Goal: Feedback & Contribution: Submit feedback/report problem

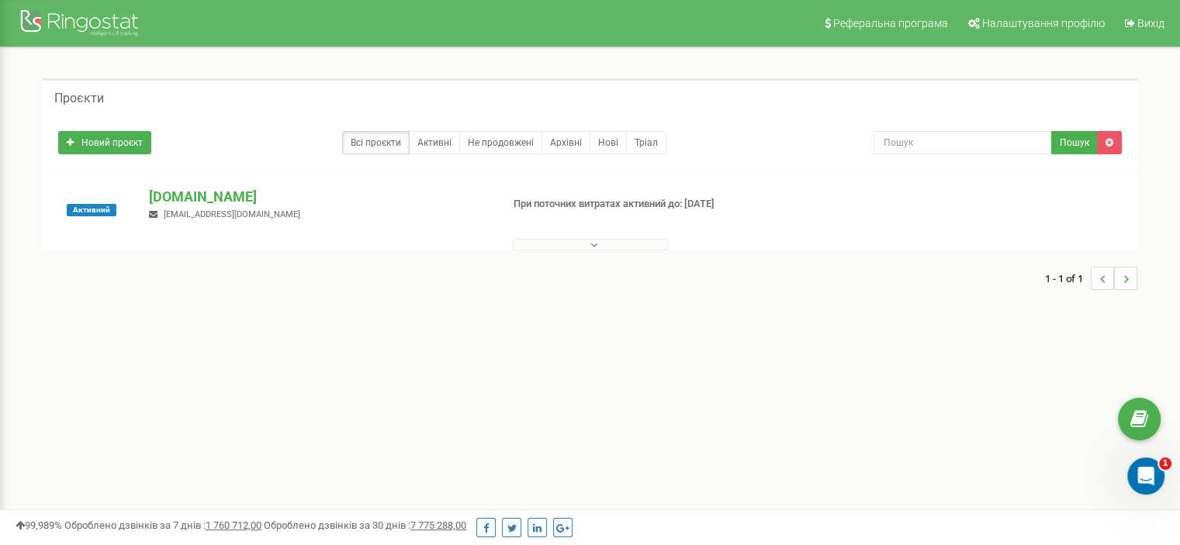
click at [580, 246] on button at bounding box center [590, 245] width 155 height 12
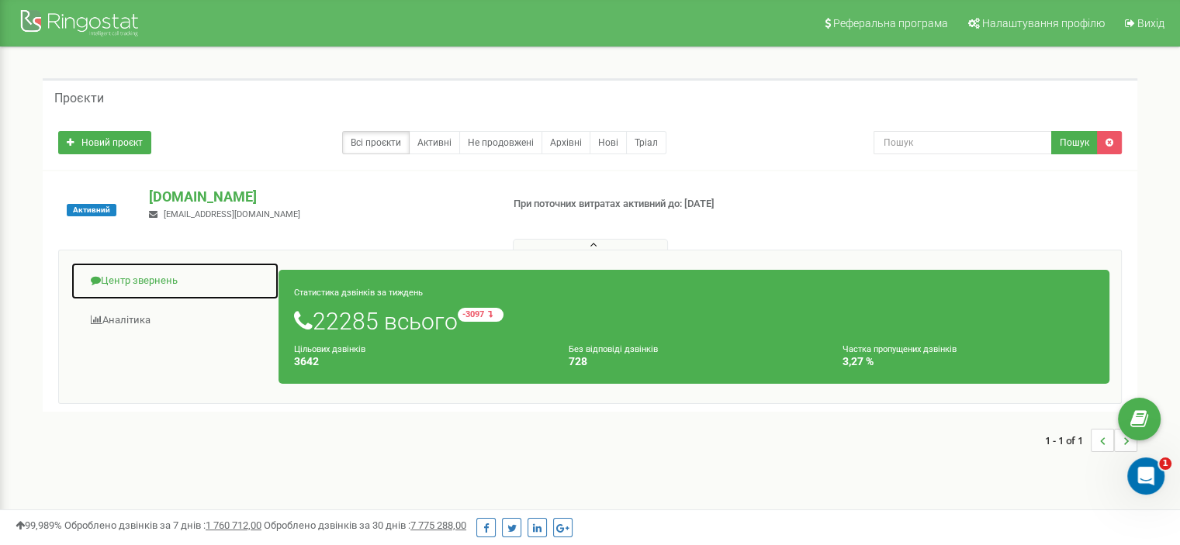
click at [167, 282] on link "Центр звернень" at bounding box center [175, 281] width 209 height 38
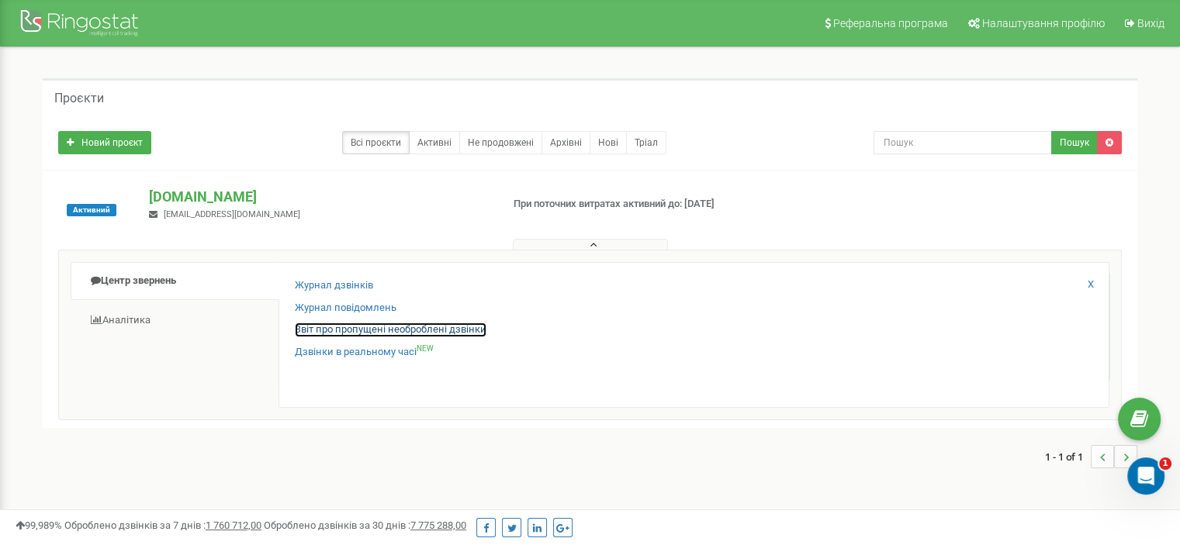
click at [330, 327] on link "Звіт про пропущені необроблені дзвінки" at bounding box center [391, 330] width 192 height 15
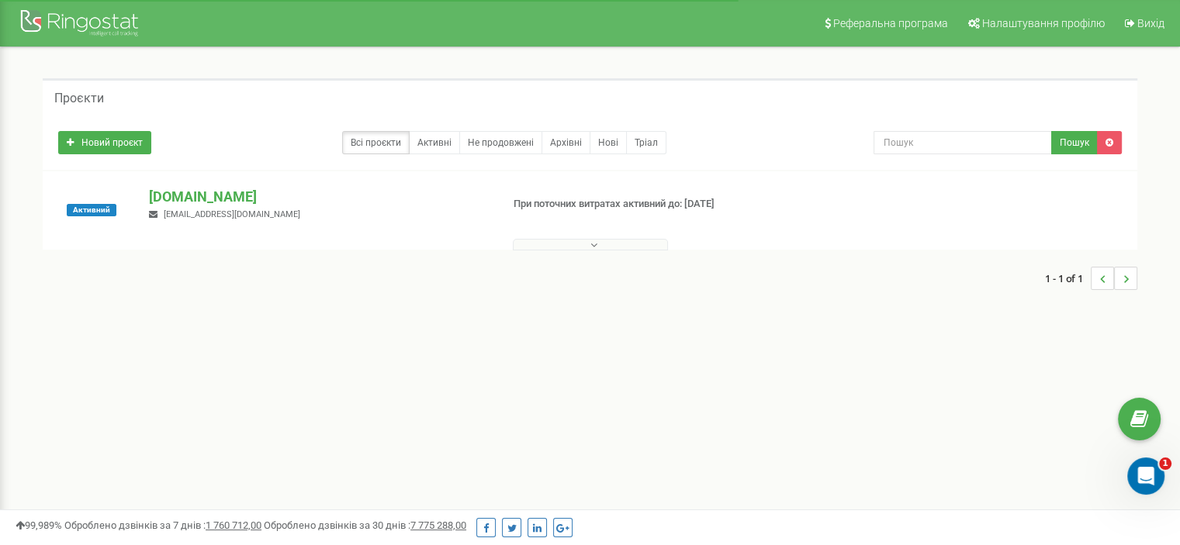
click at [542, 245] on button at bounding box center [590, 245] width 155 height 12
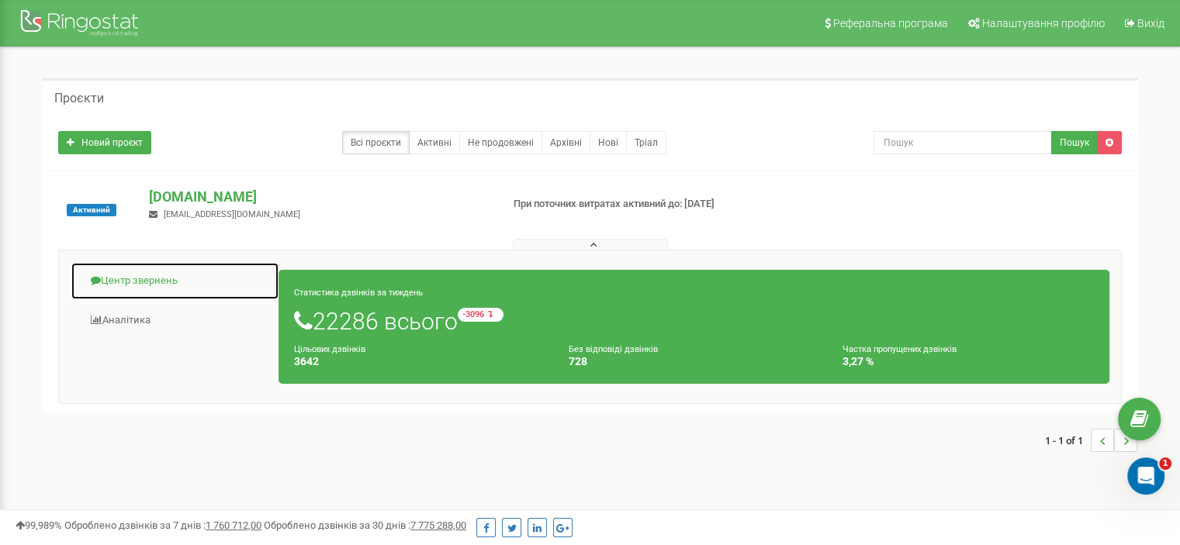
click at [149, 282] on link "Центр звернень" at bounding box center [175, 281] width 209 height 38
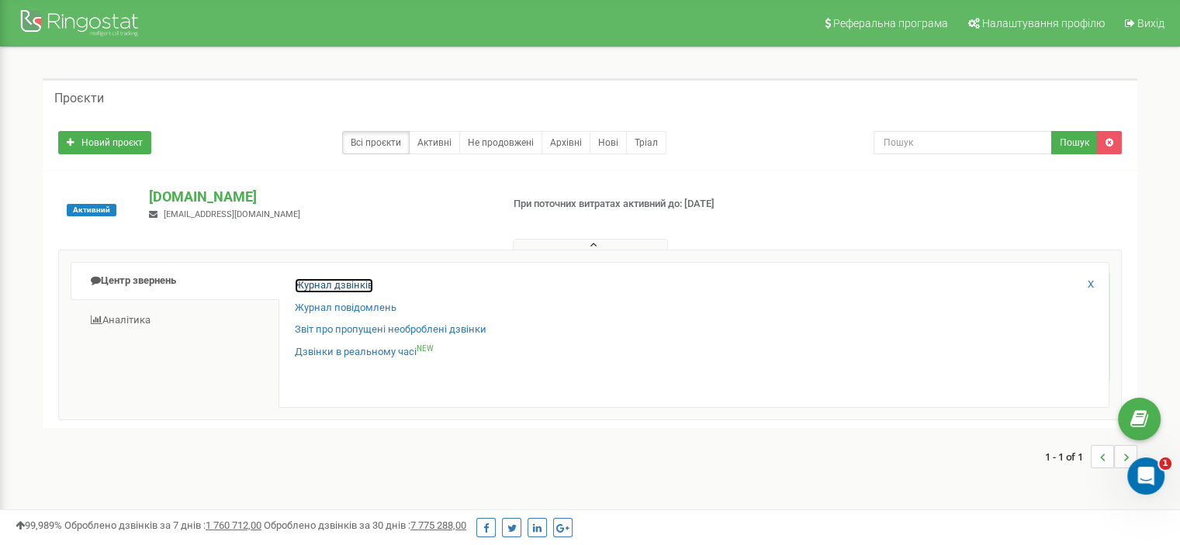
click at [320, 288] on link "Журнал дзвінків" at bounding box center [334, 285] width 78 height 15
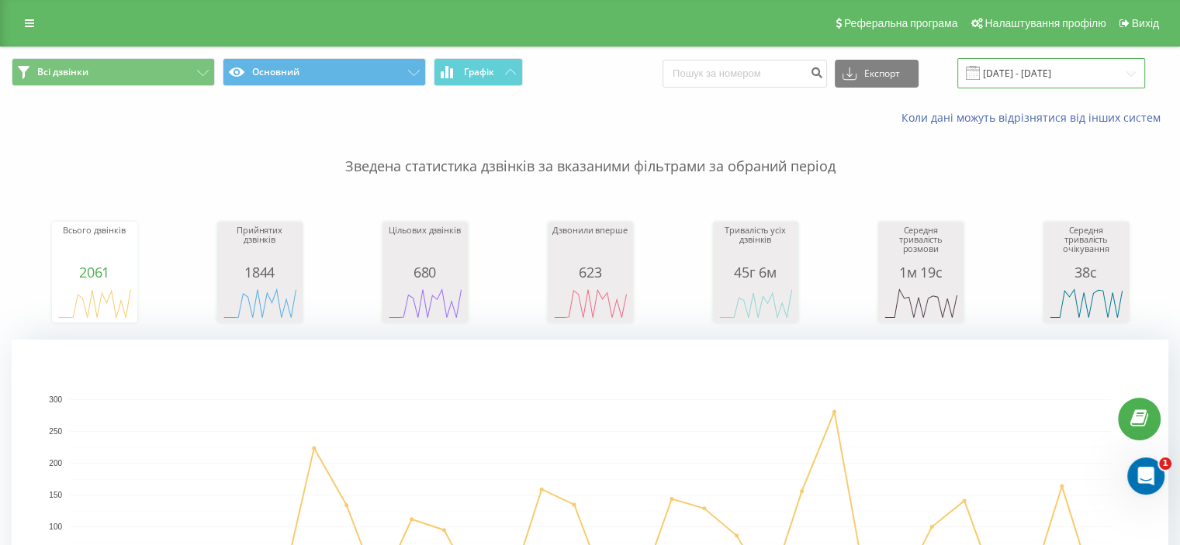
click at [1008, 73] on input "22.07.2025 - 22.08.2025" at bounding box center [1051, 73] width 188 height 30
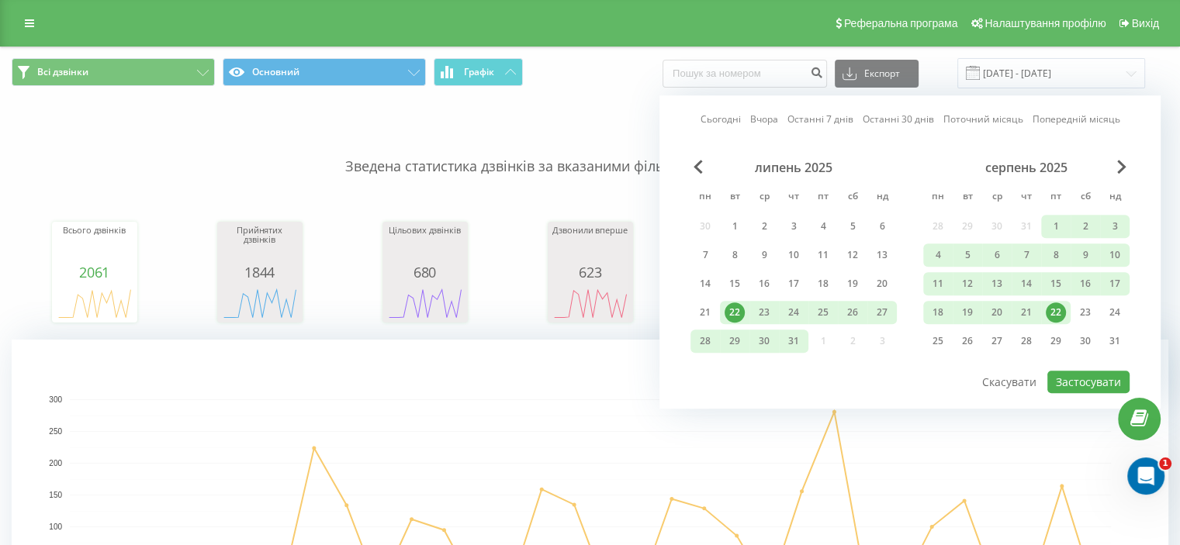
click at [1053, 309] on div "22" at bounding box center [1056, 313] width 20 height 20
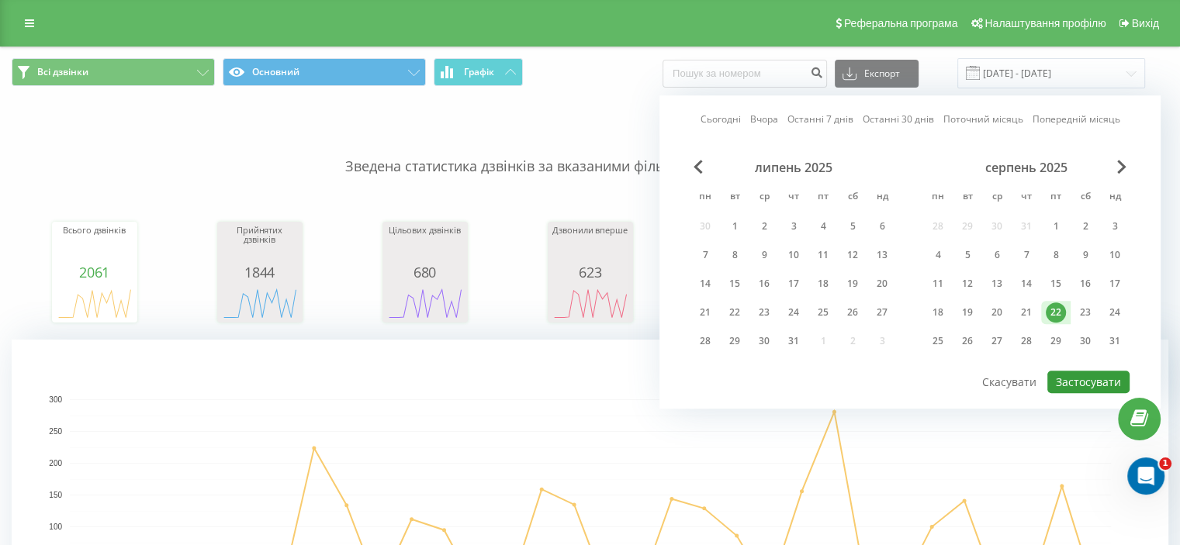
click at [1074, 377] on button "Застосувати" at bounding box center [1088, 382] width 82 height 22
type input "[DATE] - [DATE]"
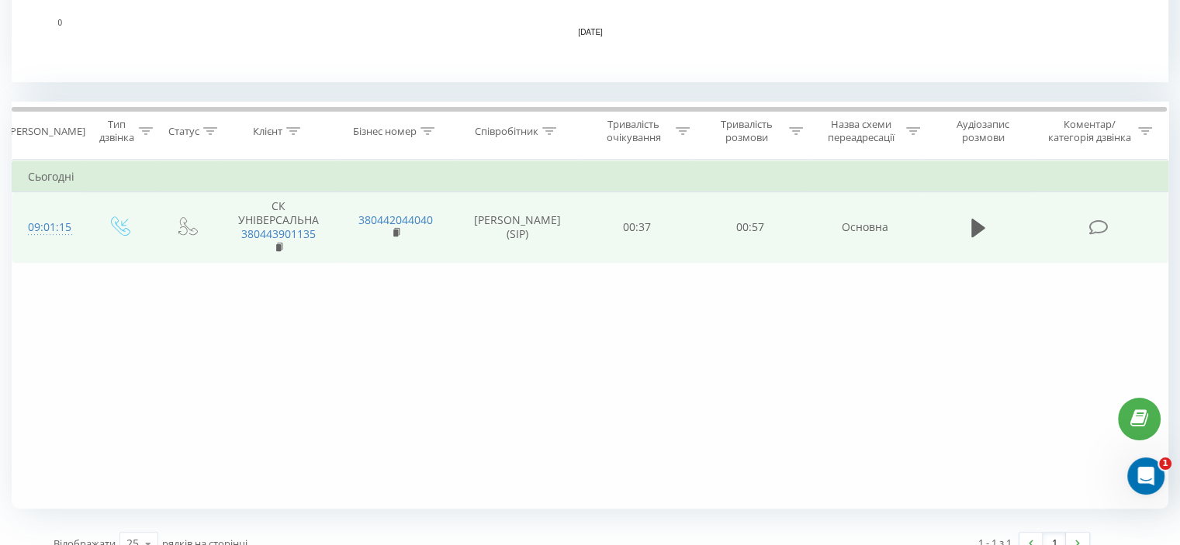
scroll to position [589, 0]
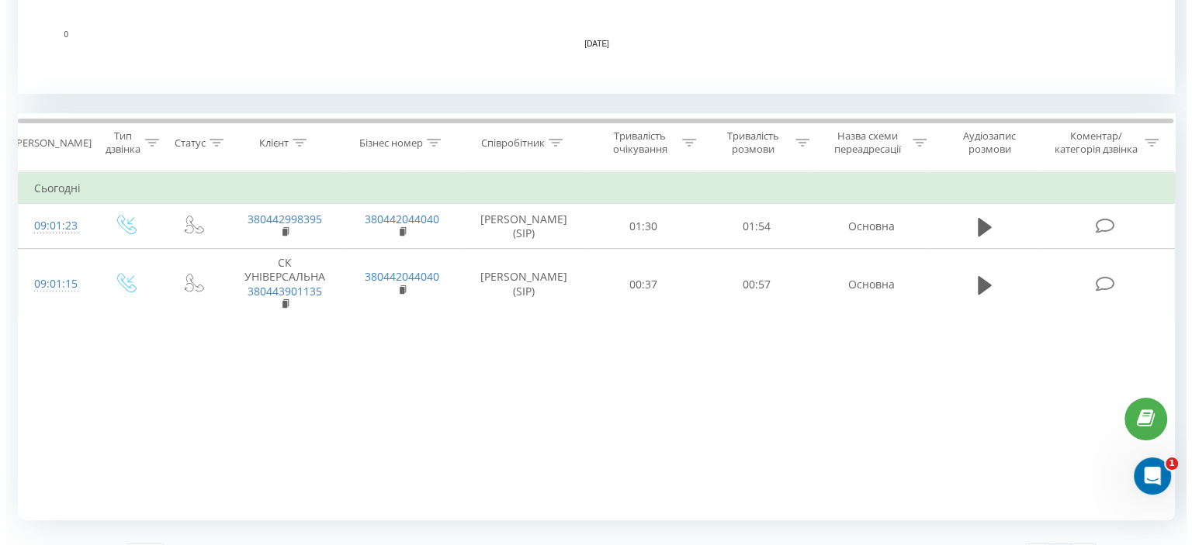
scroll to position [589, 0]
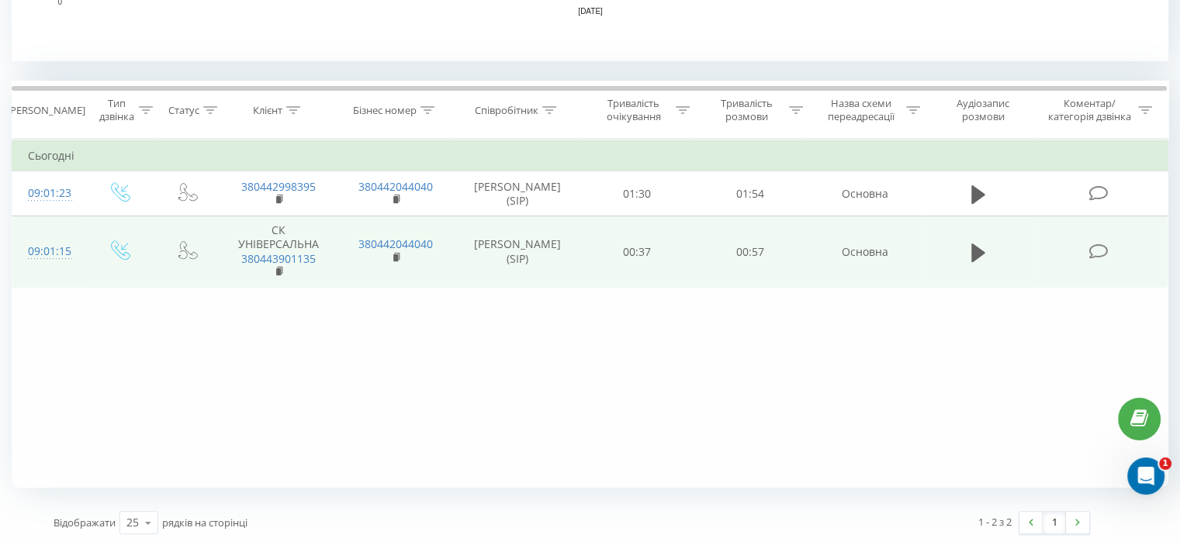
click at [1093, 256] on icon at bounding box center [1097, 252] width 19 height 16
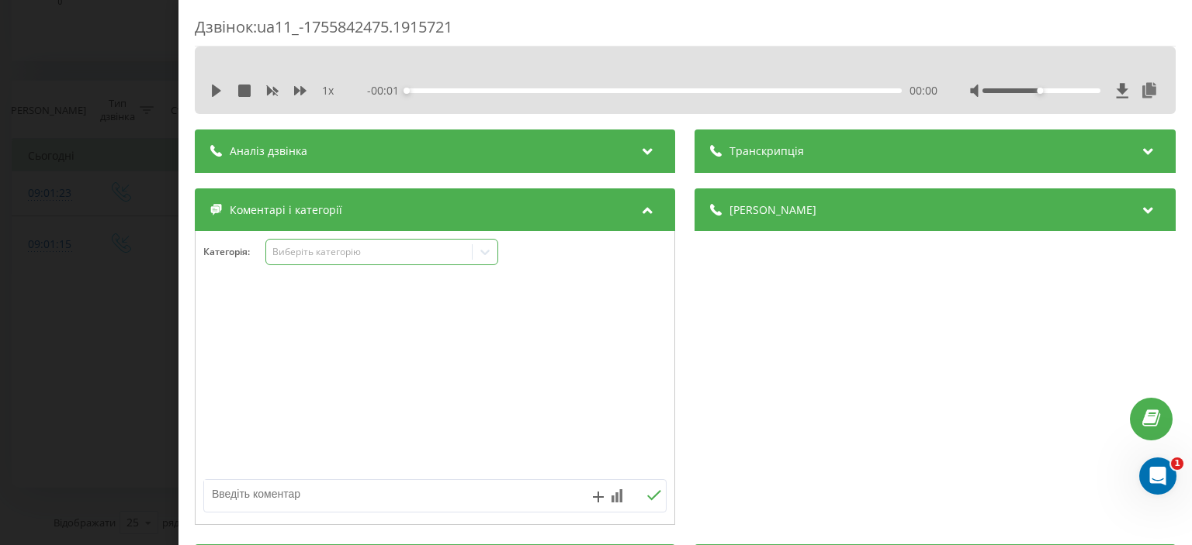
click at [318, 254] on div "Виберіть категорію" at bounding box center [369, 252] width 194 height 12
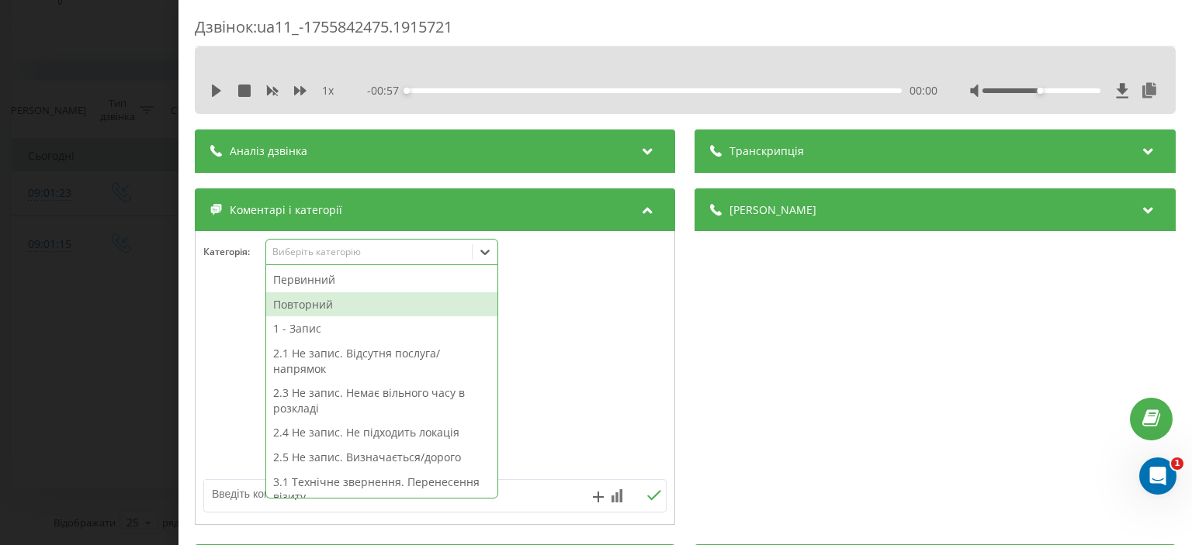
click at [330, 306] on div "Повторний" at bounding box center [381, 304] width 231 height 25
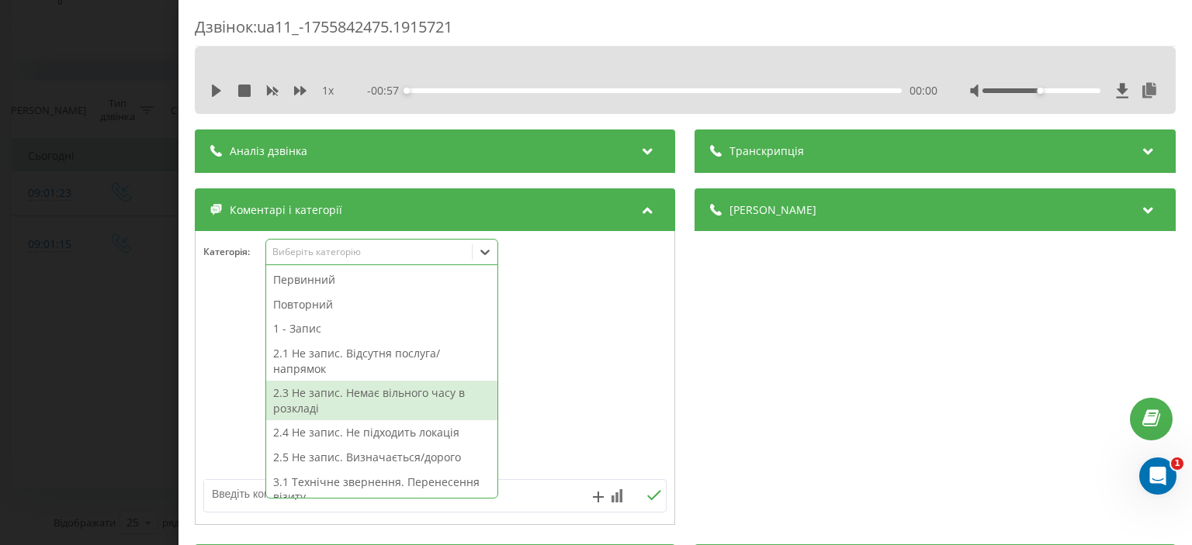
click at [220, 500] on textarea at bounding box center [388, 494] width 369 height 28
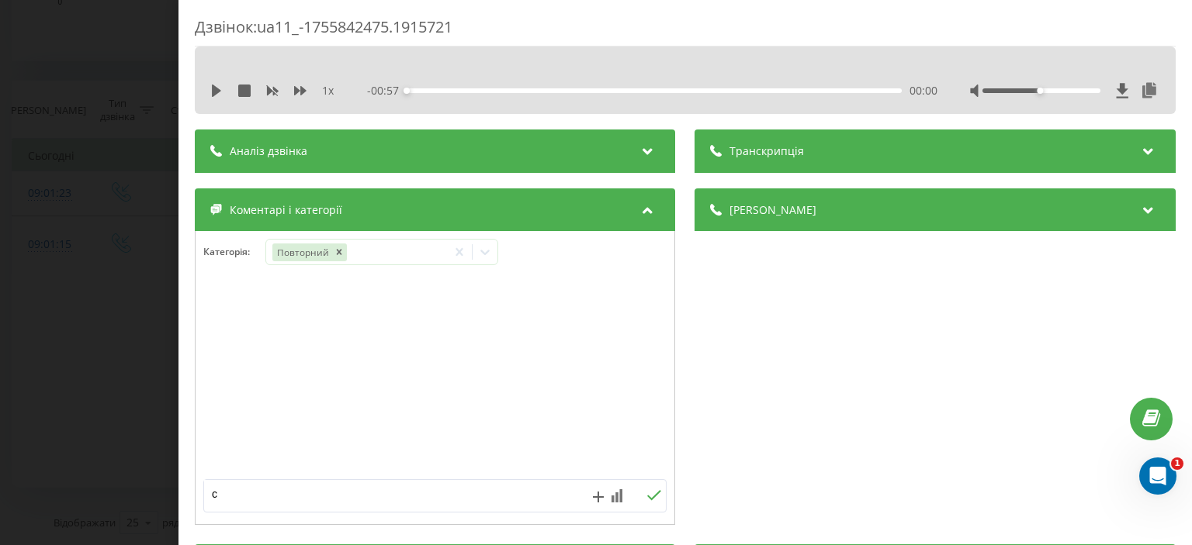
type textarea "ск"
click at [647, 495] on icon at bounding box center [654, 495] width 15 height 11
click at [109, 247] on div "Дзвінок : ua11_-1755842475.1915721 1 x - 00:57 00:00 00:00 Транскрипція Для AI-…" at bounding box center [596, 272] width 1192 height 545
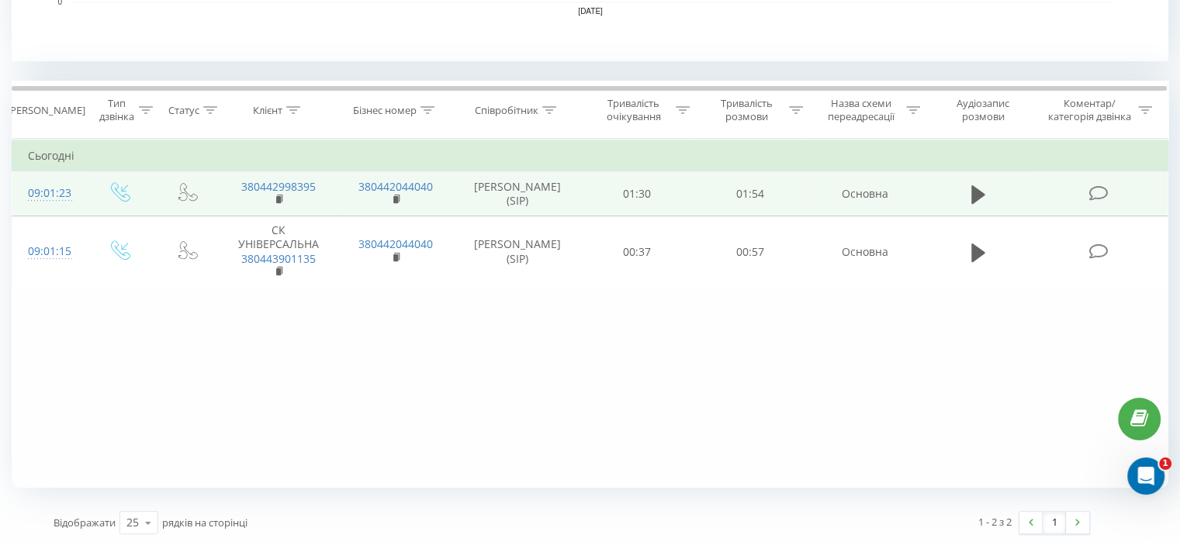
click at [1098, 194] on icon at bounding box center [1097, 193] width 19 height 16
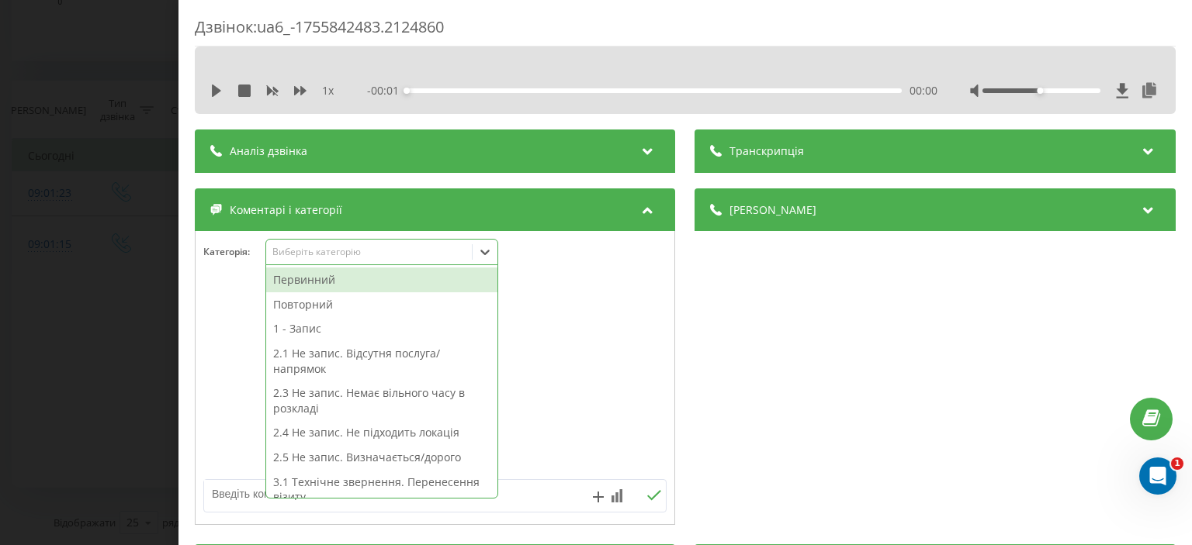
click at [325, 251] on div "Виберіть категорію" at bounding box center [369, 252] width 194 height 12
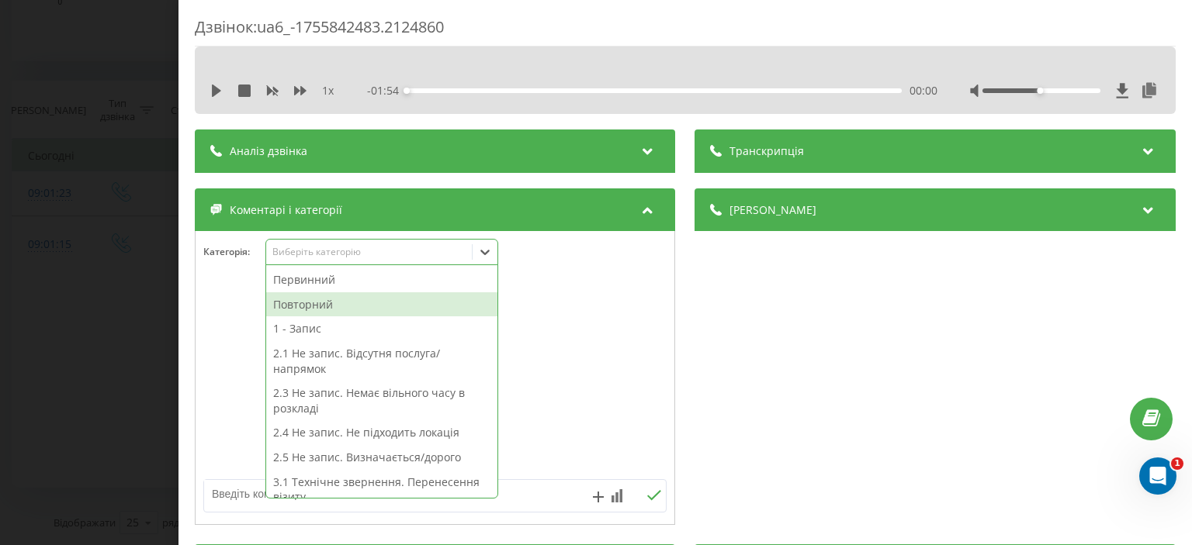
click at [327, 304] on div "Повторний" at bounding box center [381, 304] width 231 height 25
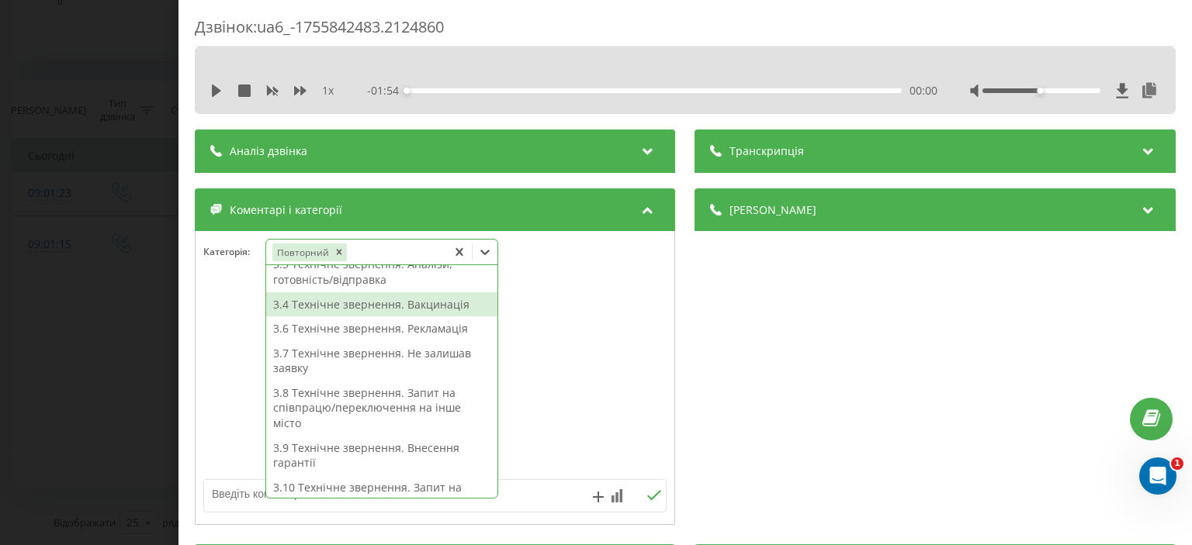
scroll to position [371, 0]
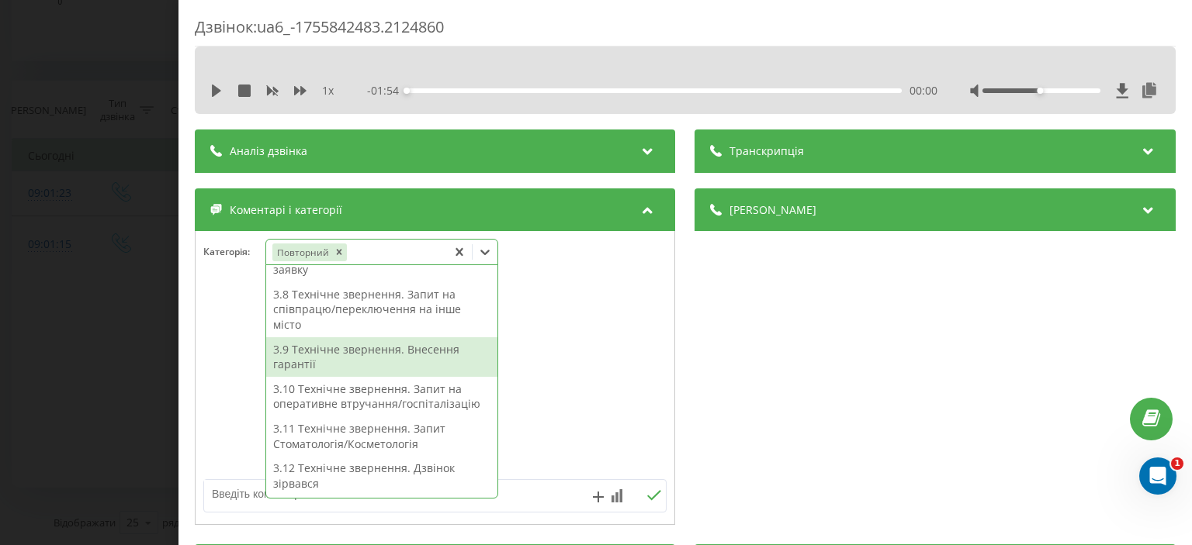
click at [379, 357] on div "3.9 Технічне звернення. Внесення гарантії" at bounding box center [381, 357] width 231 height 40
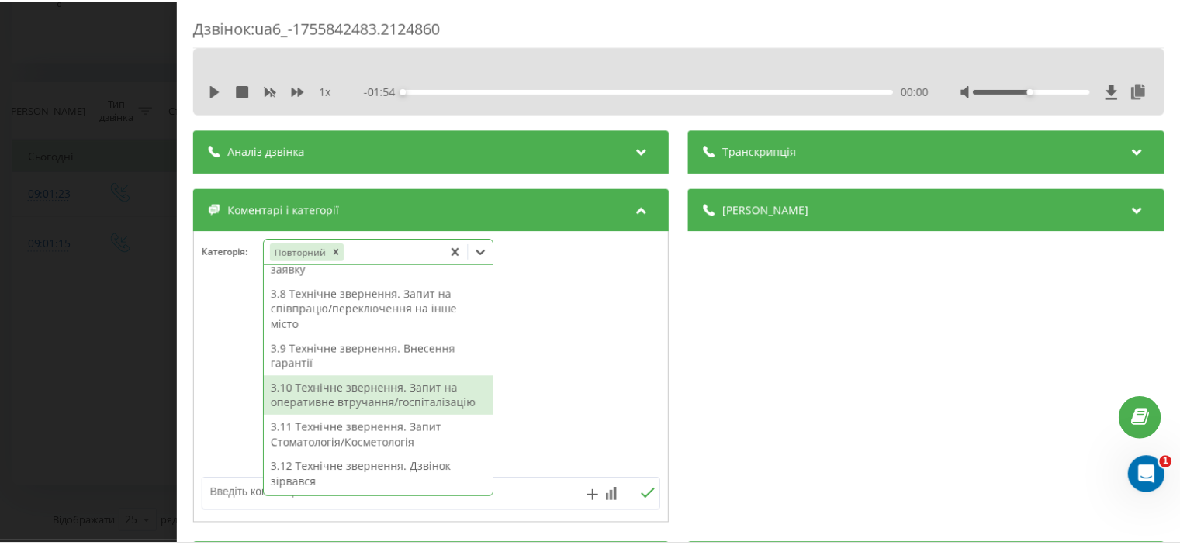
scroll to position [195, 0]
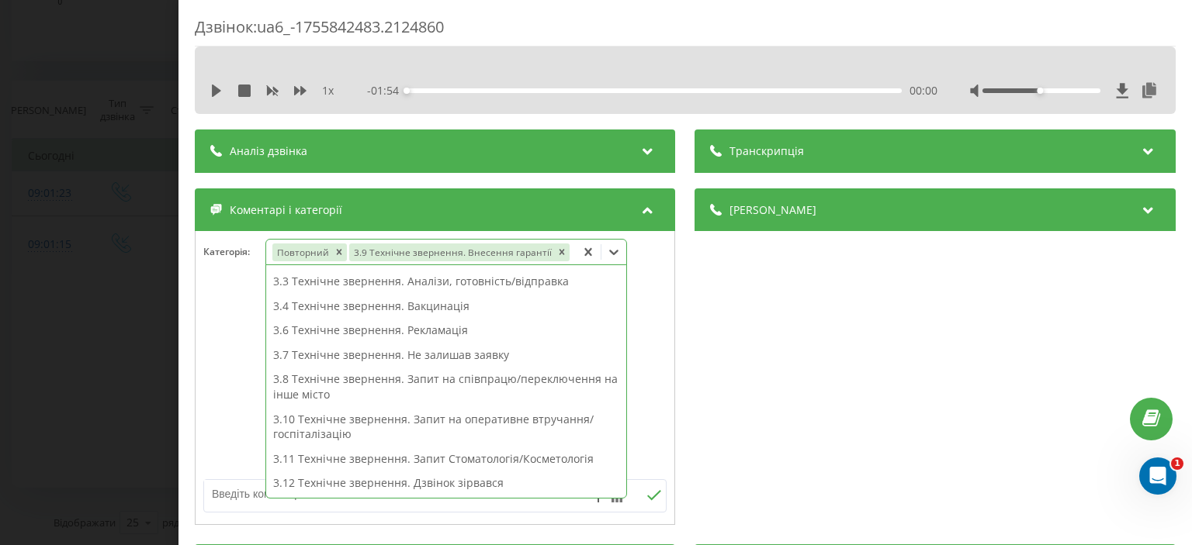
click at [85, 281] on div "Дзвінок : ua6_-1755842483.2124860 1 x - 01:54 00:00 00:00 Транскрипція Для AI-а…" at bounding box center [596, 272] width 1192 height 545
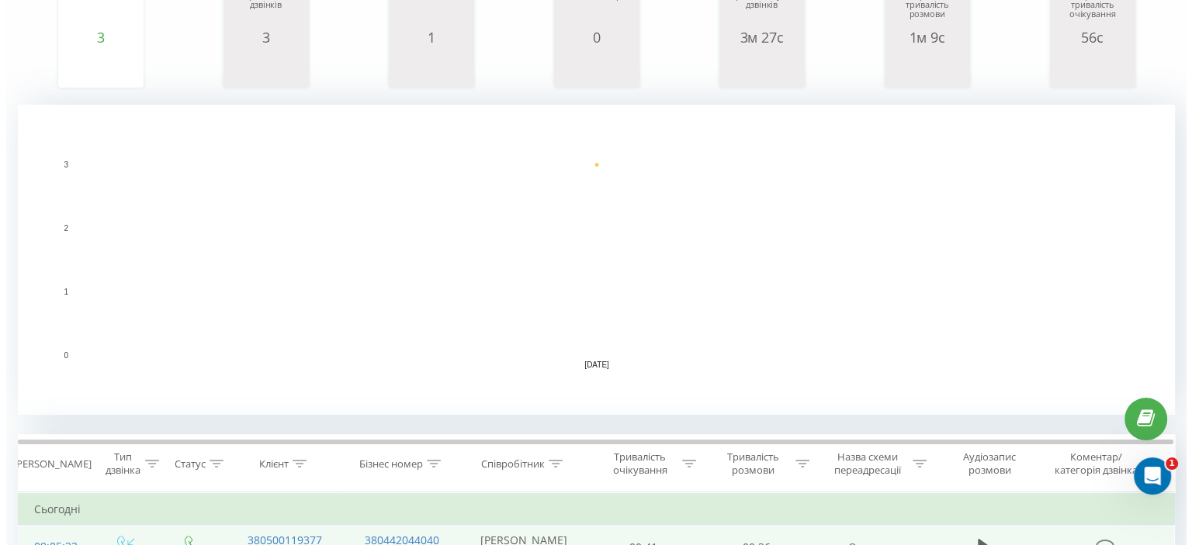
scroll to position [465, 0]
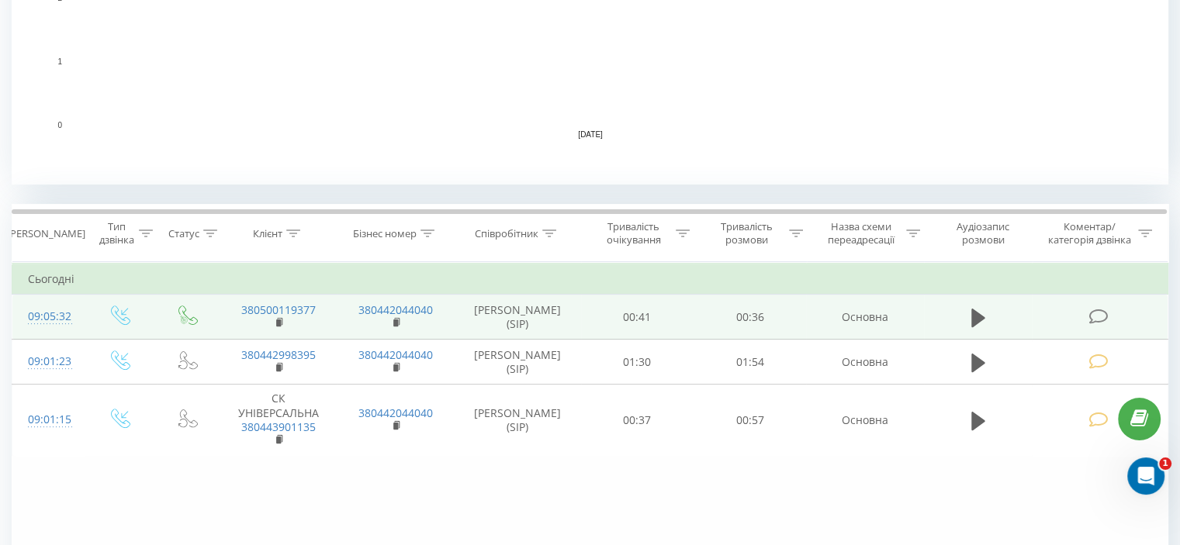
click at [1098, 315] on icon at bounding box center [1097, 317] width 19 height 16
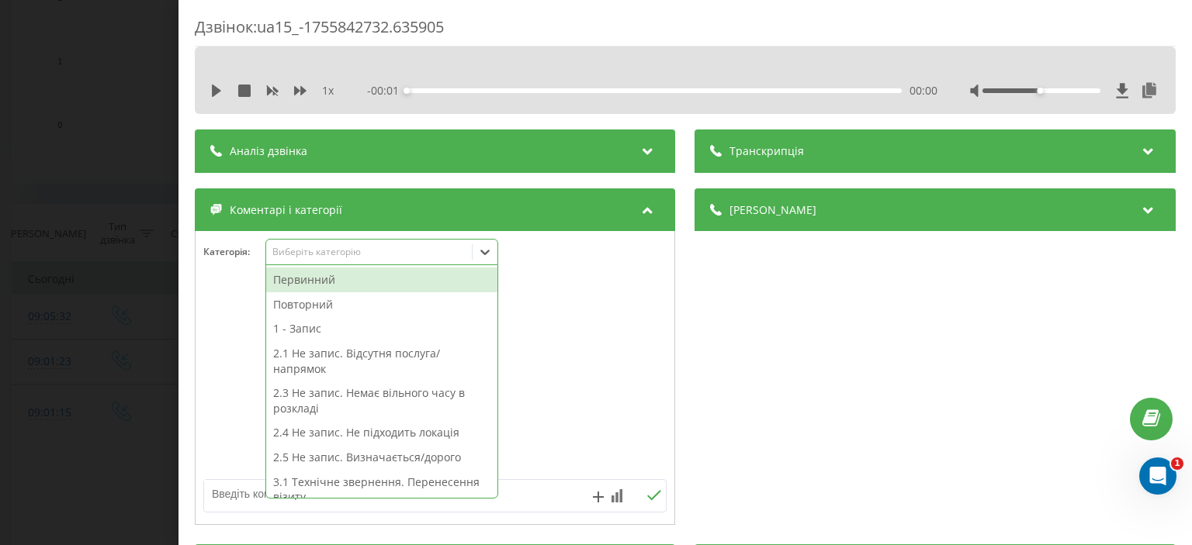
click at [339, 255] on div "Виберіть категорію" at bounding box center [369, 252] width 194 height 12
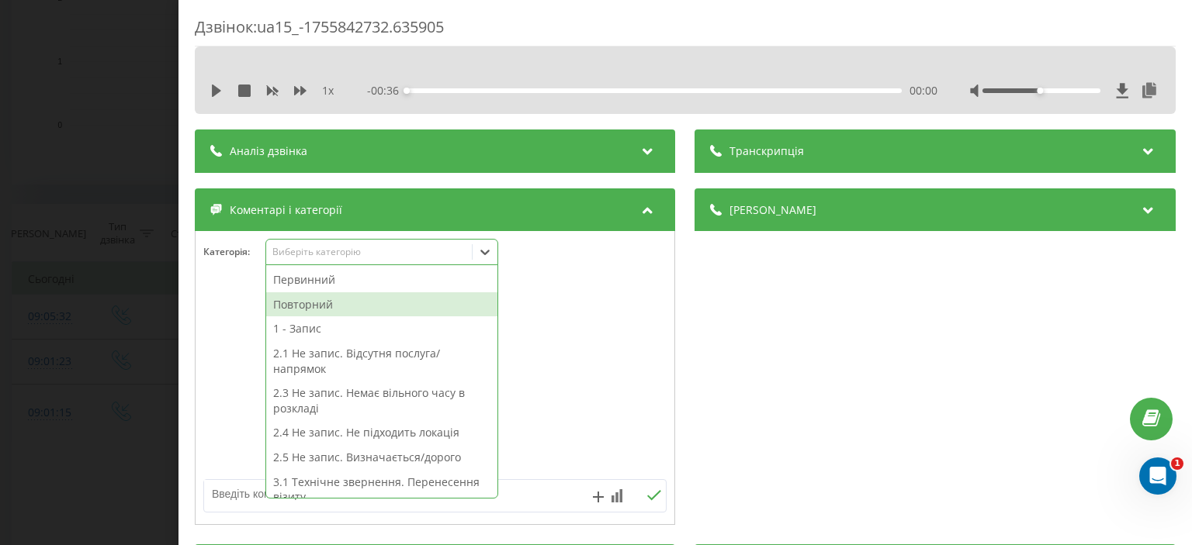
click at [326, 306] on div "Повторний" at bounding box center [381, 304] width 231 height 25
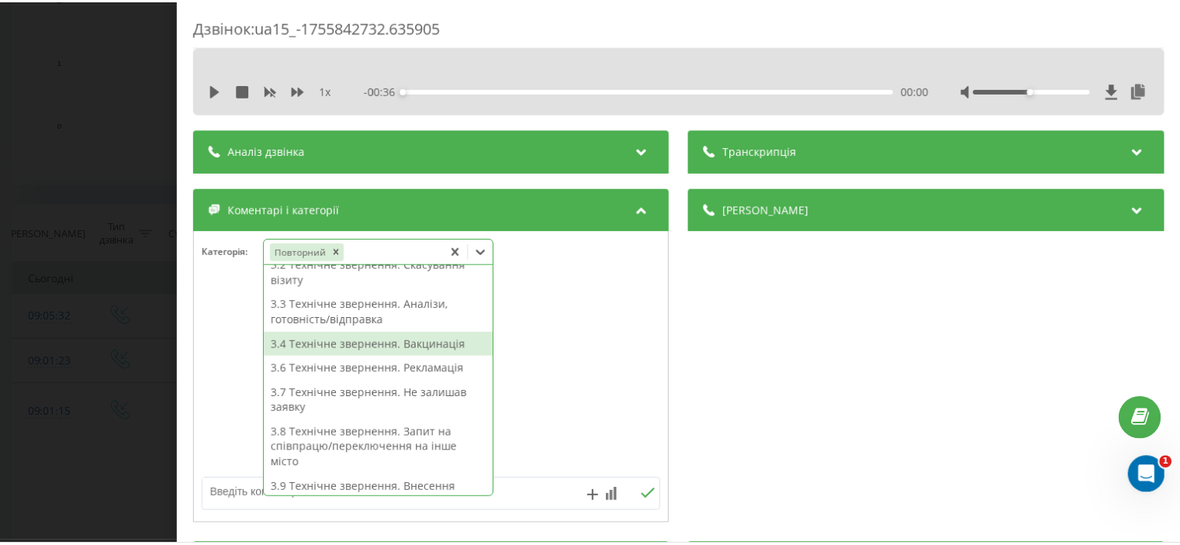
scroll to position [233, 0]
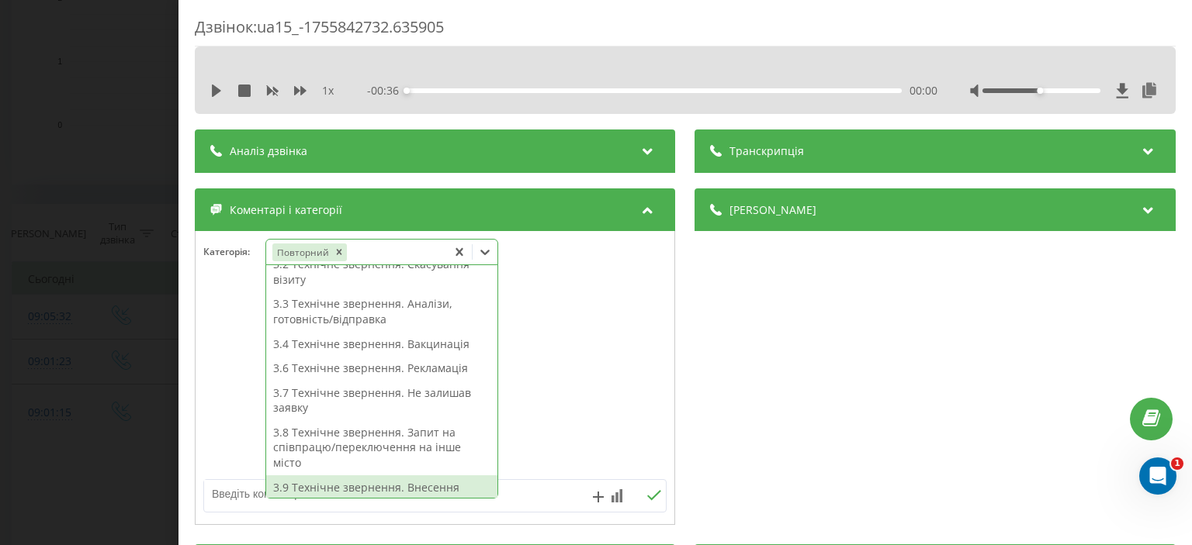
click at [227, 493] on textarea at bounding box center [388, 494] width 369 height 28
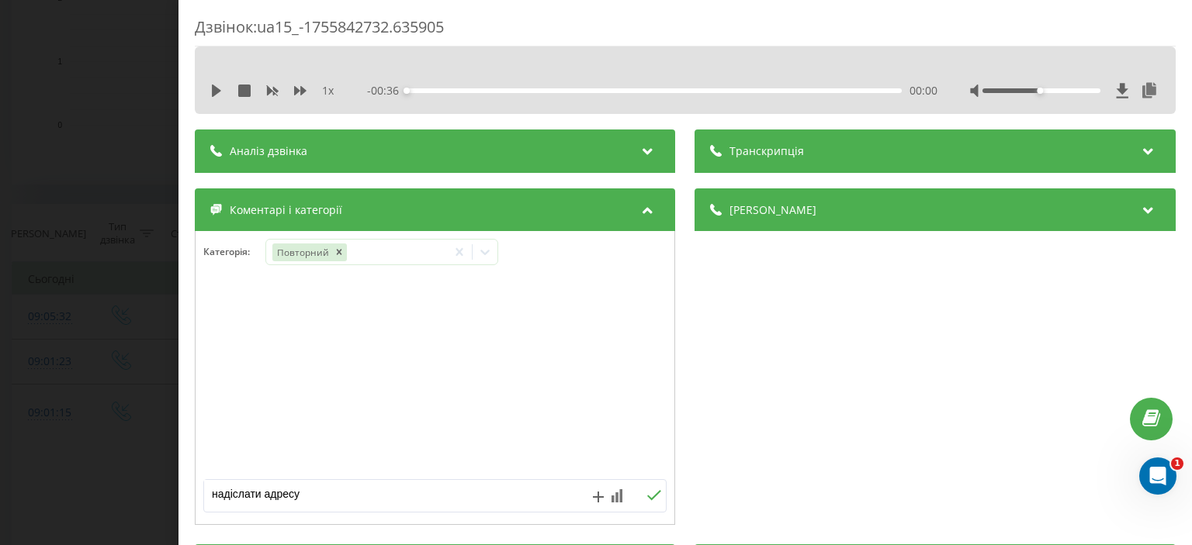
type textarea "надіслати адресу"
click at [647, 491] on icon at bounding box center [654, 495] width 15 height 11
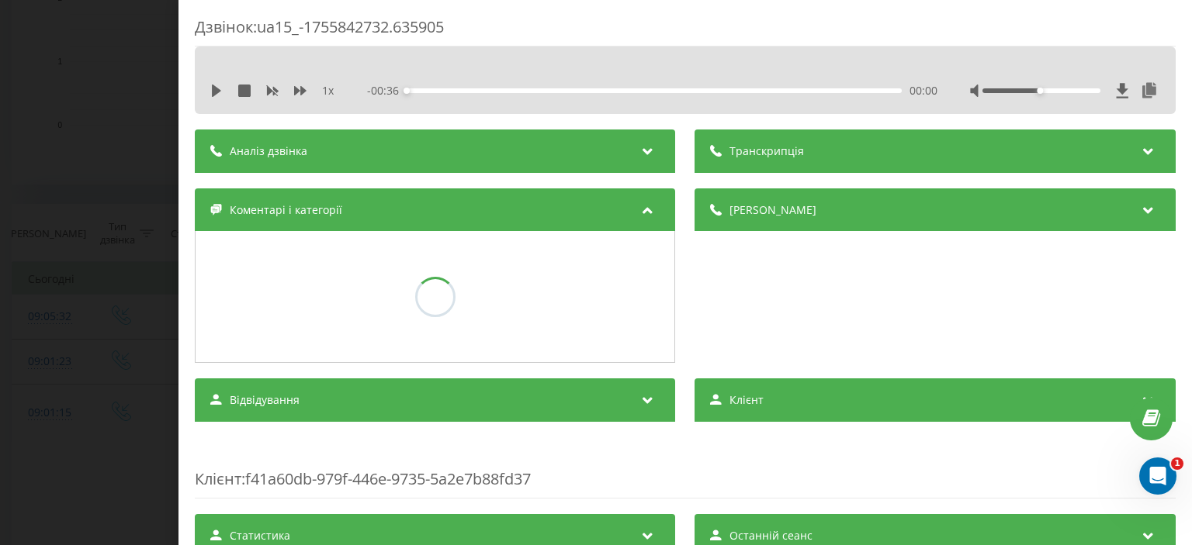
click at [89, 233] on div "Дзвінок : ua15_-1755842732.635905 1 x - 00:36 00:00 00:00 Транскрипція Для AI-а…" at bounding box center [596, 272] width 1192 height 545
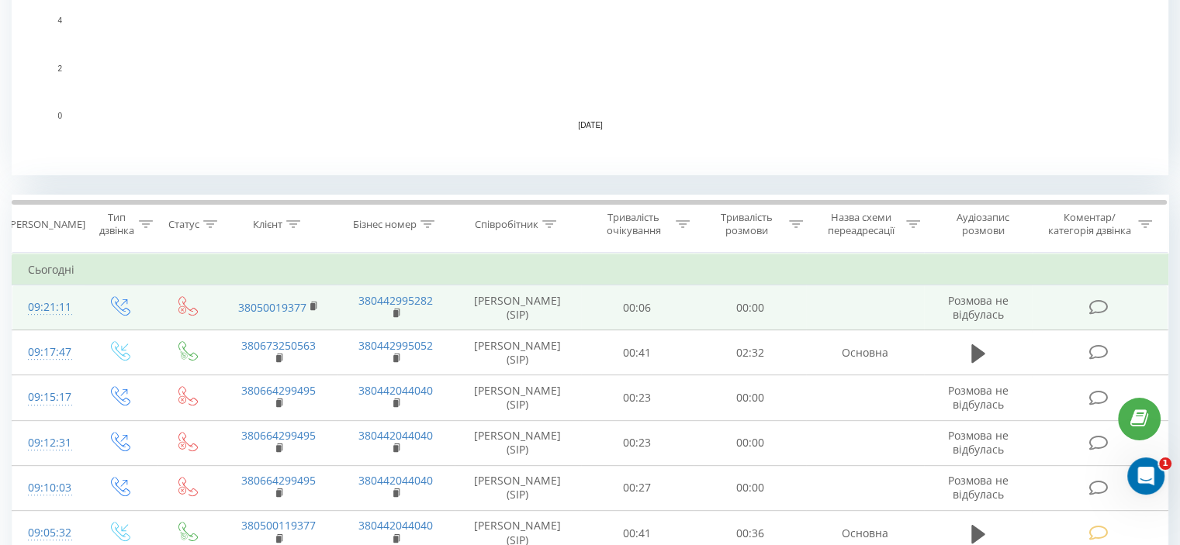
scroll to position [465, 0]
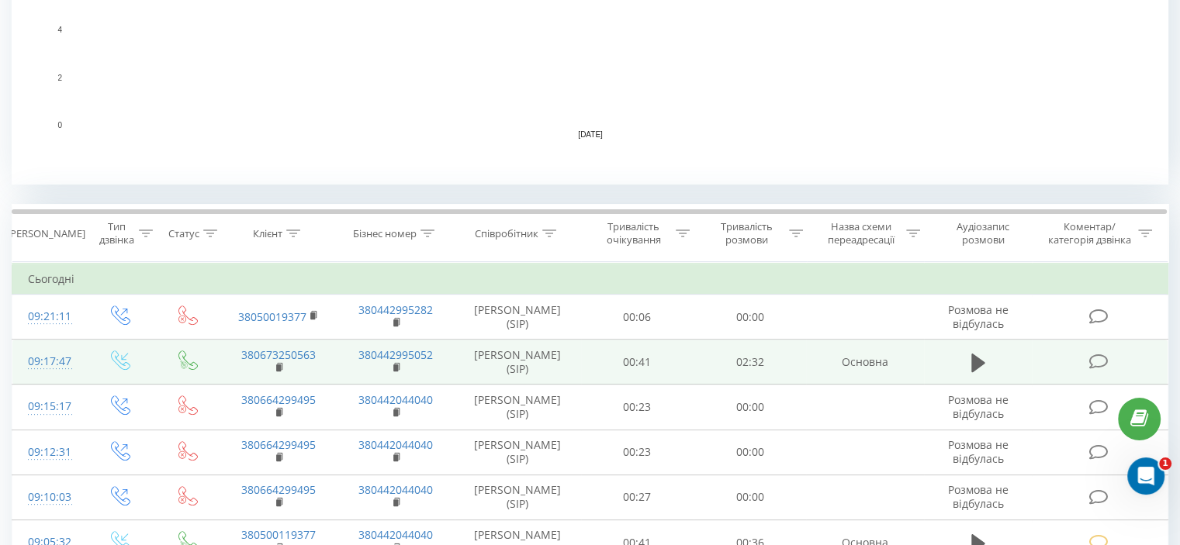
click at [1097, 366] on icon at bounding box center [1097, 362] width 19 height 16
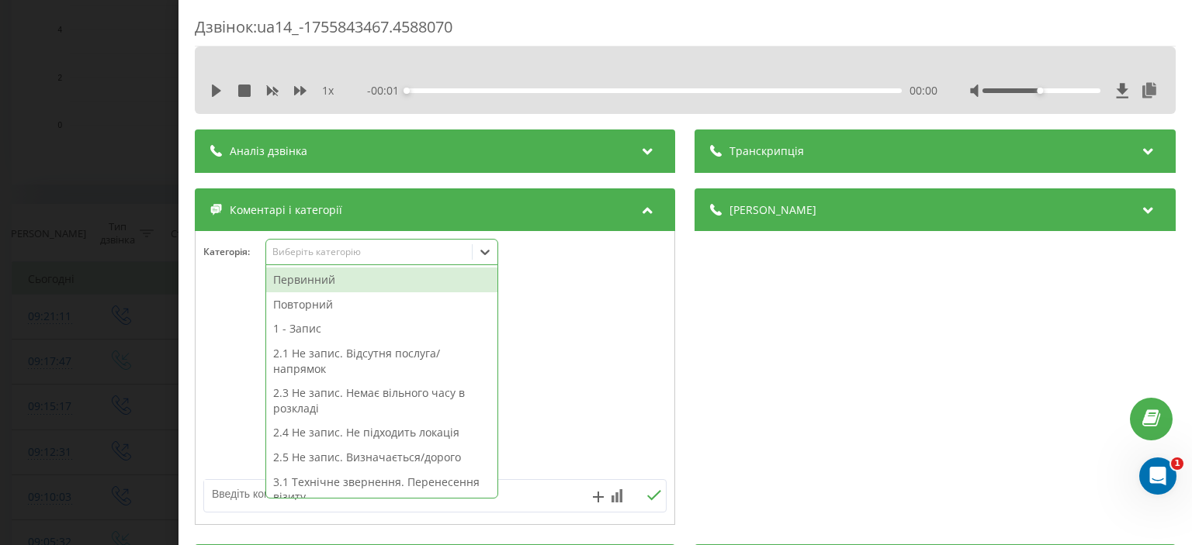
click at [307, 247] on div "Виберіть категорію" at bounding box center [369, 252] width 194 height 12
click at [317, 275] on div "Первинний" at bounding box center [381, 280] width 231 height 25
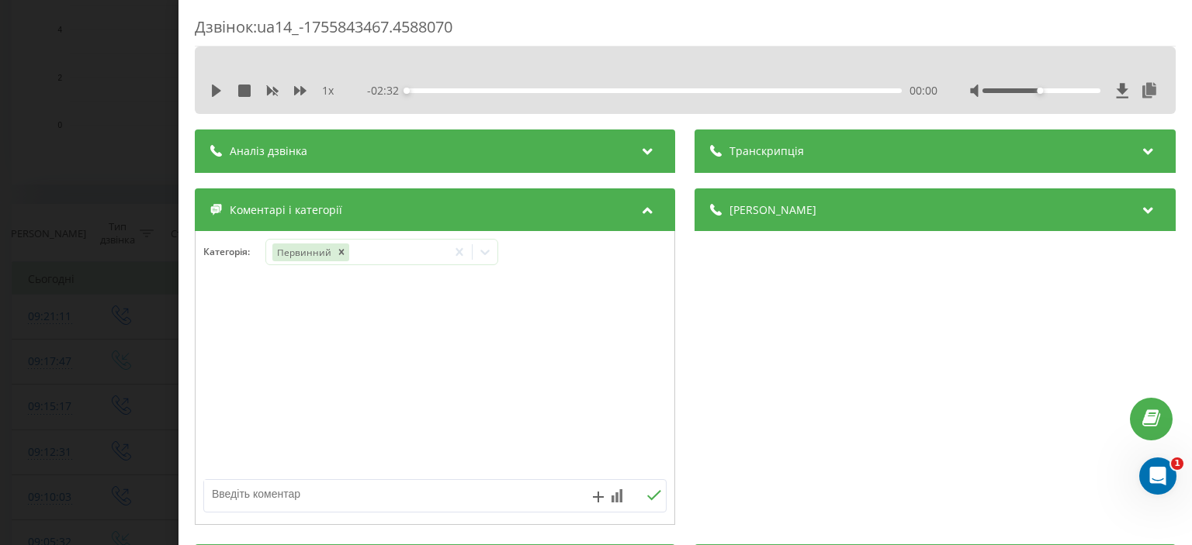
click at [229, 501] on textarea at bounding box center [388, 494] width 369 height 28
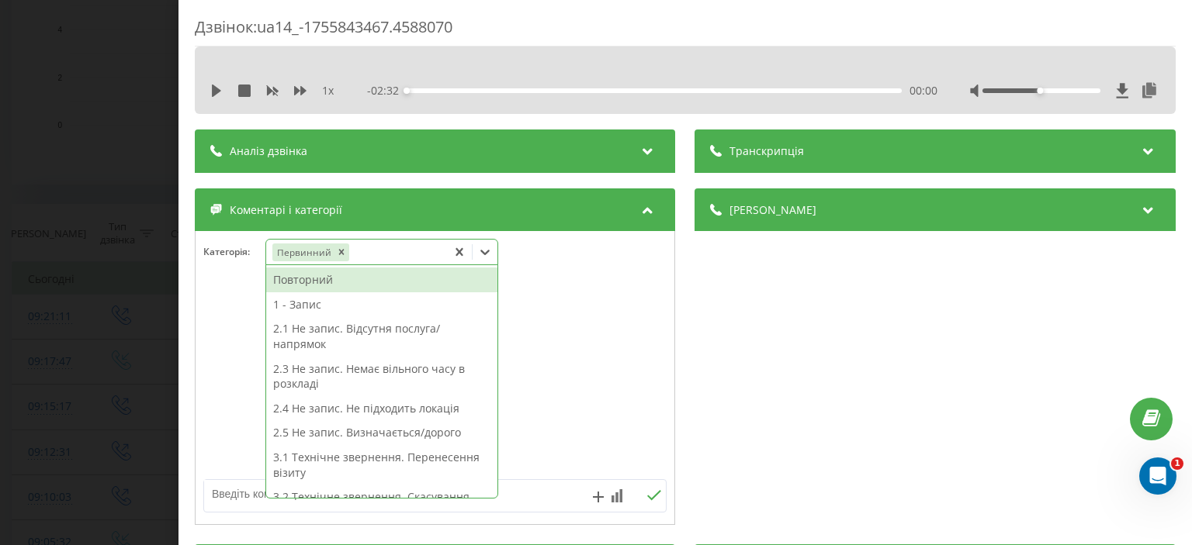
click at [369, 253] on div "Первинний" at bounding box center [356, 252] width 181 height 22
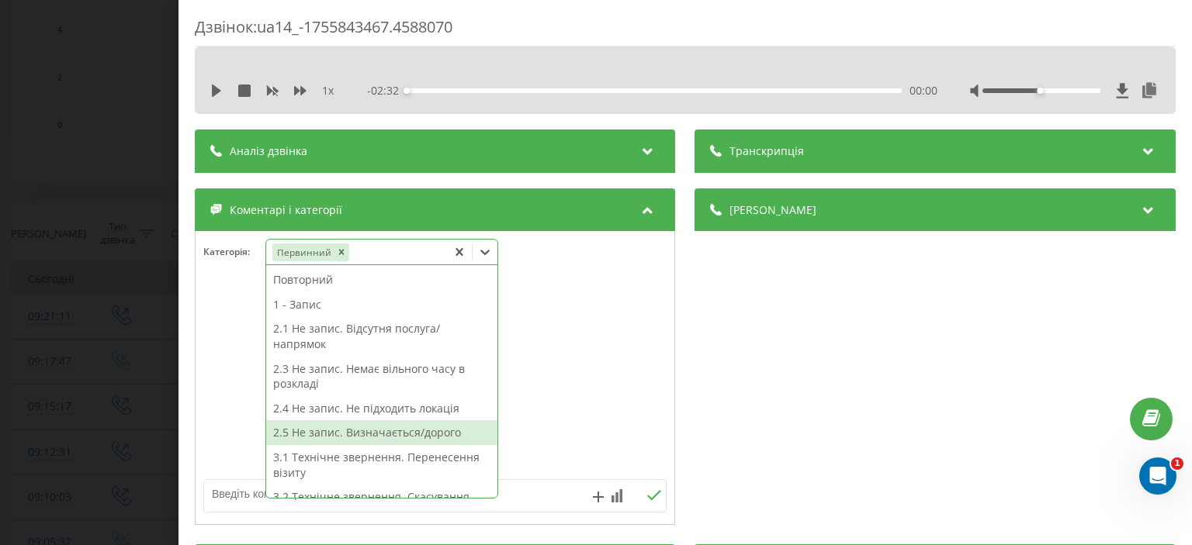
click at [385, 440] on div "2.5 Не запис. Визначається/дорого" at bounding box center [381, 432] width 231 height 25
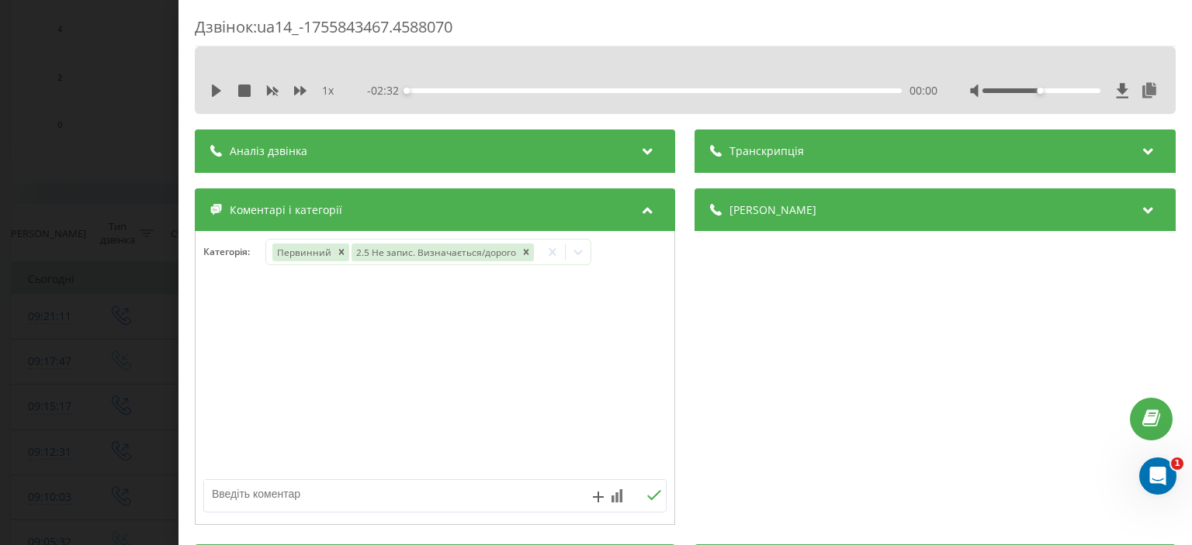
click at [123, 254] on div "Дзвінок : ua14_-1755843467.4588070 1 x - 02:32 00:00 00:00 Транскрипція Для AI-…" at bounding box center [596, 272] width 1192 height 545
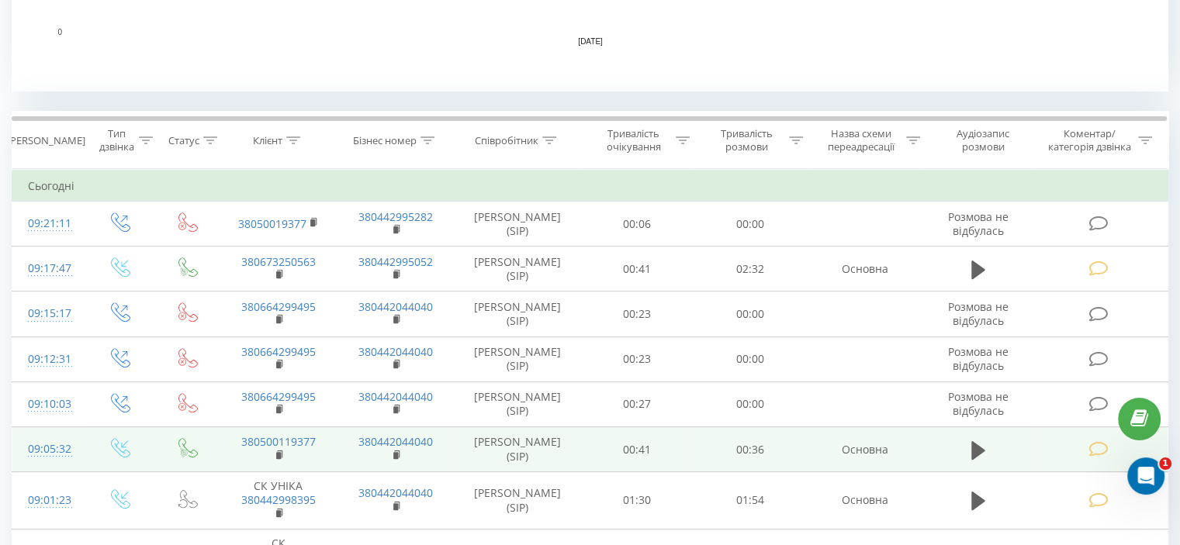
scroll to position [437, 0]
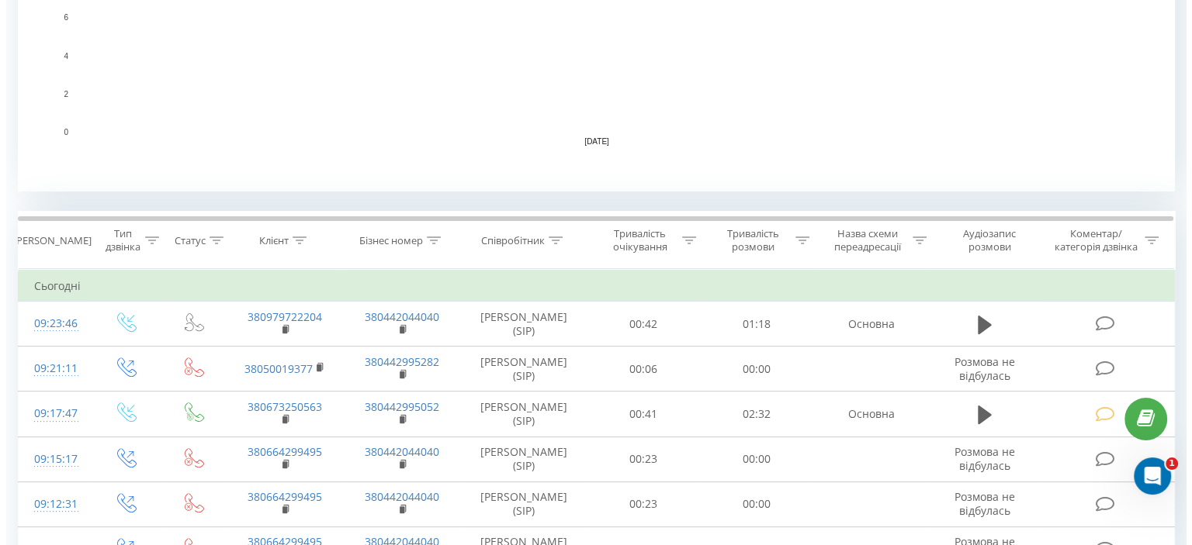
scroll to position [543, 0]
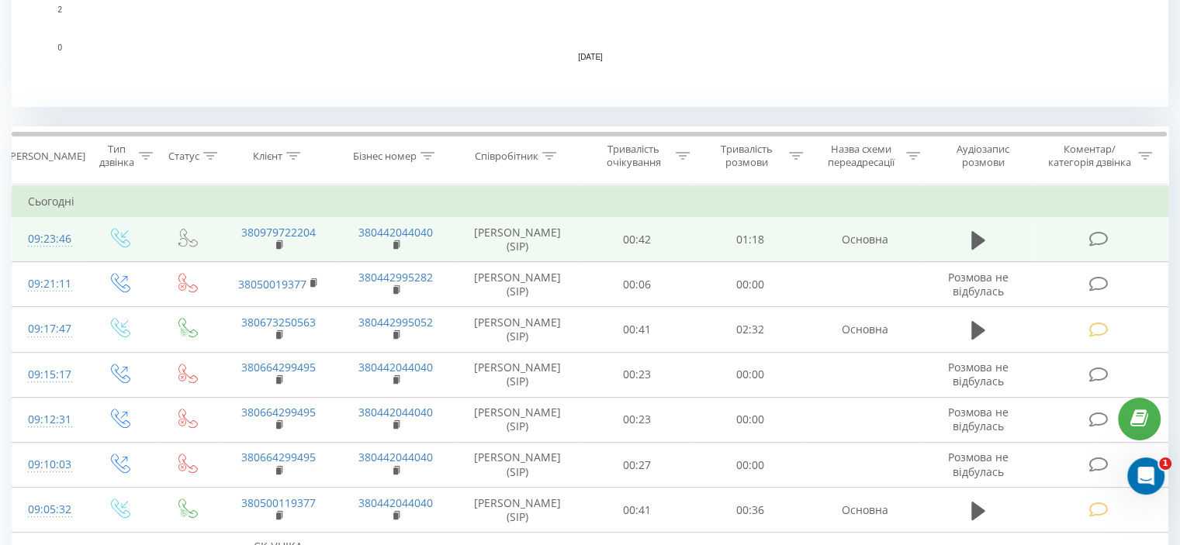
click at [1093, 237] on icon at bounding box center [1097, 239] width 19 height 16
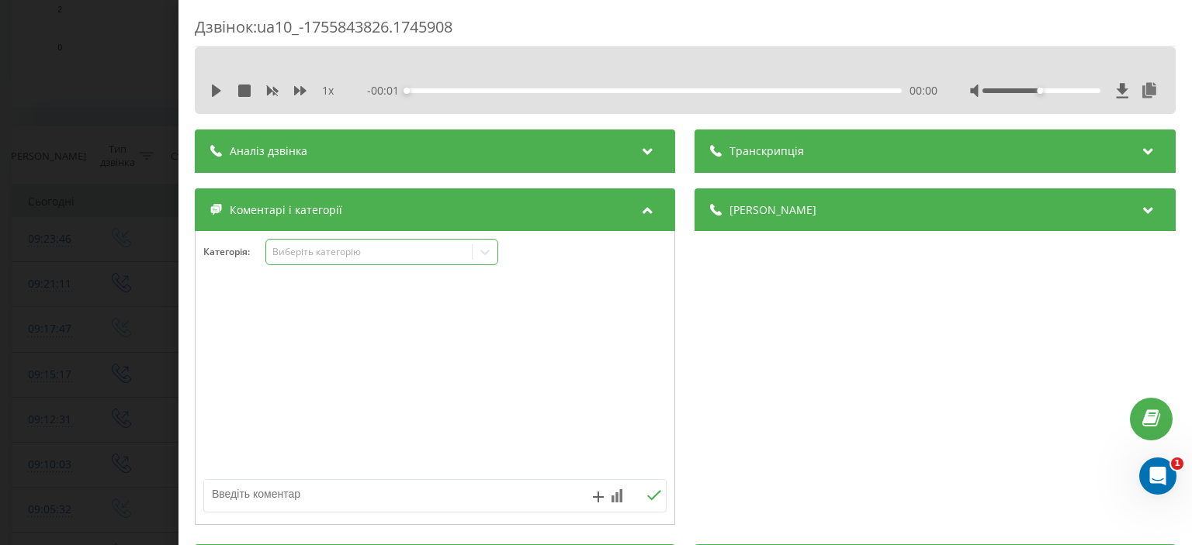
click at [359, 258] on div "Виберіть категорію" at bounding box center [369, 252] width 194 height 12
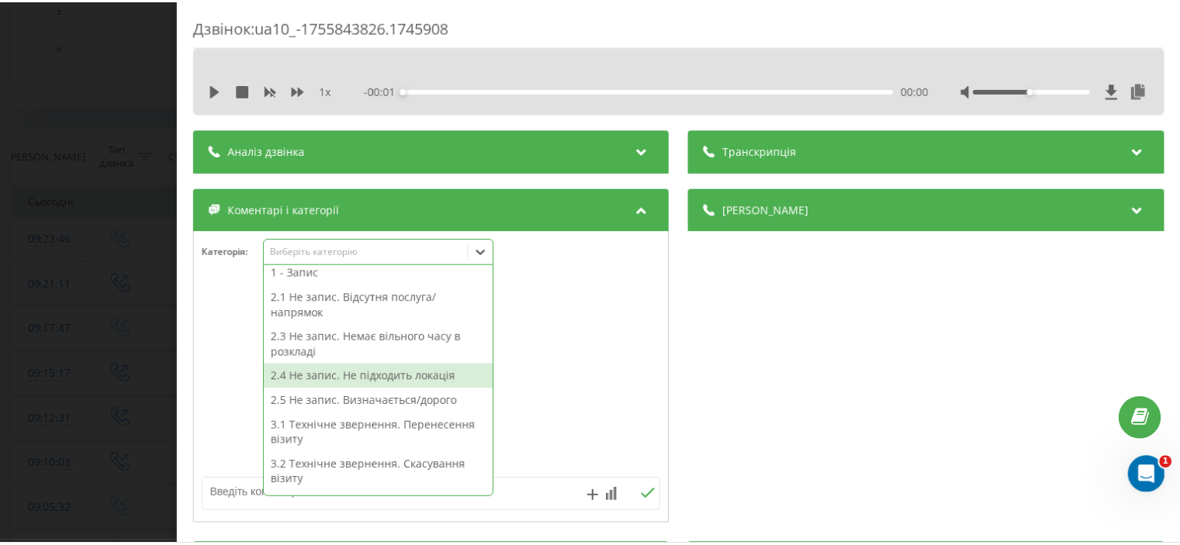
scroll to position [78, 0]
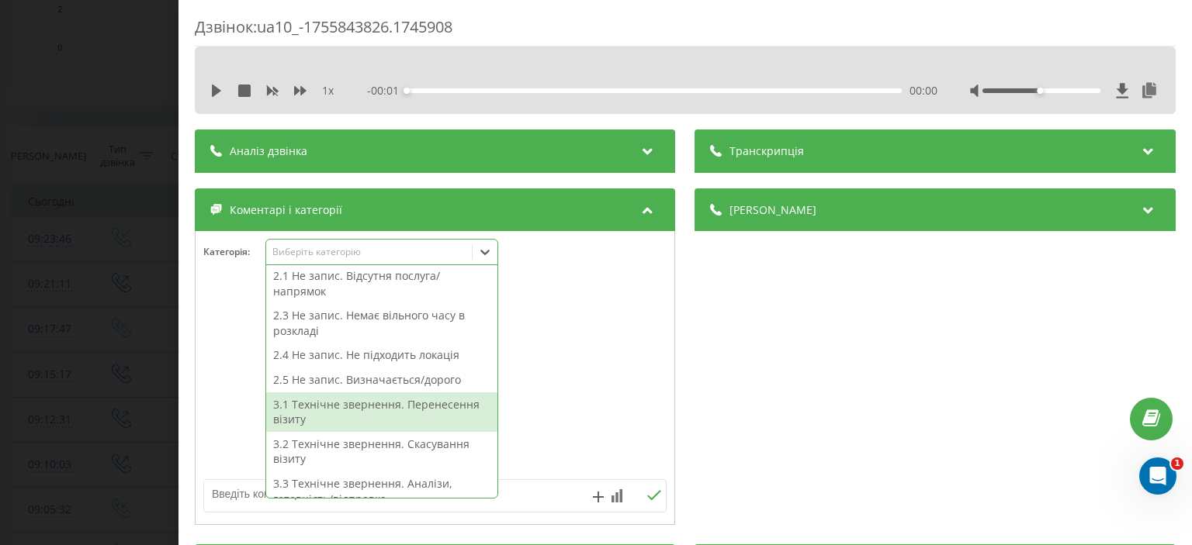
click at [387, 407] on div "3.1 Технічне звернення. Перенесення візиту" at bounding box center [381, 413] width 231 height 40
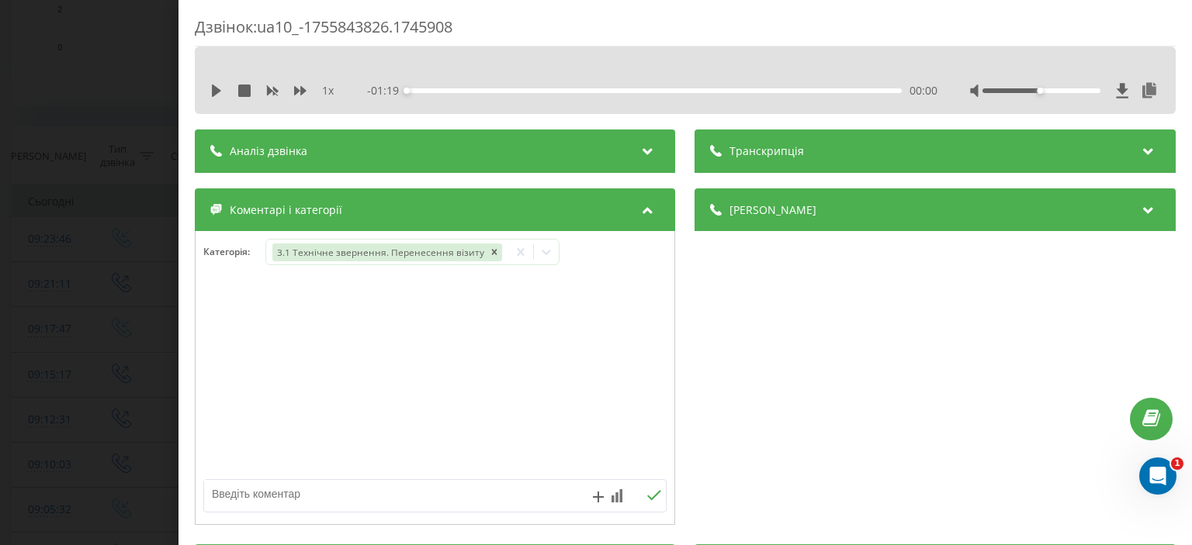
drag, startPoint x: 96, startPoint y: 268, endPoint x: 85, endPoint y: 257, distance: 16.5
click at [92, 266] on div "Дзвінок : ua10_-1755843826.1745908 1 x - 01:19 00:00 00:00 Транскрипція Для AI-…" at bounding box center [596, 272] width 1192 height 545
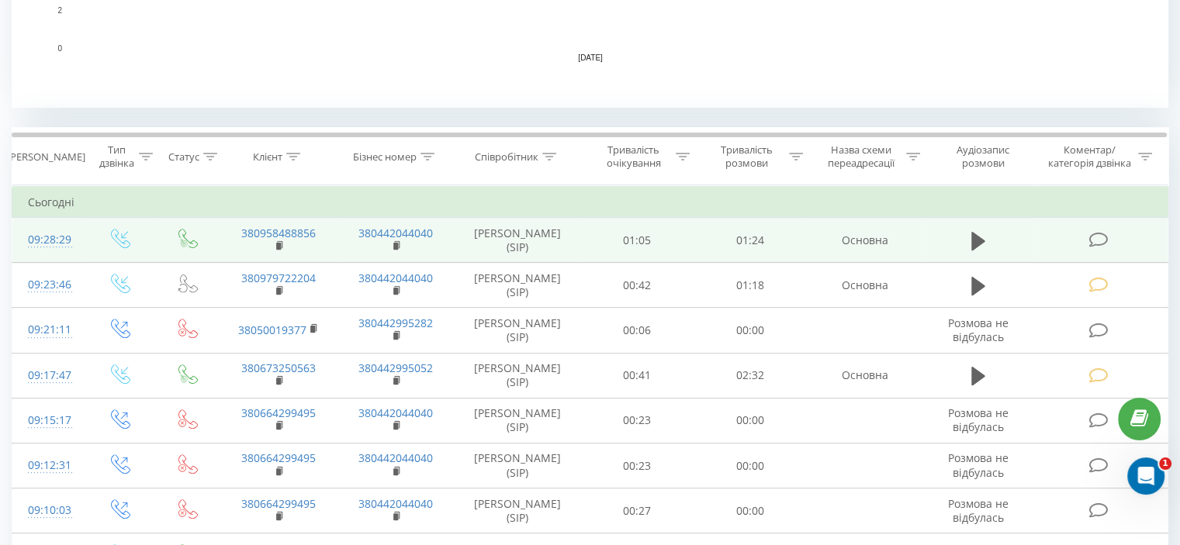
scroll to position [621, 0]
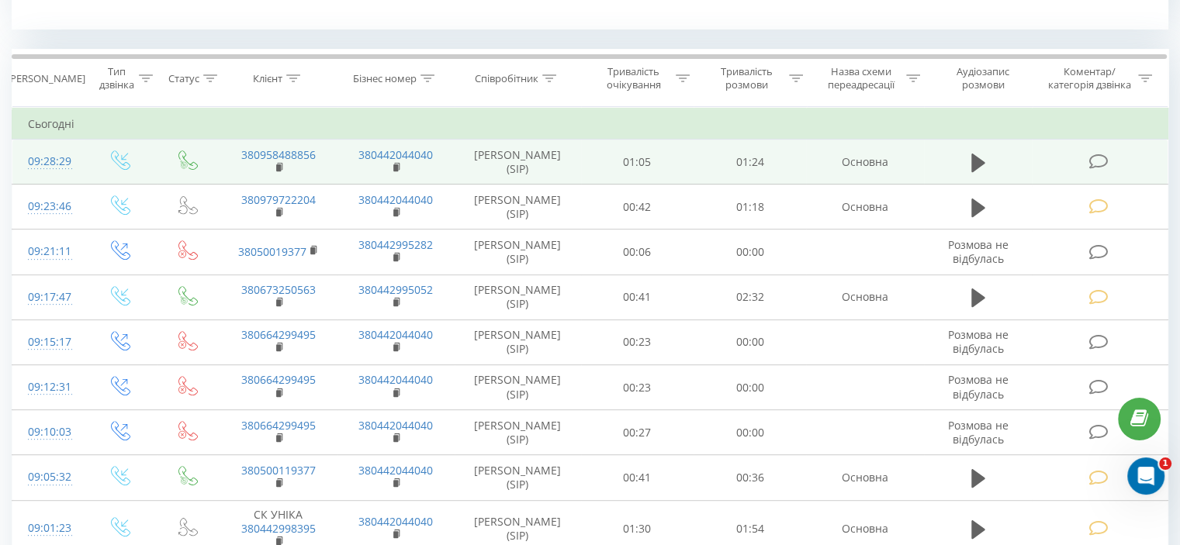
click at [1097, 157] on icon at bounding box center [1097, 162] width 19 height 16
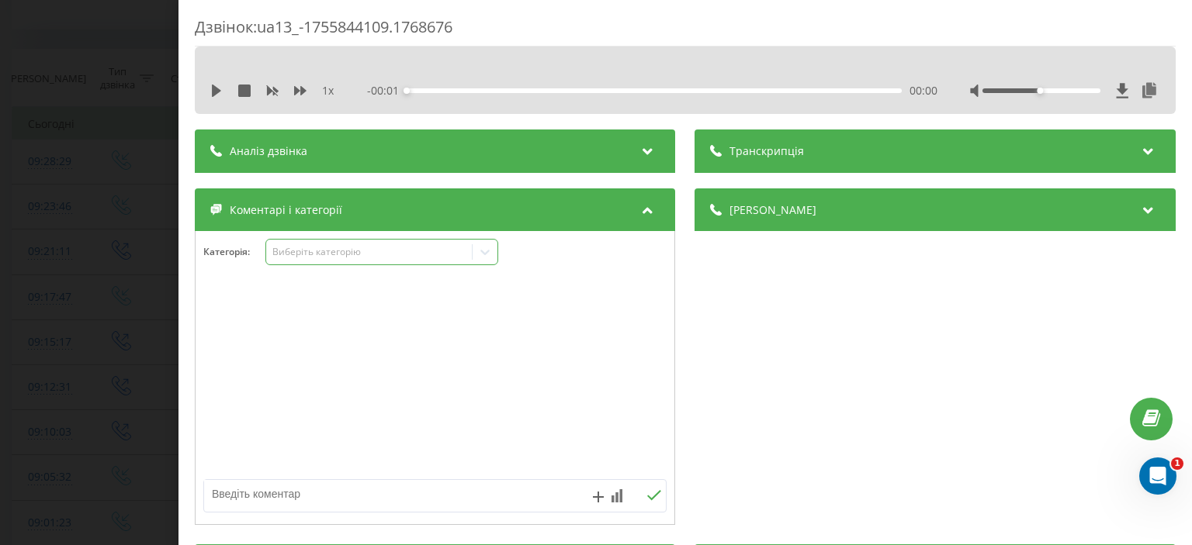
click at [345, 260] on div "Виберіть категорію" at bounding box center [381, 252] width 233 height 26
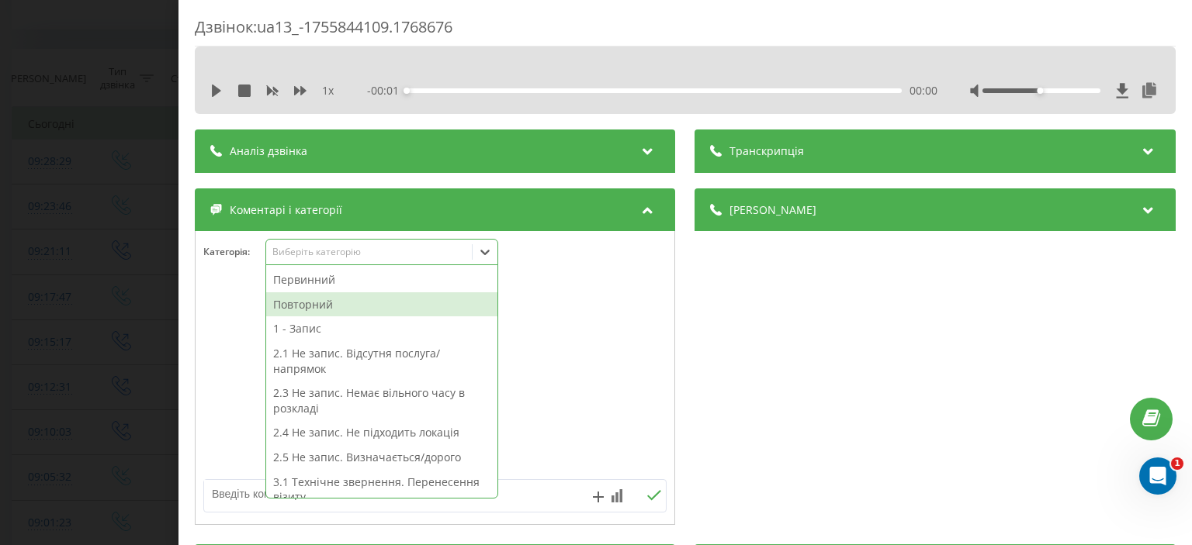
click at [343, 305] on div "Повторний" at bounding box center [381, 304] width 231 height 25
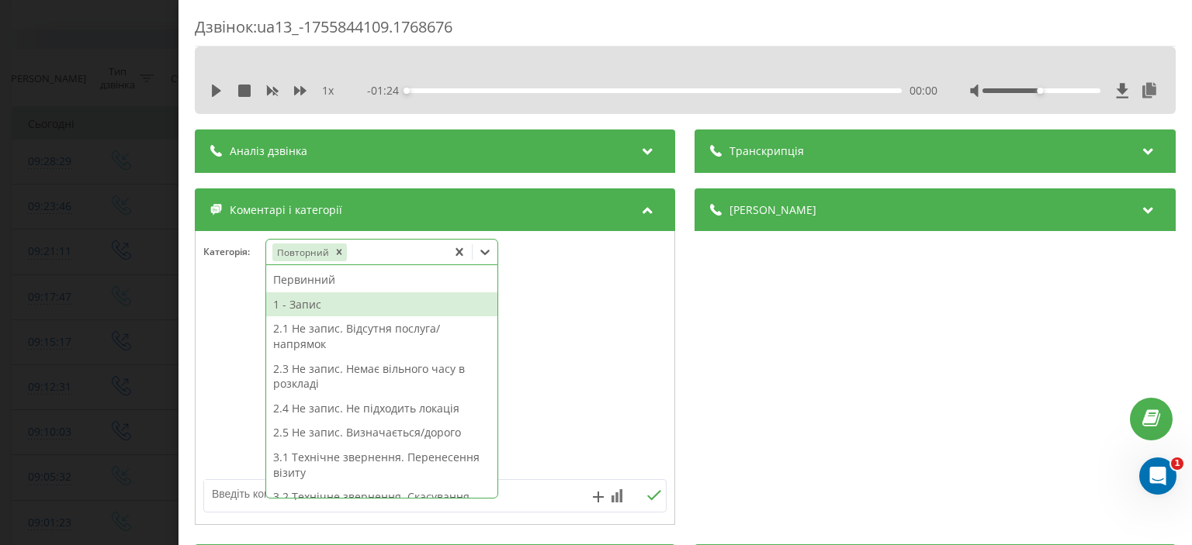
click at [343, 305] on div "1 - Запис" at bounding box center [381, 304] width 231 height 25
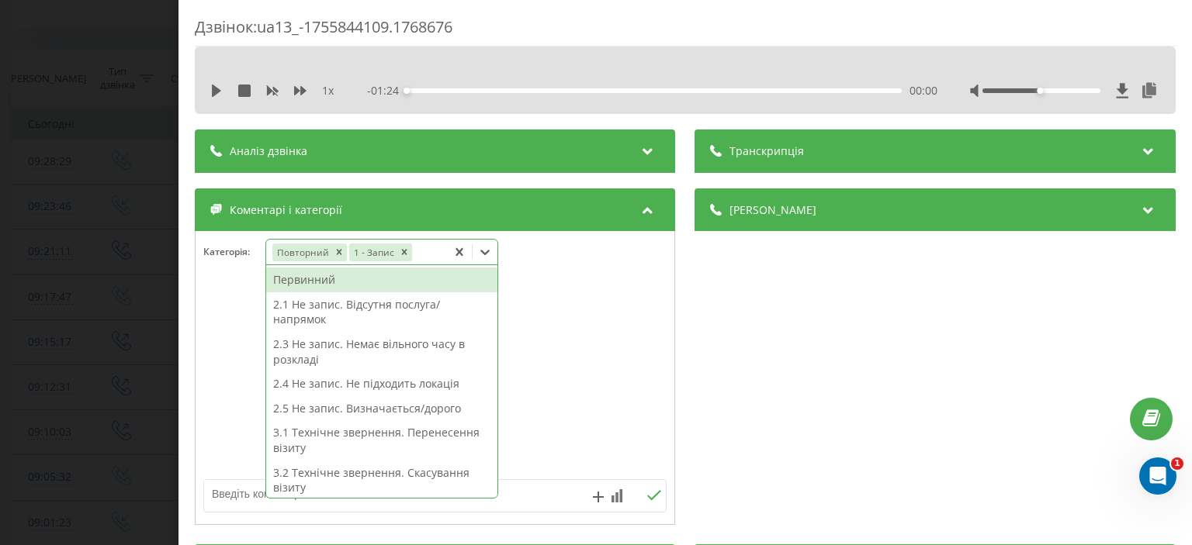
click at [137, 201] on div "Дзвінок : ua13_-1755844109.1768676 1 x - 01:24 00:00 00:00 Транскрипція Для AI-…" at bounding box center [596, 272] width 1192 height 545
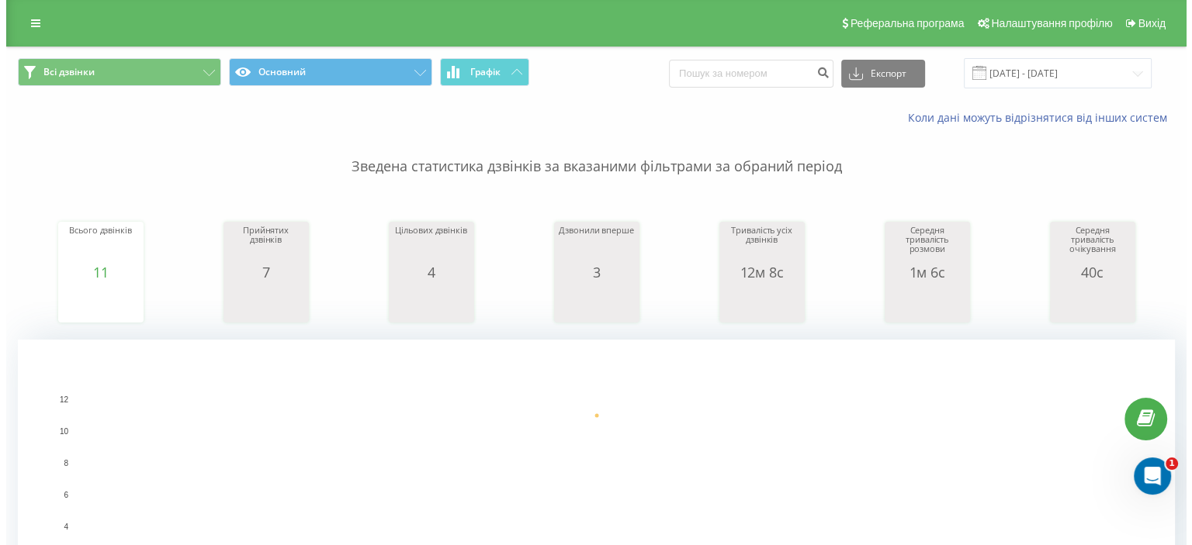
scroll to position [465, 0]
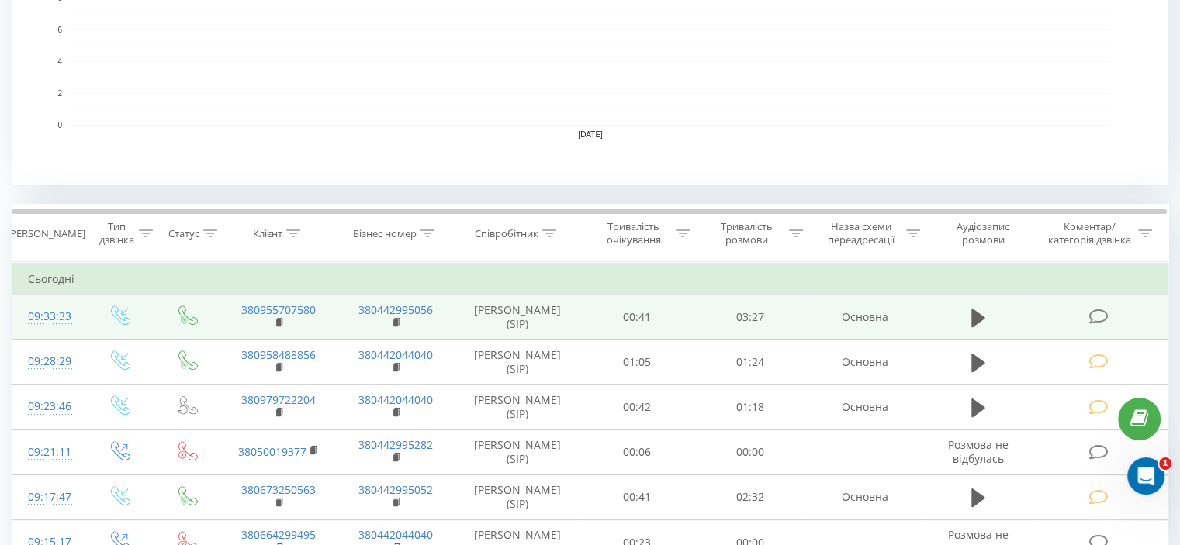
click at [1102, 317] on icon at bounding box center [1097, 317] width 19 height 16
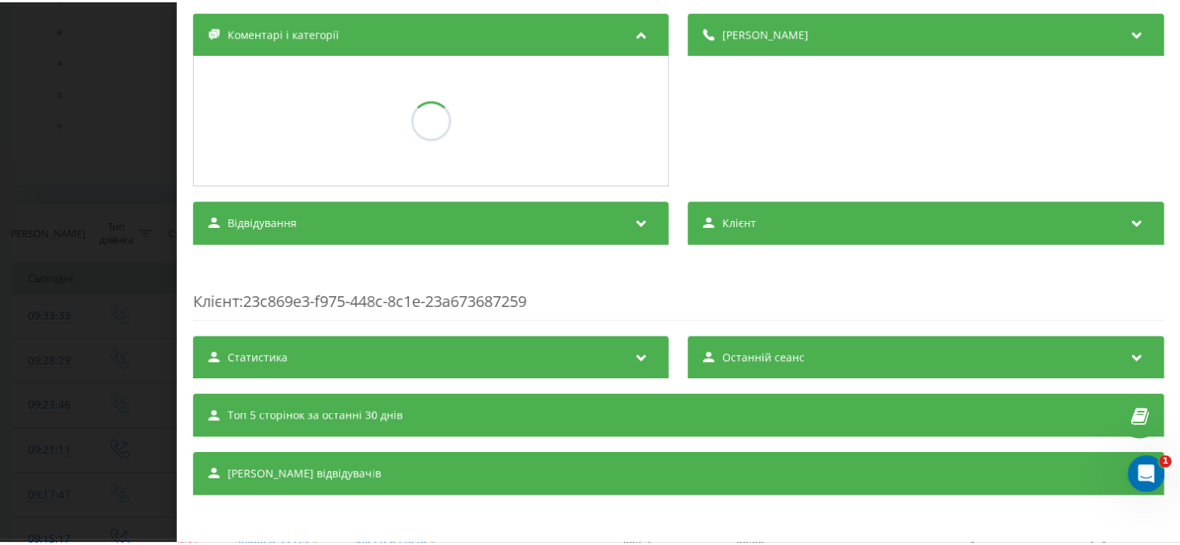
scroll to position [178, 0]
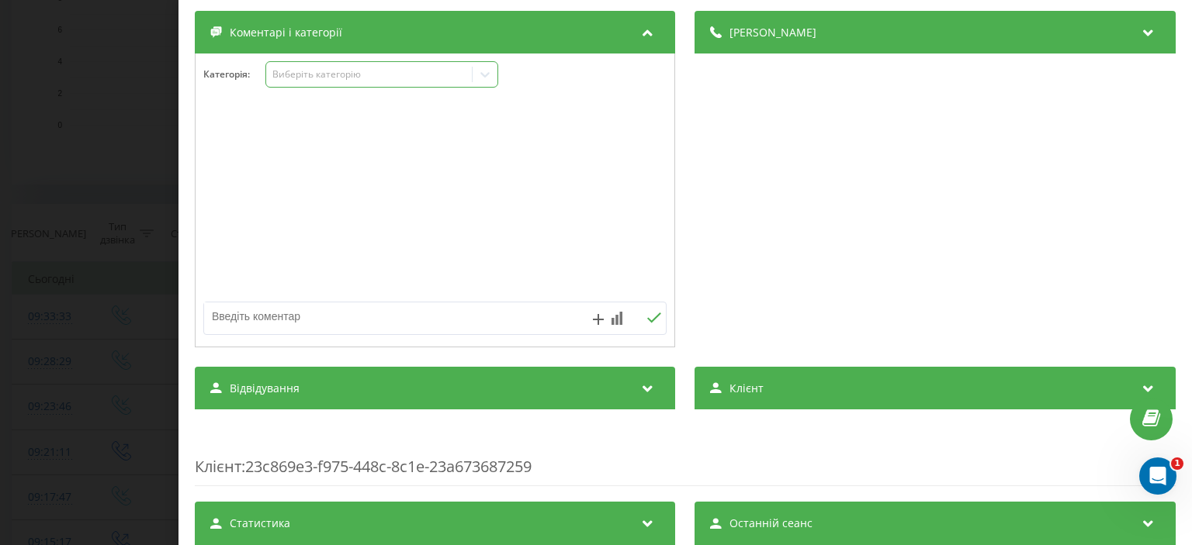
click at [332, 75] on div "Виберіть категорію" at bounding box center [369, 74] width 194 height 12
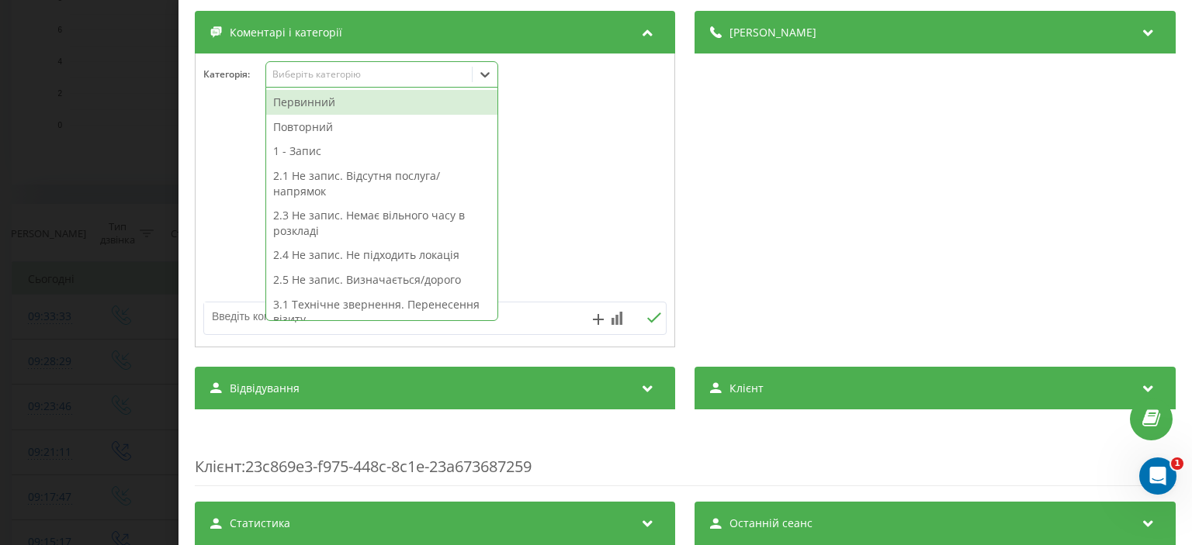
click at [313, 106] on div "Первинний" at bounding box center [381, 102] width 231 height 25
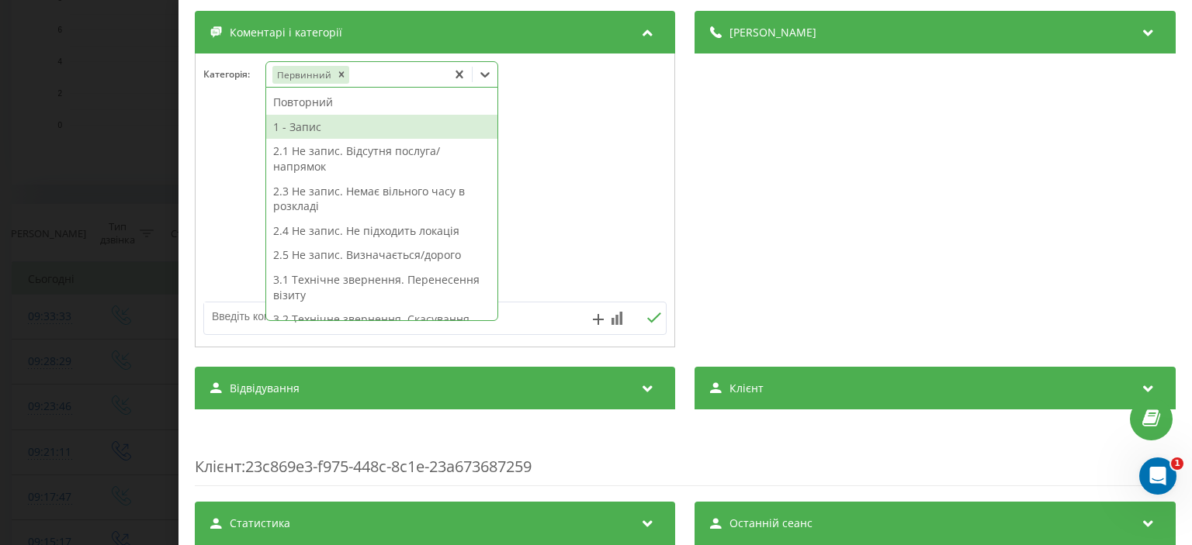
click at [289, 130] on div "1 - Запис" at bounding box center [381, 127] width 231 height 25
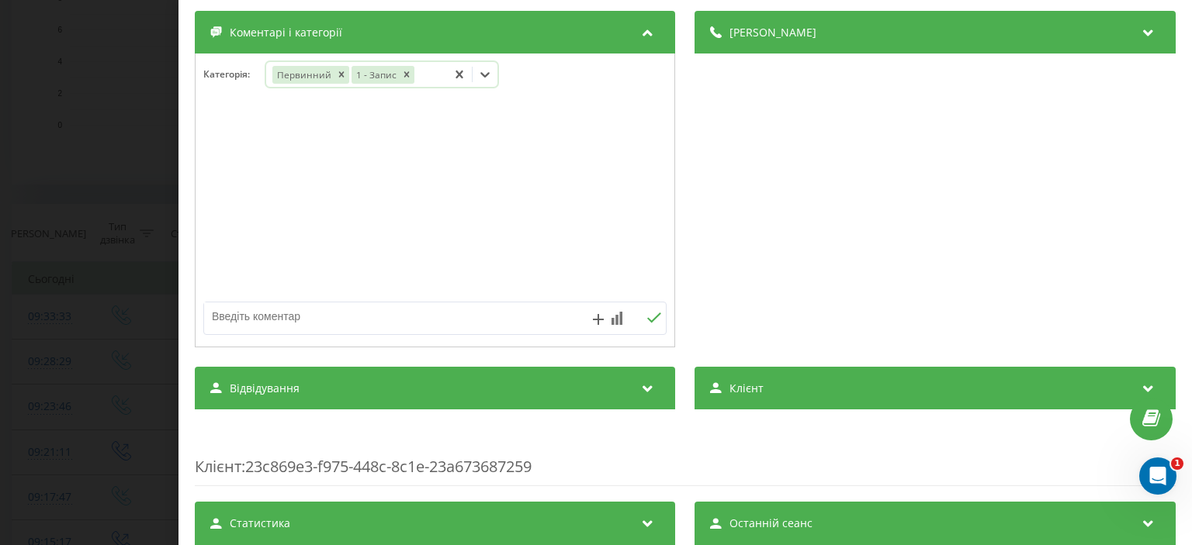
click at [56, 131] on div "Дзвінок : ua9_-1755844413.1912826 1 x - 03:28 00:00 00:00 Транскрипція Для AI-а…" at bounding box center [596, 272] width 1192 height 545
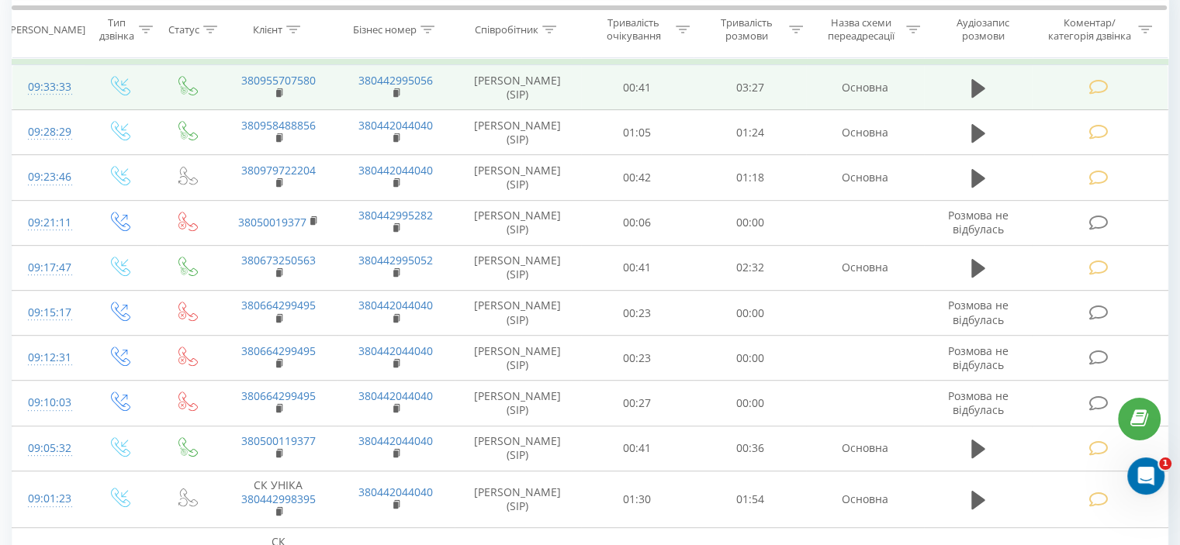
scroll to position [698, 0]
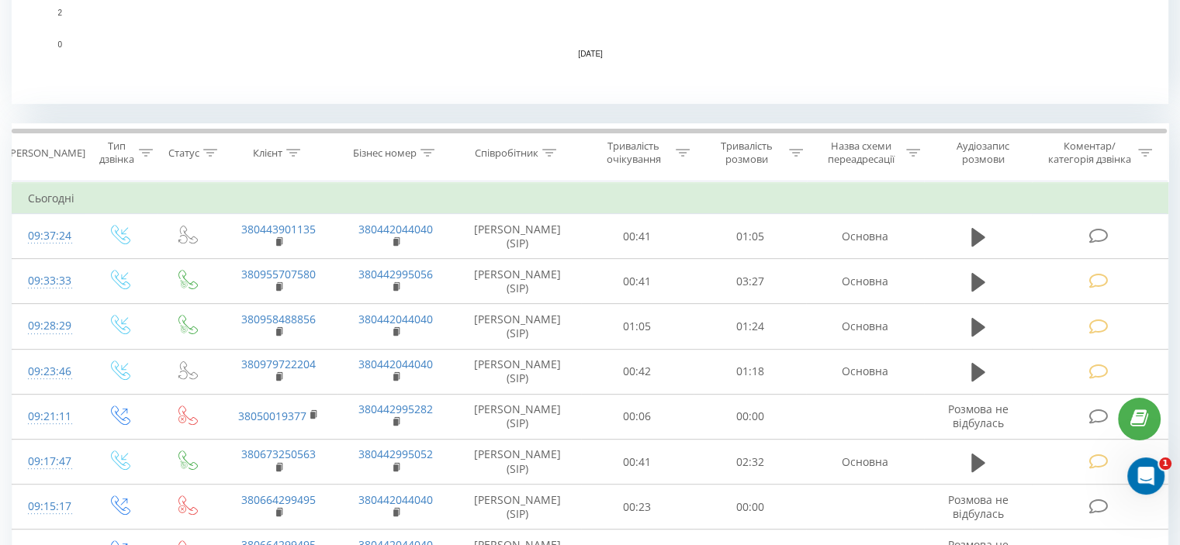
scroll to position [621, 0]
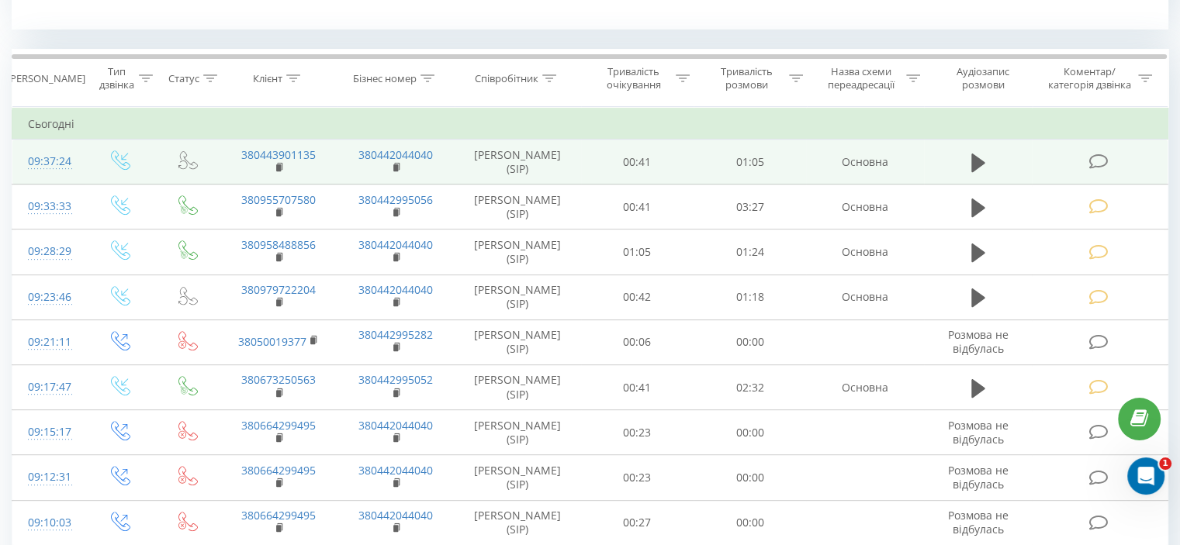
click at [1095, 158] on icon at bounding box center [1097, 162] width 19 height 16
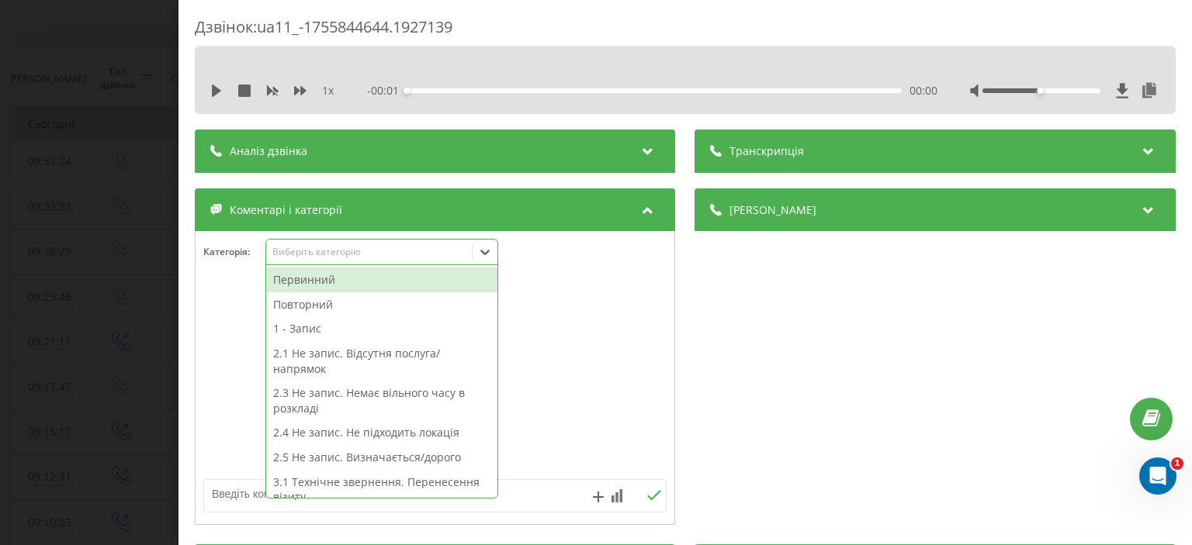
click at [341, 254] on div "Виберіть категорію" at bounding box center [369, 252] width 194 height 12
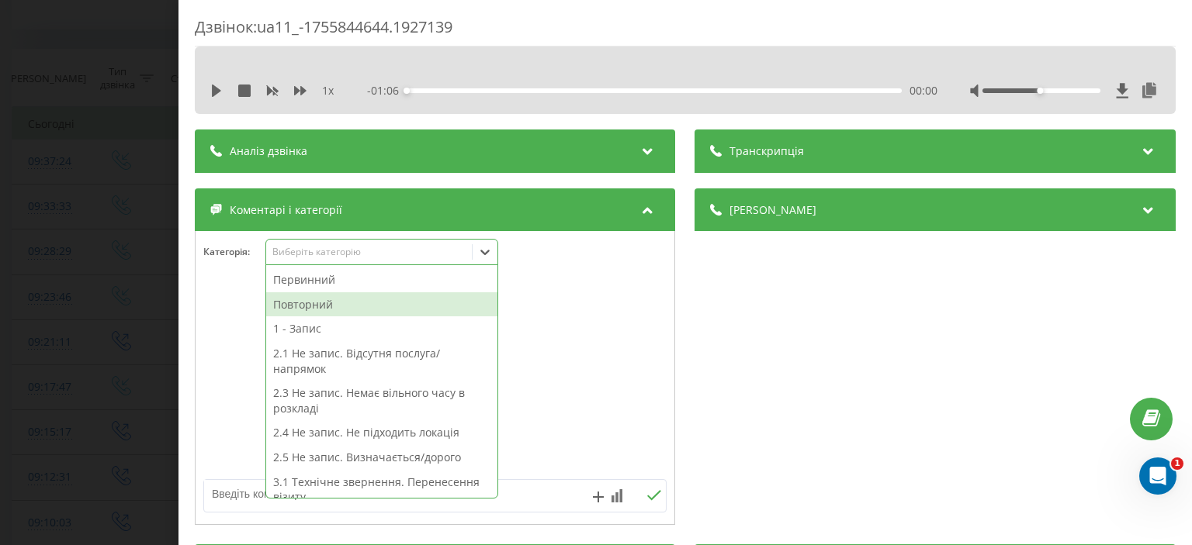
click at [332, 301] on div "Повторний" at bounding box center [381, 304] width 231 height 25
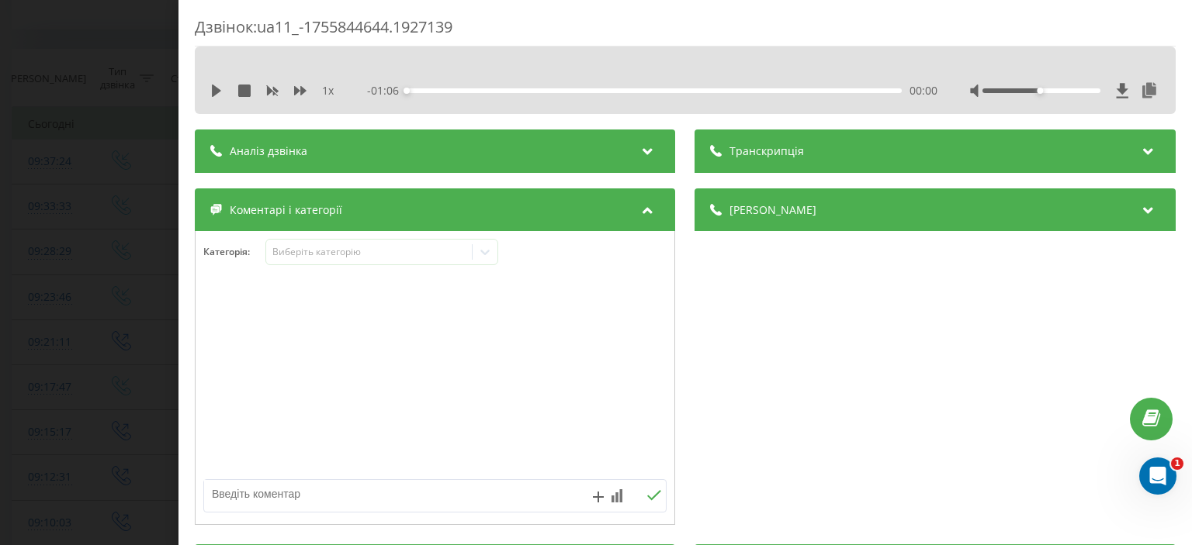
click at [237, 499] on textarea at bounding box center [388, 494] width 369 height 28
type textarea "ск"
click at [652, 489] on button at bounding box center [654, 495] width 24 height 13
click at [85, 165] on div "Дзвінок : ua11_-1755844644.1927139 1 x - 01:06 00:00 00:00 Транскрипція Для AI-…" at bounding box center [596, 272] width 1192 height 545
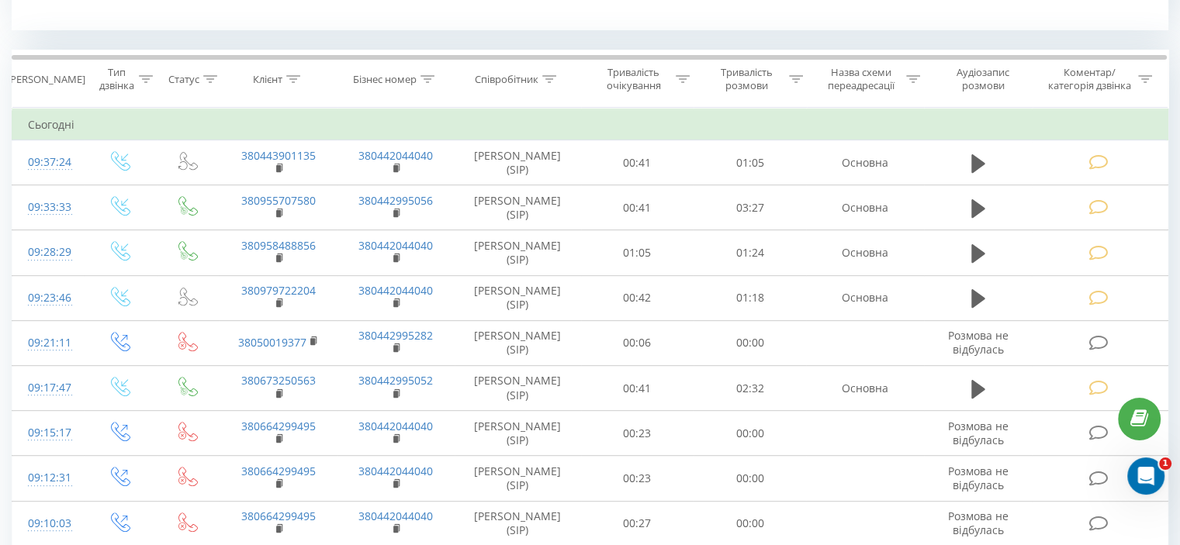
scroll to position [621, 0]
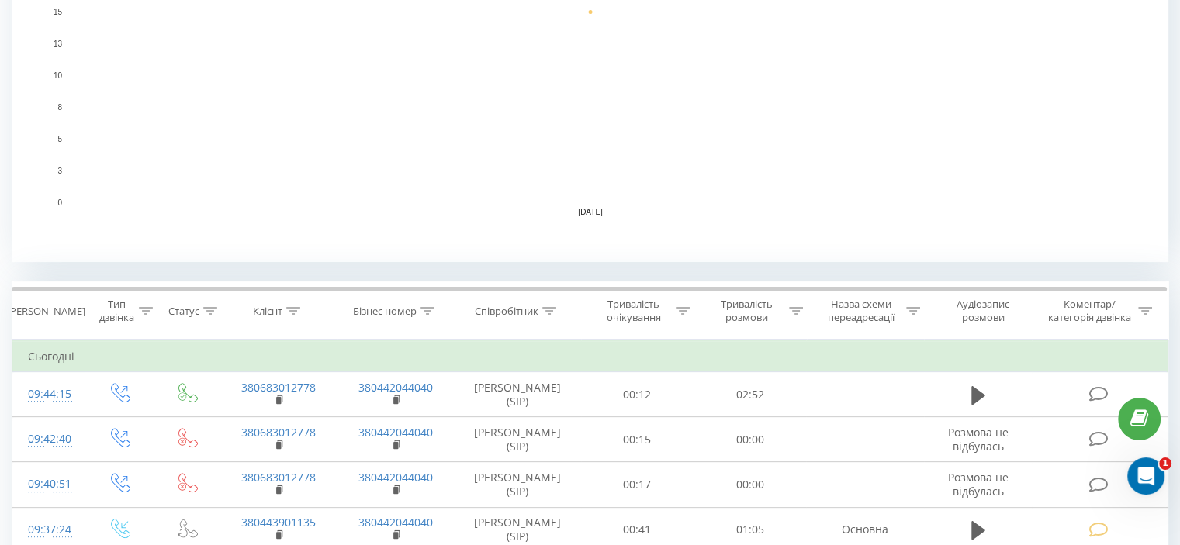
scroll to position [543, 0]
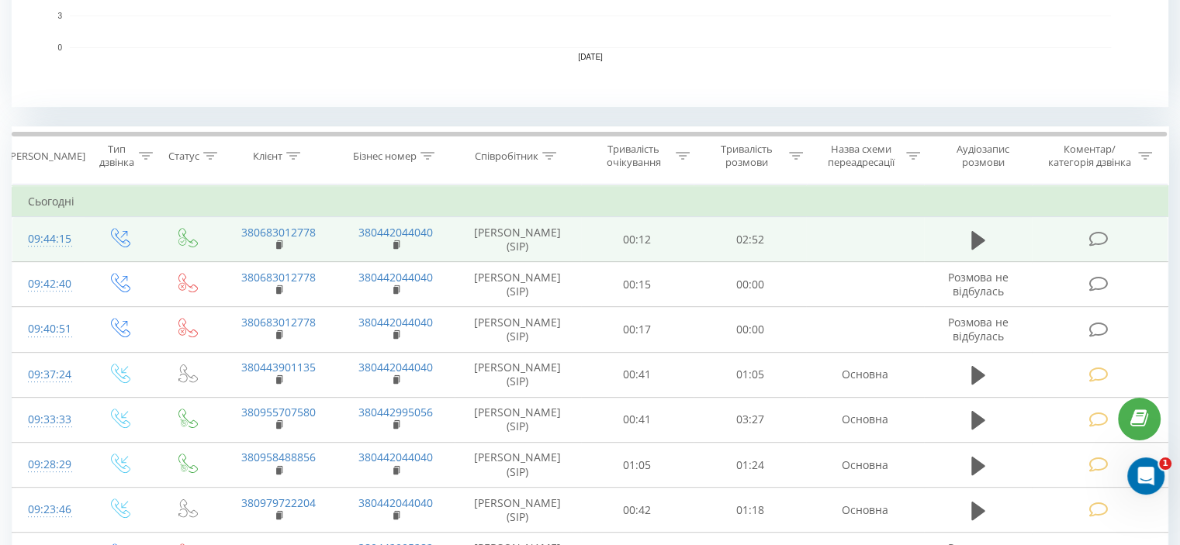
click at [1097, 240] on icon at bounding box center [1097, 239] width 19 height 16
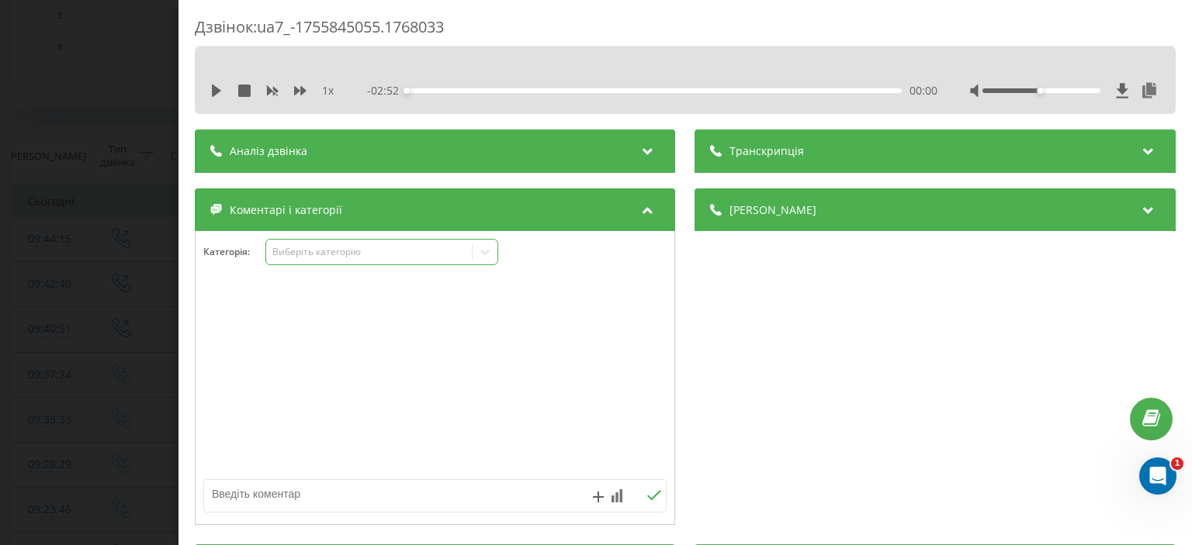
click at [319, 255] on div "Виберіть категорію" at bounding box center [369, 252] width 194 height 12
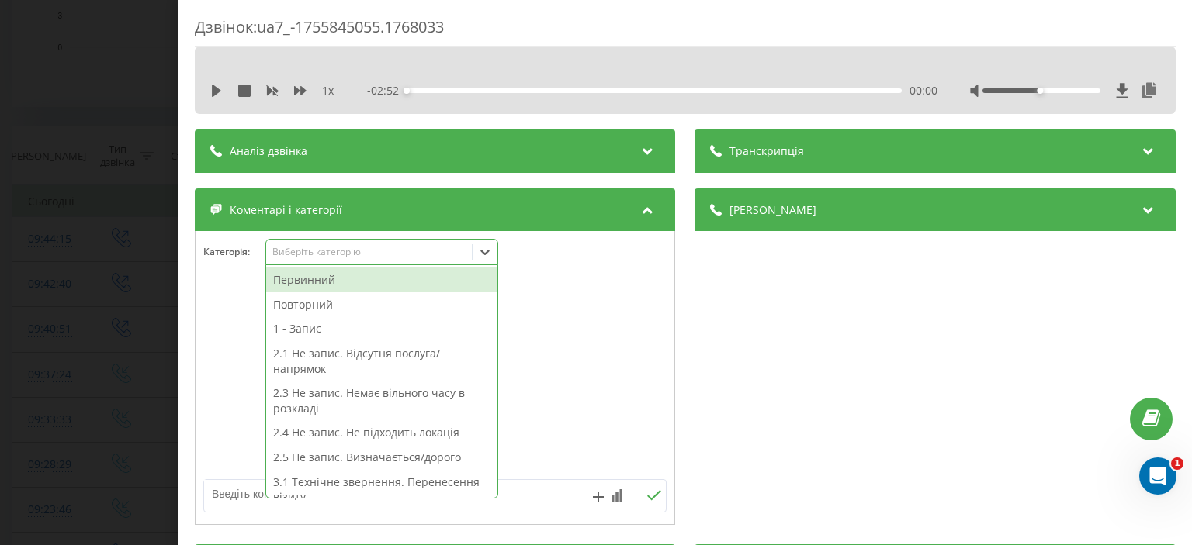
click at [322, 282] on div "Первинний" at bounding box center [381, 280] width 231 height 25
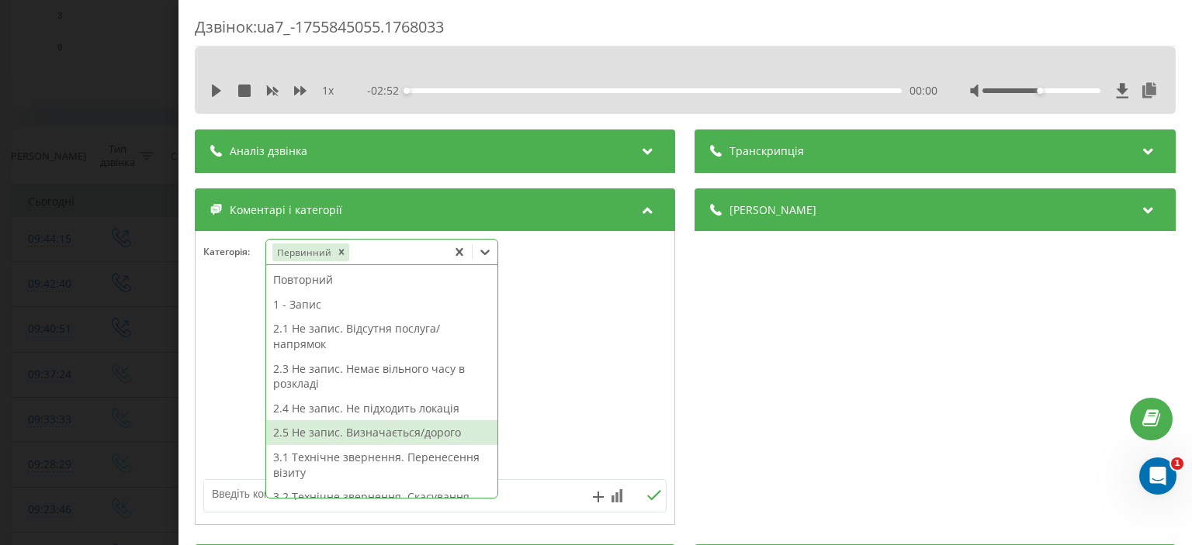
click at [352, 433] on div "2.5 Не запис. Визначається/дорого" at bounding box center [381, 432] width 231 height 25
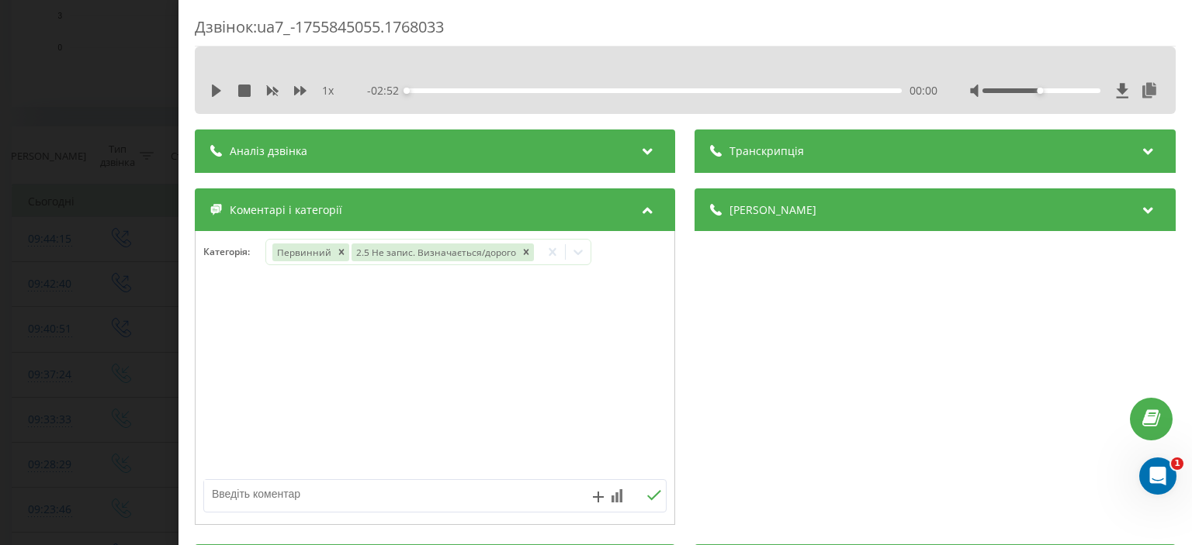
click at [83, 189] on div "Дзвінок : ua7_-1755845055.1768033 1 x - 02:52 00:00 00:00 Транскрипція Для AI-а…" at bounding box center [596, 272] width 1192 height 545
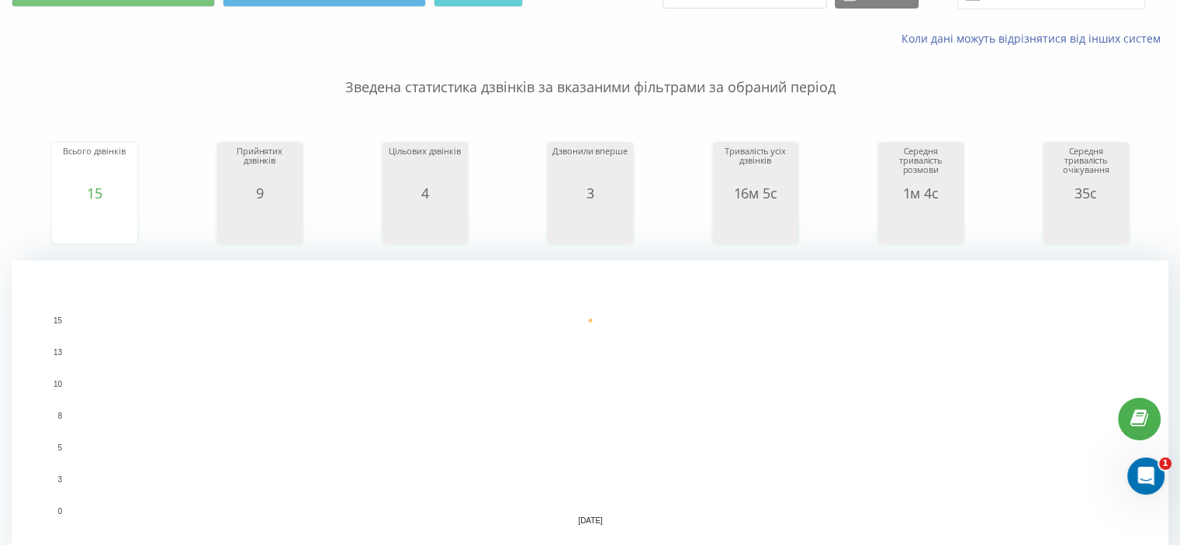
scroll to position [54, 0]
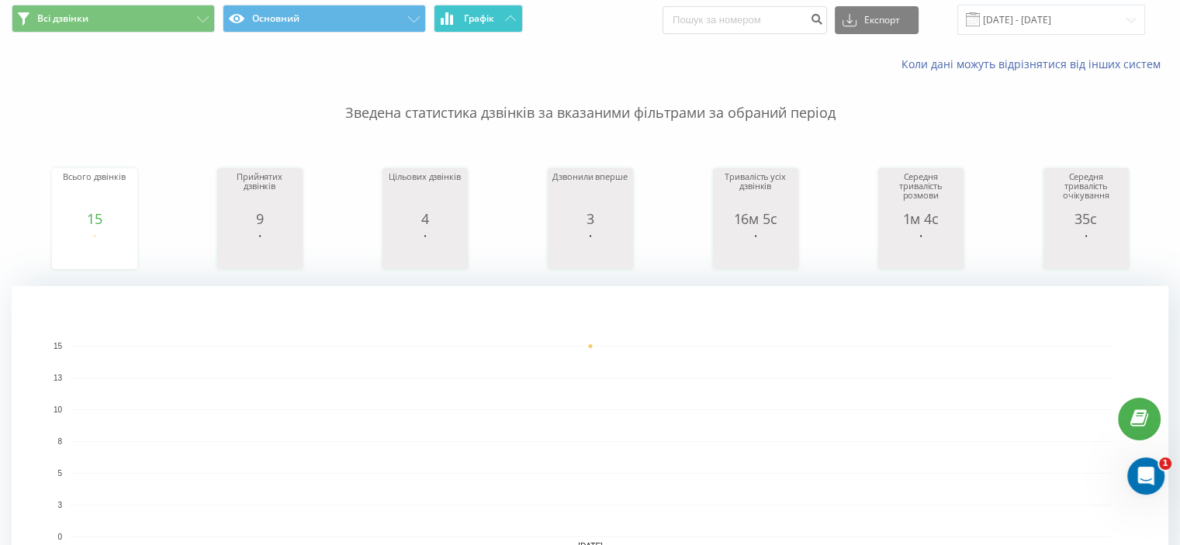
click at [508, 13] on button "Графік" at bounding box center [478, 19] width 89 height 28
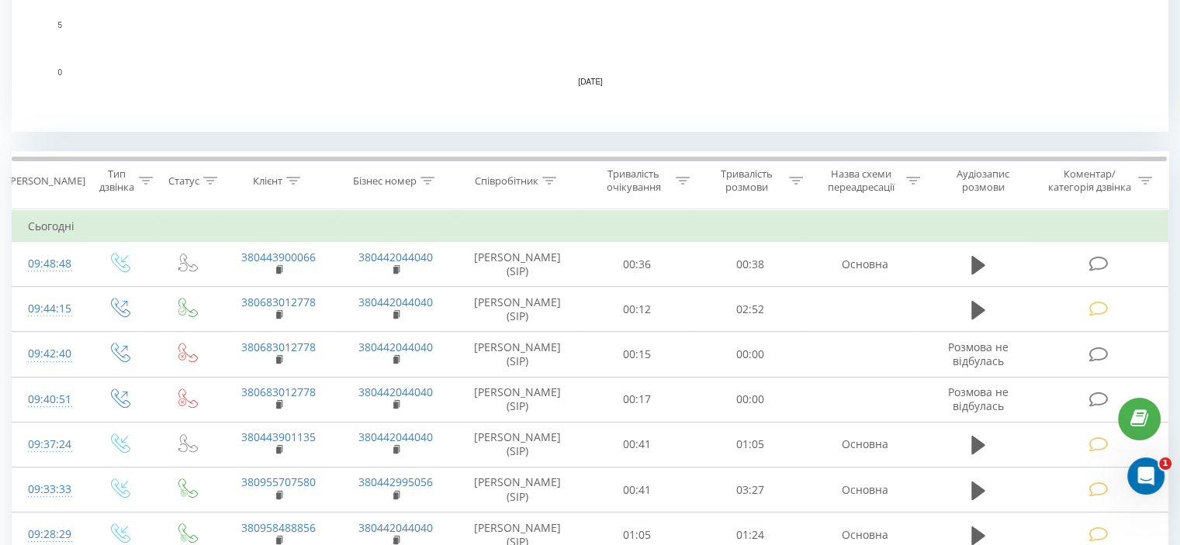
scroll to position [543, 0]
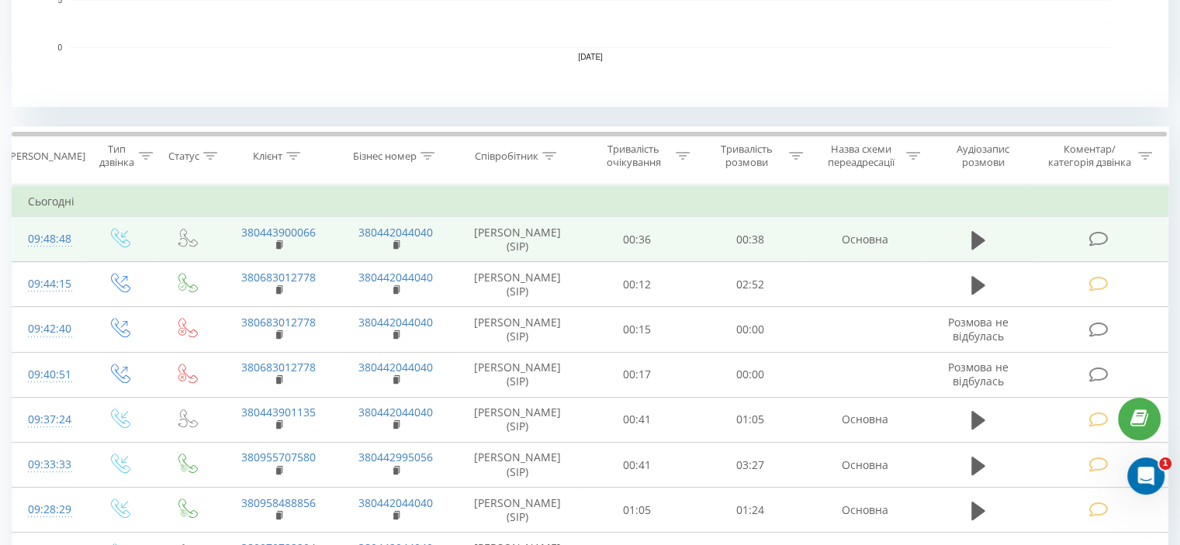
click at [1095, 245] on icon at bounding box center [1097, 239] width 19 height 16
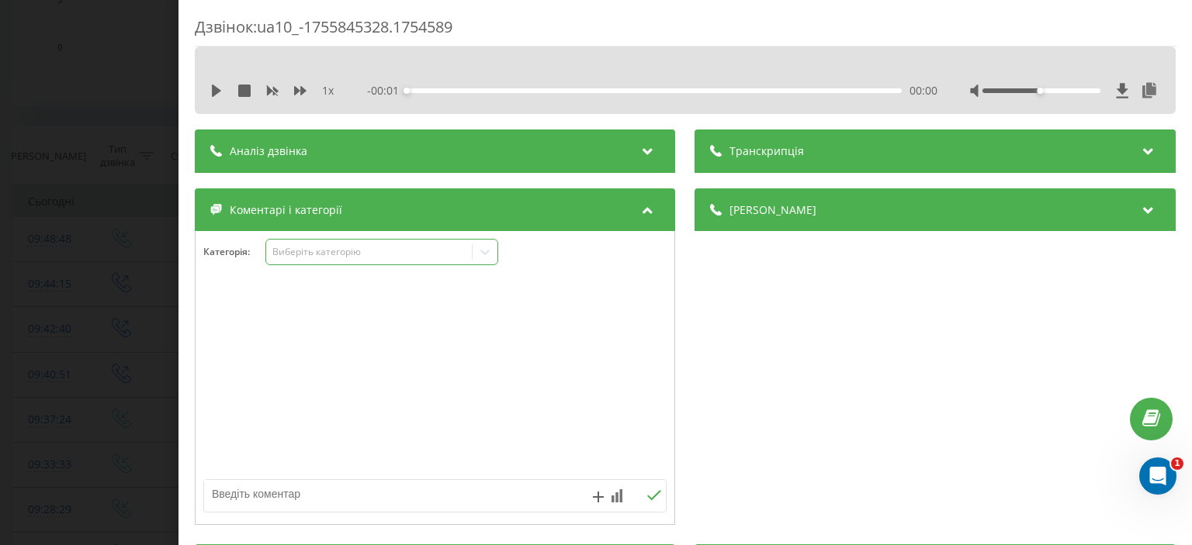
click at [329, 257] on div "Виберіть категорію" at bounding box center [369, 252] width 194 height 12
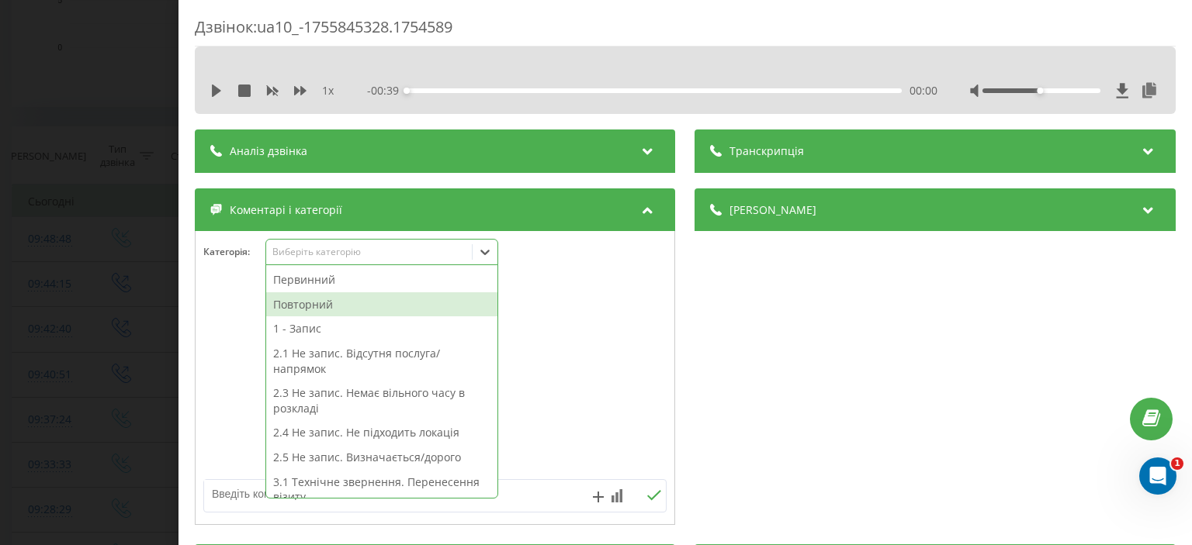
click at [331, 304] on div "Повторний" at bounding box center [381, 304] width 231 height 25
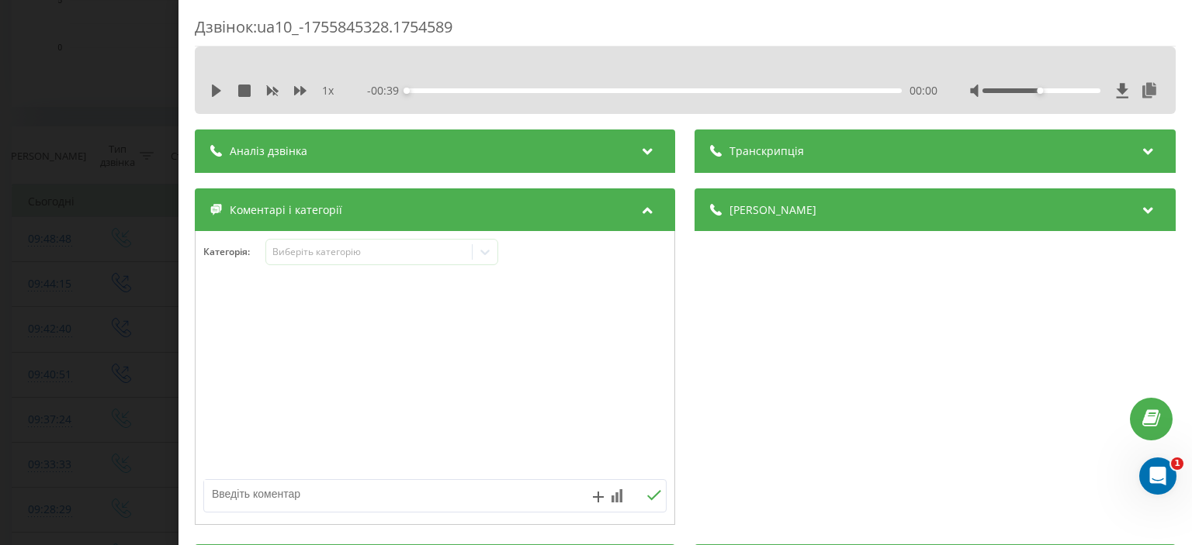
click at [250, 496] on textarea at bounding box center [388, 494] width 369 height 28
type textarea "ск"
click at [649, 490] on icon at bounding box center [654, 495] width 15 height 11
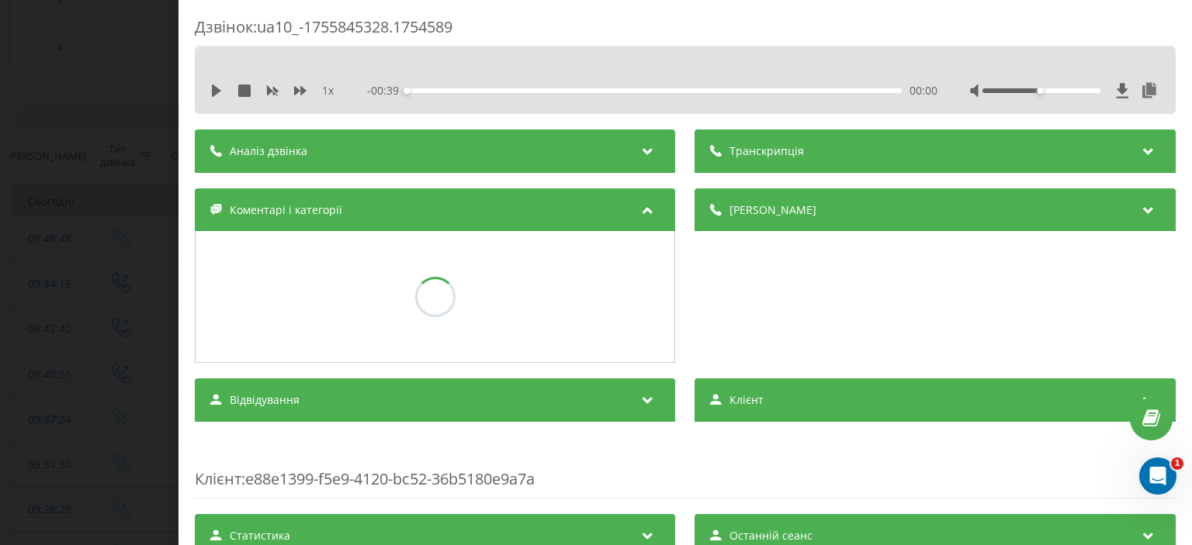
click at [78, 208] on div "Дзвінок : ua10_-1755845328.1754589 1 x - 00:39 00:00 00:00 Транскрипція Для AI-…" at bounding box center [596, 272] width 1192 height 545
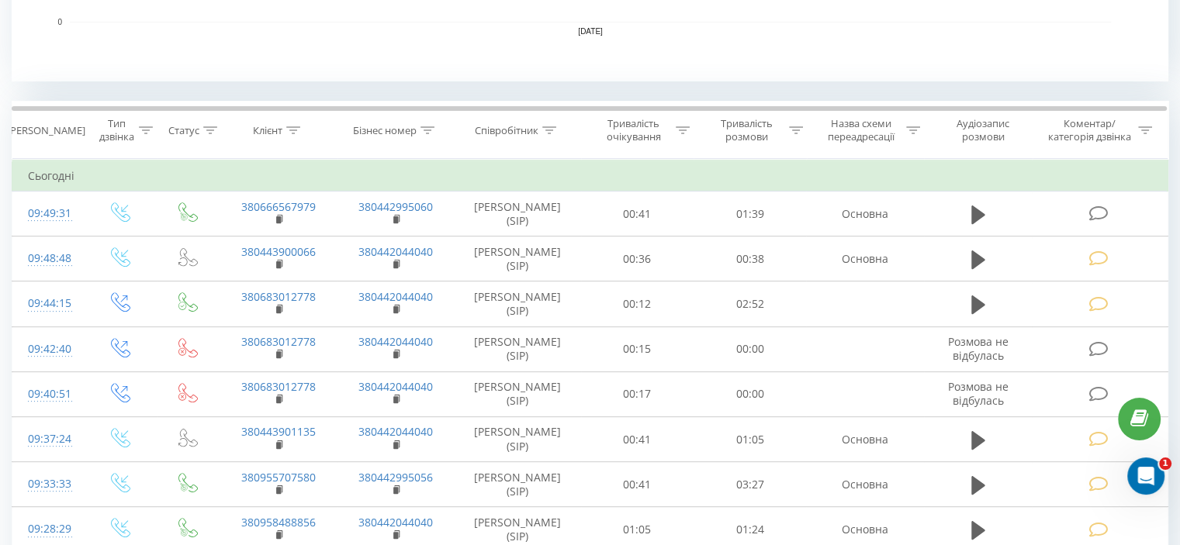
scroll to position [621, 0]
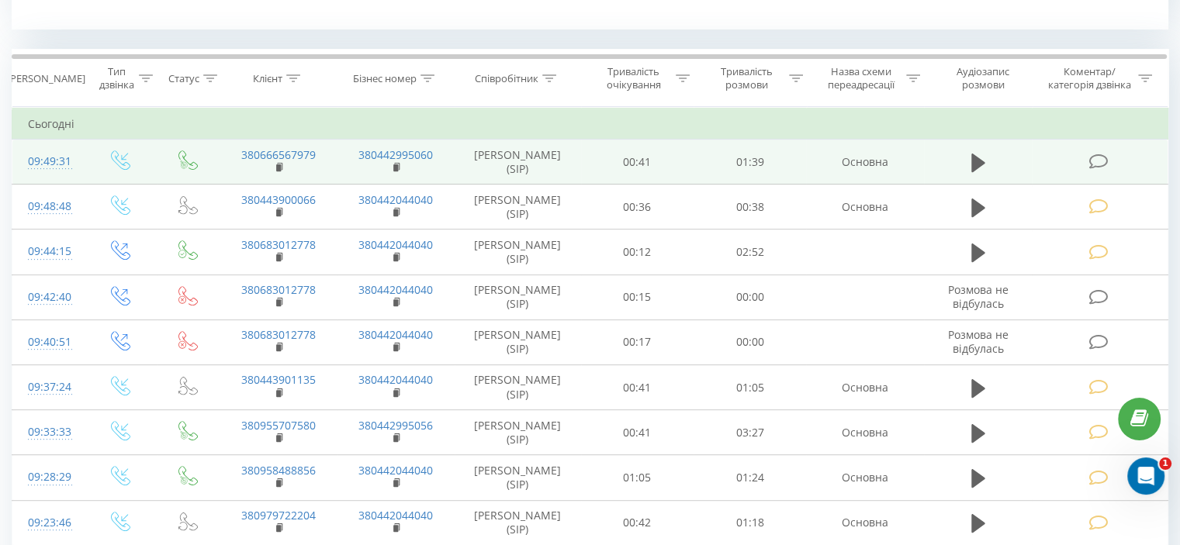
click at [1099, 160] on icon at bounding box center [1097, 162] width 19 height 16
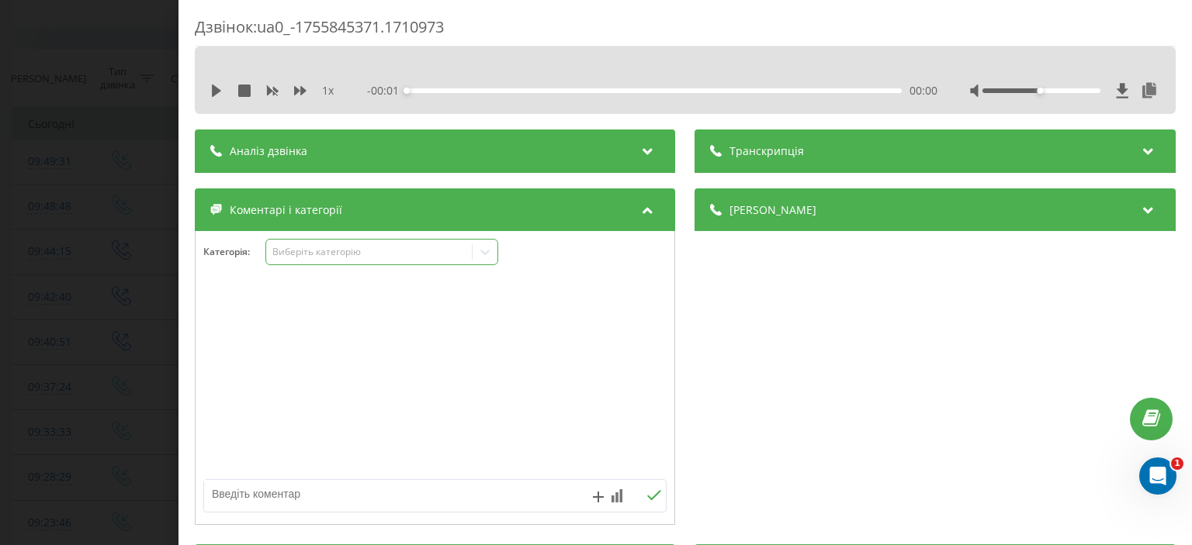
click at [313, 257] on div "Виберіть категорію" at bounding box center [369, 252] width 194 height 12
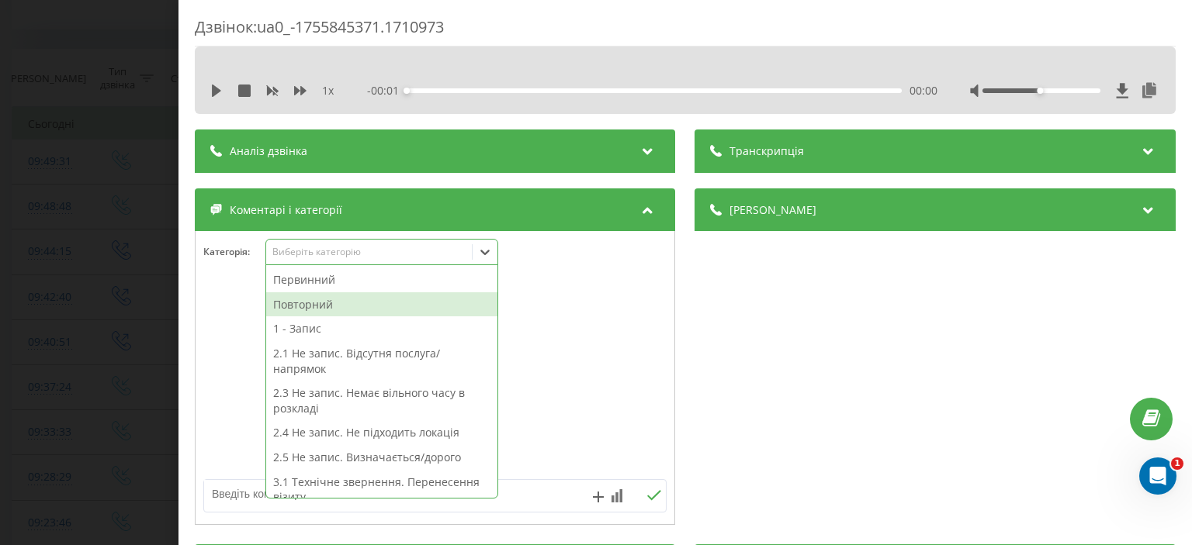
click at [340, 299] on div "Повторний" at bounding box center [381, 304] width 231 height 25
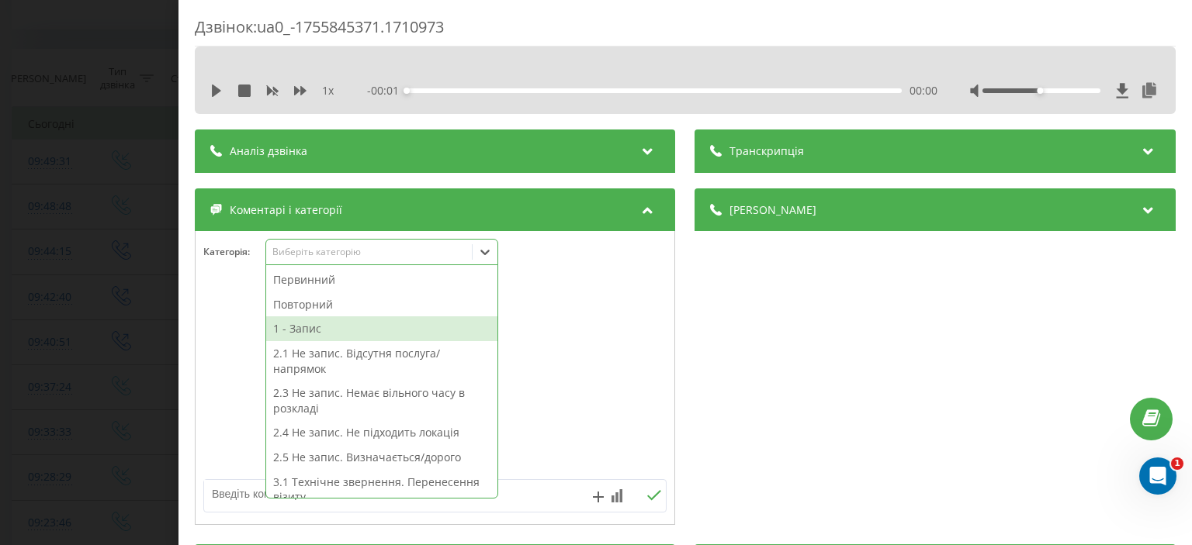
click at [239, 499] on textarea at bounding box center [388, 494] width 369 height 28
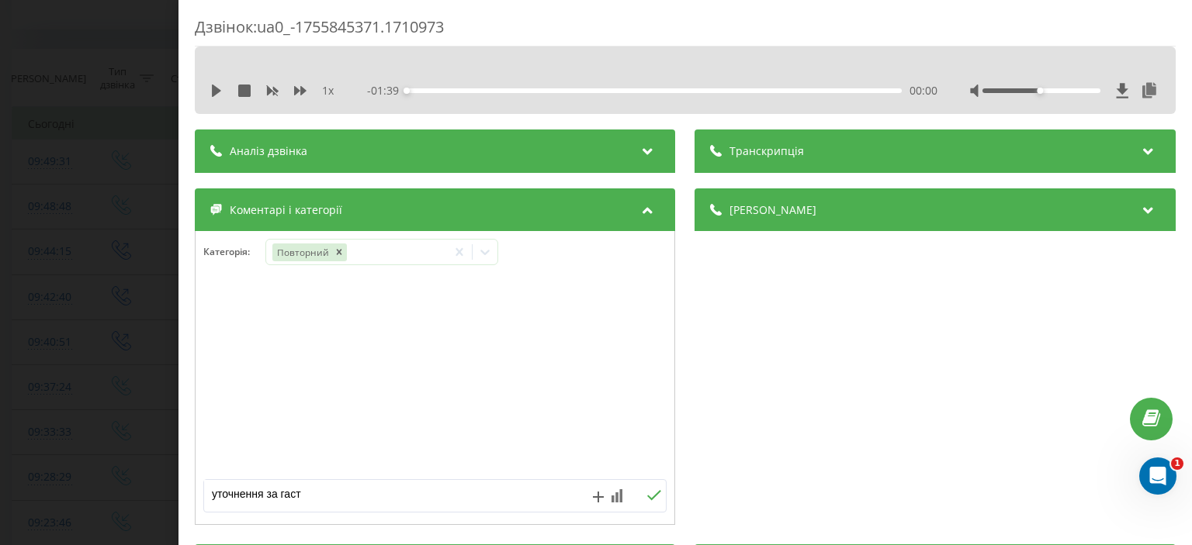
click at [303, 494] on textarea "уточнення за гаст" at bounding box center [388, 494] width 369 height 28
type textarea "уточнення за гастр."
click at [647, 490] on icon at bounding box center [654, 495] width 15 height 11
click at [114, 198] on div "Дзвінок : ua0_-1755845371.1710973 1 x - 01:39 00:00 00:00 Транскрипція Для AI-а…" at bounding box center [596, 272] width 1192 height 545
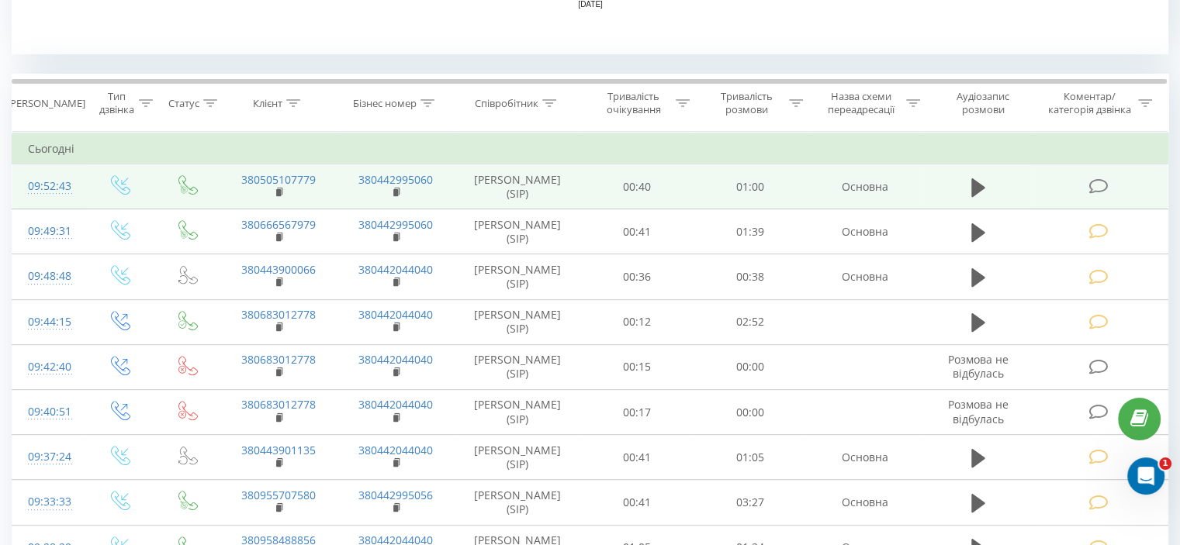
scroll to position [543, 0]
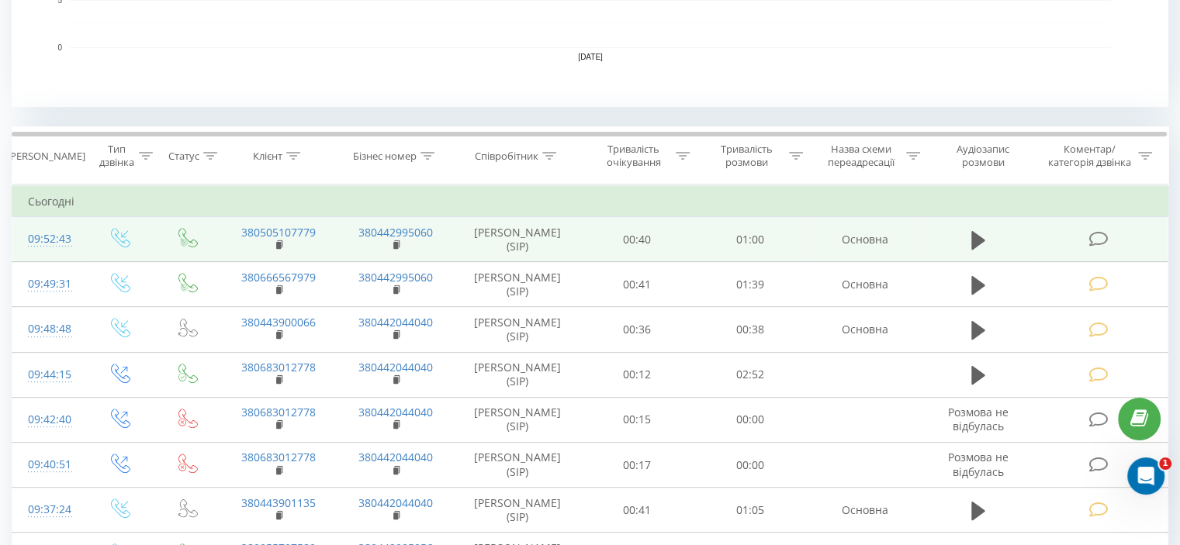
click at [1096, 239] on icon at bounding box center [1097, 239] width 19 height 16
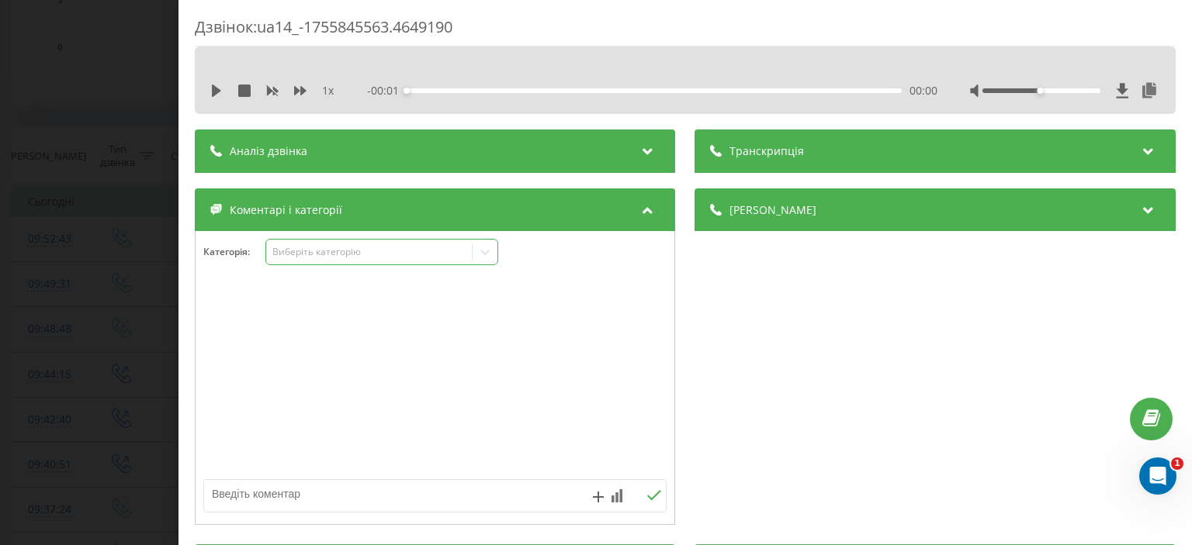
click at [299, 255] on div "Виберіть категорію" at bounding box center [369, 252] width 194 height 12
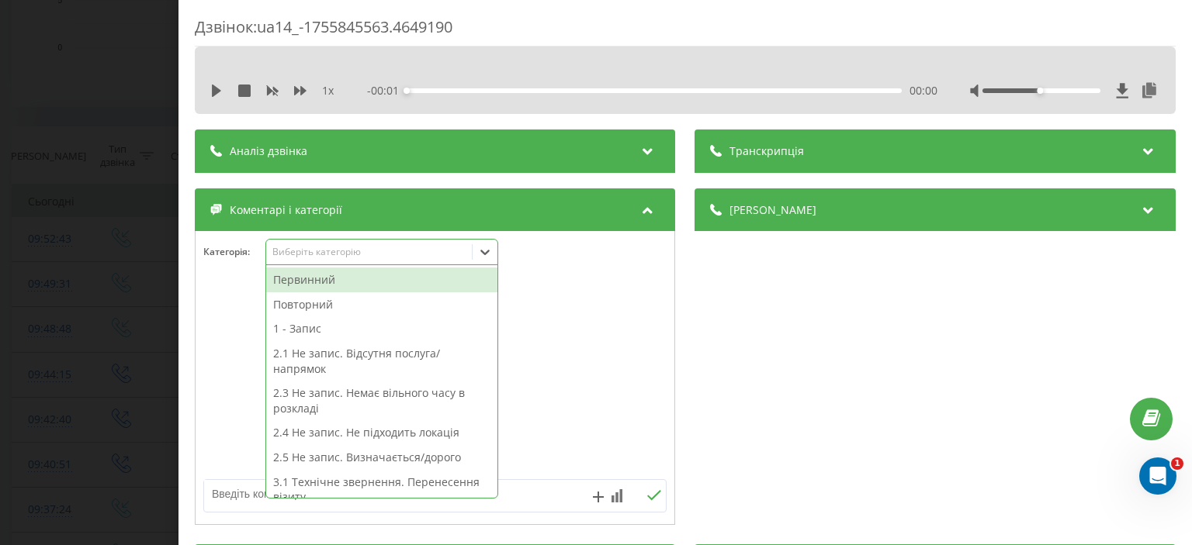
click at [303, 282] on div "Первинний" at bounding box center [381, 280] width 231 height 25
click at [230, 501] on textarea at bounding box center [388, 494] width 369 height 28
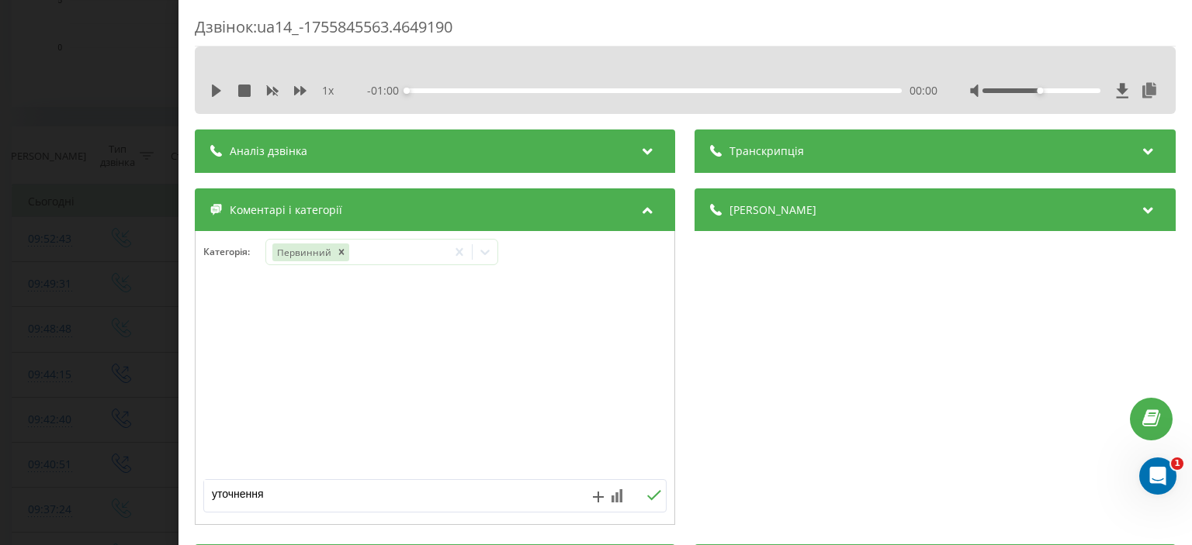
type textarea "уточнення"
click at [648, 499] on icon at bounding box center [655, 495] width 14 height 10
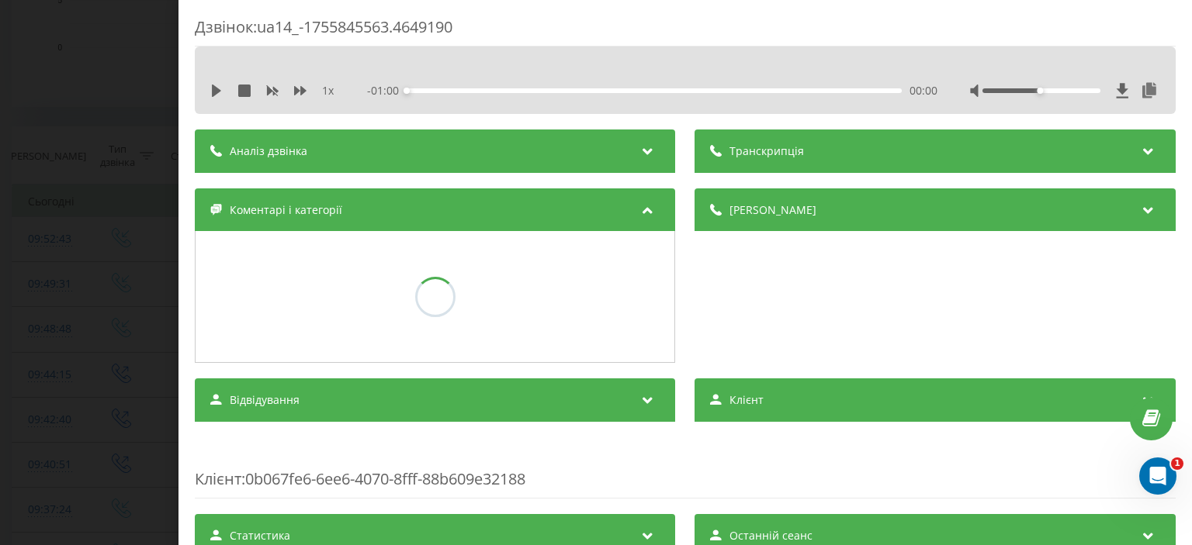
click at [130, 192] on div "Дзвінок : ua14_-1755845563.4649190 1 x - 01:00 00:00 00:00 Транскрипція Для AI-…" at bounding box center [596, 272] width 1192 height 545
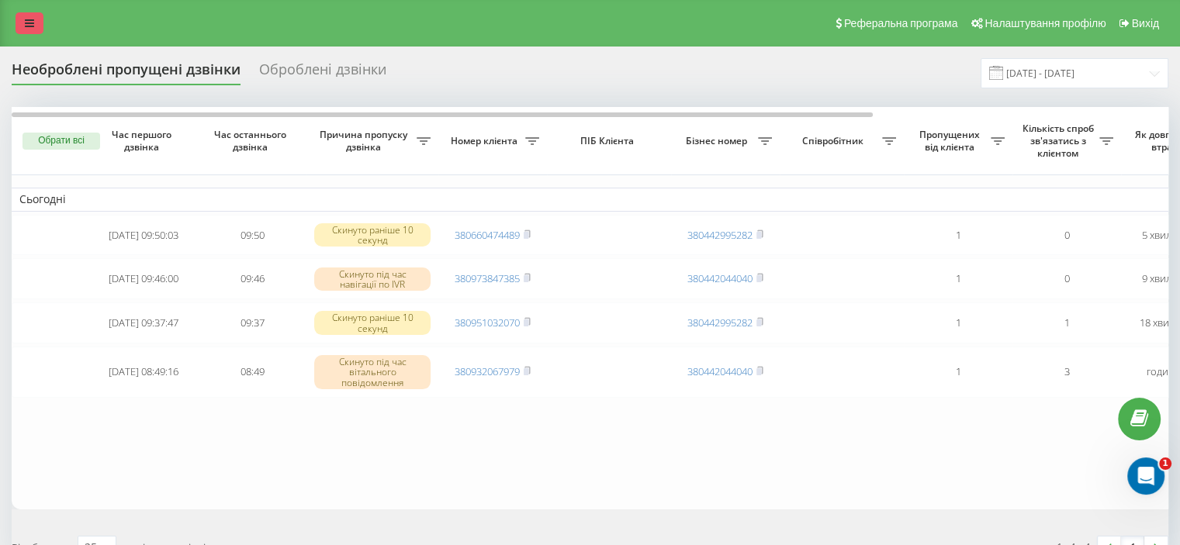
click at [31, 19] on icon at bounding box center [29, 23] width 9 height 11
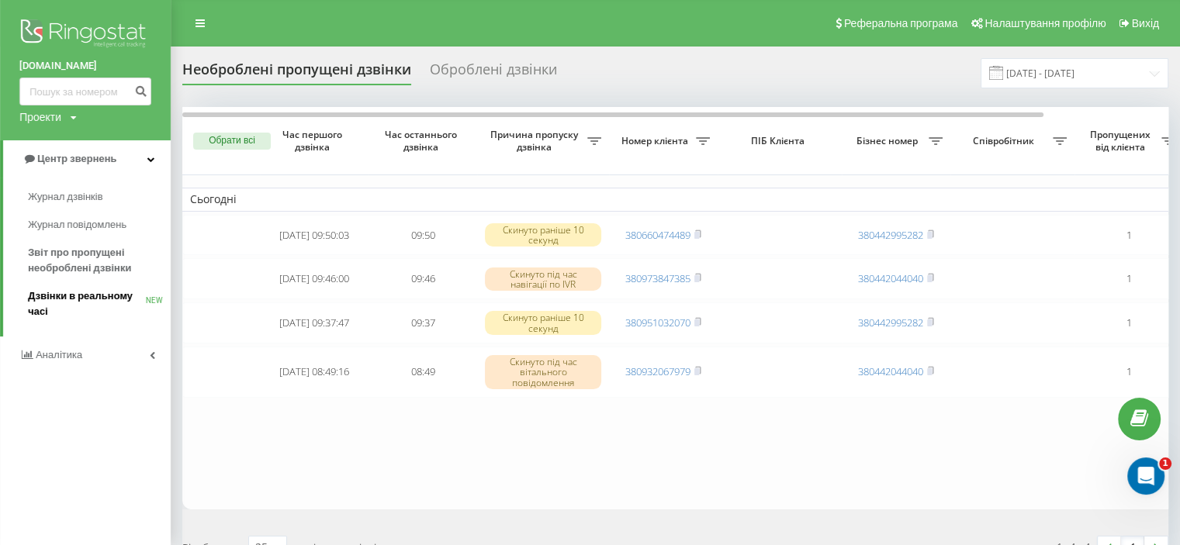
click at [95, 296] on span "Дзвінки в реальному часі" at bounding box center [87, 304] width 118 height 31
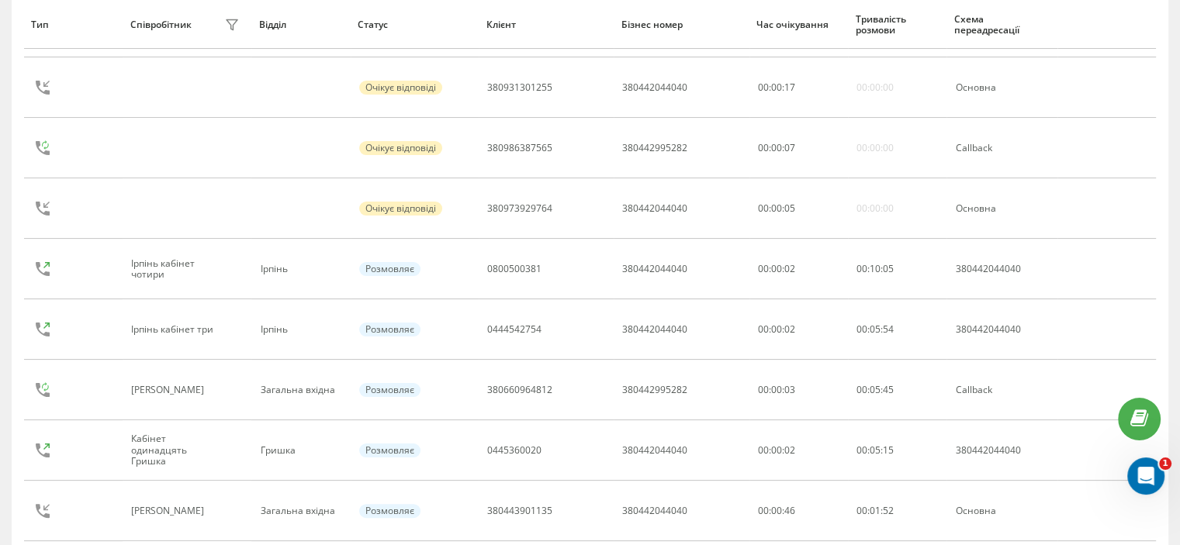
scroll to position [130, 0]
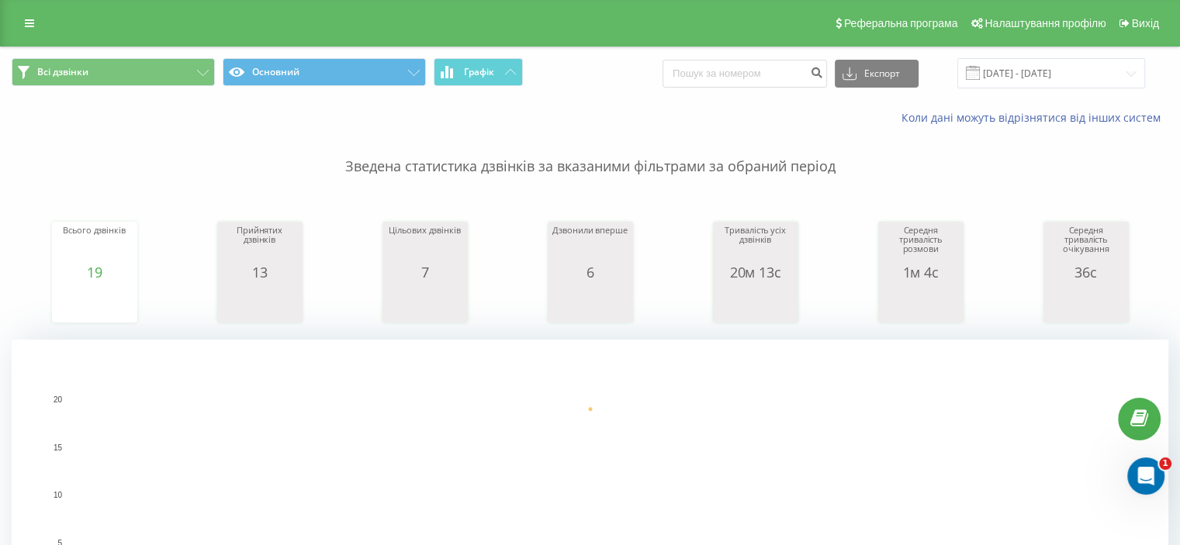
scroll to position [388, 0]
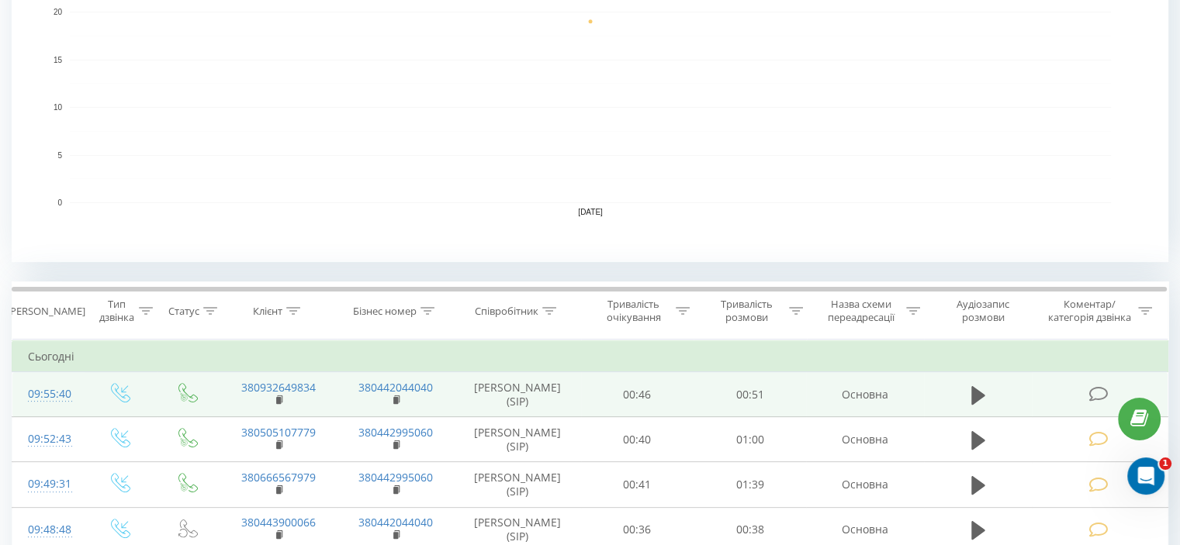
click at [1093, 392] on icon at bounding box center [1097, 394] width 19 height 16
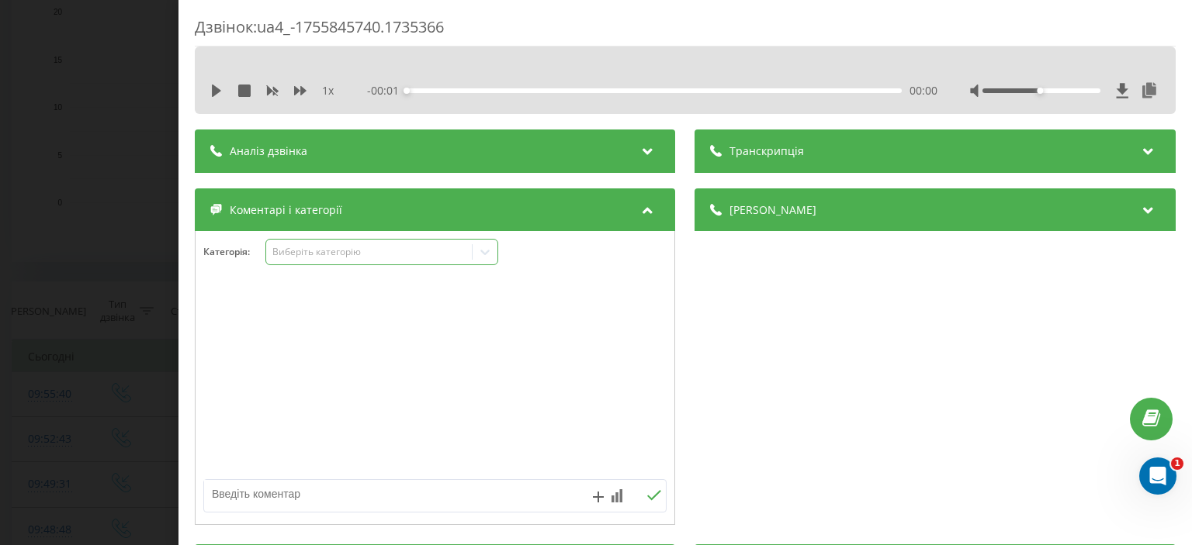
click at [329, 257] on div "Виберіть категорію" at bounding box center [369, 252] width 194 height 12
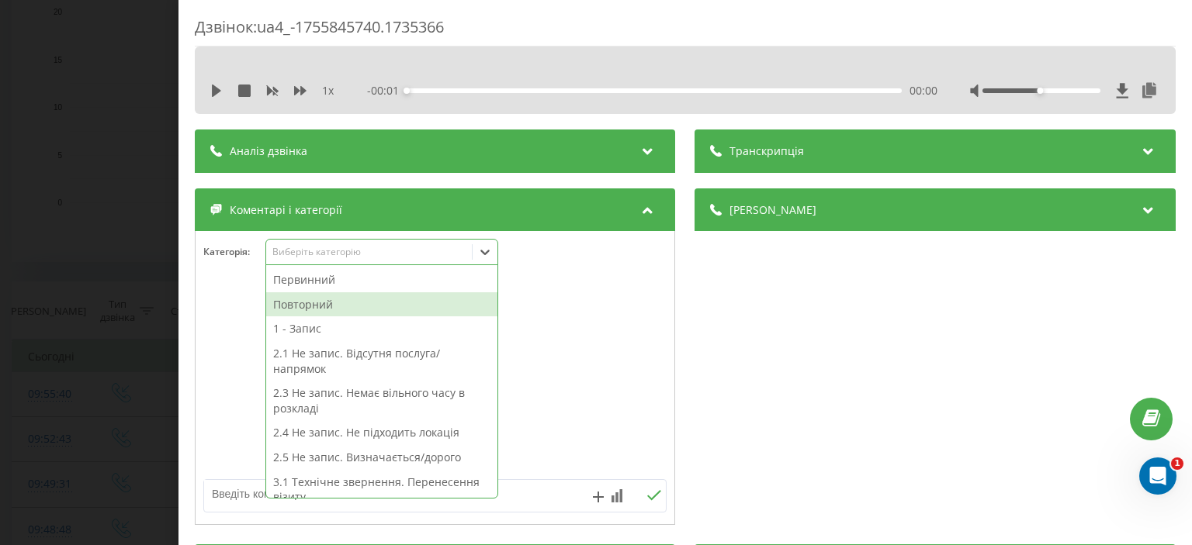
click at [331, 303] on div "Повторний" at bounding box center [381, 304] width 231 height 25
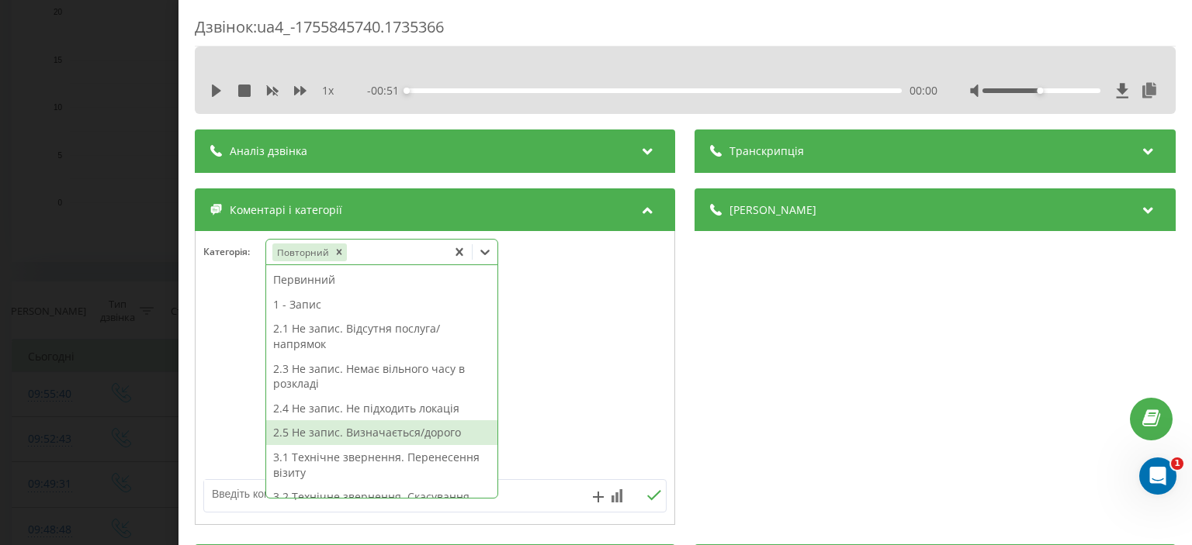
click at [327, 435] on div "2.5 Не запис. Визначається/дорого" at bounding box center [381, 432] width 231 height 25
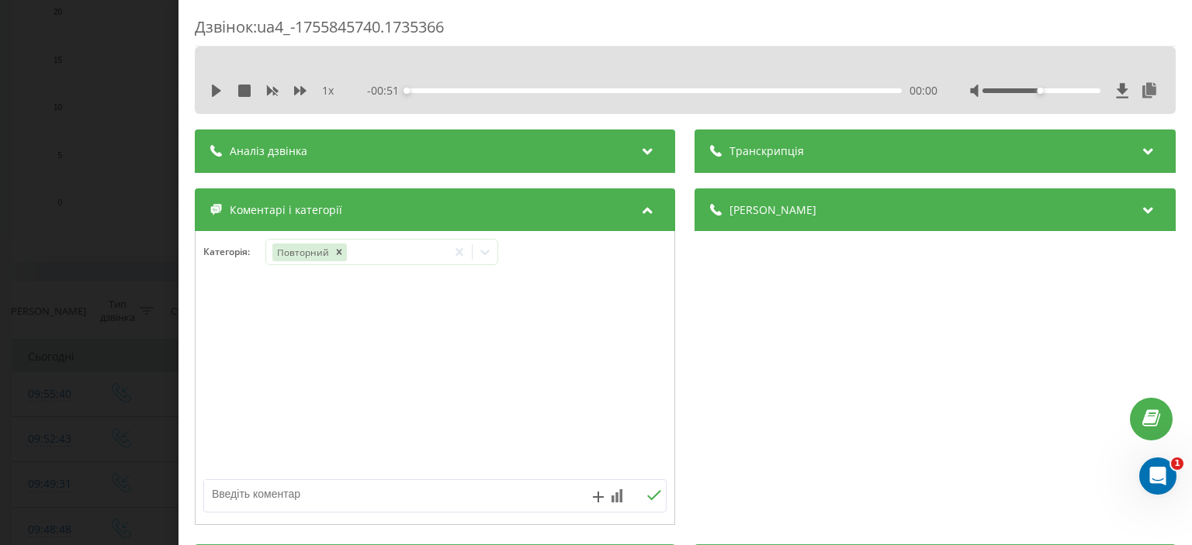
click at [67, 201] on div "Дзвінок : ua4_-1755845740.1735366 1 x - 00:51 00:00 00:00 Транскрипція Для AI-а…" at bounding box center [596, 272] width 1192 height 545
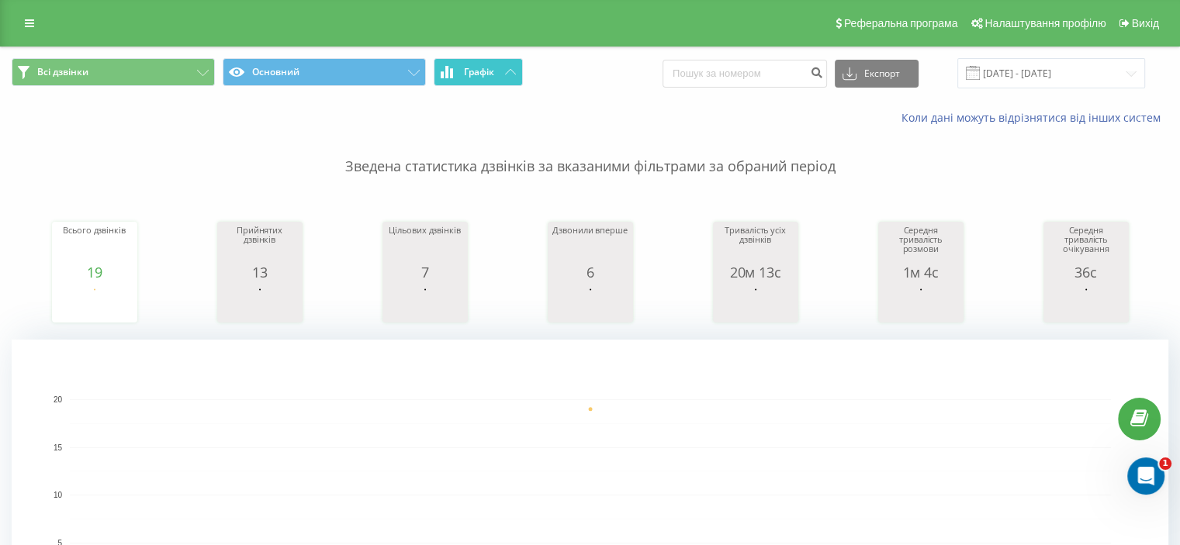
click at [506, 75] on button "Графік" at bounding box center [478, 72] width 89 height 28
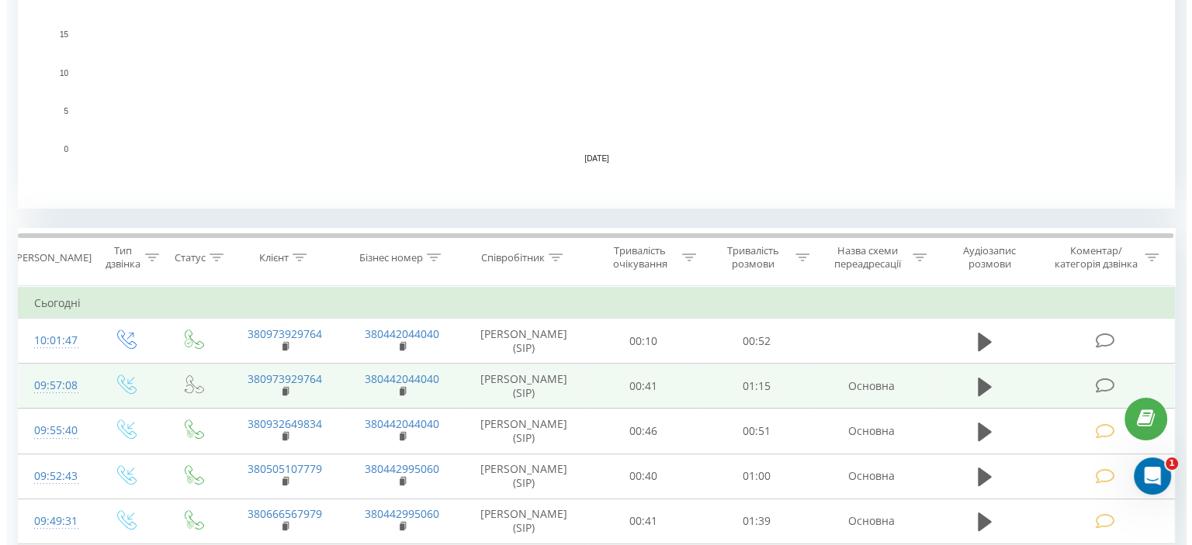
scroll to position [465, 0]
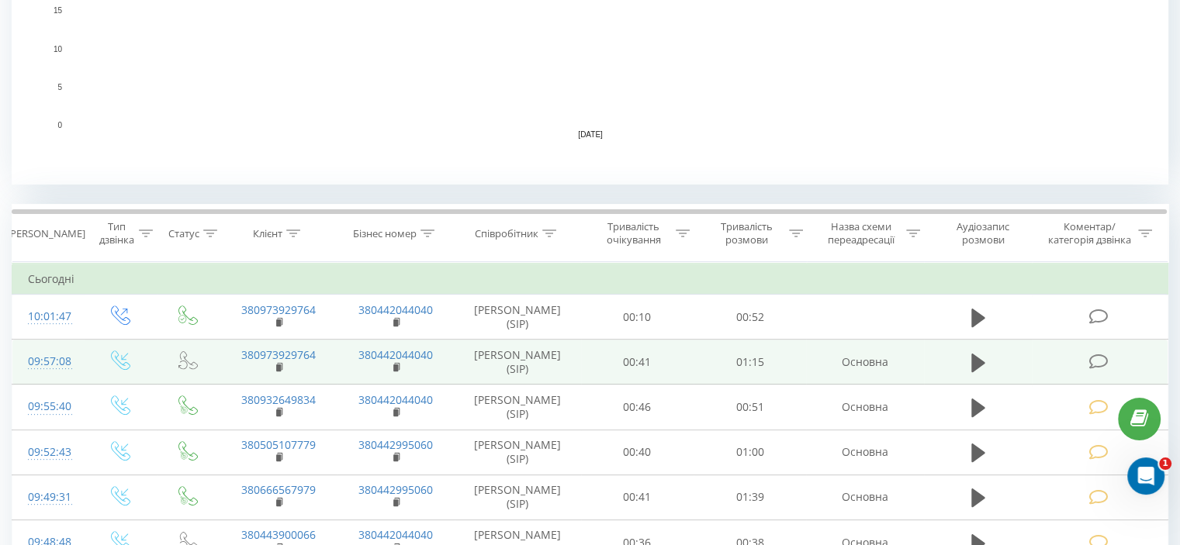
click at [1096, 357] on icon at bounding box center [1097, 362] width 19 height 16
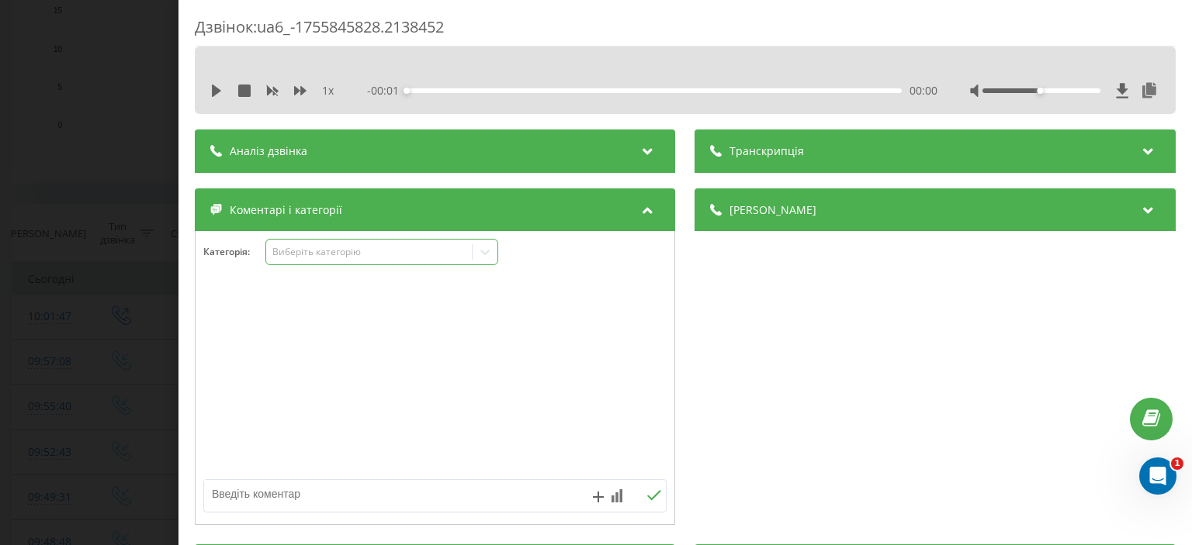
click at [337, 248] on div "Виберіть категорію" at bounding box center [369, 252] width 194 height 12
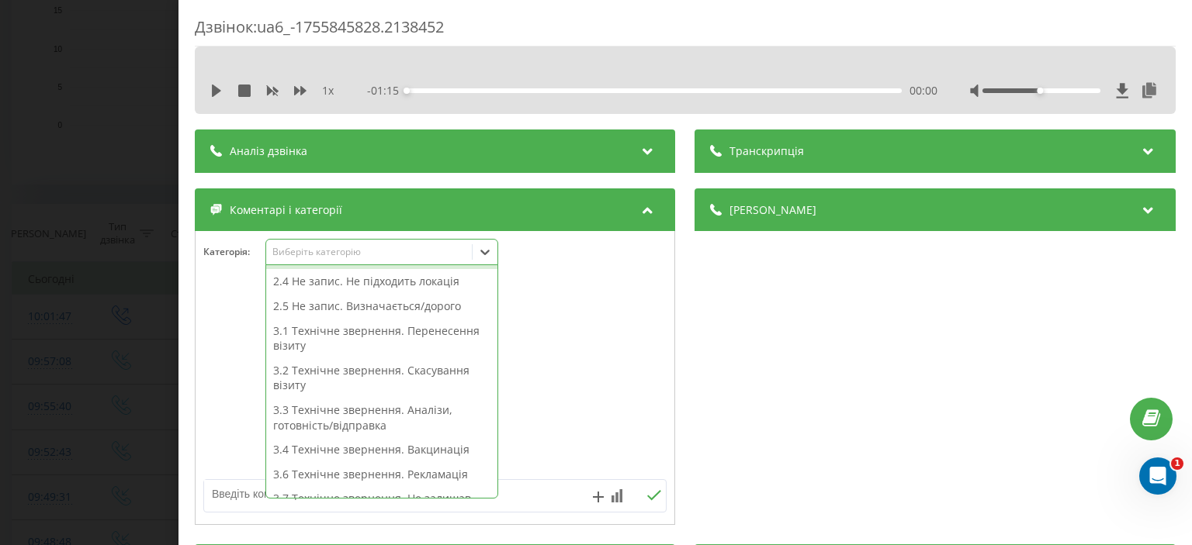
scroll to position [155, 0]
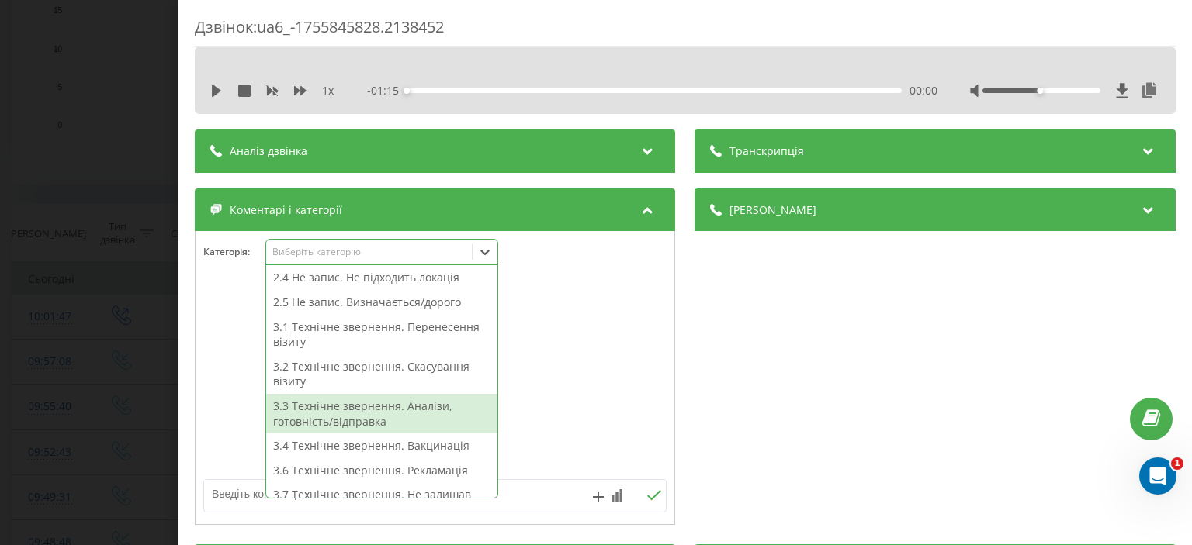
click at [372, 403] on div "3.3 Технічне звернення. Аналізи, готовність/відправка" at bounding box center [381, 414] width 231 height 40
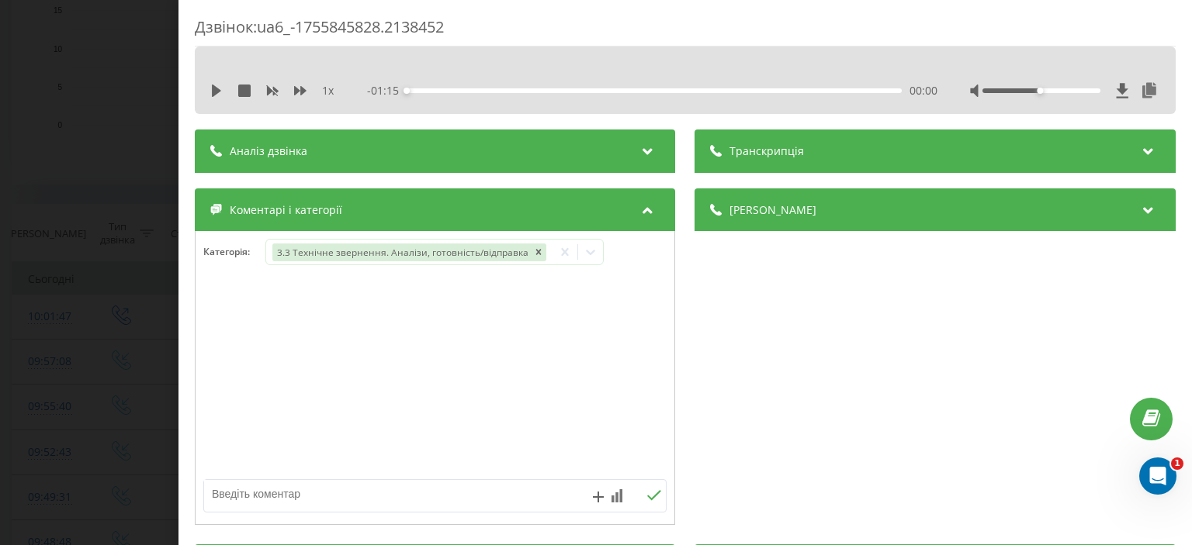
click at [106, 198] on div "Дзвінок : ua6_-1755845828.2138452 1 x - 01:15 00:00 00:00 Транскрипція Для AI-а…" at bounding box center [596, 272] width 1192 height 545
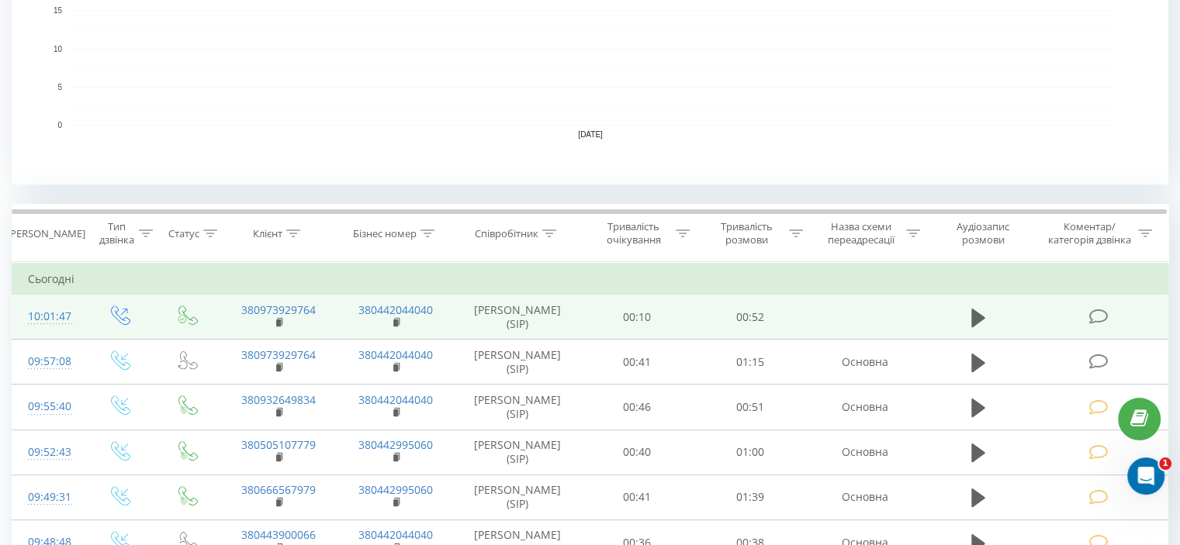
click at [1097, 317] on icon at bounding box center [1097, 317] width 19 height 16
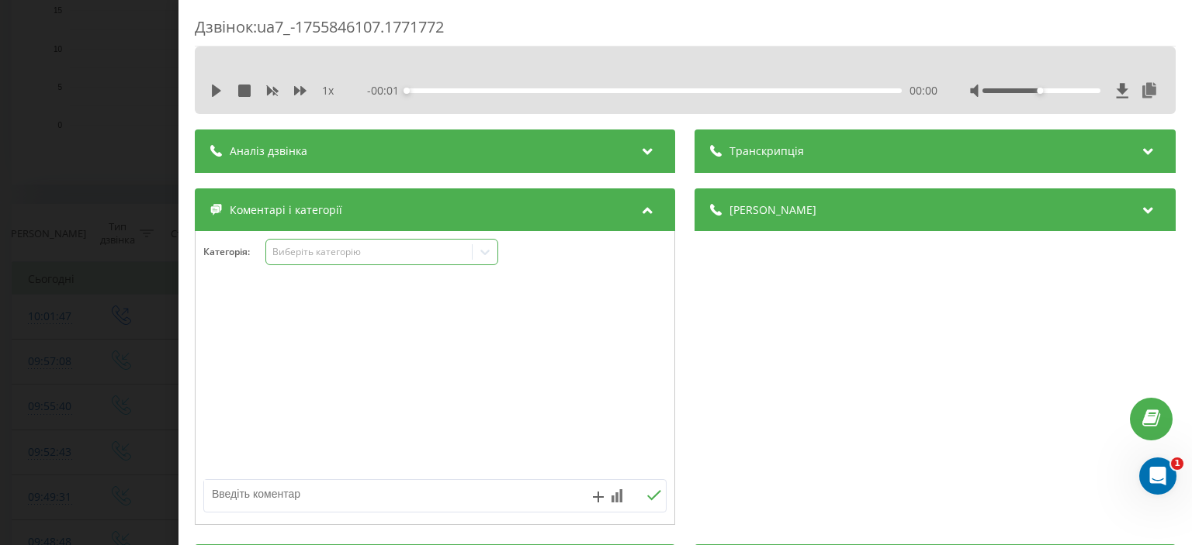
click at [344, 254] on div "Виберіть категорію" at bounding box center [369, 252] width 194 height 12
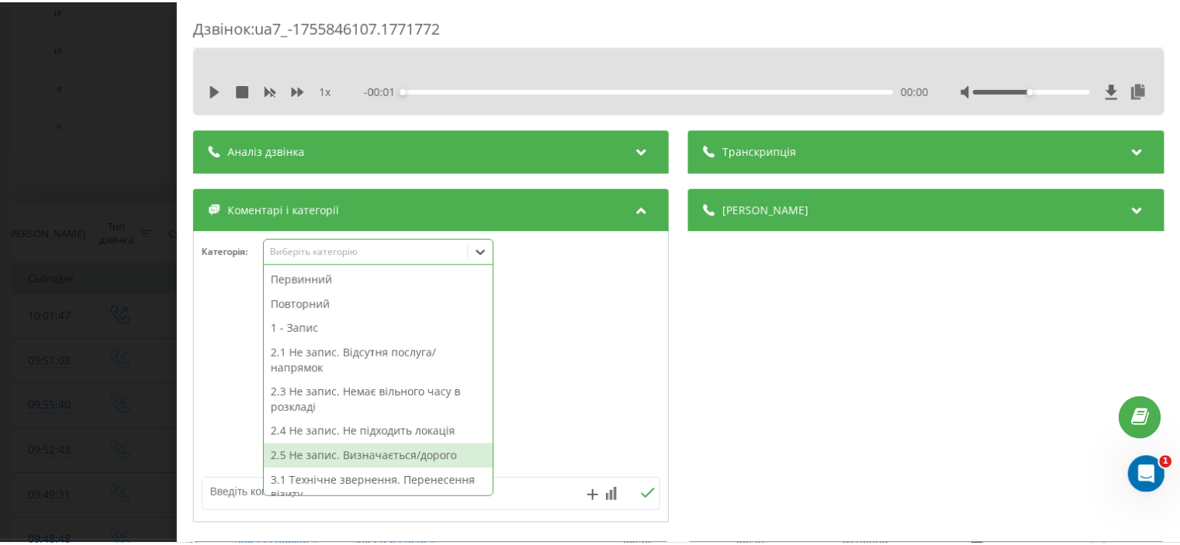
scroll to position [78, 0]
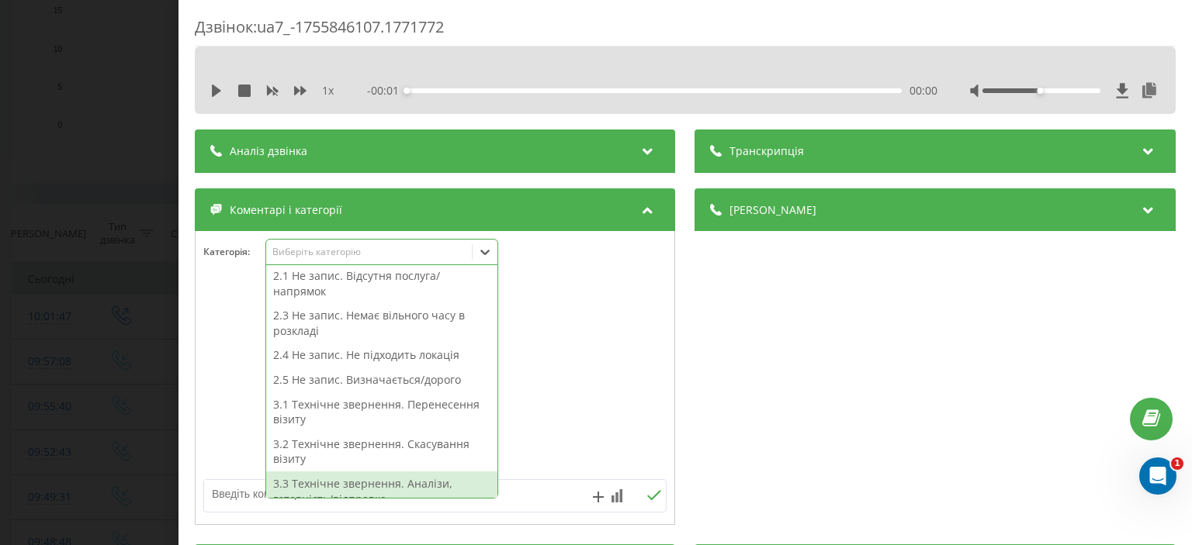
click at [422, 484] on div "3.3 Технічне звернення. Аналізи, готовність/відправка" at bounding box center [381, 492] width 231 height 40
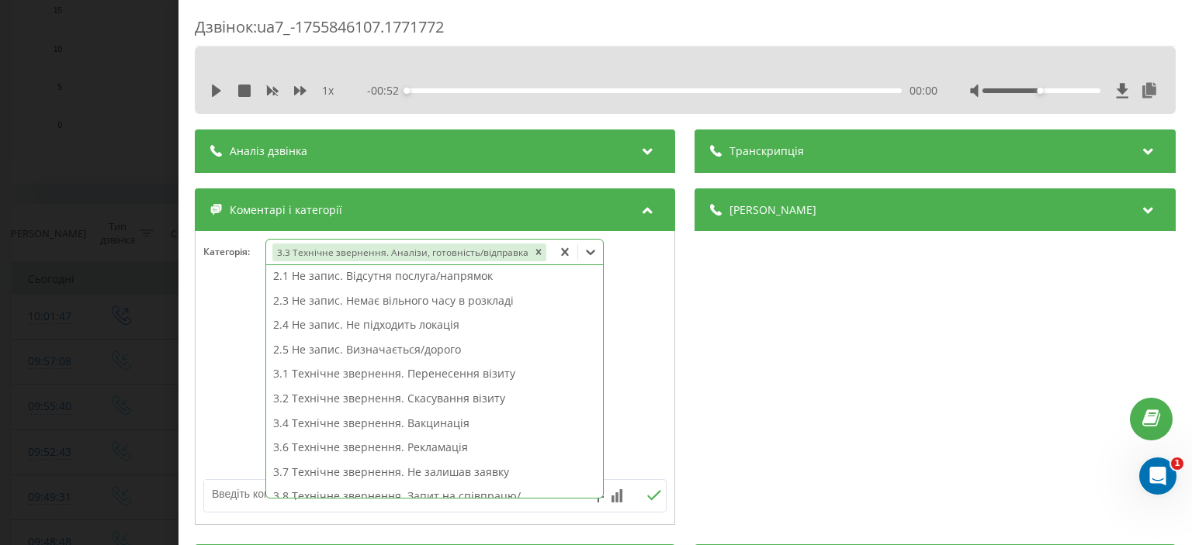
click at [37, 192] on div "Дзвінок : ua7_-1755846107.1771772 1 x - 00:52 00:00 00:00 Транскрипція Для AI-а…" at bounding box center [596, 272] width 1192 height 545
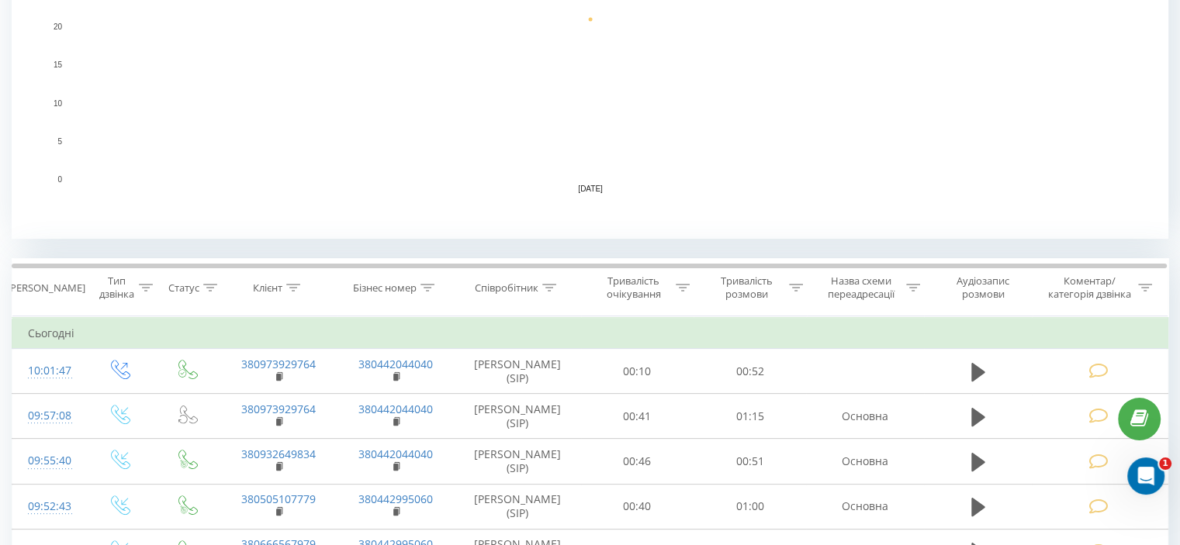
scroll to position [388, 0]
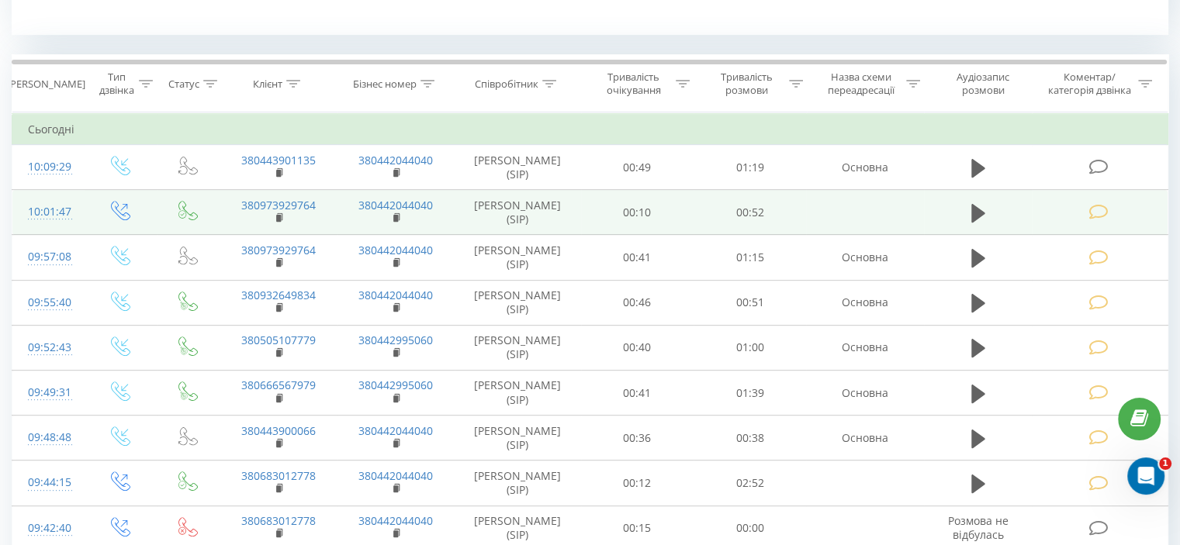
scroll to position [621, 0]
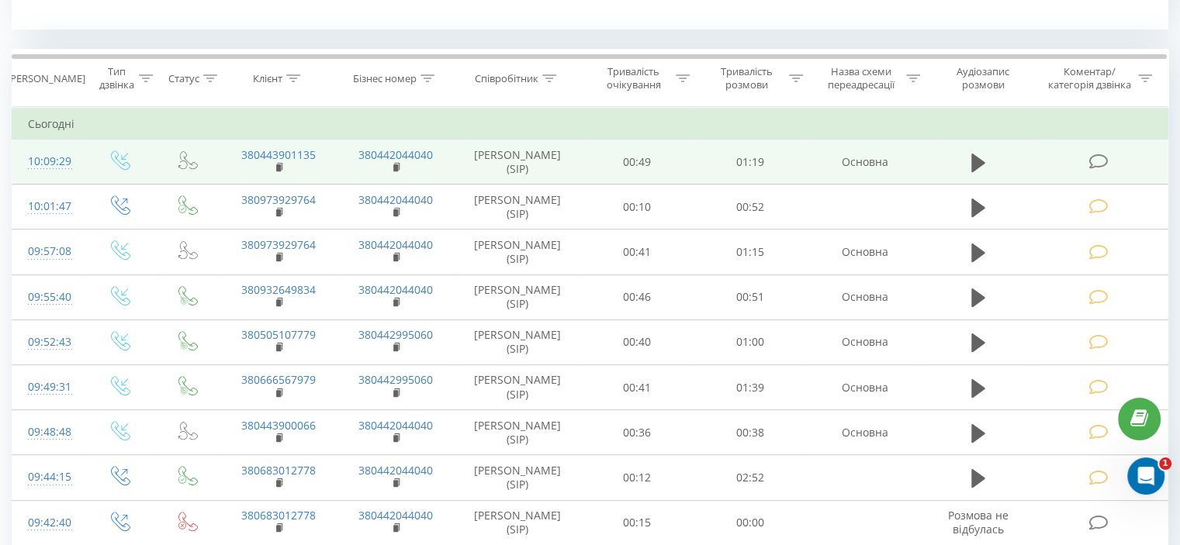
click at [1099, 159] on icon at bounding box center [1097, 162] width 19 height 16
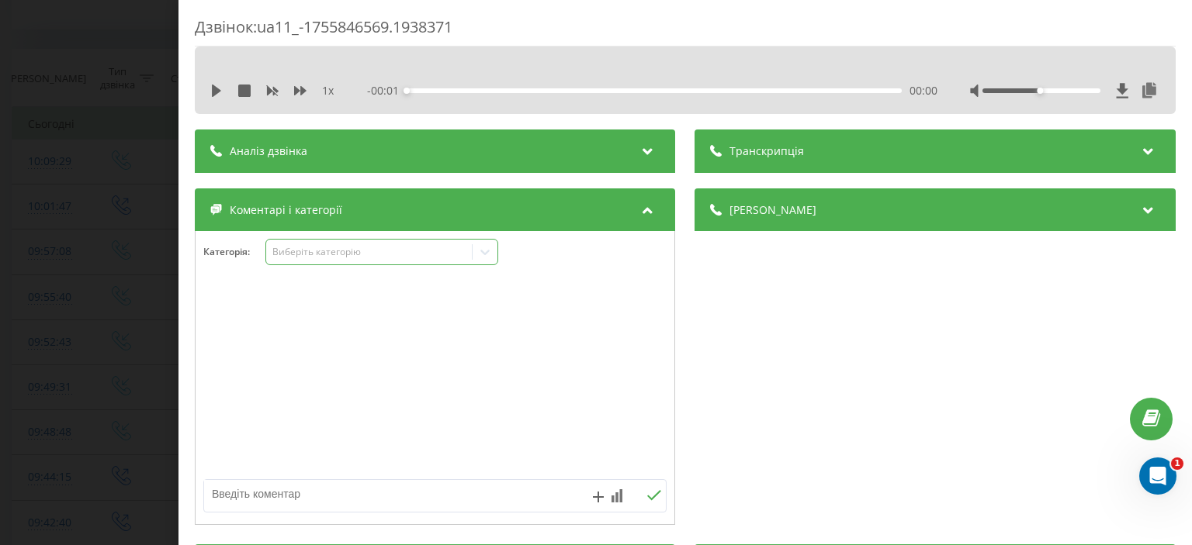
click at [301, 251] on div "Виберіть категорію" at bounding box center [369, 252] width 194 height 12
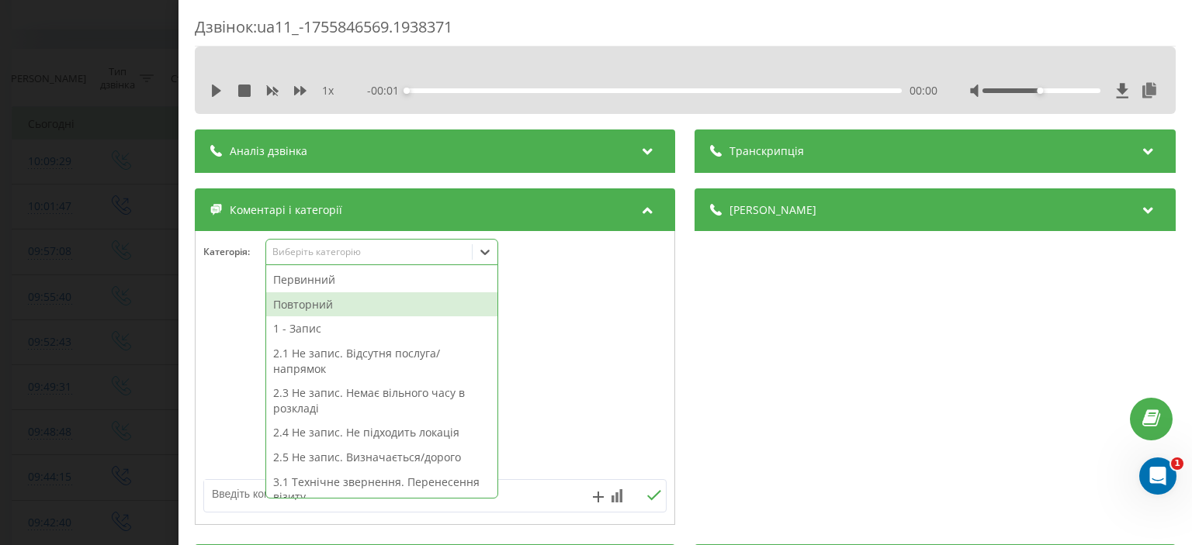
click at [312, 303] on div "Повторний" at bounding box center [381, 304] width 231 height 25
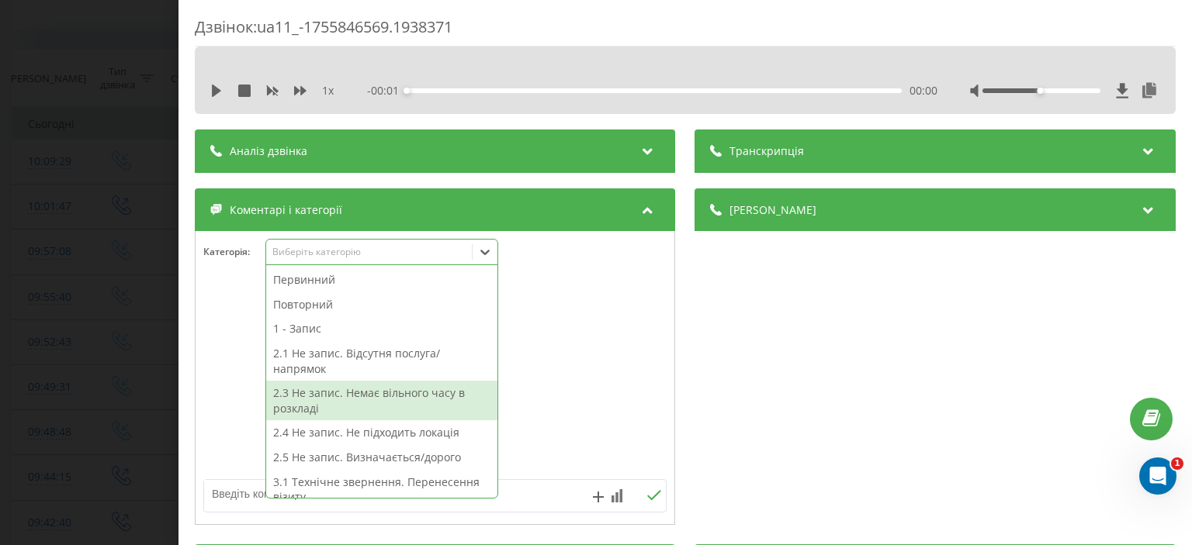
click at [242, 496] on textarea at bounding box center [388, 494] width 369 height 28
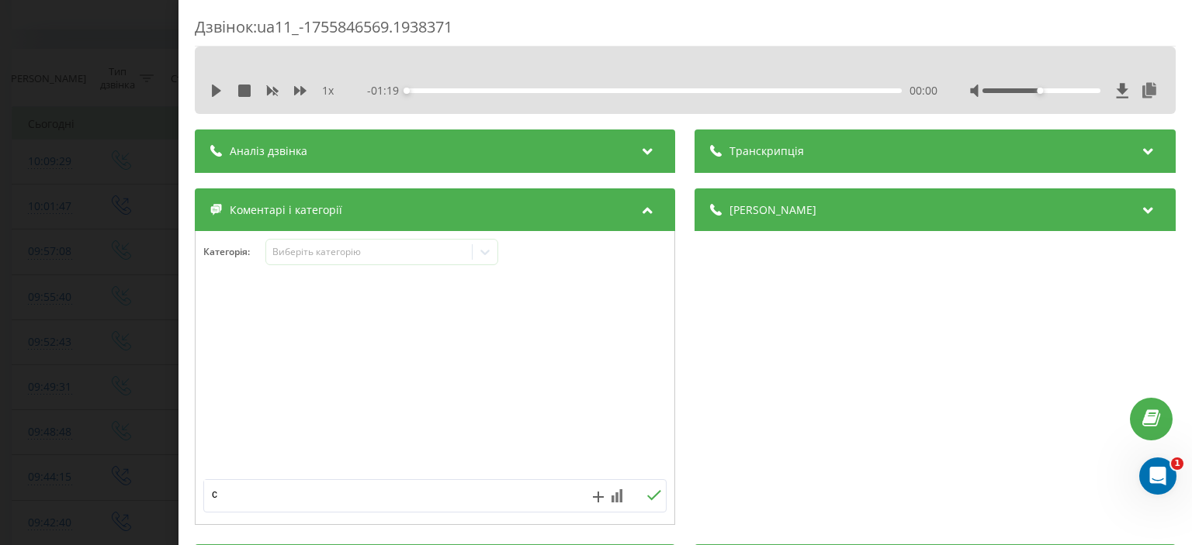
type textarea "ск"
click at [648, 497] on icon at bounding box center [655, 495] width 14 height 10
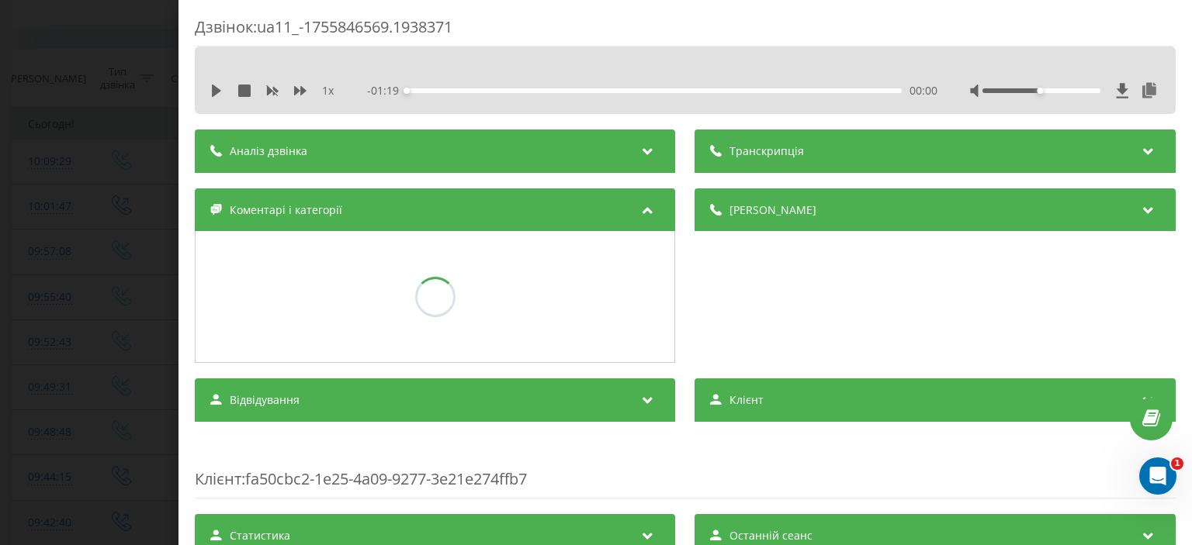
drag, startPoint x: 101, startPoint y: 321, endPoint x: 351, endPoint y: 519, distance: 318.6
click at [106, 323] on div "Дзвінок : ua11_-1755846569.1938371 1 x - 01:19 00:00 00:00 Транскрипція Для AI-…" at bounding box center [596, 272] width 1192 height 545
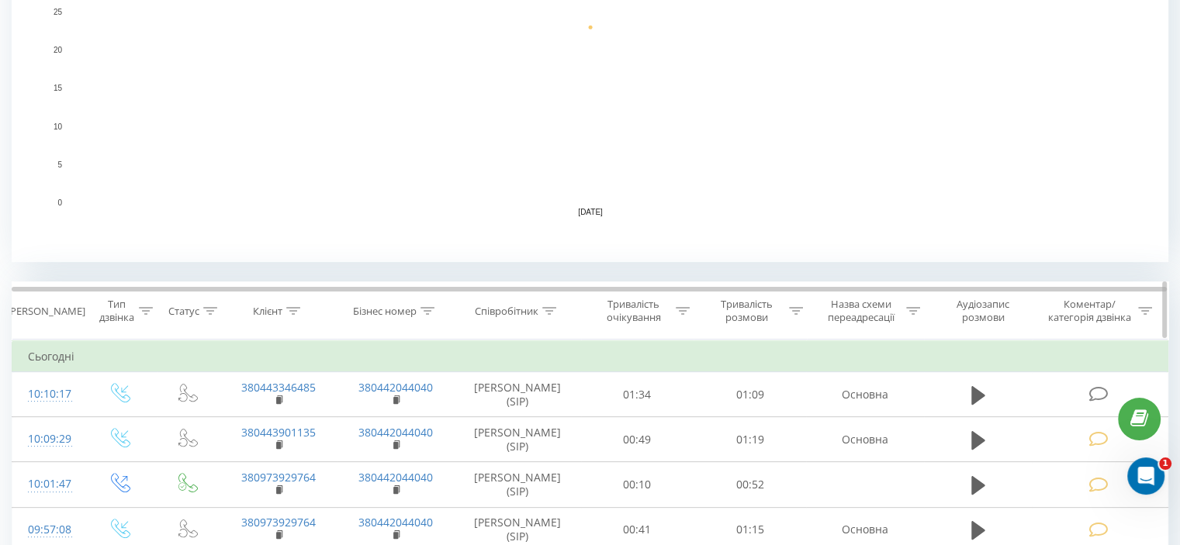
scroll to position [465, 0]
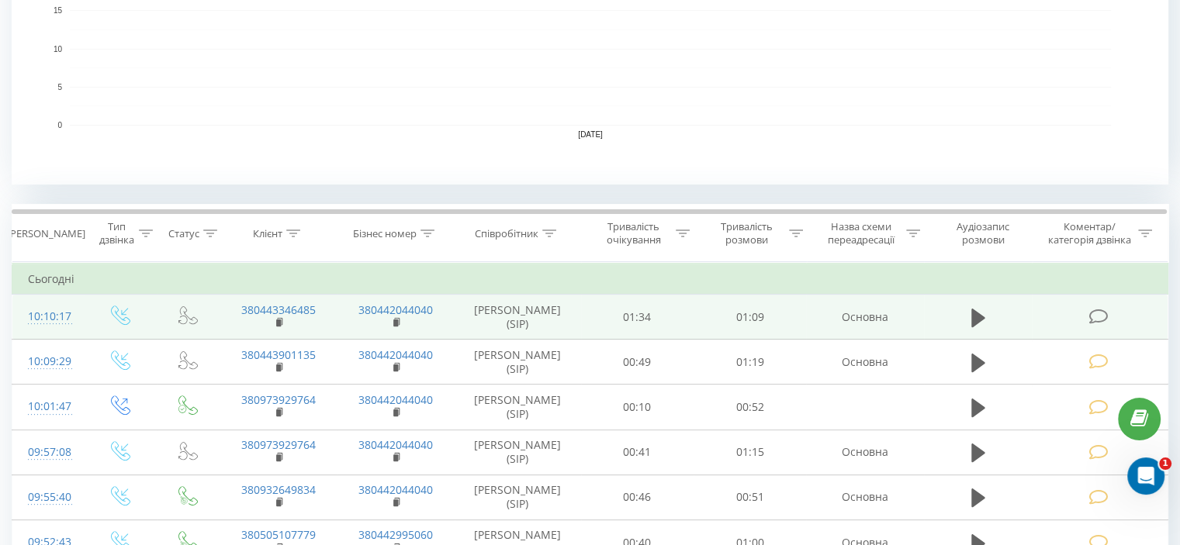
click at [1102, 313] on icon at bounding box center [1097, 317] width 19 height 16
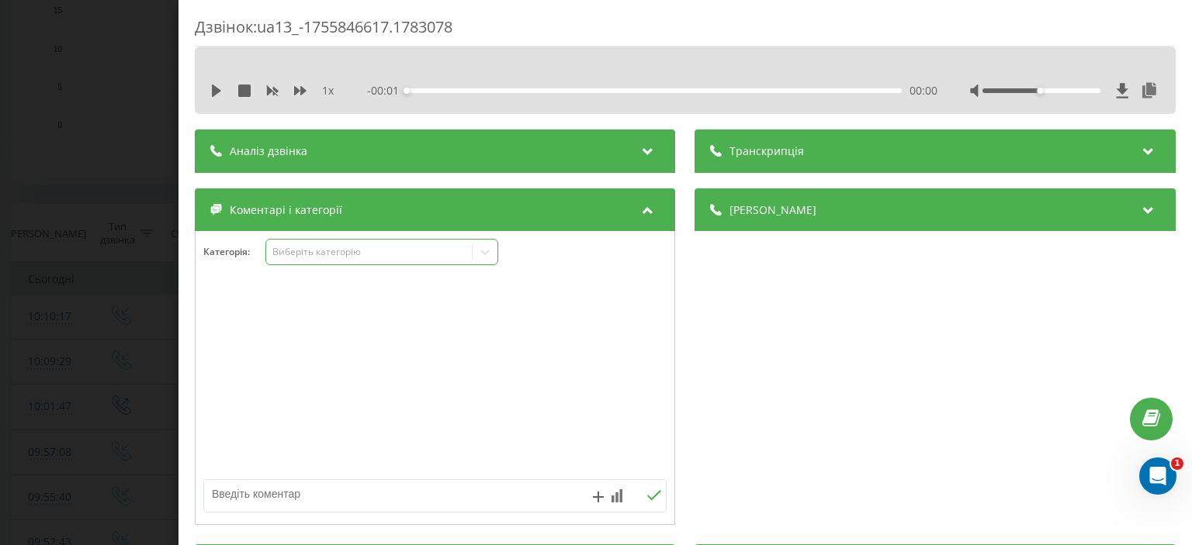
click at [293, 253] on div "Виберіть категорію" at bounding box center [369, 252] width 194 height 12
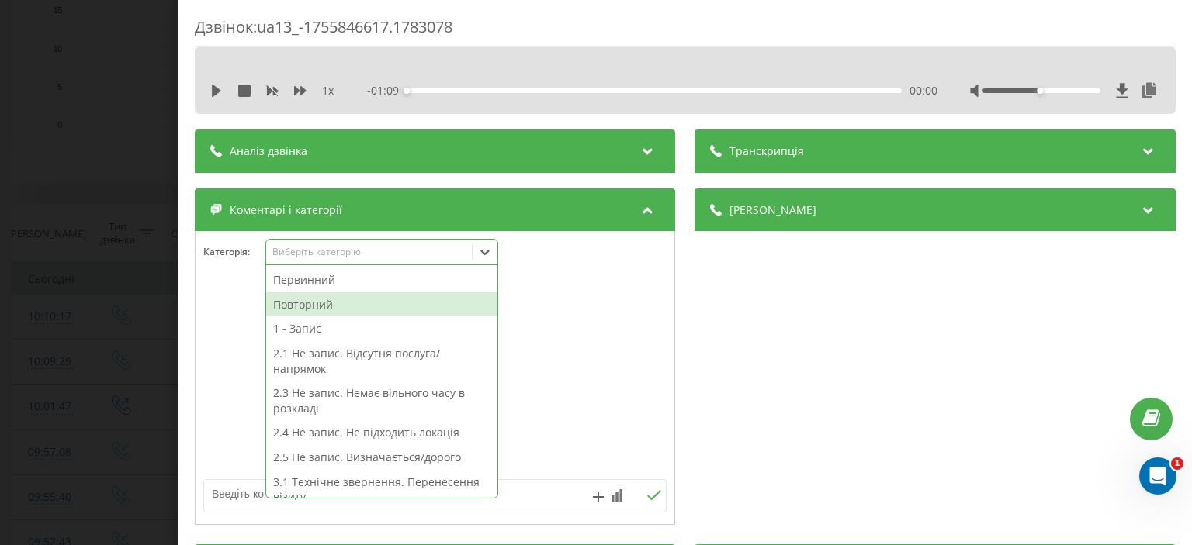
click at [313, 303] on div "Повторний" at bounding box center [381, 304] width 231 height 25
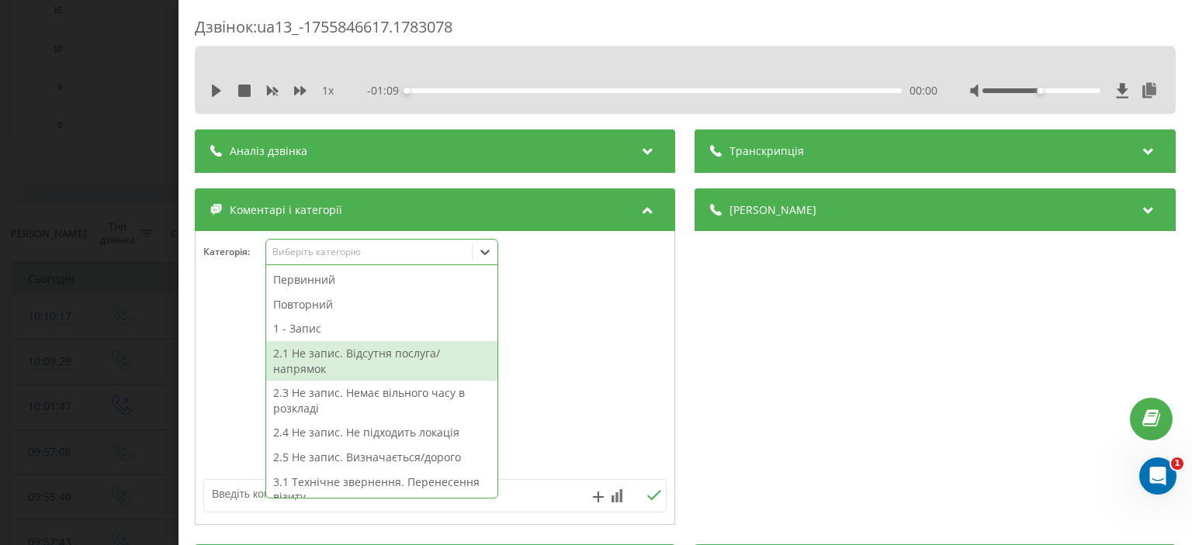
click at [252, 496] on textarea at bounding box center [388, 494] width 369 height 28
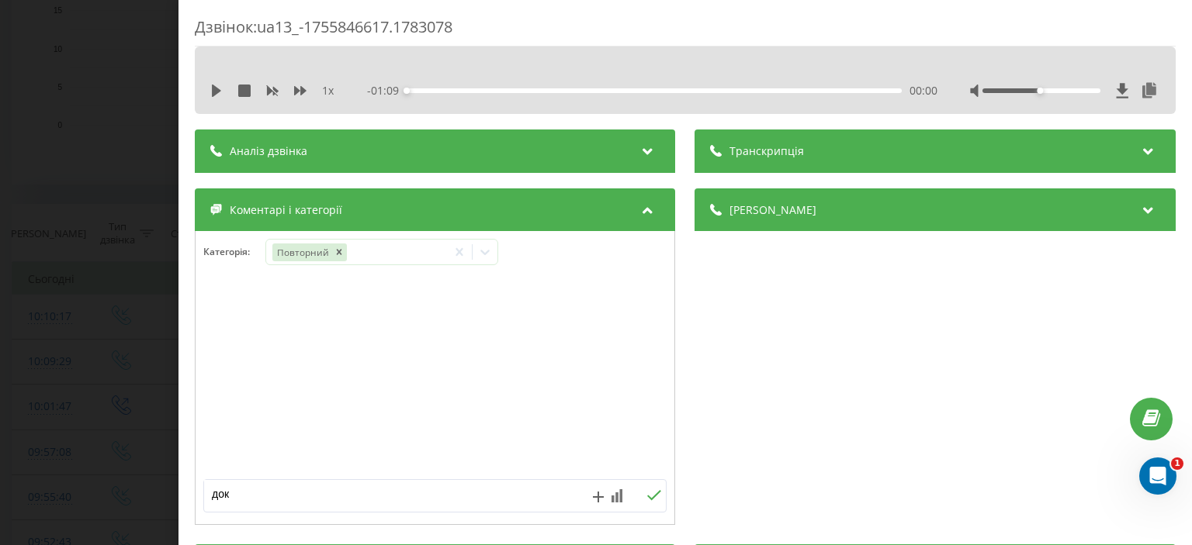
type textarea "доки"
click at [647, 492] on icon at bounding box center [654, 495] width 15 height 11
click at [126, 189] on div "Дзвінок : ua13_-1755846617.1783078 1 x - 01:09 00:00 00:00 Транскрипція Для AI-…" at bounding box center [596, 272] width 1192 height 545
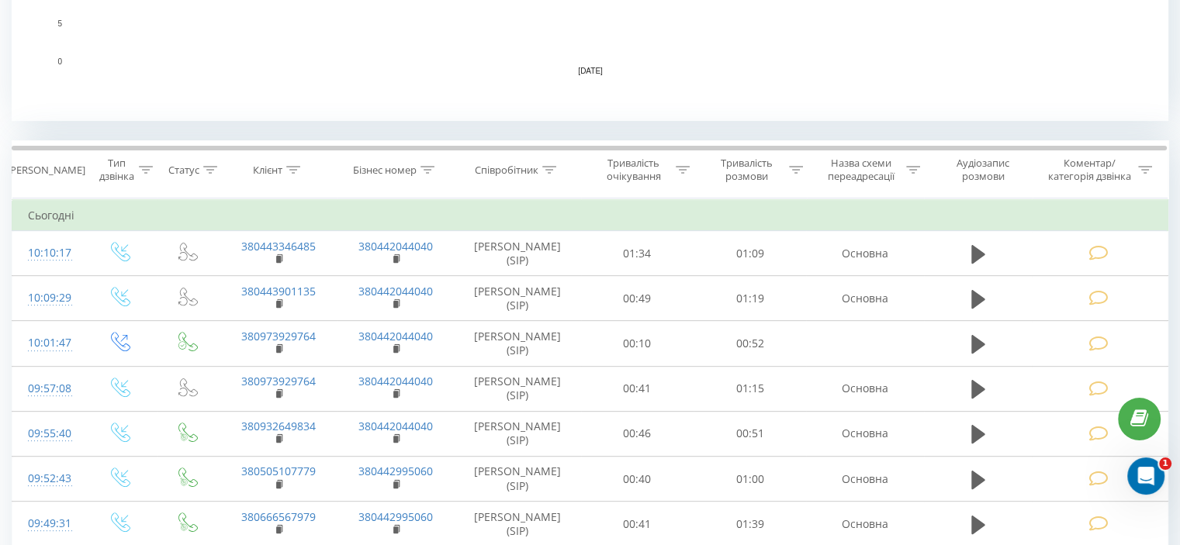
scroll to position [621, 0]
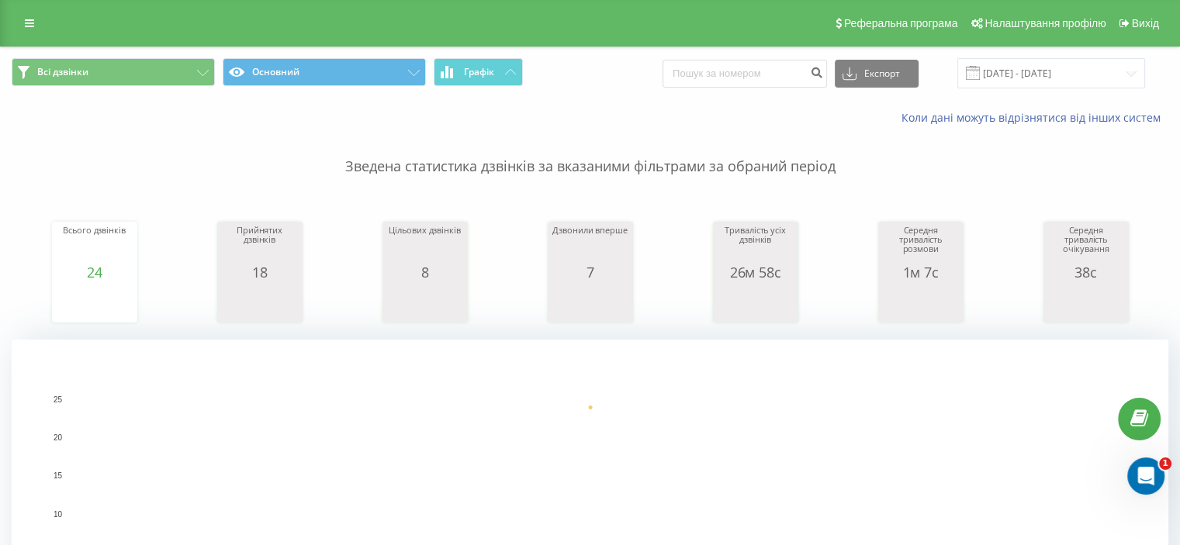
scroll to position [465, 0]
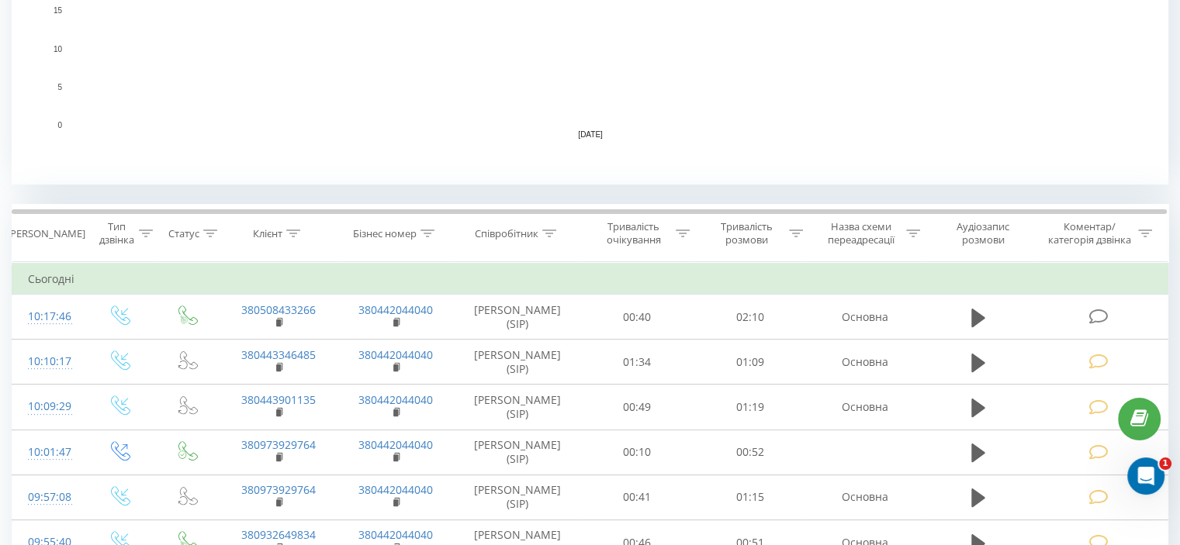
click at [1090, 315] on icon at bounding box center [1097, 317] width 19 height 16
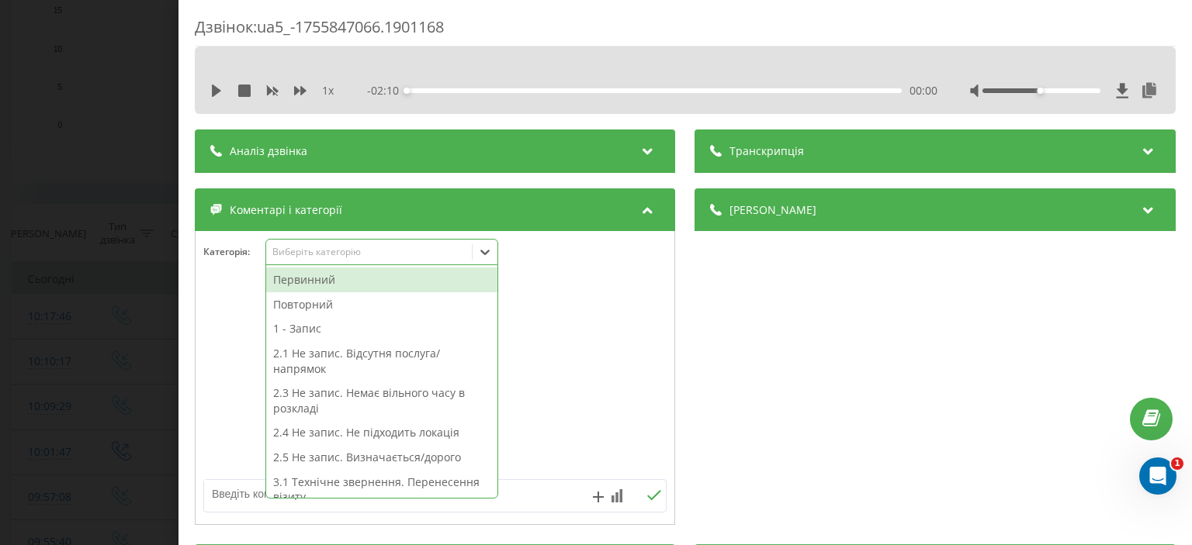
click at [312, 254] on div "Виберіть категорію" at bounding box center [369, 252] width 194 height 12
click at [310, 284] on div "Первинний" at bounding box center [381, 280] width 231 height 25
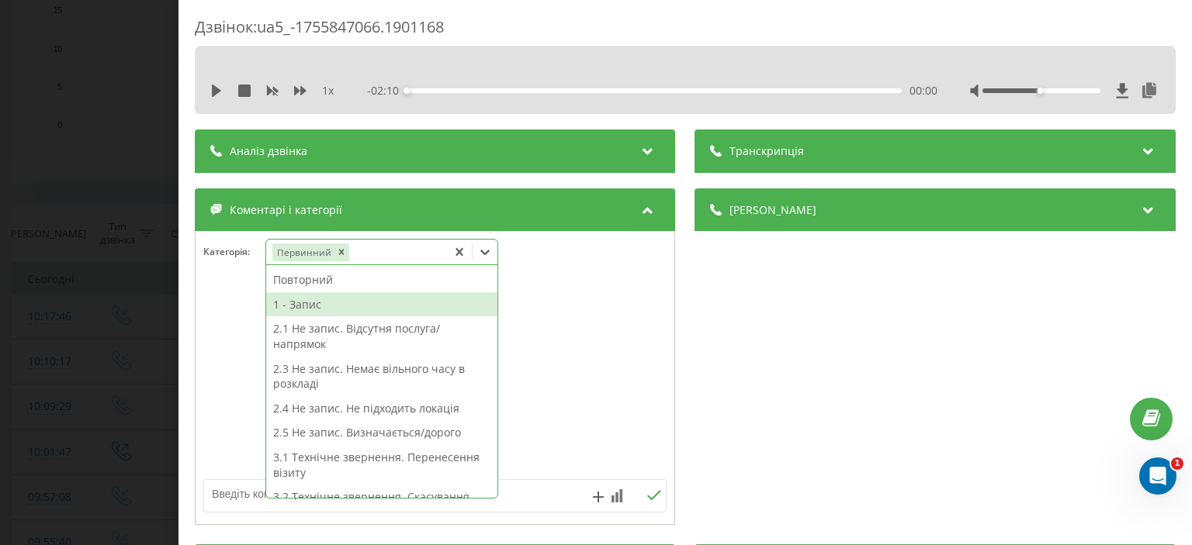
click at [313, 306] on div "1 - Запис" at bounding box center [381, 304] width 231 height 25
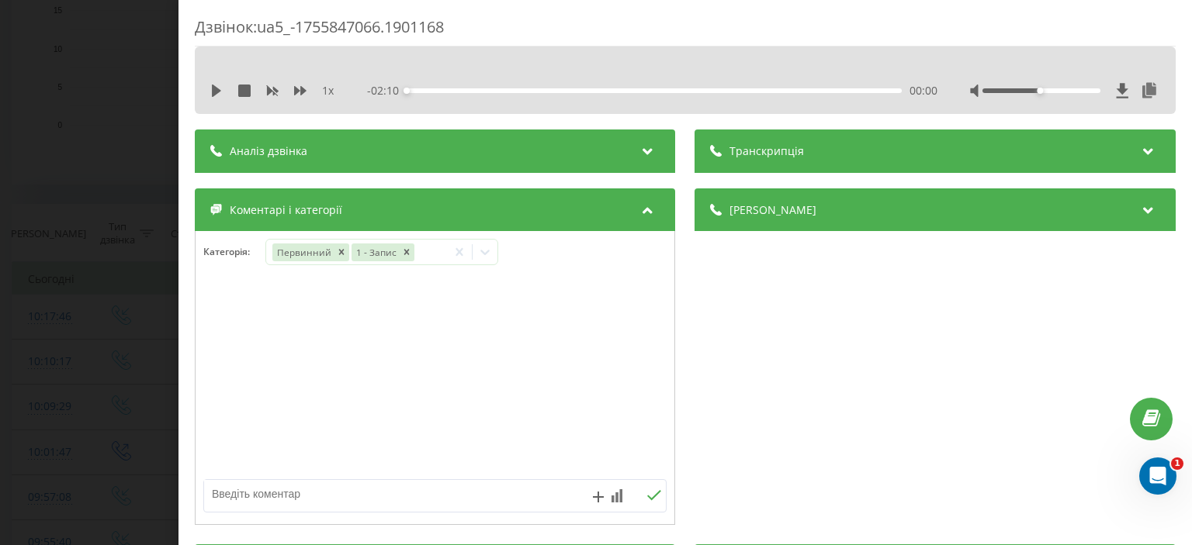
click at [112, 195] on div "Дзвінок : ua5_-1755847066.1901168 1 x - 02:10 00:00 00:00 Транскрипція Для AI-а…" at bounding box center [596, 272] width 1192 height 545
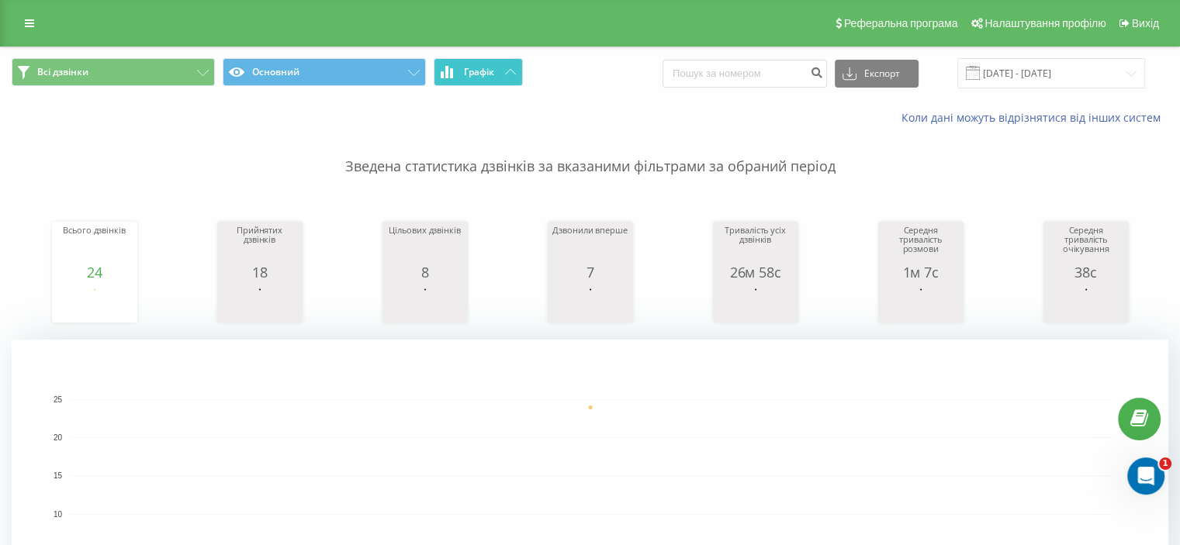
click at [514, 71] on icon at bounding box center [510, 71] width 11 height 5
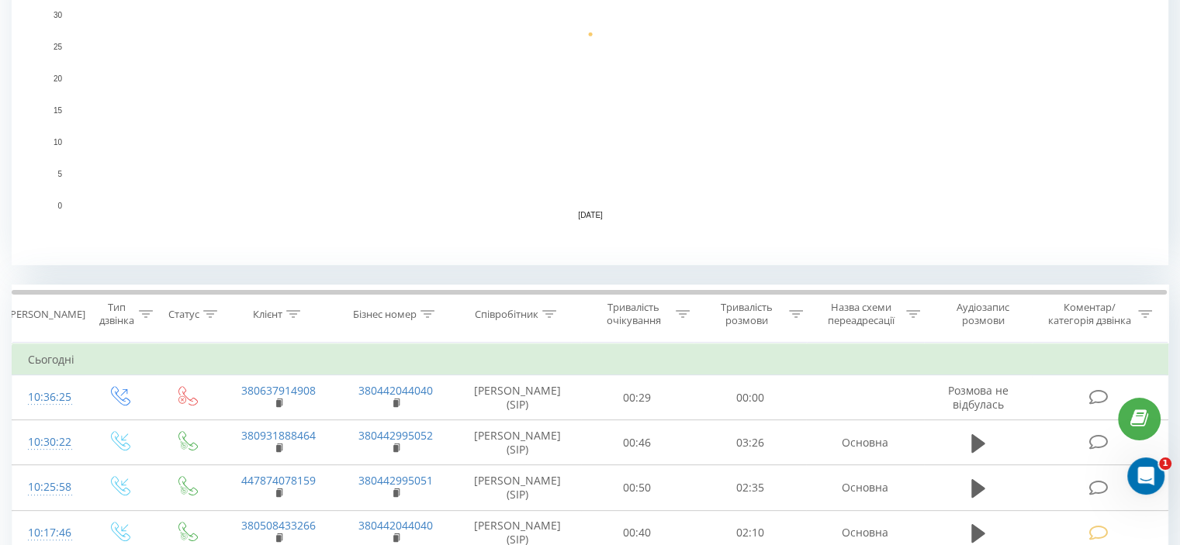
scroll to position [465, 0]
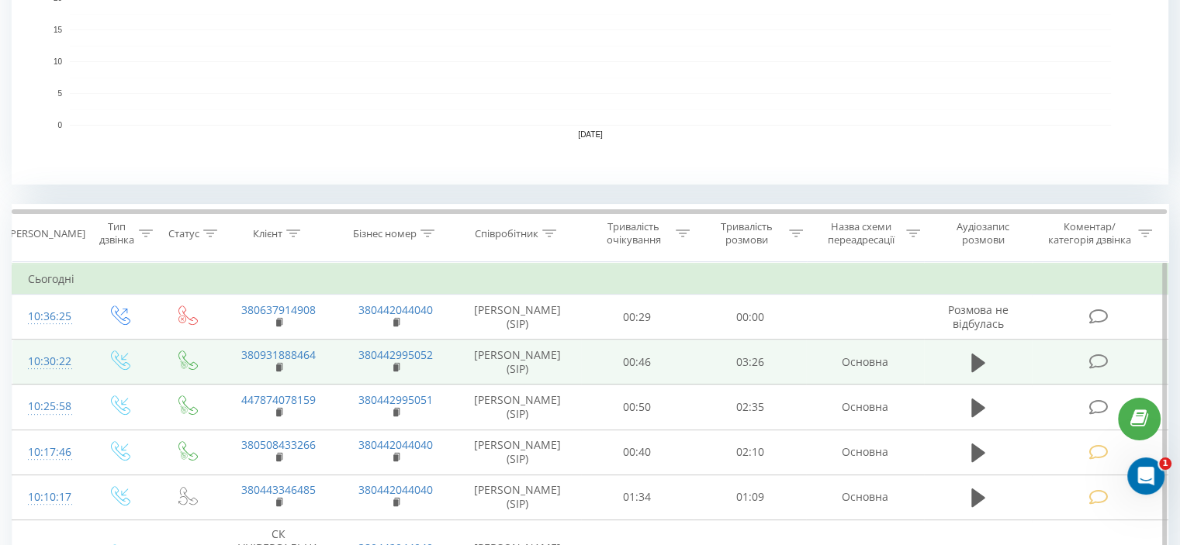
click at [1095, 362] on icon at bounding box center [1097, 362] width 19 height 16
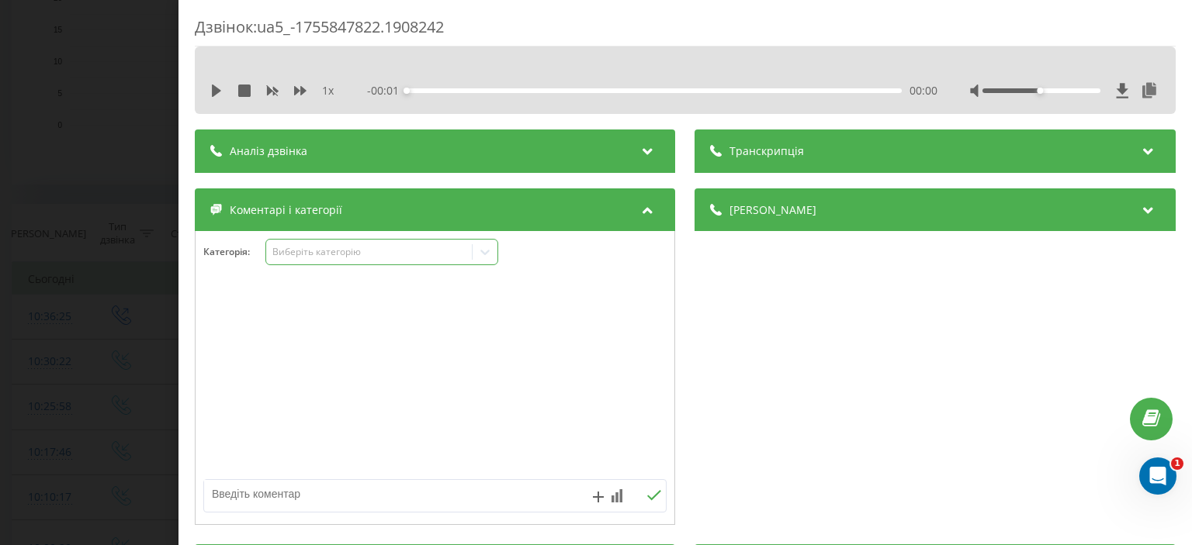
click at [333, 254] on div "Виберіть категорію" at bounding box center [369, 252] width 194 height 12
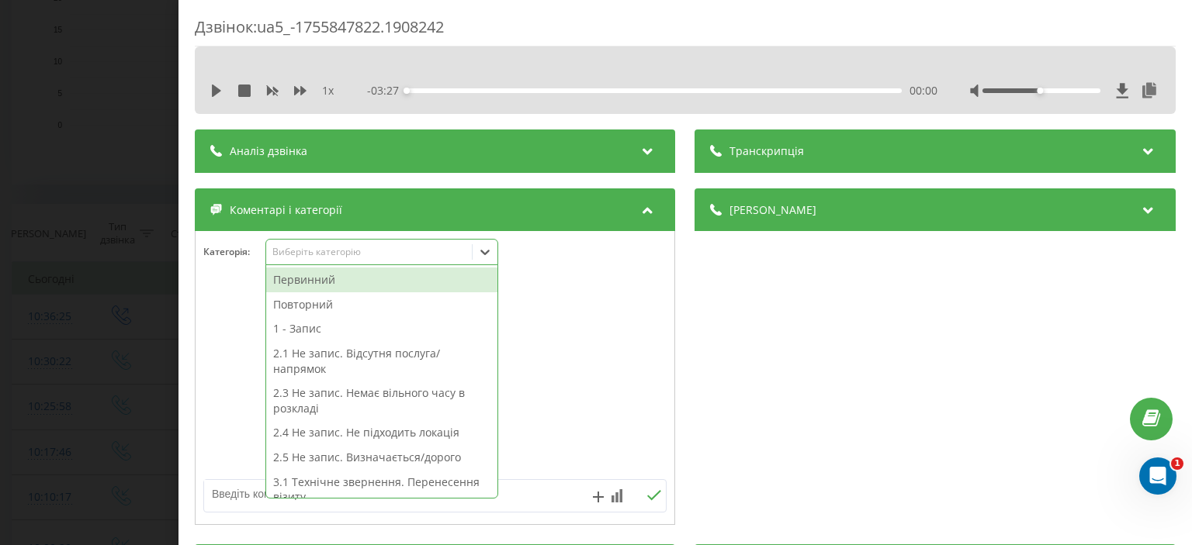
click at [315, 285] on div "Первинний" at bounding box center [381, 280] width 231 height 25
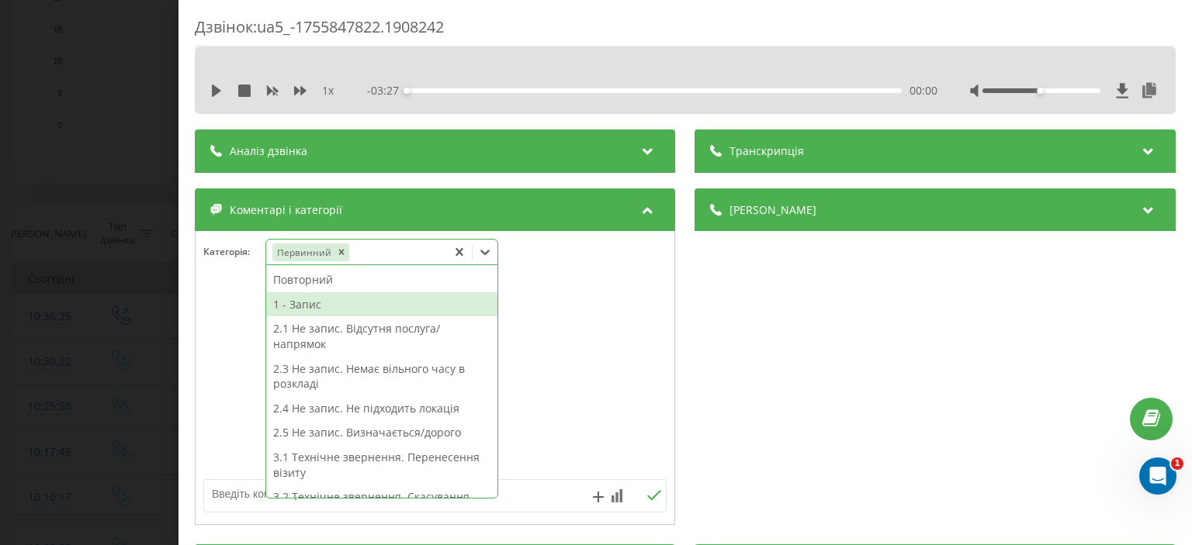
click at [320, 304] on div "1 - Запис" at bounding box center [381, 304] width 231 height 25
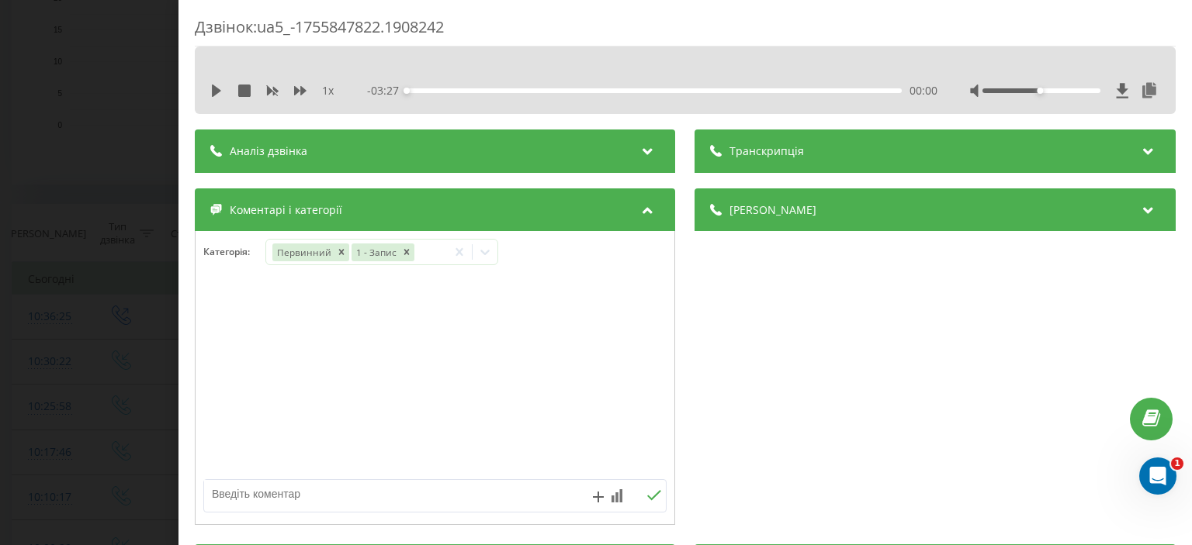
click at [85, 233] on div "Дзвінок : ua5_-1755847822.1908242 1 x - 03:27 00:00 00:00 Транскрипція Для AI-а…" at bounding box center [596, 272] width 1192 height 545
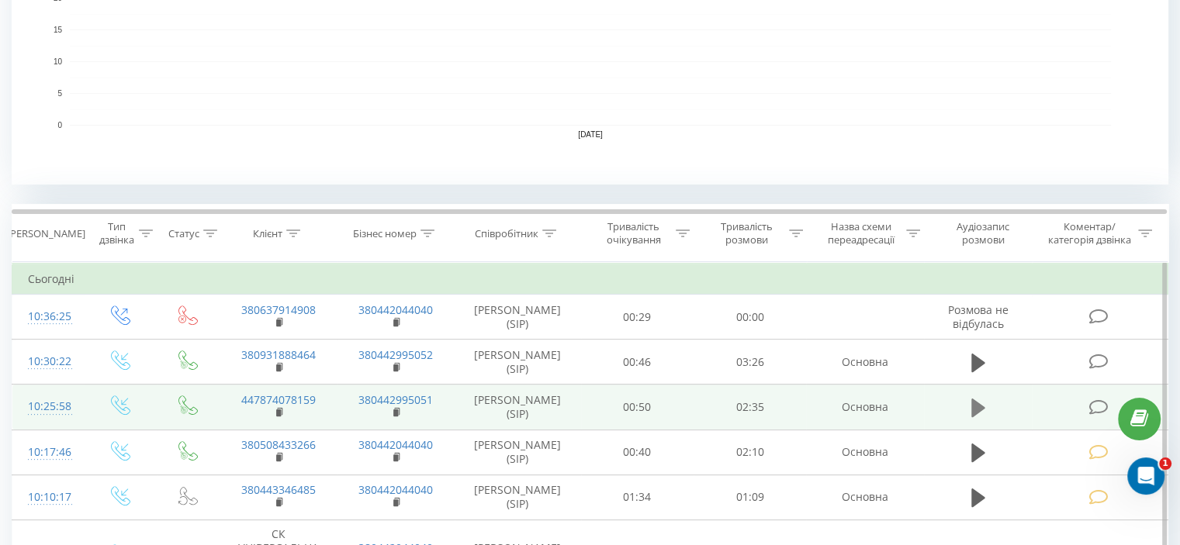
click at [978, 402] on icon at bounding box center [978, 408] width 14 height 22
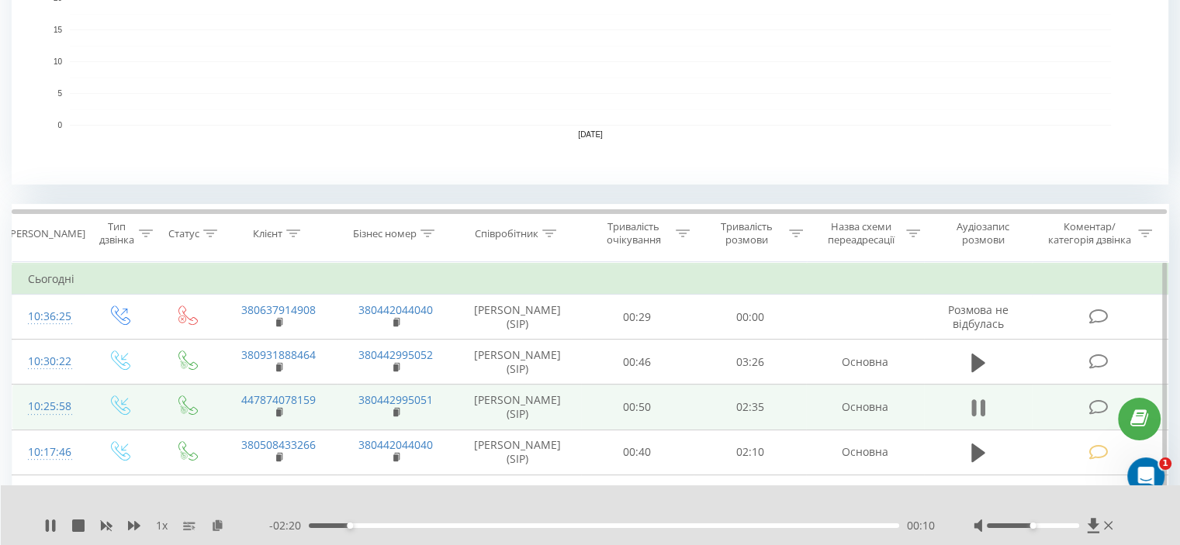
click at [977, 409] on icon at bounding box center [978, 408] width 14 height 22
click at [1095, 407] on icon at bounding box center [1097, 408] width 19 height 16
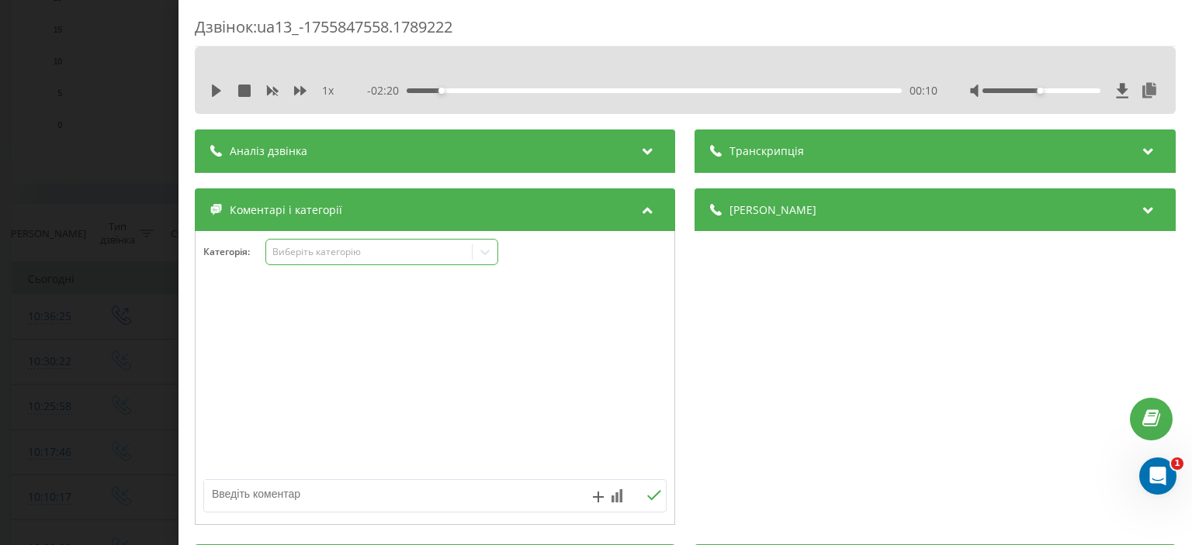
click at [365, 245] on div "Виберіть категорію" at bounding box center [369, 252] width 206 height 15
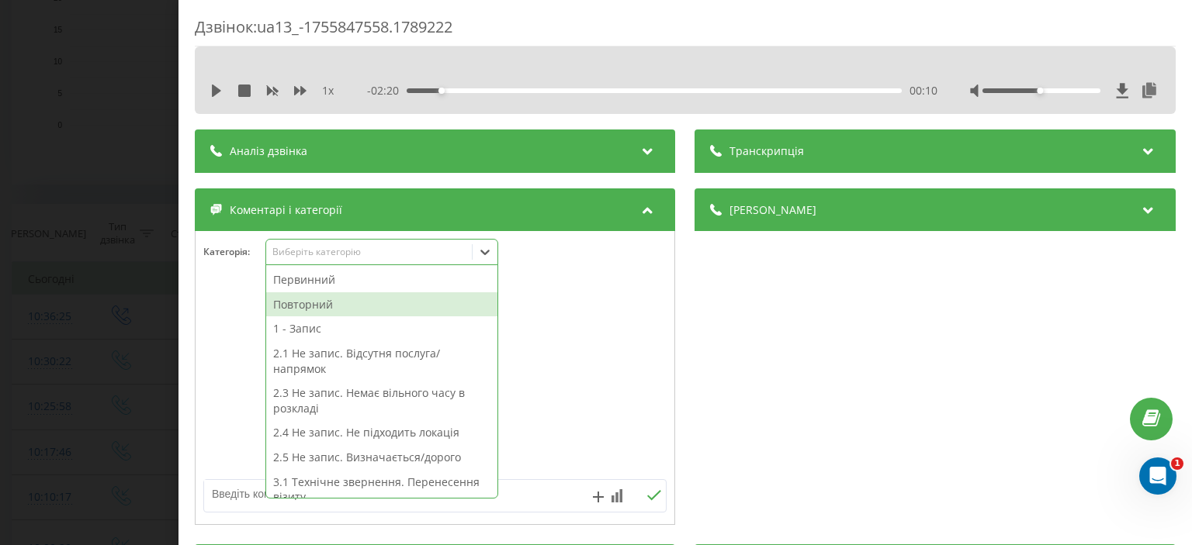
click at [332, 300] on div "Повторний" at bounding box center [381, 304] width 231 height 25
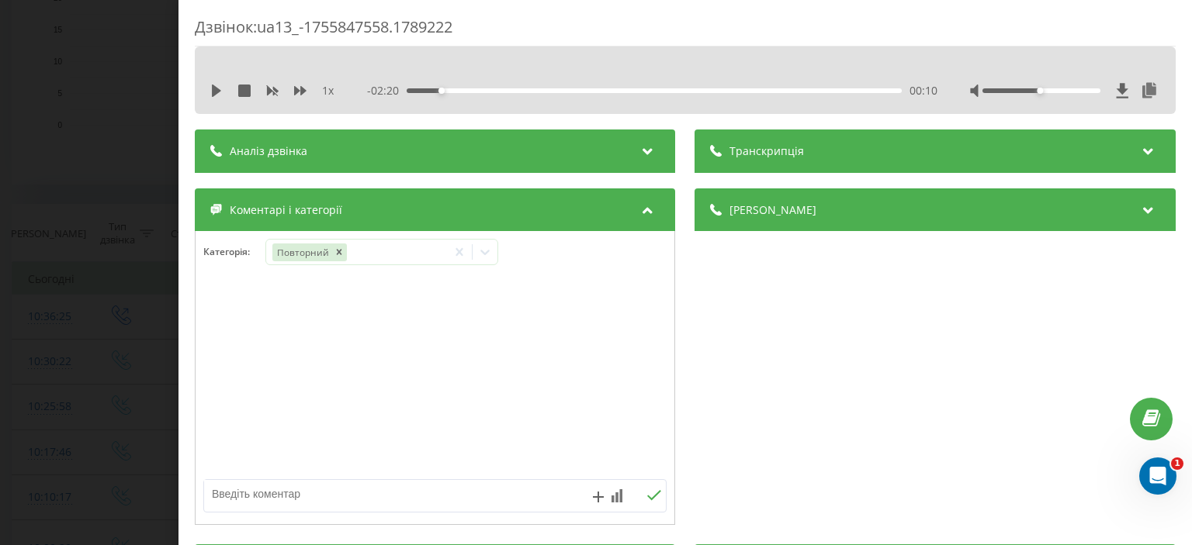
click at [330, 303] on div at bounding box center [434, 378] width 479 height 186
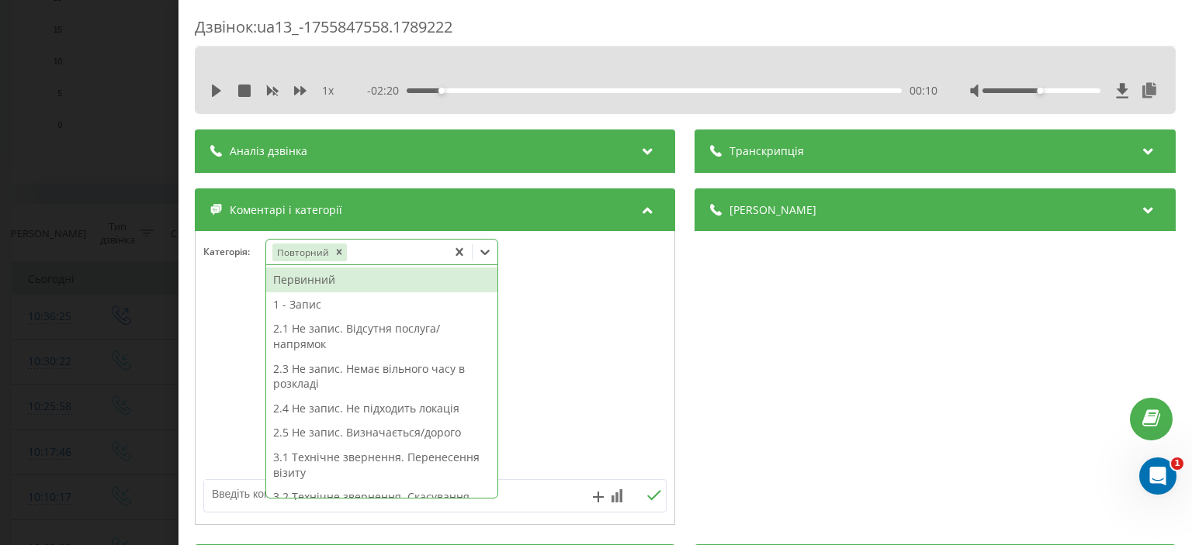
drag, startPoint x: 369, startPoint y: 257, endPoint x: 362, endPoint y: 291, distance: 34.8
click at [369, 257] on div "Повторний" at bounding box center [356, 252] width 181 height 22
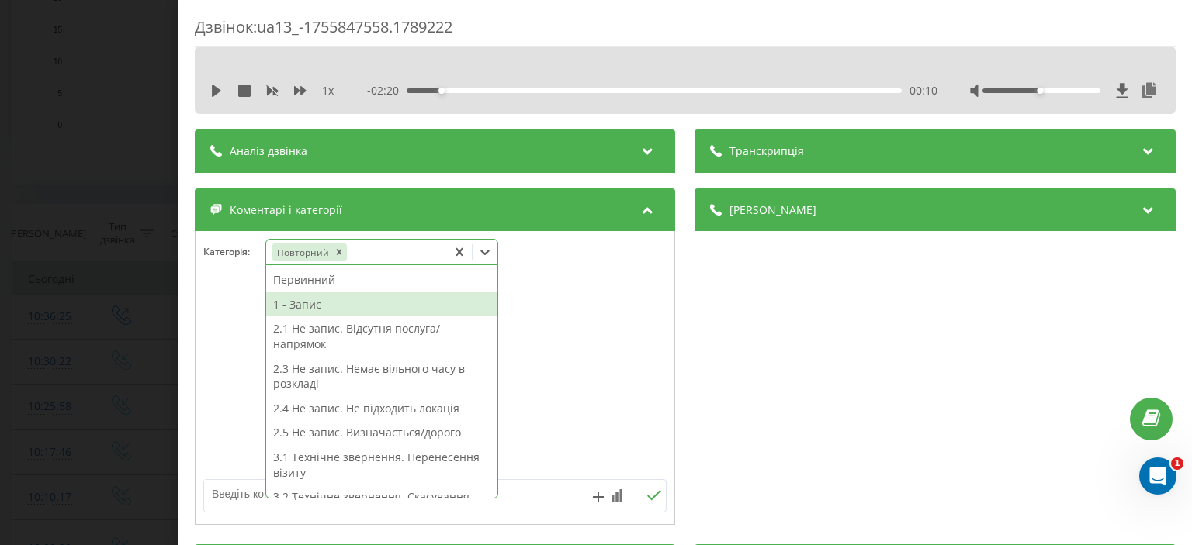
click at [329, 303] on div "1 - Запис" at bounding box center [381, 304] width 231 height 25
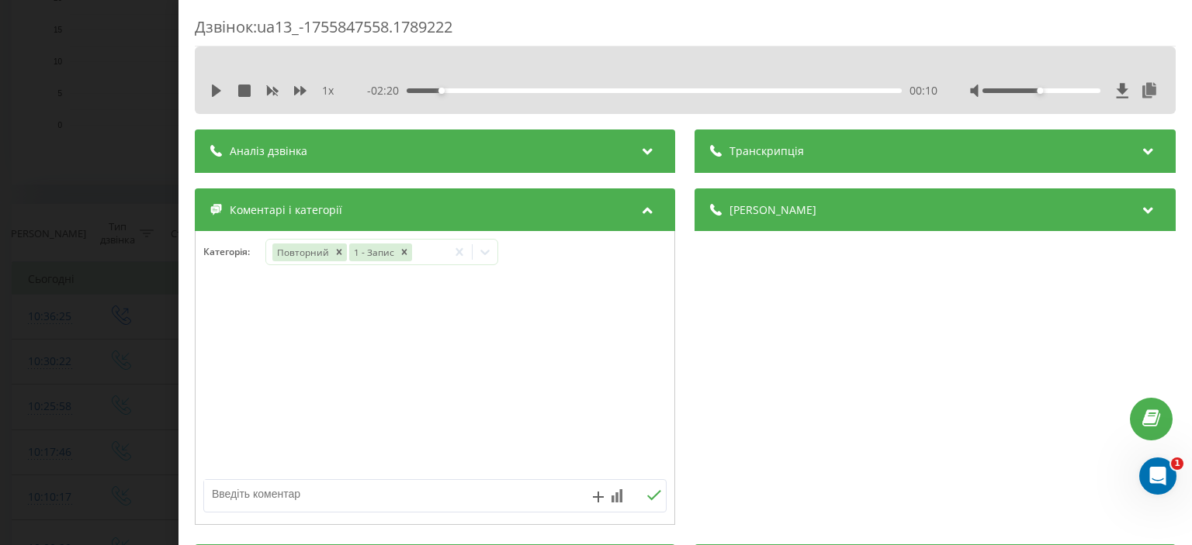
click at [50, 151] on div "Дзвінок : ua13_-1755847558.1789222 1 x - 02:20 00:10 00:10 Транскрипція Для AI-…" at bounding box center [596, 272] width 1192 height 545
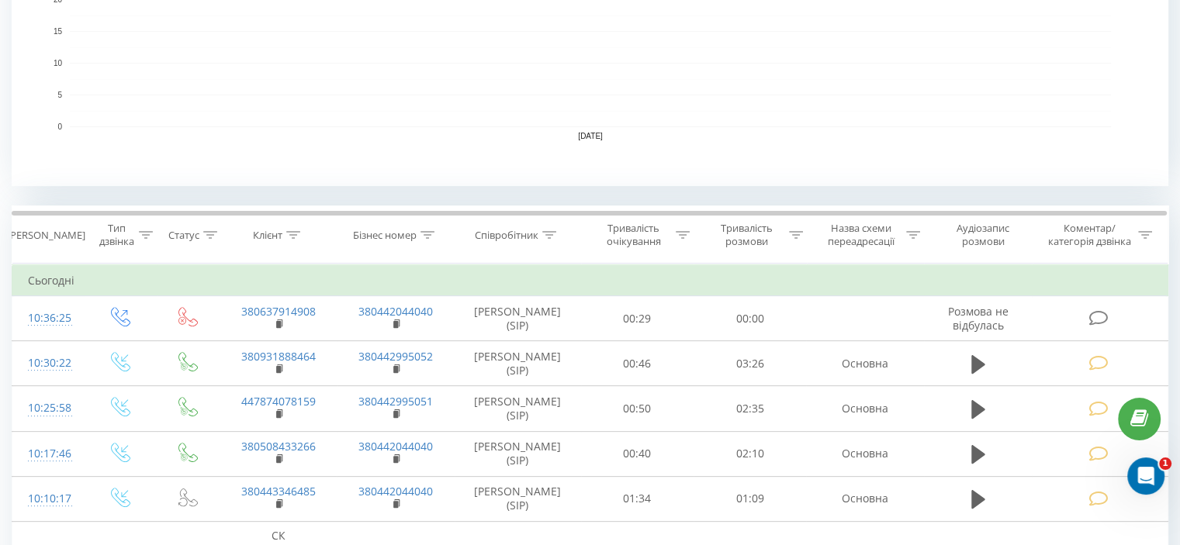
scroll to position [465, 0]
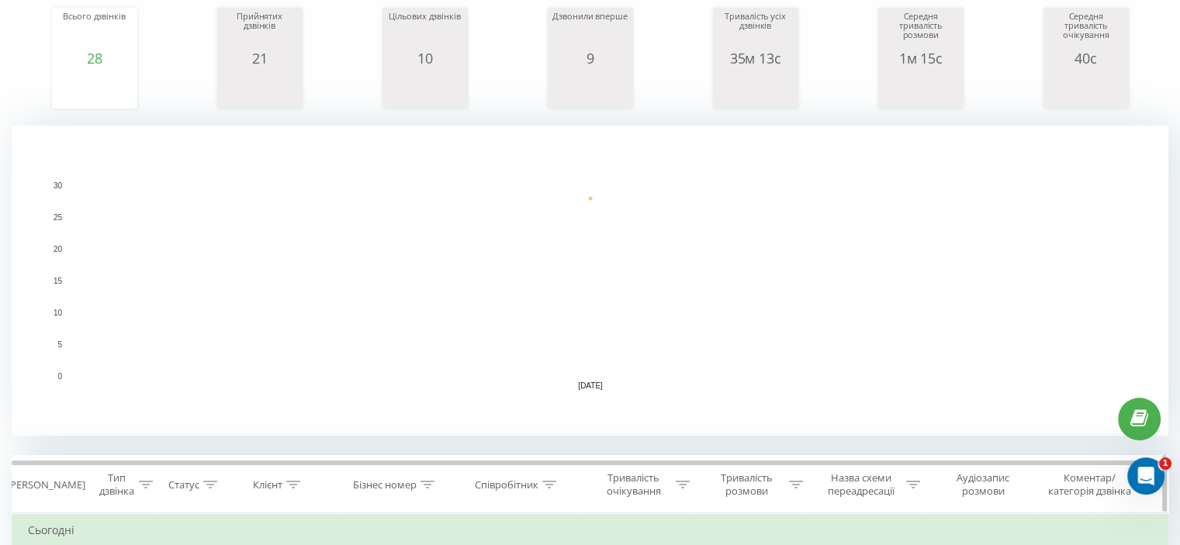
scroll to position [465, 0]
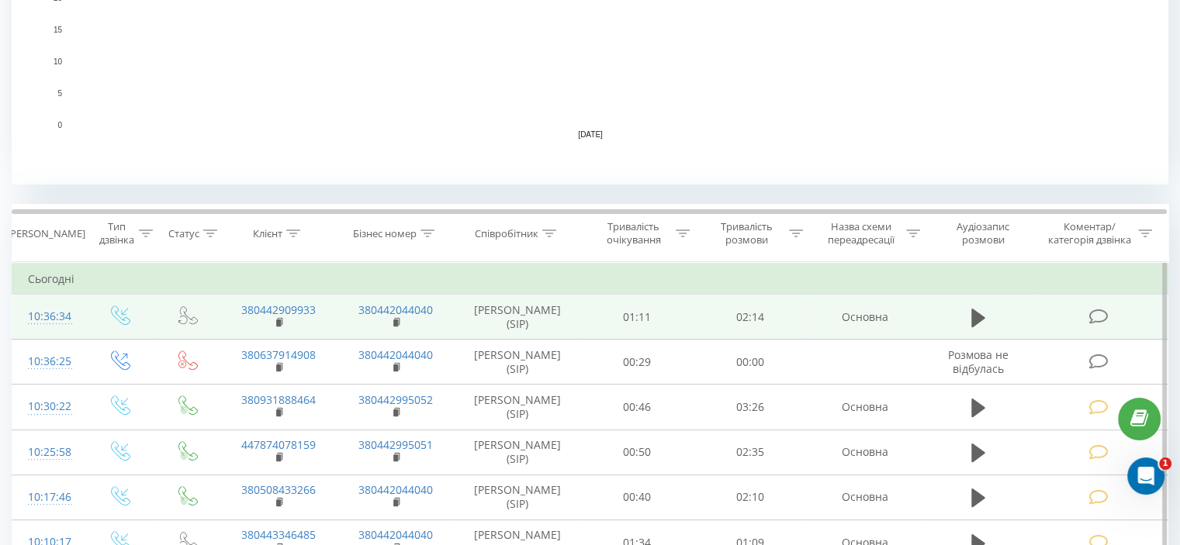
drag, startPoint x: 1098, startPoint y: 319, endPoint x: 1088, endPoint y: 321, distance: 10.3
click at [1098, 319] on icon at bounding box center [1097, 317] width 19 height 16
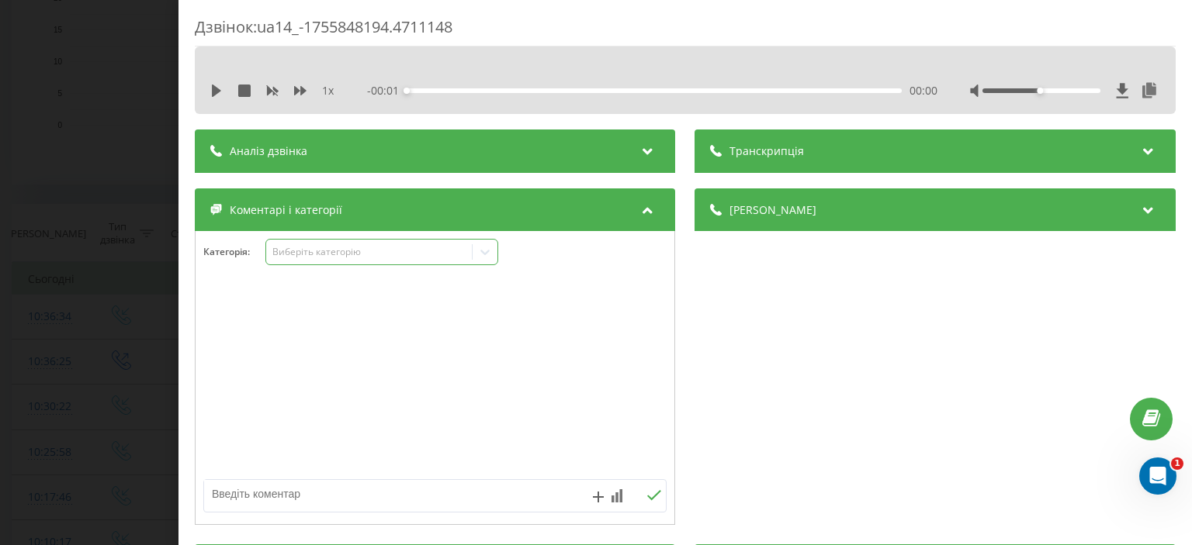
click at [336, 249] on div "Виберіть категорію" at bounding box center [369, 252] width 194 height 12
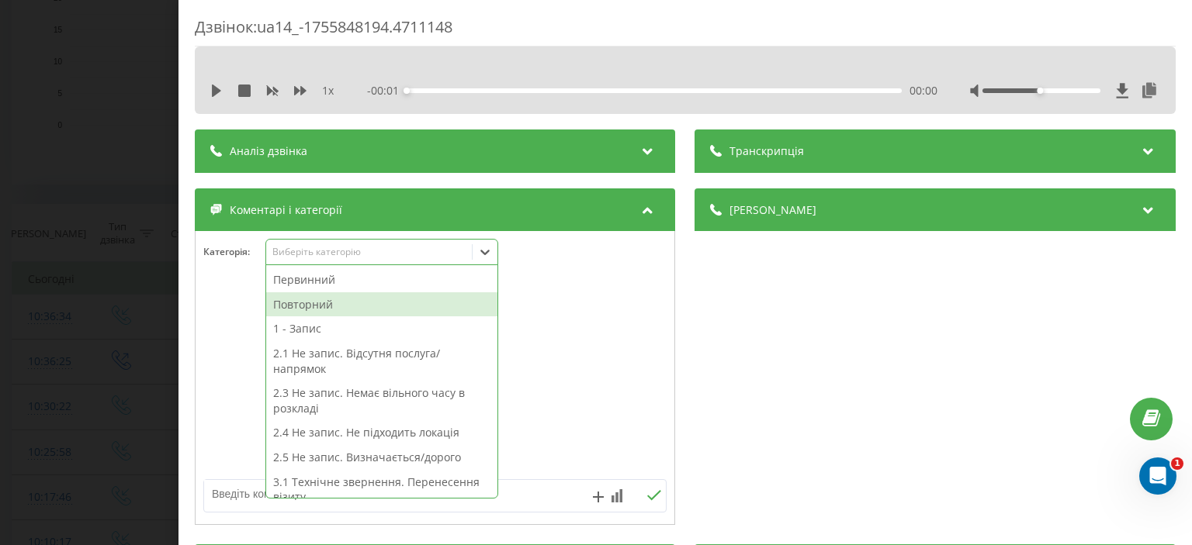
click at [333, 310] on div "Повторний" at bounding box center [381, 304] width 231 height 25
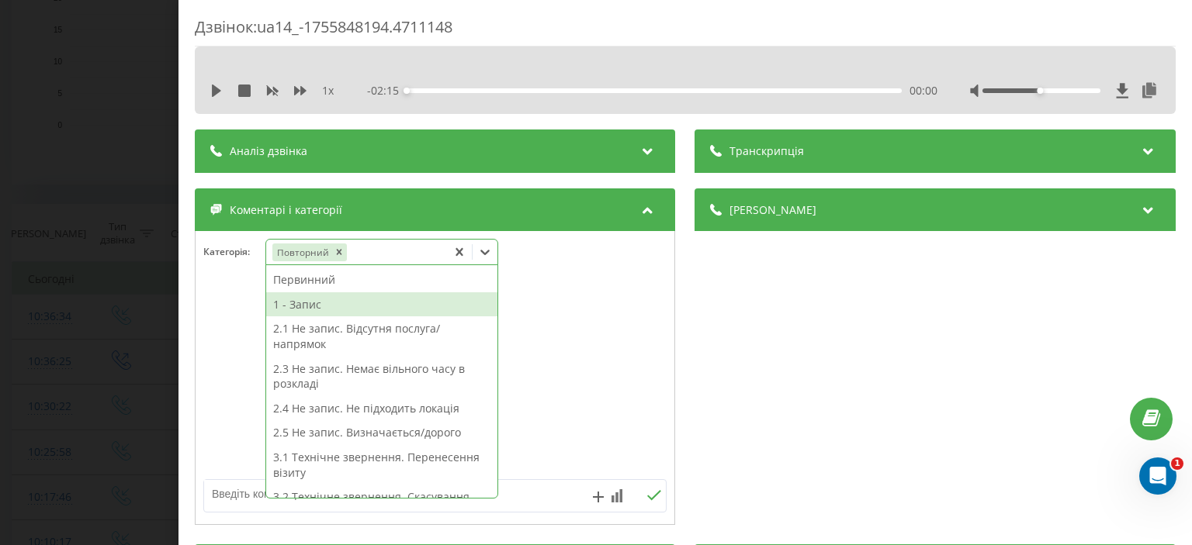
click at [333, 310] on div "1 - Запис" at bounding box center [381, 304] width 231 height 25
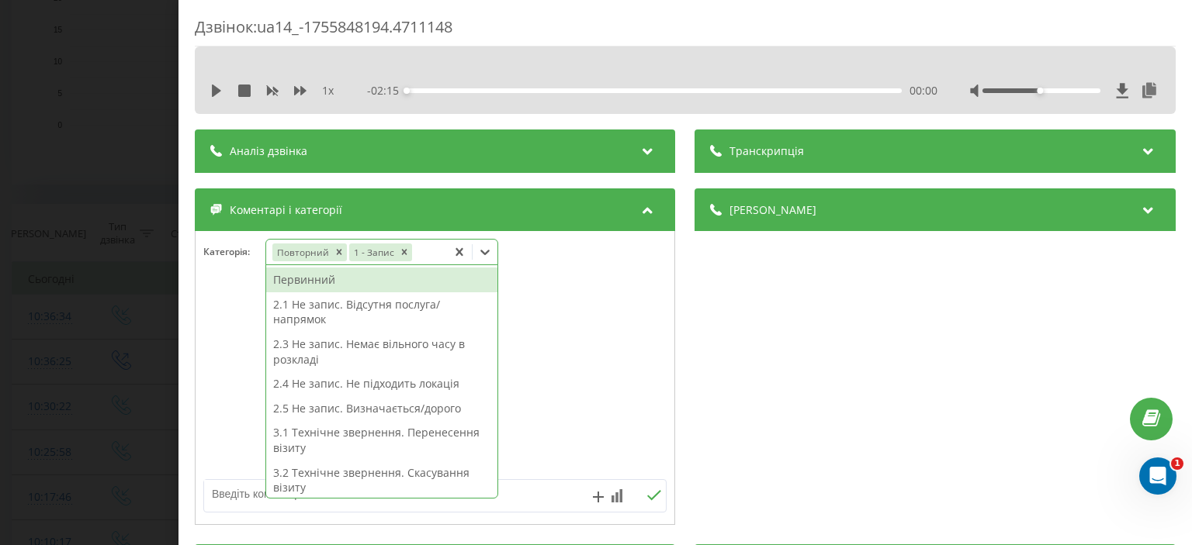
click at [81, 192] on div "Дзвінок : ua14_-1755848194.4711148 1 x - 02:15 00:00 00:00 Транскрипція Для AI-…" at bounding box center [596, 272] width 1192 height 545
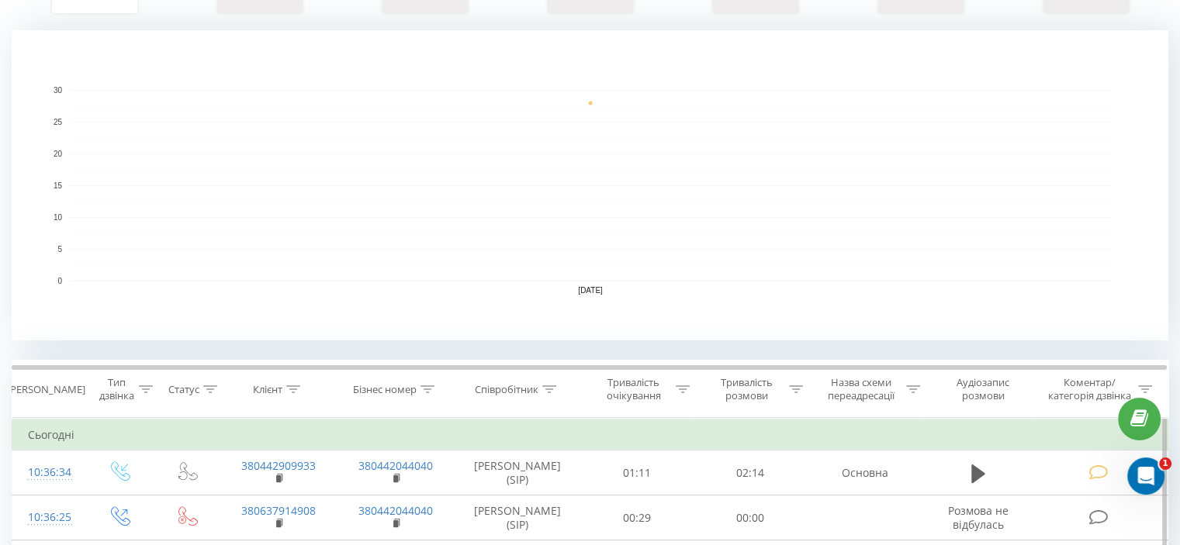
scroll to position [543, 0]
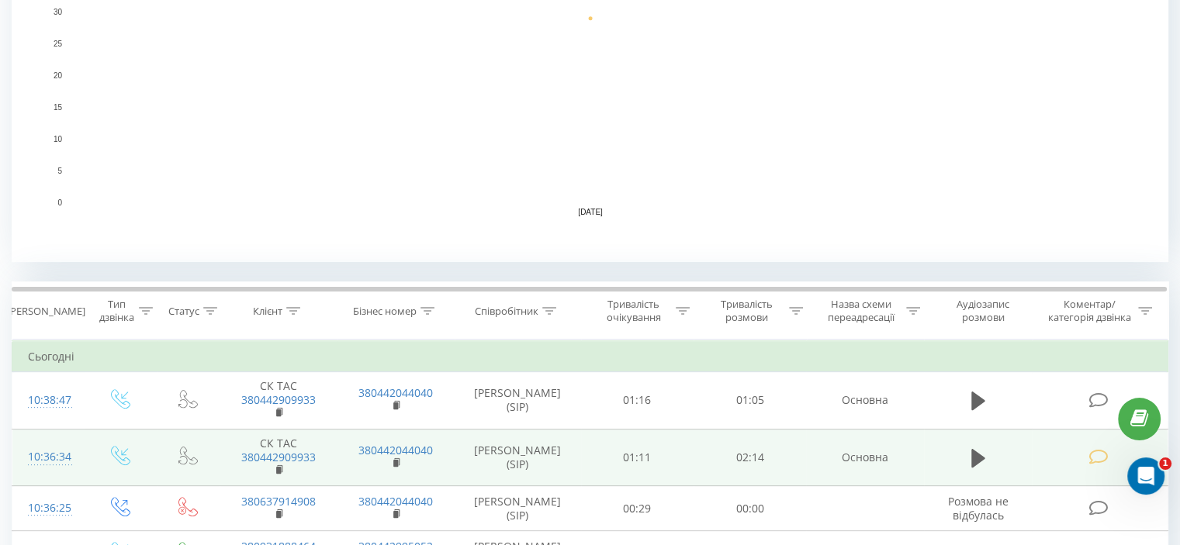
scroll to position [543, 0]
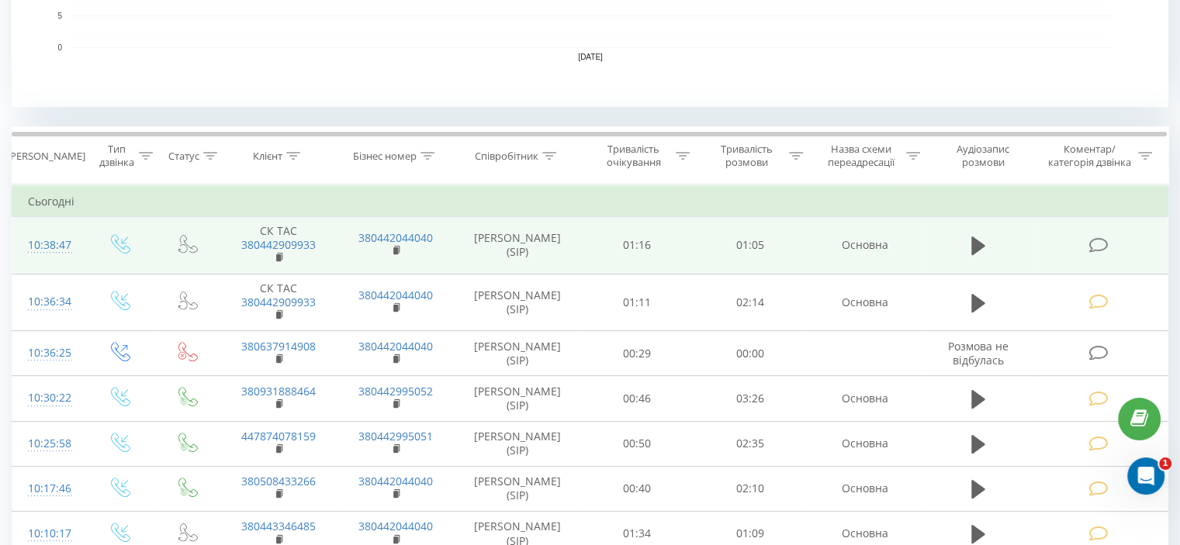
click at [1102, 247] on icon at bounding box center [1097, 245] width 19 height 16
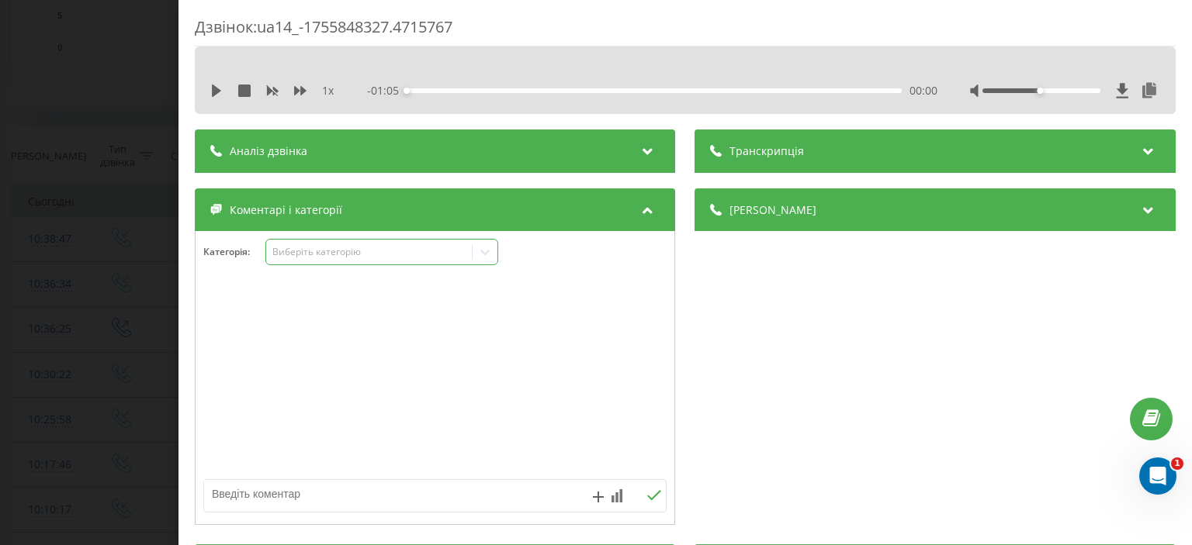
click at [336, 251] on div "Виберіть категорію" at bounding box center [369, 252] width 194 height 12
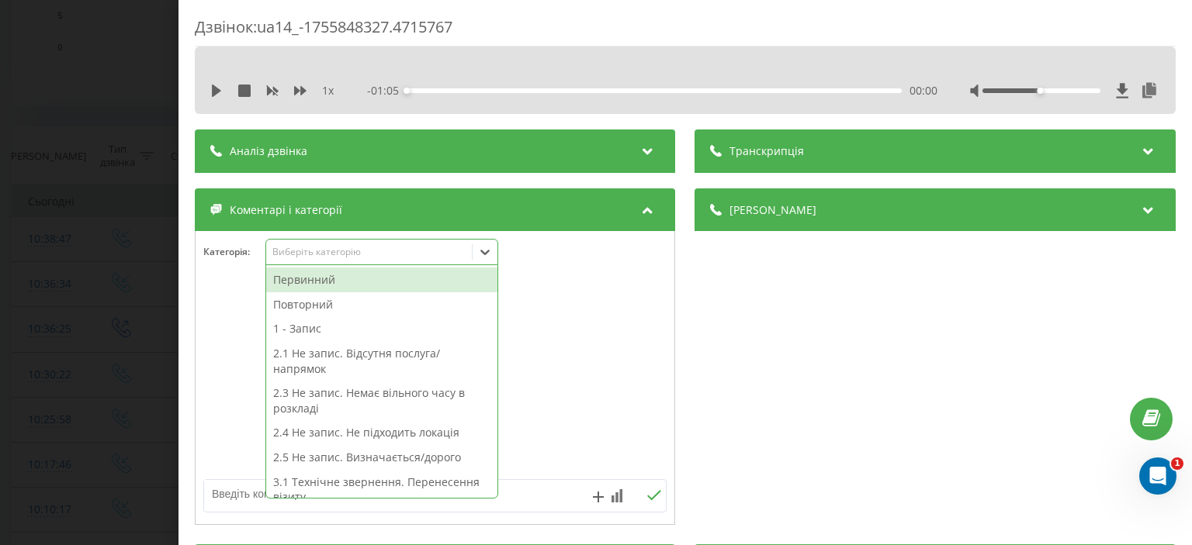
click at [335, 253] on div "Виберіть категорію" at bounding box center [369, 252] width 194 height 12
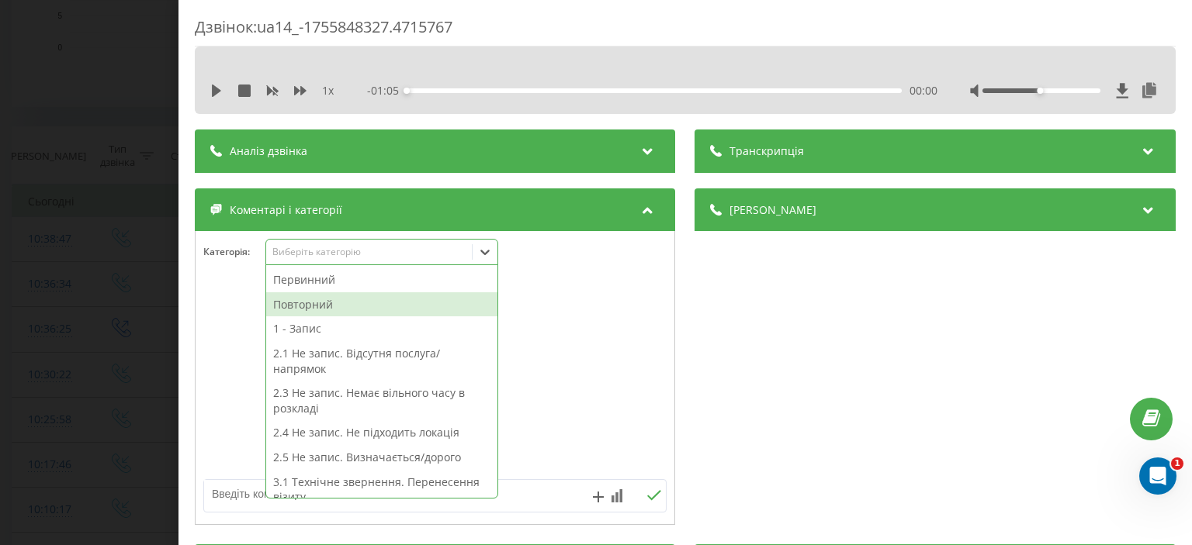
click at [337, 310] on div "Повторний" at bounding box center [381, 304] width 231 height 25
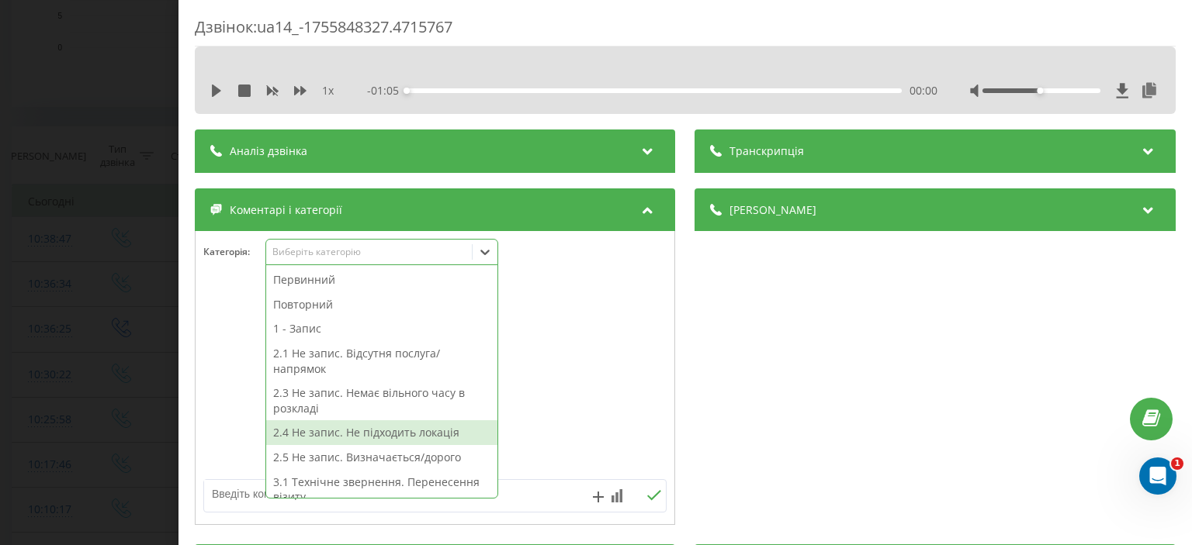
click at [244, 493] on textarea at bounding box center [388, 494] width 369 height 28
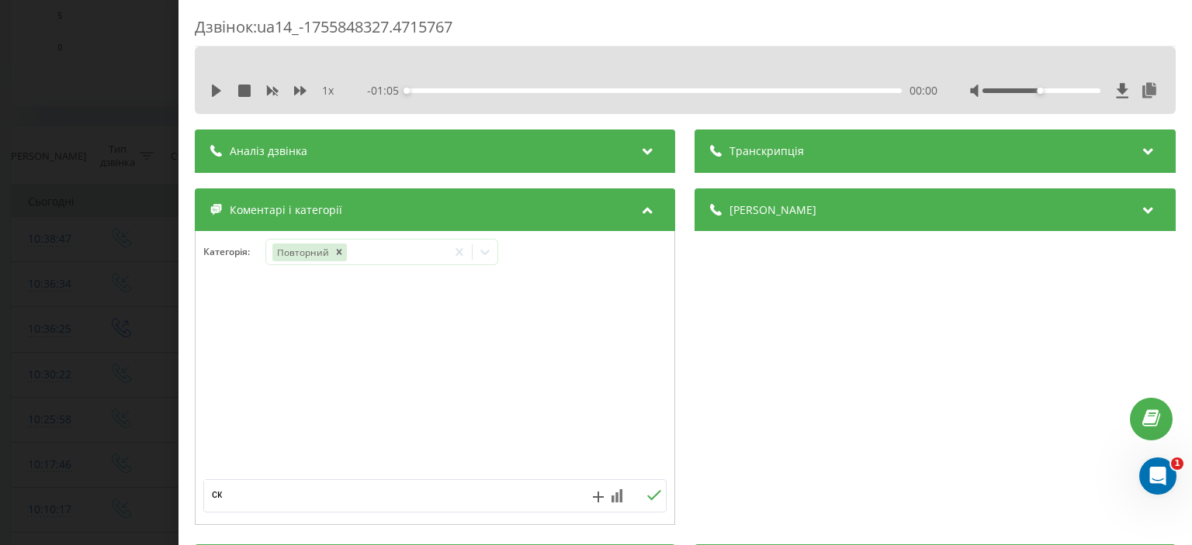
type textarea "ск"
click at [648, 497] on icon at bounding box center [655, 495] width 14 height 10
click at [116, 259] on div "Дзвінок : ua14_-1755848327.4715767 1 x - 01:05 00:00 00:00 Транскрипція Для AI-…" at bounding box center [596, 272] width 1192 height 545
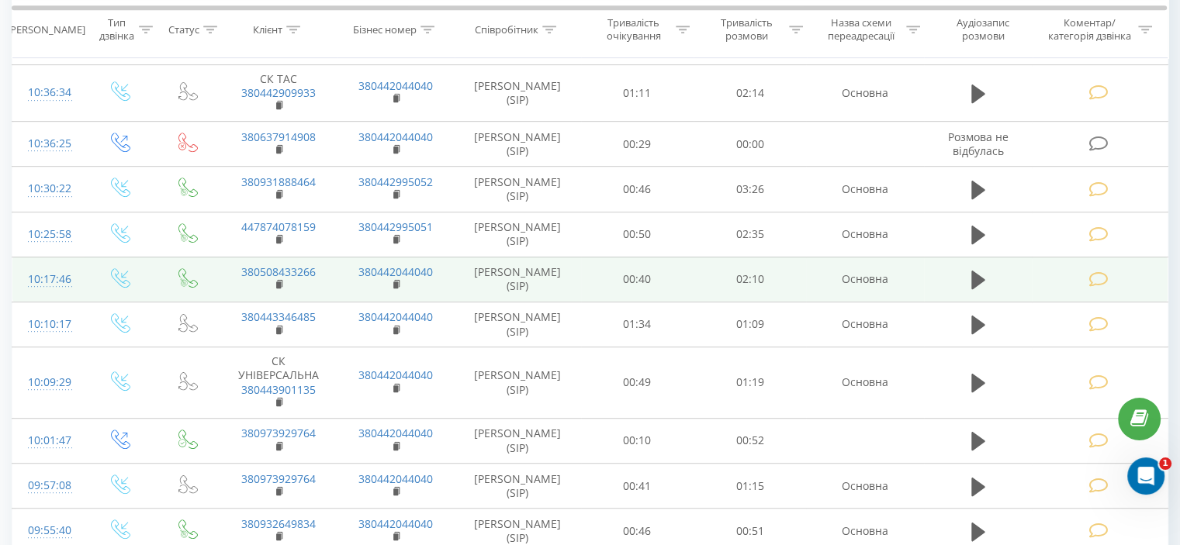
scroll to position [636, 0]
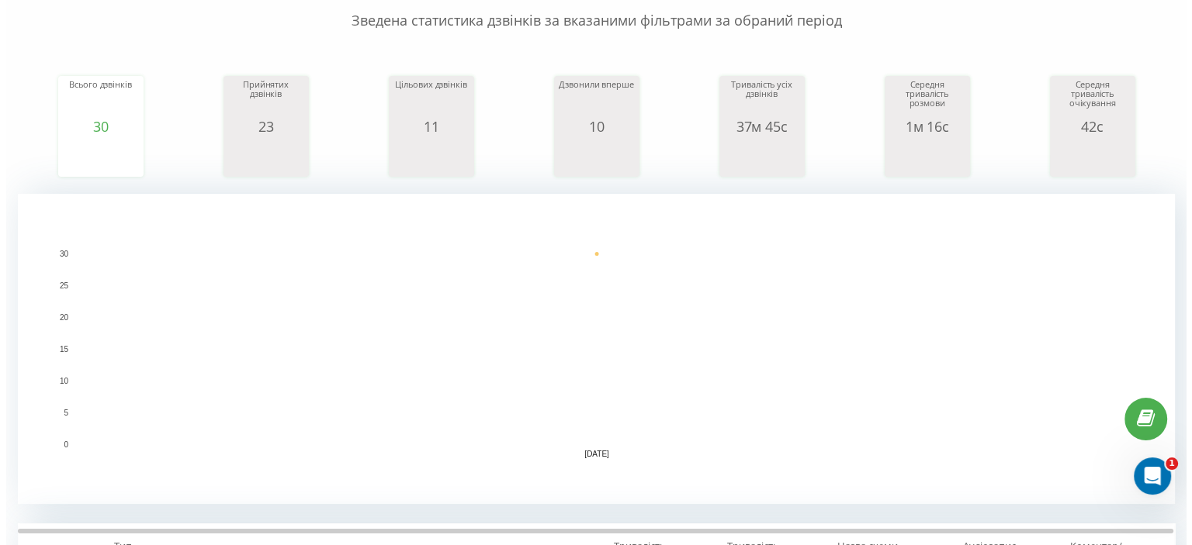
scroll to position [465, 0]
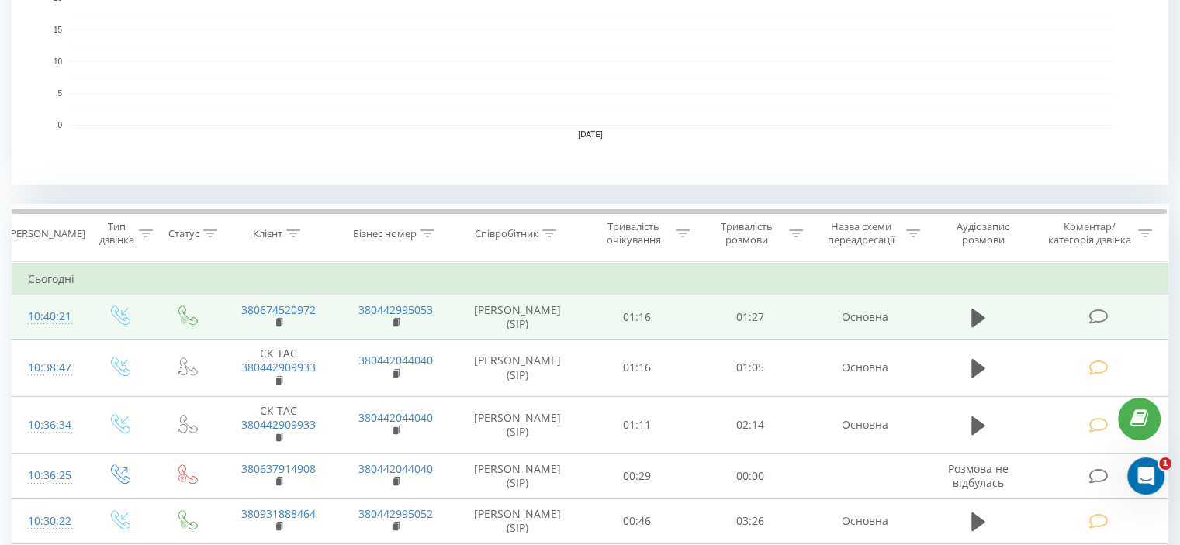
click at [1095, 310] on icon at bounding box center [1097, 317] width 19 height 16
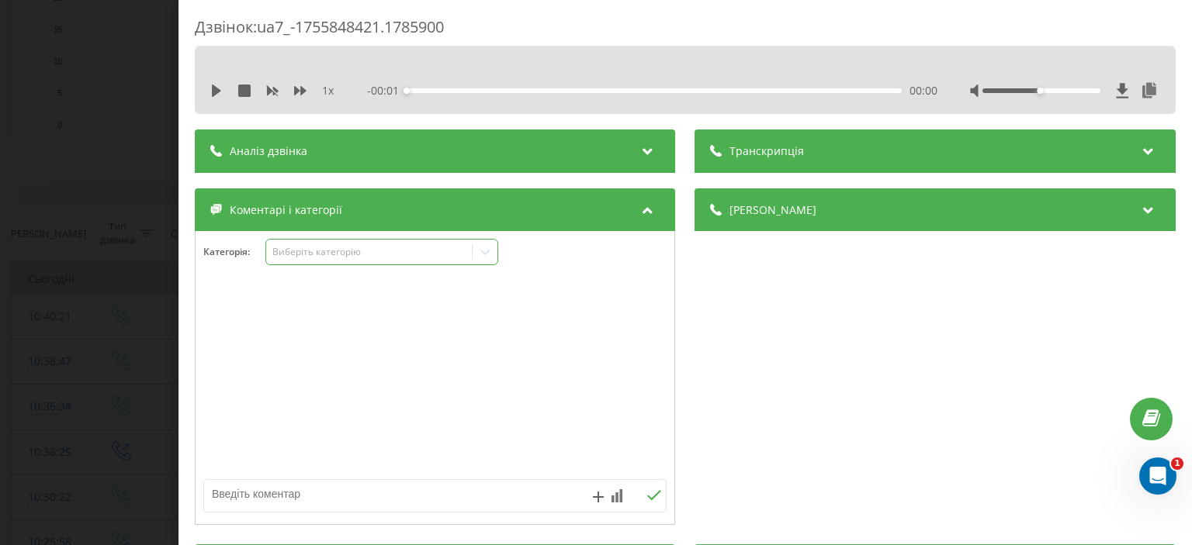
click at [307, 251] on div "Виберіть категорію" at bounding box center [369, 252] width 194 height 12
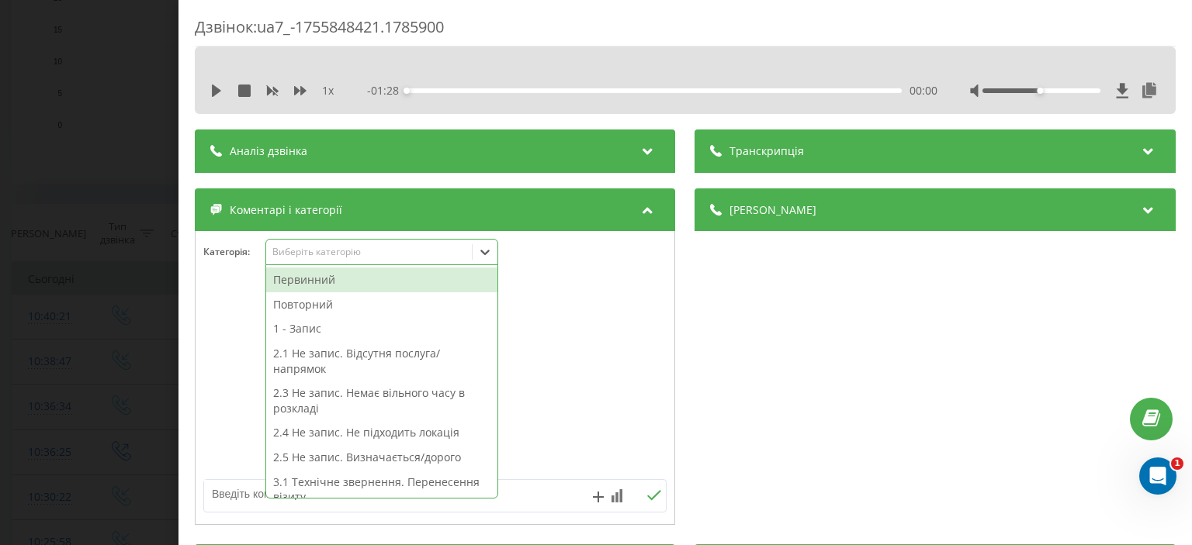
click at [315, 285] on div "Первинний" at bounding box center [381, 280] width 231 height 25
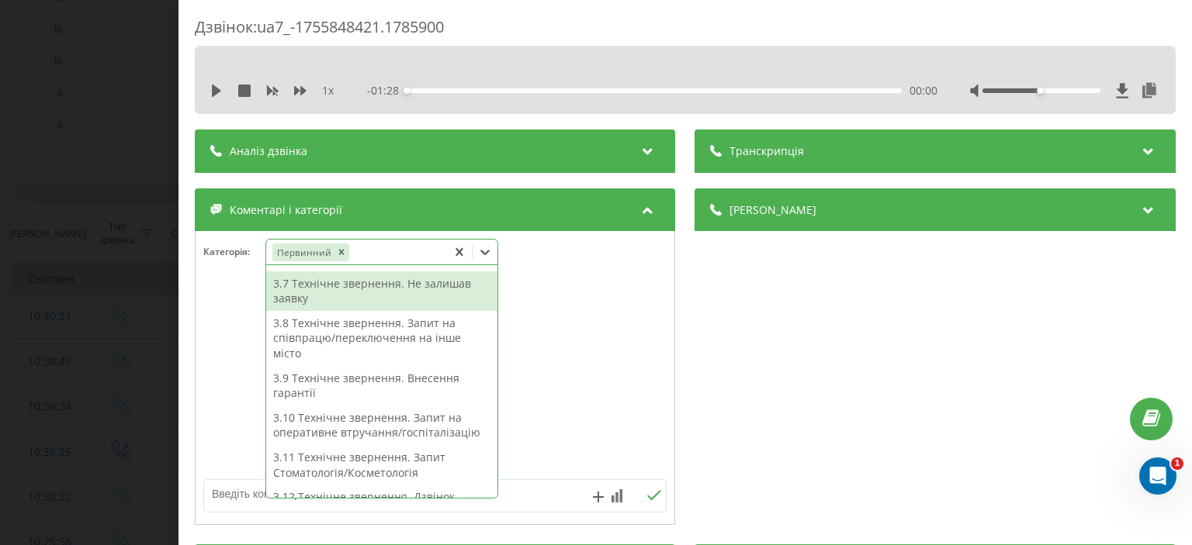
scroll to position [371, 0]
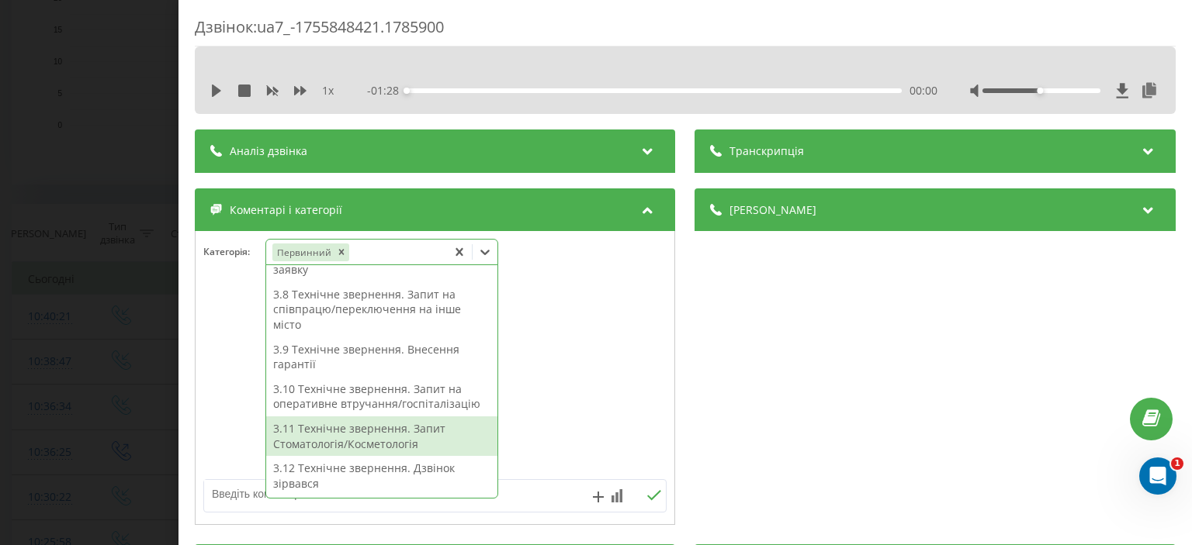
click at [408, 443] on div "3.11 Технічне звернення. Запит Стоматологія/Косметологія" at bounding box center [381, 437] width 231 height 40
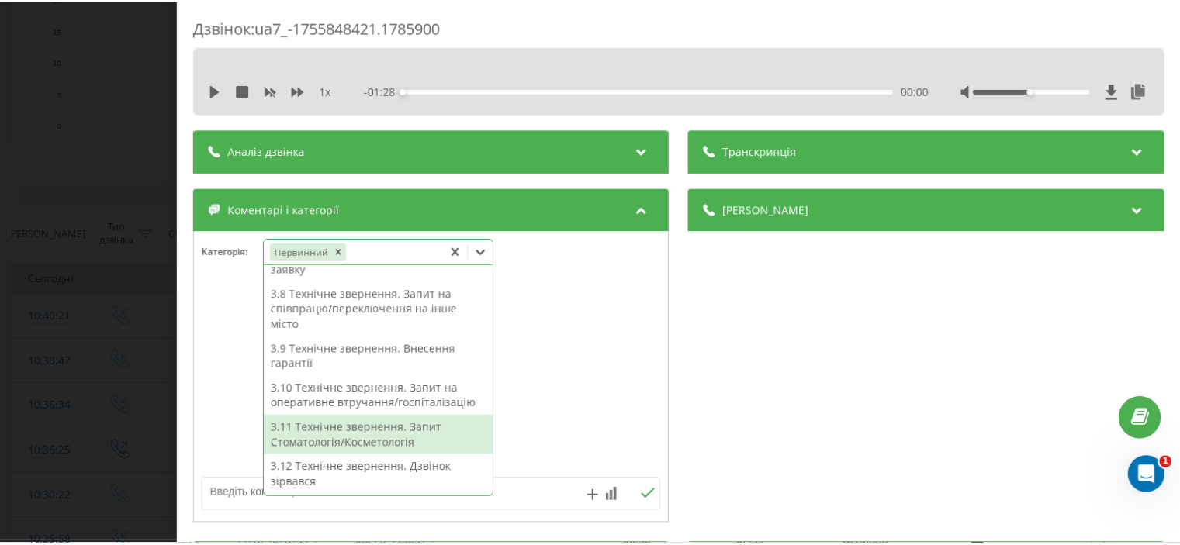
scroll to position [195, 0]
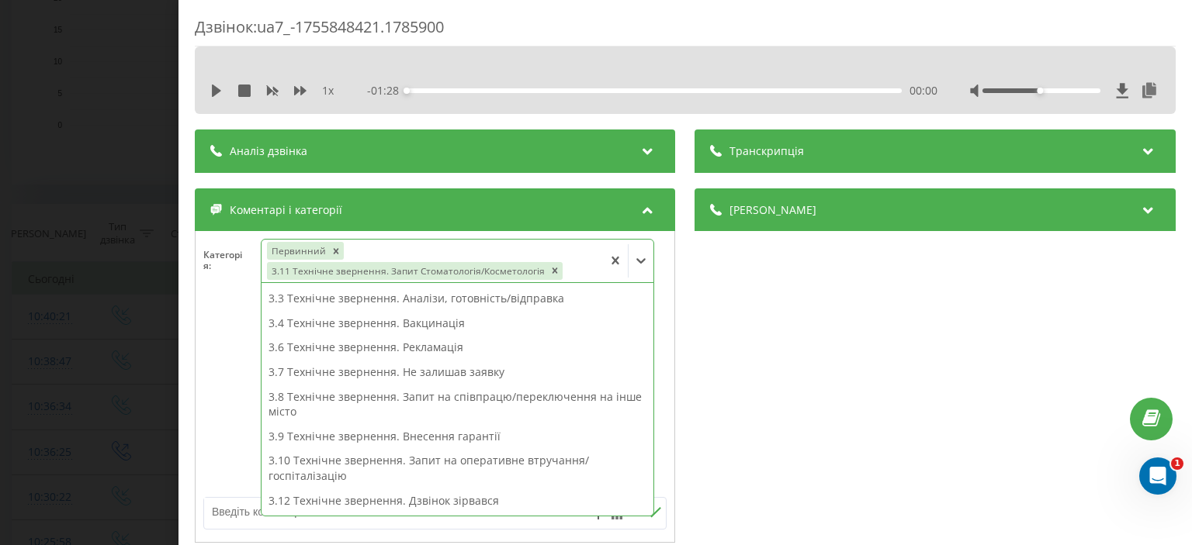
click at [118, 263] on div "Дзвінок : ua7_-1755848421.1785900 1 x - 01:28 00:00 00:00 Транскрипція Для AI-а…" at bounding box center [596, 272] width 1192 height 545
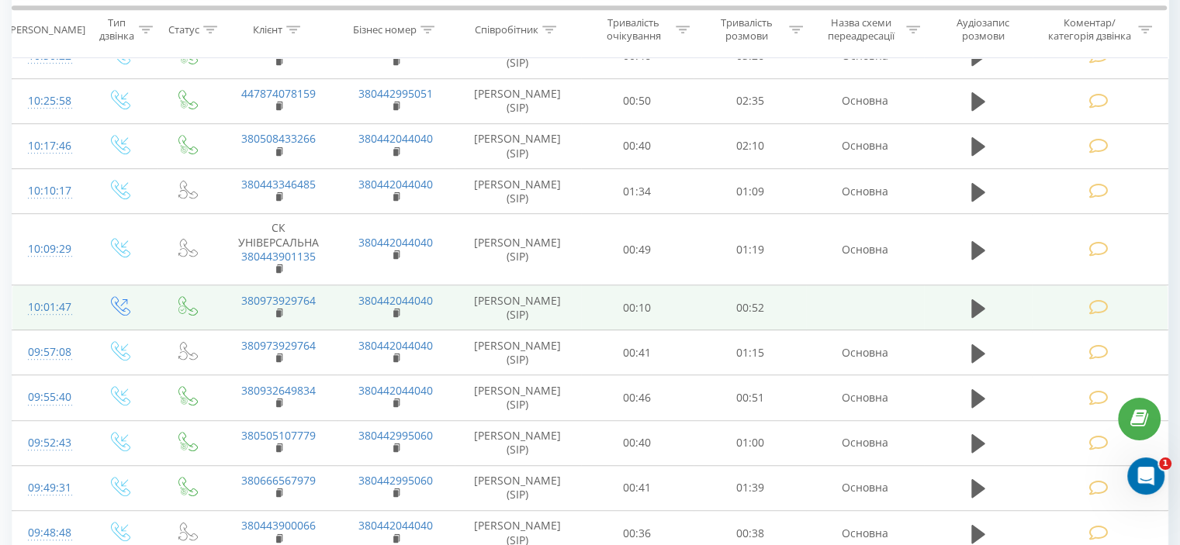
scroll to position [543, 0]
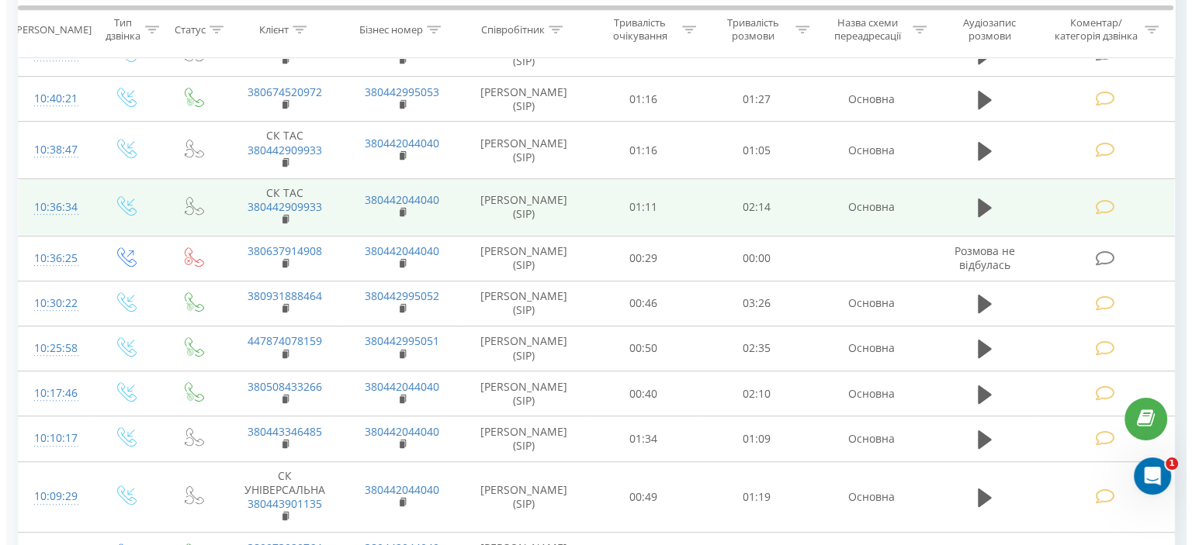
scroll to position [528, 0]
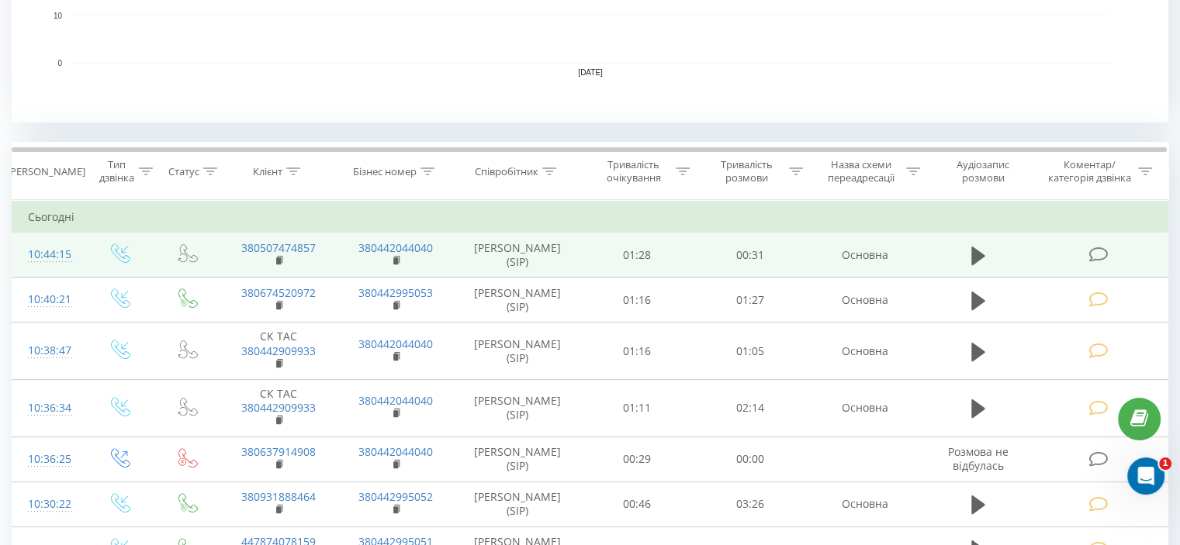
click at [1102, 254] on icon at bounding box center [1097, 255] width 19 height 16
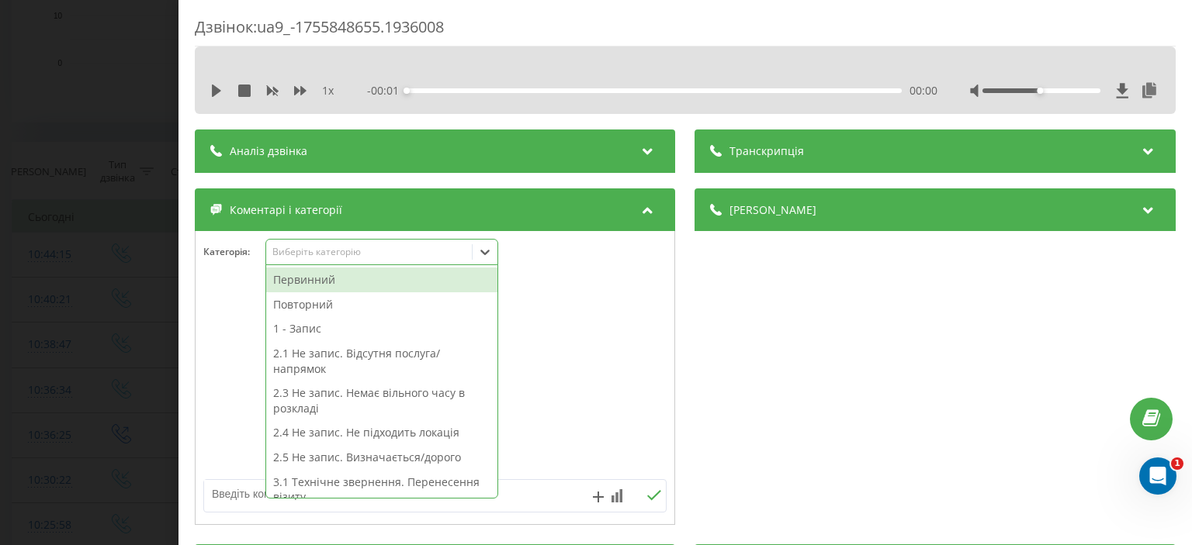
click at [346, 254] on div "Виберіть категорію" at bounding box center [369, 252] width 194 height 12
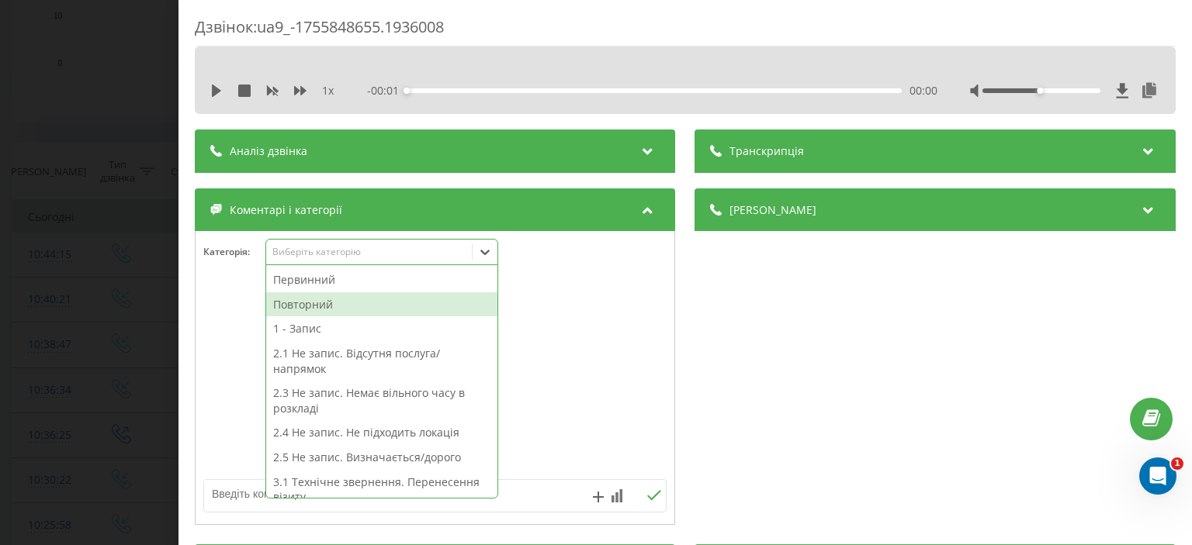
click at [332, 302] on div "Повторний" at bounding box center [381, 304] width 231 height 25
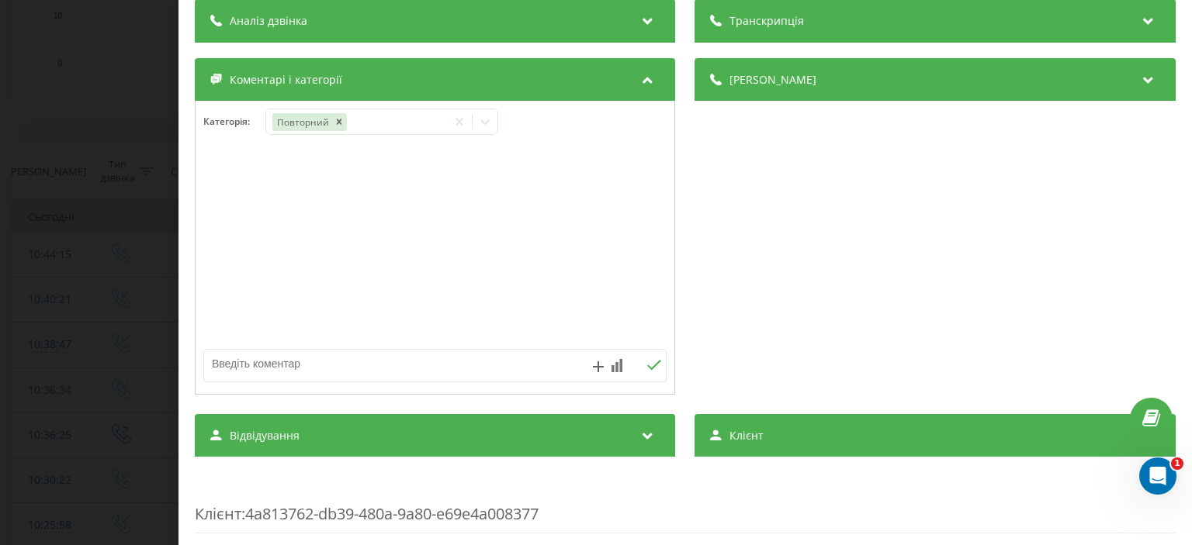
scroll to position [155, 0]
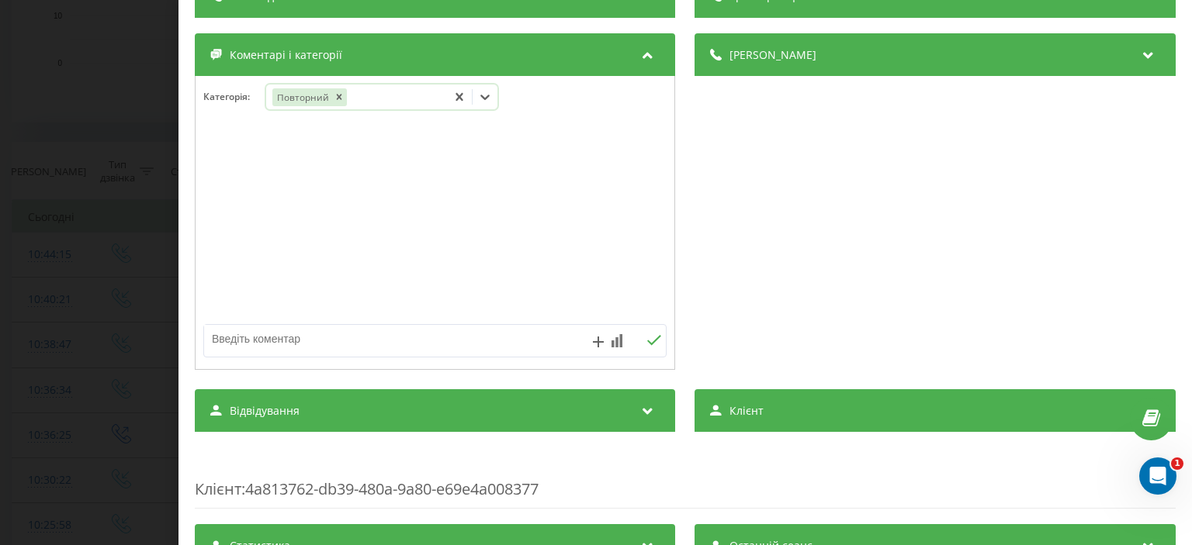
click at [410, 99] on div "Повторний" at bounding box center [356, 97] width 181 height 22
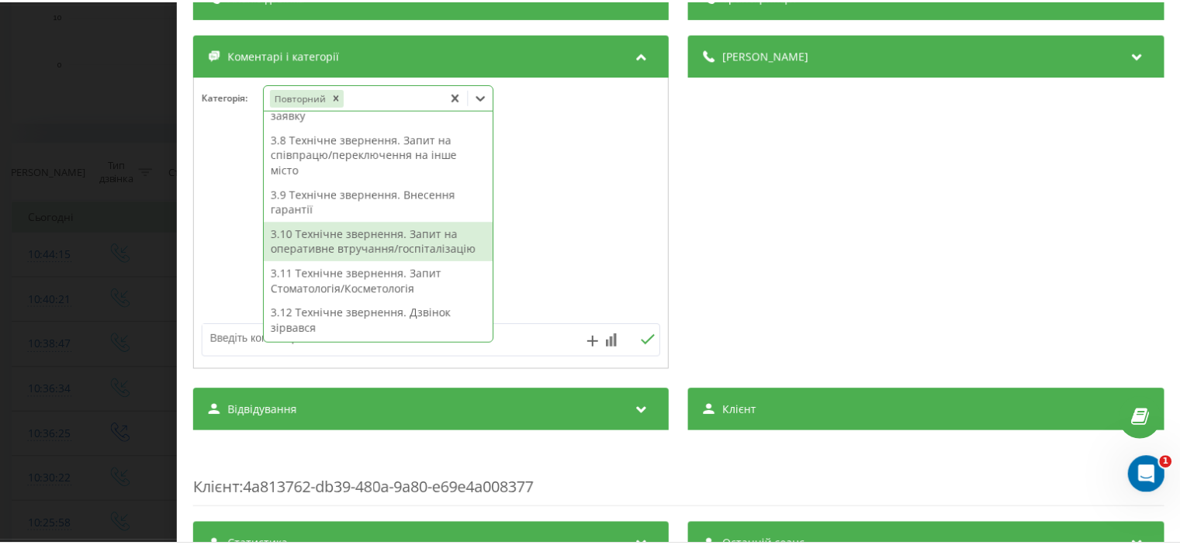
scroll to position [216, 0]
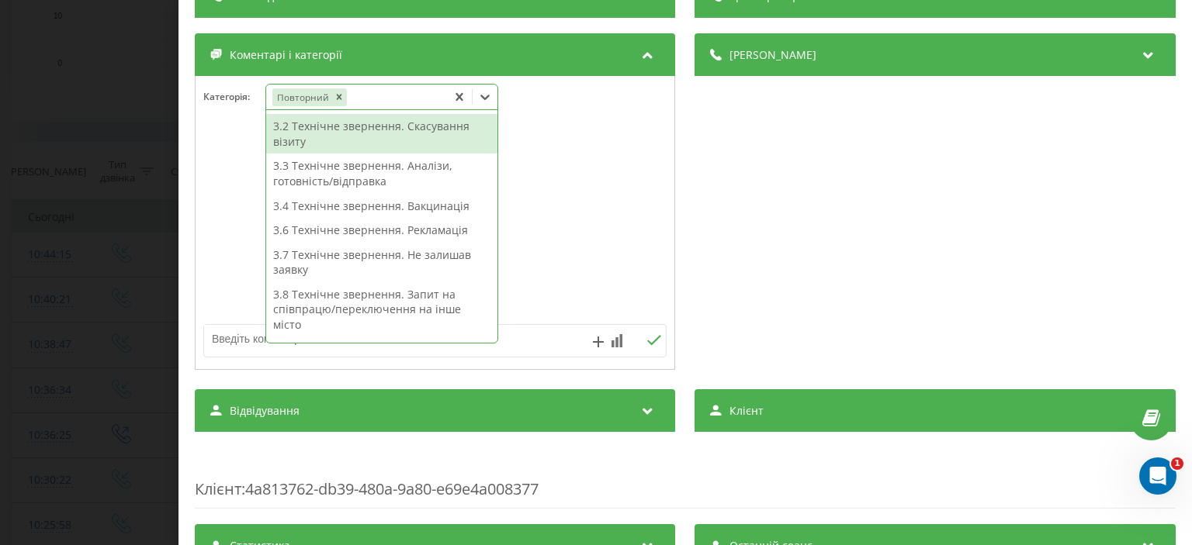
click at [409, 136] on div "3.2 Технічне звернення. Скасування візиту" at bounding box center [381, 134] width 231 height 40
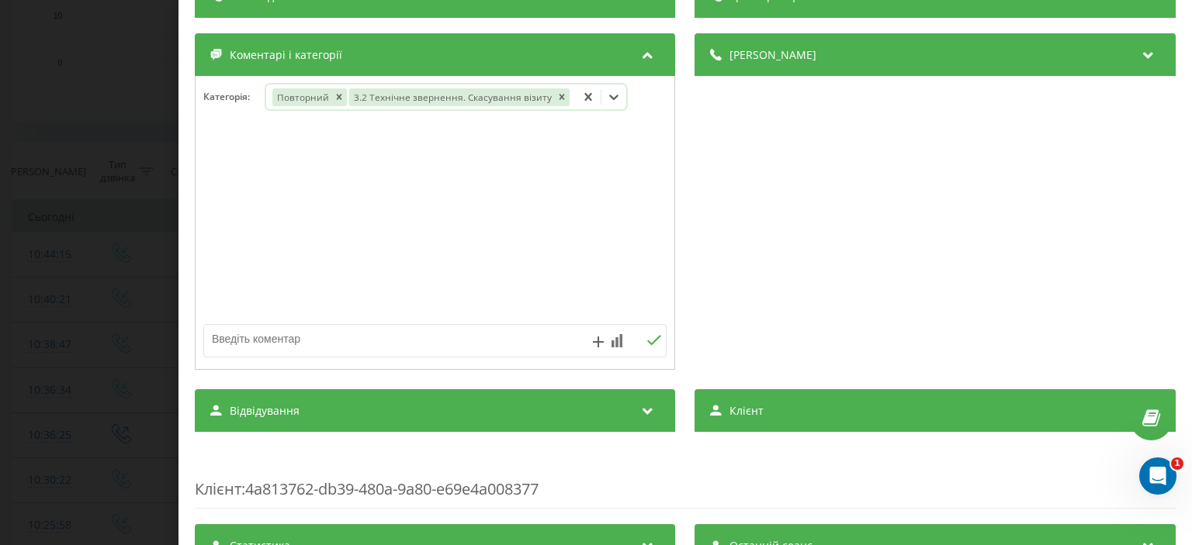
click at [62, 131] on div "Дзвінок : ua9_-1755848655.1936008 1 x - 00:32 00:00 00:00 Транскрипція Для AI-а…" at bounding box center [596, 272] width 1192 height 545
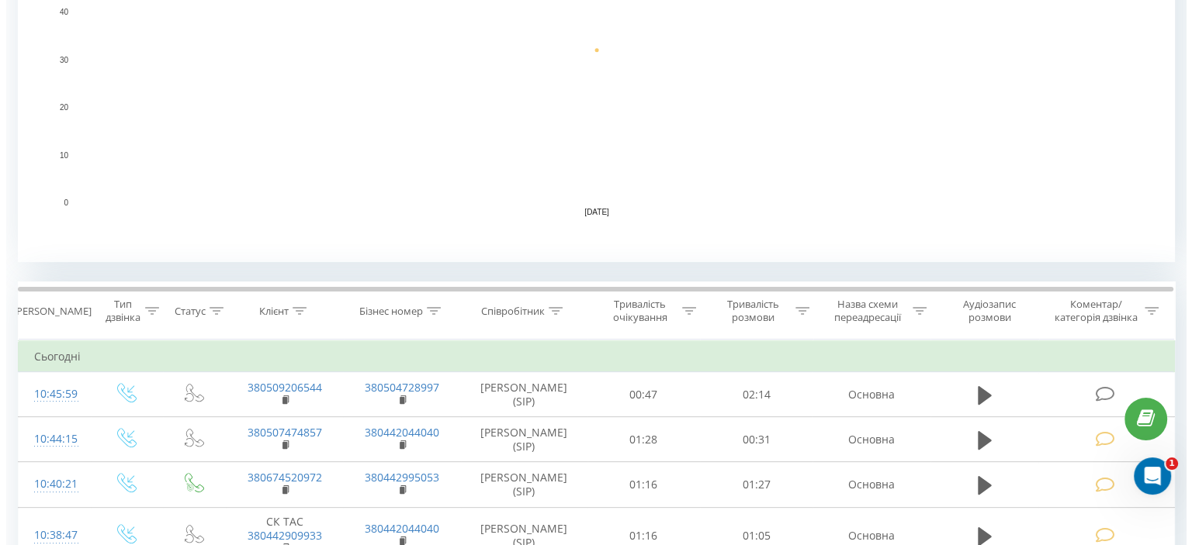
scroll to position [465, 0]
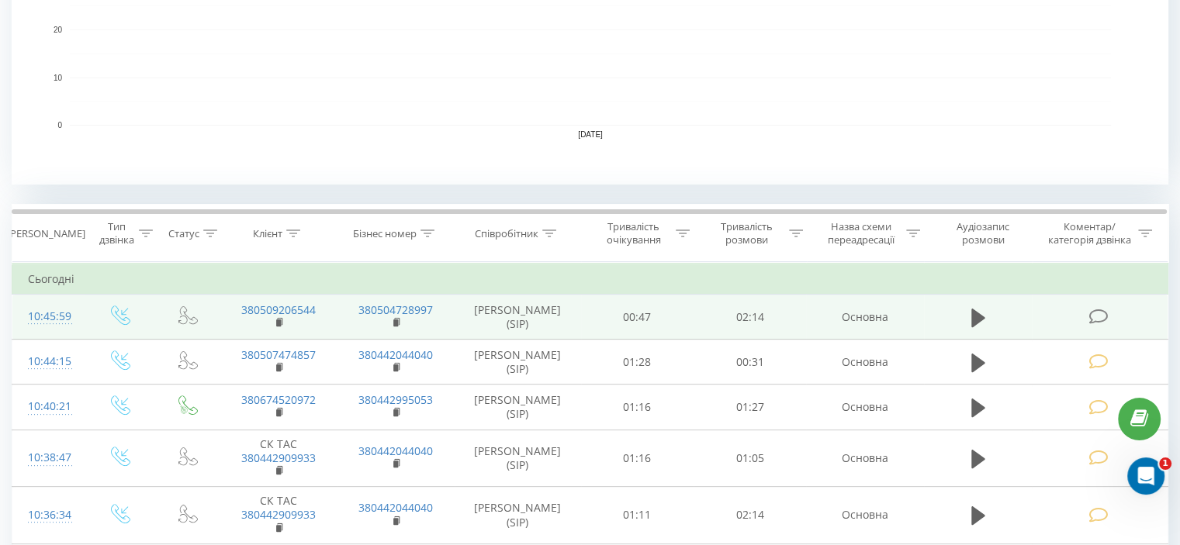
click at [1095, 317] on icon at bounding box center [1097, 317] width 19 height 16
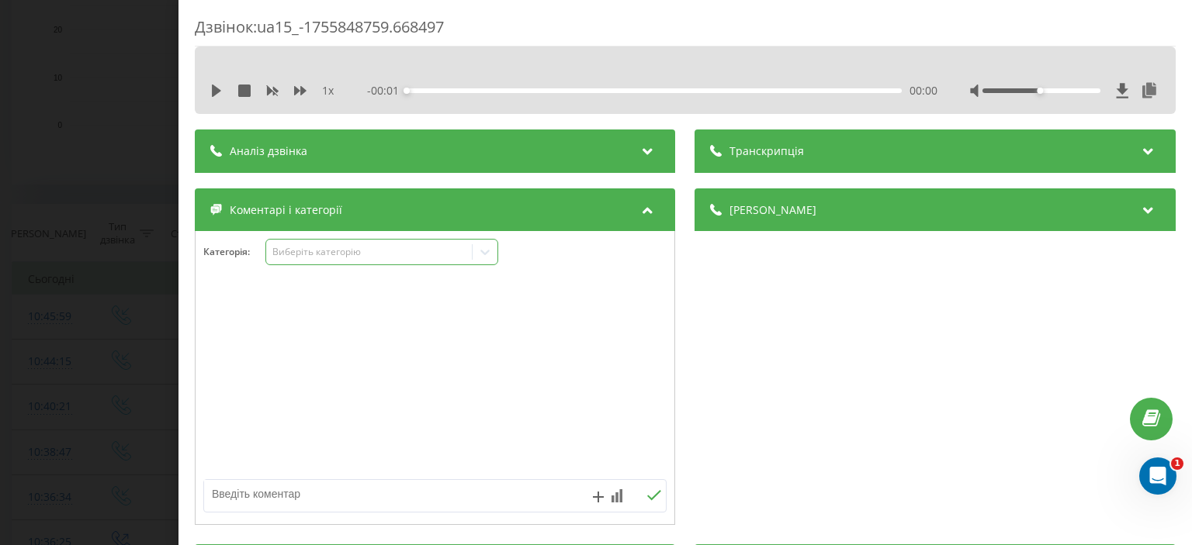
click at [326, 254] on div "Виберіть категорію" at bounding box center [369, 252] width 194 height 12
click at [297, 254] on div "Виберіть категорію" at bounding box center [369, 252] width 194 height 12
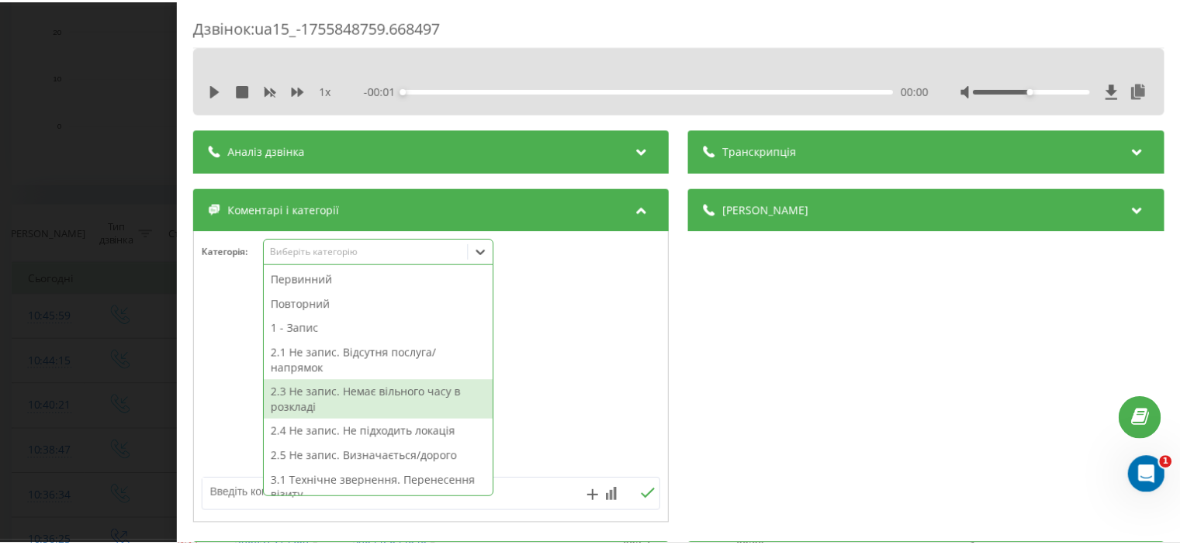
scroll to position [78, 0]
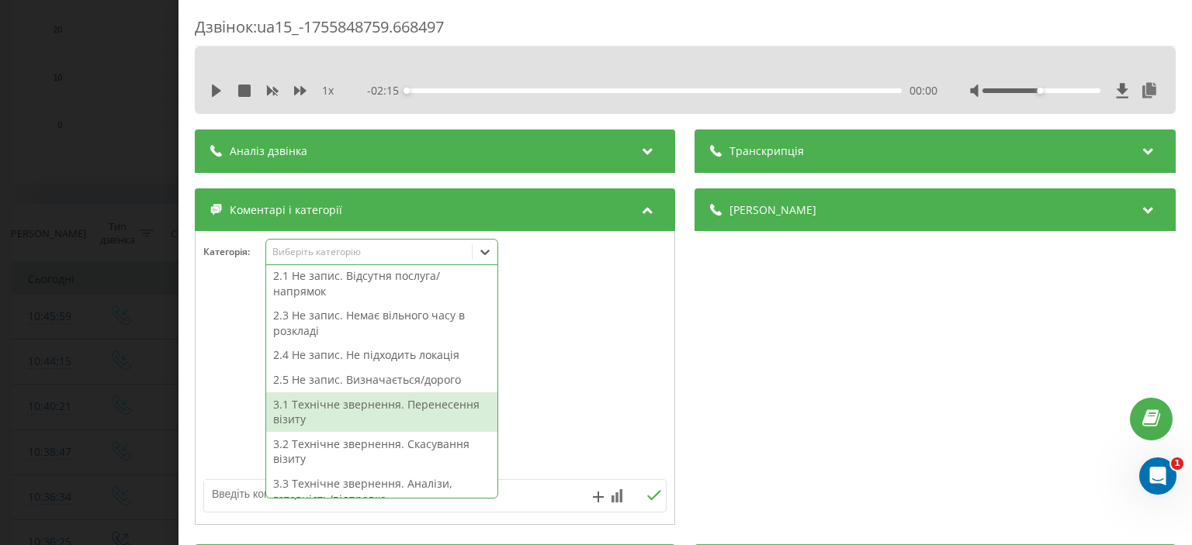
click at [329, 405] on div "3.1 Технічне звернення. Перенесення візиту" at bounding box center [381, 413] width 231 height 40
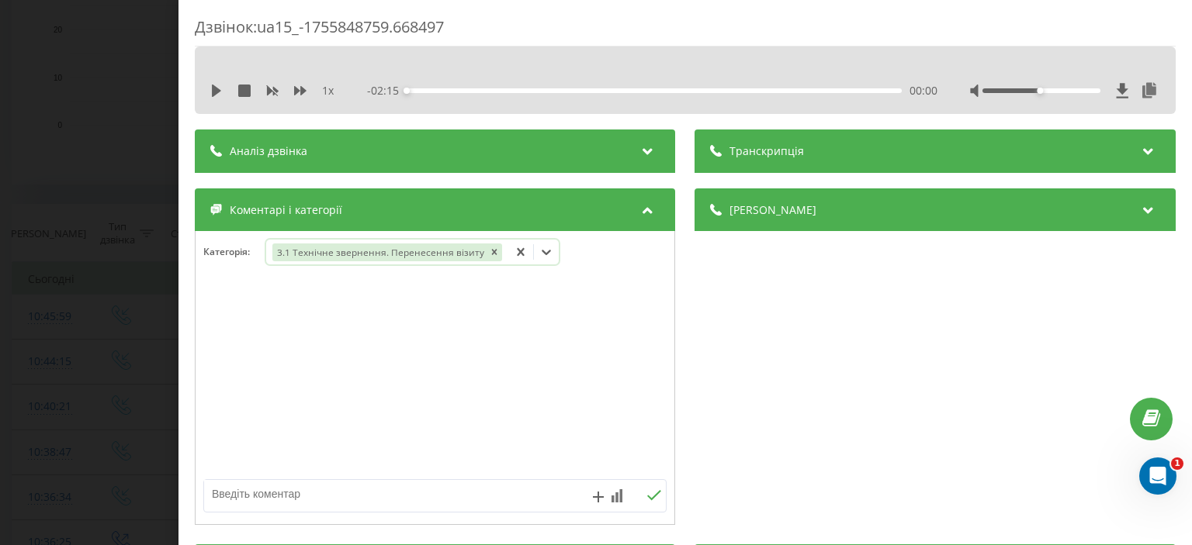
click at [71, 136] on div "Дзвінок : ua15_-1755848759.668497 1 x - 02:15 00:00 00:00 Транскрипція Для AI-а…" at bounding box center [596, 272] width 1192 height 545
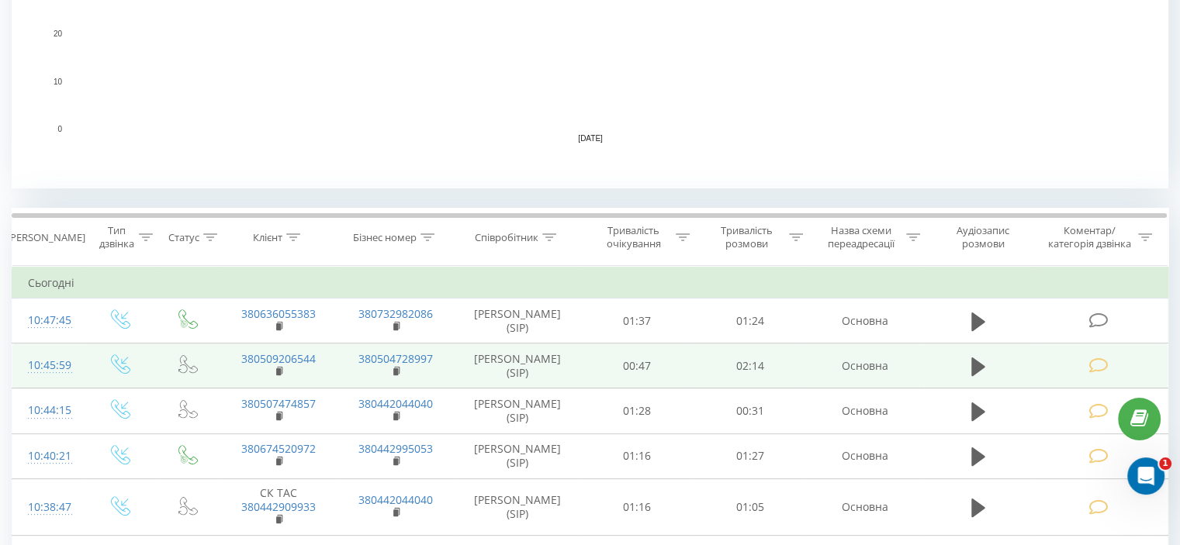
scroll to position [543, 0]
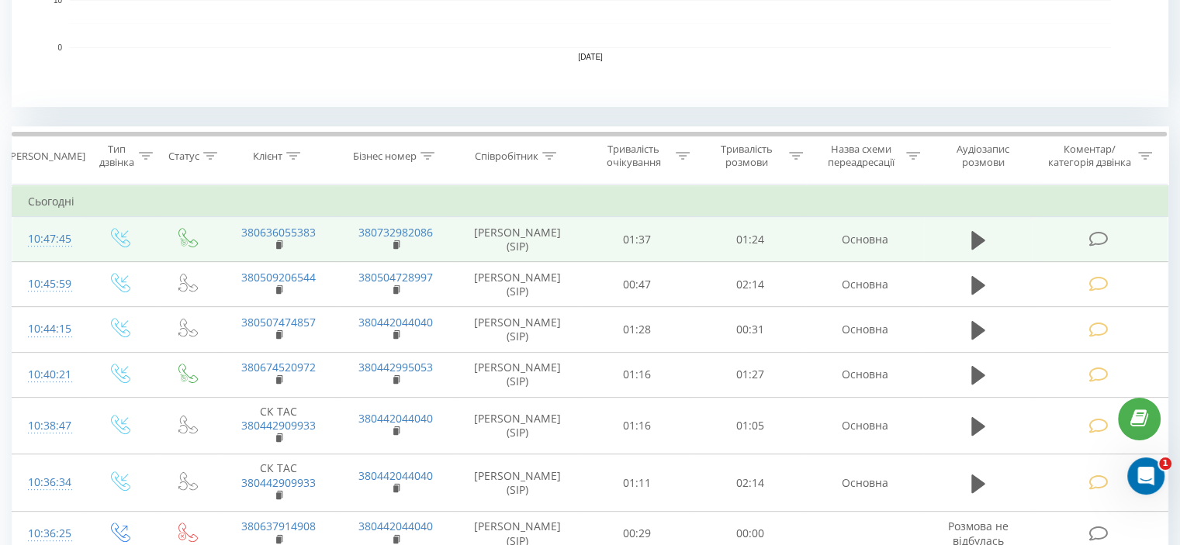
click at [1095, 235] on icon at bounding box center [1097, 239] width 19 height 16
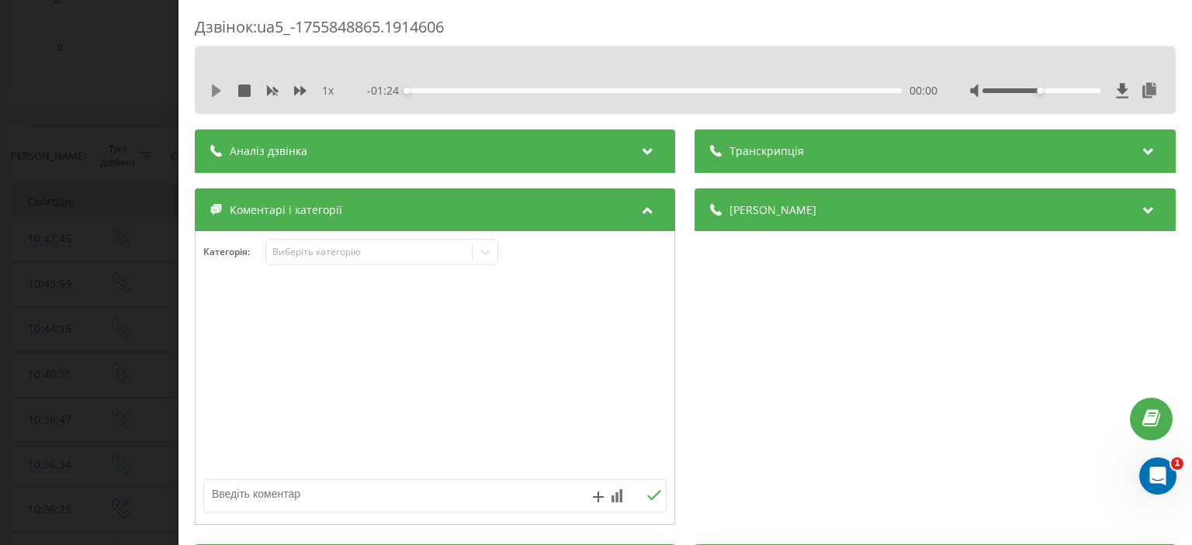
click at [211, 92] on icon at bounding box center [216, 91] width 12 height 12
click at [216, 92] on icon at bounding box center [216, 91] width 12 height 12
click at [304, 245] on div "Виберіть категорію" at bounding box center [369, 252] width 206 height 15
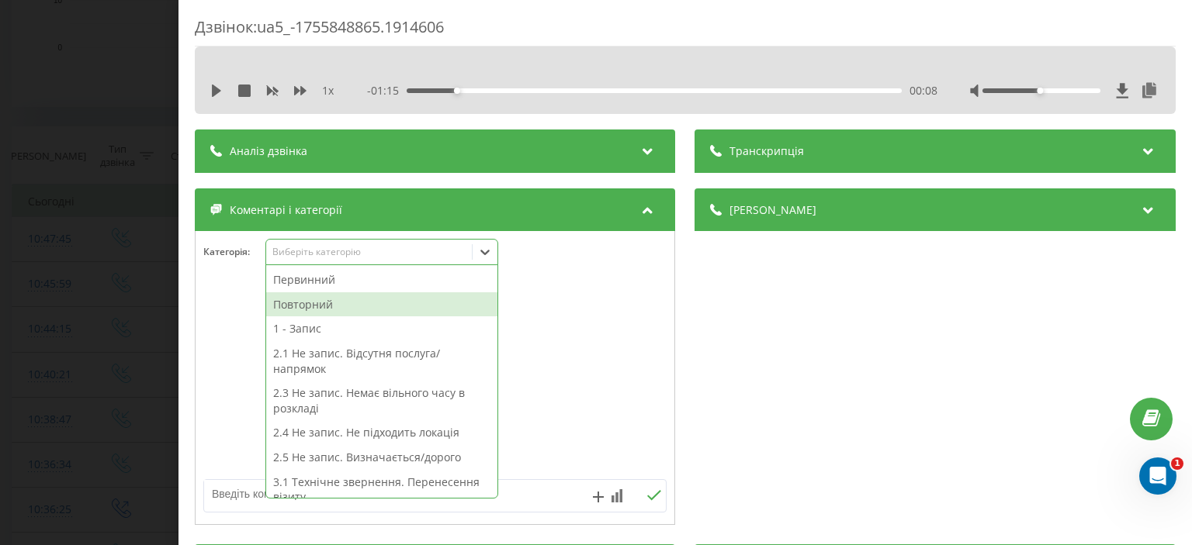
click at [318, 303] on div "Повторний" at bounding box center [381, 304] width 231 height 25
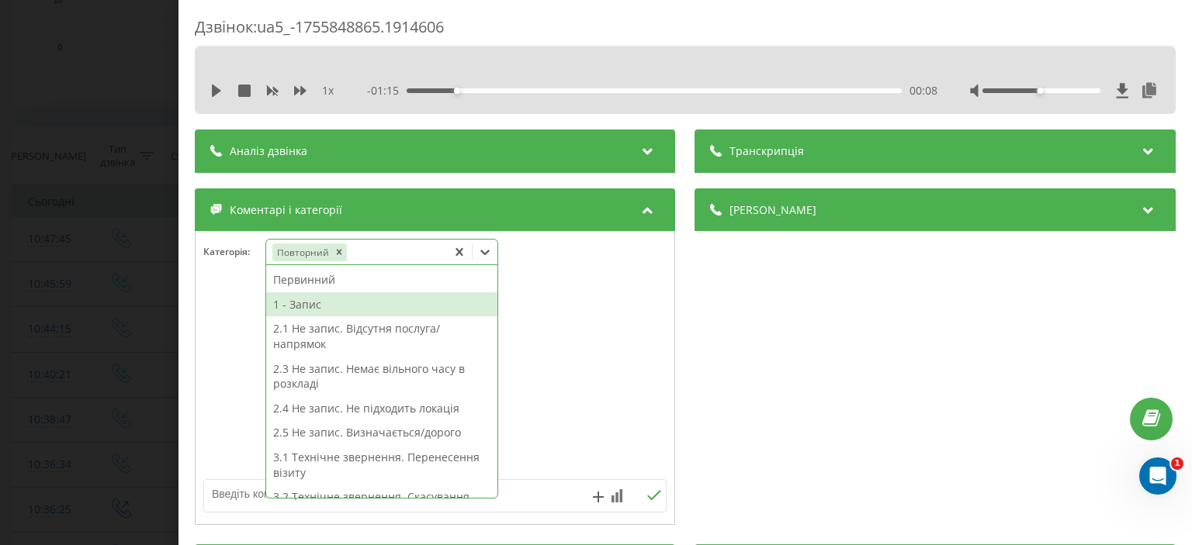
click at [318, 303] on div "1 - Запис" at bounding box center [381, 304] width 231 height 25
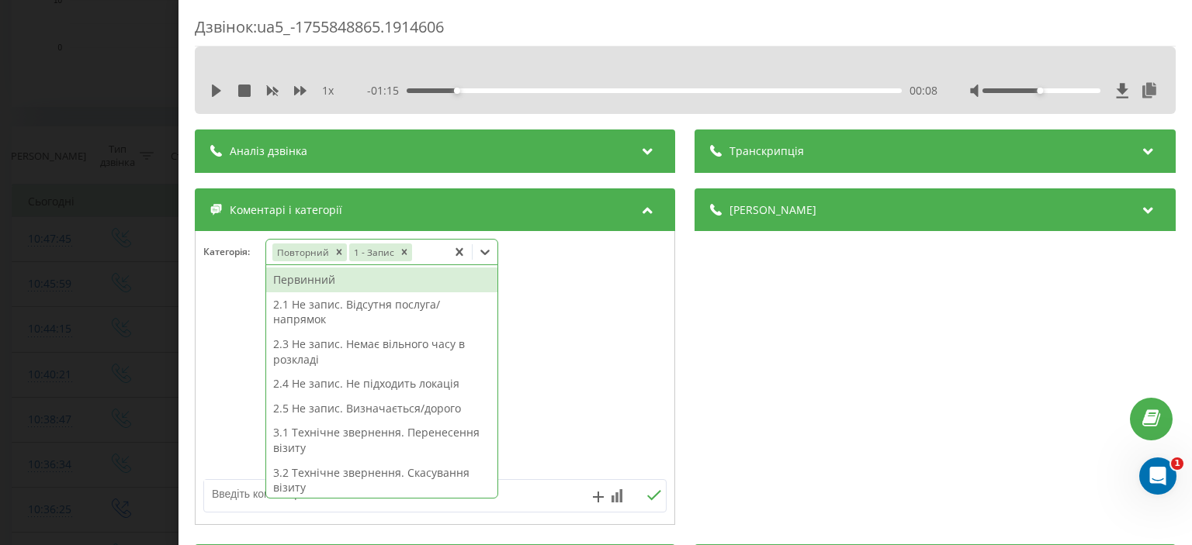
click at [126, 182] on div "Дзвінок : ua5_-1755848865.1914606 1 x - 01:15 00:08 00:08 Транскрипція Для AI-а…" at bounding box center [596, 272] width 1192 height 545
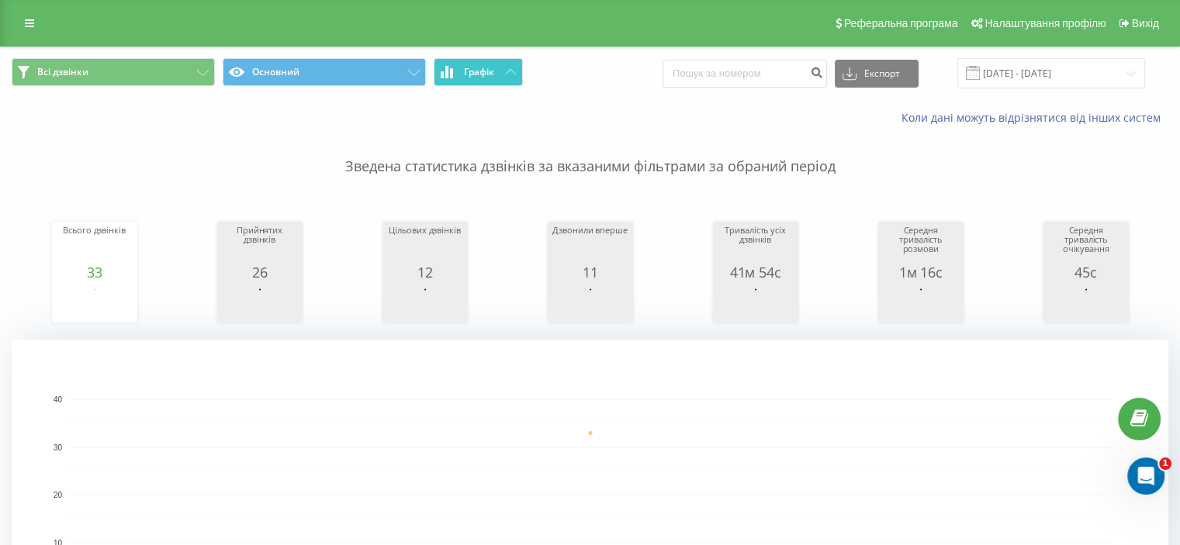
click at [506, 69] on icon at bounding box center [510, 71] width 11 height 5
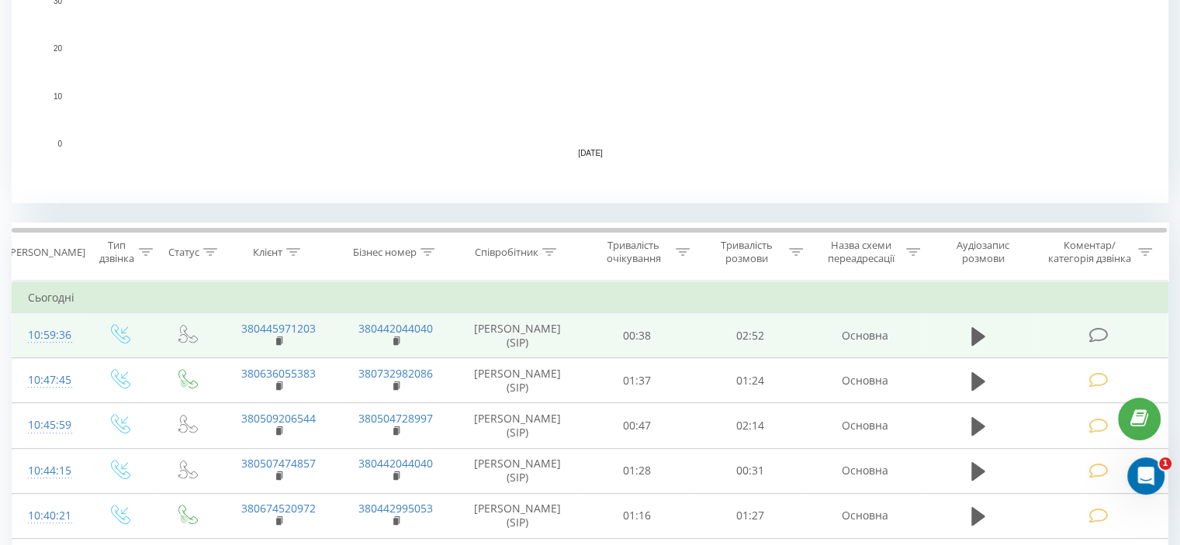
scroll to position [465, 0]
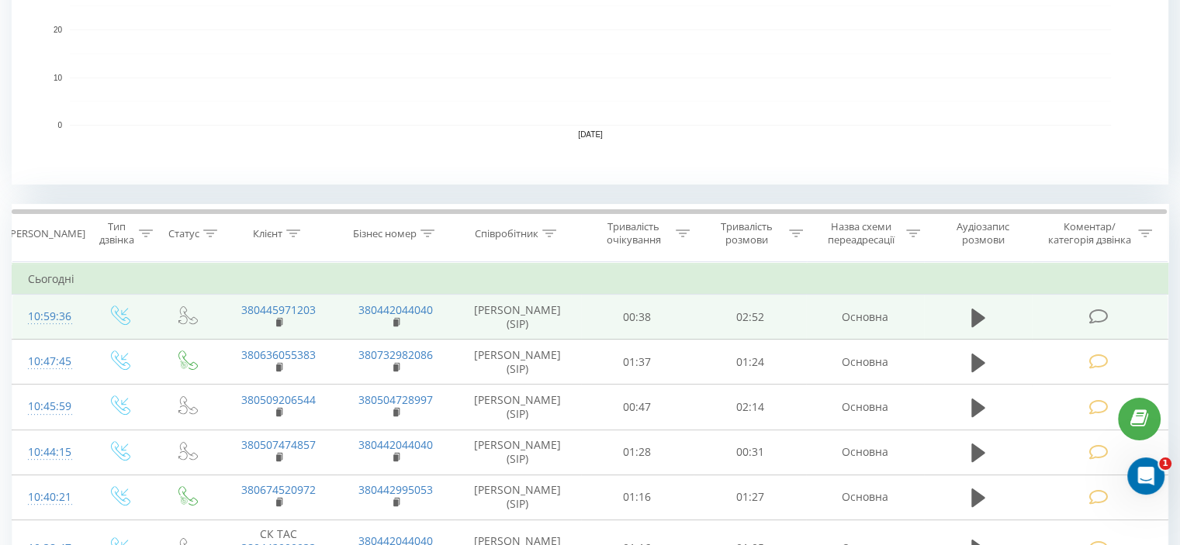
click at [1102, 314] on icon at bounding box center [1097, 317] width 19 height 16
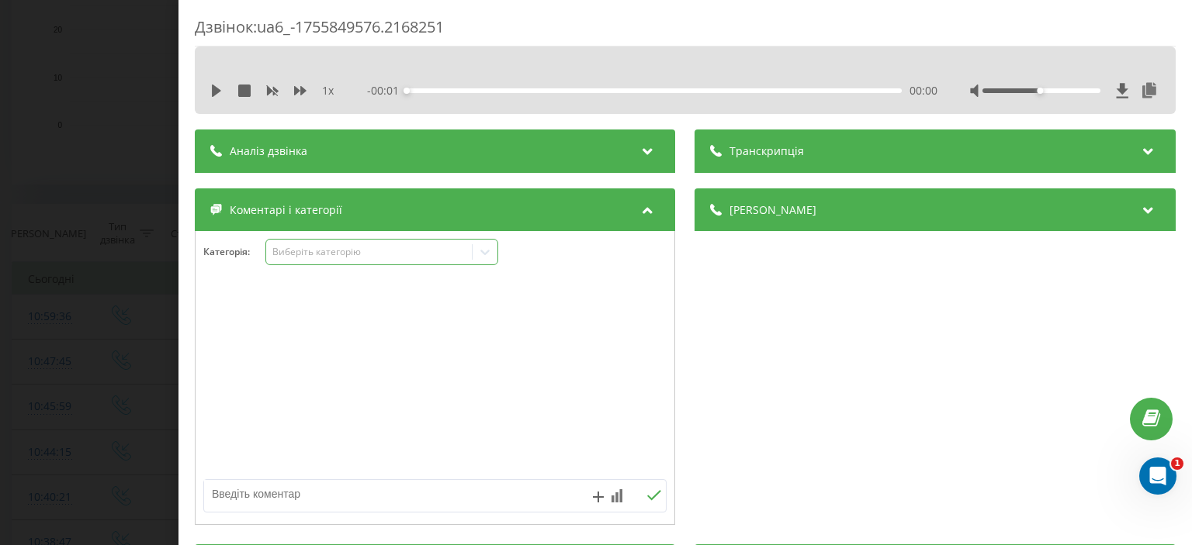
click at [326, 254] on div "Виберіть категорію" at bounding box center [369, 252] width 194 height 12
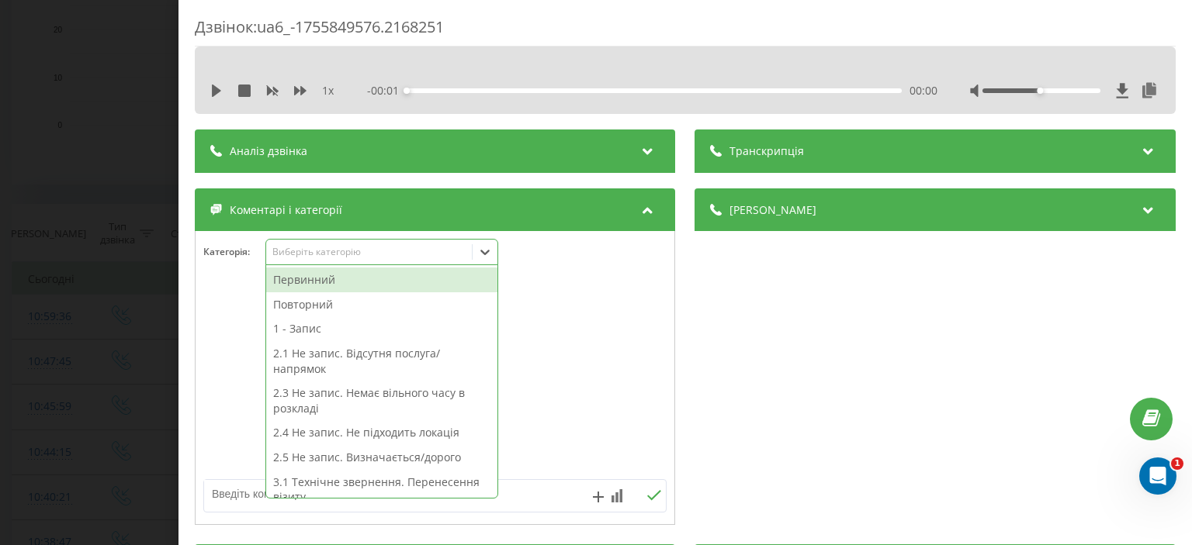
click at [318, 284] on div "Первинний" at bounding box center [381, 280] width 231 height 25
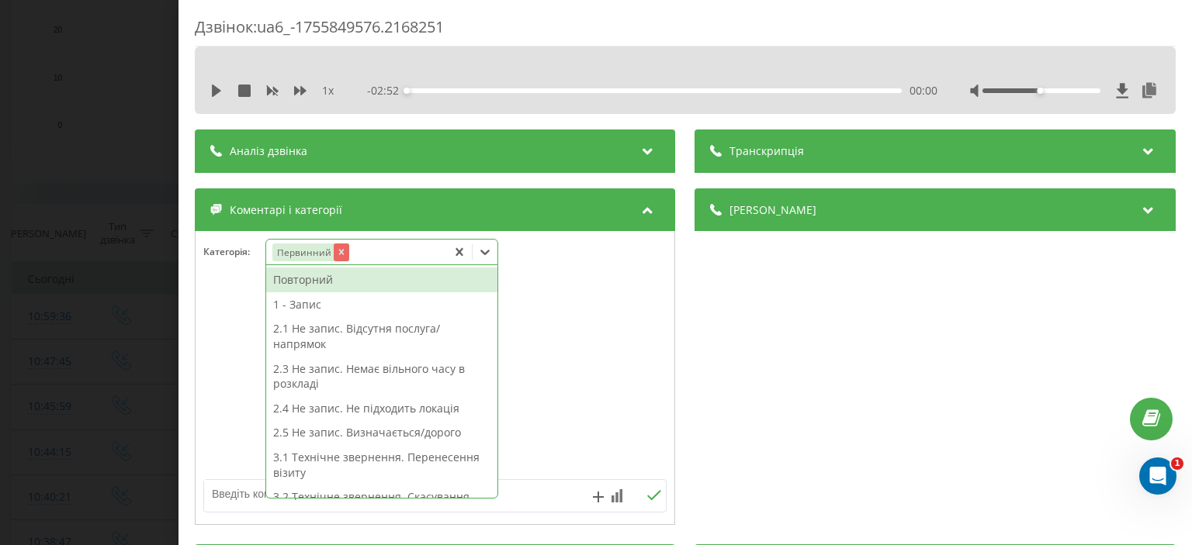
click at [340, 255] on icon "Remove Первинний" at bounding box center [341, 252] width 11 height 11
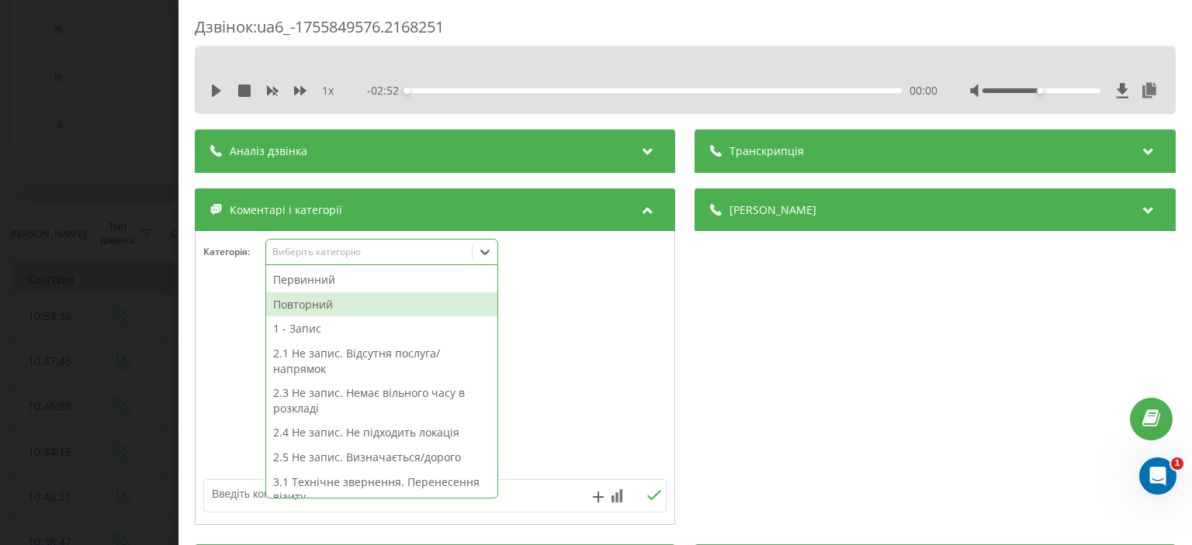
click at [333, 306] on div "Повторний" at bounding box center [381, 304] width 231 height 25
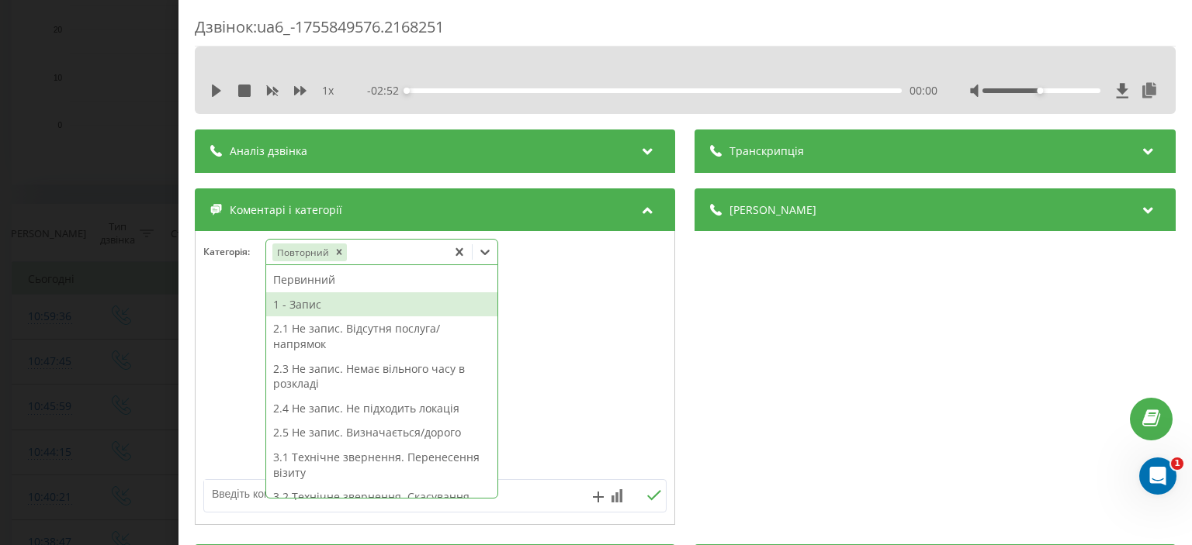
click at [333, 306] on div "1 - Запис" at bounding box center [381, 304] width 231 height 25
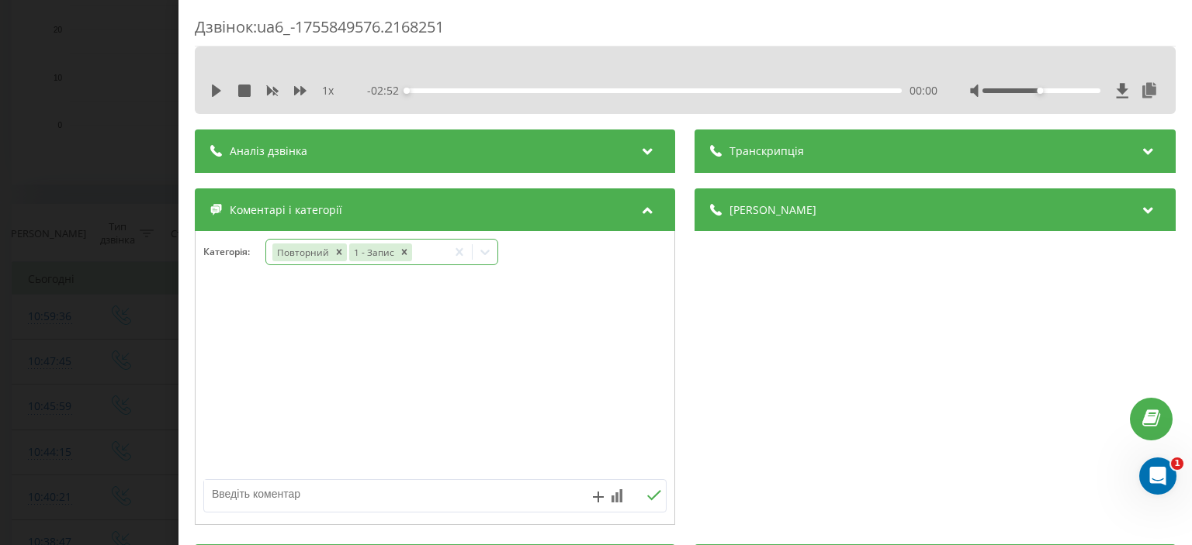
click at [104, 116] on div "Дзвінок : ua6_-1755849576.2168251 1 x - 02:52 00:00 00:00 Транскрипція Для AI-а…" at bounding box center [596, 272] width 1192 height 545
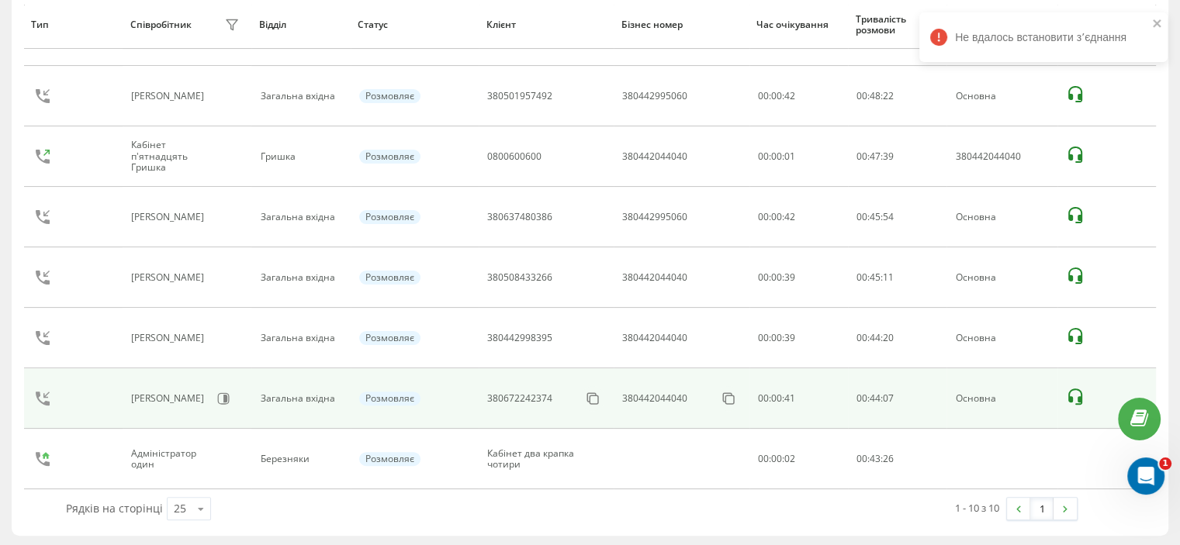
scroll to position [362, 0]
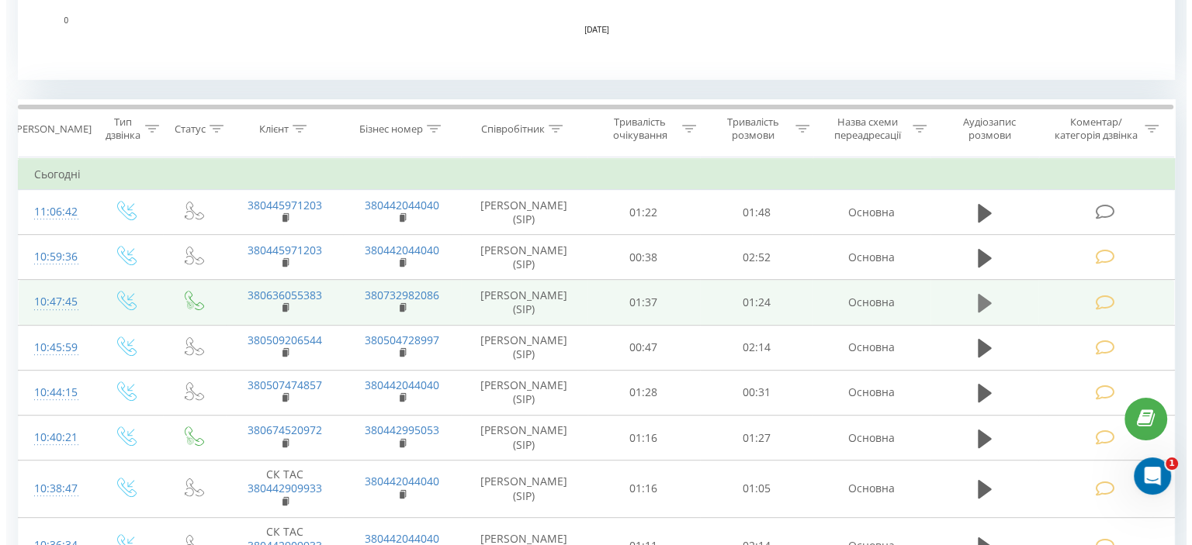
scroll to position [621, 0]
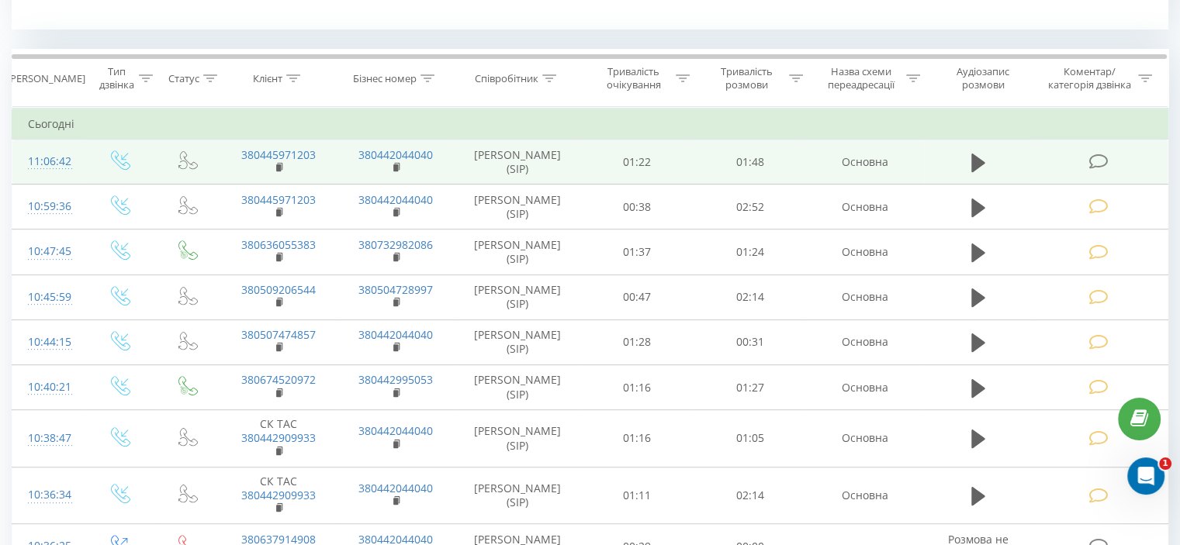
click at [1104, 160] on icon at bounding box center [1097, 162] width 19 height 16
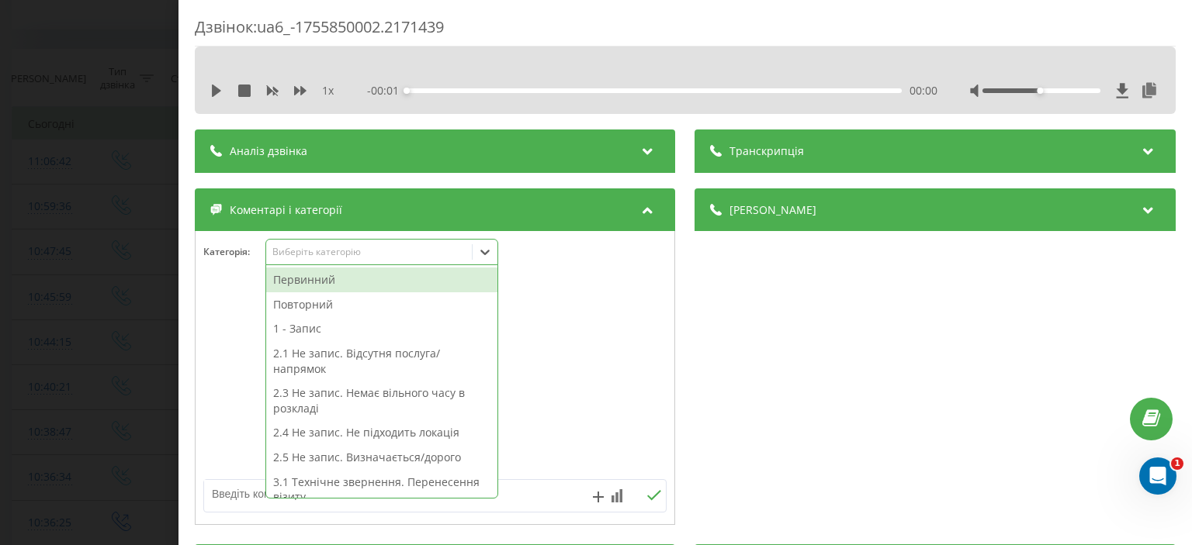
click at [350, 258] on div "Виберіть категорію" at bounding box center [369, 252] width 194 height 12
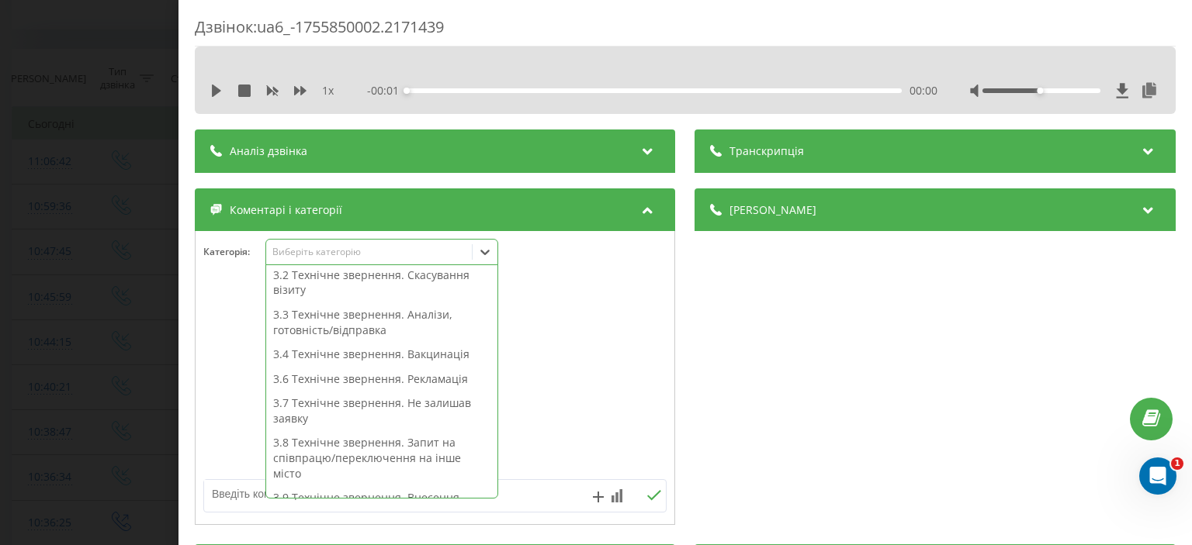
scroll to position [395, 0]
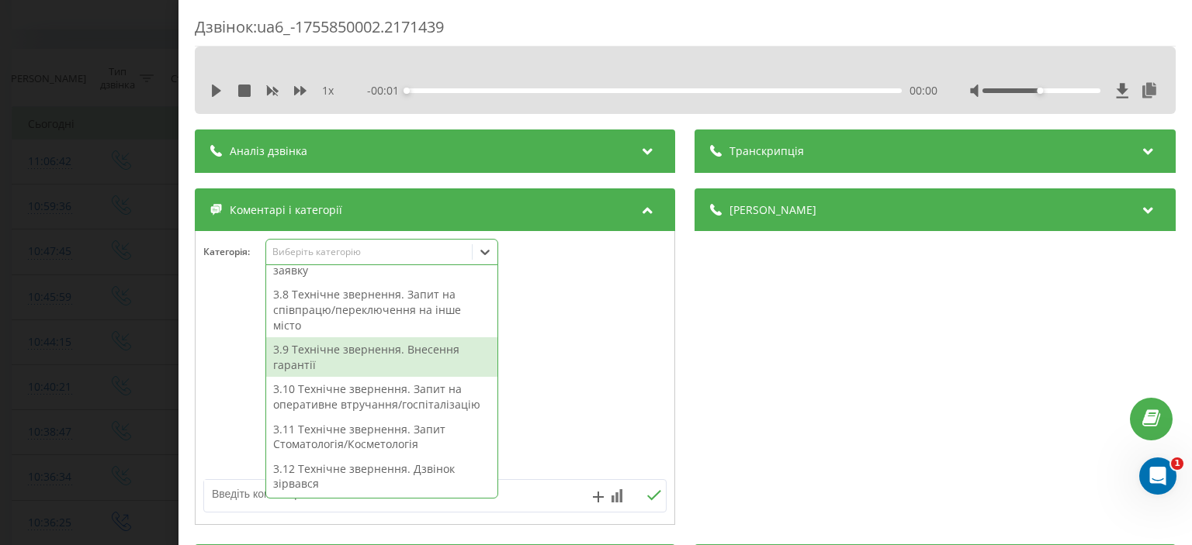
click at [337, 363] on div "3.9 Технічне звернення. Внесення гарантії" at bounding box center [381, 357] width 231 height 40
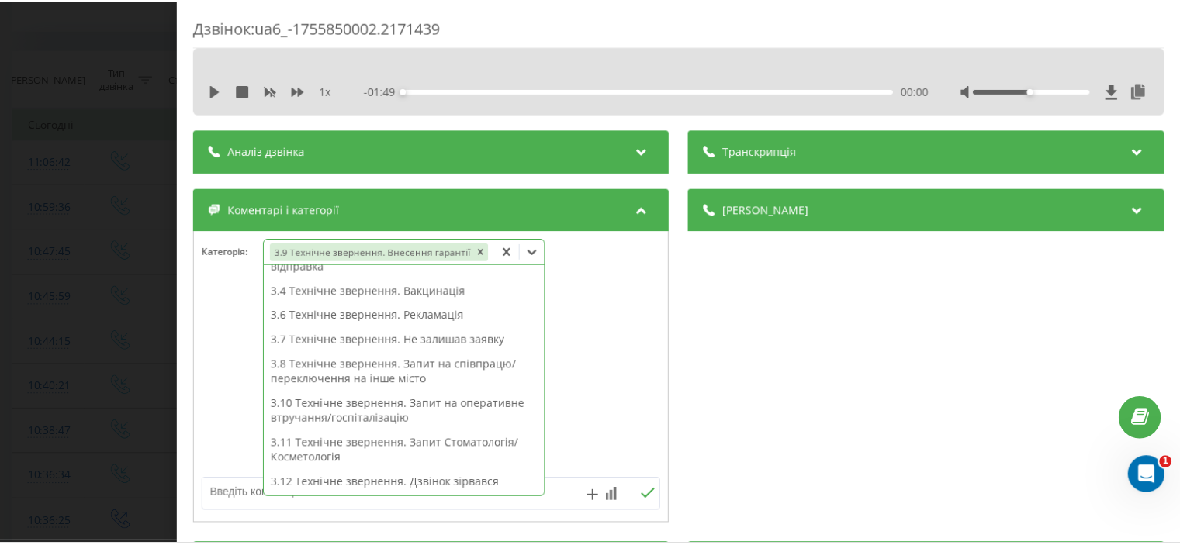
scroll to position [249, 0]
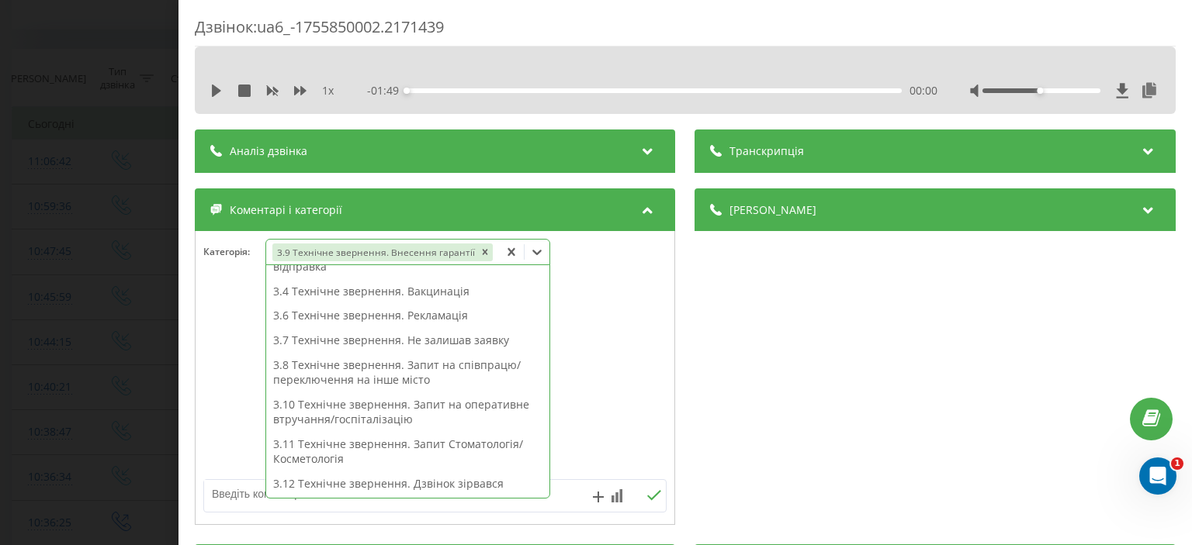
click at [43, 163] on div "Дзвінок : ua6_-1755850002.2171439 1 x - 01:49 00:00 00:00 Транскрипція Для AI-а…" at bounding box center [596, 272] width 1192 height 545
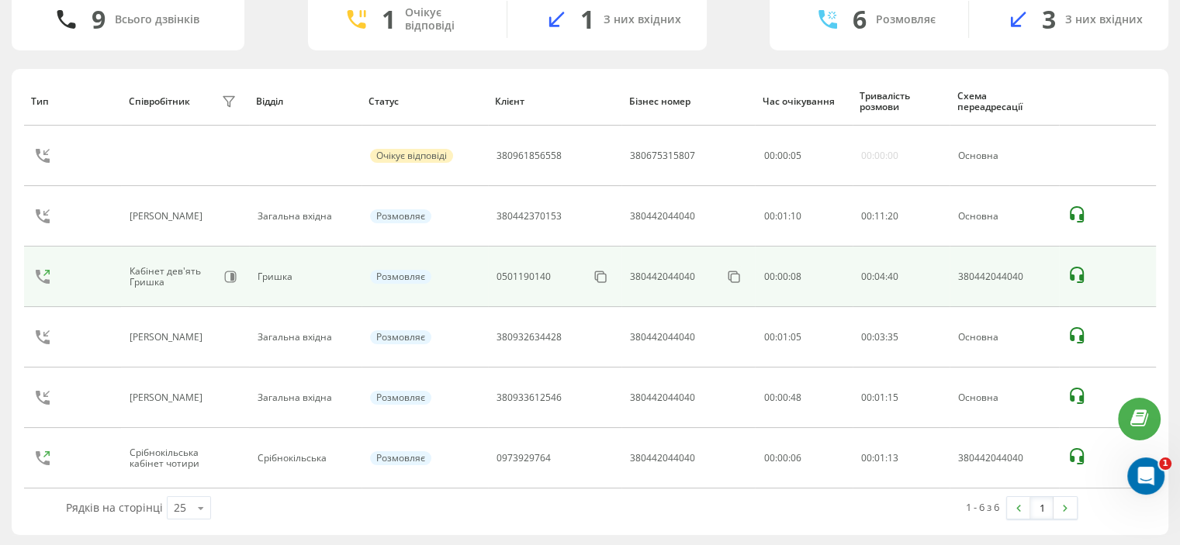
scroll to position [181, 0]
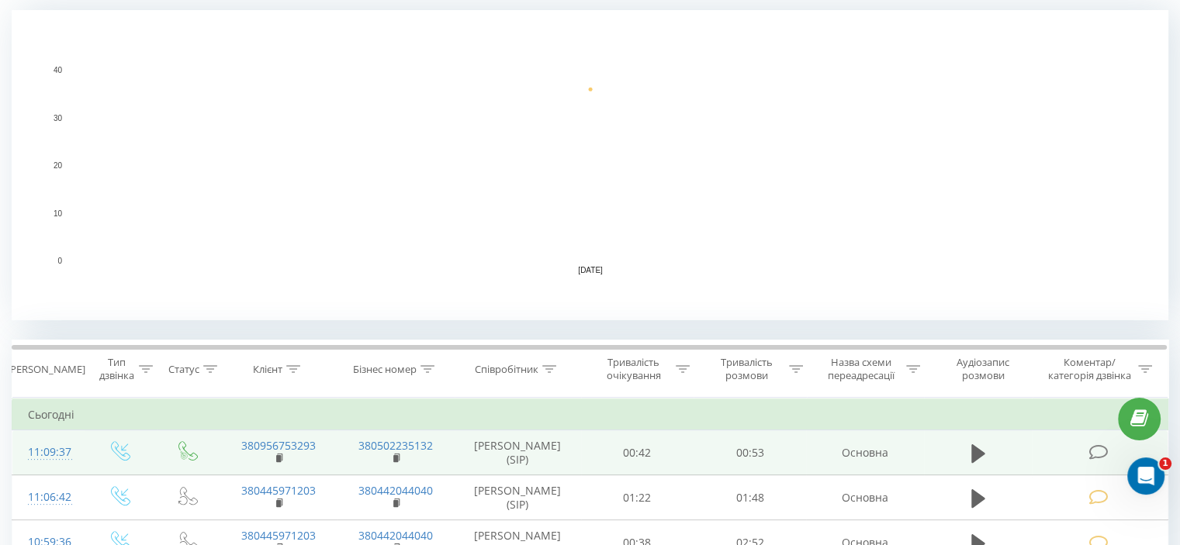
scroll to position [465, 0]
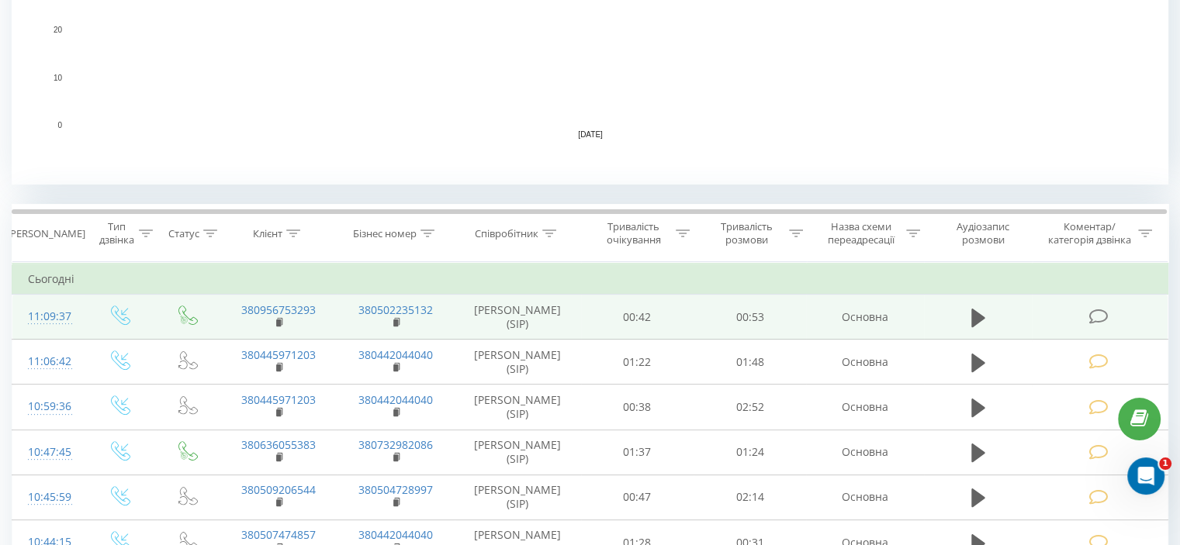
click at [1100, 316] on icon at bounding box center [1097, 317] width 19 height 16
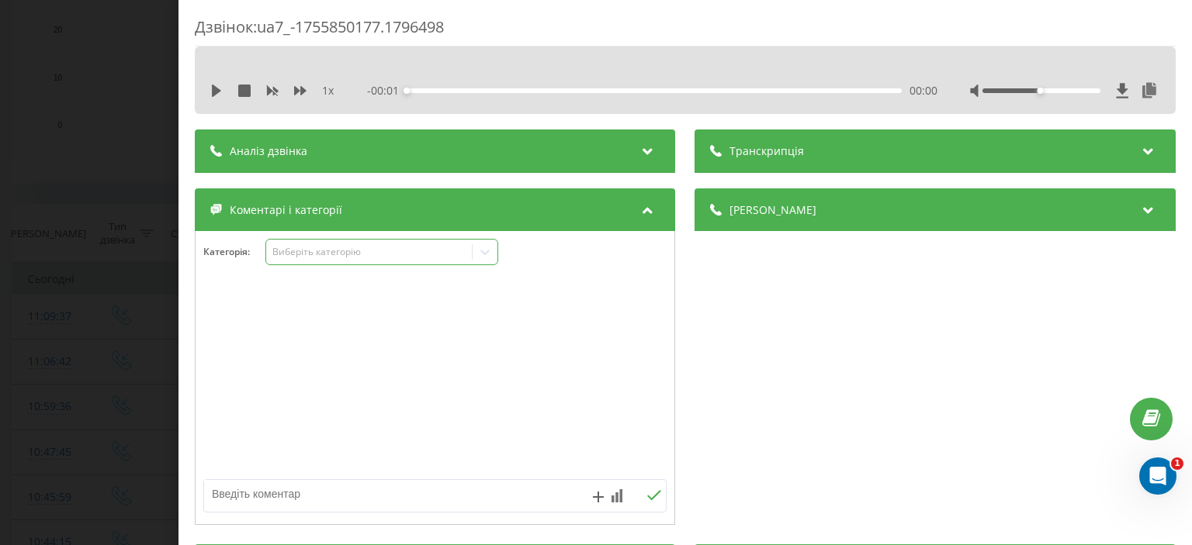
click at [341, 254] on div "Виберіть категорію" at bounding box center [369, 252] width 194 height 12
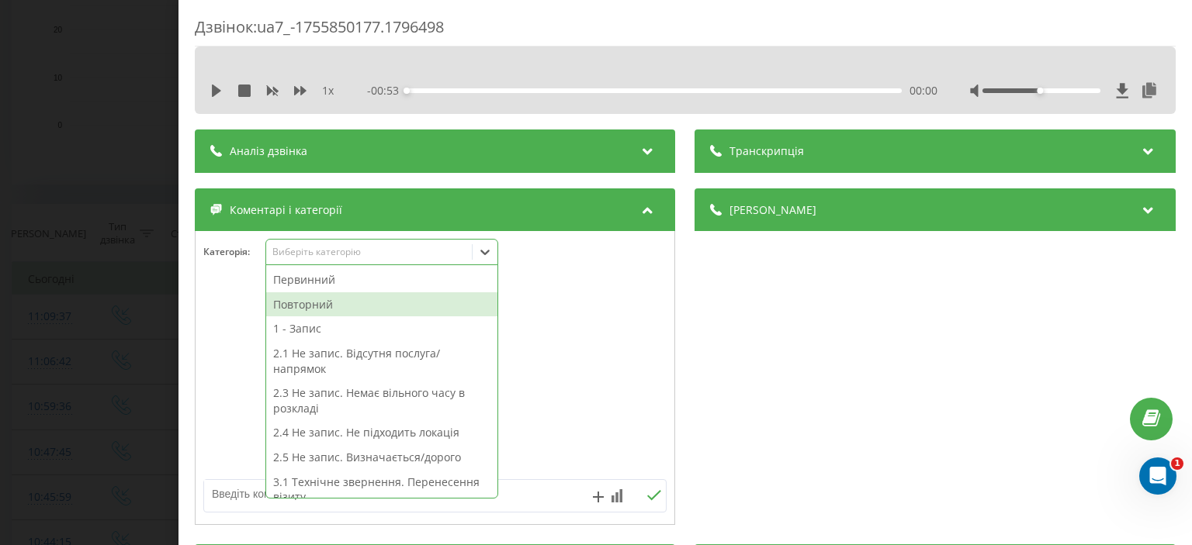
click at [315, 306] on div "Повторний" at bounding box center [381, 304] width 231 height 25
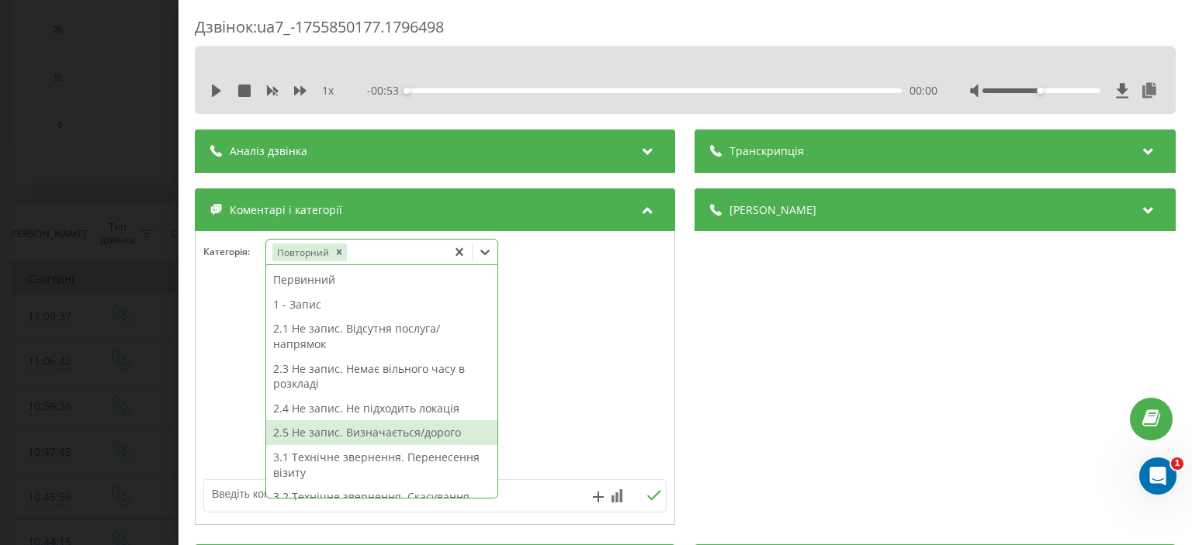
click at [330, 437] on div "2.5 Не запис. Визначається/дорого" at bounding box center [381, 432] width 231 height 25
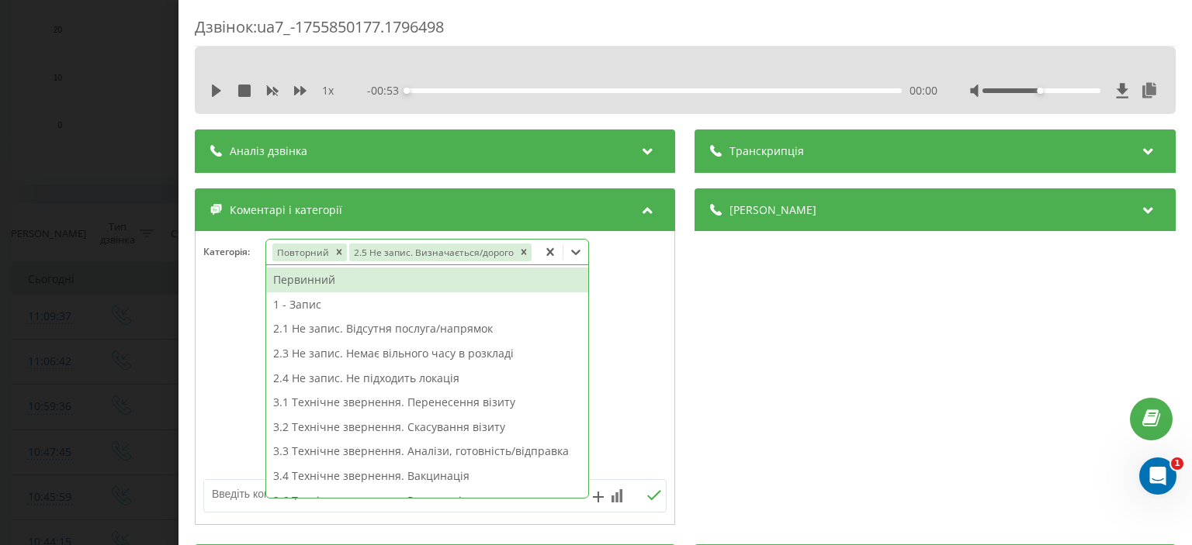
click at [78, 180] on div "Дзвінок : ua7_-1755850177.1796498 1 x - 00:53 00:00 00:00 Транскрипція Для AI-а…" at bounding box center [596, 272] width 1192 height 545
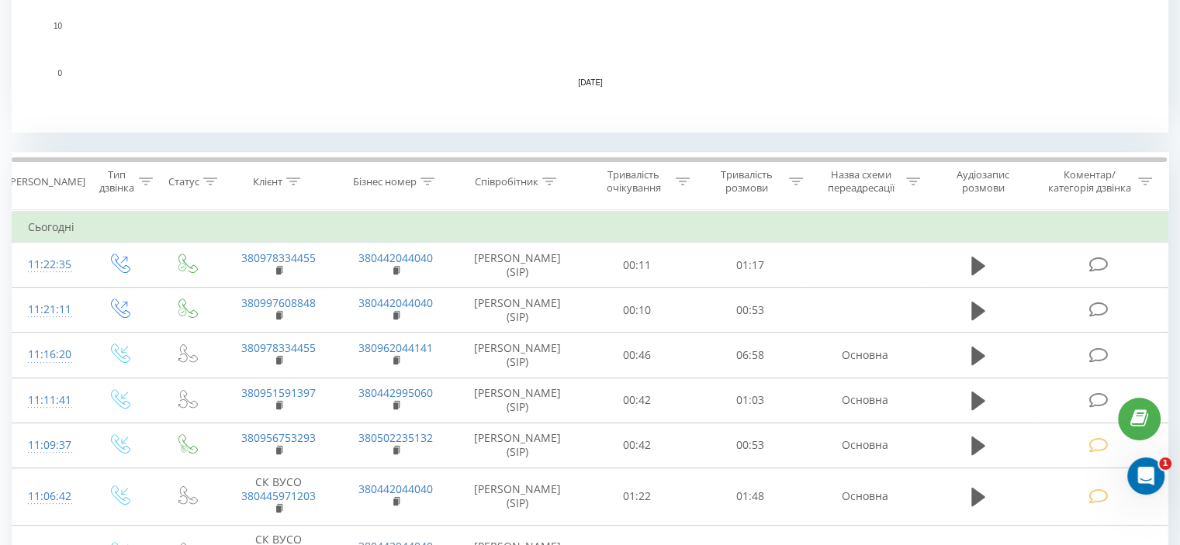
scroll to position [543, 0]
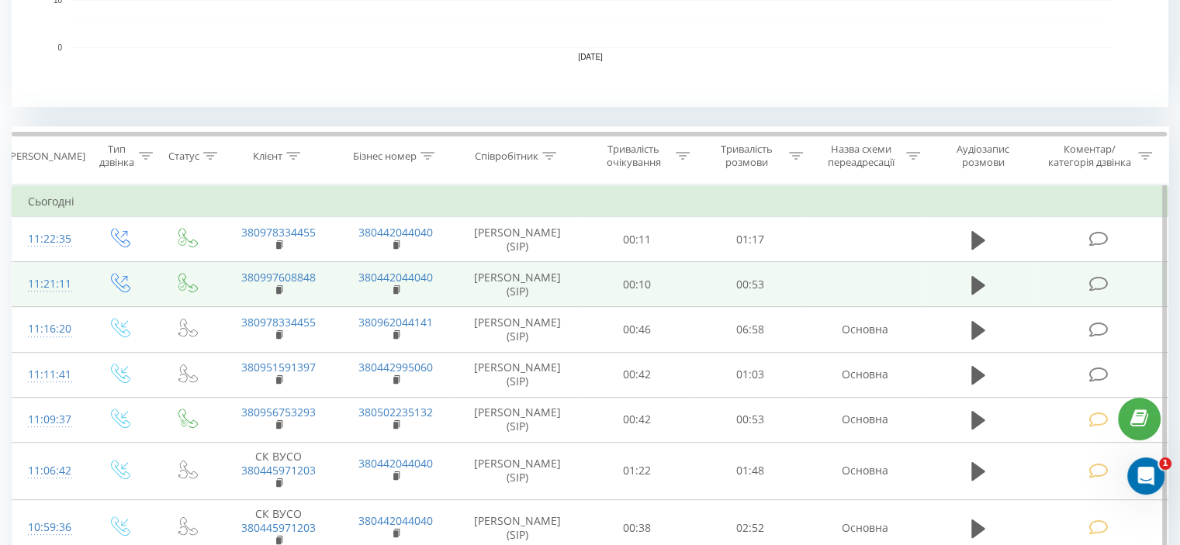
click at [1102, 285] on icon at bounding box center [1097, 284] width 19 height 16
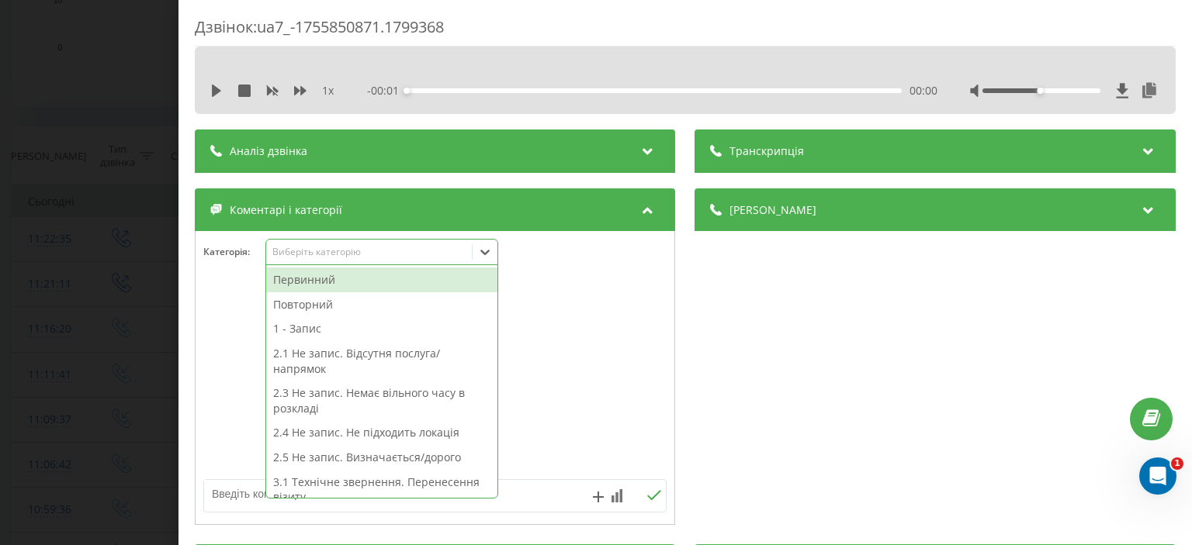
click at [327, 255] on div "Виберіть категорію" at bounding box center [369, 252] width 194 height 12
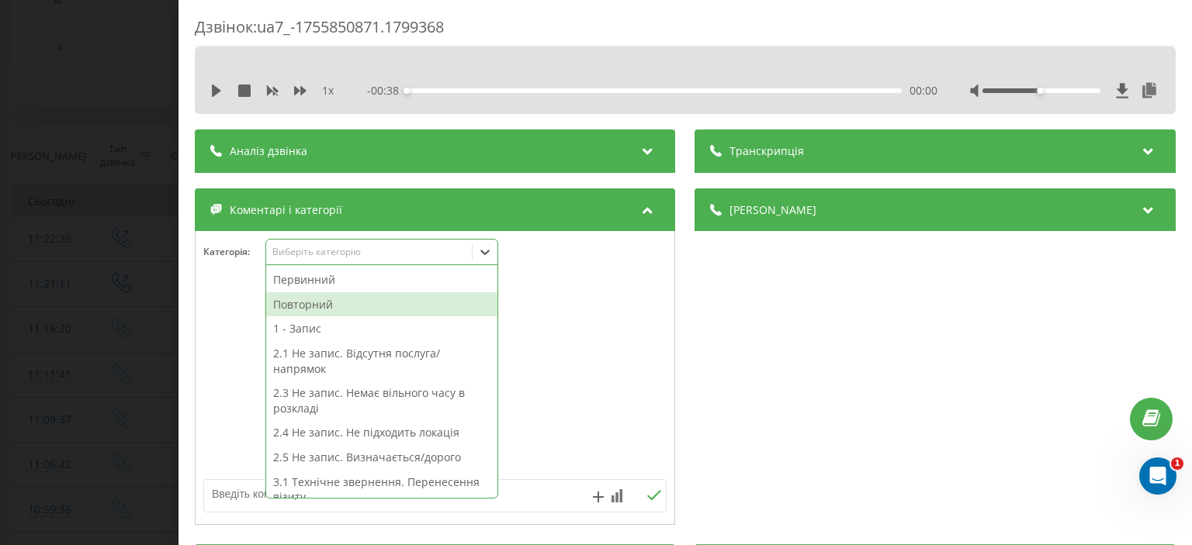
click at [321, 304] on div "Повторний" at bounding box center [381, 304] width 231 height 25
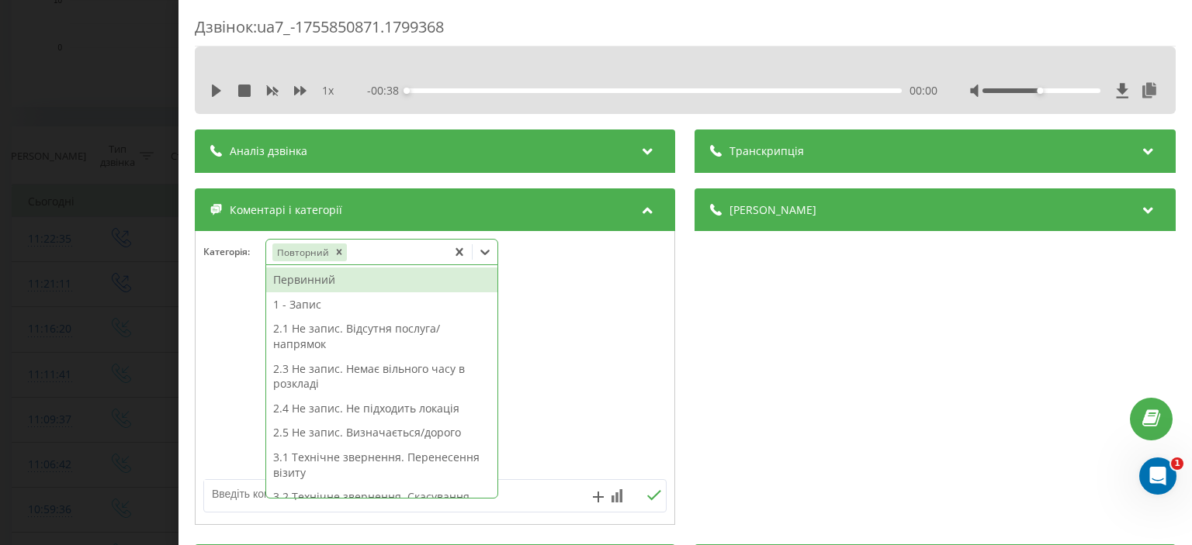
click at [235, 499] on textarea at bounding box center [388, 494] width 369 height 28
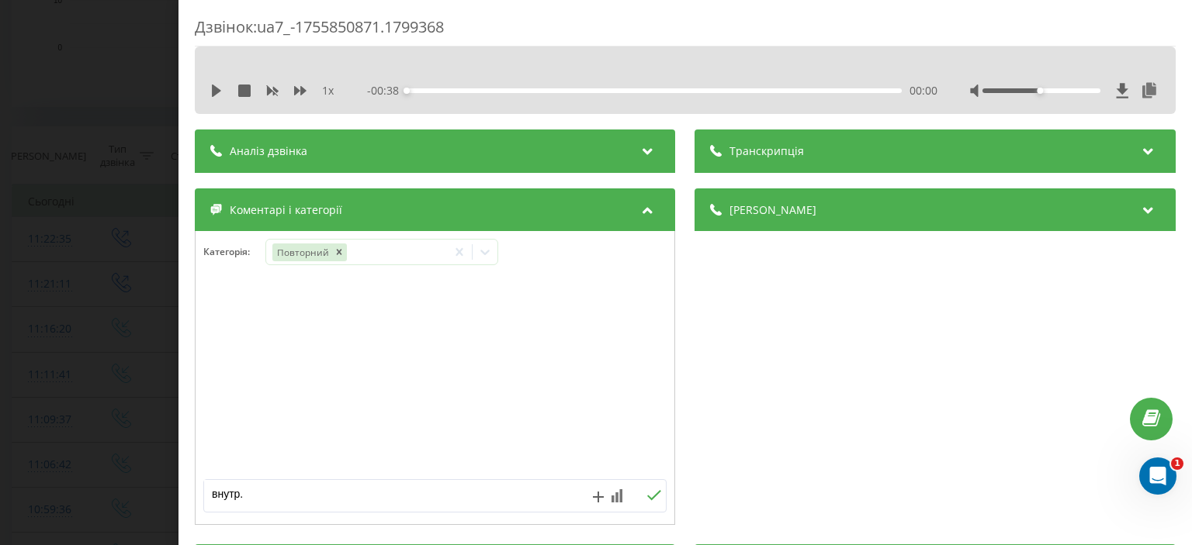
type textarea "внутр."
click at [647, 497] on icon at bounding box center [654, 495] width 15 height 11
click at [81, 292] on div "Дзвінок : ua7_-1755850871.1799368 1 x - 00:38 00:00 00:00 Транскрипція Для AI-а…" at bounding box center [596, 272] width 1192 height 545
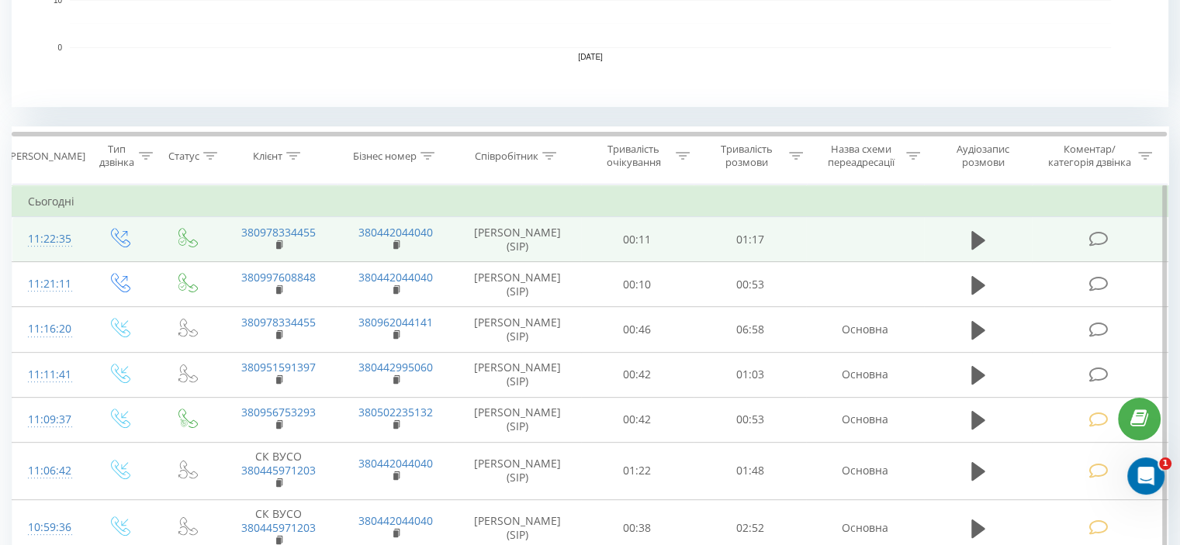
click at [1098, 237] on icon at bounding box center [1097, 239] width 19 height 16
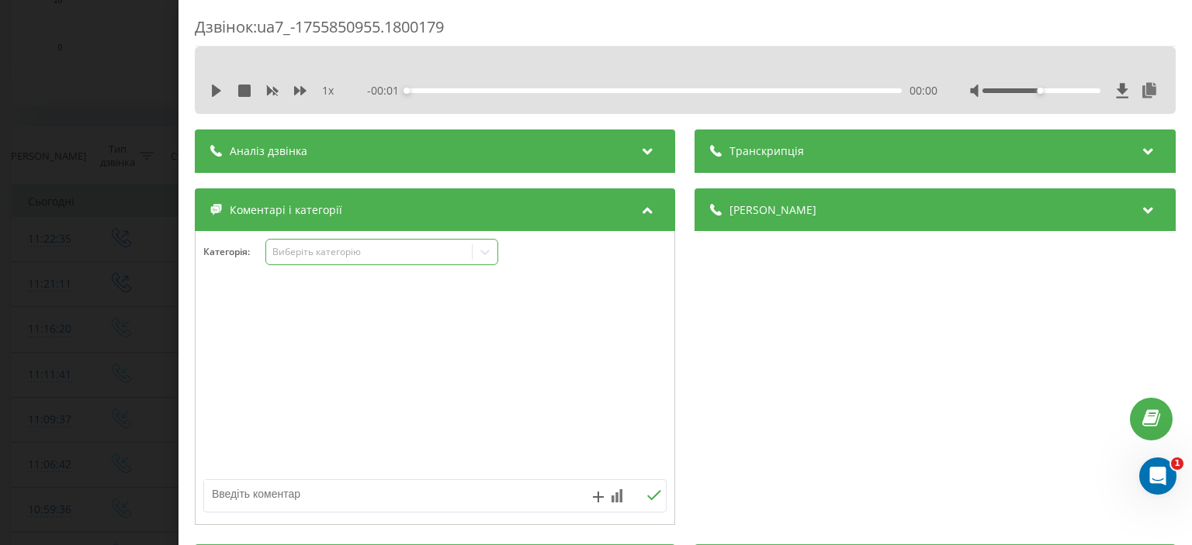
click at [335, 255] on div "Виберіть категорію" at bounding box center [369, 252] width 194 height 12
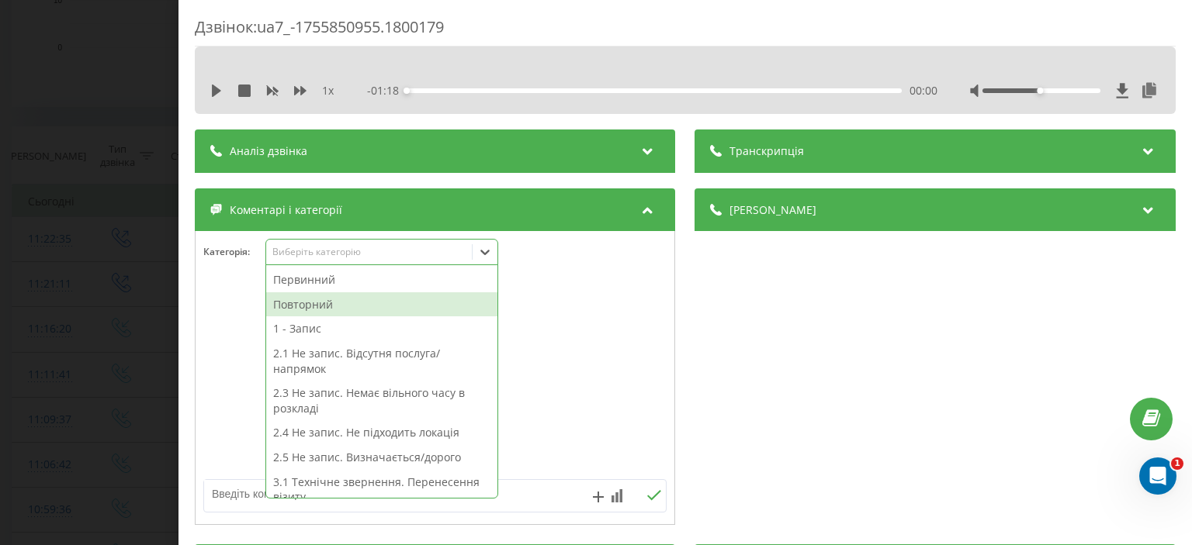
click at [335, 299] on div "Повторний" at bounding box center [381, 304] width 231 height 25
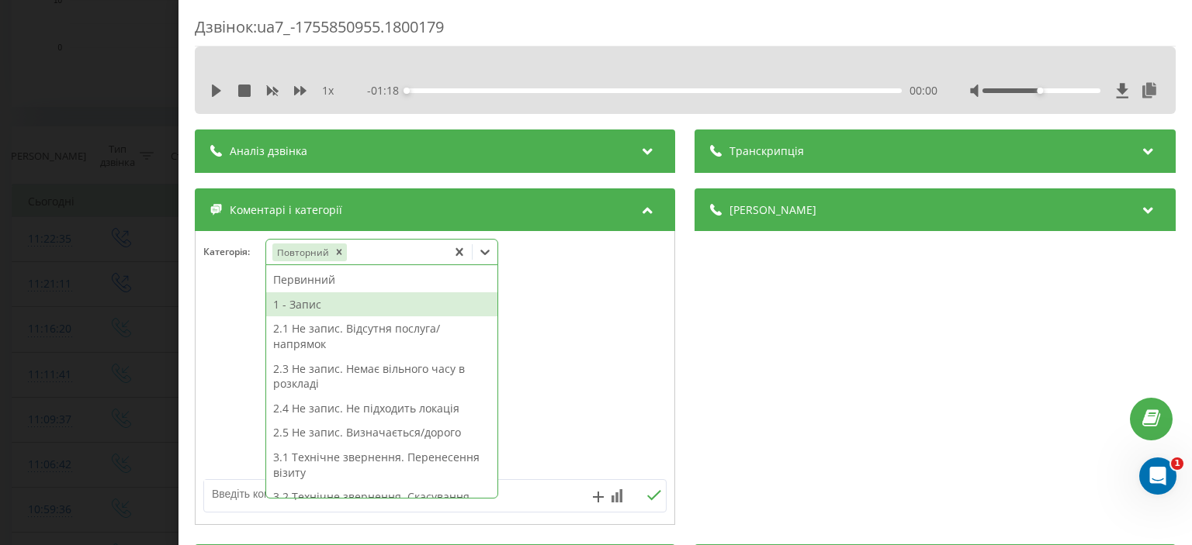
click at [335, 299] on div "1 - Запис" at bounding box center [381, 304] width 231 height 25
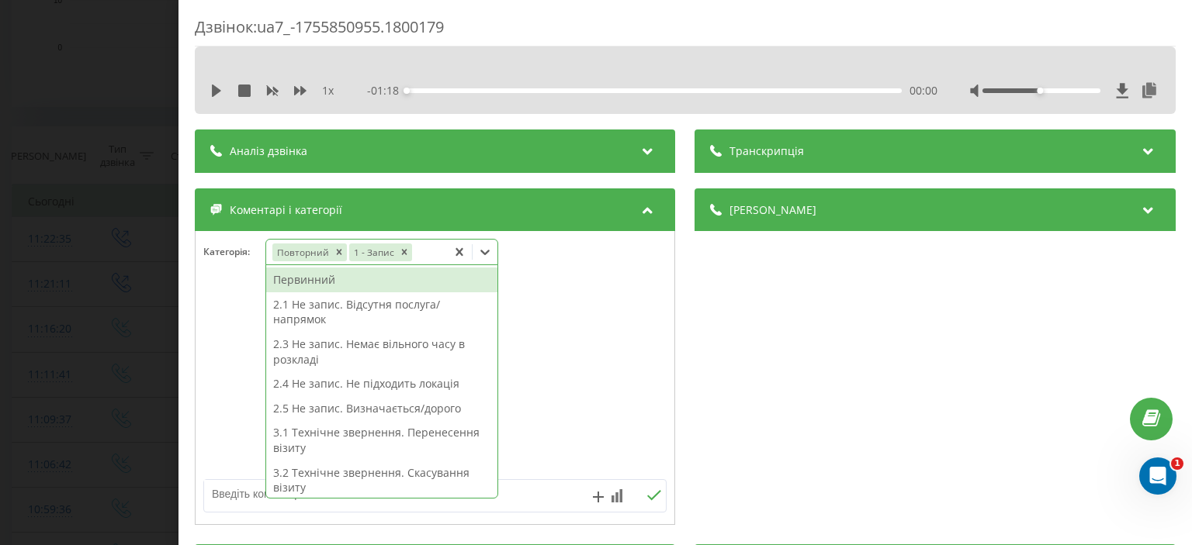
click at [146, 158] on div "Дзвінок : ua7_-1755850955.1800179 1 x - 01:18 00:00 00:00 Транскрипція Для AI-а…" at bounding box center [596, 272] width 1192 height 545
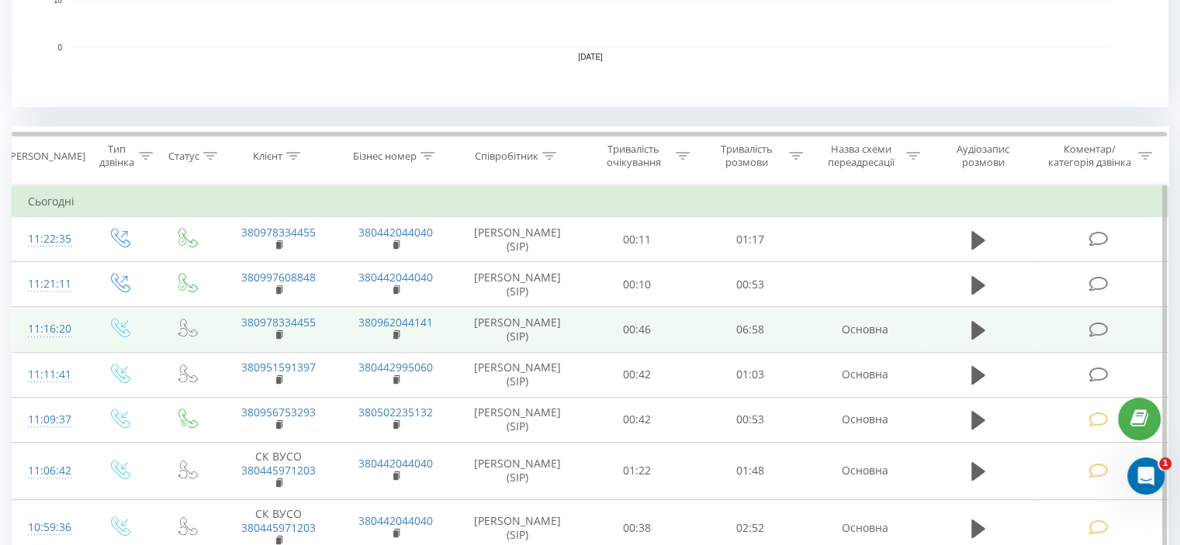
click at [1093, 327] on icon at bounding box center [1097, 330] width 19 height 16
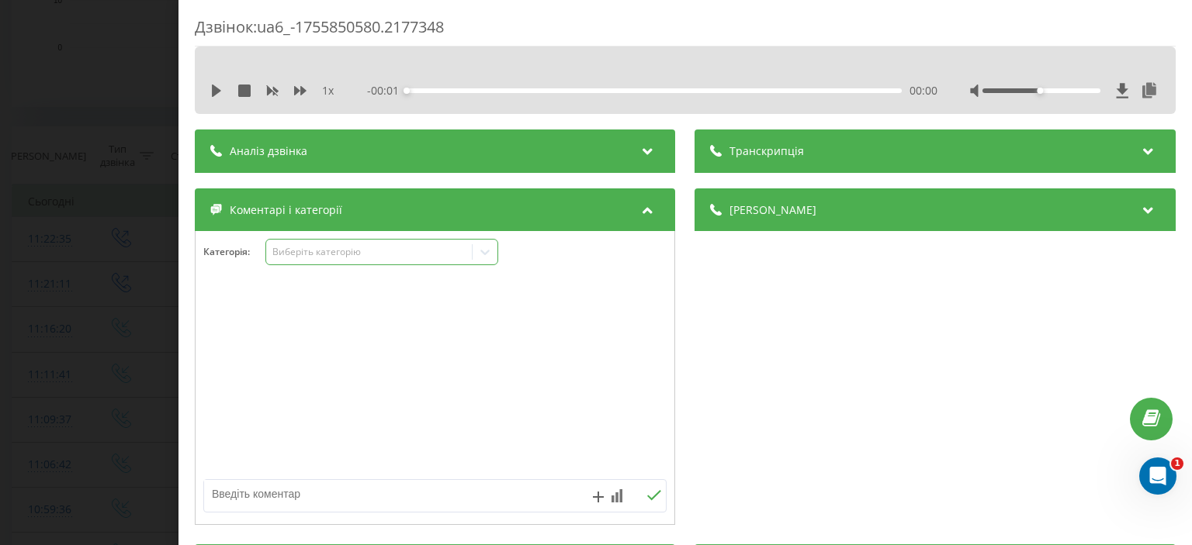
click at [313, 255] on div "Виберіть категорію" at bounding box center [369, 252] width 194 height 12
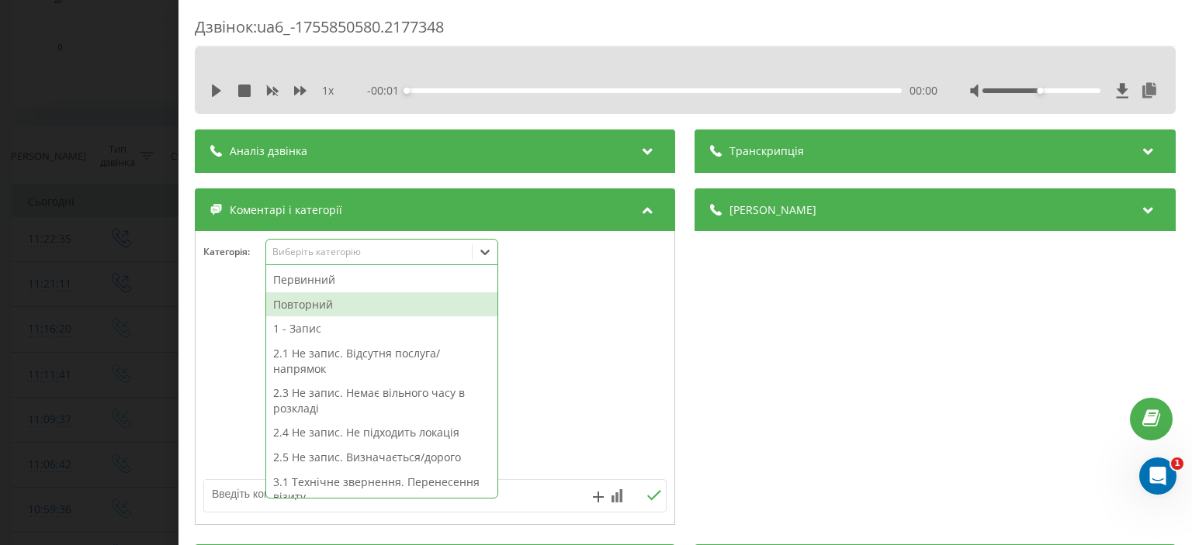
click at [332, 304] on div "Повторний" at bounding box center [381, 304] width 231 height 25
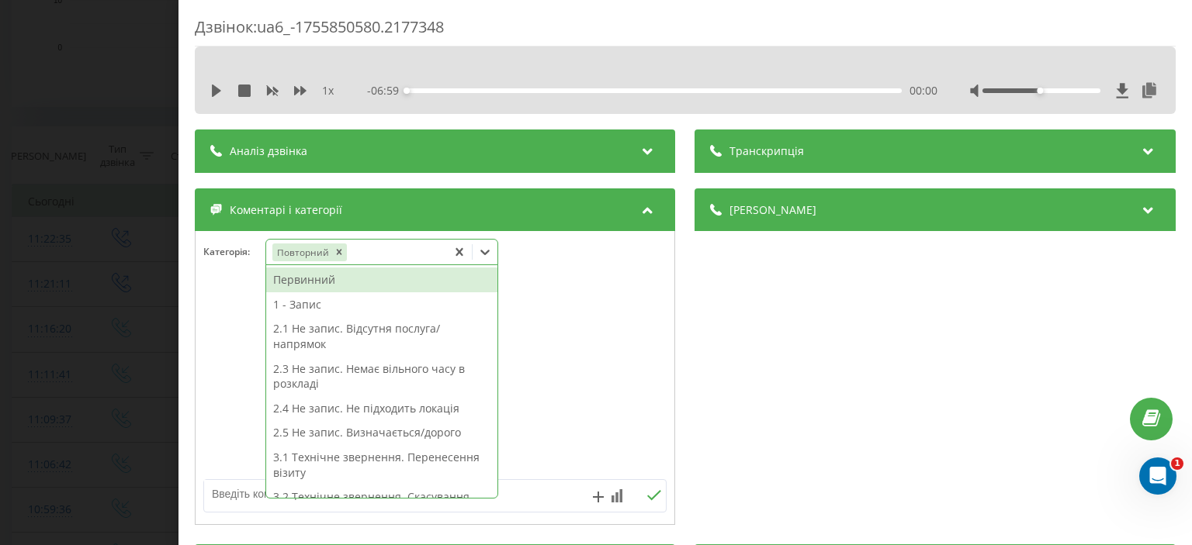
click at [322, 301] on div "1 - Запис" at bounding box center [381, 304] width 231 height 25
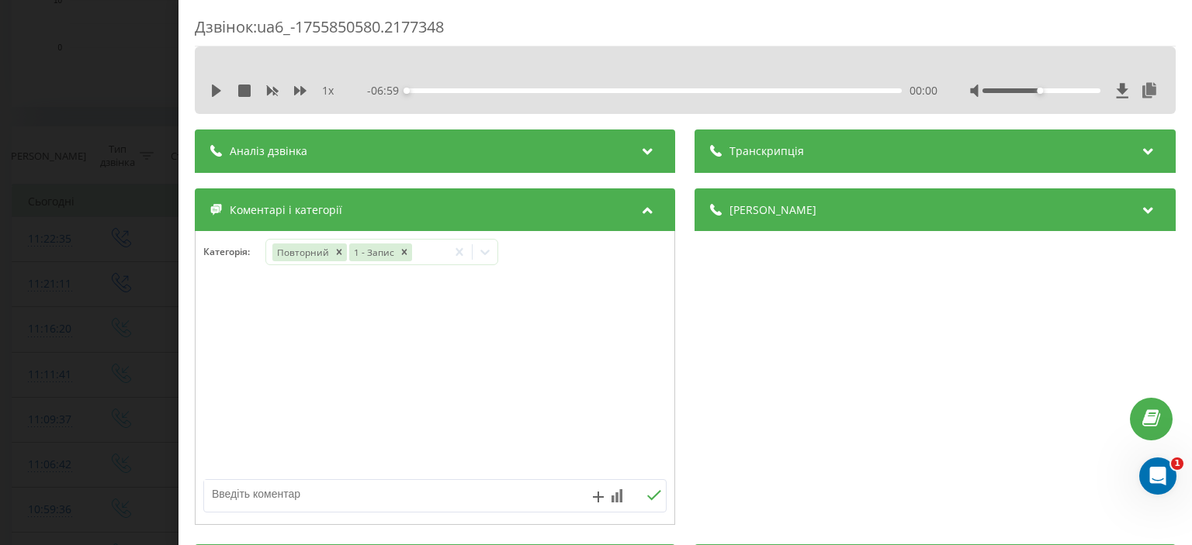
click at [155, 251] on div "Дзвінок : ua6_-1755850580.2177348 1 x - 06:59 00:00 00:00 Транскрипція Для AI-а…" at bounding box center [596, 272] width 1192 height 545
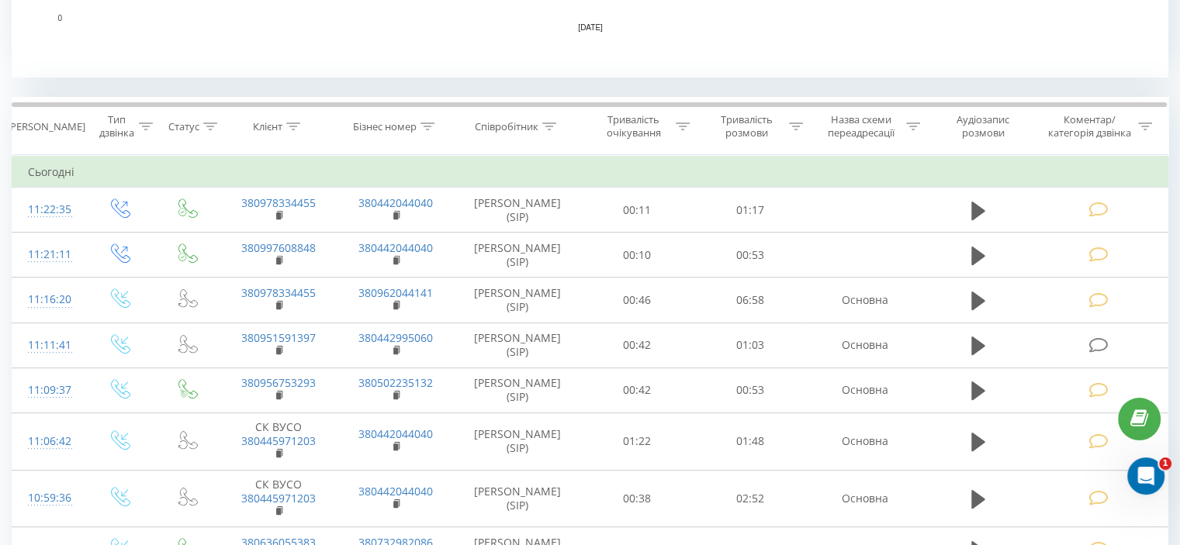
scroll to position [621, 0]
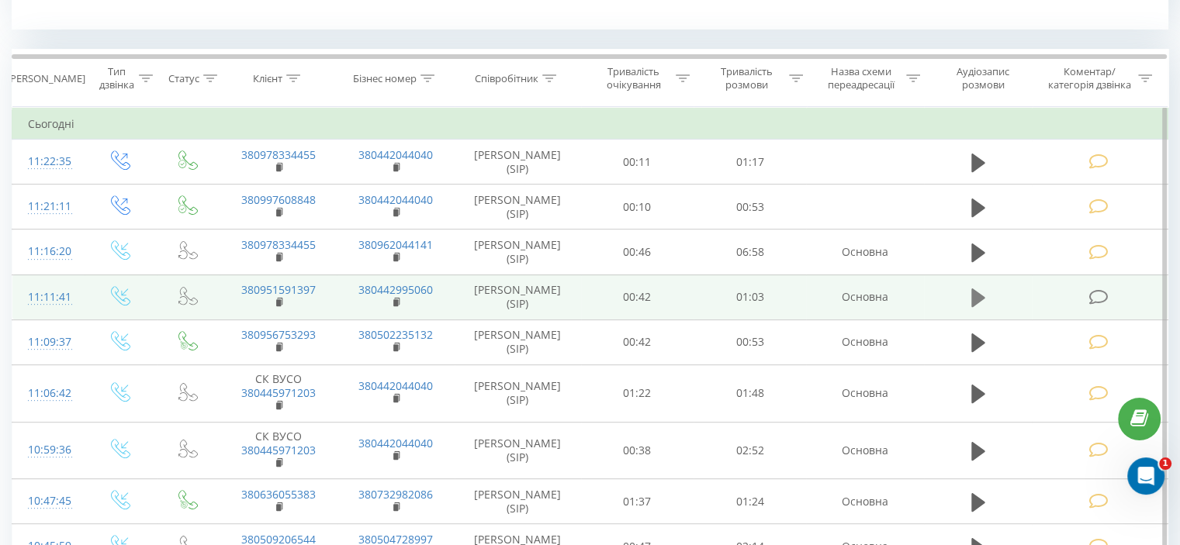
click at [979, 292] on icon at bounding box center [978, 298] width 14 height 22
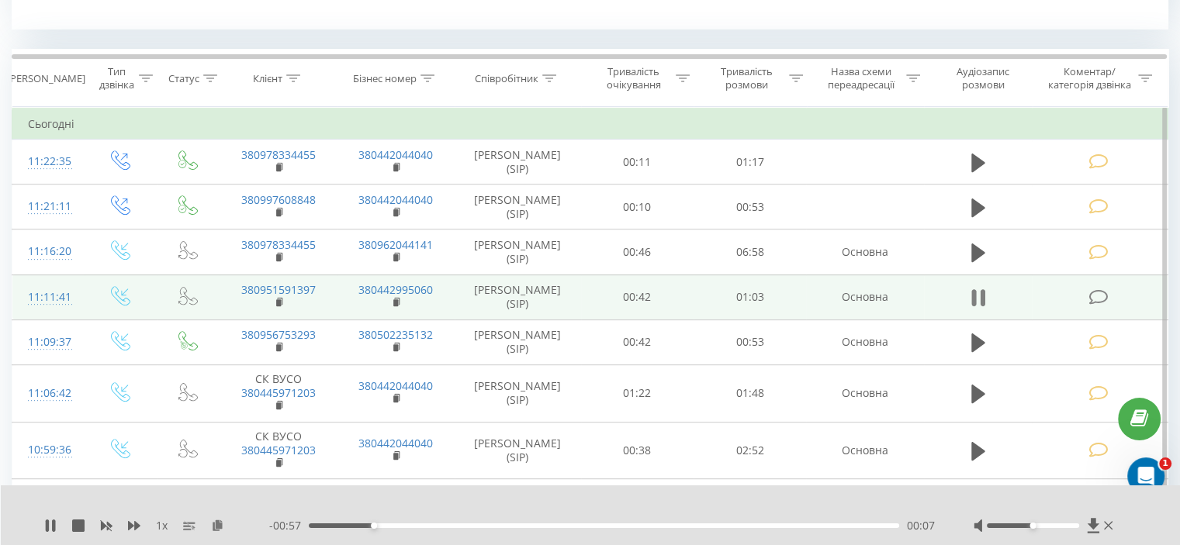
click at [984, 296] on icon at bounding box center [982, 297] width 5 height 17
click at [1104, 294] on icon at bounding box center [1097, 297] width 19 height 16
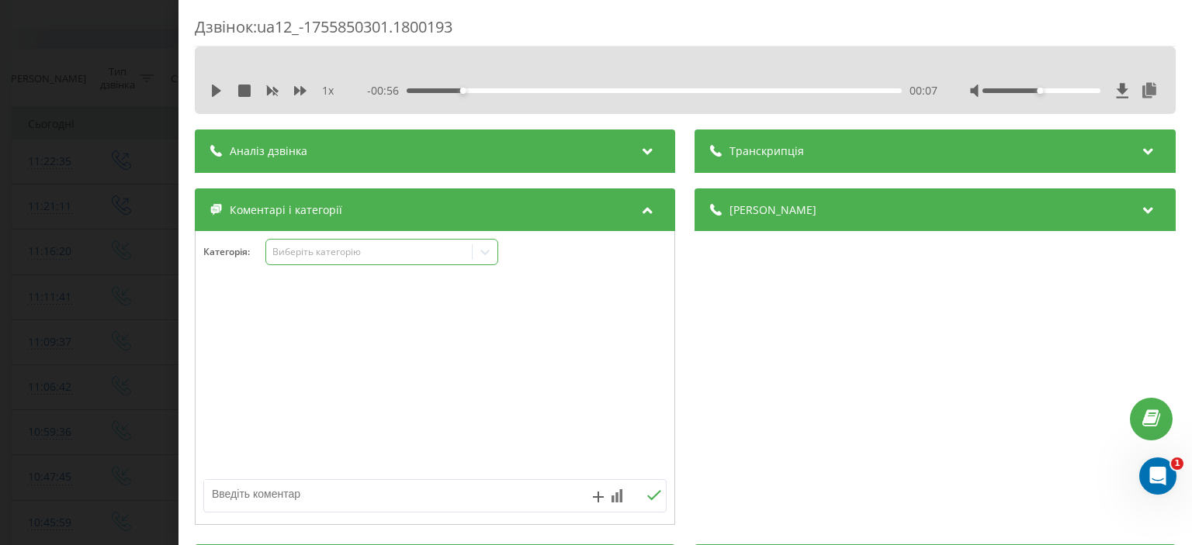
click at [345, 252] on div "Виберіть категорію" at bounding box center [369, 252] width 194 height 12
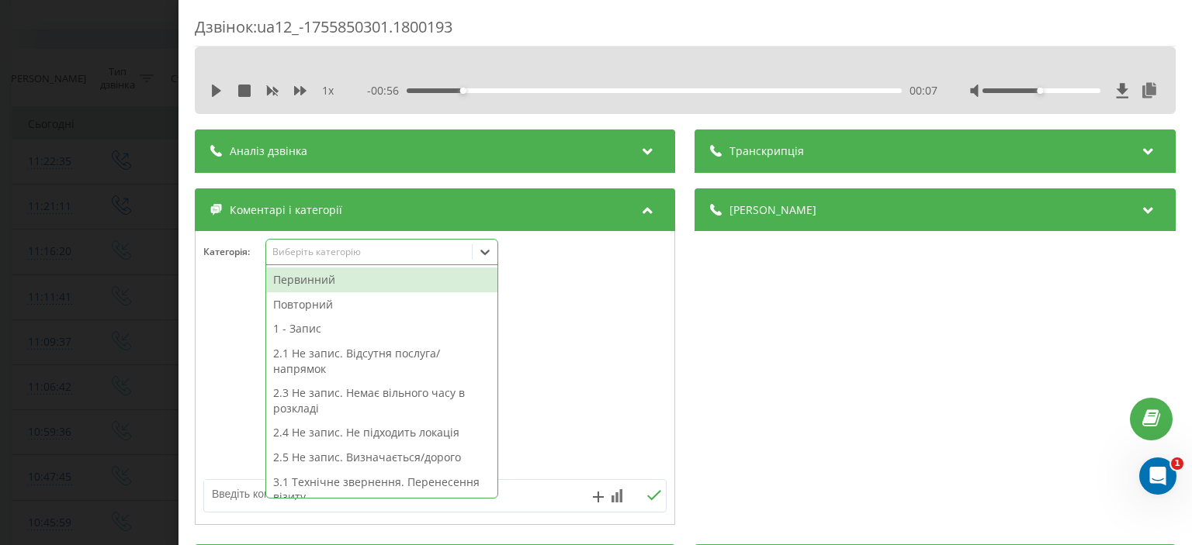
click at [368, 282] on div "Первинний" at bounding box center [381, 280] width 231 height 25
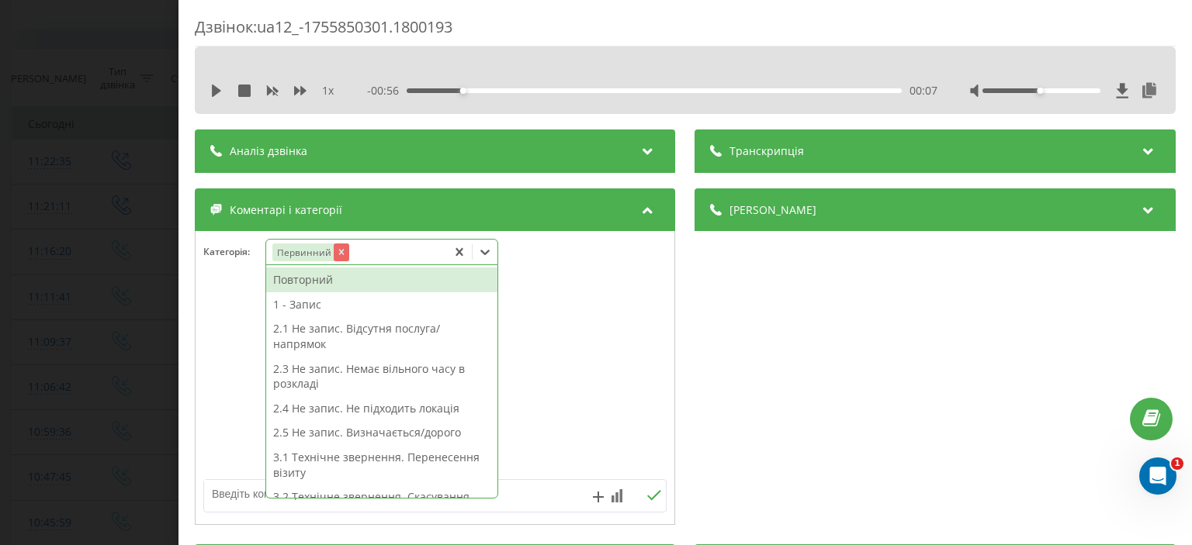
click at [341, 254] on icon "Remove Первинний" at bounding box center [341, 252] width 11 height 11
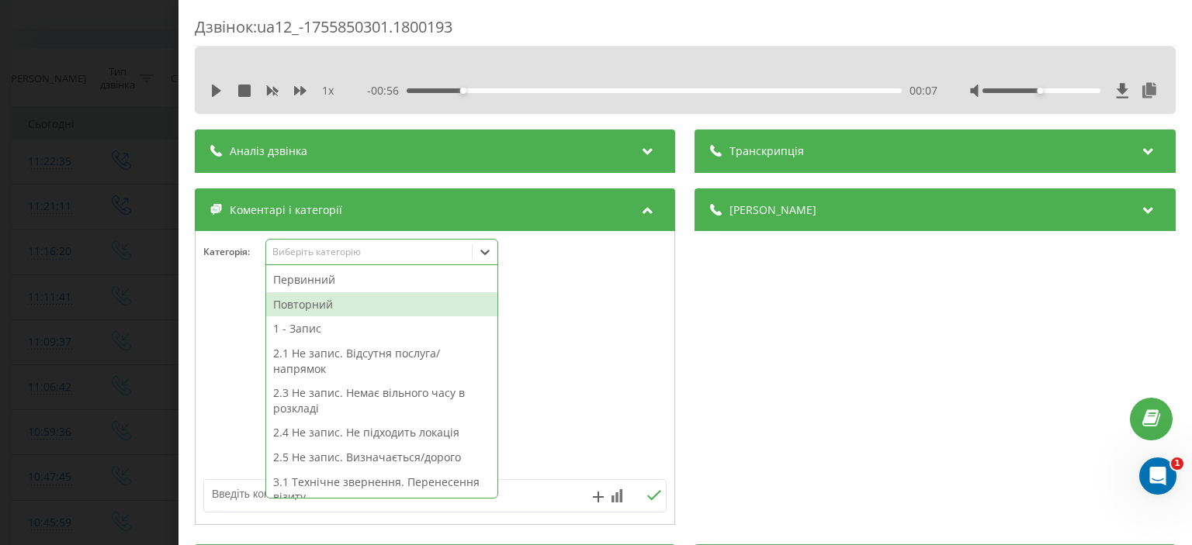
click at [353, 307] on div "Повторний" at bounding box center [381, 304] width 231 height 25
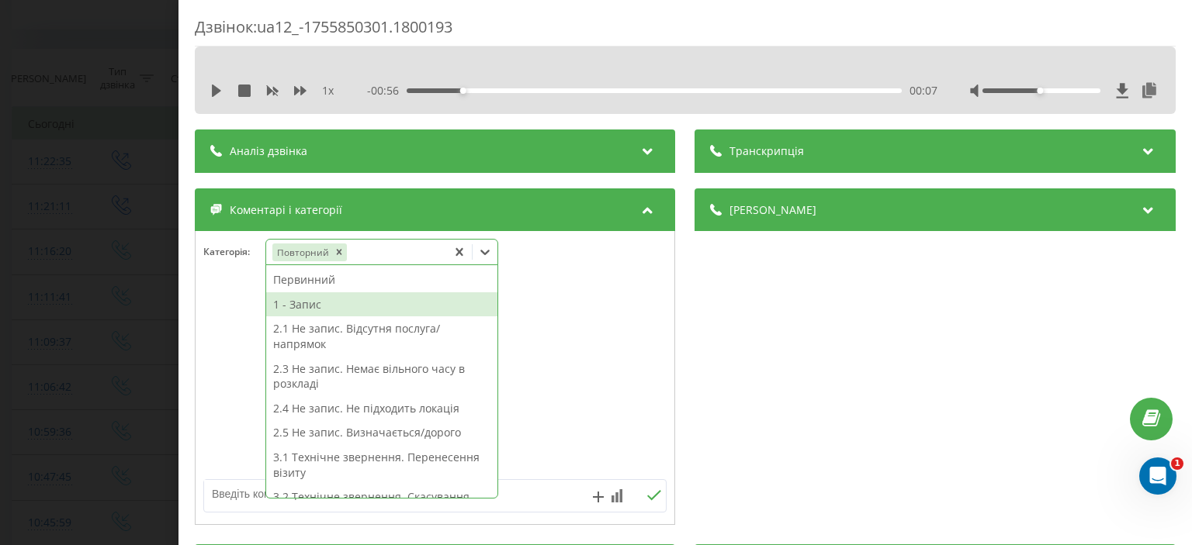
click at [342, 298] on div "1 - Запис" at bounding box center [381, 304] width 231 height 25
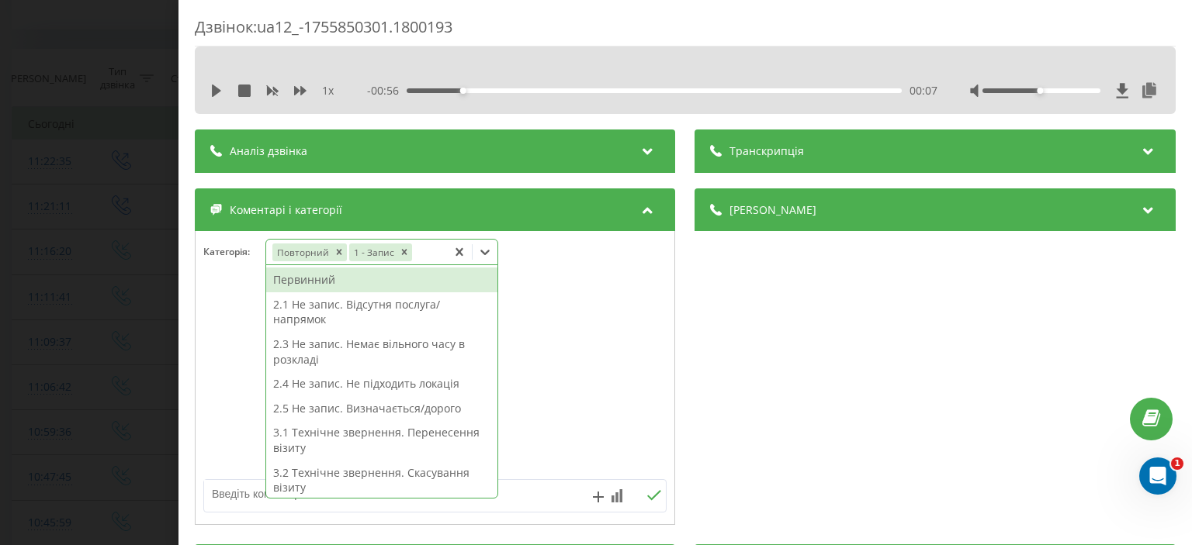
click at [81, 108] on div "Дзвінок : ua12_-1755850301.1800193 1 x - 00:56 00:07 00:07 Транскрипція Для AI-…" at bounding box center [596, 272] width 1192 height 545
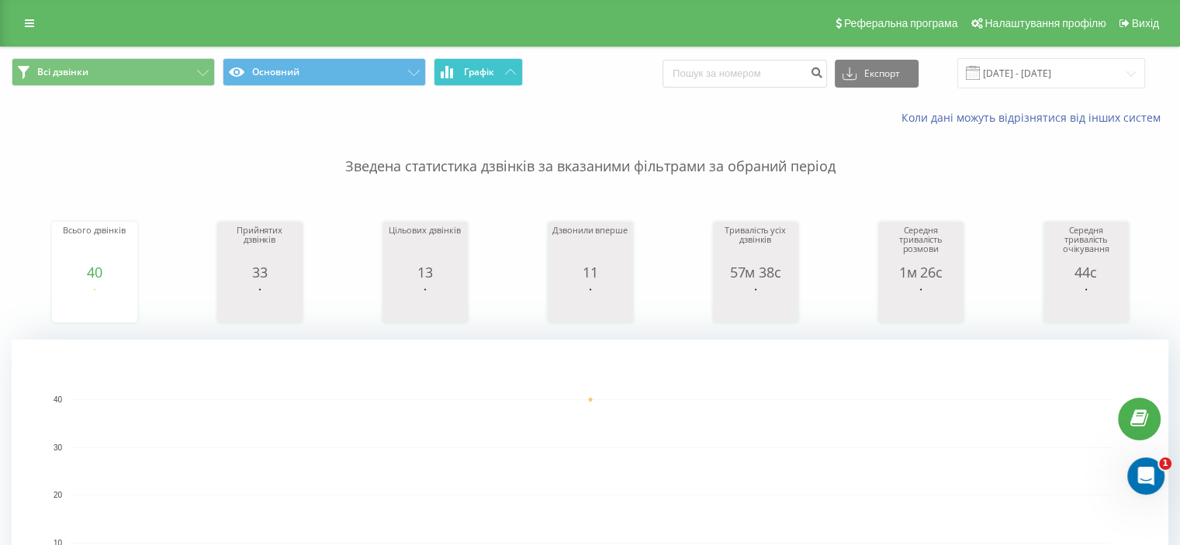
click at [510, 74] on icon at bounding box center [510, 71] width 11 height 5
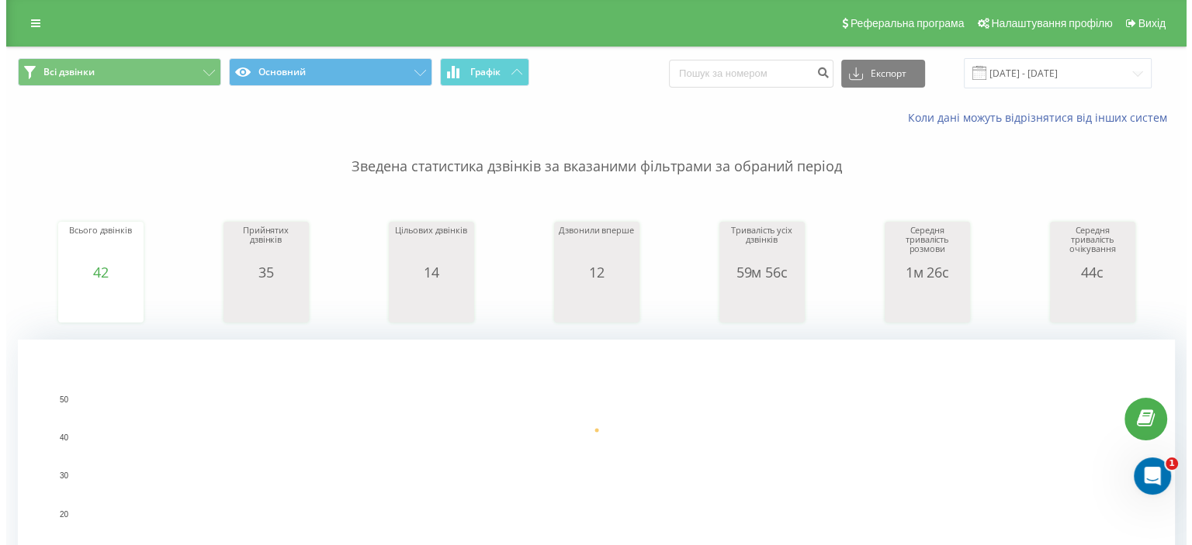
scroll to position [465, 0]
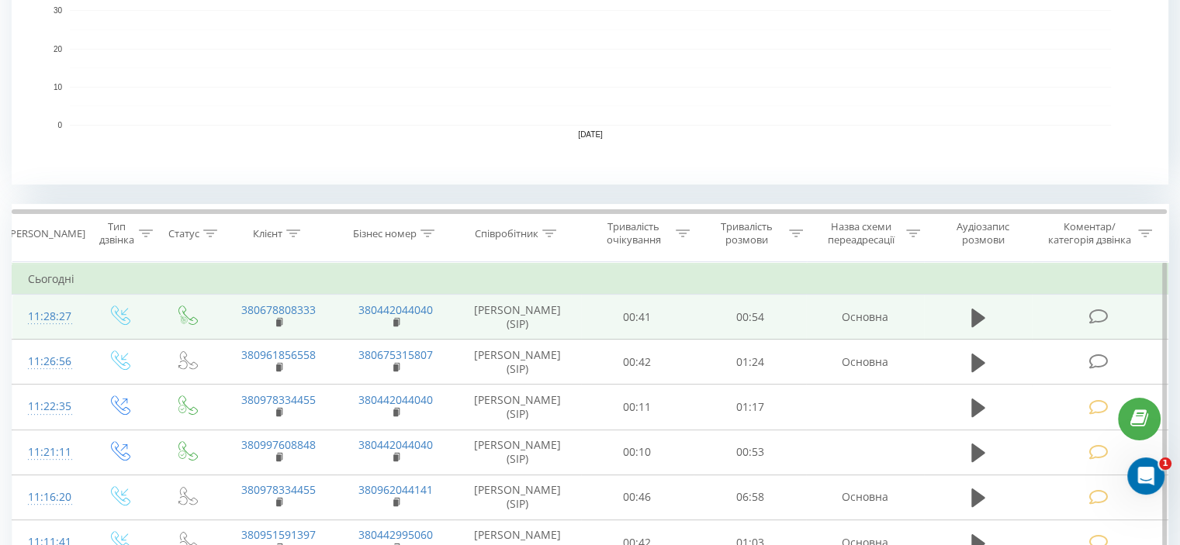
click at [1087, 315] on td at bounding box center [1100, 317] width 136 height 45
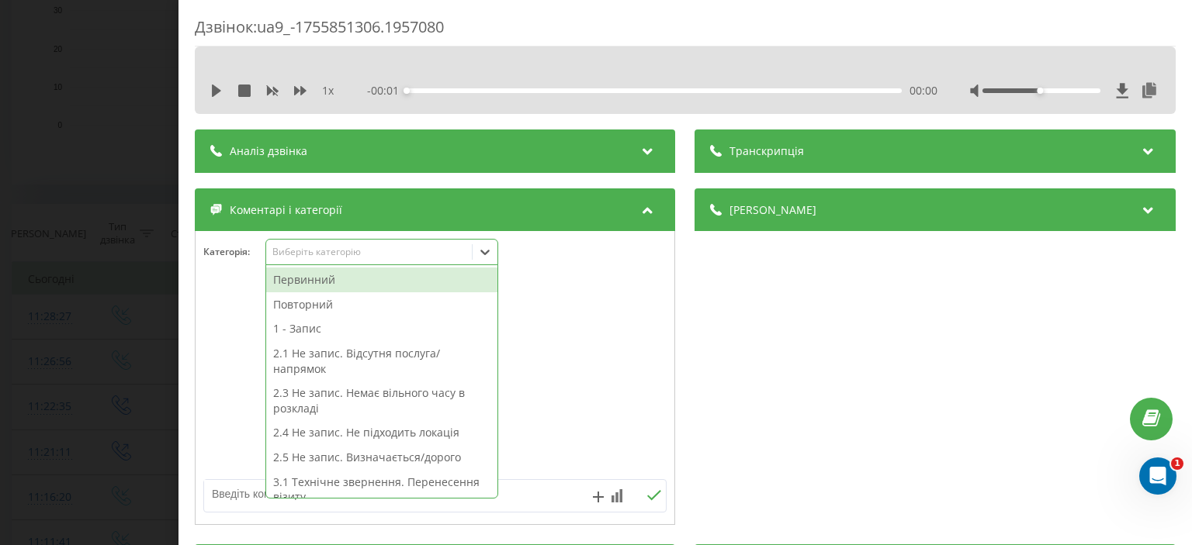
click at [305, 259] on div "Виберіть категорію" at bounding box center [369, 252] width 206 height 15
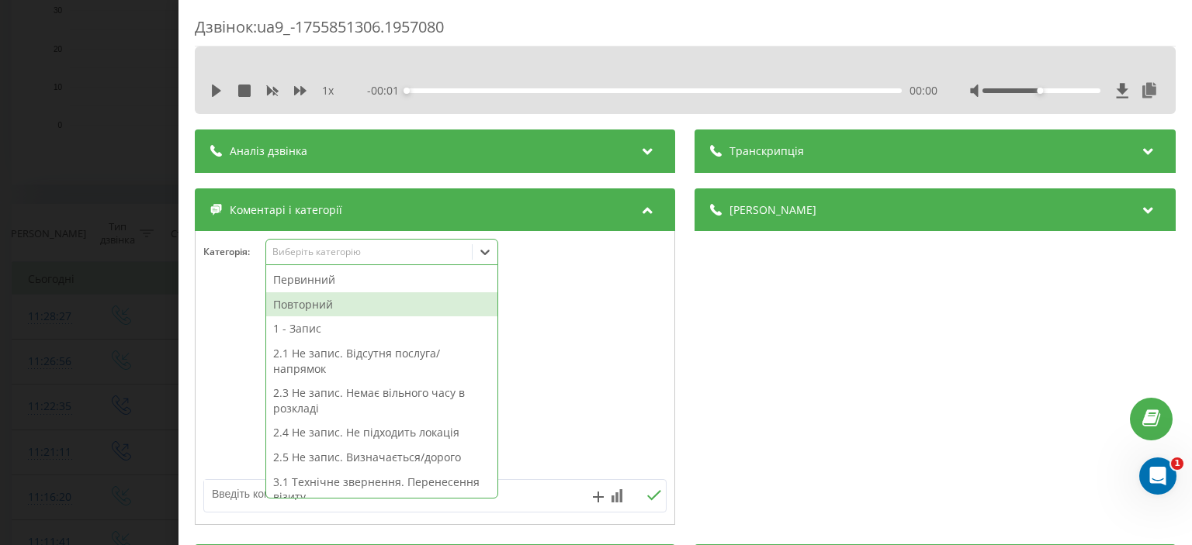
click at [317, 306] on div "Повторний" at bounding box center [381, 304] width 231 height 25
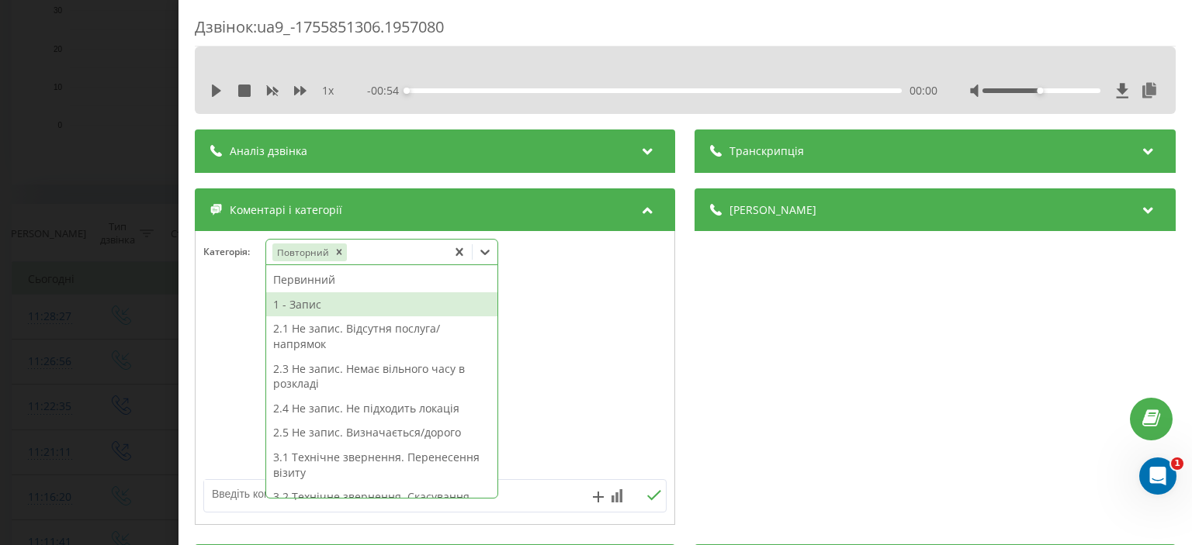
click at [317, 306] on div "1 - Запис" at bounding box center [381, 304] width 231 height 25
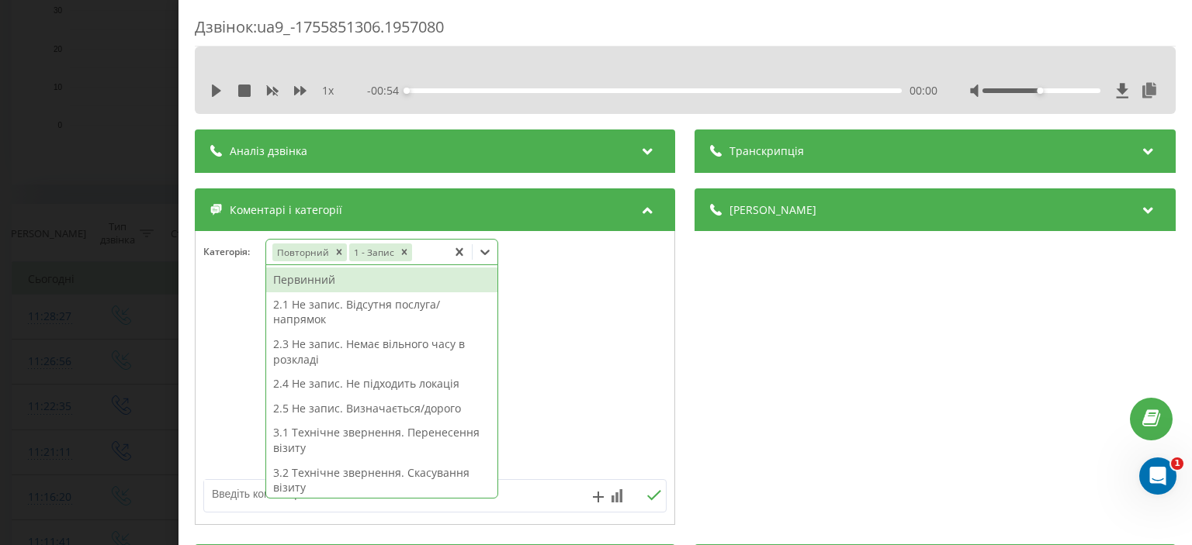
click at [91, 189] on div "Дзвінок : ua9_-1755851306.1957080 1 x - 00:54 00:00 00:00 Транскрипція Для AI-а…" at bounding box center [596, 272] width 1192 height 545
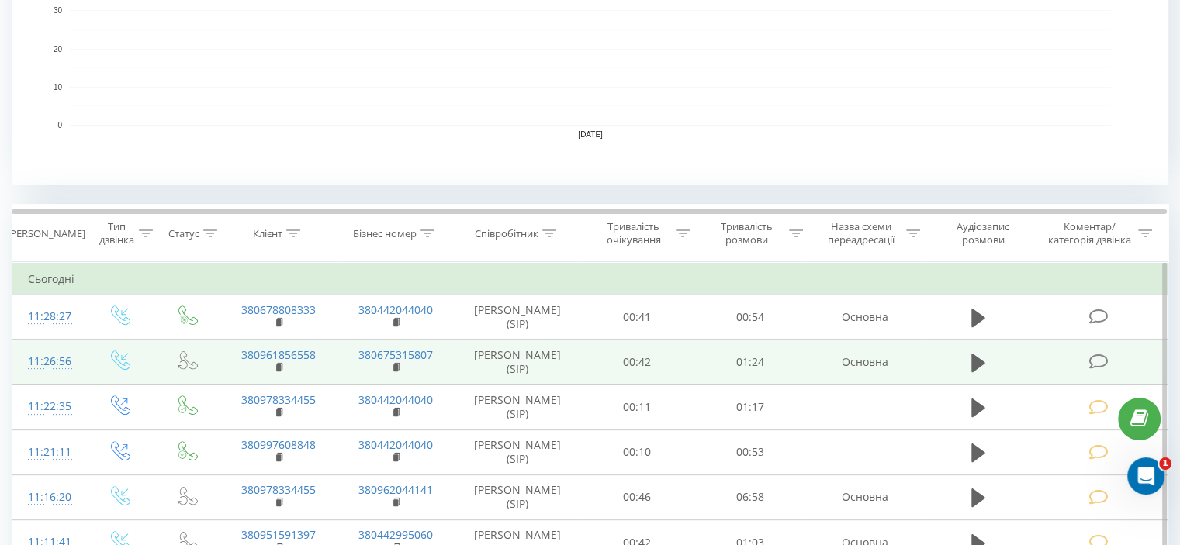
click at [1096, 359] on icon at bounding box center [1097, 362] width 19 height 16
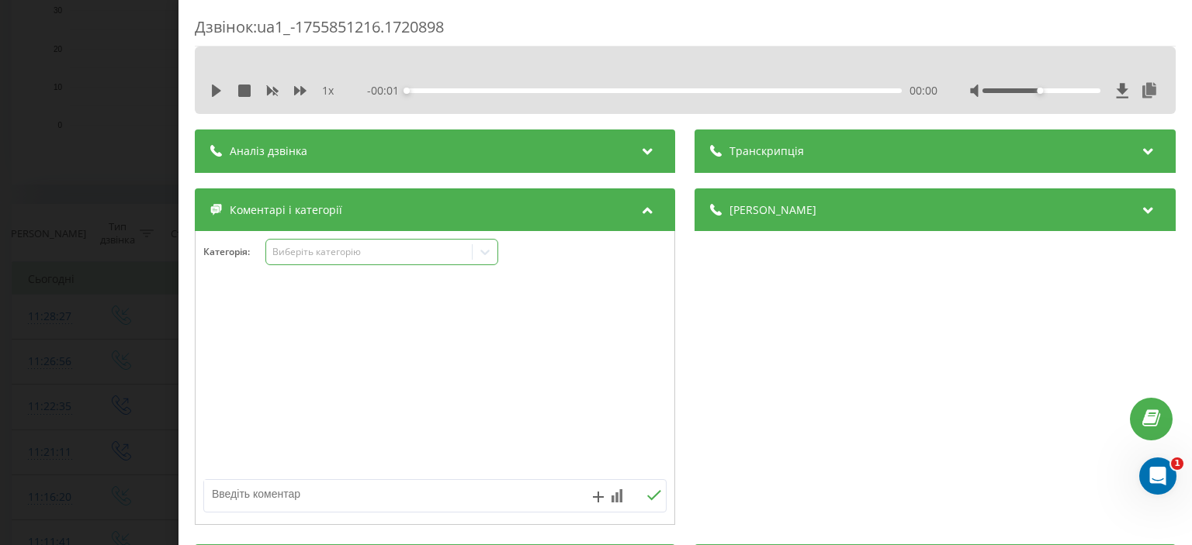
click at [328, 254] on div "Виберіть категорію" at bounding box center [369, 252] width 194 height 12
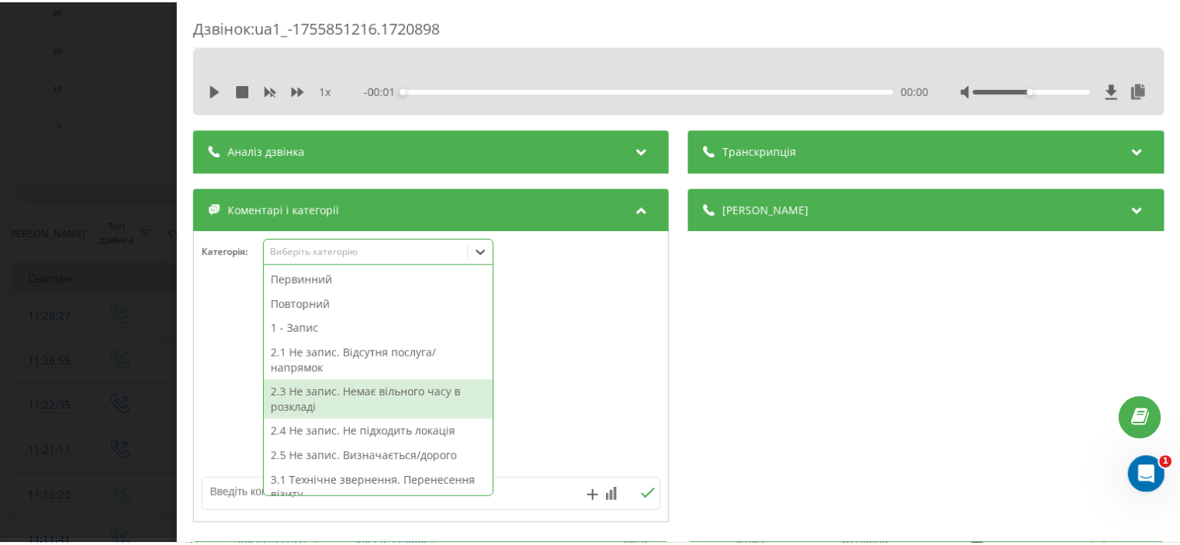
scroll to position [78, 0]
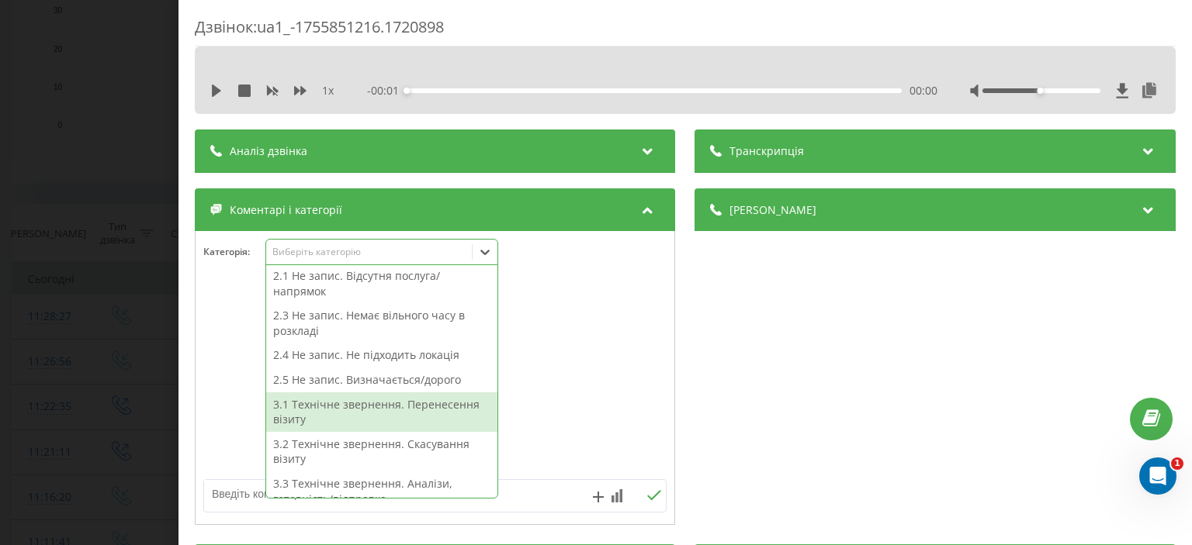
click at [360, 404] on div "3.1 Технічне звернення. Перенесення візиту" at bounding box center [381, 413] width 231 height 40
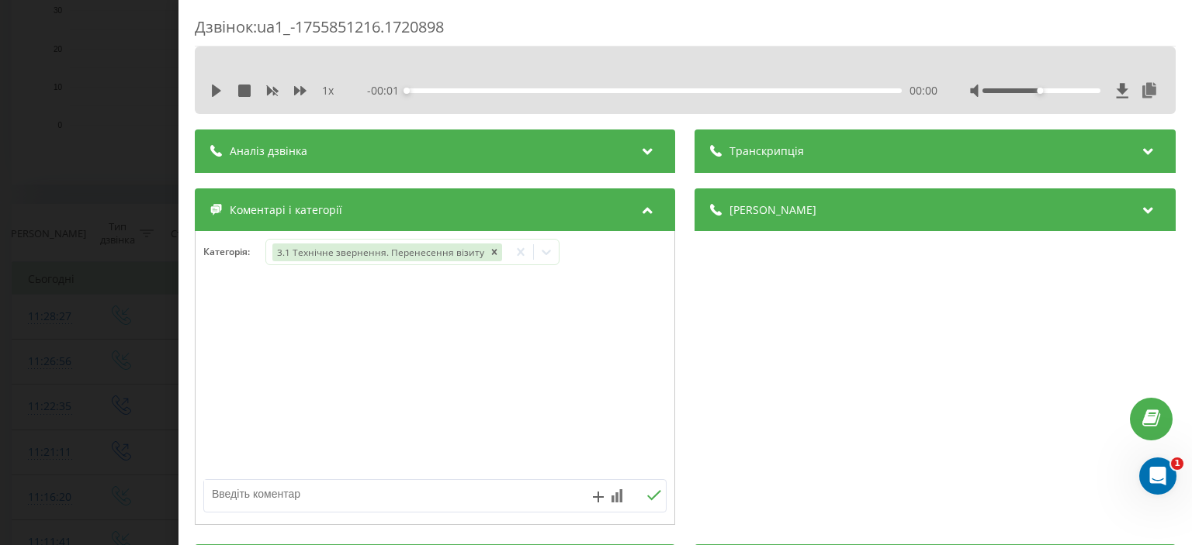
click at [140, 263] on div "Дзвінок : ua1_-1755851216.1720898 1 x - 00:01 00:00 00:00 Транскрипція Для AI-а…" at bounding box center [596, 272] width 1192 height 545
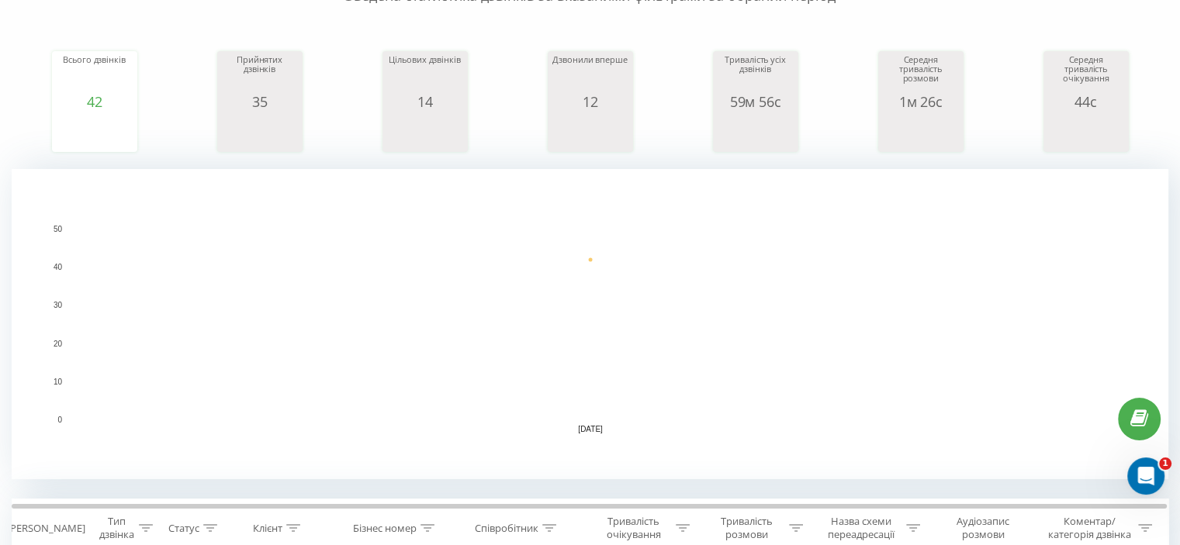
scroll to position [248, 0]
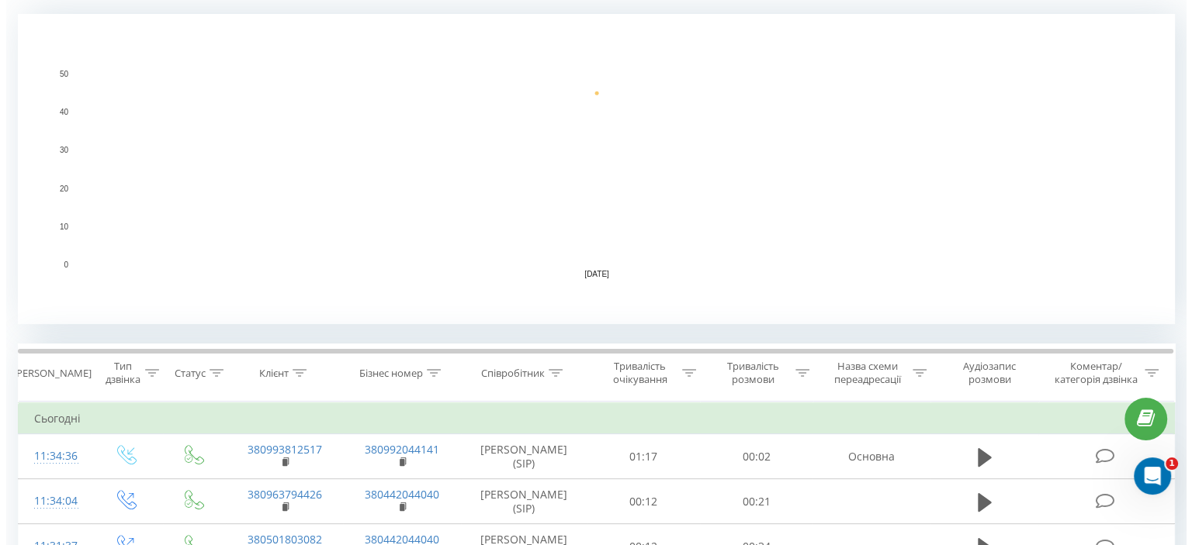
scroll to position [543, 0]
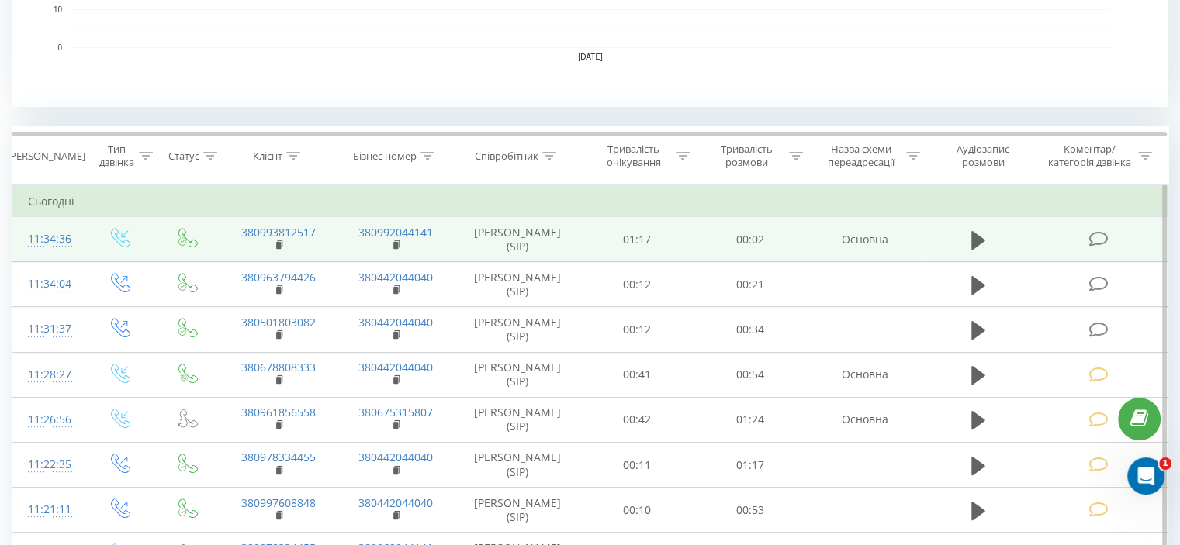
click at [1095, 241] on icon at bounding box center [1097, 239] width 19 height 16
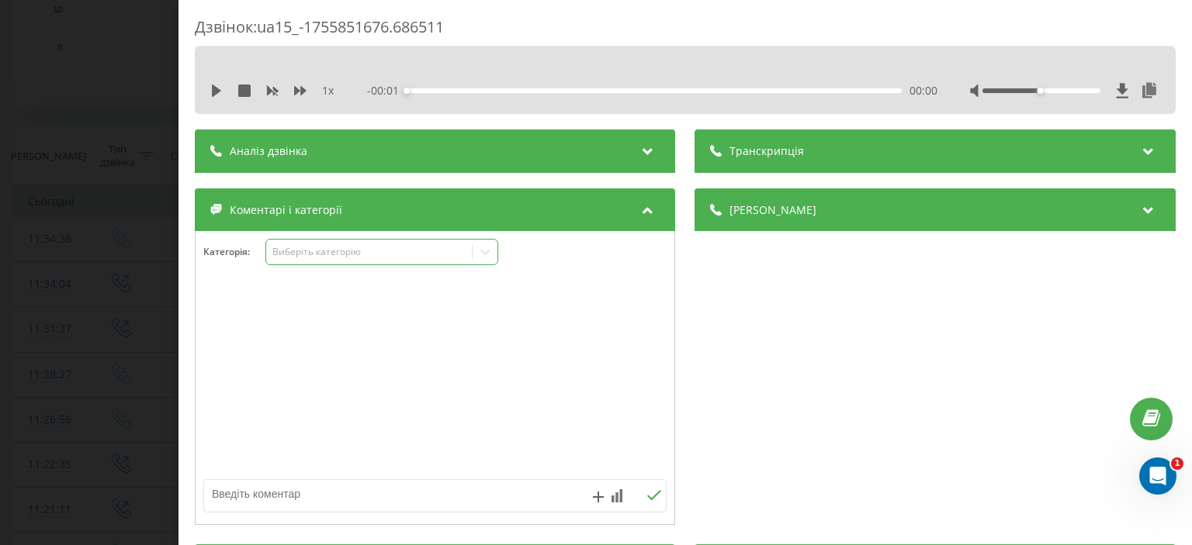
click at [310, 255] on div "Виберіть категорію" at bounding box center [369, 252] width 194 height 12
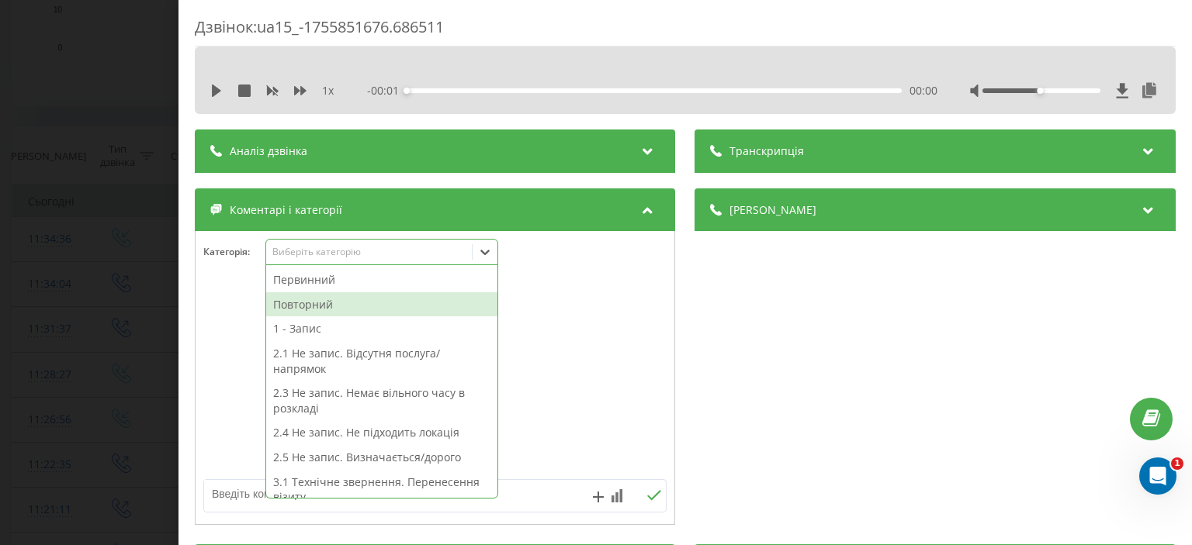
click at [326, 306] on div "Повторний" at bounding box center [381, 304] width 231 height 25
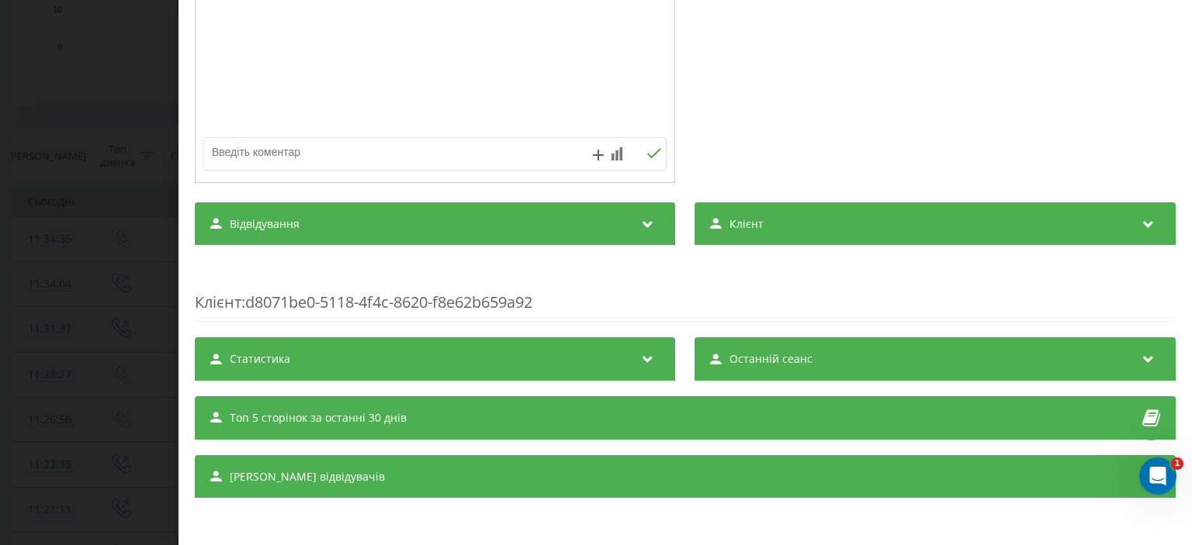
scroll to position [32, 0]
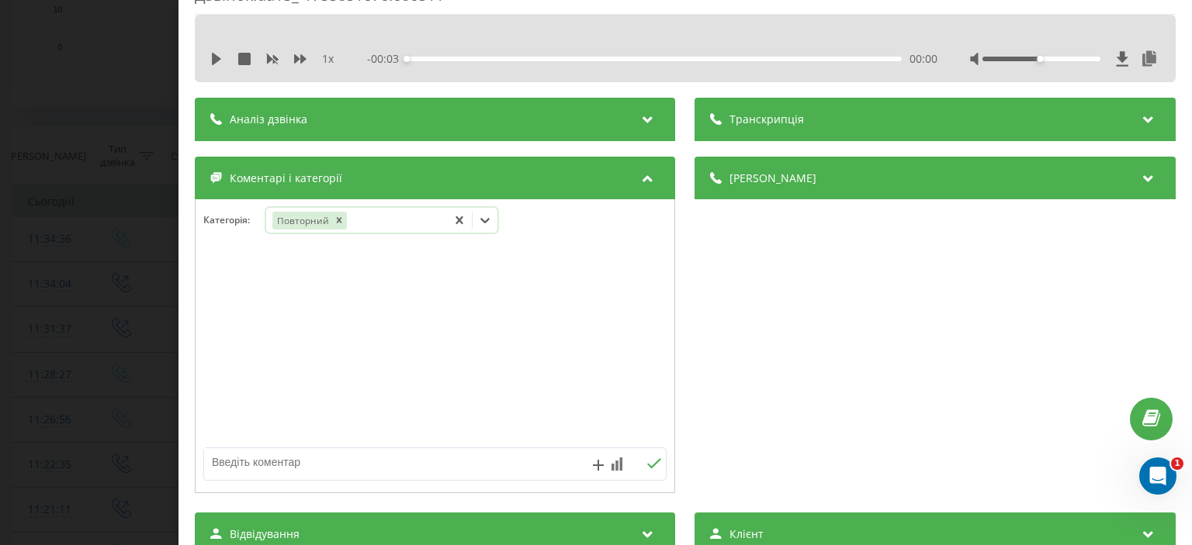
click at [379, 223] on div "Повторний" at bounding box center [356, 220] width 181 height 22
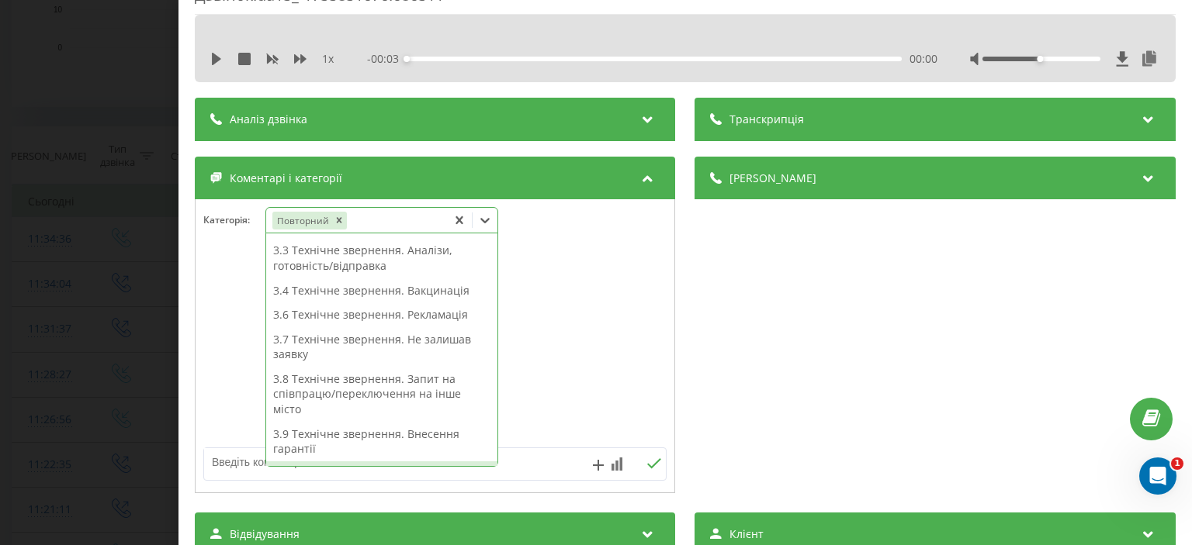
scroll to position [371, 0]
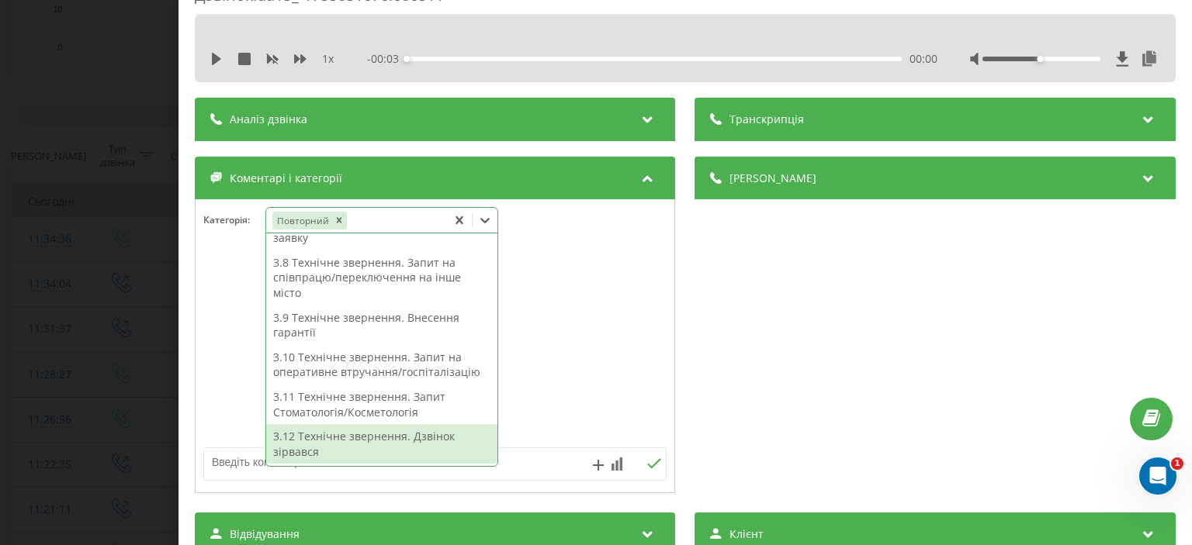
click at [413, 440] on div "3.12 Технічне звернення. Дзвінок зірвався" at bounding box center [381, 444] width 231 height 40
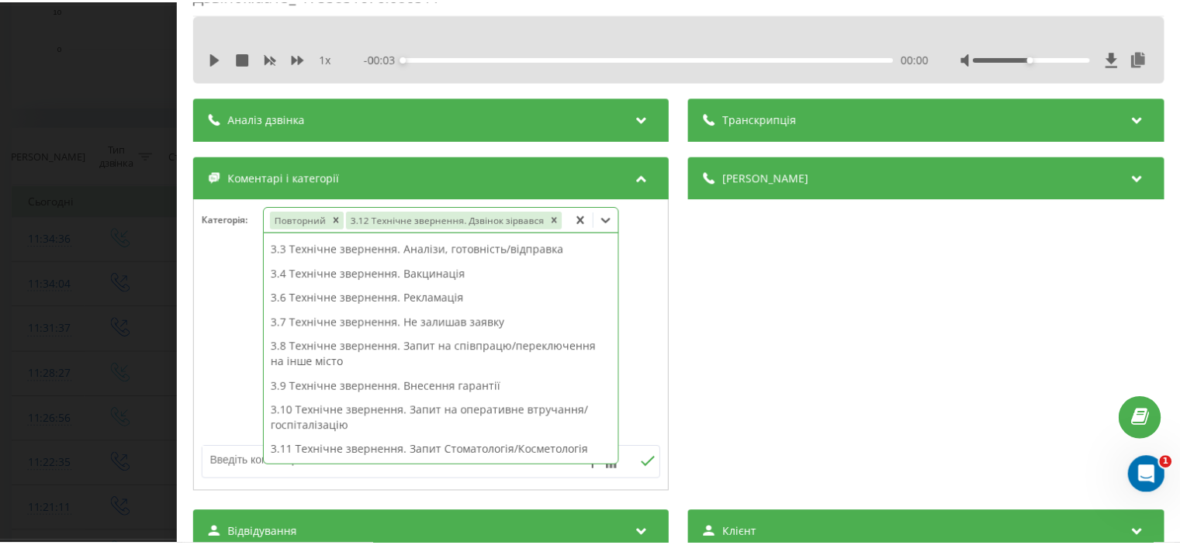
scroll to position [195, 0]
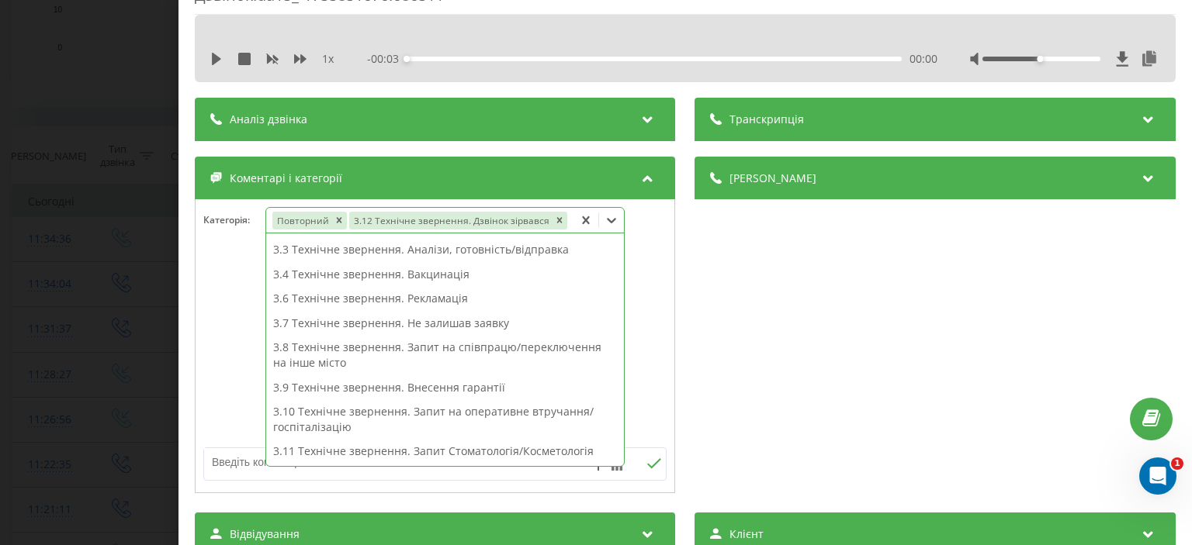
click at [111, 108] on div "Дзвінок : ua15_-1755851676.686511 1 x - 00:03 00:00 00:00 Транскрипція Для AI-а…" at bounding box center [596, 272] width 1192 height 545
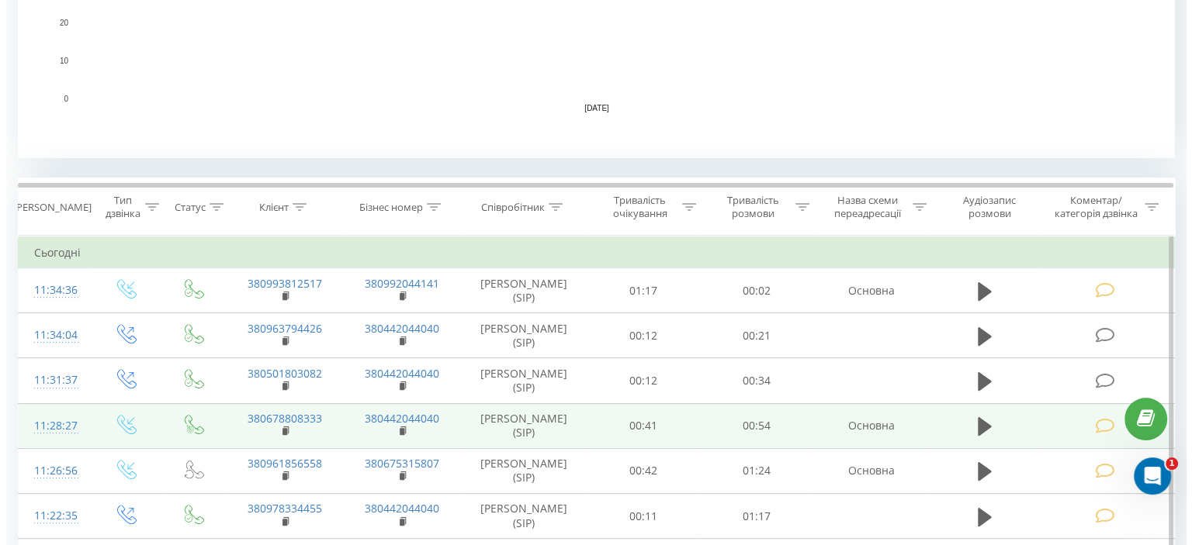
scroll to position [559, 0]
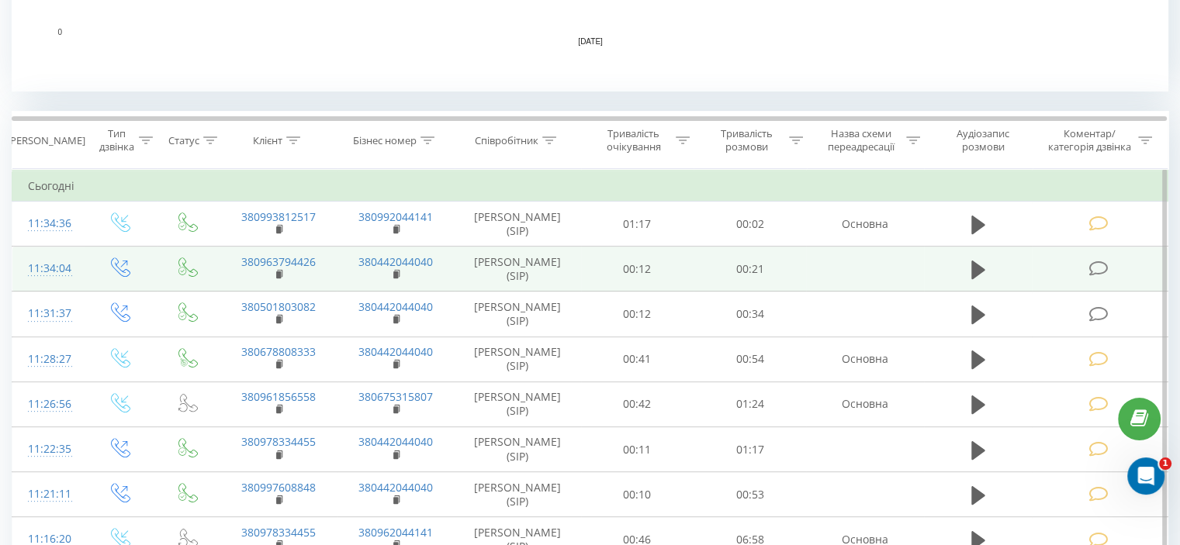
click at [1095, 272] on icon at bounding box center [1097, 269] width 19 height 16
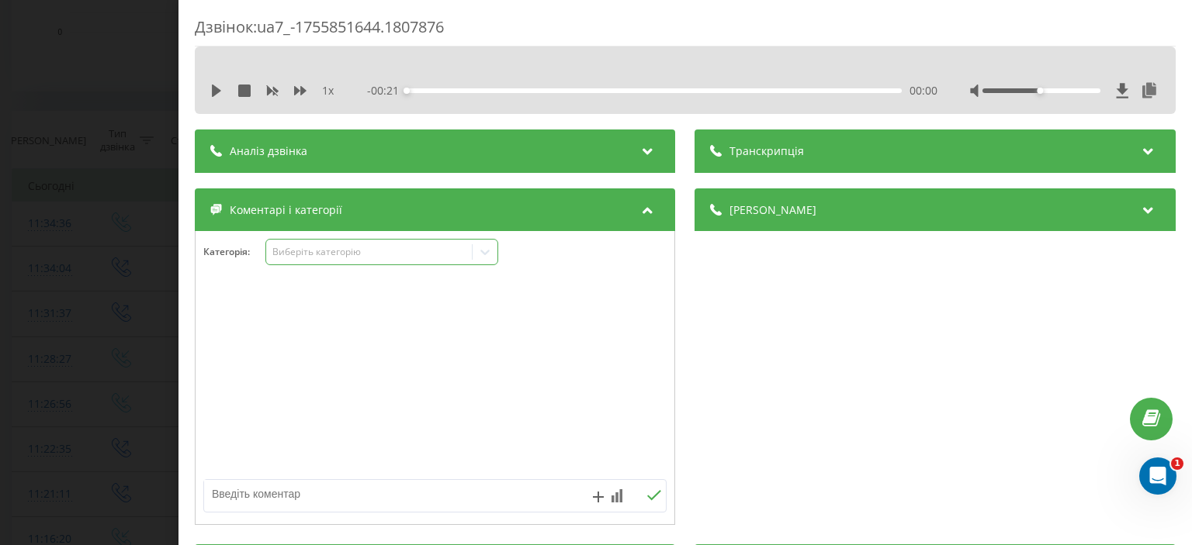
click at [321, 253] on div "Виберіть категорію" at bounding box center [369, 252] width 194 height 12
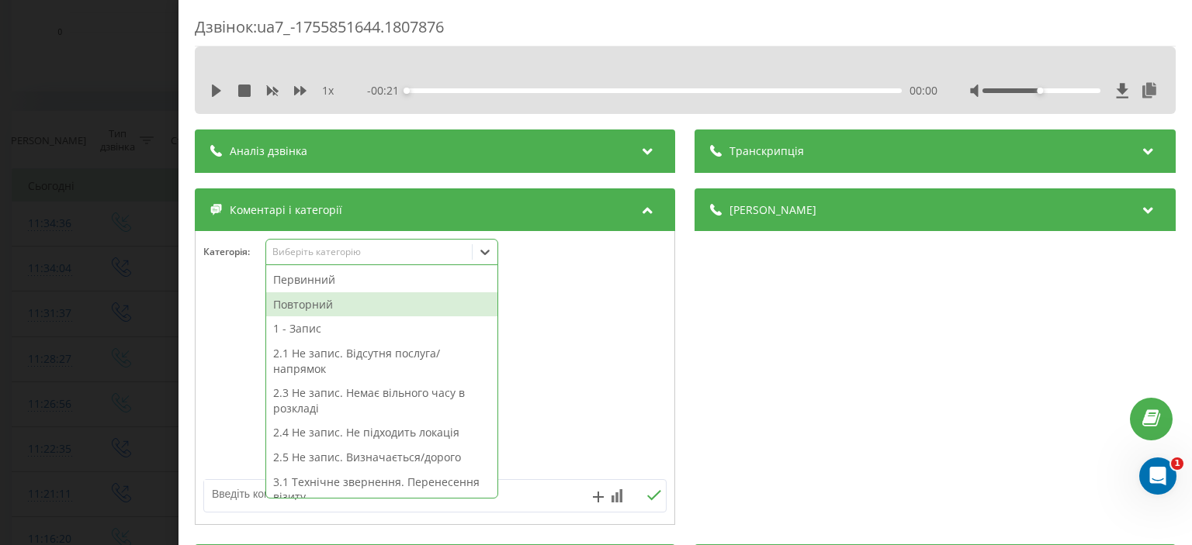
click at [316, 310] on div "Повторний" at bounding box center [381, 304] width 231 height 25
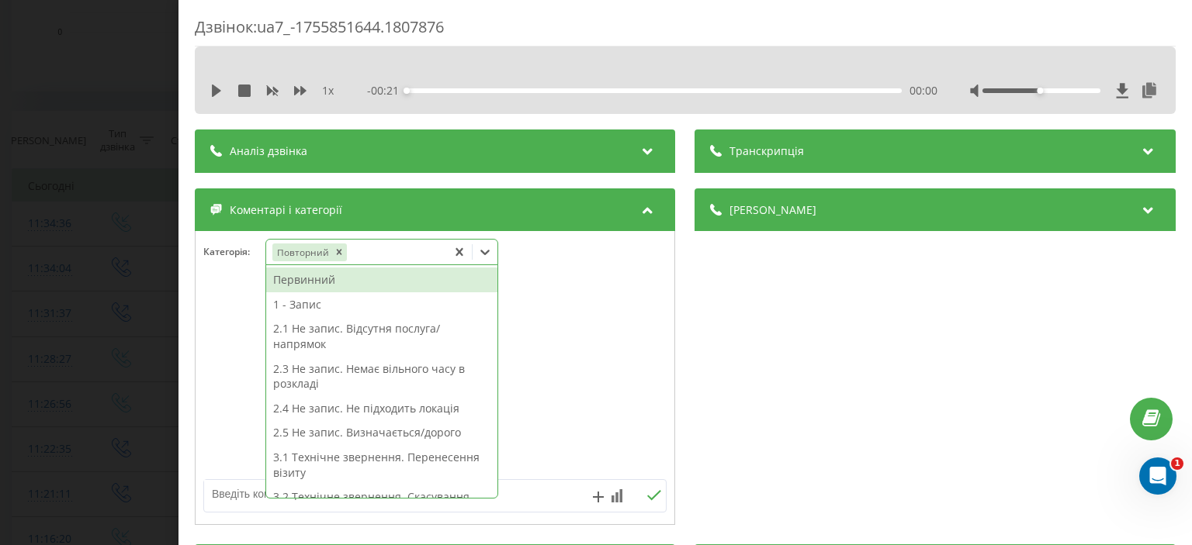
click at [230, 499] on textarea at bounding box center [388, 494] width 369 height 28
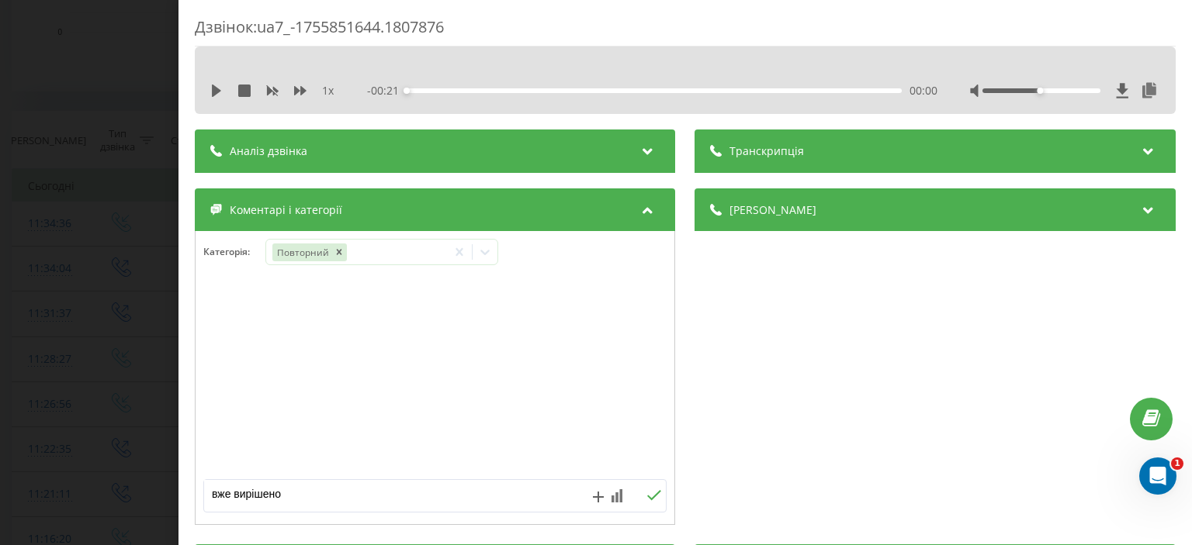
type textarea "вже вирішено"
click at [648, 497] on icon at bounding box center [655, 495] width 14 height 10
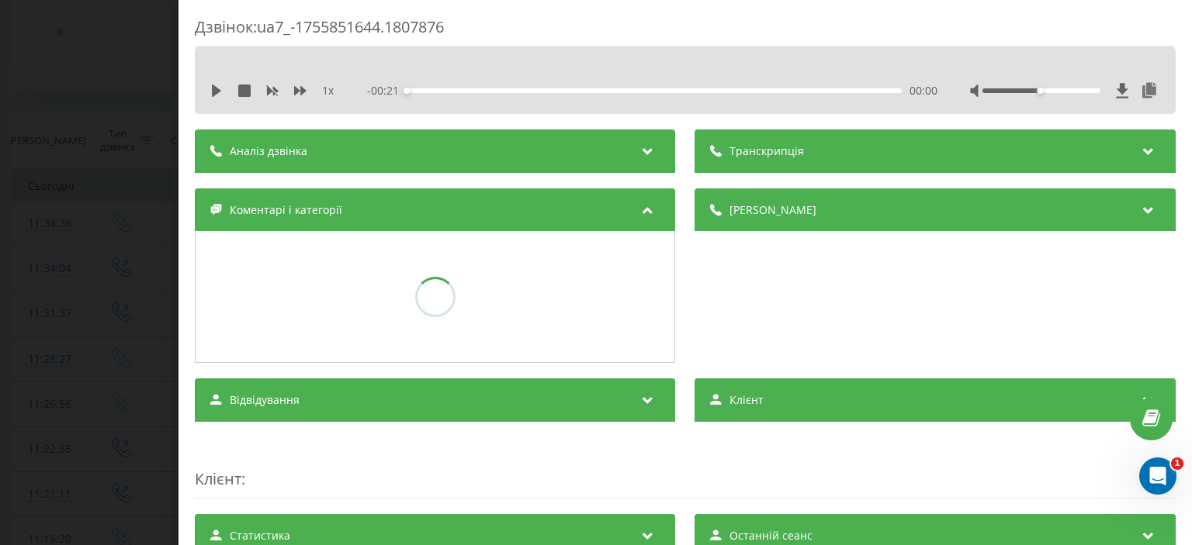
click at [130, 215] on div "Дзвінок : ua7_-1755851644.1807876 1 x - 00:21 00:00 00:00 Транскрипція Для AI-а…" at bounding box center [596, 272] width 1192 height 545
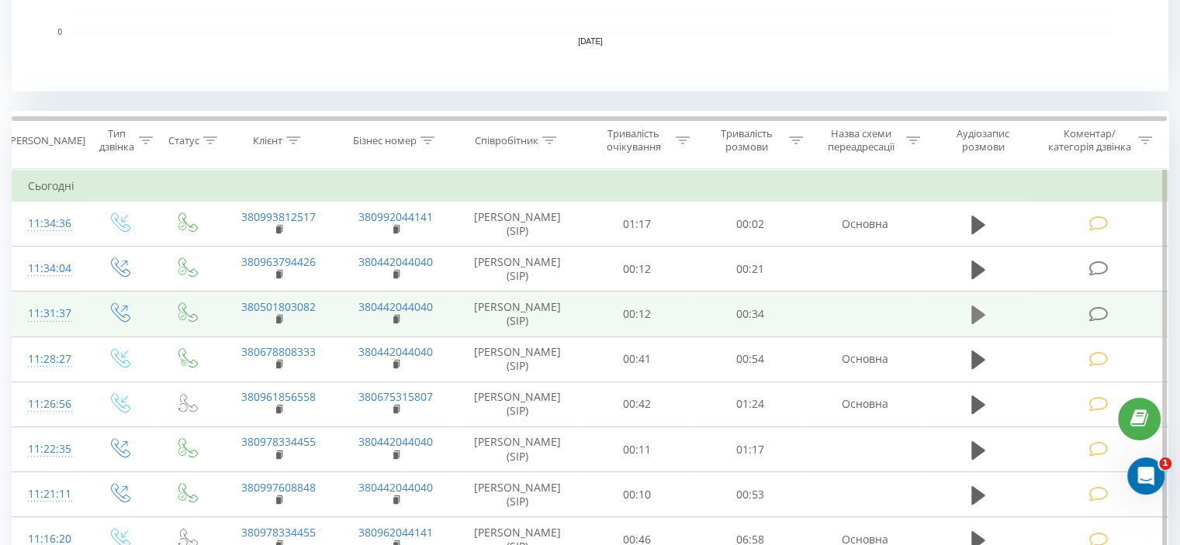
click at [988, 316] on button at bounding box center [978, 314] width 23 height 23
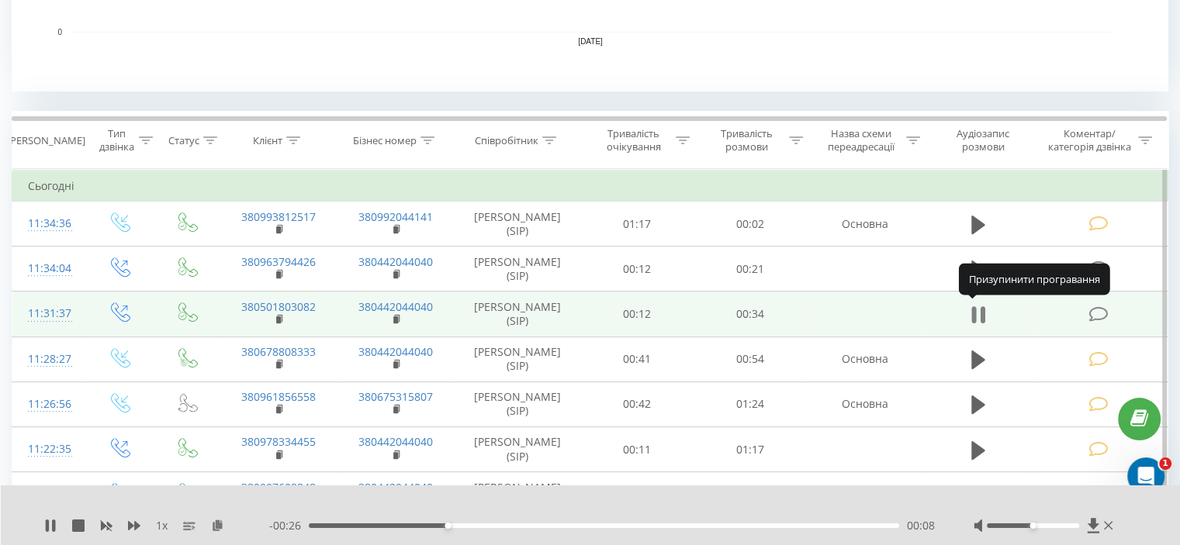
click at [978, 316] on icon at bounding box center [978, 315] width 14 height 22
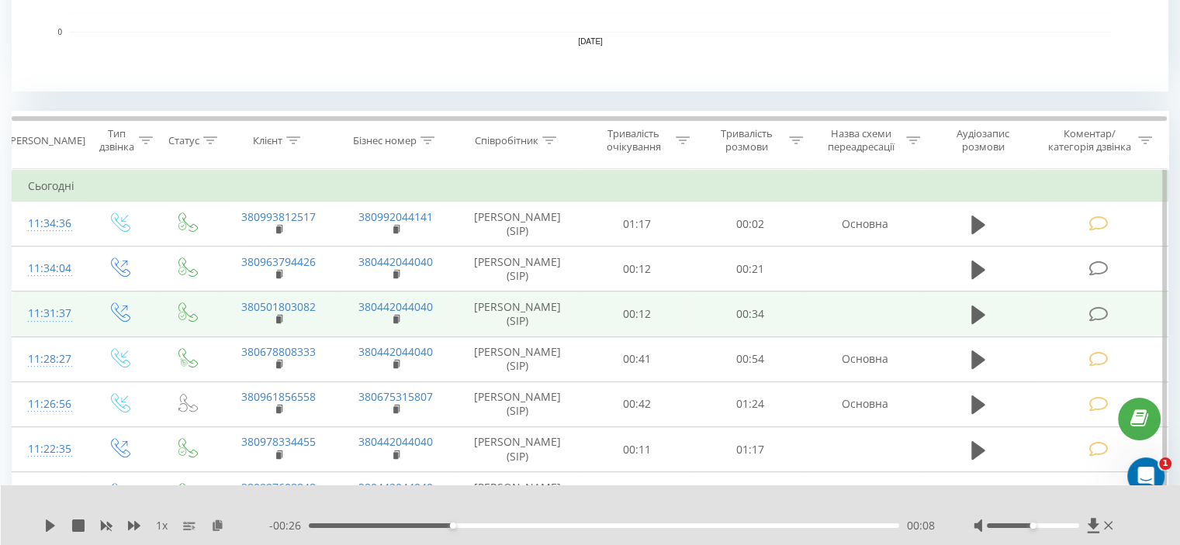
click at [1105, 317] on icon at bounding box center [1097, 314] width 19 height 16
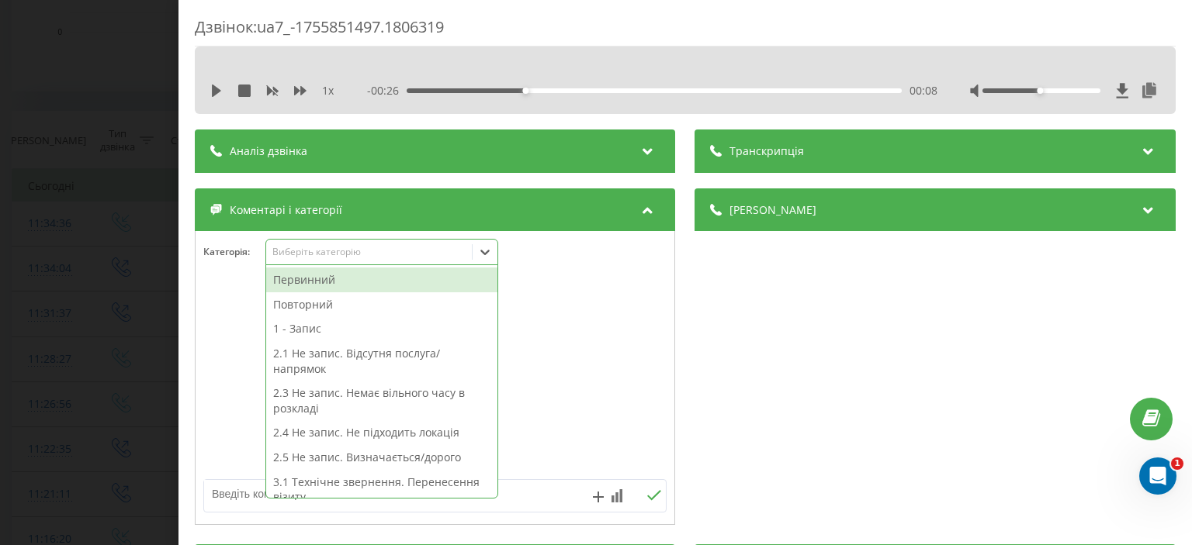
click at [298, 257] on div "Виберіть категорію" at bounding box center [369, 252] width 194 height 12
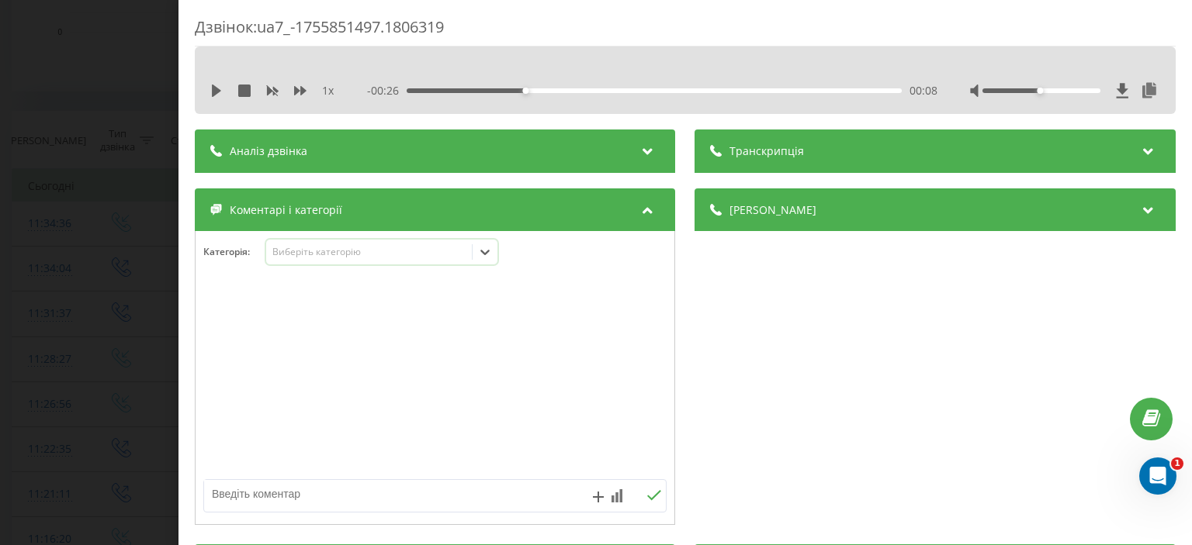
drag, startPoint x: 386, startPoint y: 256, endPoint x: 375, endPoint y: 263, distance: 12.9
click at [386, 256] on div "Виберіть категорію" at bounding box center [369, 252] width 194 height 12
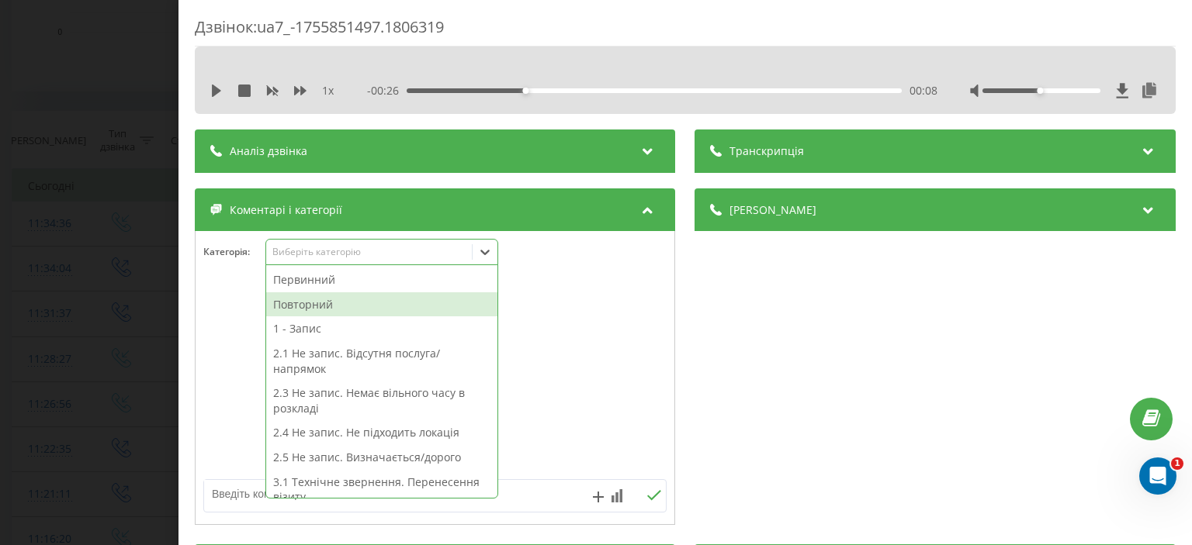
click at [310, 309] on div "Повторний" at bounding box center [381, 304] width 231 height 25
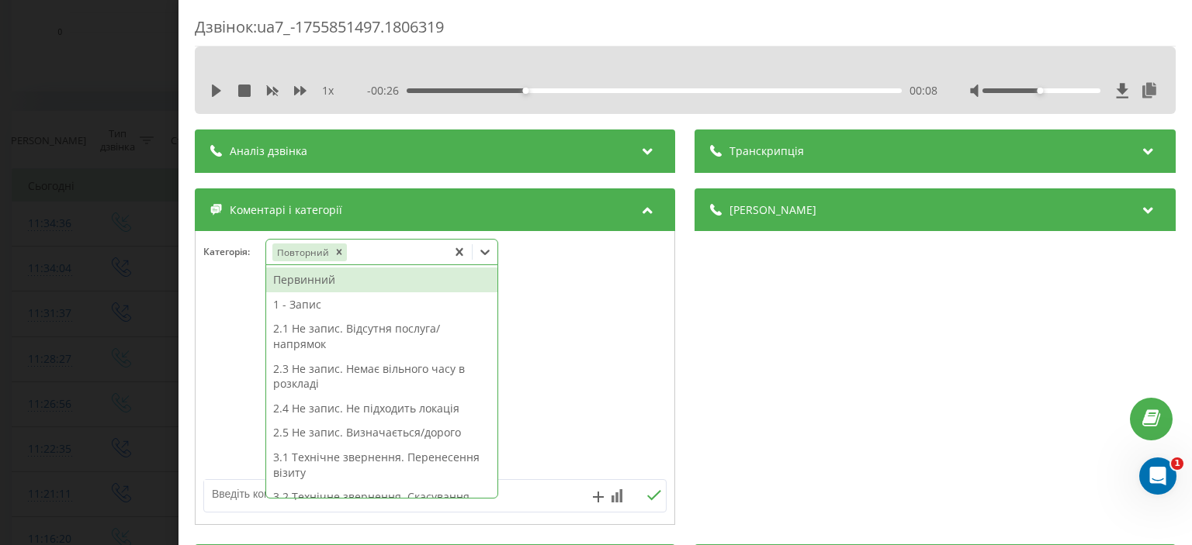
click at [368, 260] on div "Повторний" at bounding box center [356, 252] width 181 height 22
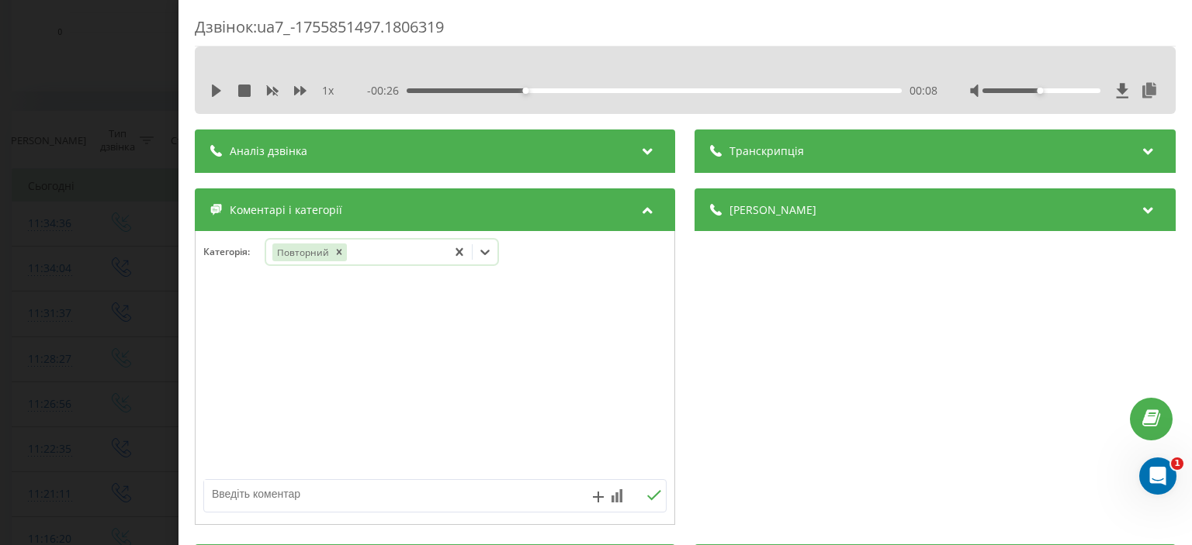
click at [368, 261] on div "Повторний" at bounding box center [356, 252] width 181 height 22
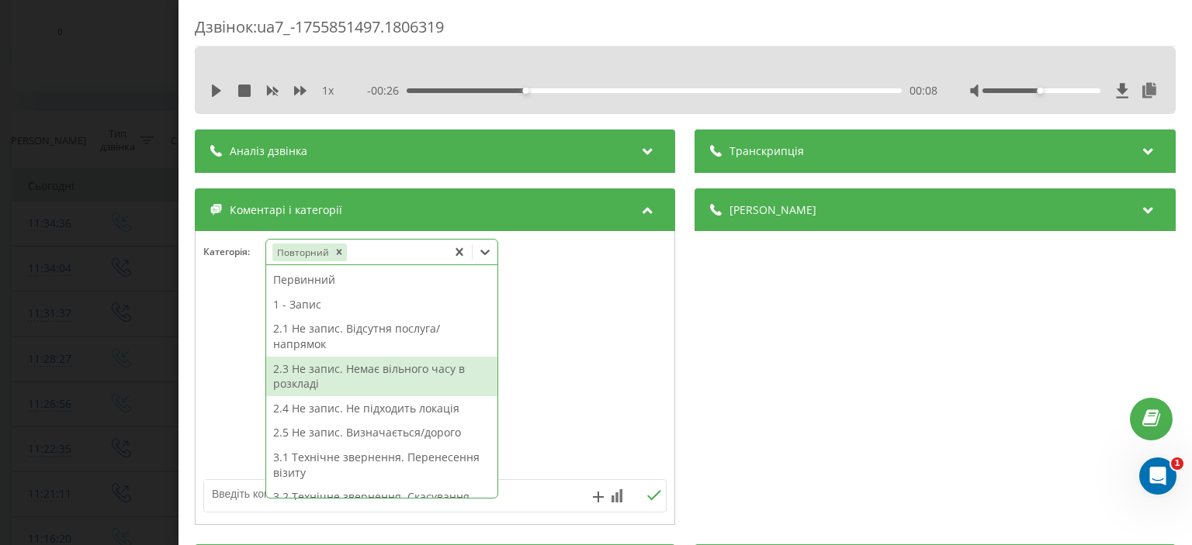
click at [355, 385] on div "2.3 Не запис. Немає вільного часу в розкладі" at bounding box center [381, 377] width 231 height 40
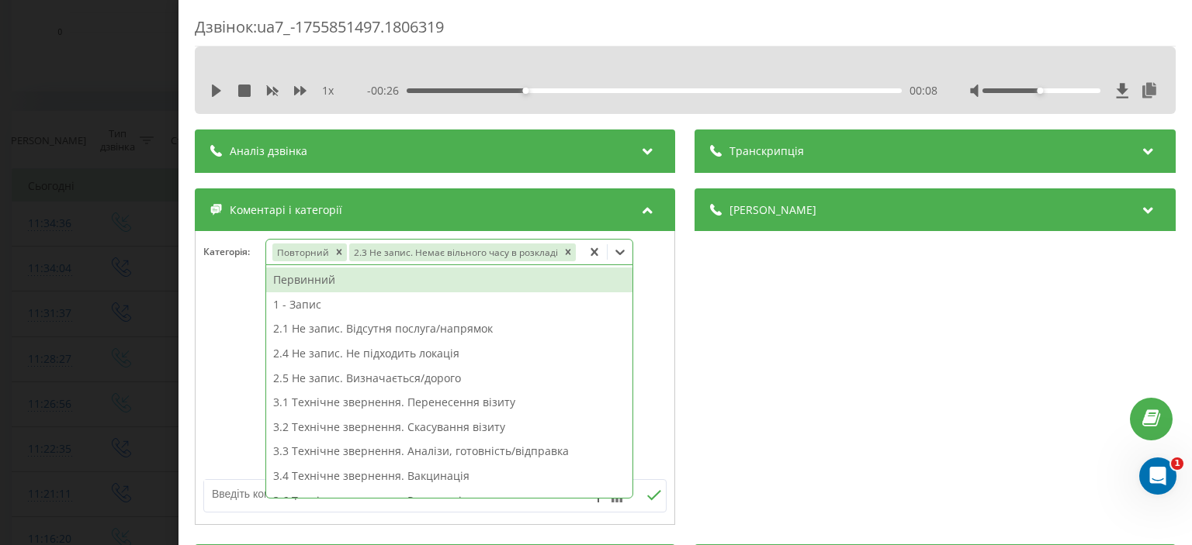
click at [96, 148] on div "Дзвінок : ua7_-1755851497.1806319 1 x - 00:26 00:08 00:08 Транскрипція Для AI-а…" at bounding box center [596, 272] width 1192 height 545
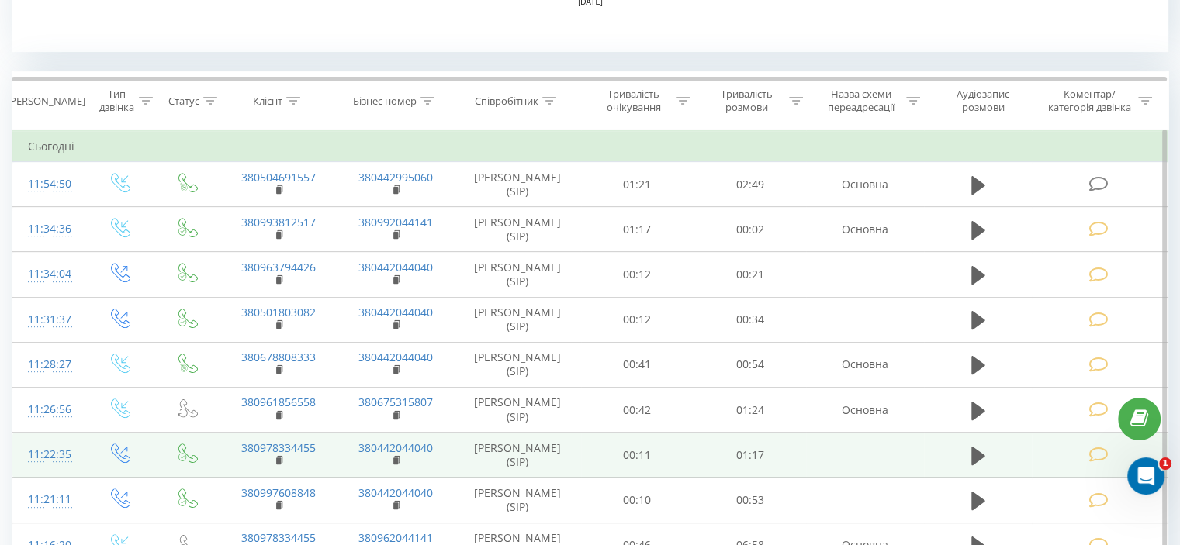
scroll to position [465, 0]
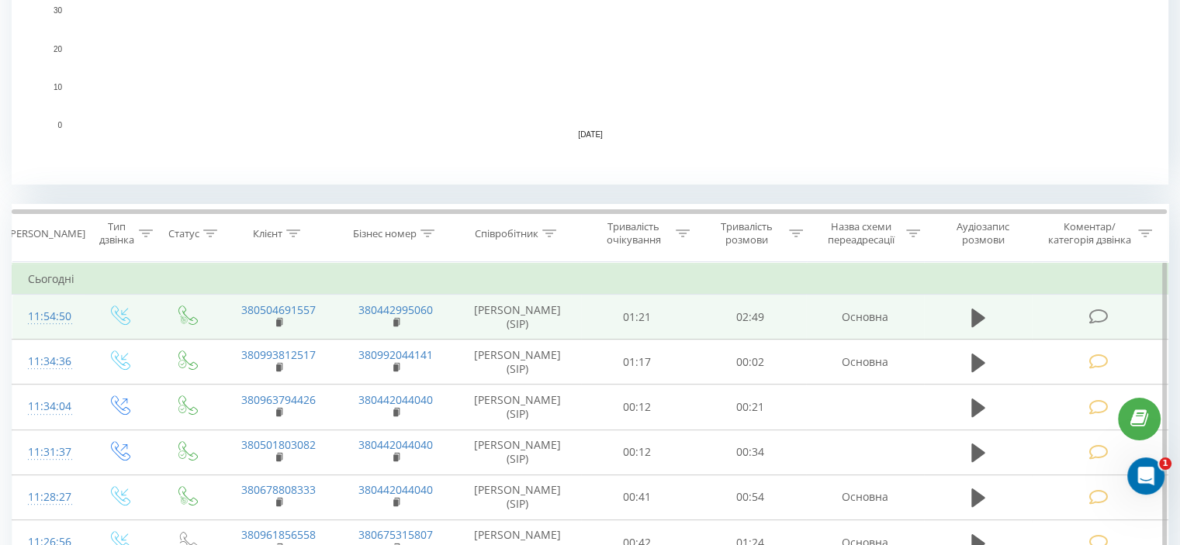
click at [1098, 317] on icon at bounding box center [1097, 317] width 19 height 16
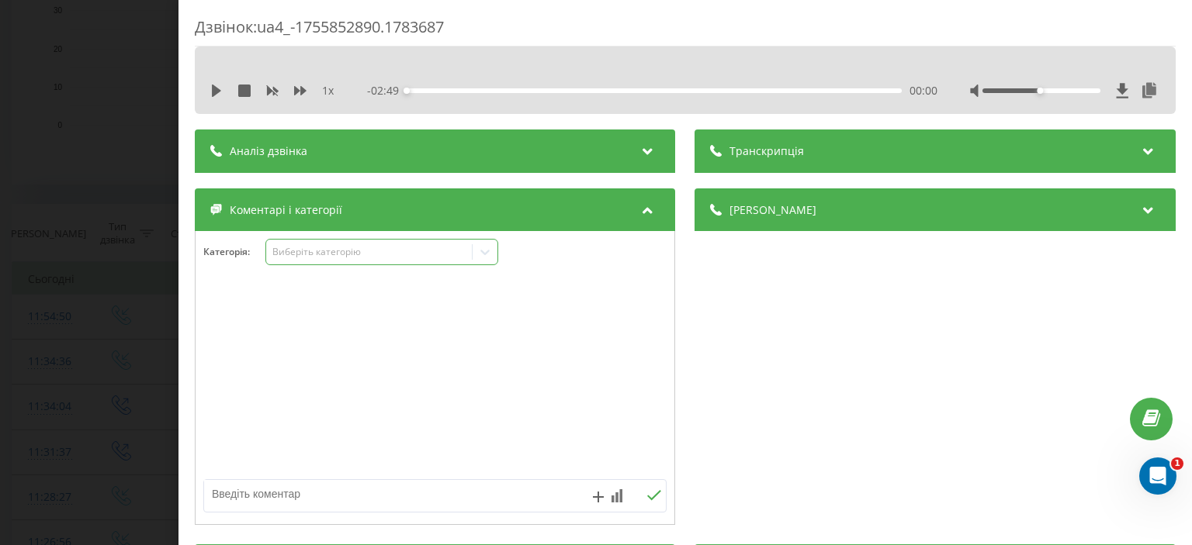
click at [292, 256] on div "Виберіть категорію" at bounding box center [369, 252] width 194 height 12
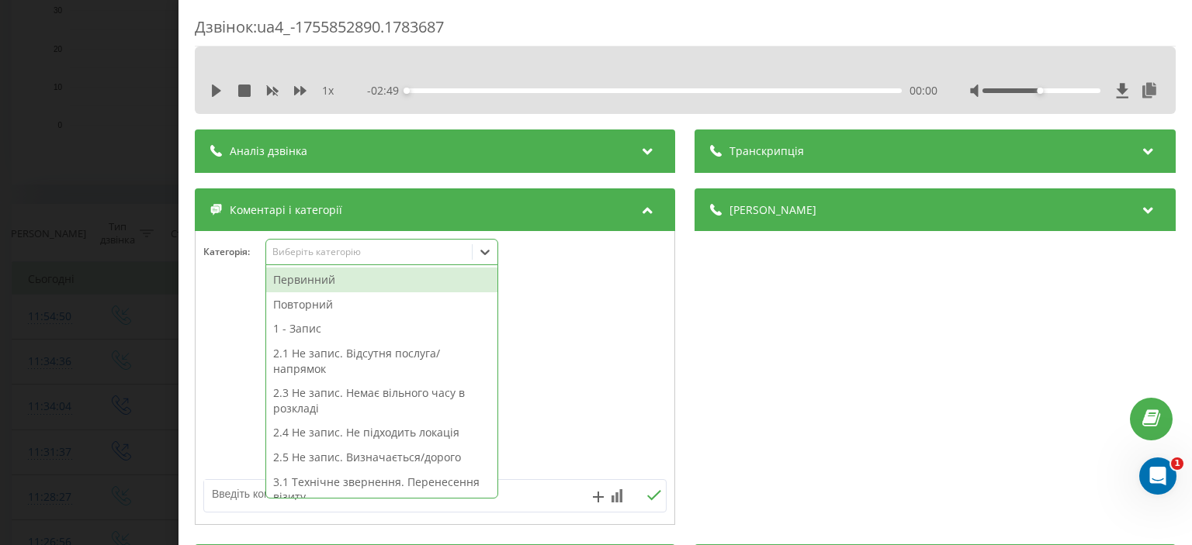
click at [314, 285] on div "Первинний" at bounding box center [381, 280] width 231 height 25
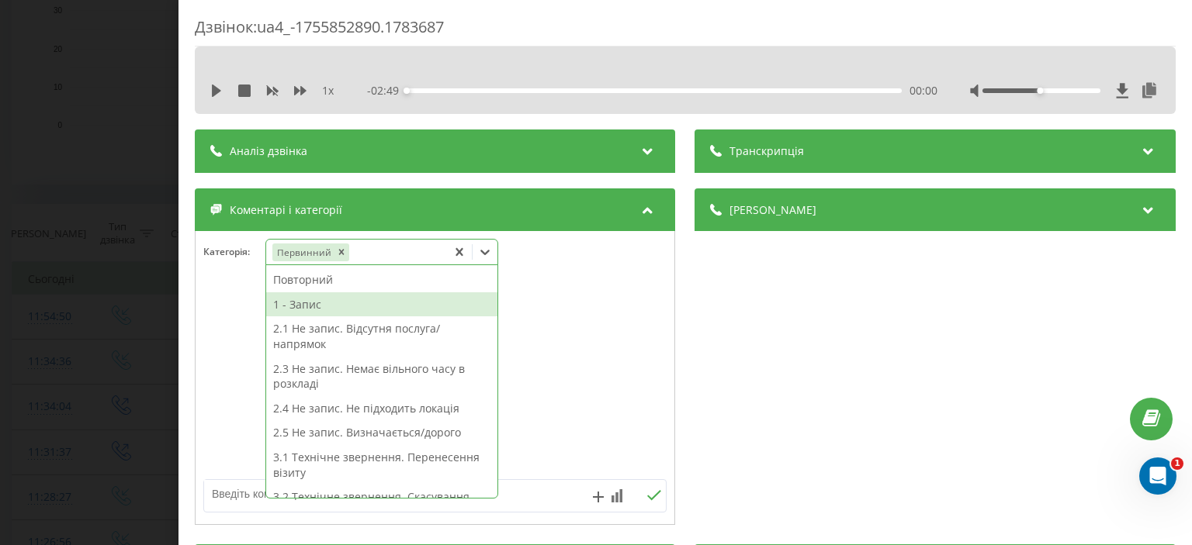
click at [330, 304] on div "1 - Запис" at bounding box center [381, 304] width 231 height 25
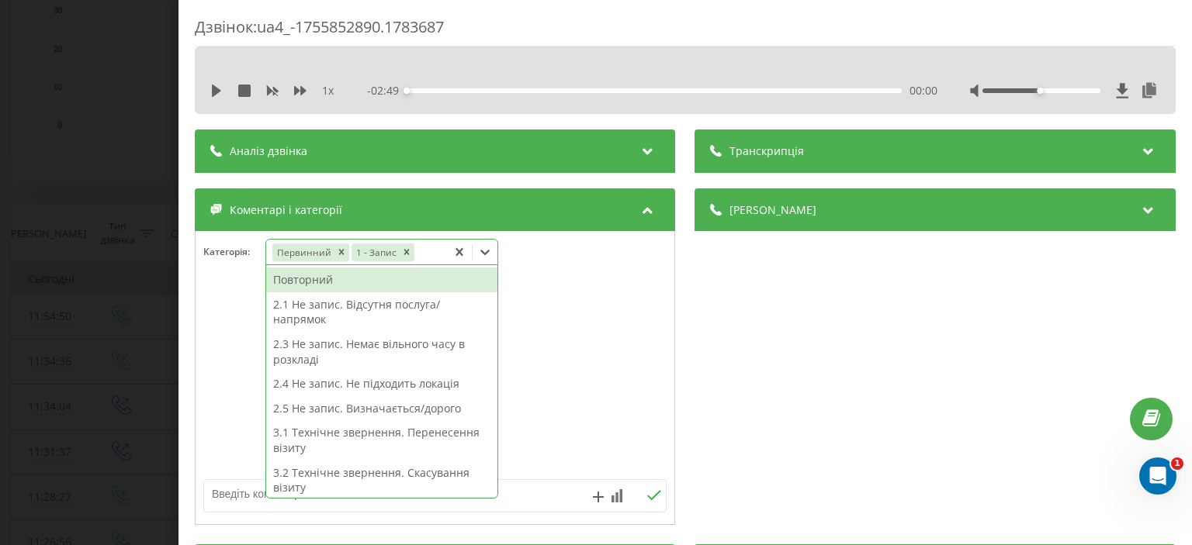
click at [98, 157] on div "Дзвінок : ua4_-1755852890.1783687 1 x - 02:49 00:00 00:00 Транскрипція Для AI-а…" at bounding box center [596, 272] width 1192 height 545
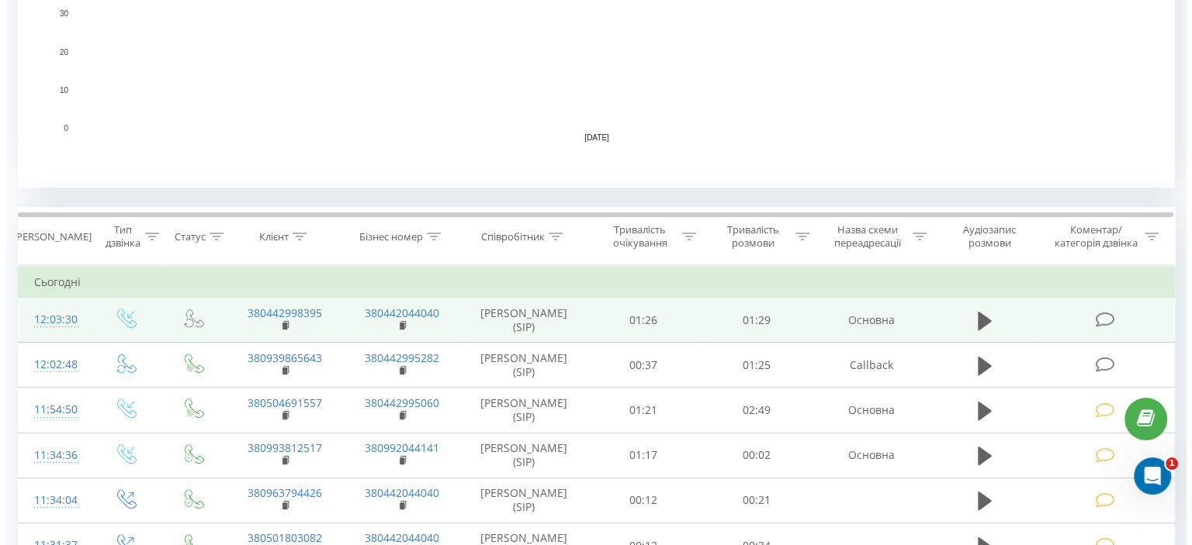
scroll to position [465, 0]
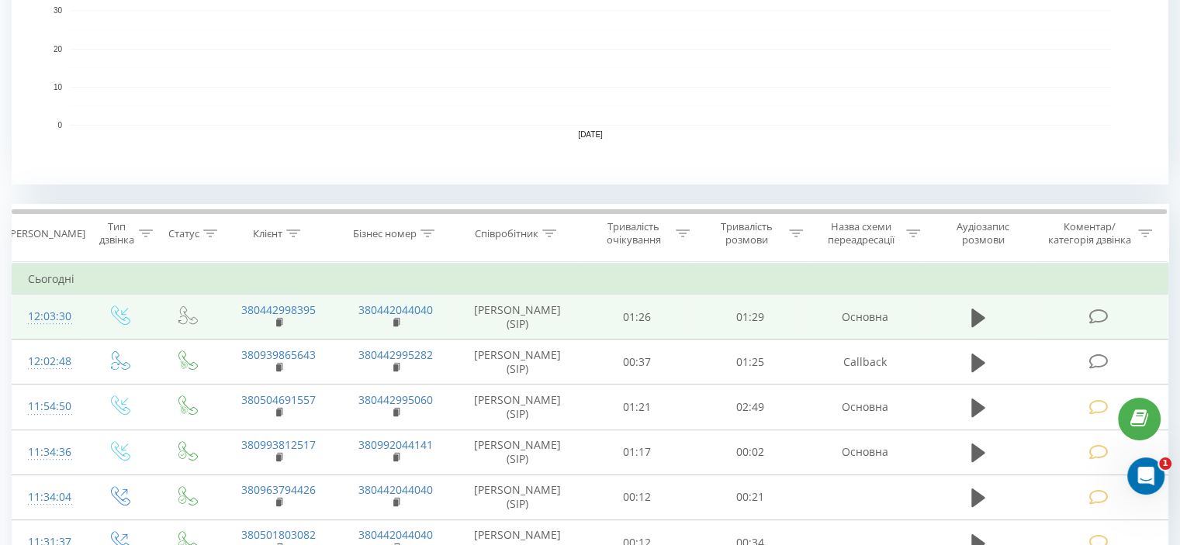
click at [1102, 318] on icon at bounding box center [1097, 317] width 19 height 16
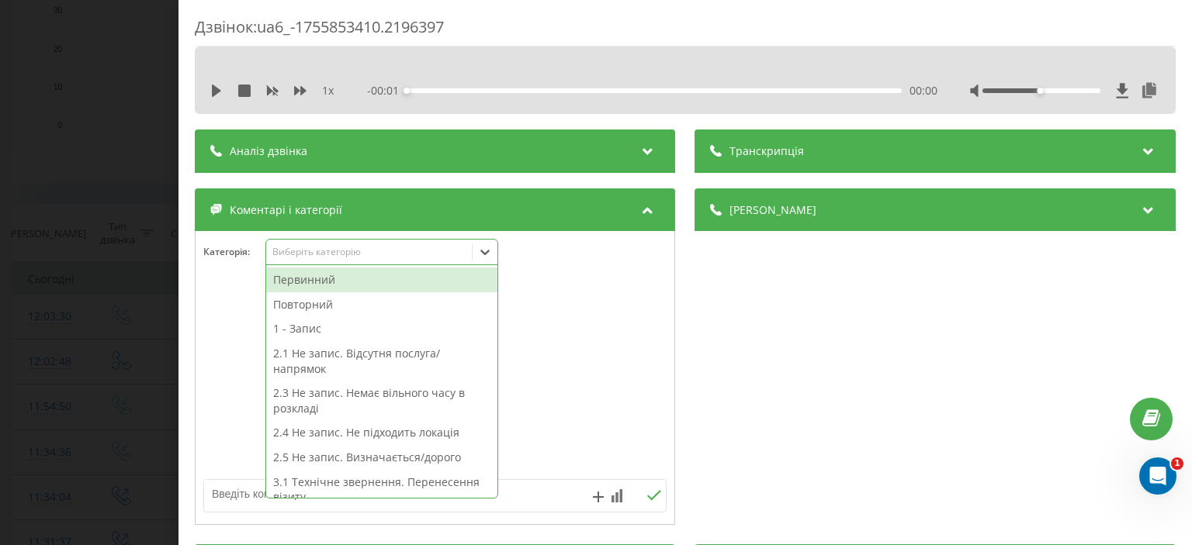
click at [327, 248] on div "Виберіть категорію" at bounding box center [369, 252] width 194 height 12
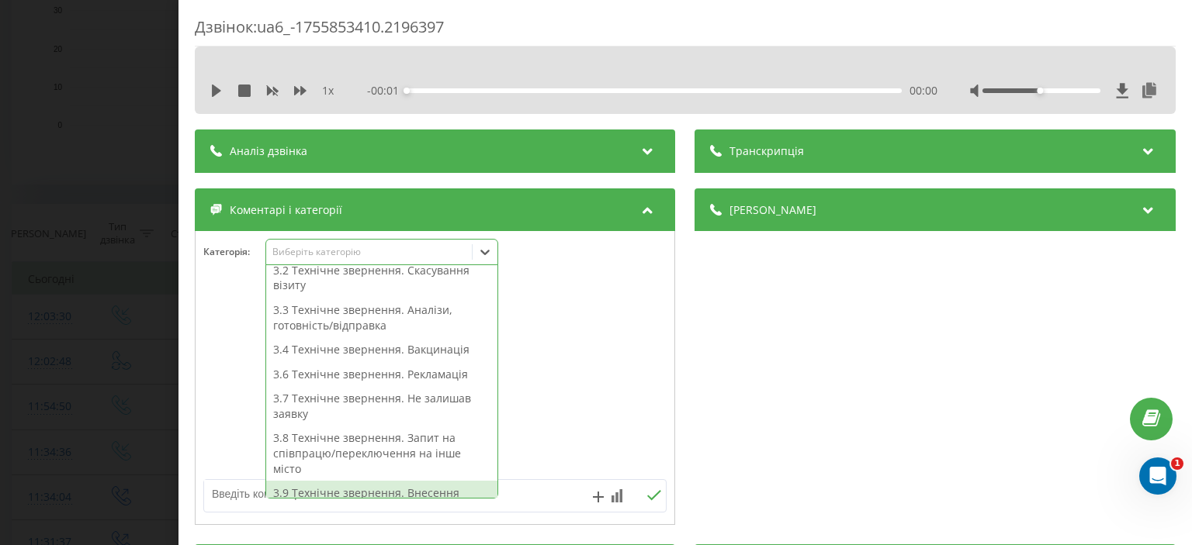
scroll to position [395, 0]
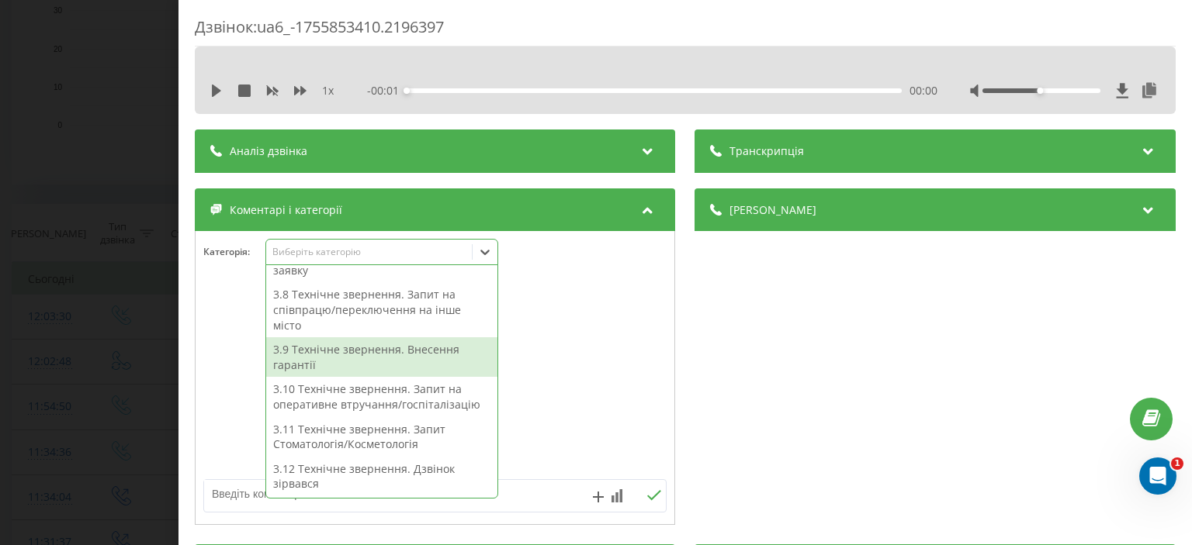
click at [334, 362] on div at bounding box center [434, 378] width 479 height 186
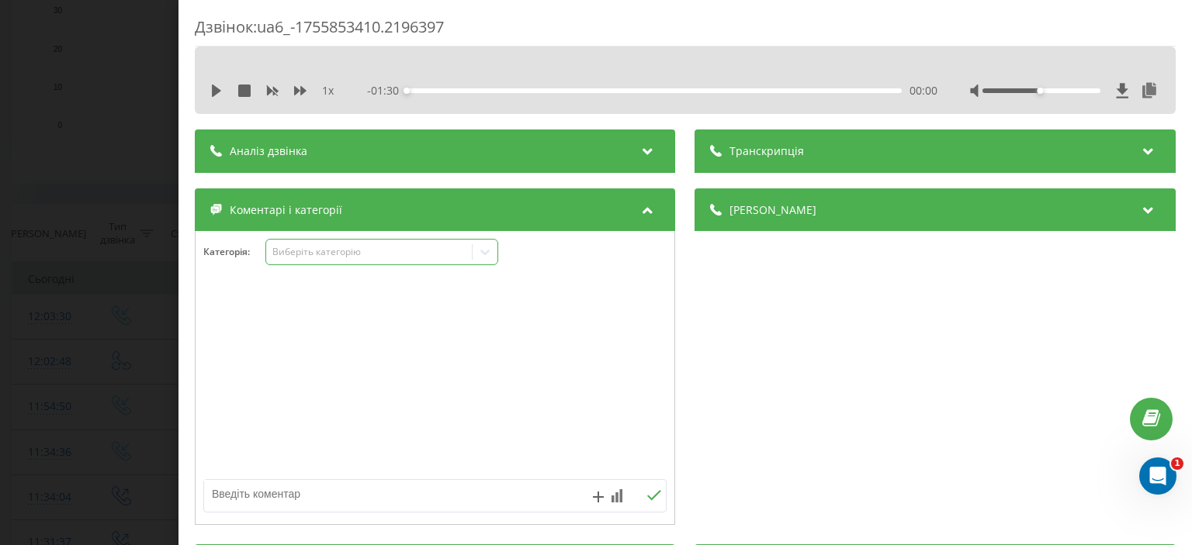
drag, startPoint x: 356, startPoint y: 247, endPoint x: 356, endPoint y: 257, distance: 9.3
click at [355, 247] on div "Виберіть категорію" at bounding box center [369, 252] width 194 height 12
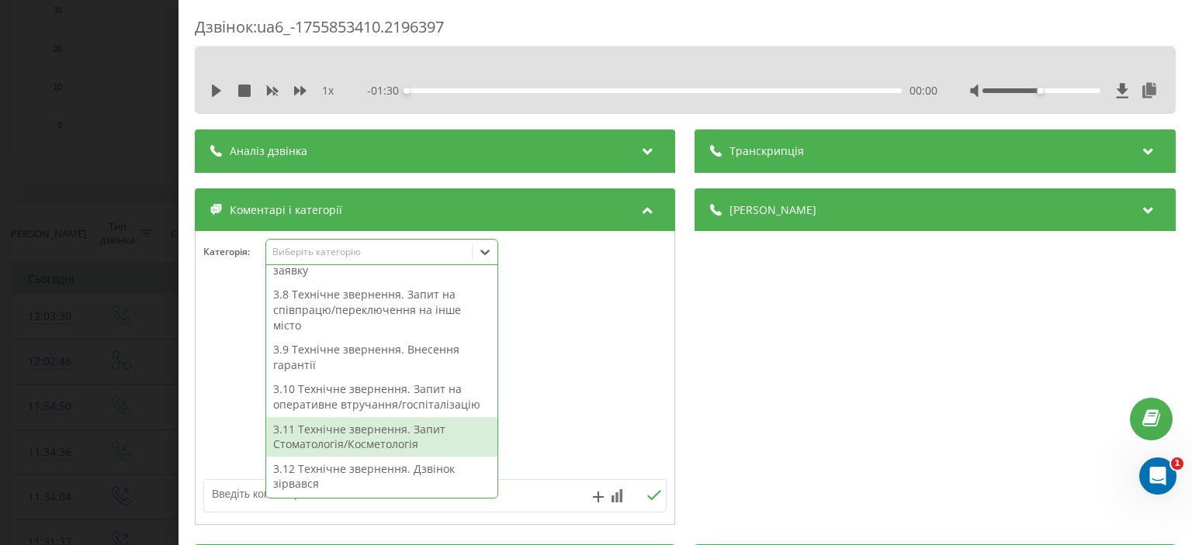
scroll to position [396, 0]
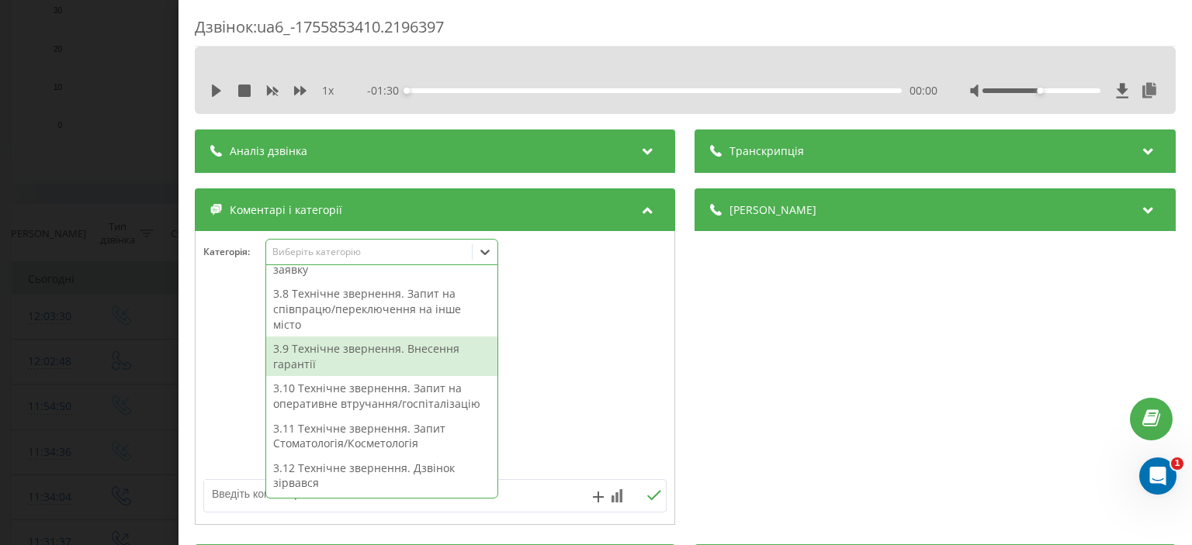
click at [358, 351] on div "3.9 Технічне звернення. Внесення гарантії" at bounding box center [381, 357] width 231 height 40
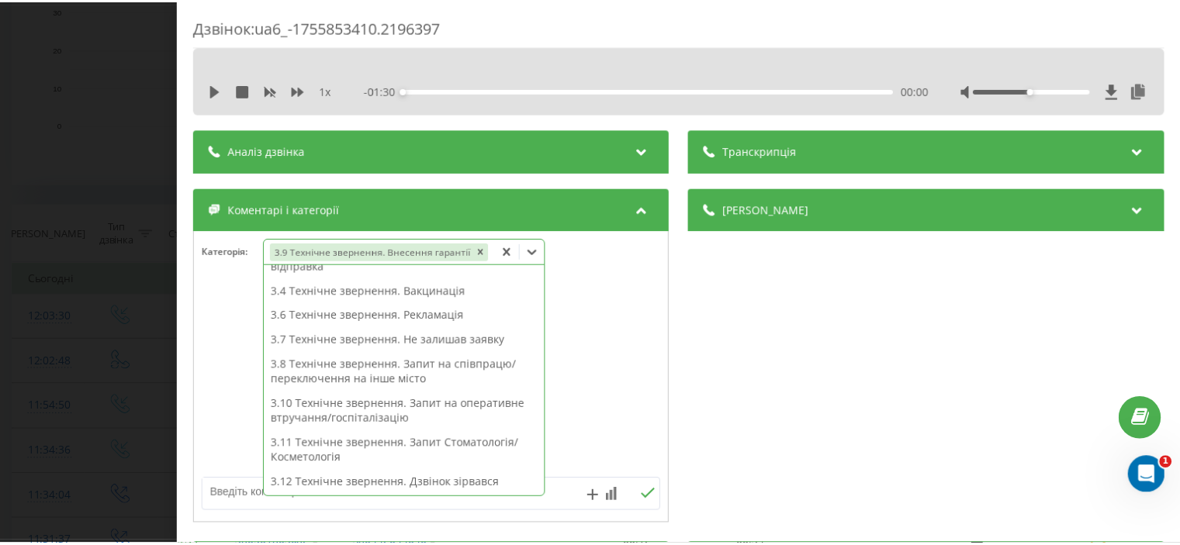
scroll to position [249, 0]
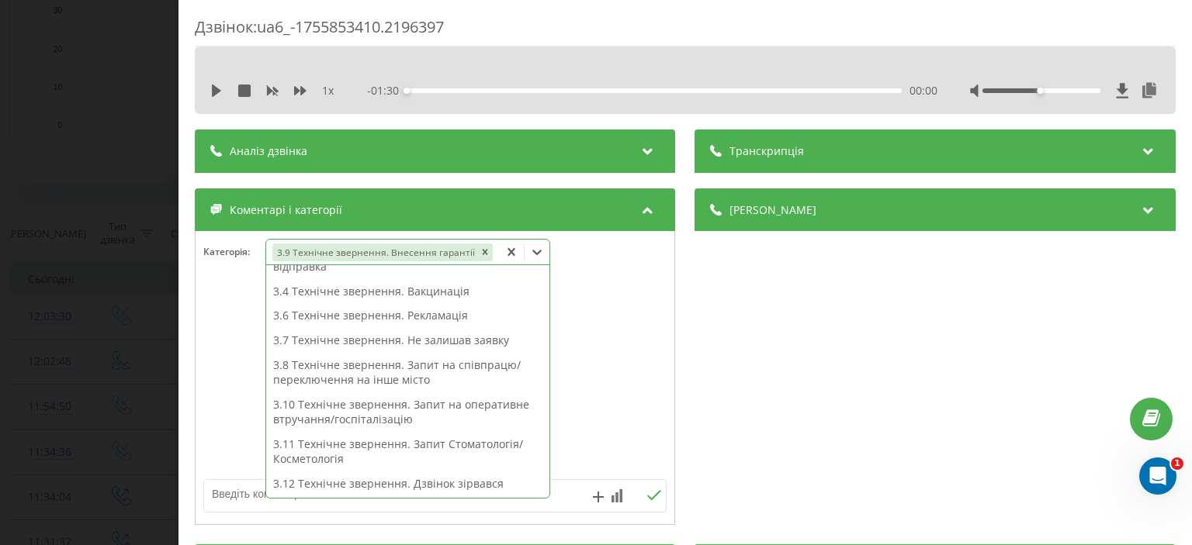
click at [98, 182] on div "Дзвінок : ua6_-1755853410.2196397 1 x - 01:30 00:00 00:00 Транскрипція Для AI-а…" at bounding box center [596, 272] width 1192 height 545
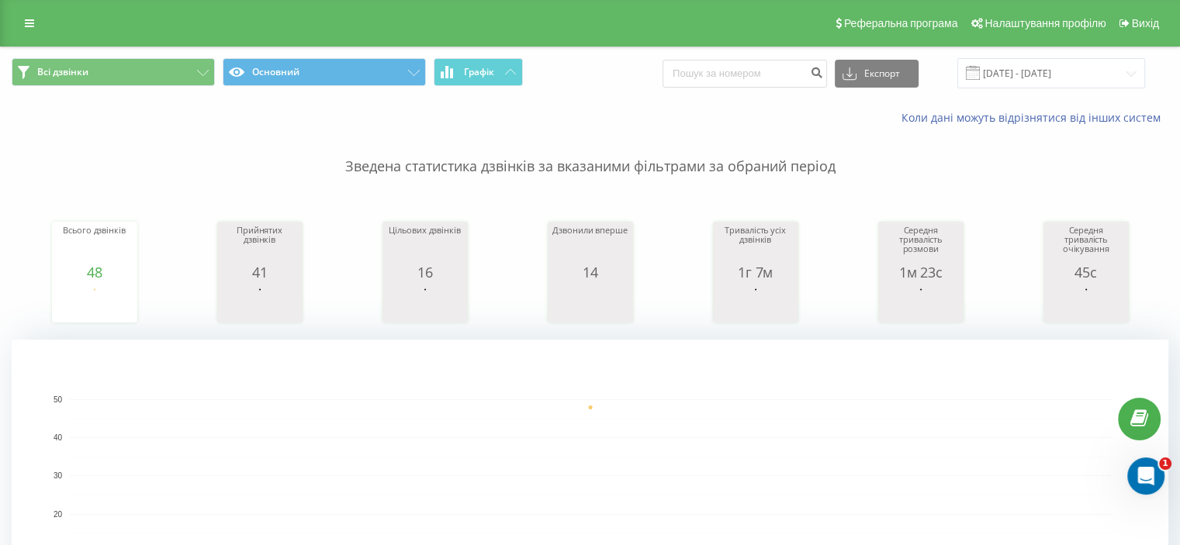
scroll to position [388, 0]
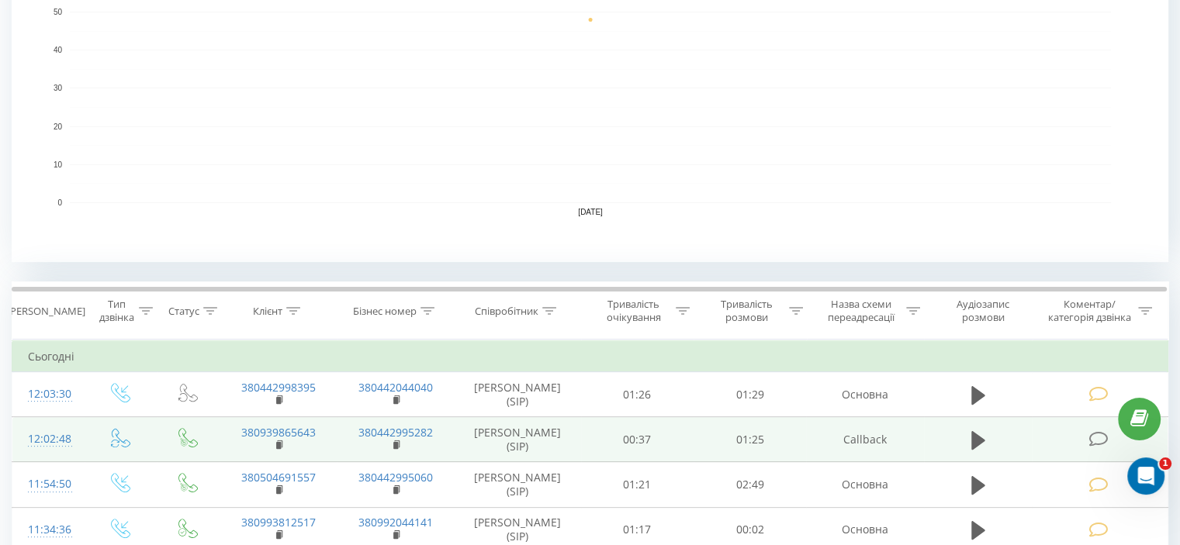
click at [1095, 440] on icon at bounding box center [1097, 439] width 19 height 16
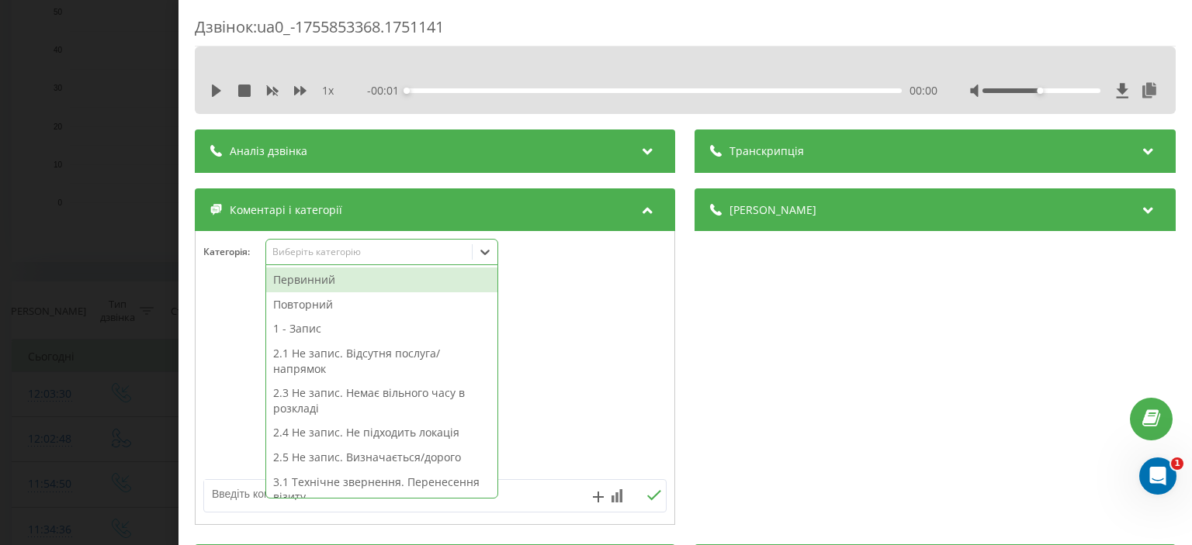
click at [326, 254] on div "Виберіть категорію" at bounding box center [369, 252] width 194 height 12
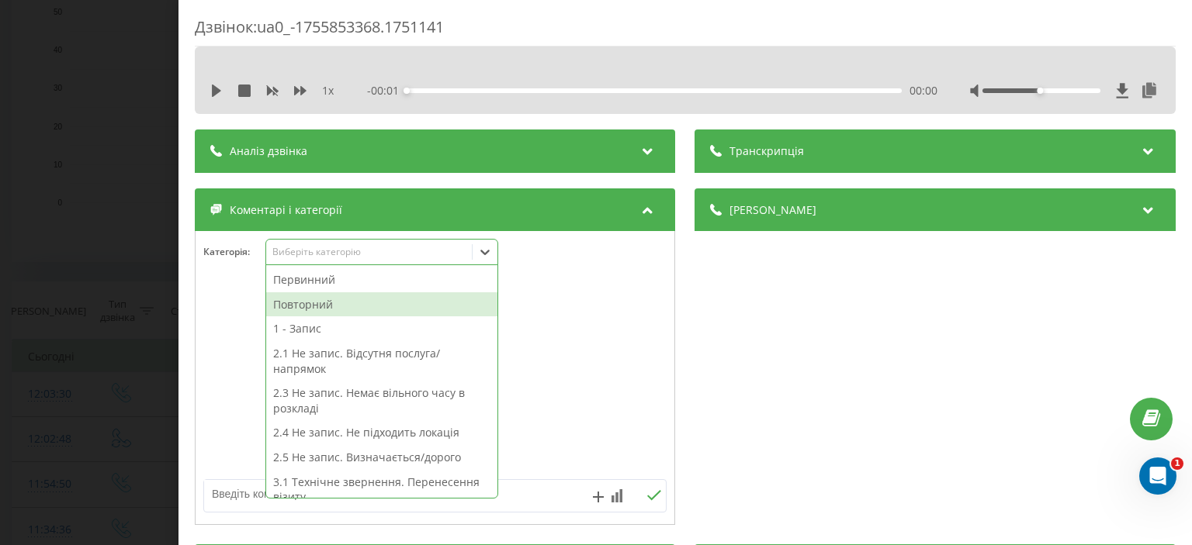
click at [332, 307] on div "Повторний" at bounding box center [381, 304] width 231 height 25
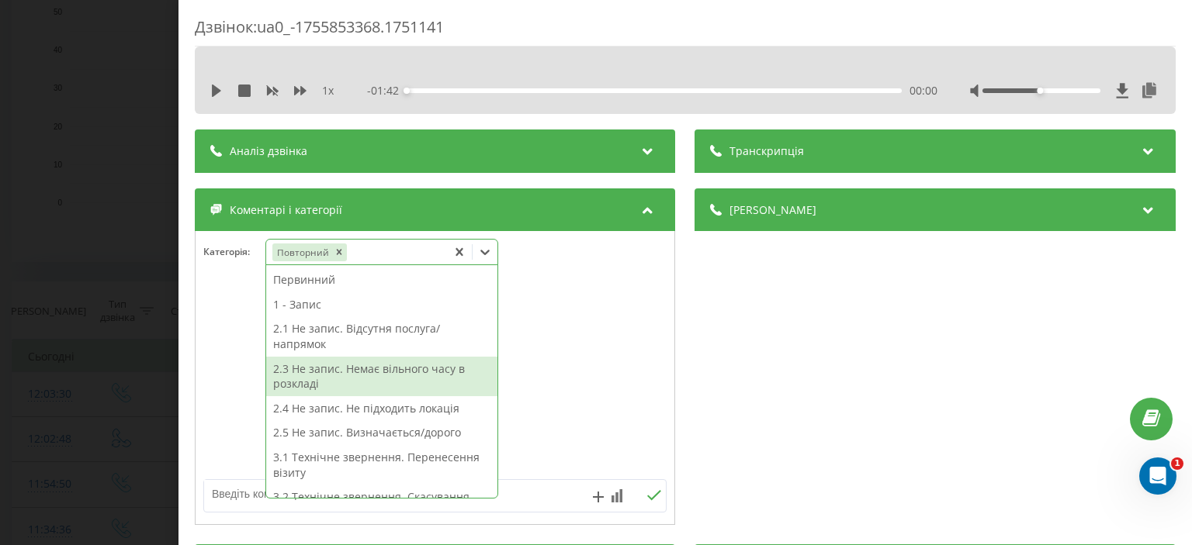
click at [382, 368] on div "2.3 Не запис. Немає вільного часу в розкладі" at bounding box center [381, 377] width 231 height 40
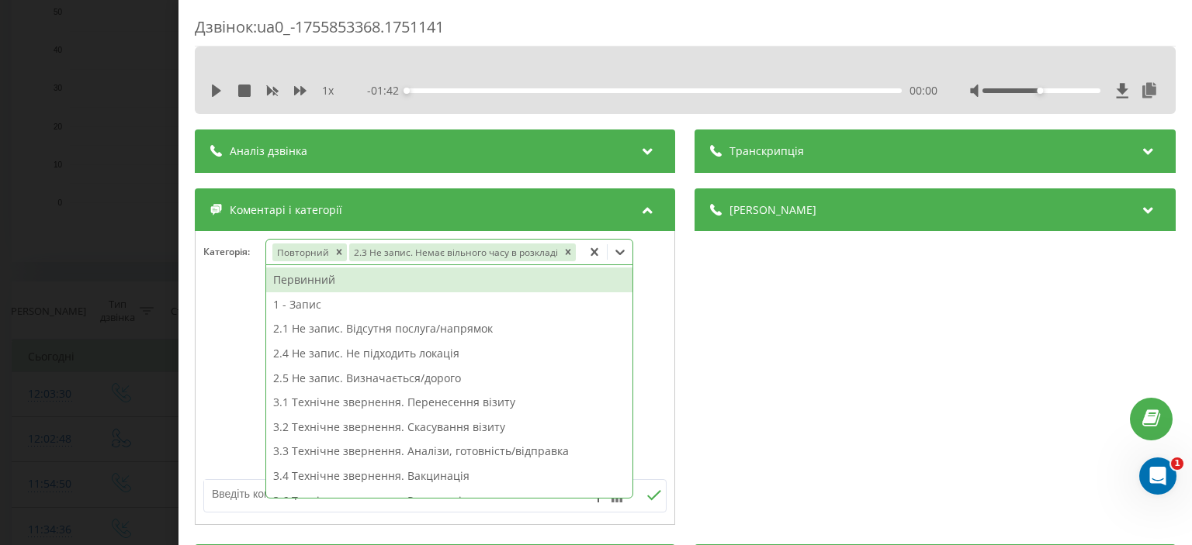
click at [109, 156] on div "Дзвінок : ua0_-1755853368.1751141 1 x - 01:42 00:00 00:00 Транскрипція Для AI-а…" at bounding box center [596, 272] width 1192 height 545
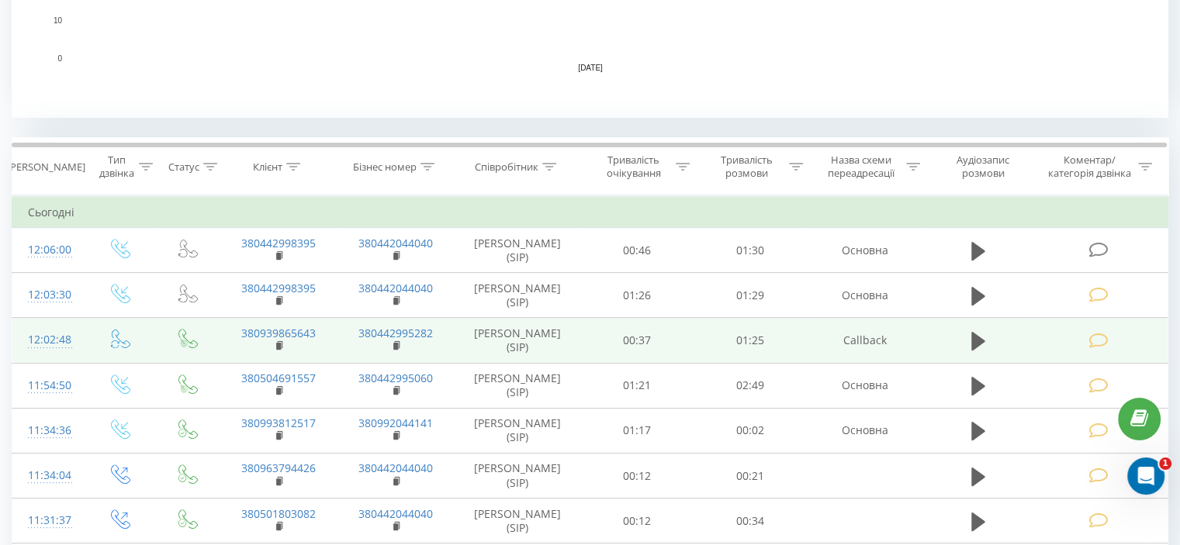
scroll to position [543, 0]
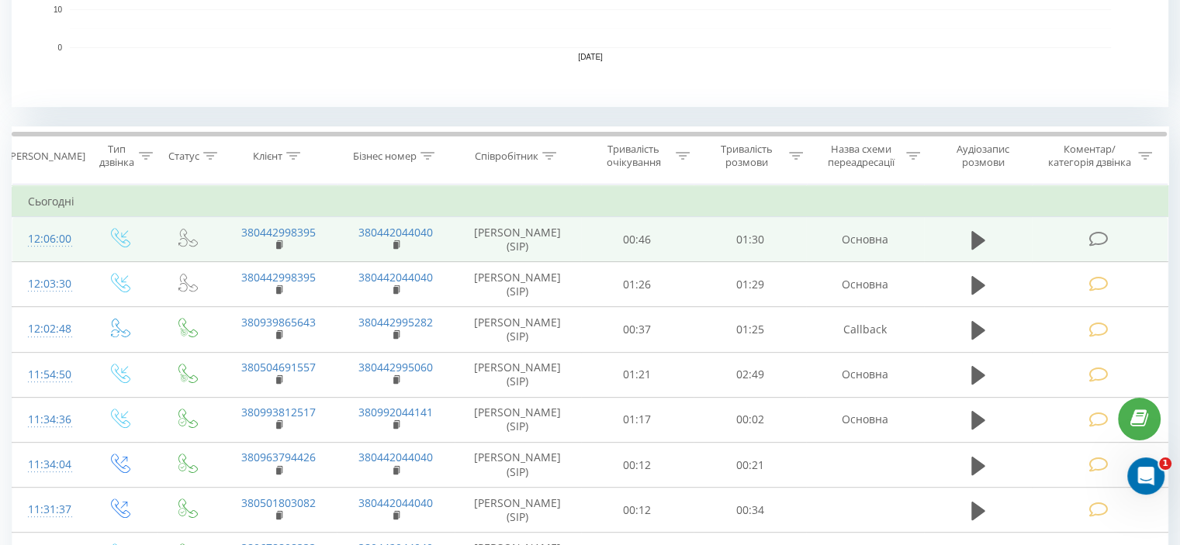
click at [1097, 240] on icon at bounding box center [1097, 239] width 19 height 16
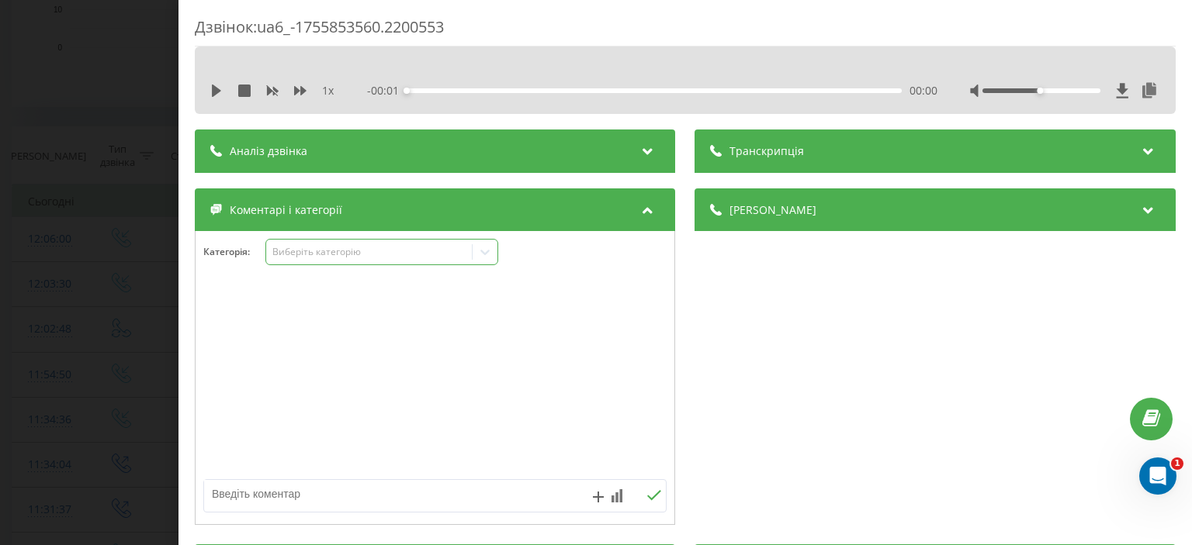
click at [299, 251] on div "Виберіть категорію" at bounding box center [369, 252] width 194 height 12
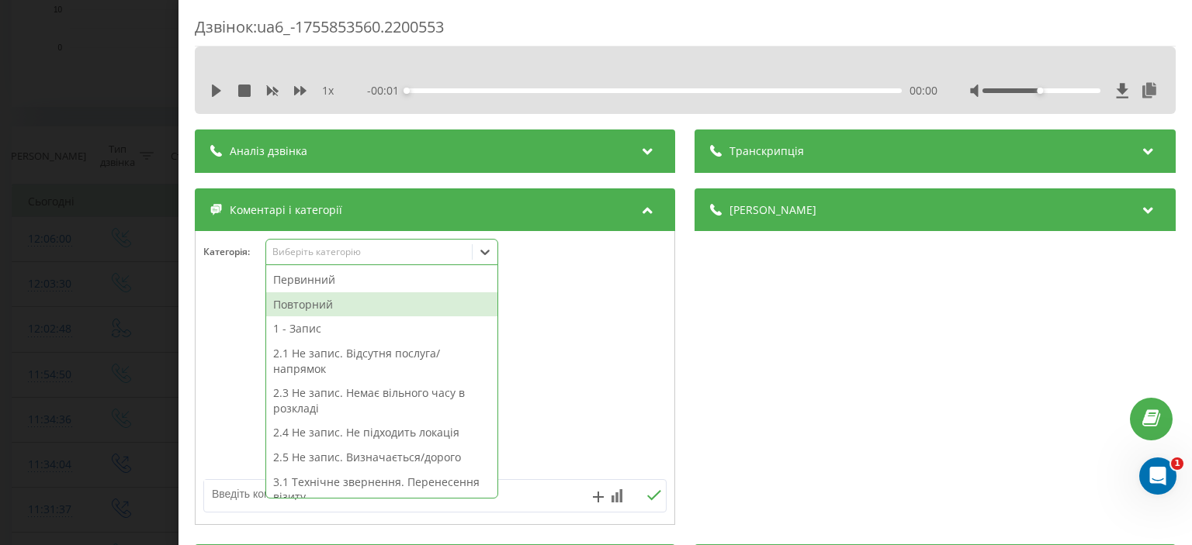
click at [308, 308] on div "Повторний" at bounding box center [381, 304] width 231 height 25
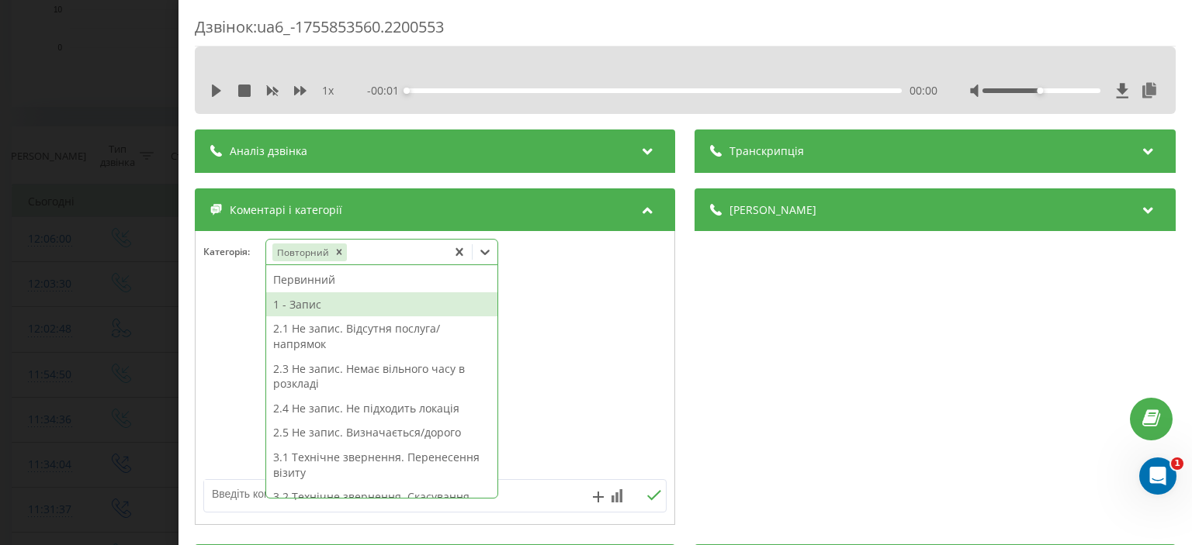
click at [308, 308] on div "1 - Запис" at bounding box center [381, 304] width 231 height 25
click at [307, 308] on div "1 - Запис" at bounding box center [381, 304] width 231 height 25
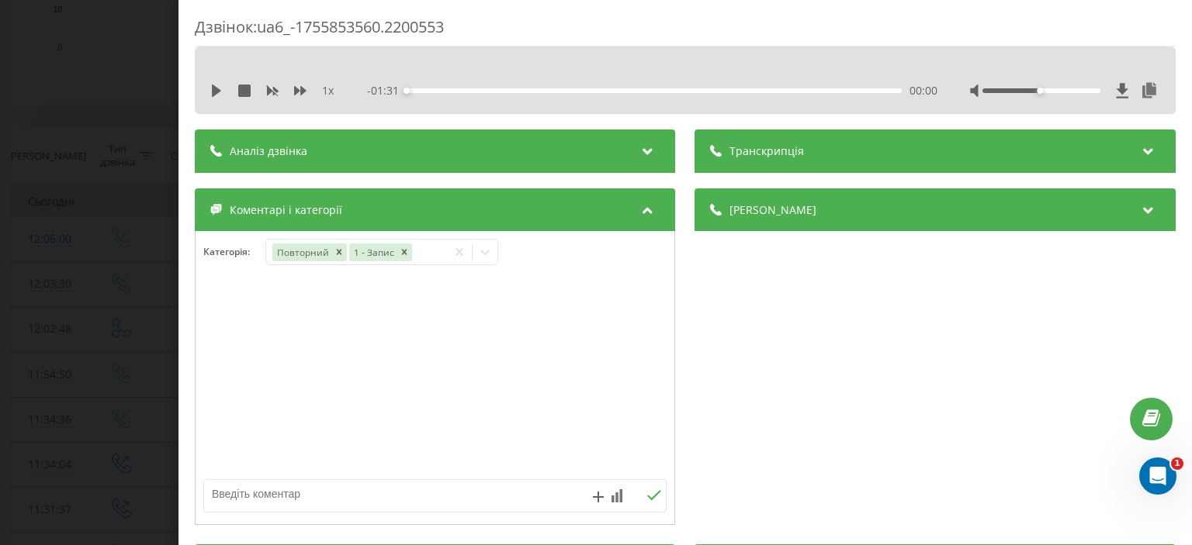
drag, startPoint x: 137, startPoint y: 130, endPoint x: 62, endPoint y: 121, distance: 75.1
click at [135, 130] on div "Дзвінок : ua6_-1755853560.2200553 1 x - 01:31 00:00 00:00 Транскрипція Для AI-а…" at bounding box center [596, 272] width 1192 height 545
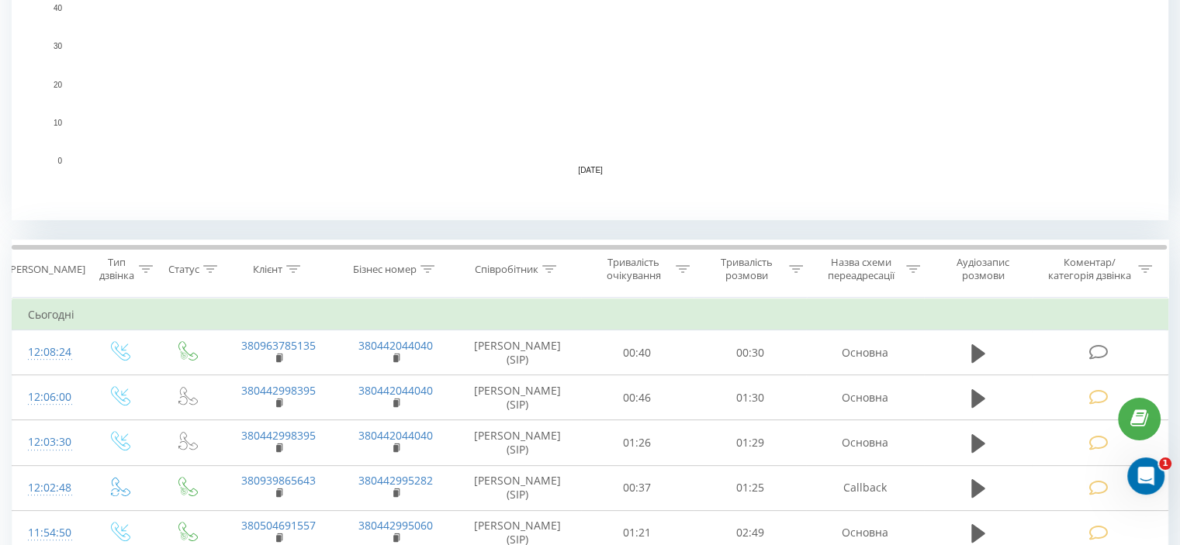
scroll to position [621, 0]
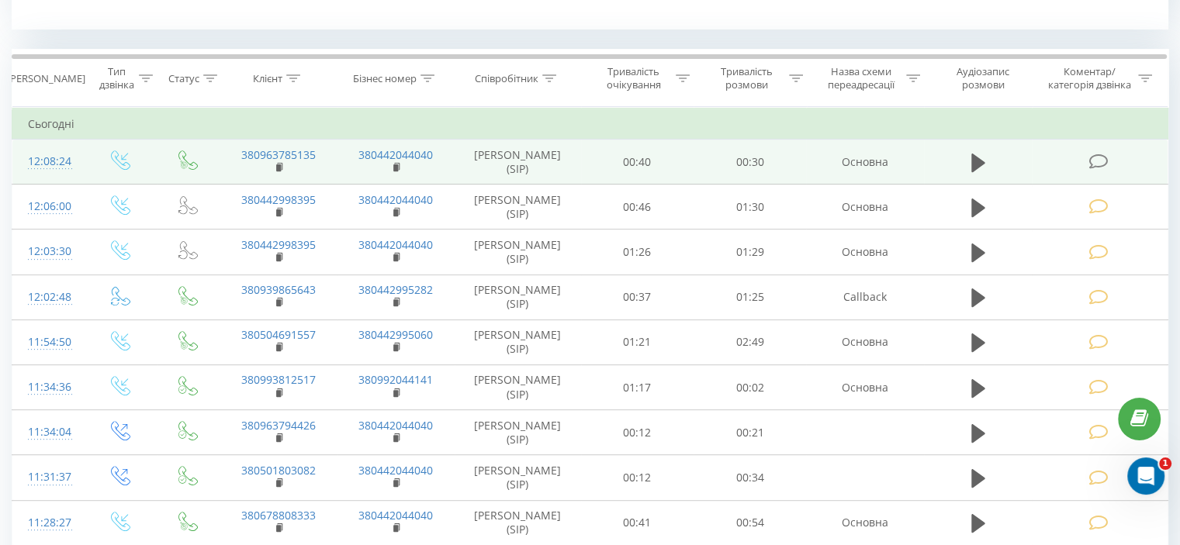
click at [1093, 167] on icon at bounding box center [1097, 162] width 19 height 16
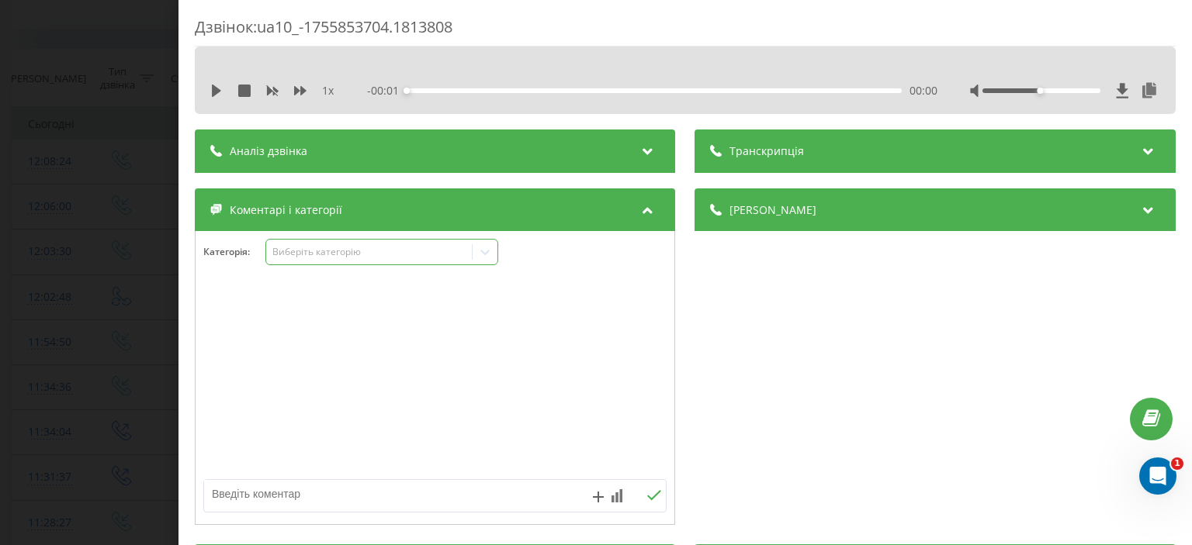
click at [313, 254] on div "Виберіть категорію" at bounding box center [369, 252] width 194 height 12
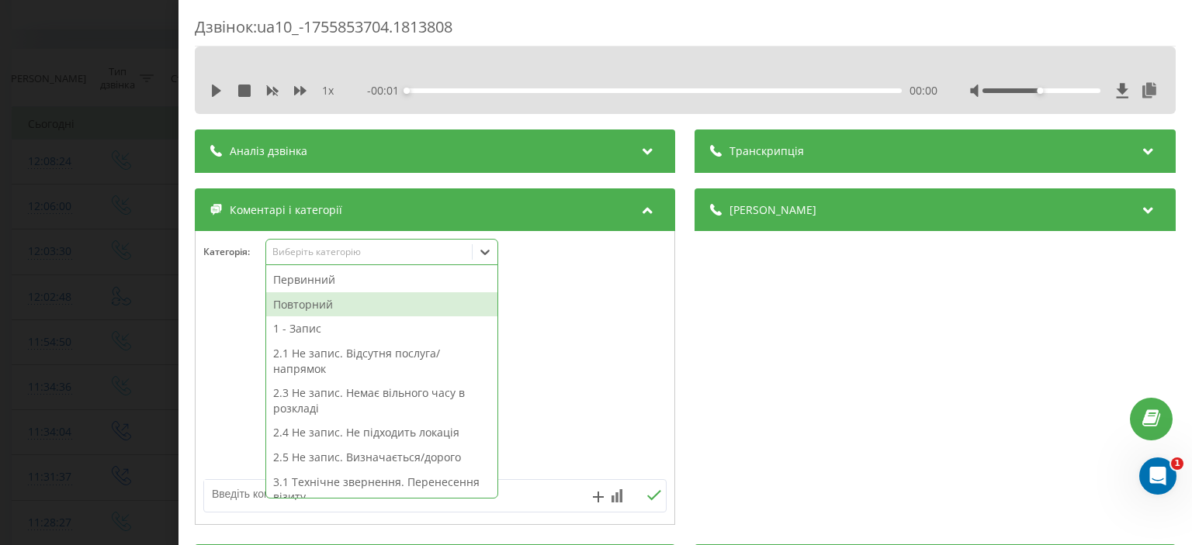
click at [320, 310] on div "Повторний" at bounding box center [381, 304] width 231 height 25
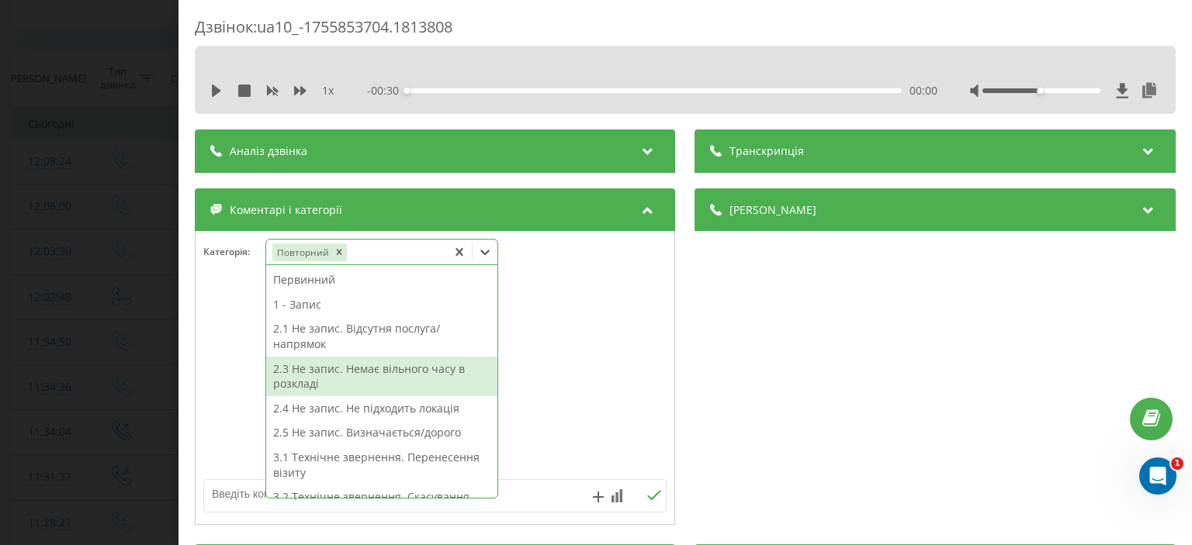
click at [334, 378] on div "2.3 Не запис. Немає вільного часу в розкладі" at bounding box center [381, 377] width 231 height 40
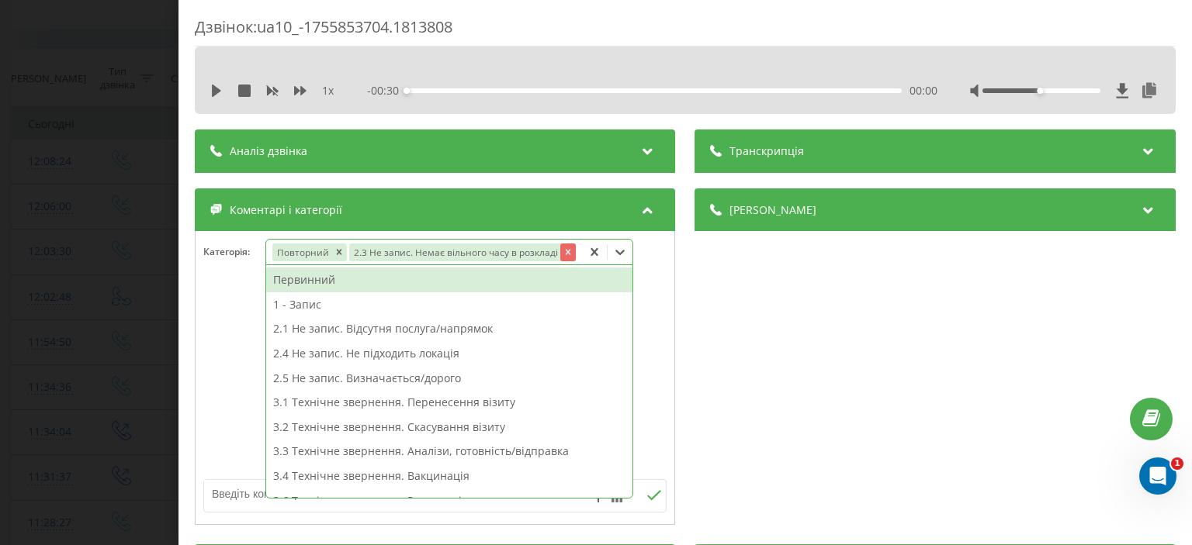
click at [565, 252] on icon "Remove 2.3 Не запис. Немає вільного часу в розкладі" at bounding box center [567, 252] width 11 height 11
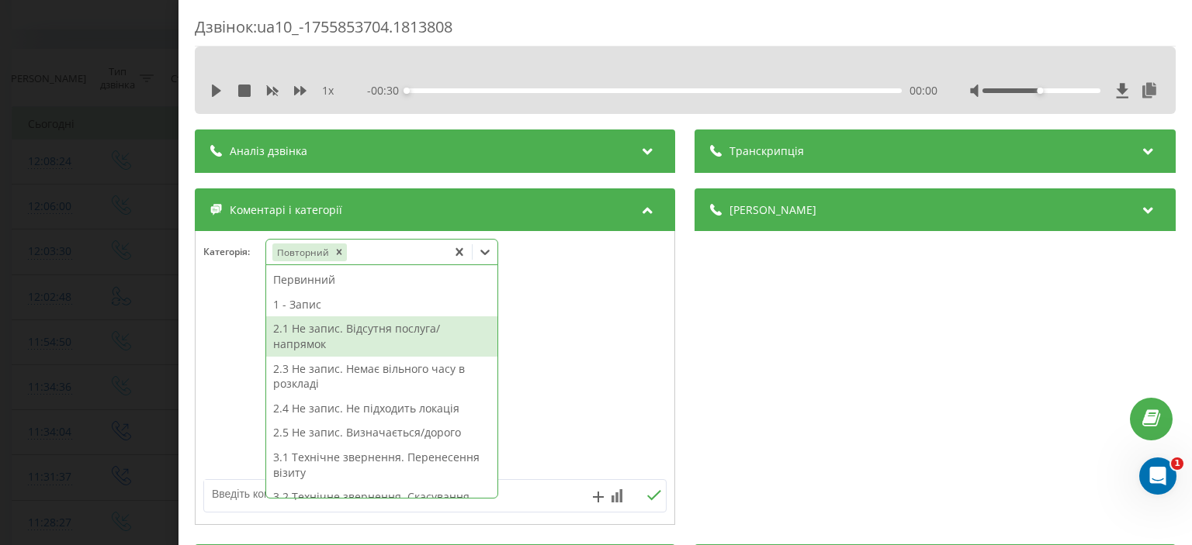
click at [351, 337] on div "2.1 Не запис. Відсутня послуга/напрямок" at bounding box center [381, 337] width 231 height 40
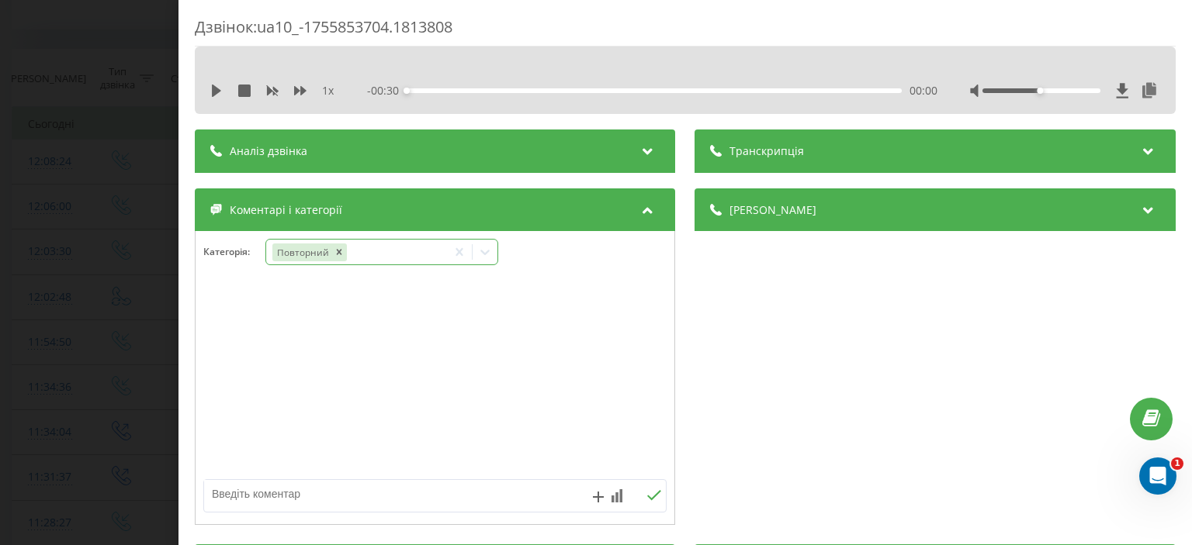
click at [223, 496] on textarea at bounding box center [388, 494] width 369 height 28
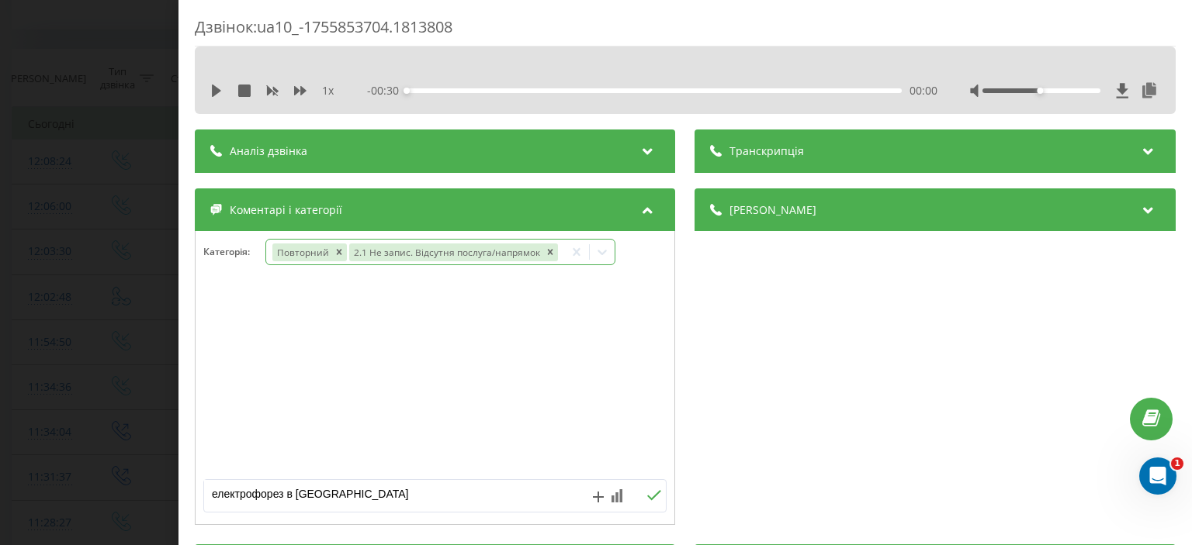
type textarea "електрофорез в Ірпіні"
click at [649, 491] on icon at bounding box center [654, 495] width 15 height 11
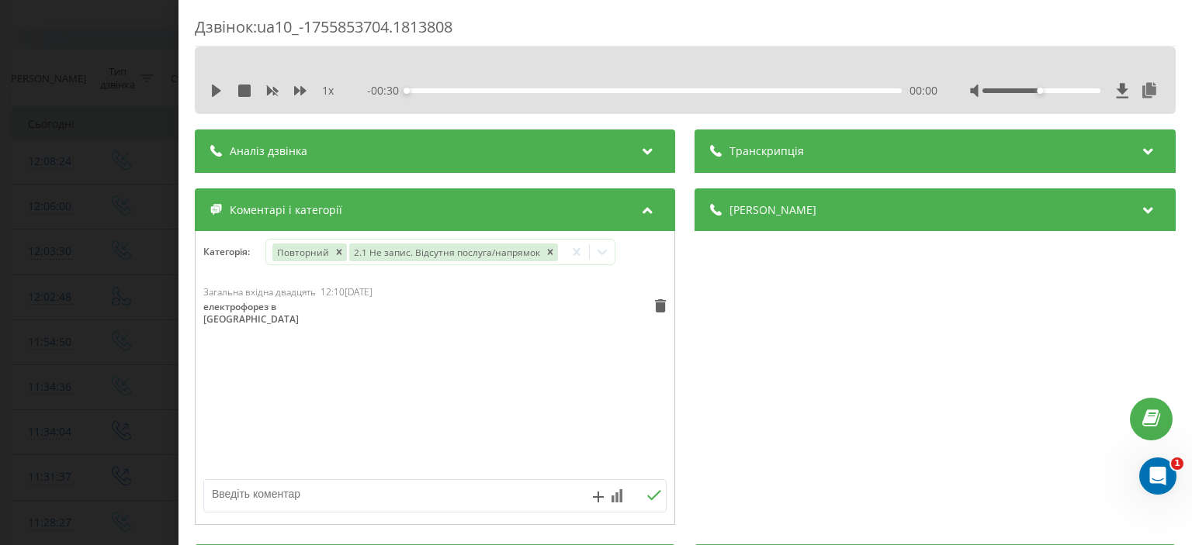
click at [81, 182] on div "Дзвінок : ua10_-1755853704.1813808 1 x - 00:30 00:00 00:00 Транскрипція Для AI-…" at bounding box center [596, 272] width 1192 height 545
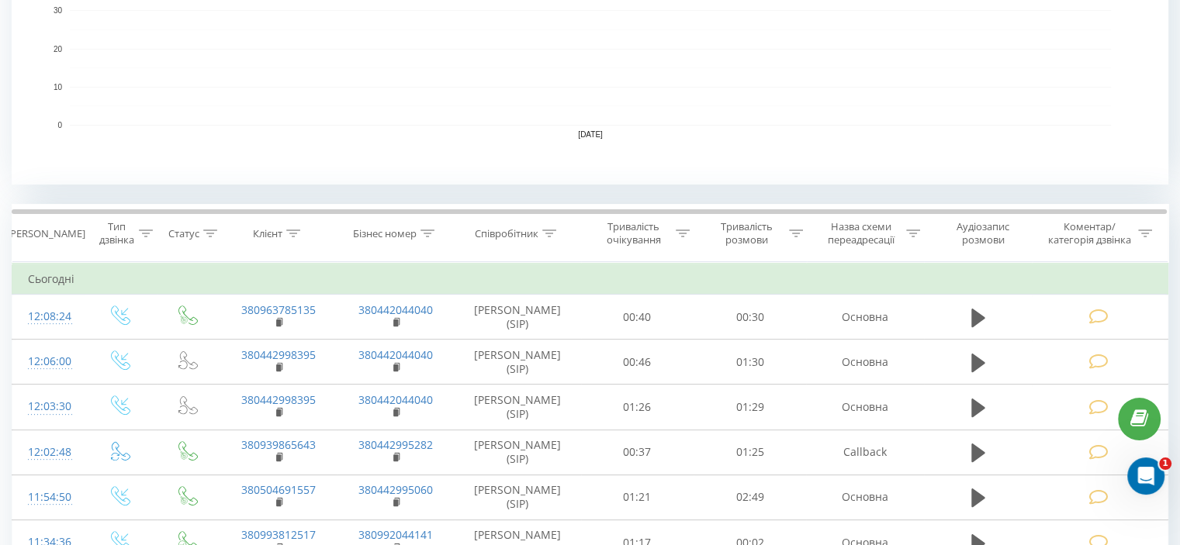
scroll to position [543, 0]
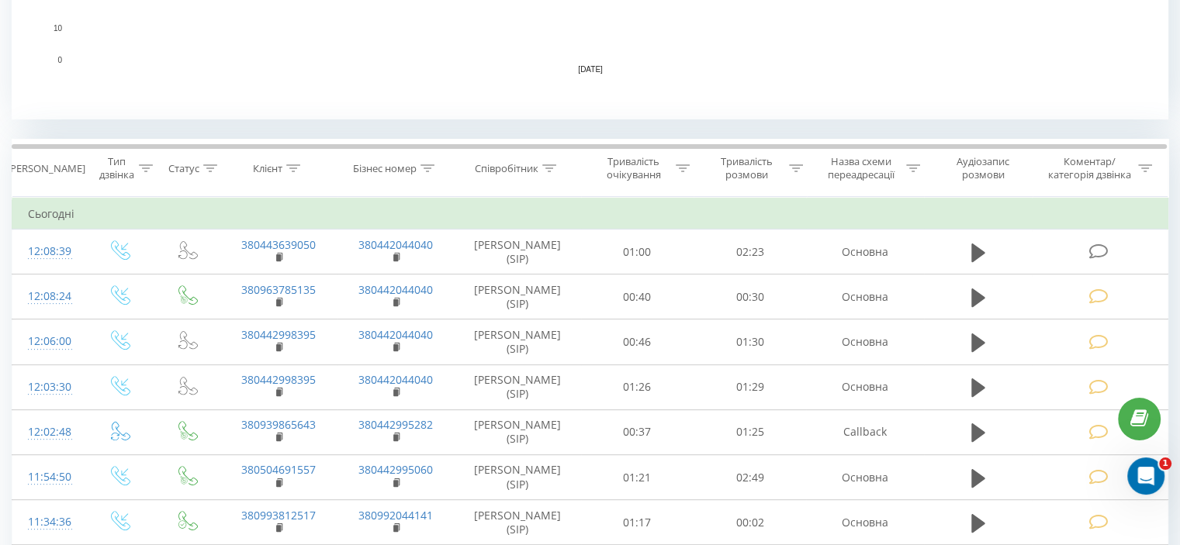
scroll to position [481, 0]
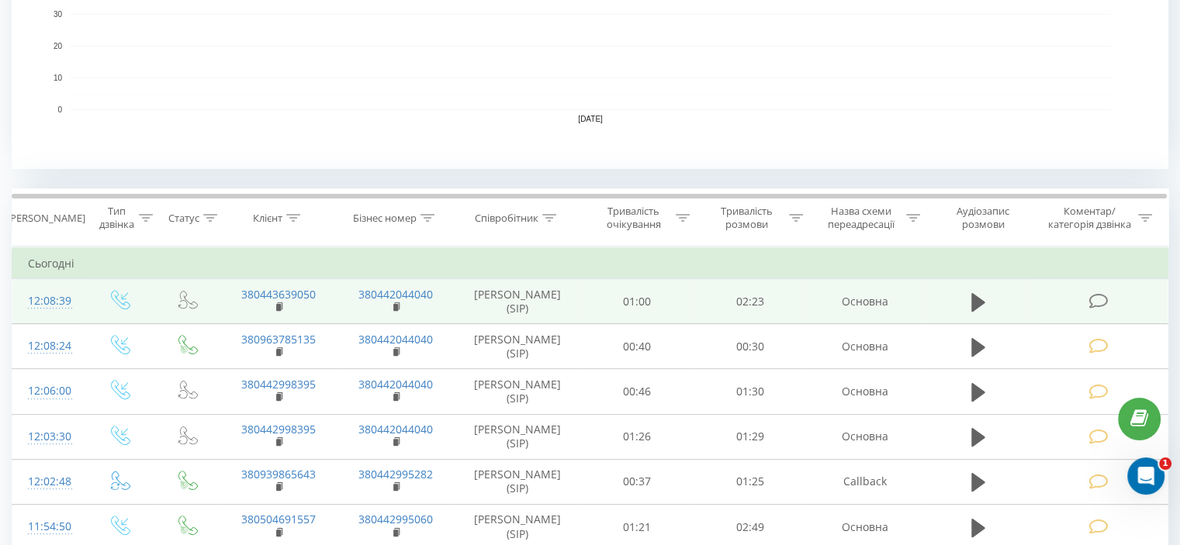
click at [1095, 300] on icon at bounding box center [1097, 301] width 19 height 16
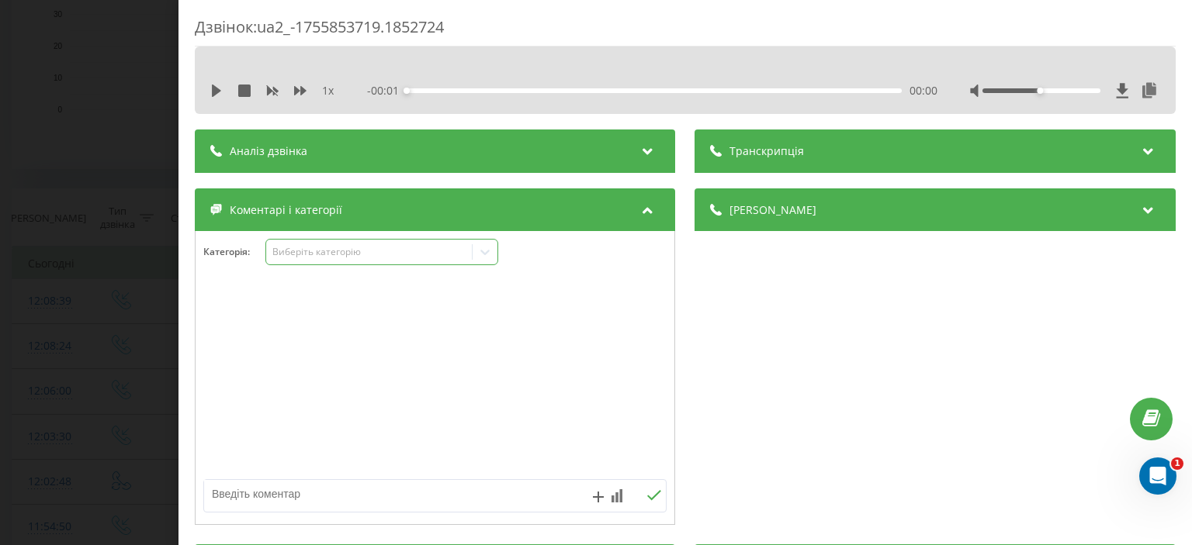
click at [307, 257] on div "Виберіть категорію" at bounding box center [369, 252] width 194 height 12
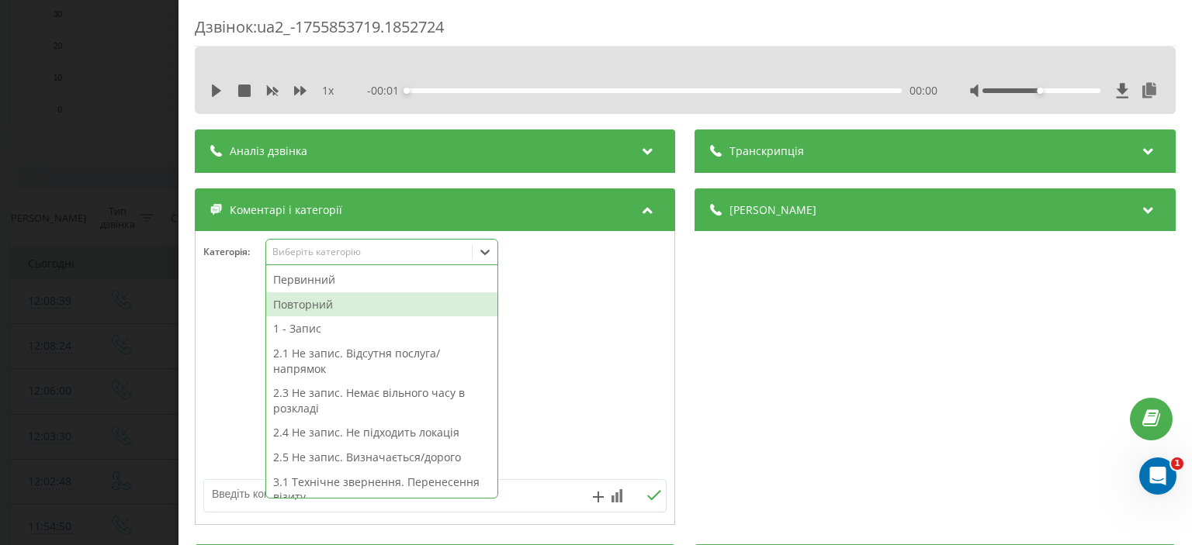
click at [313, 300] on div "Повторний" at bounding box center [381, 304] width 231 height 25
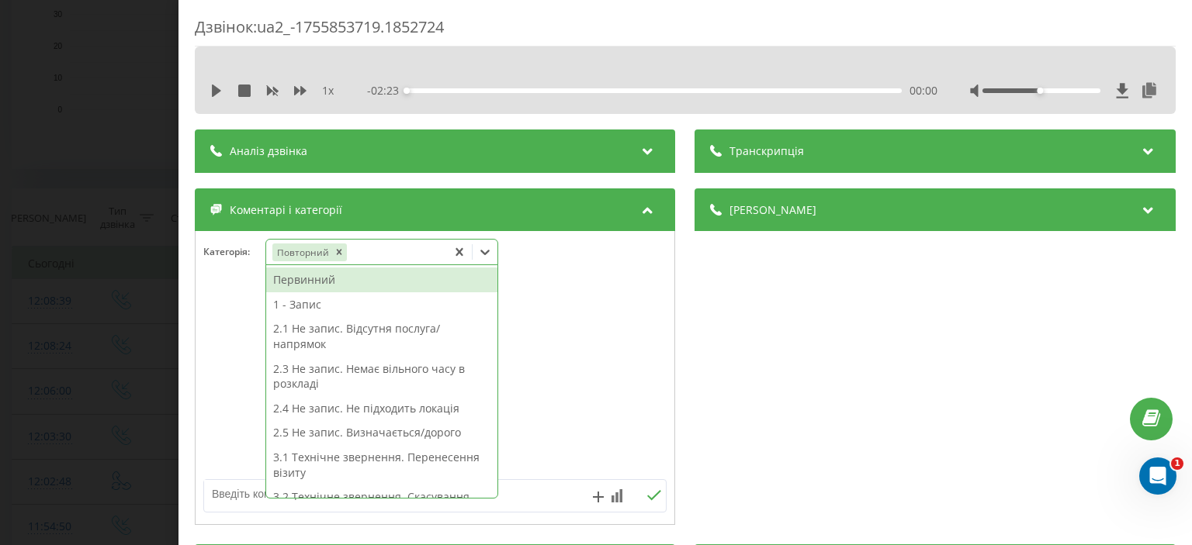
click at [252, 497] on textarea at bounding box center [388, 494] width 369 height 28
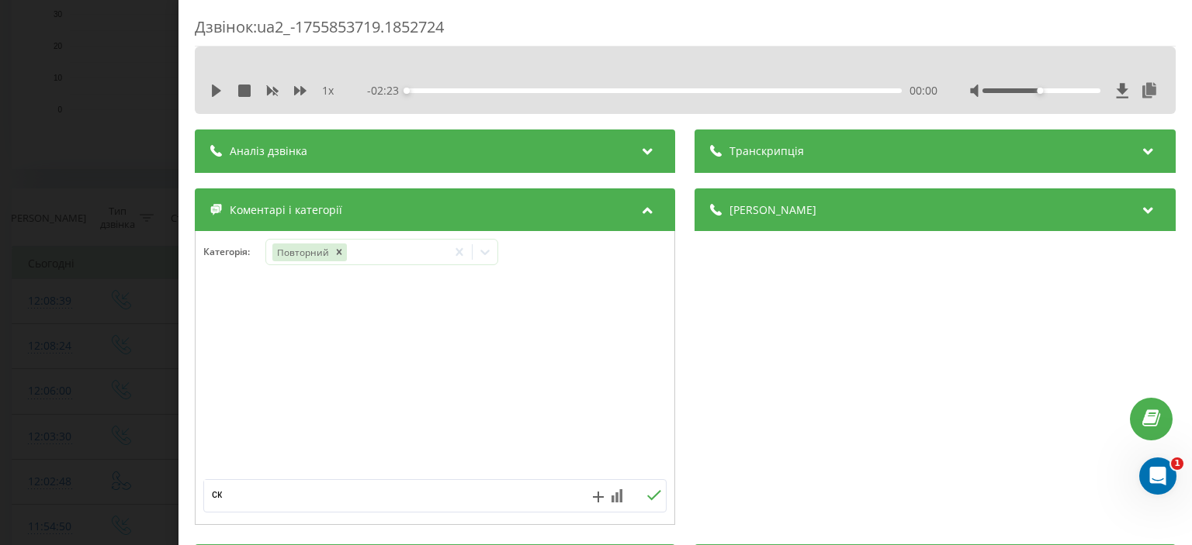
type textarea "ск"
click at [647, 495] on icon at bounding box center [654, 495] width 15 height 11
drag, startPoint x: 131, startPoint y: 198, endPoint x: 112, endPoint y: 146, distance: 55.5
click at [128, 194] on div "Дзвінок : ua2_-1755853719.1852724 1 x - 02:23 00:00 00:00 Транскрипція Для AI-а…" at bounding box center [596, 272] width 1192 height 545
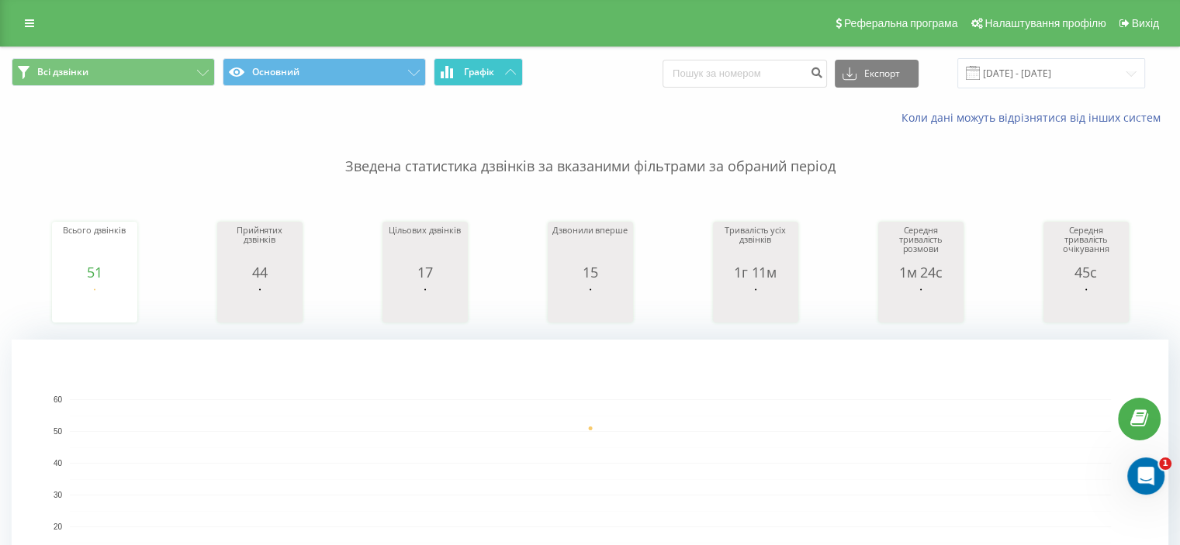
click at [505, 70] on icon at bounding box center [510, 71] width 11 height 5
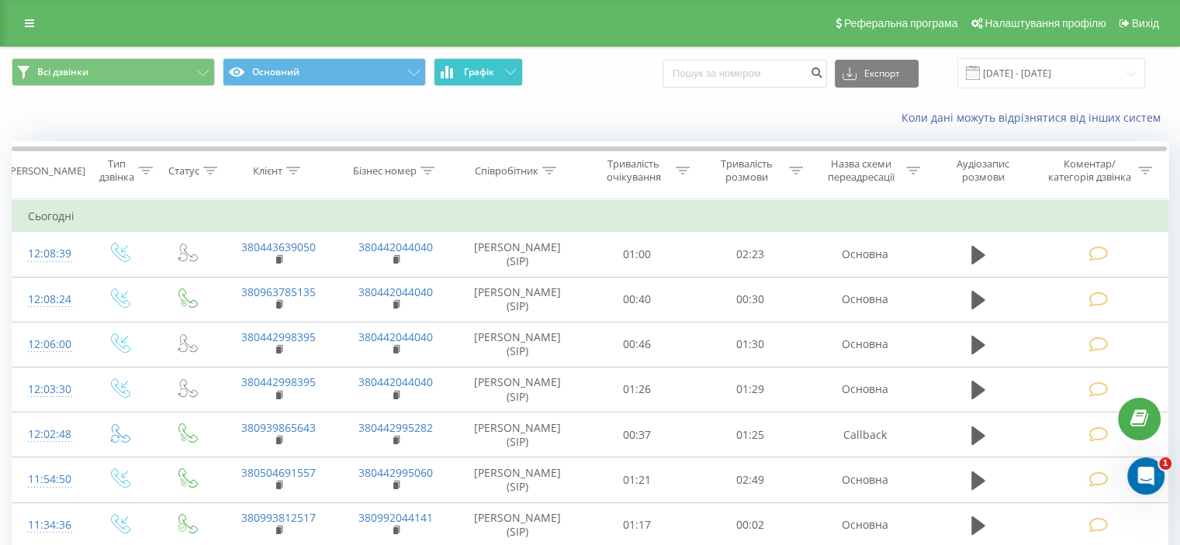
click at [503, 73] on button "Графік" at bounding box center [478, 72] width 89 height 28
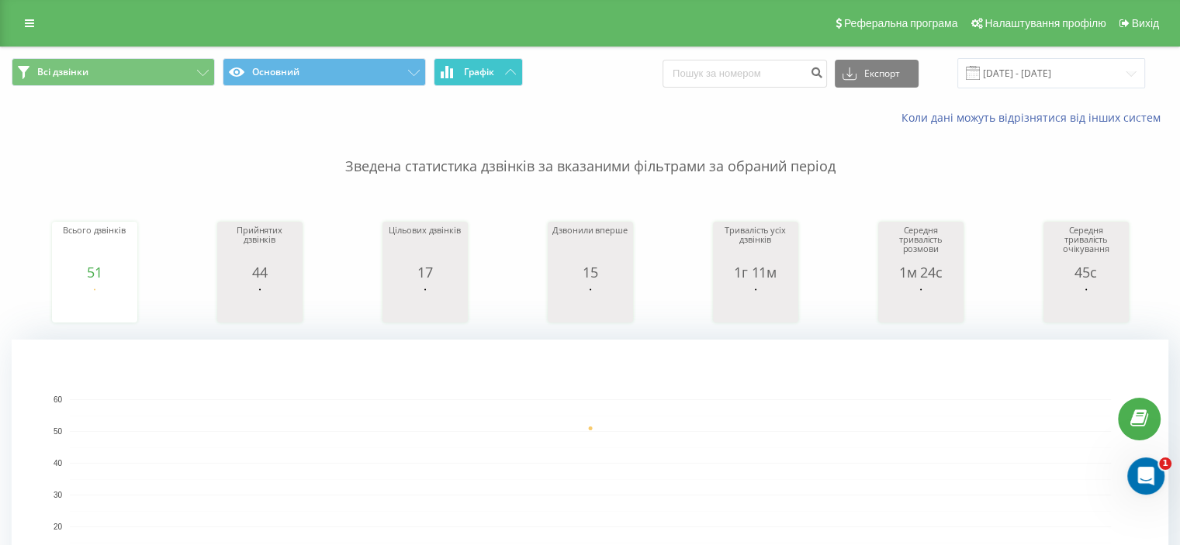
click at [508, 71] on icon at bounding box center [510, 71] width 11 height 5
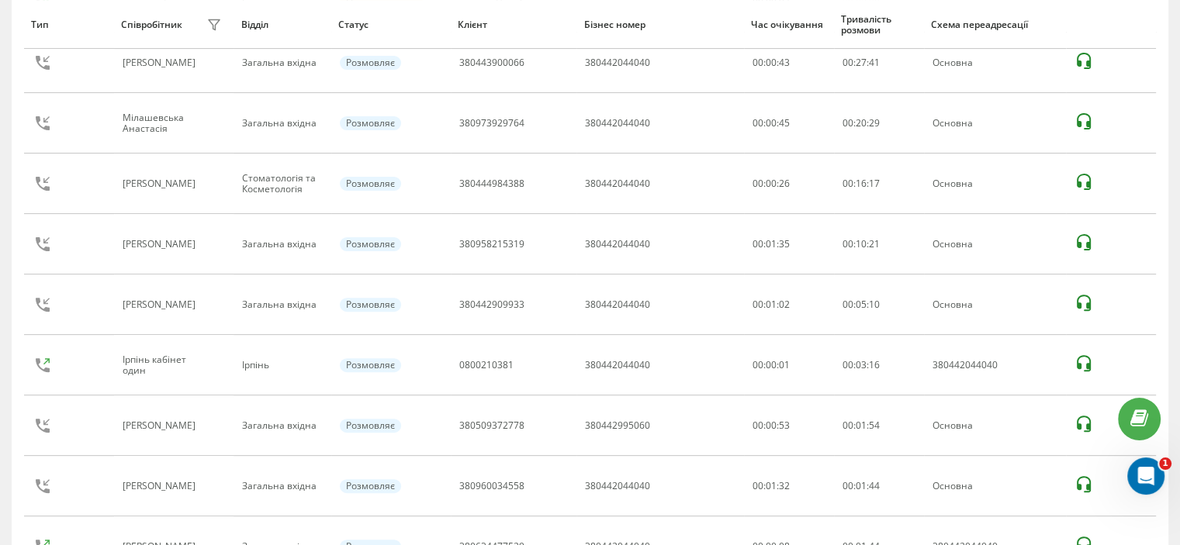
scroll to position [371, 0]
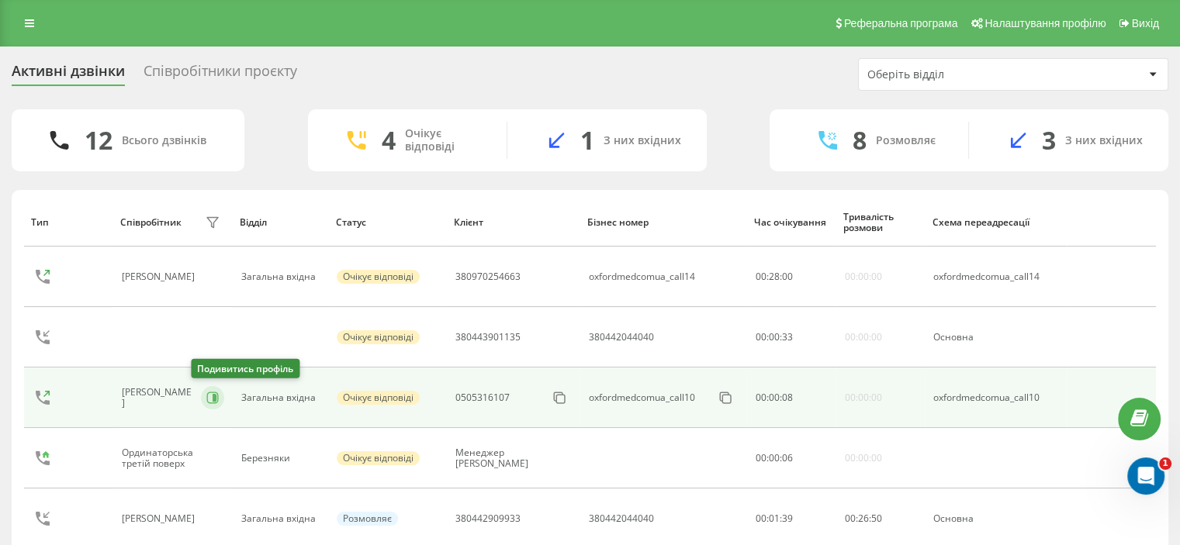
click at [206, 396] on icon at bounding box center [212, 398] width 12 height 12
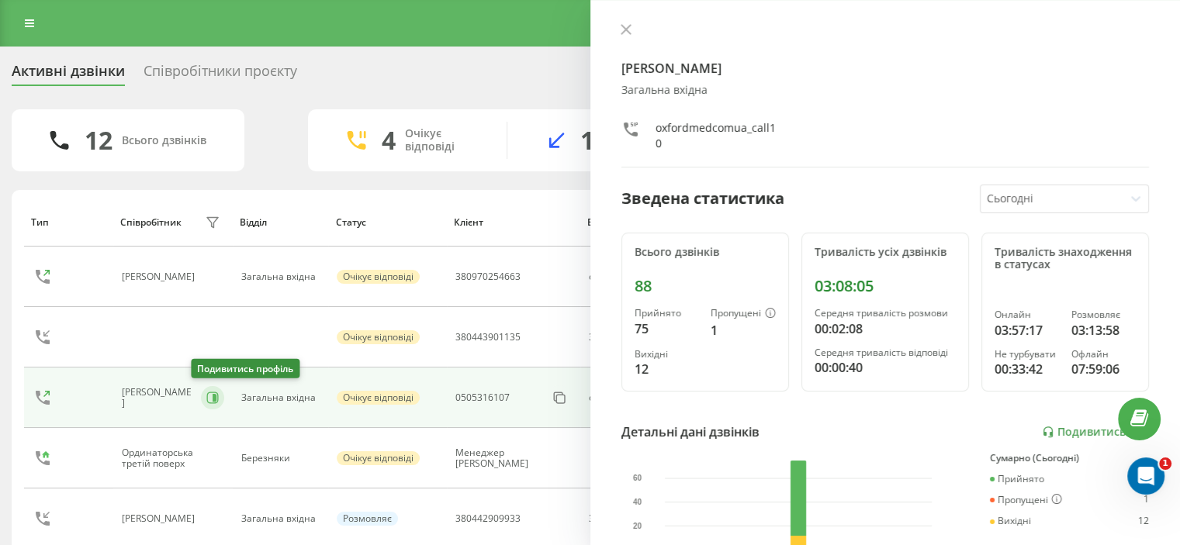
click at [206, 396] on icon at bounding box center [212, 398] width 12 height 12
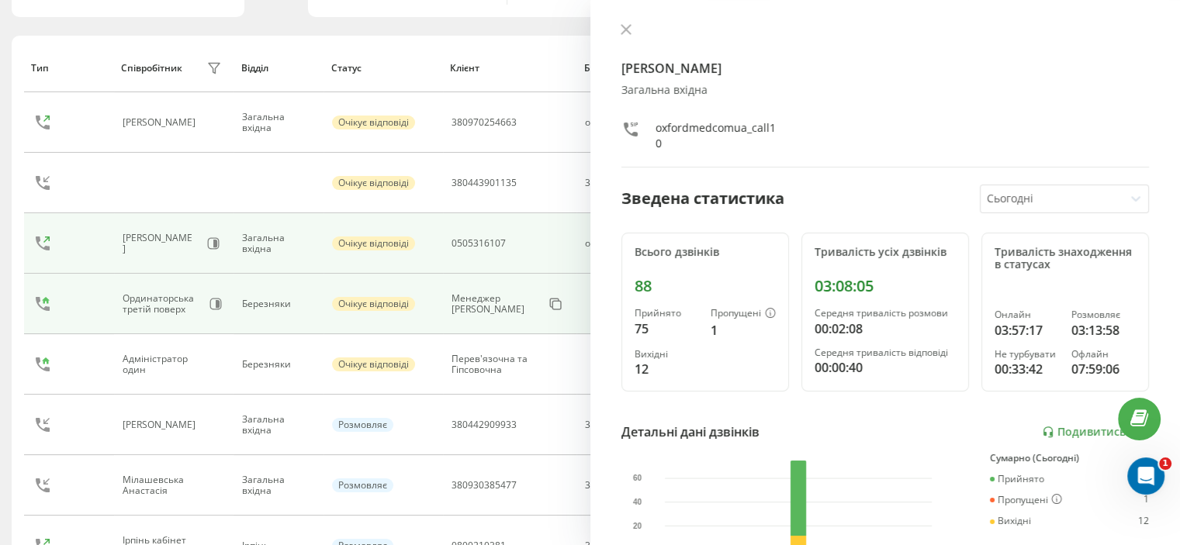
scroll to position [155, 0]
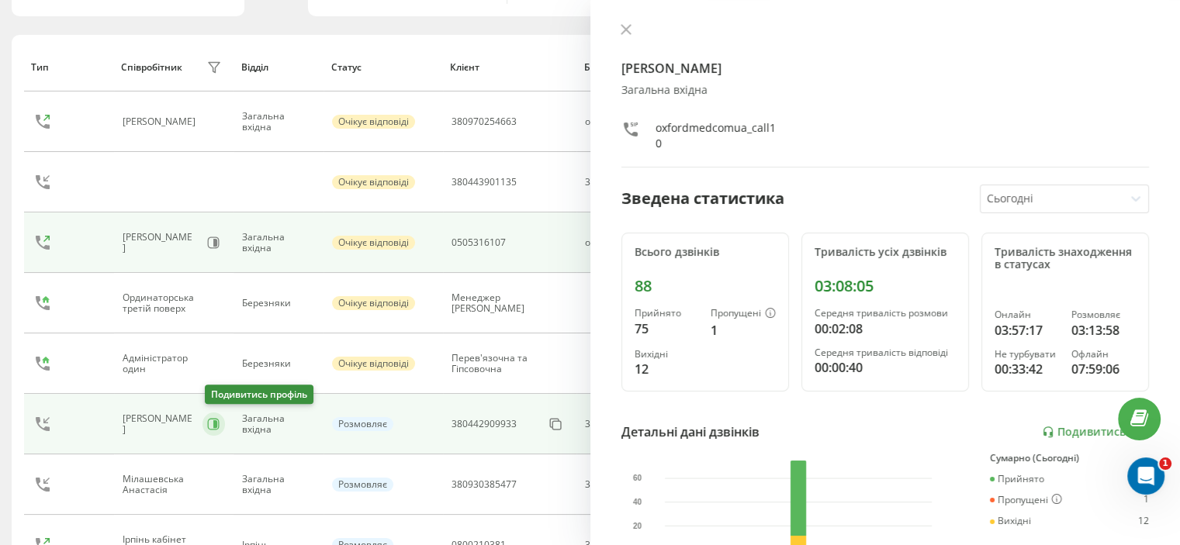
click at [214, 421] on icon at bounding box center [213, 424] width 12 height 12
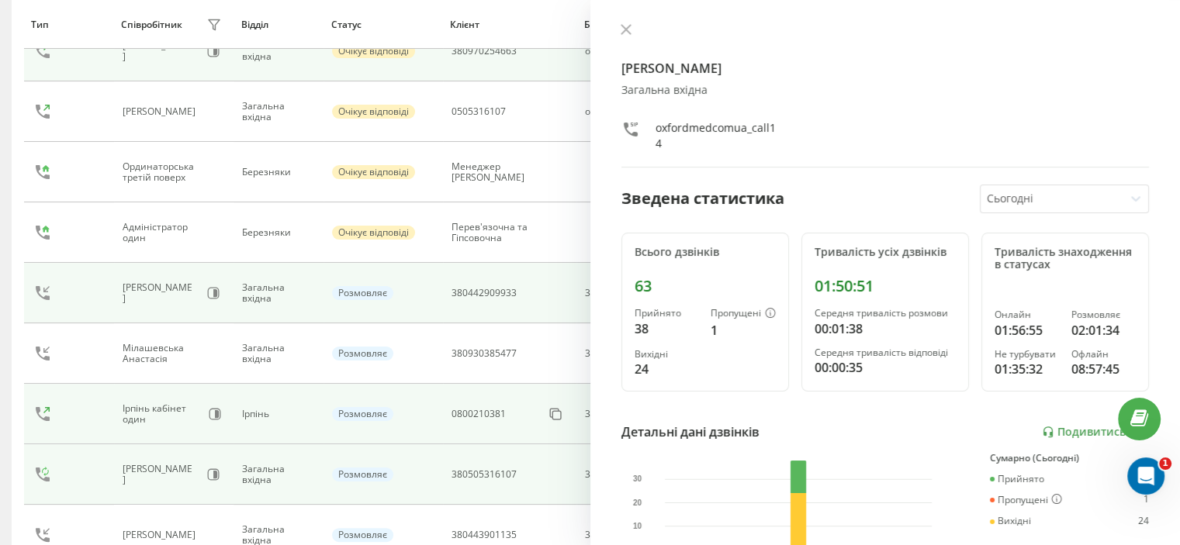
scroll to position [302, 0]
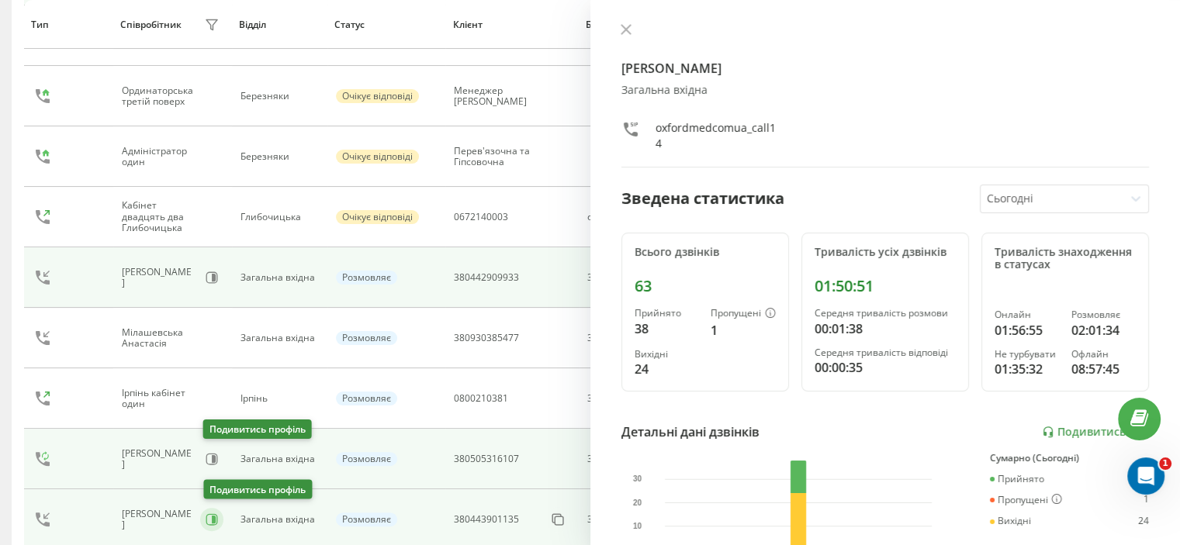
click at [218, 455] on icon at bounding box center [212, 459] width 12 height 12
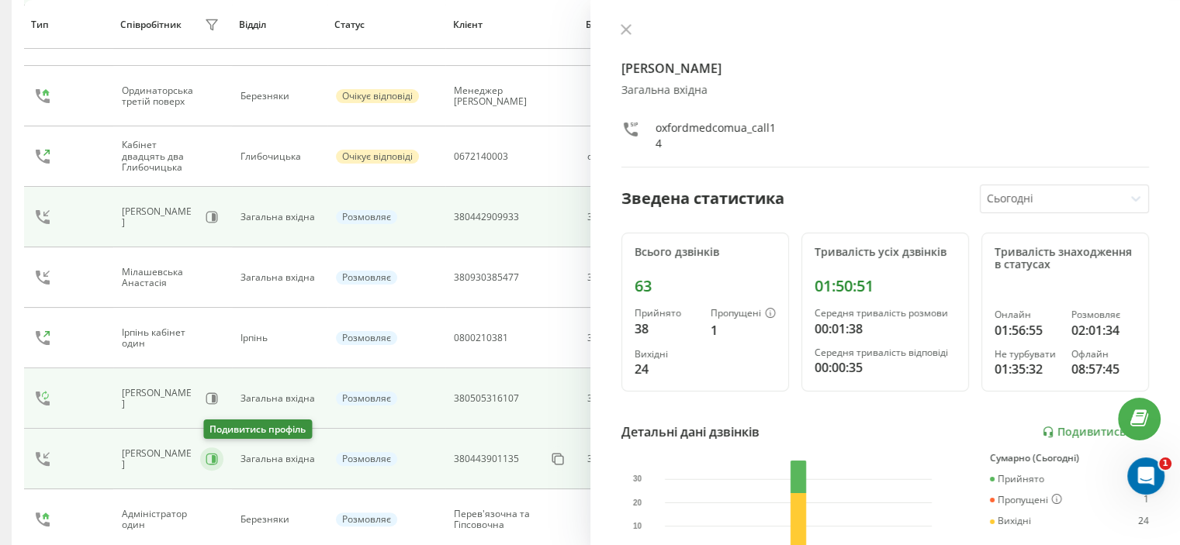
click at [214, 455] on icon at bounding box center [212, 459] width 12 height 12
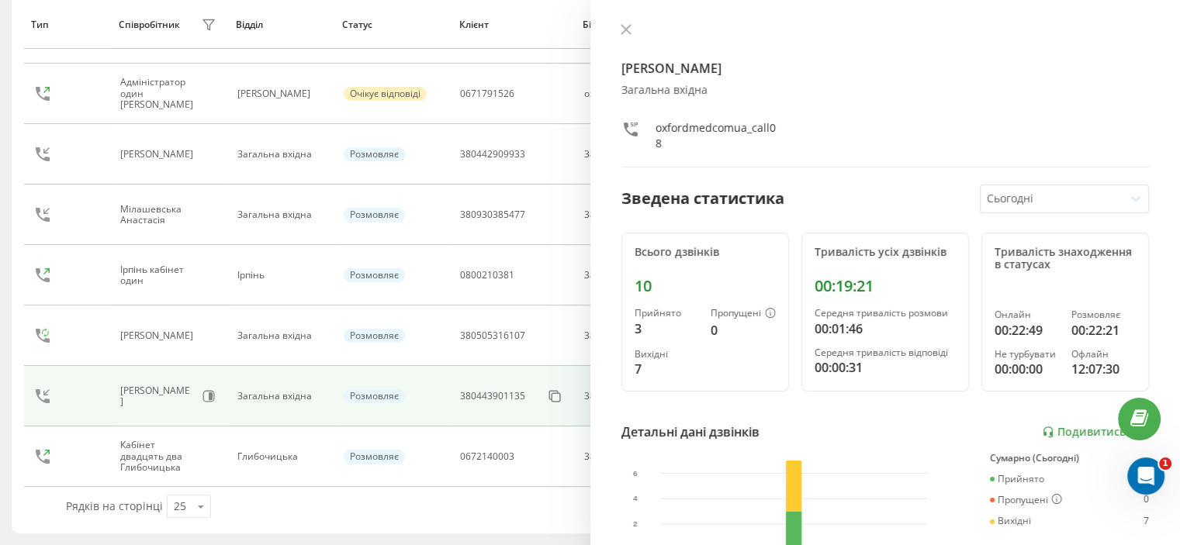
scroll to position [241, 0]
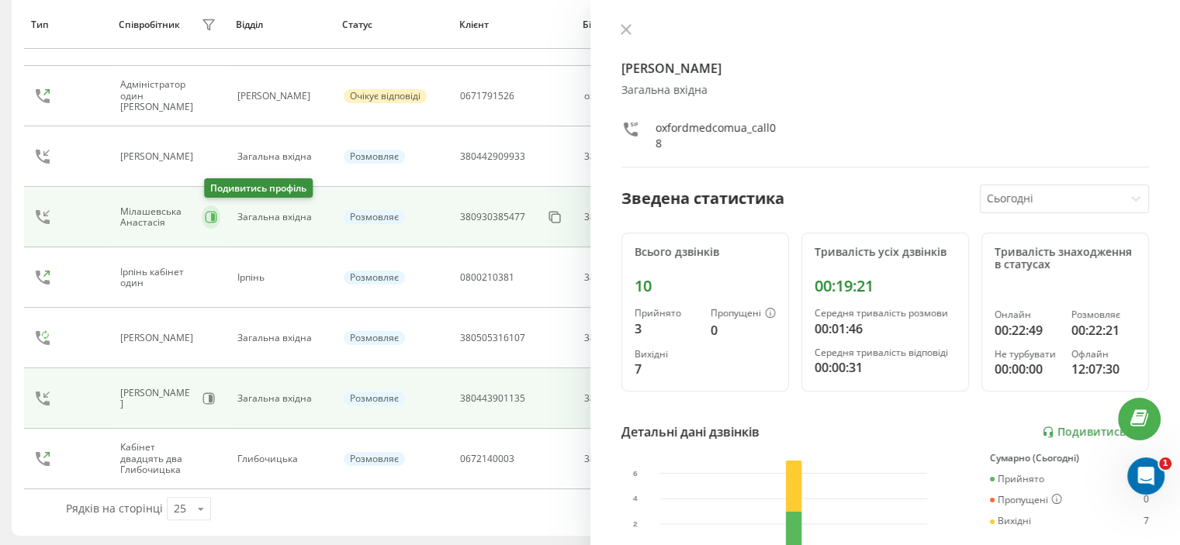
click at [214, 214] on icon at bounding box center [213, 217] width 4 height 8
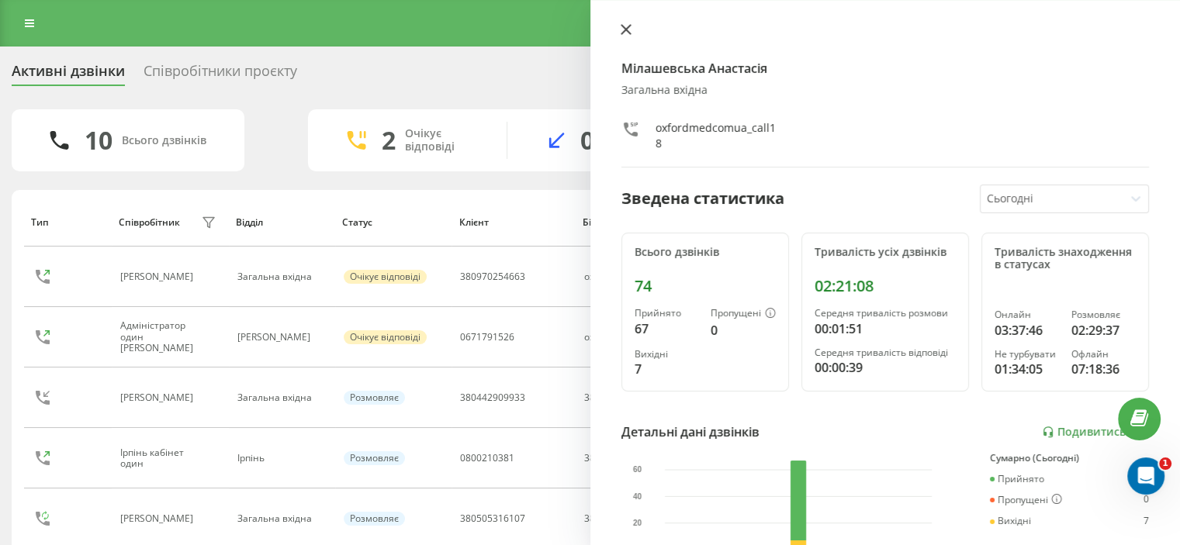
click at [624, 31] on icon at bounding box center [626, 29] width 11 height 11
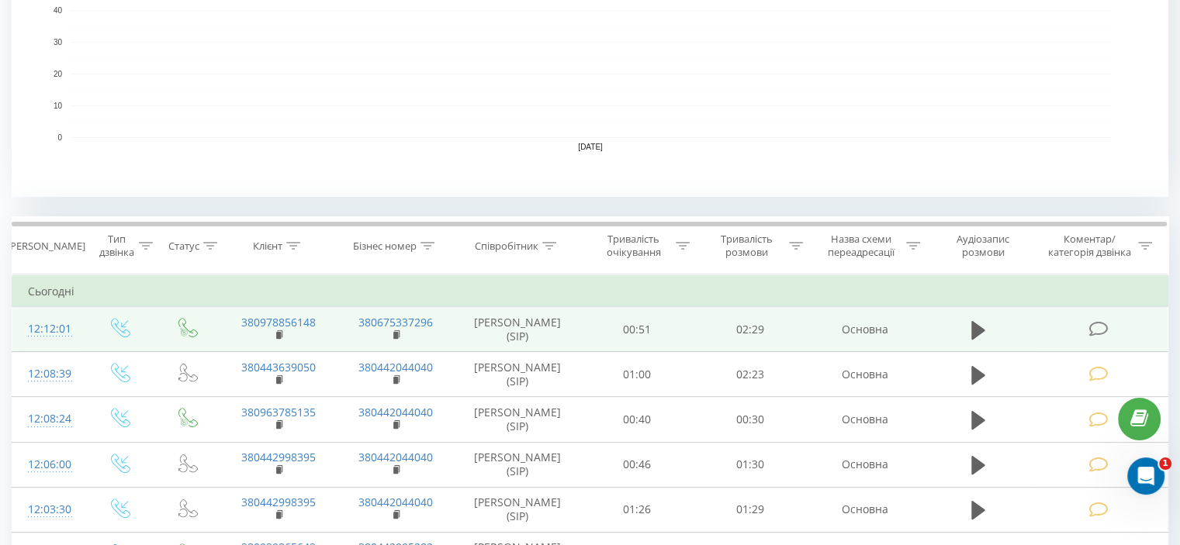
scroll to position [465, 0]
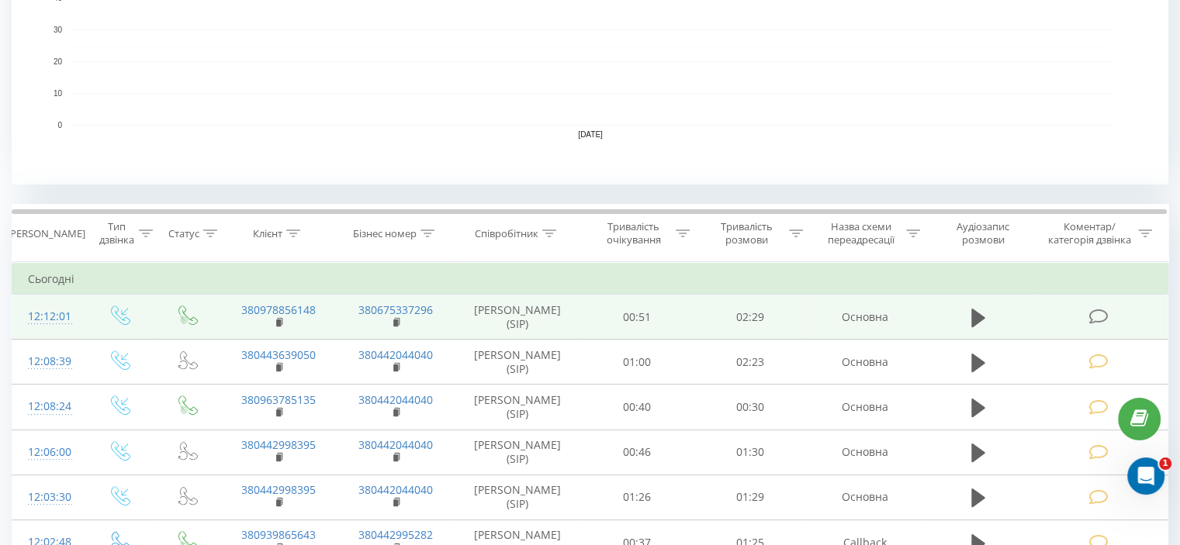
click at [1095, 317] on icon at bounding box center [1097, 317] width 19 height 16
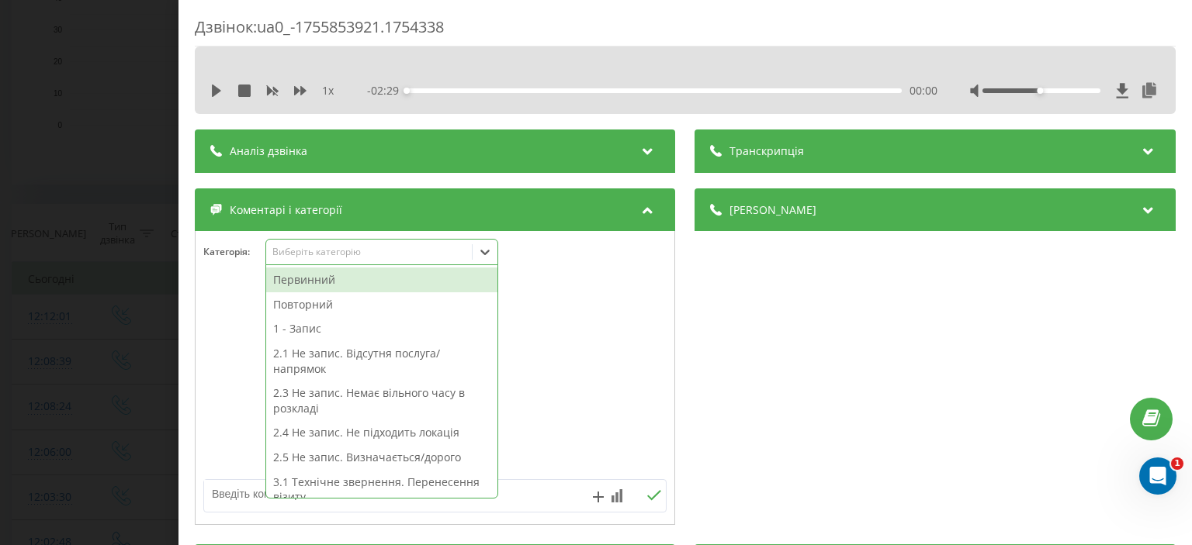
click at [301, 254] on div "Виберіть категорію" at bounding box center [369, 252] width 194 height 12
click at [309, 278] on div "Первинний" at bounding box center [381, 280] width 231 height 25
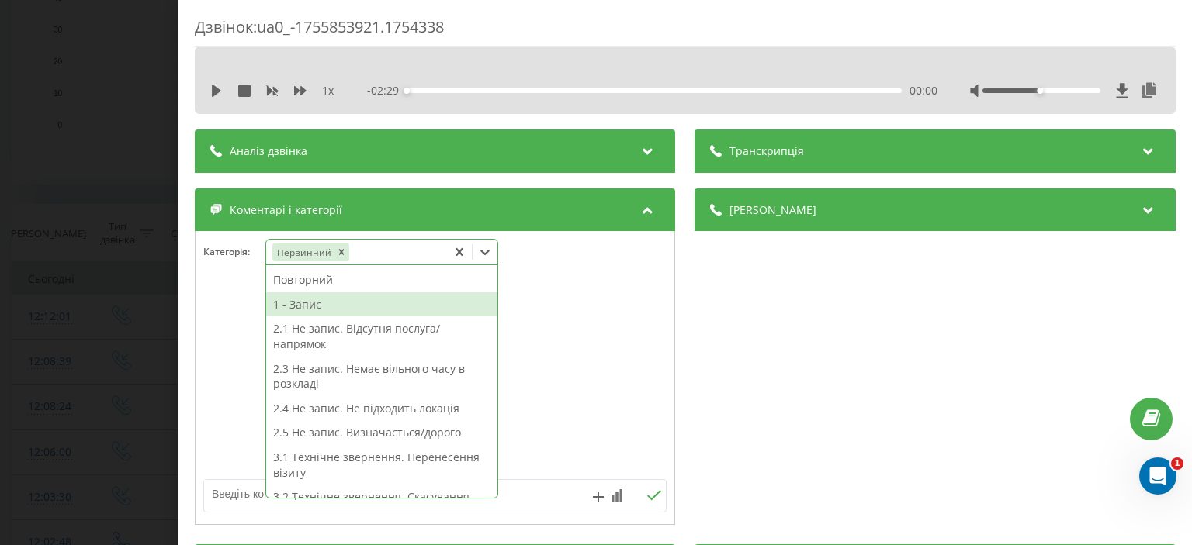
click at [316, 307] on div "1 - Запис" at bounding box center [381, 304] width 231 height 25
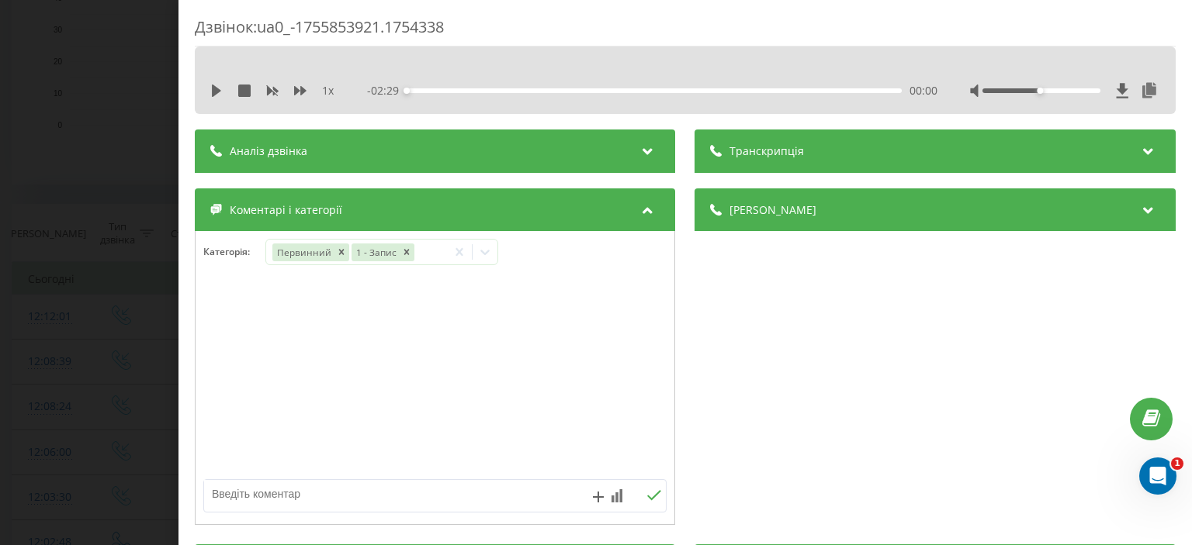
click at [82, 189] on div "Дзвінок : ua0_-1755853921.1754338 1 x - 02:29 00:00 00:00 Транскрипція Для AI-а…" at bounding box center [596, 272] width 1192 height 545
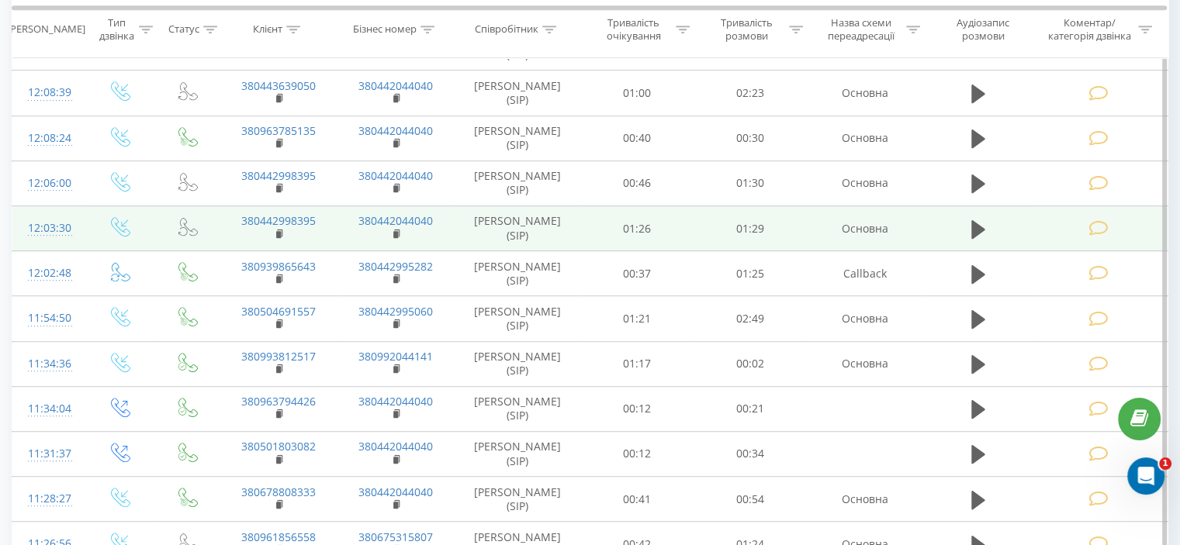
scroll to position [559, 0]
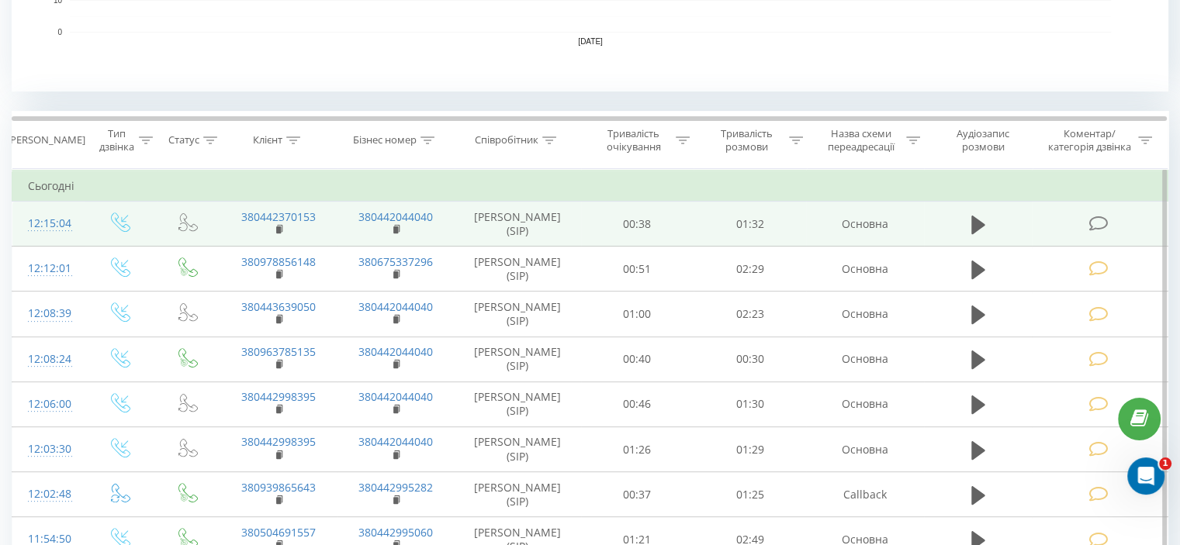
click at [1102, 224] on icon at bounding box center [1097, 224] width 19 height 16
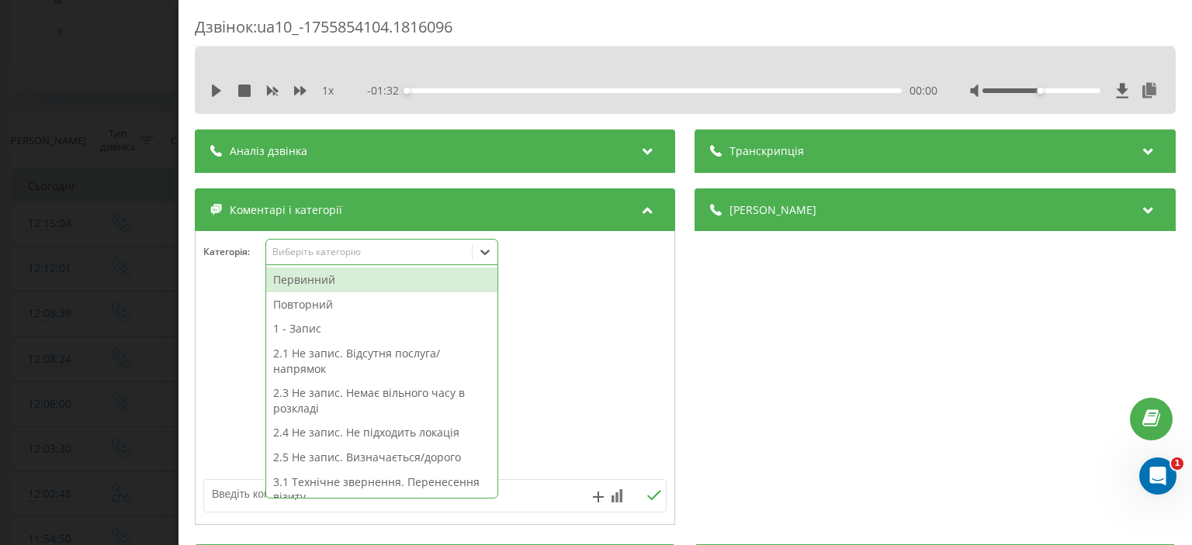
click at [287, 257] on div "Виберіть категорію" at bounding box center [369, 252] width 194 height 12
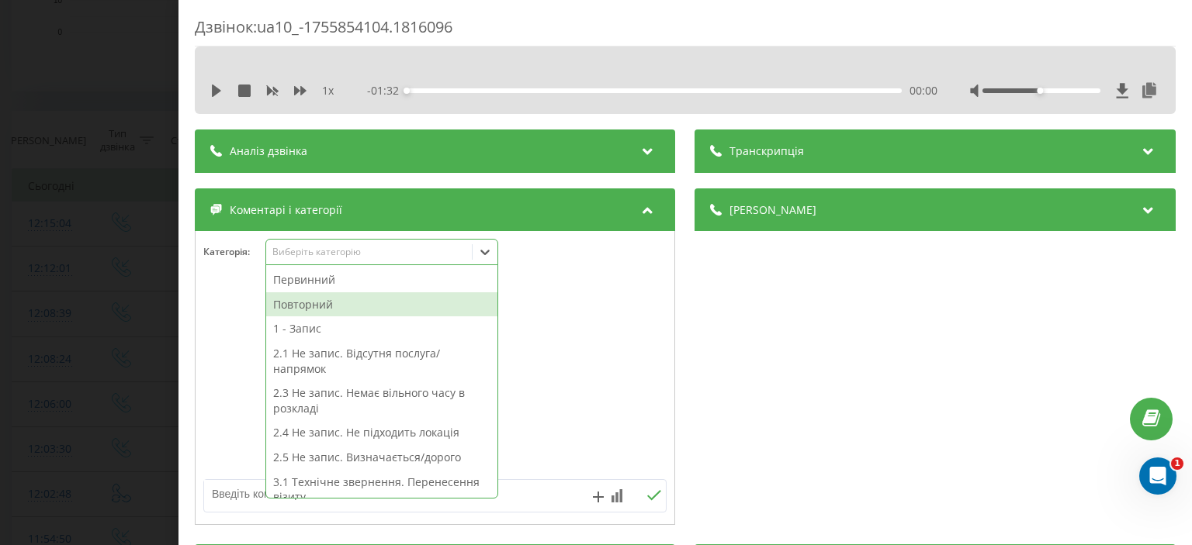
click at [297, 300] on div "Повторний" at bounding box center [381, 304] width 231 height 25
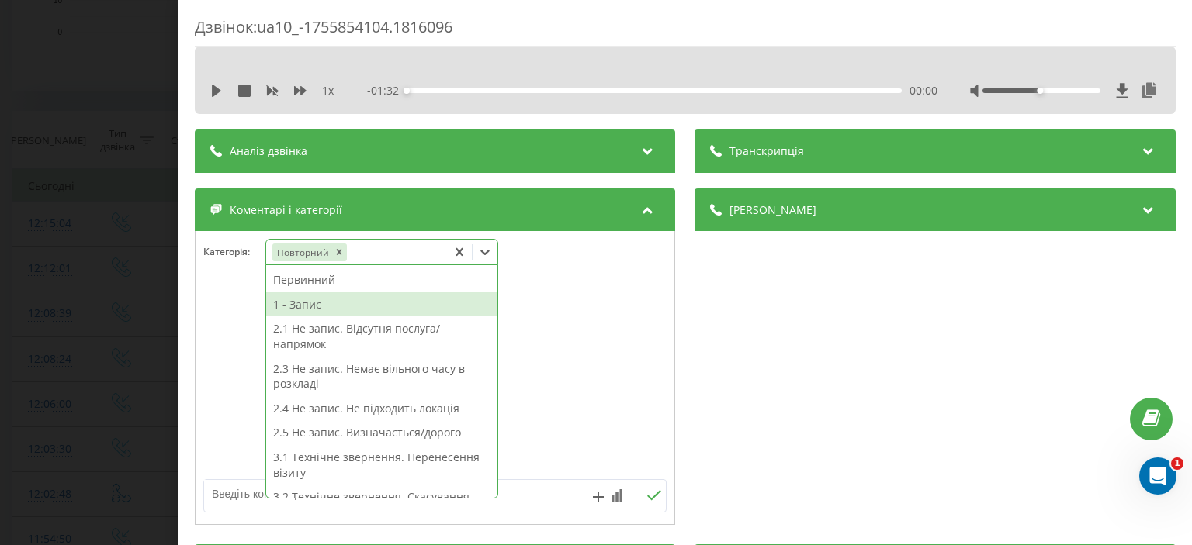
click at [297, 300] on div "1 - Запис" at bounding box center [381, 304] width 231 height 25
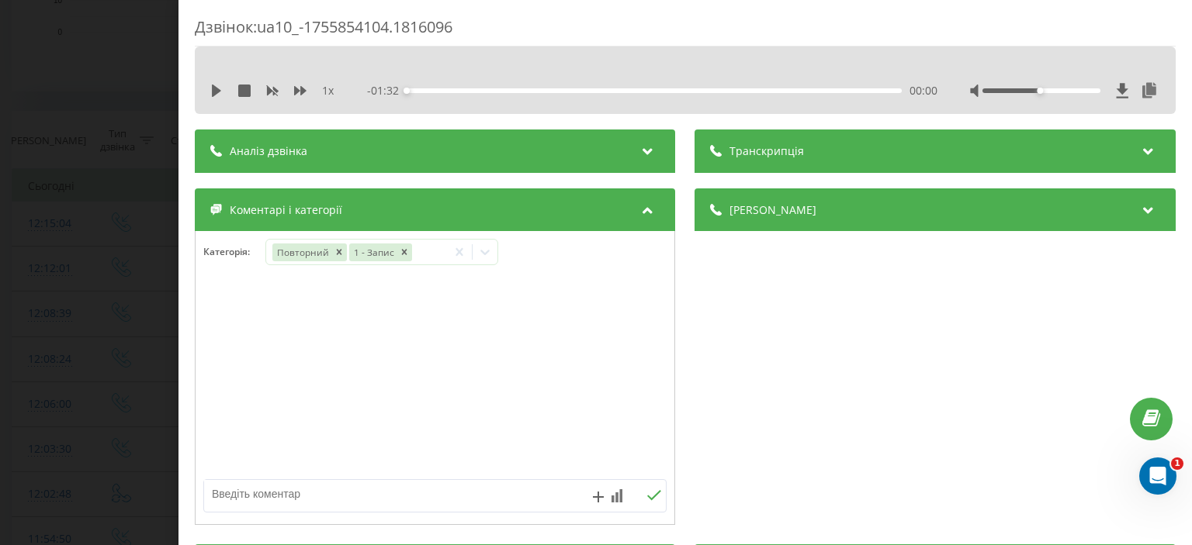
click at [88, 117] on div "Дзвінок : ua10_-1755854104.1816096 1 x - 01:32 00:00 00:00 Транскрипція Для AI-…" at bounding box center [596, 272] width 1192 height 545
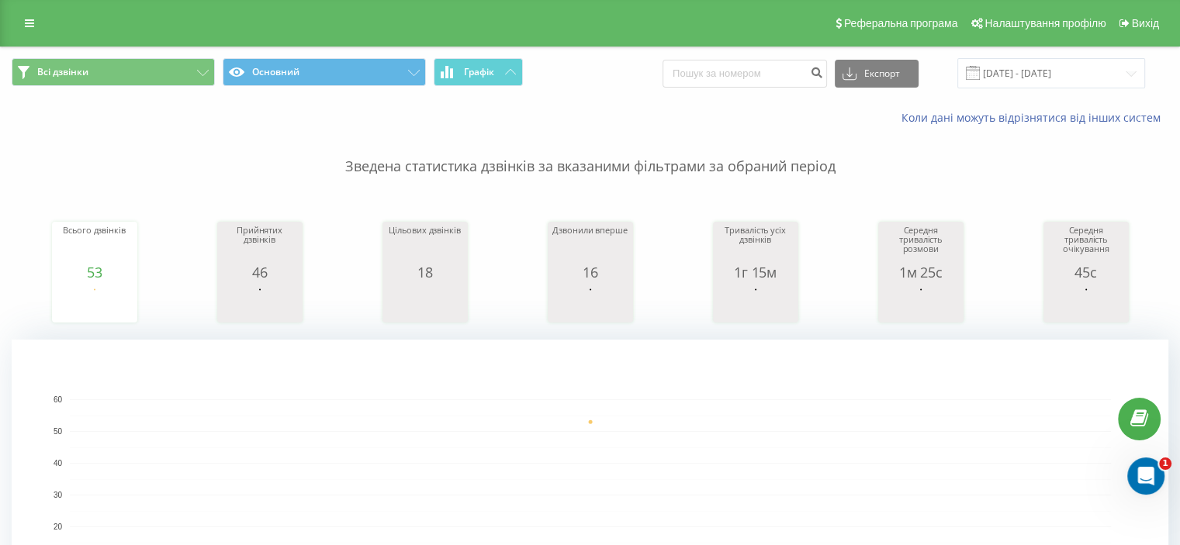
scroll to position [621, 0]
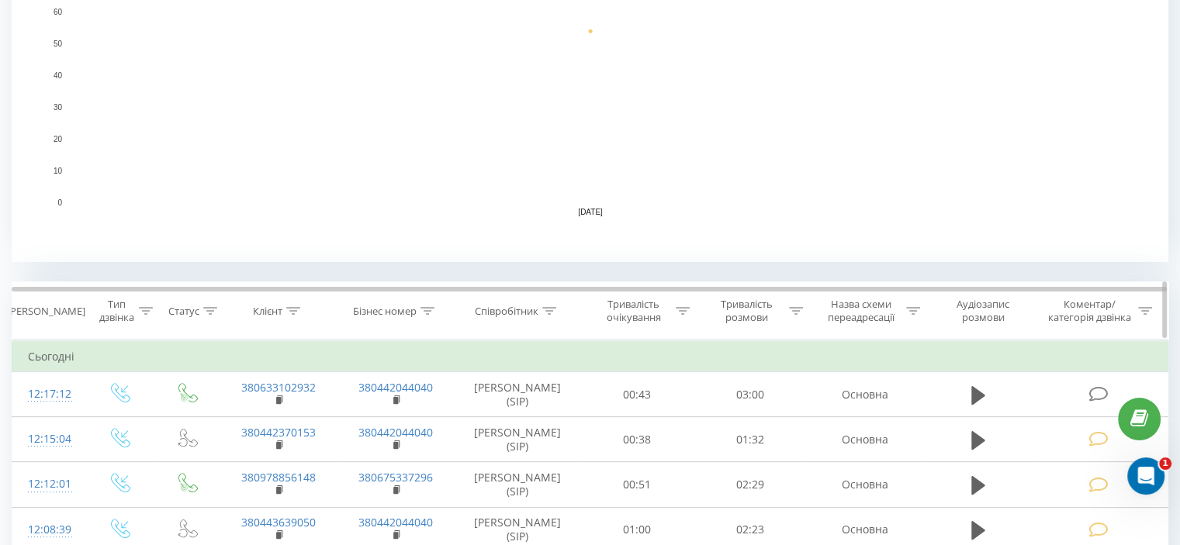
scroll to position [621, 0]
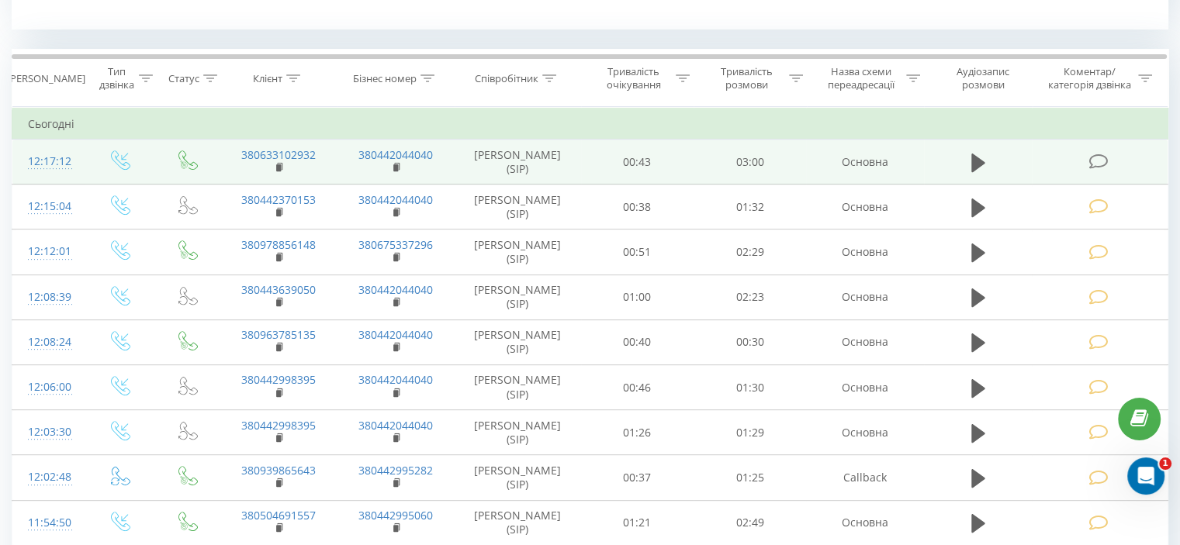
click at [1097, 158] on icon at bounding box center [1097, 162] width 19 height 16
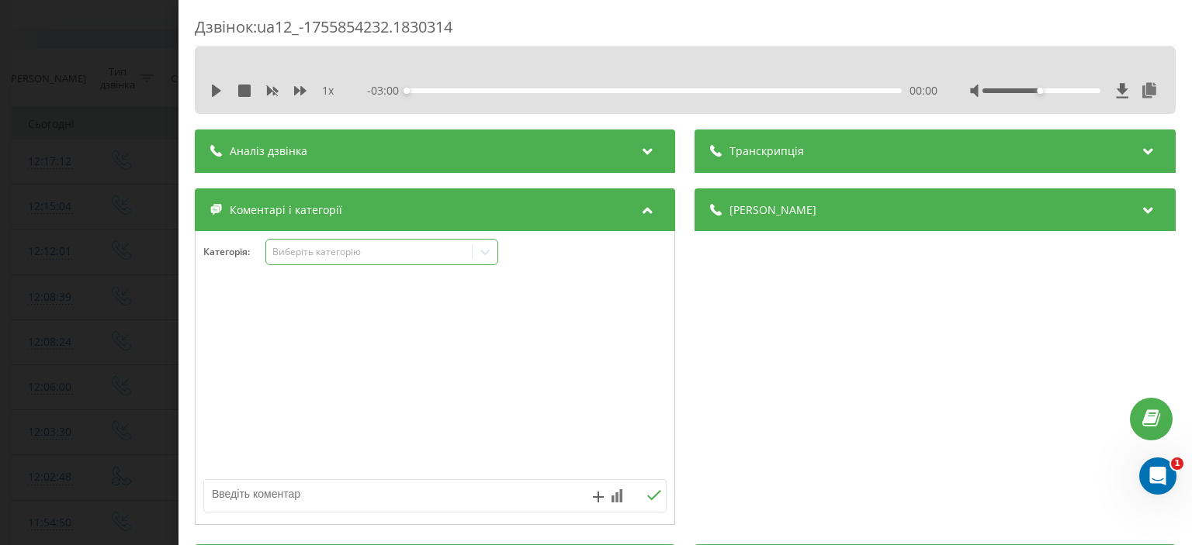
click at [322, 256] on div "Виберіть категорію" at bounding box center [369, 252] width 194 height 12
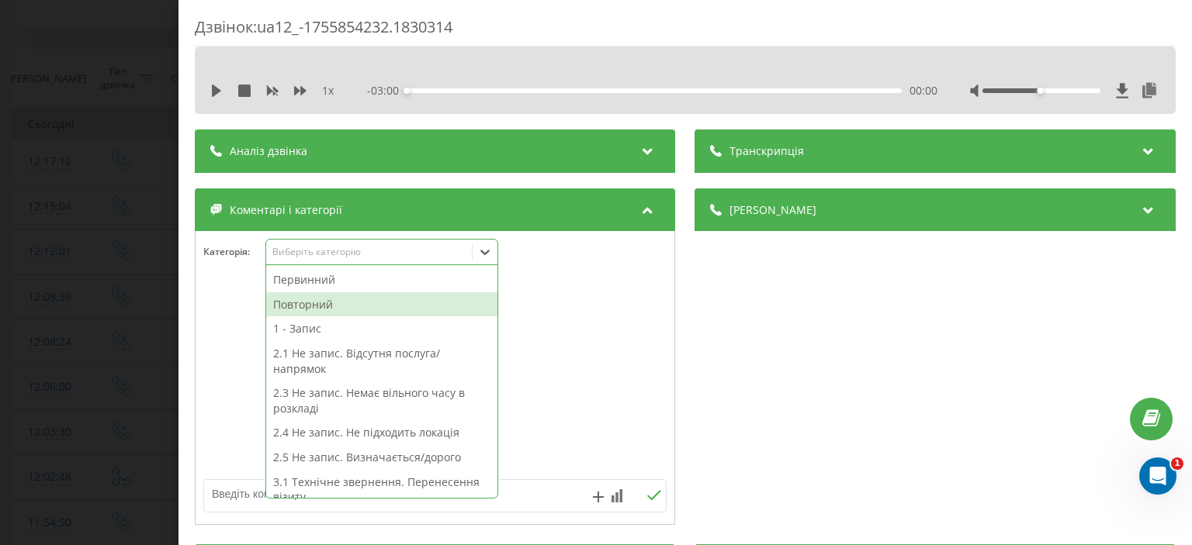
click at [287, 306] on div "Повторний" at bounding box center [381, 304] width 231 height 25
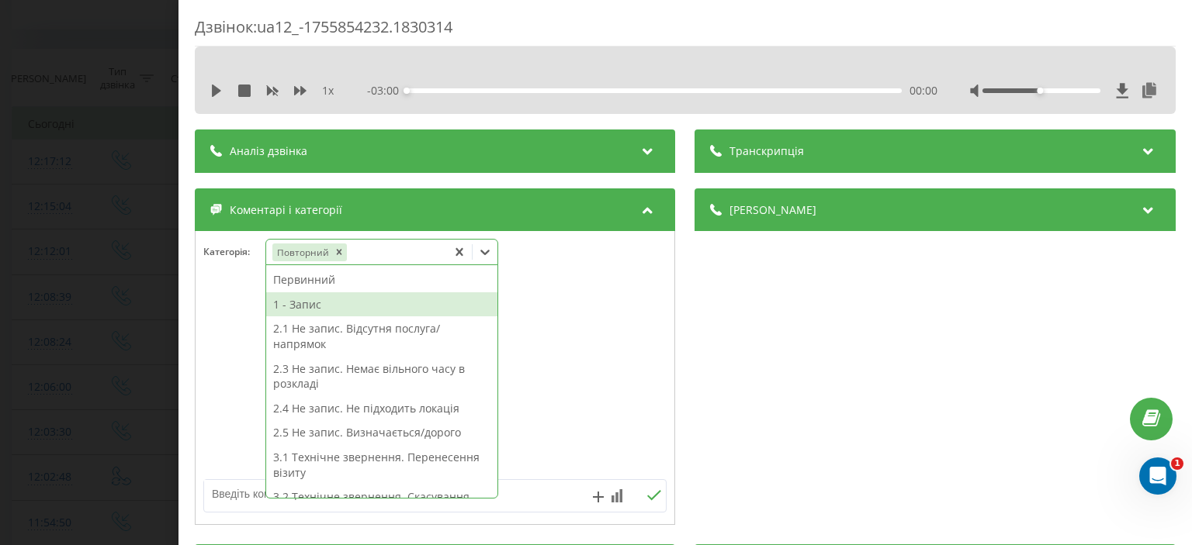
click at [298, 310] on div "1 - Запис" at bounding box center [381, 304] width 231 height 25
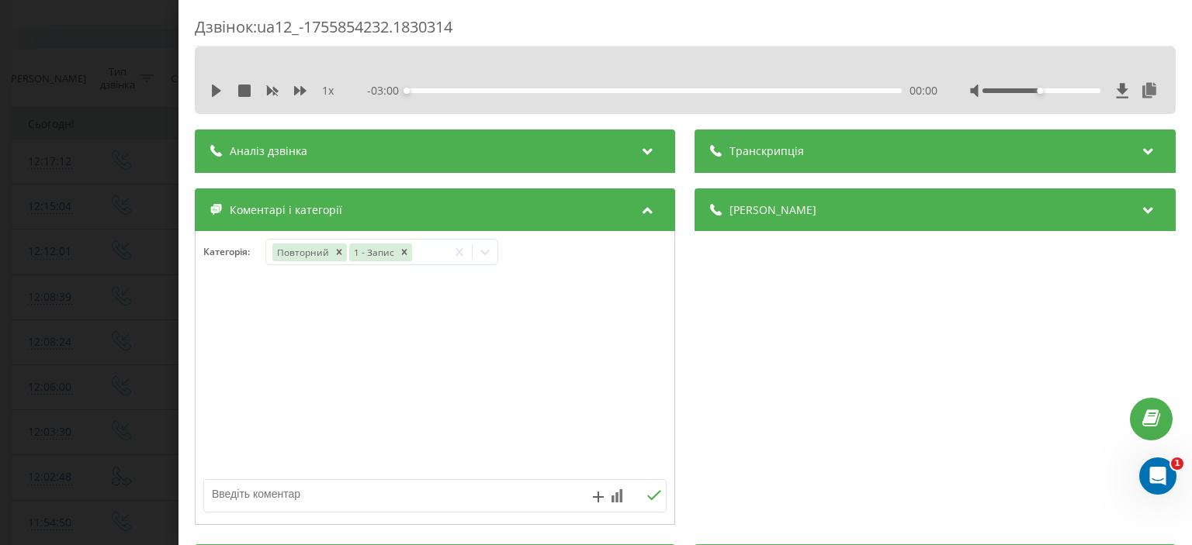
click at [113, 240] on div "Дзвінок : ua12_-1755854232.1830314 1 x - 03:00 00:00 00:00 Транскрипція Для AI-…" at bounding box center [596, 272] width 1192 height 545
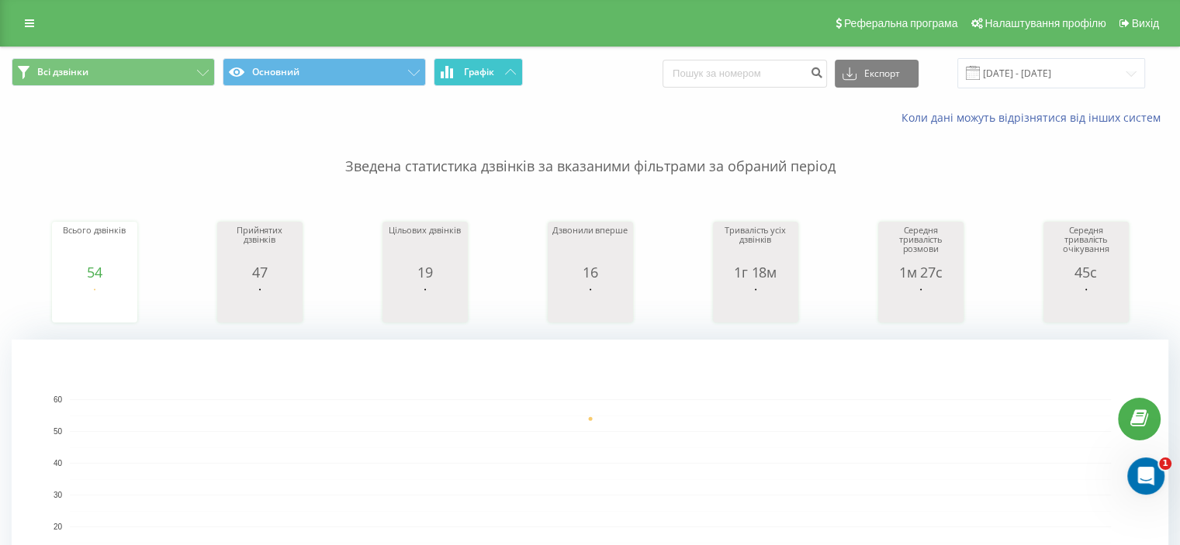
drag, startPoint x: 513, startPoint y: 72, endPoint x: 515, endPoint y: 84, distance: 11.9
click at [513, 72] on icon at bounding box center [510, 71] width 11 height 5
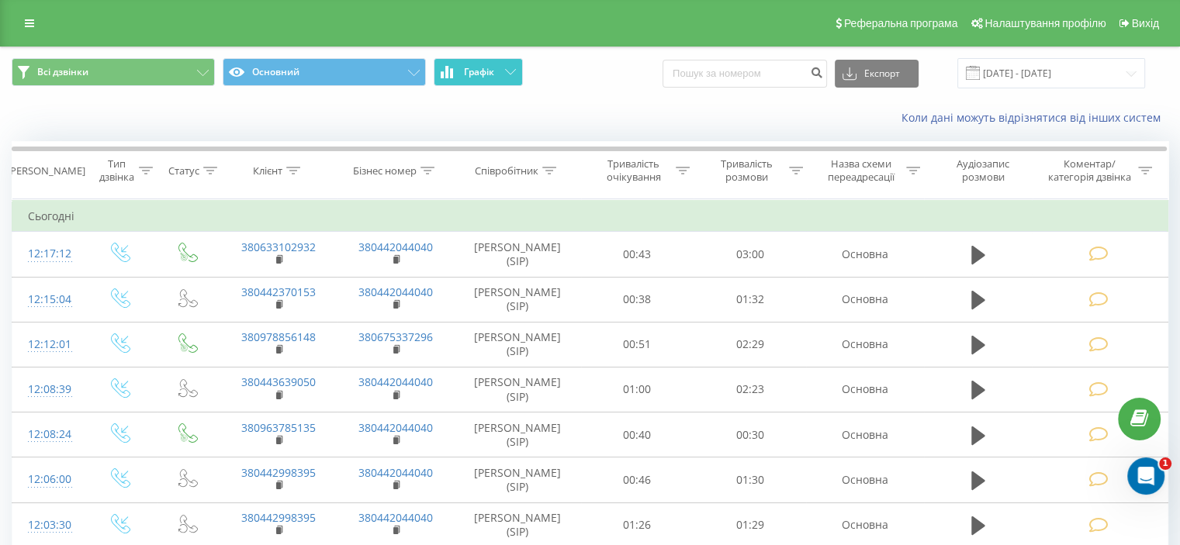
click at [506, 69] on icon at bounding box center [510, 71] width 11 height 5
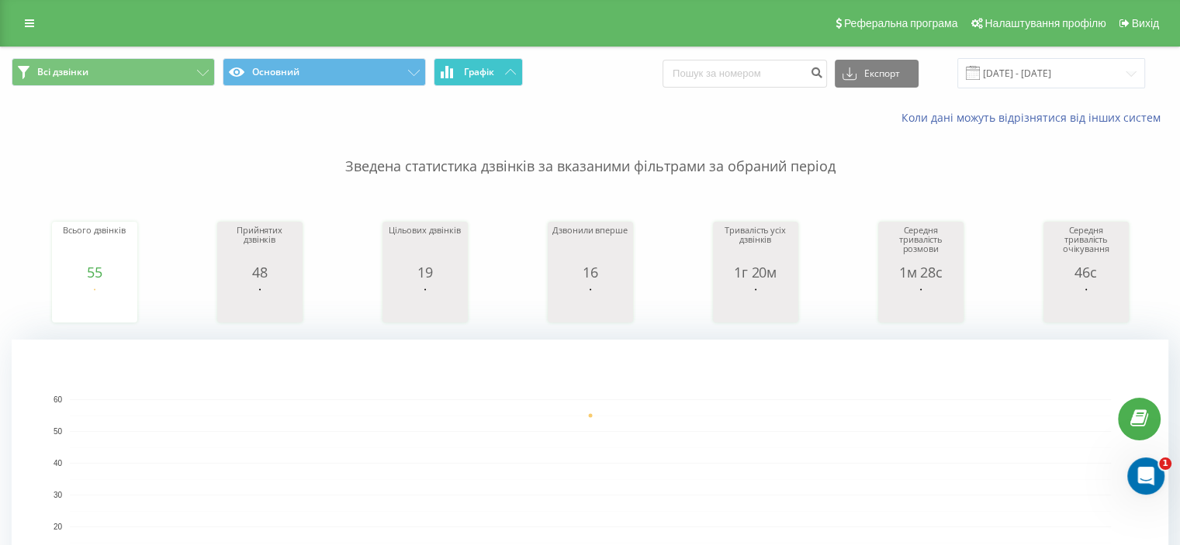
click at [509, 66] on button "Графік" at bounding box center [478, 72] width 89 height 28
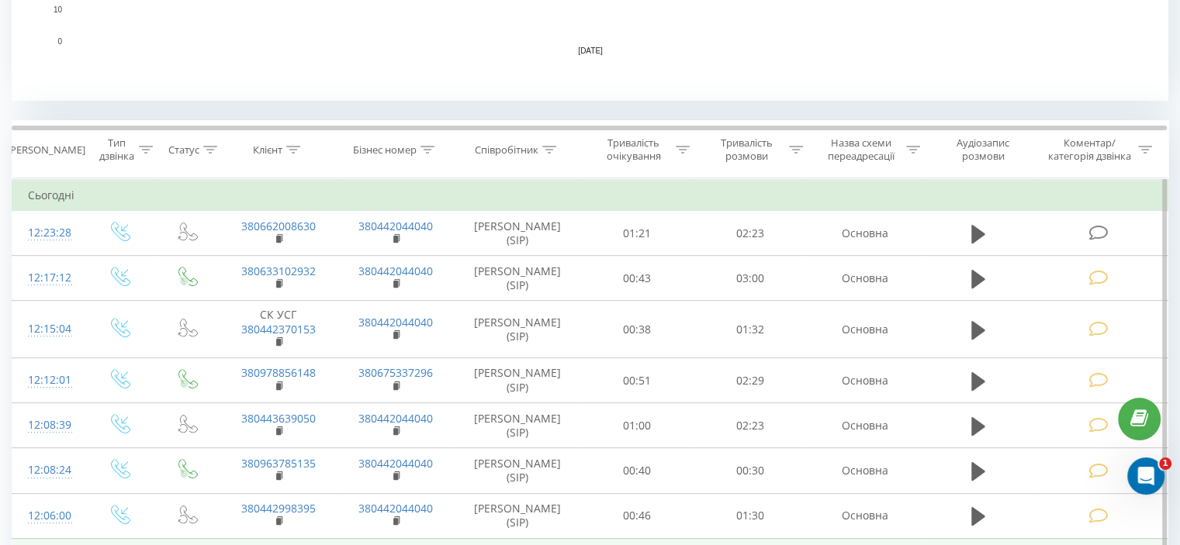
scroll to position [528, 0]
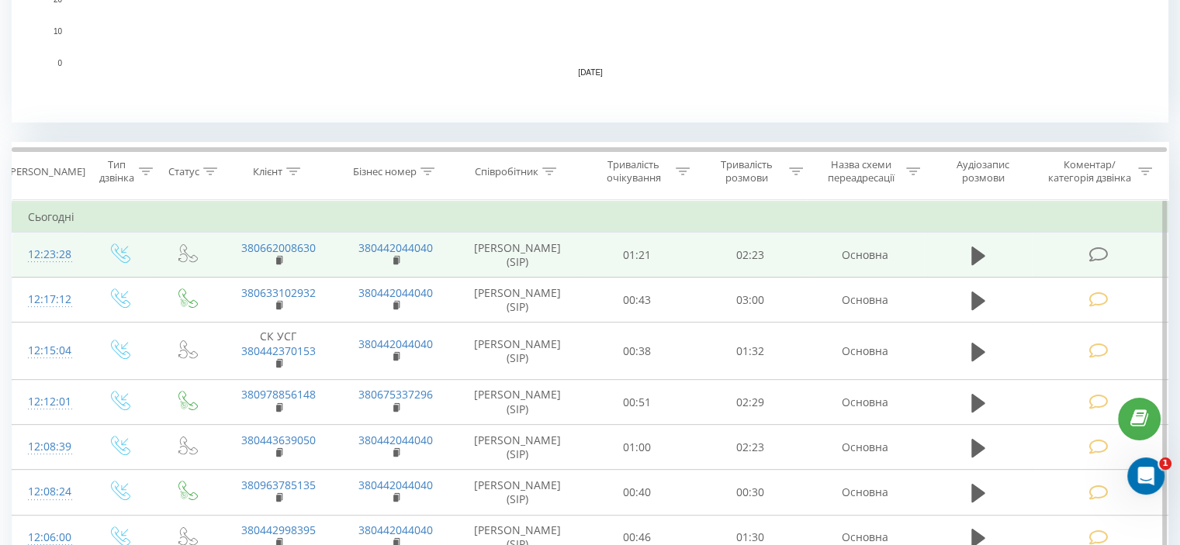
click at [1098, 255] on icon at bounding box center [1097, 255] width 19 height 16
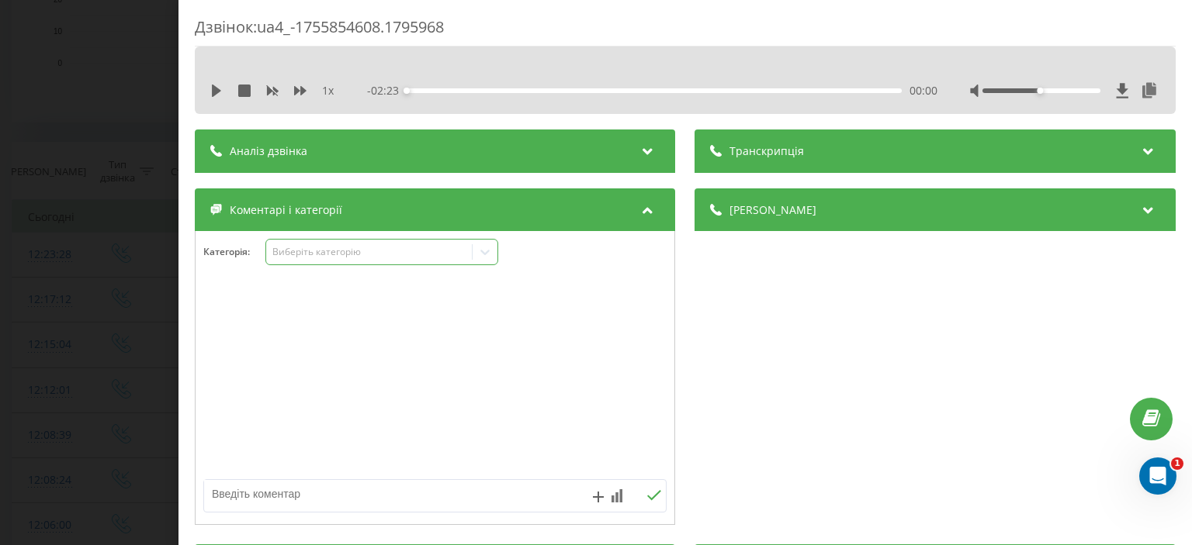
click at [292, 258] on div "Виберіть категорію" at bounding box center [369, 252] width 194 height 12
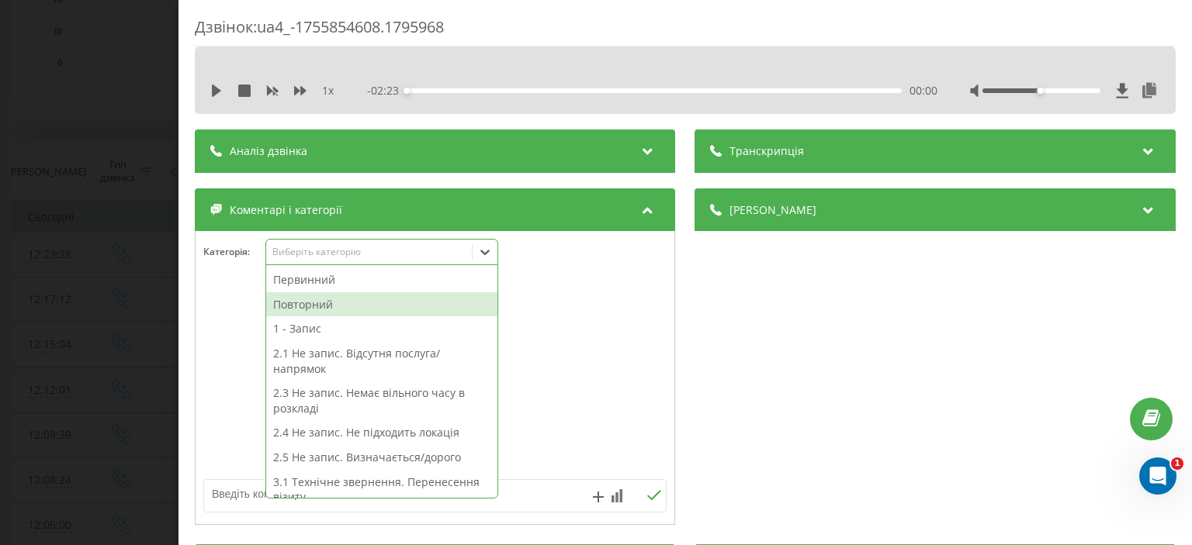
click at [296, 303] on div "Повторний" at bounding box center [381, 304] width 231 height 25
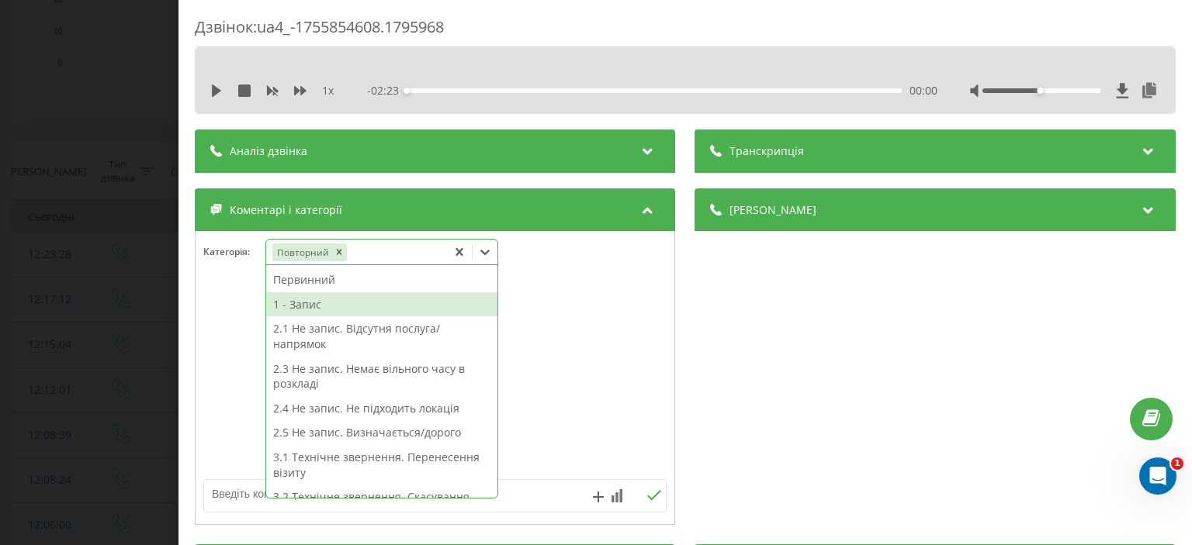
click at [300, 313] on div "1 - Запис" at bounding box center [381, 304] width 231 height 25
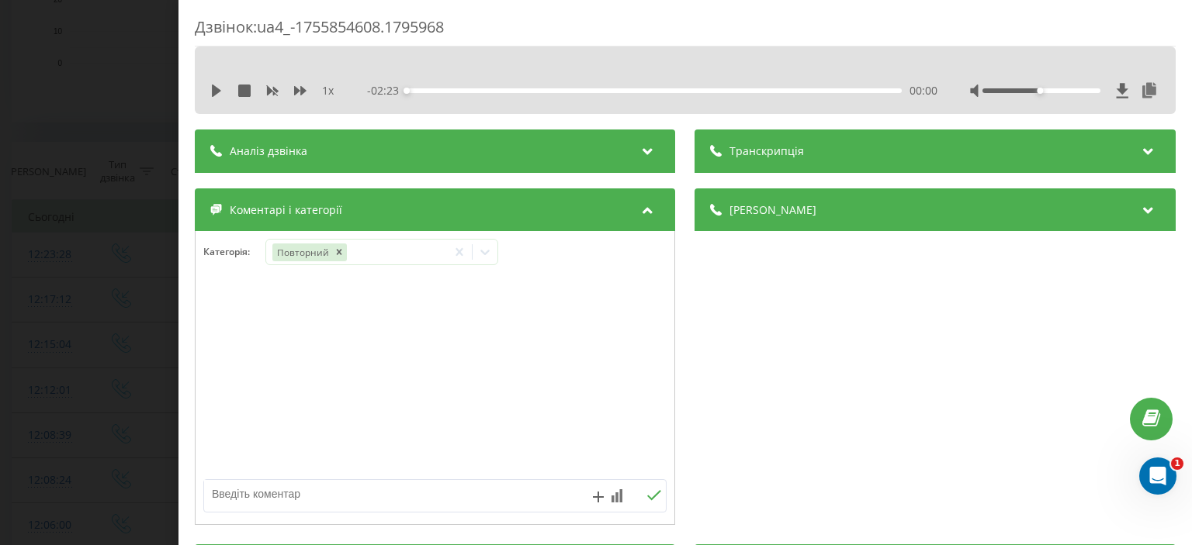
click at [89, 213] on div "Дзвінок : ua4_-1755854608.1795968 1 x - 02:23 00:00 00:00 Транскрипція Для AI-а…" at bounding box center [596, 272] width 1192 height 545
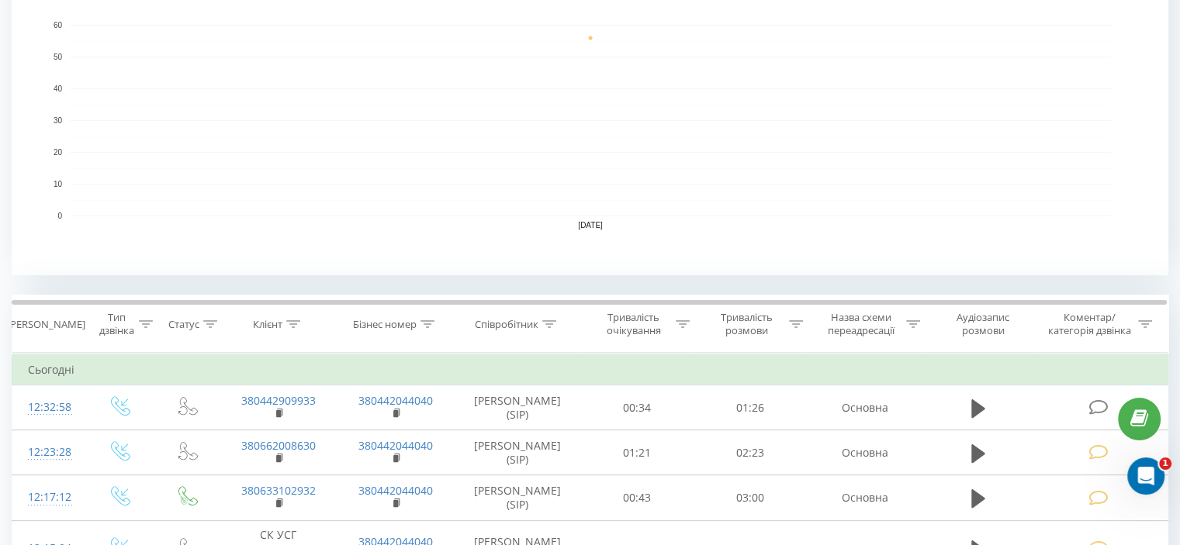
scroll to position [543, 0]
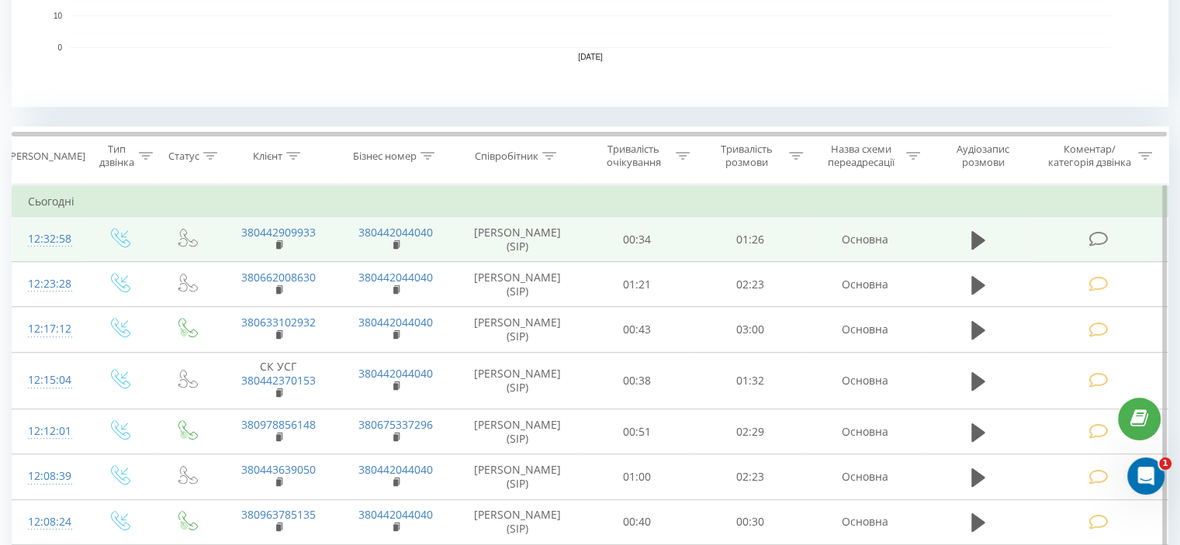
click at [1109, 238] on span at bounding box center [1099, 237] width 22 height 15
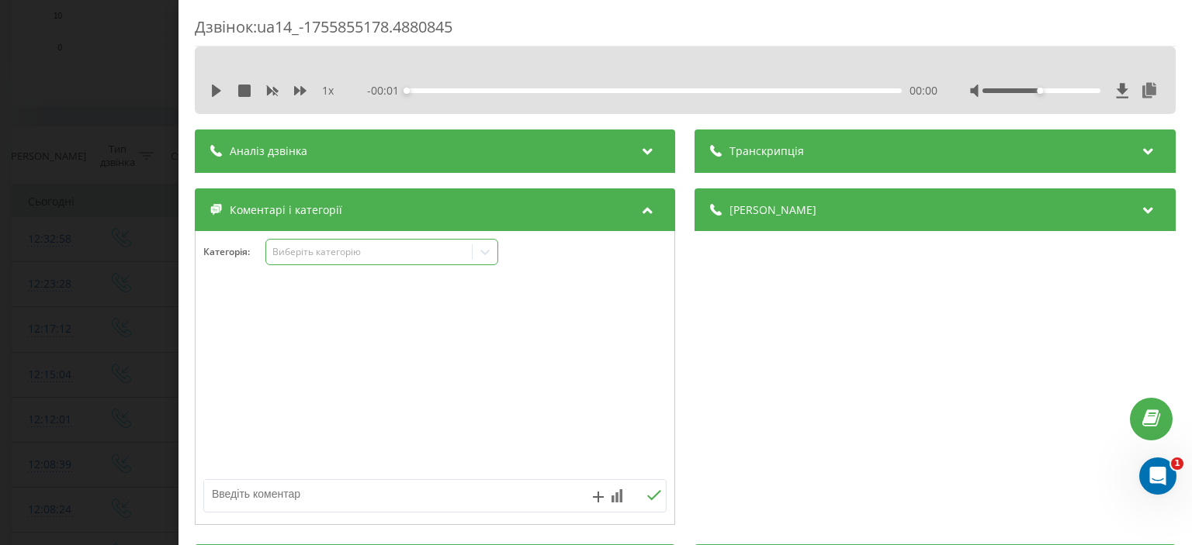
click at [301, 254] on div "Виберіть категорію" at bounding box center [369, 252] width 194 height 12
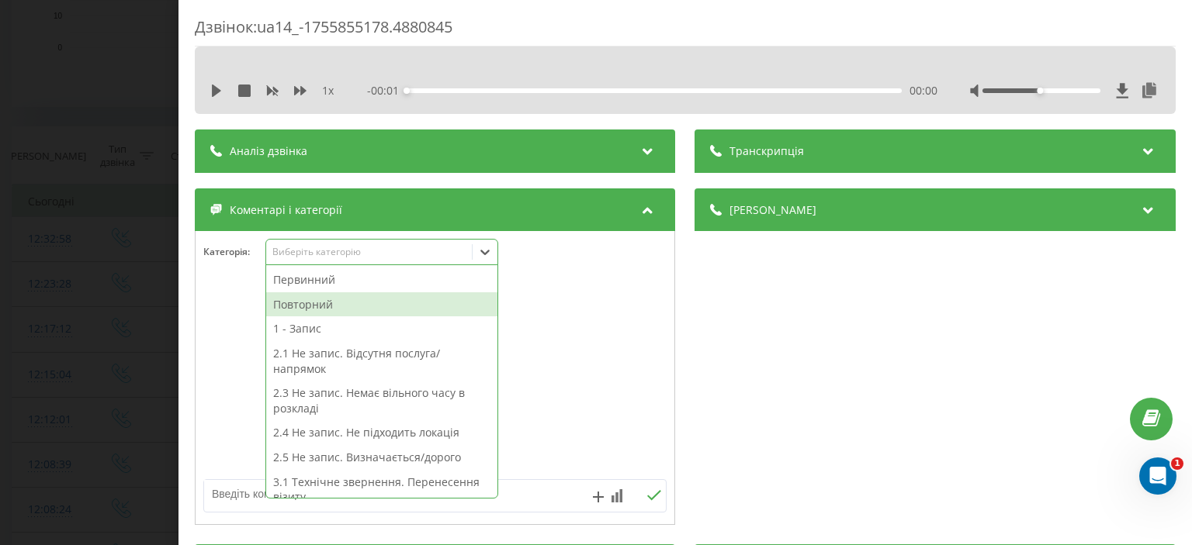
click at [316, 300] on div "Повторний" at bounding box center [381, 304] width 231 height 25
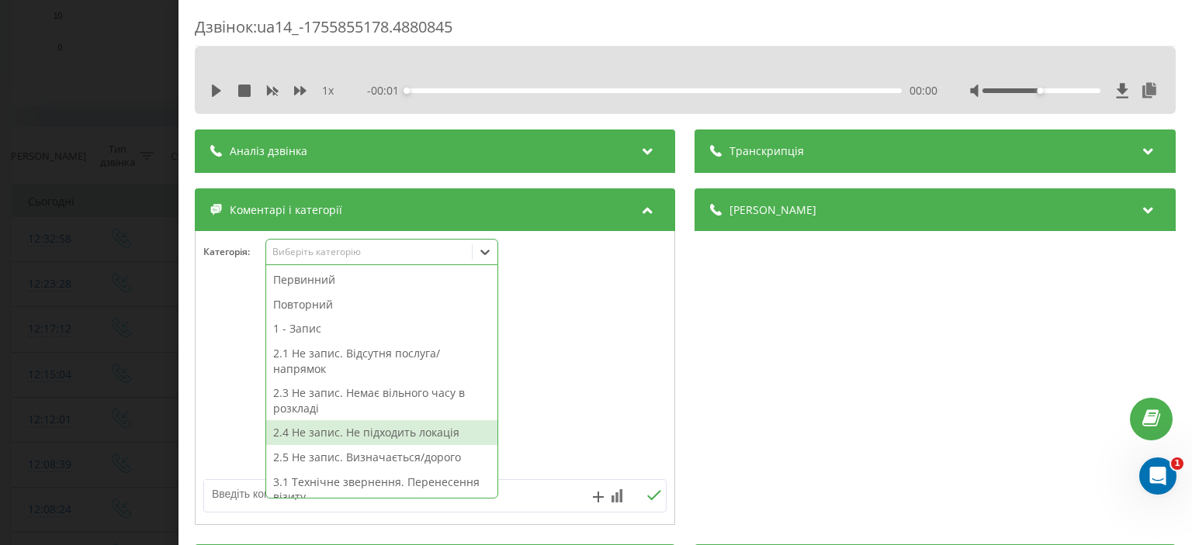
click at [253, 498] on textarea at bounding box center [388, 494] width 369 height 28
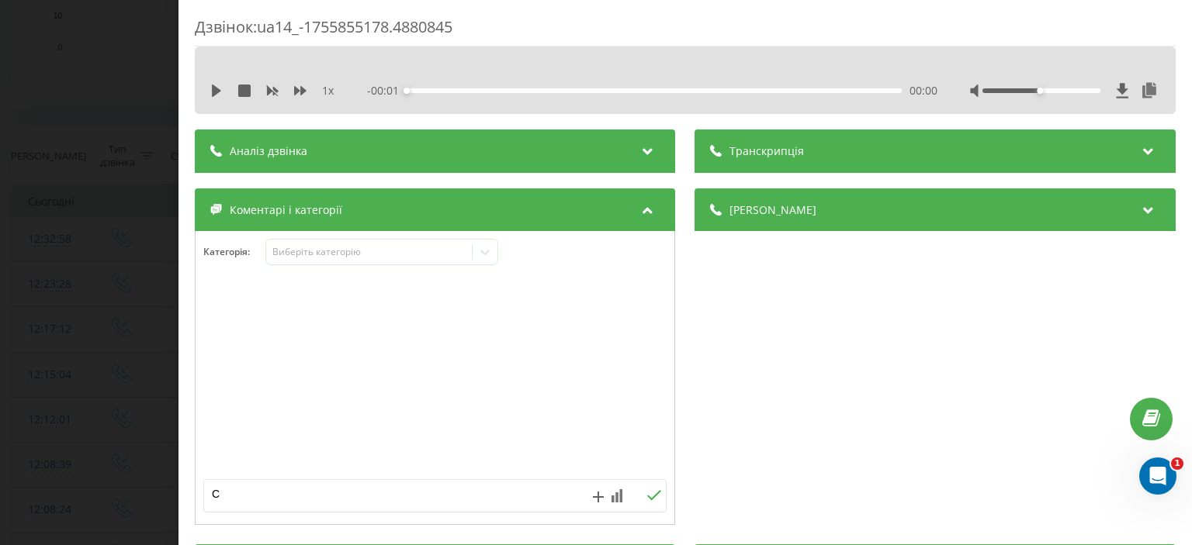
type textarea "СК"
click at [647, 493] on icon at bounding box center [654, 495] width 15 height 11
click at [116, 189] on div "Дзвінок : ua14_-1755855178.4880845 1 x - 01:26 00:00 00:00 Транскрипція Для AI-…" at bounding box center [596, 272] width 1192 height 545
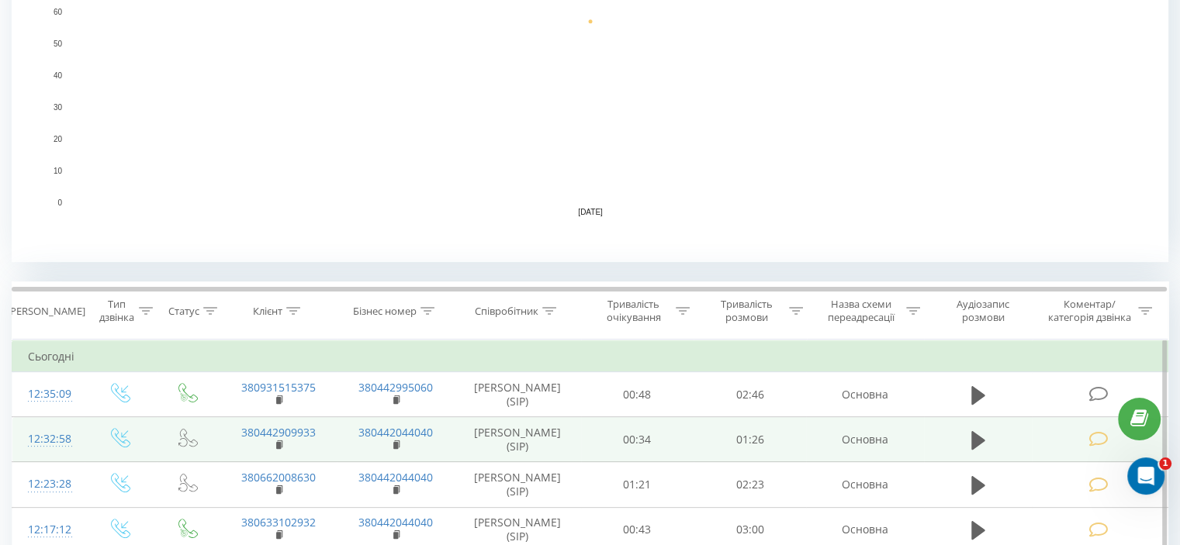
scroll to position [621, 0]
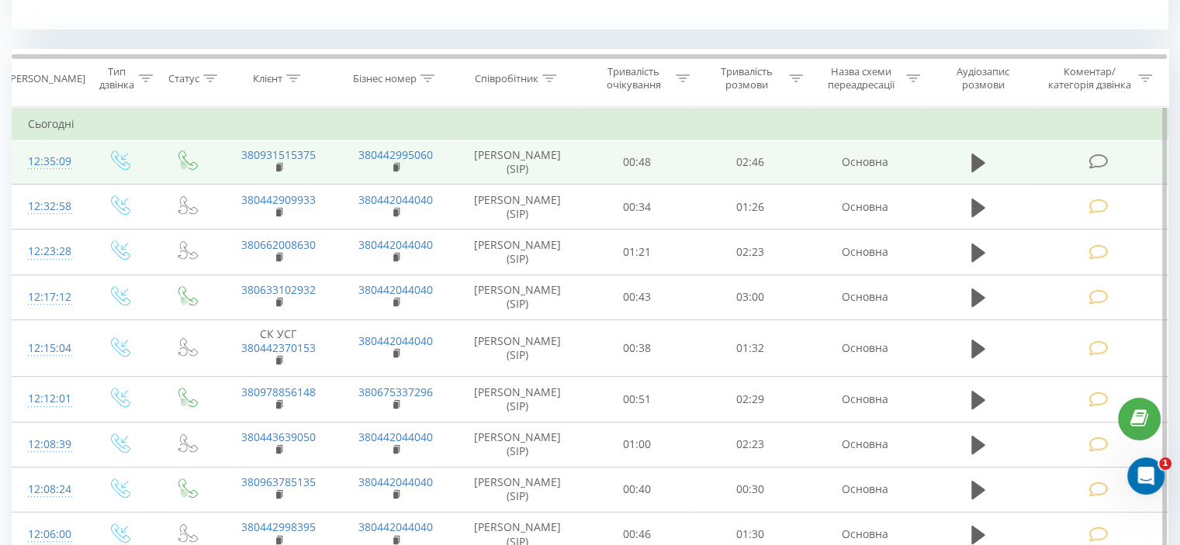
click at [1095, 161] on icon at bounding box center [1097, 162] width 19 height 16
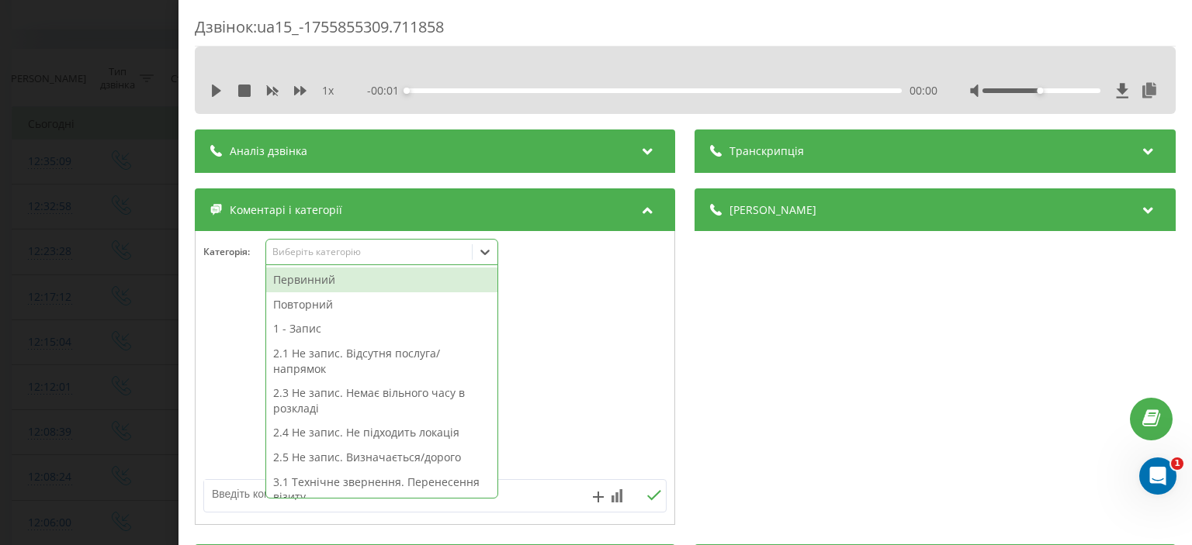
click at [373, 251] on div "Виберіть категорію" at bounding box center [369, 252] width 194 height 12
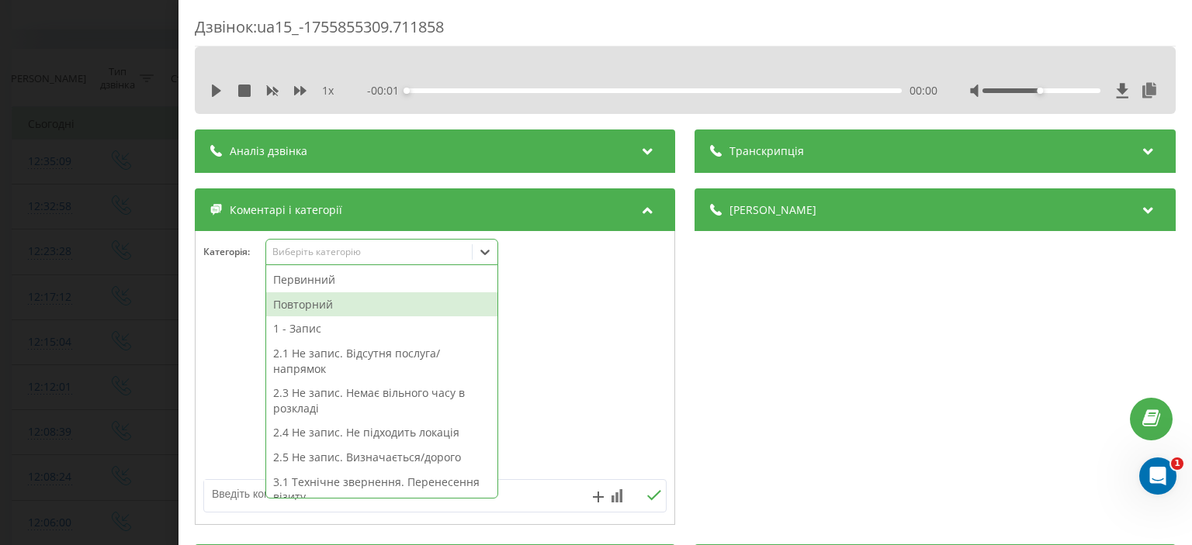
click at [323, 282] on div "Первинний" at bounding box center [381, 280] width 231 height 25
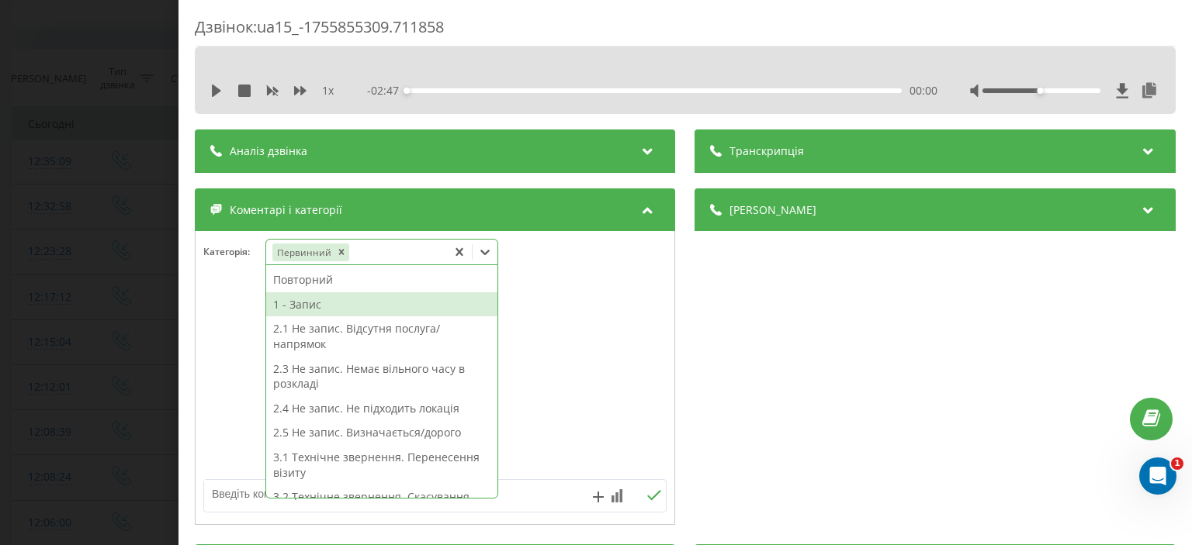
click at [320, 299] on div "1 - Запис" at bounding box center [381, 304] width 231 height 25
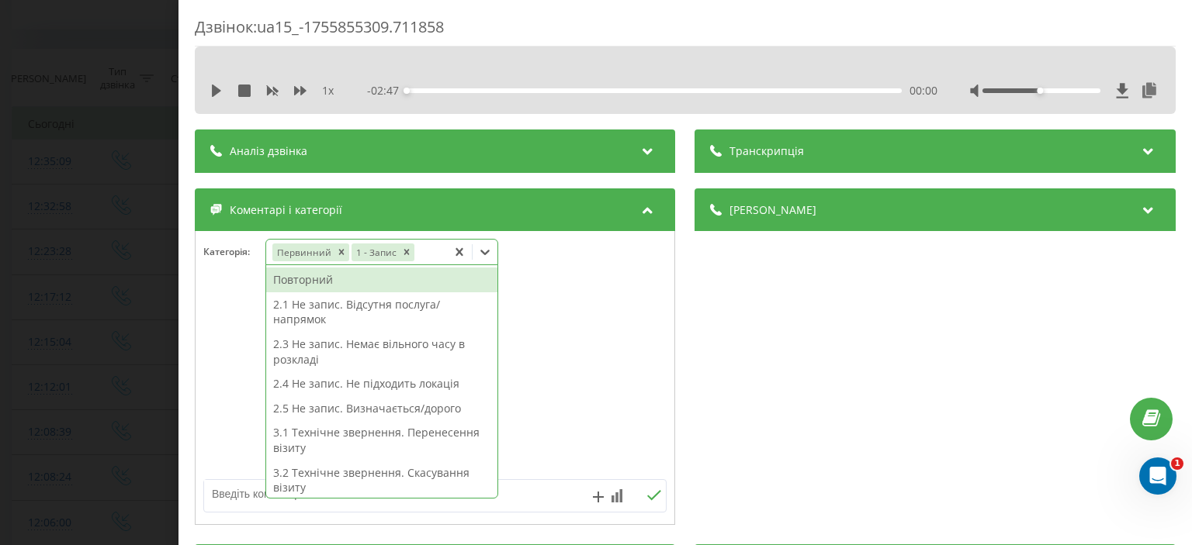
click at [115, 130] on div "Дзвінок : ua15_-1755855309.711858 1 x - 02:47 00:00 00:00 Транскрипція Для AI-а…" at bounding box center [596, 272] width 1192 height 545
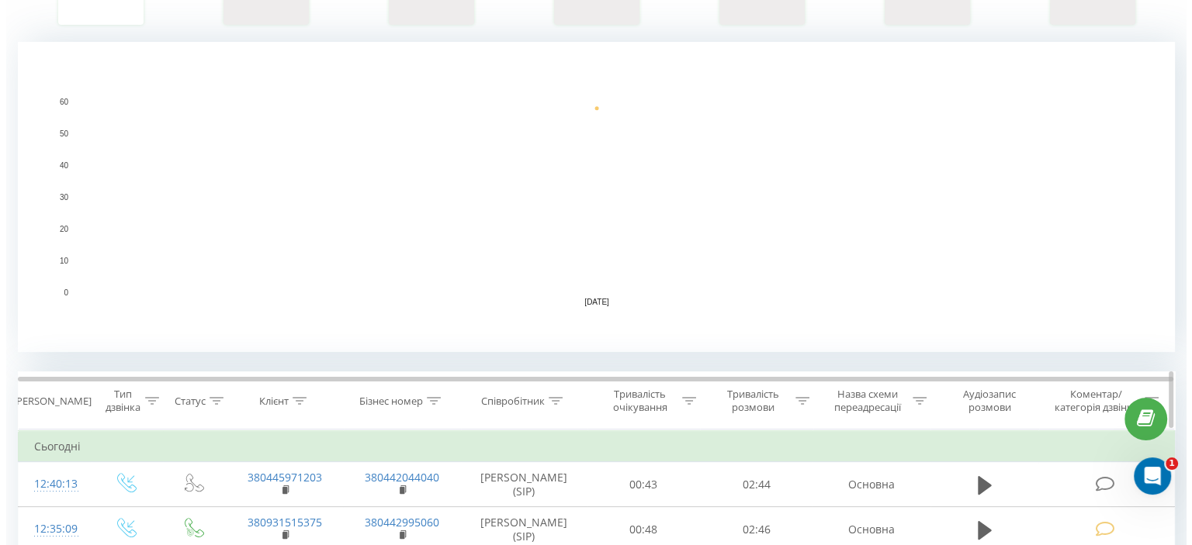
scroll to position [388, 0]
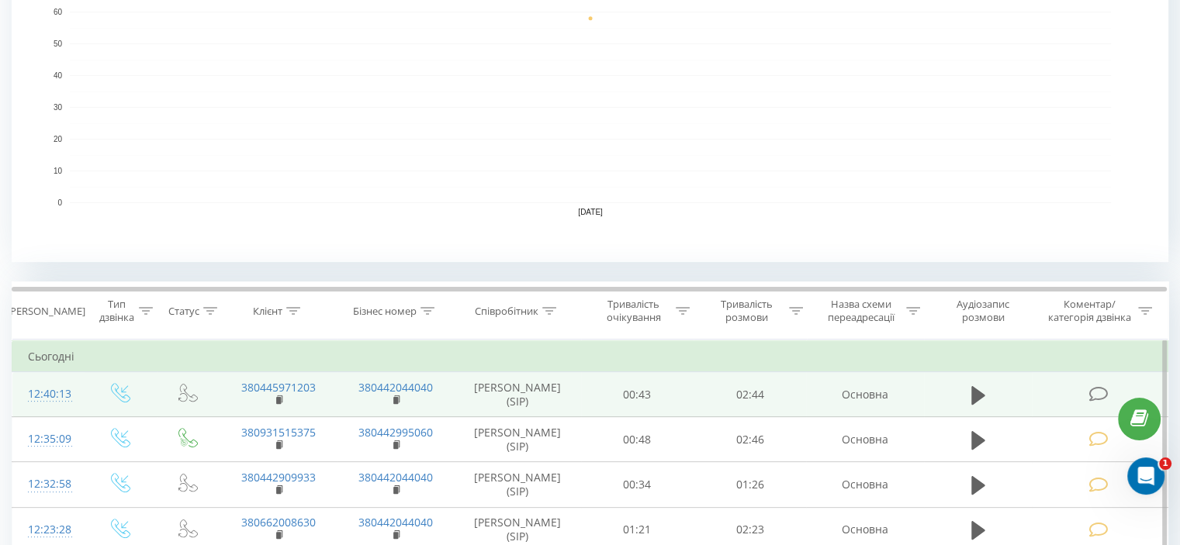
click at [1103, 396] on icon at bounding box center [1097, 394] width 19 height 16
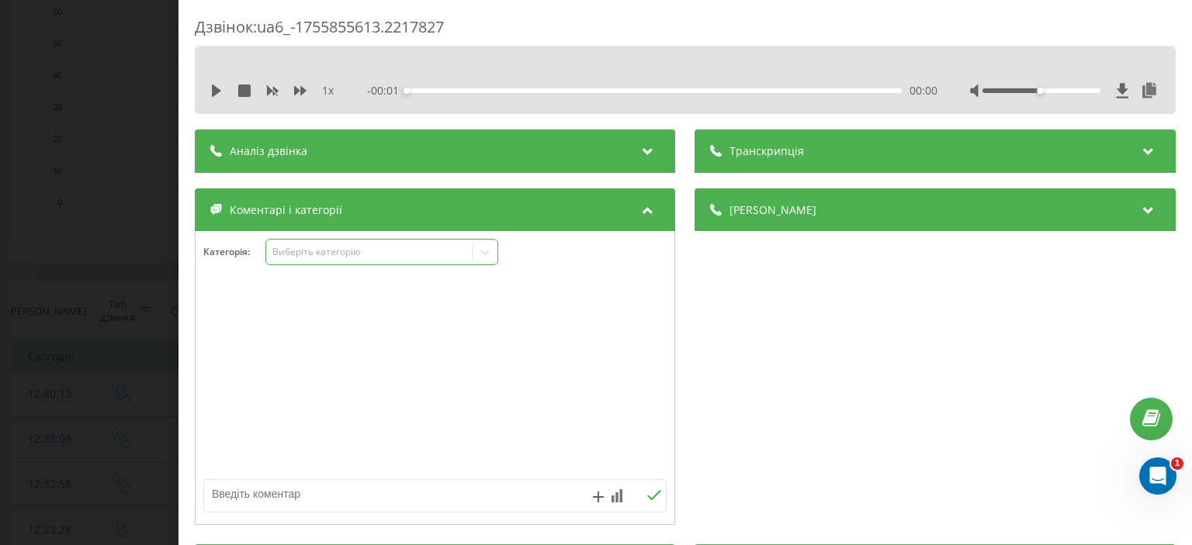
click at [334, 251] on div "Виберіть категорію" at bounding box center [369, 252] width 194 height 12
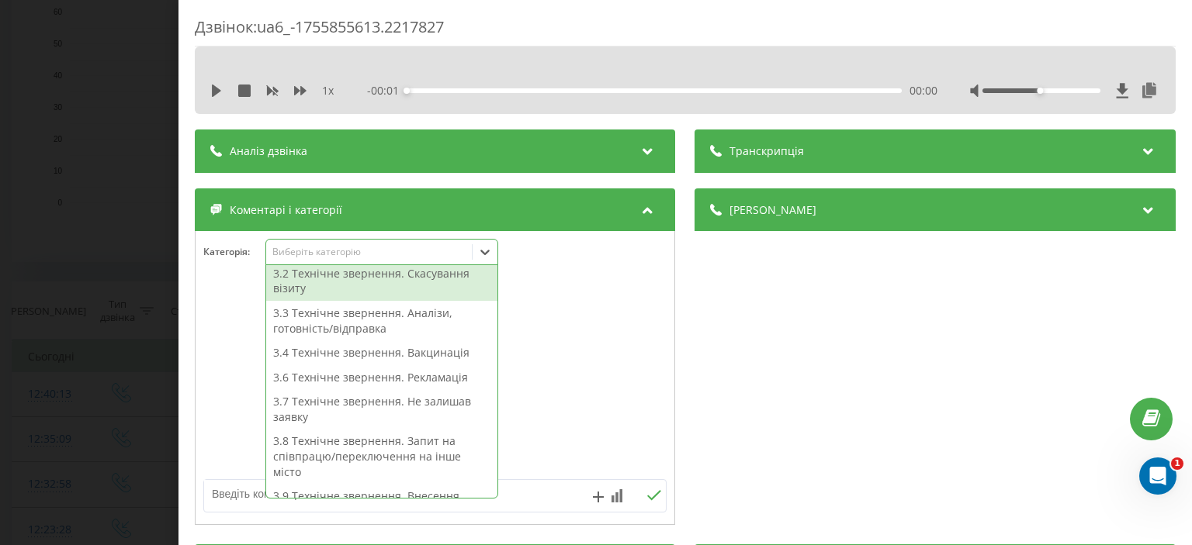
scroll to position [395, 0]
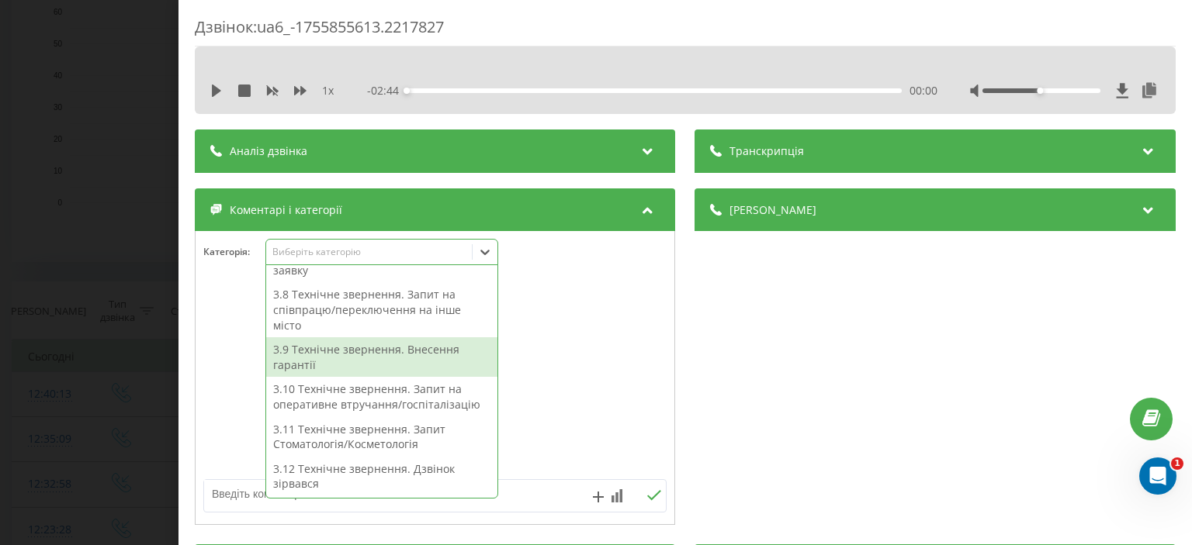
click at [349, 352] on div "3.9 Технічне звернення. Внесення гарантії" at bounding box center [381, 357] width 231 height 40
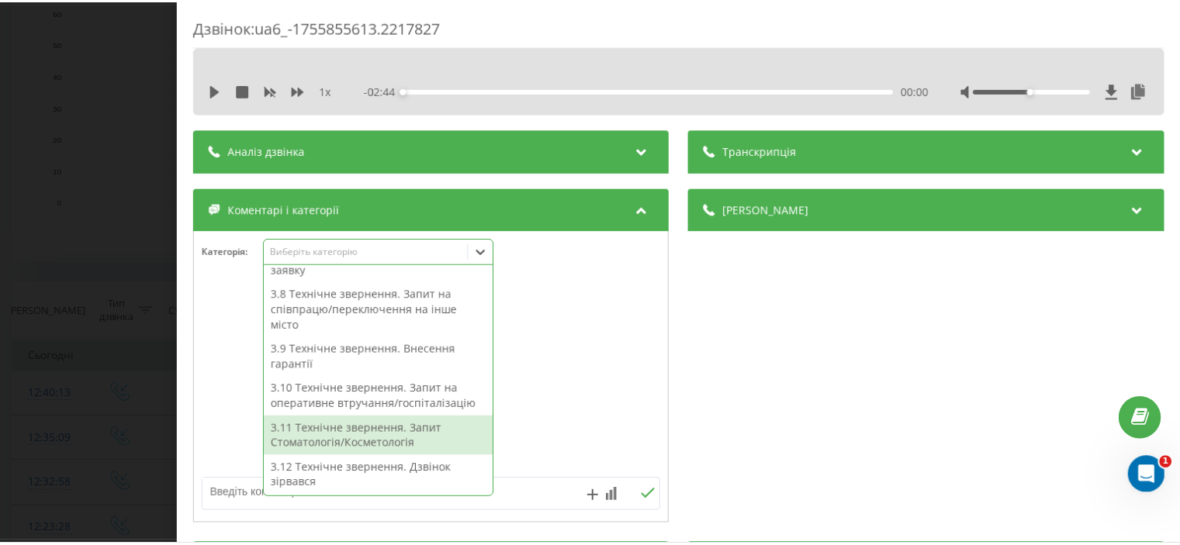
scroll to position [249, 0]
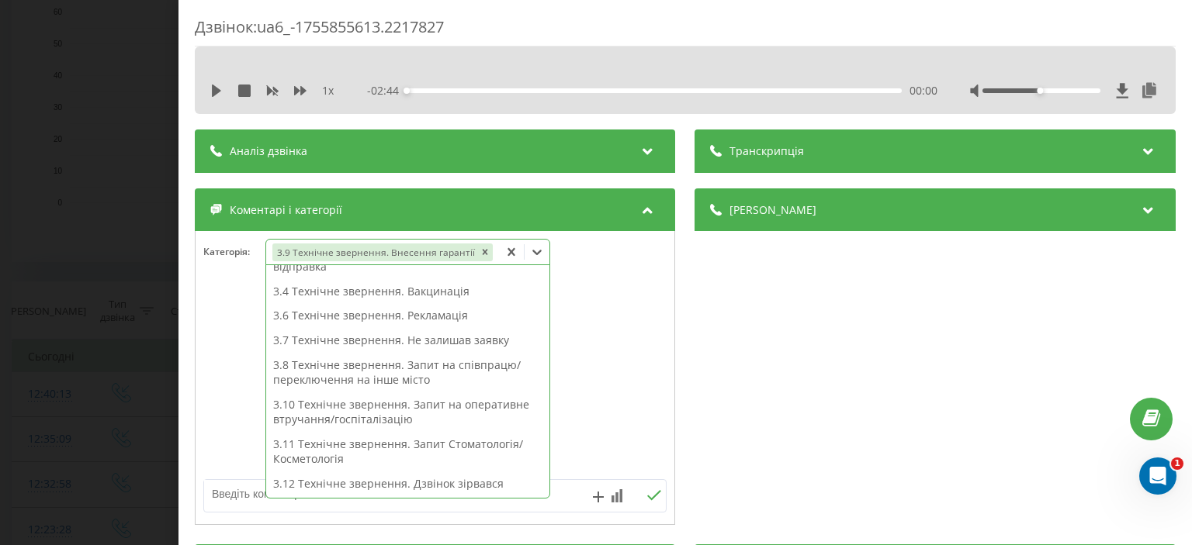
click at [93, 176] on div "Дзвінок : ua6_-1755855613.2217827 1 x - 02:44 00:00 00:00 Транскрипція Для AI-а…" at bounding box center [596, 272] width 1192 height 545
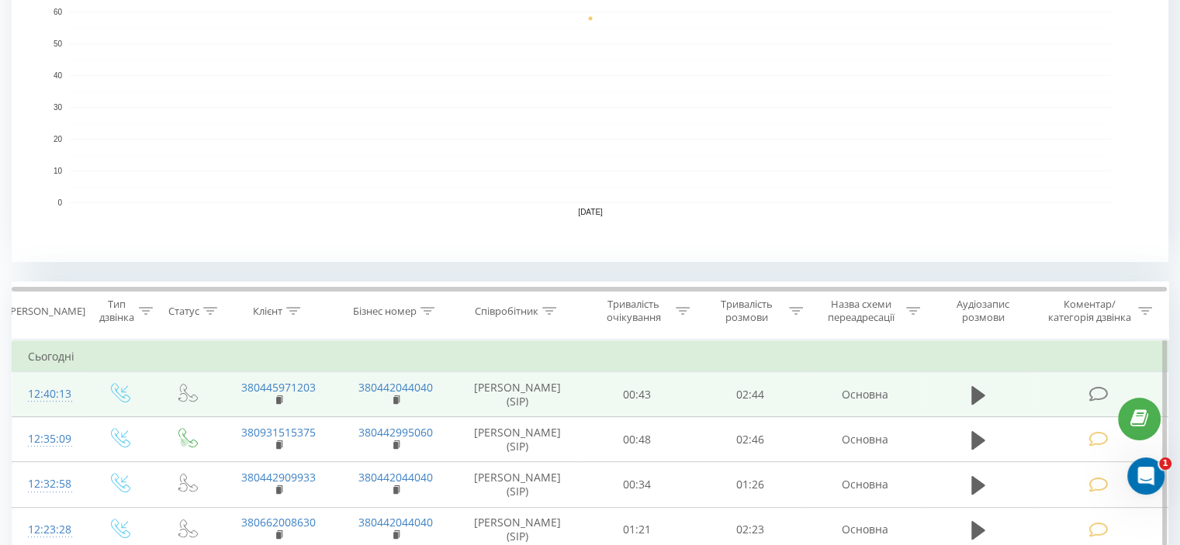
scroll to position [419, 0]
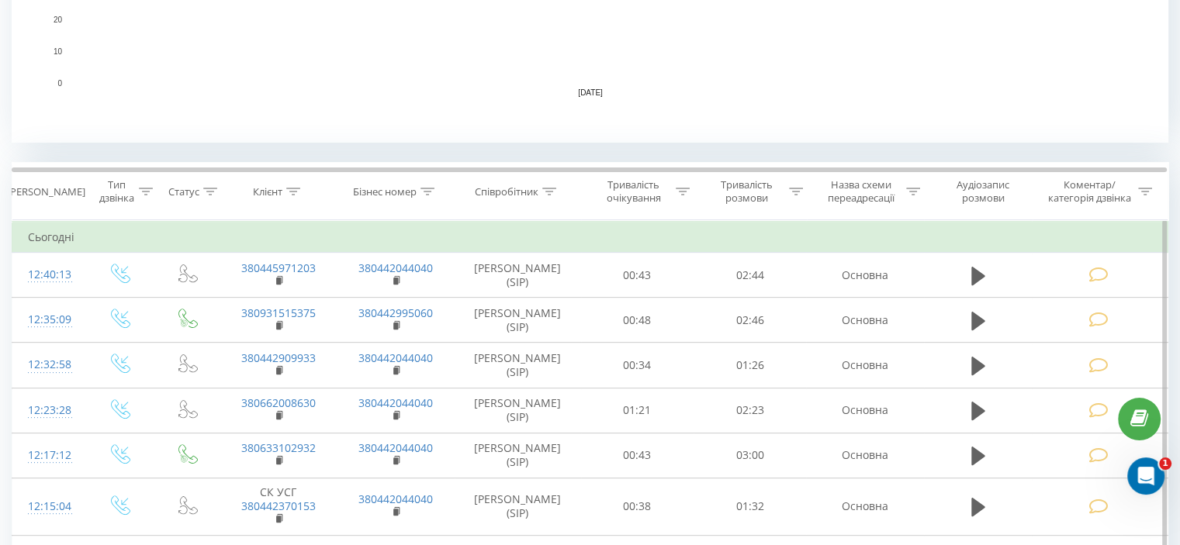
scroll to position [698, 0]
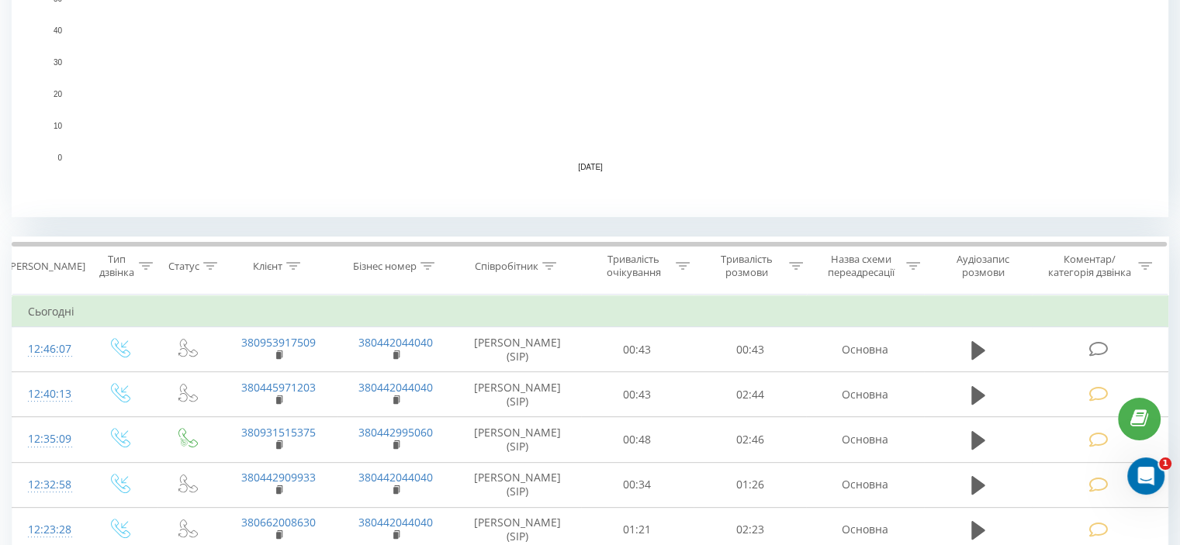
scroll to position [621, 0]
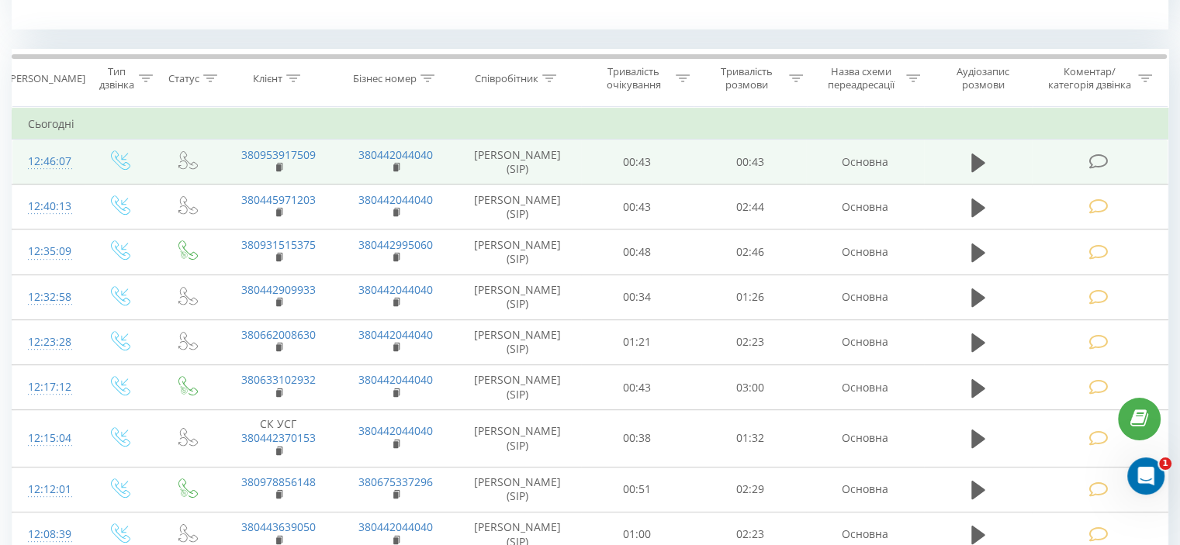
click at [1095, 167] on icon at bounding box center [1097, 162] width 19 height 16
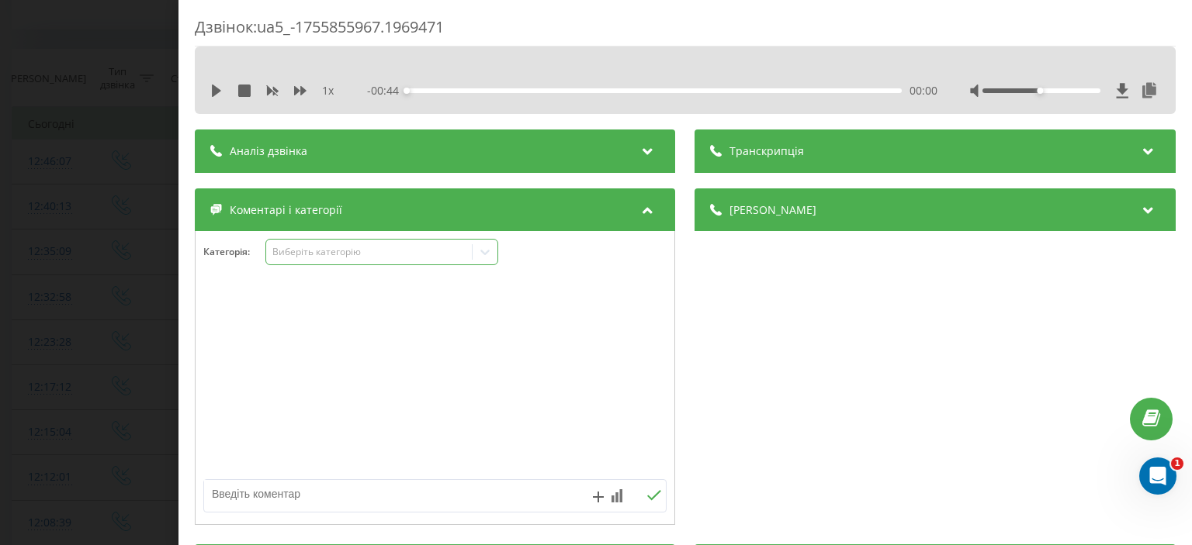
click at [315, 256] on div "Виберіть категорію" at bounding box center [369, 252] width 194 height 12
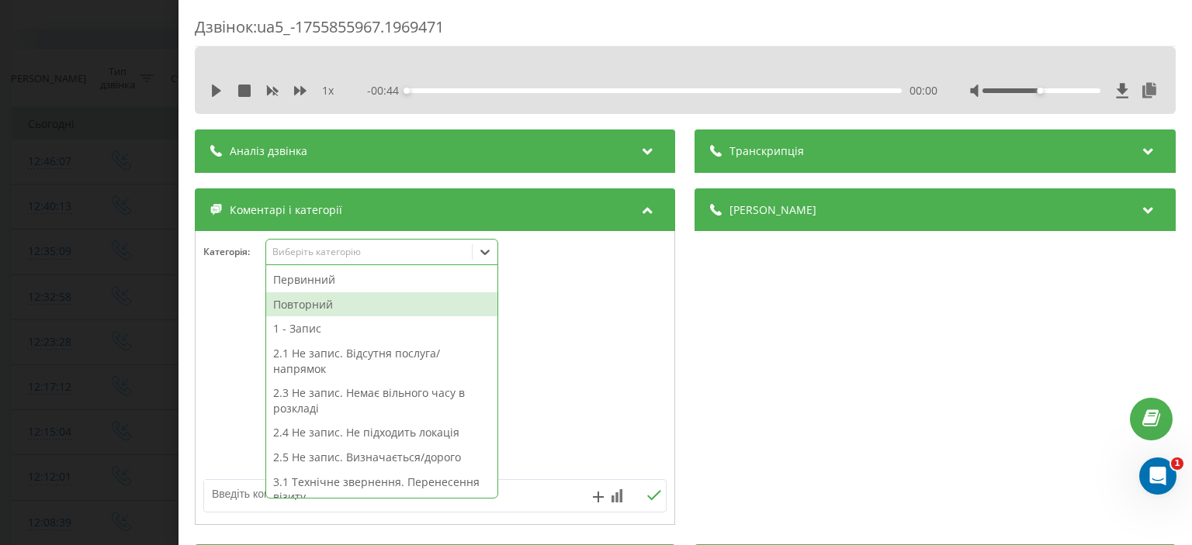
click at [310, 304] on div "Повторний" at bounding box center [381, 304] width 231 height 25
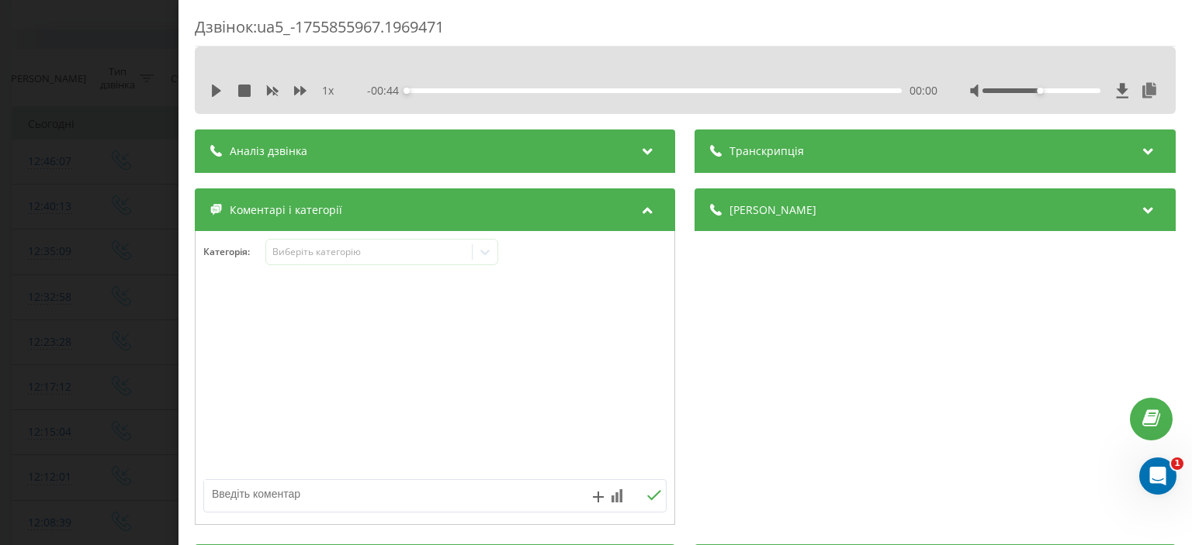
click at [226, 499] on textarea at bounding box center [388, 494] width 369 height 28
type textarea "уточнення"
click at [647, 493] on icon at bounding box center [654, 495] width 15 height 11
click at [102, 150] on div "Дзвінок : ua5_-1755855967.1969471 1 x - 00:44 00:00 00:00 Транскрипція Для AI-а…" at bounding box center [596, 272] width 1192 height 545
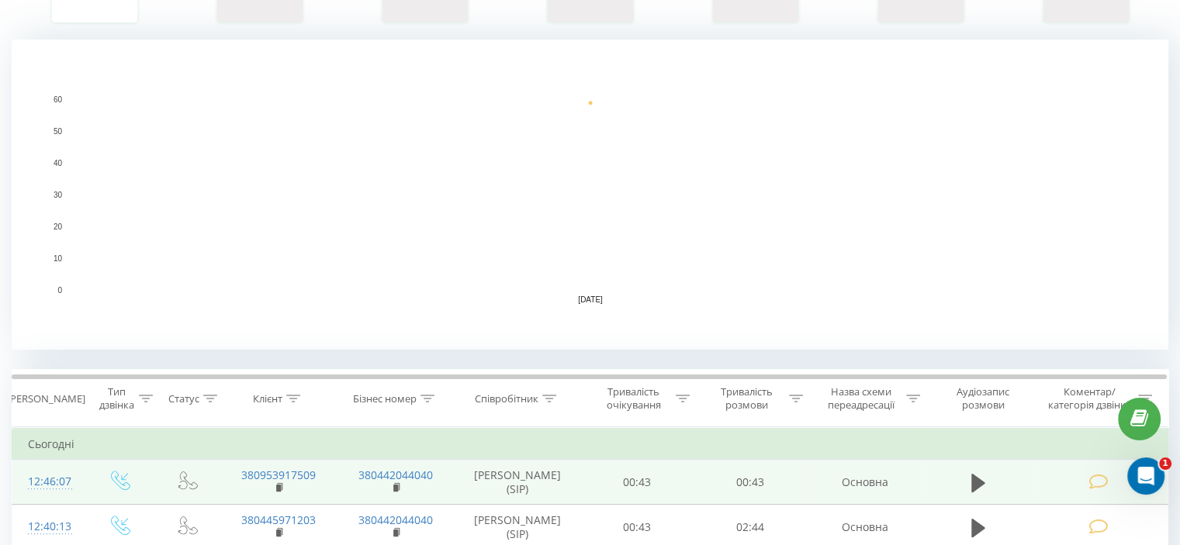
scroll to position [310, 0]
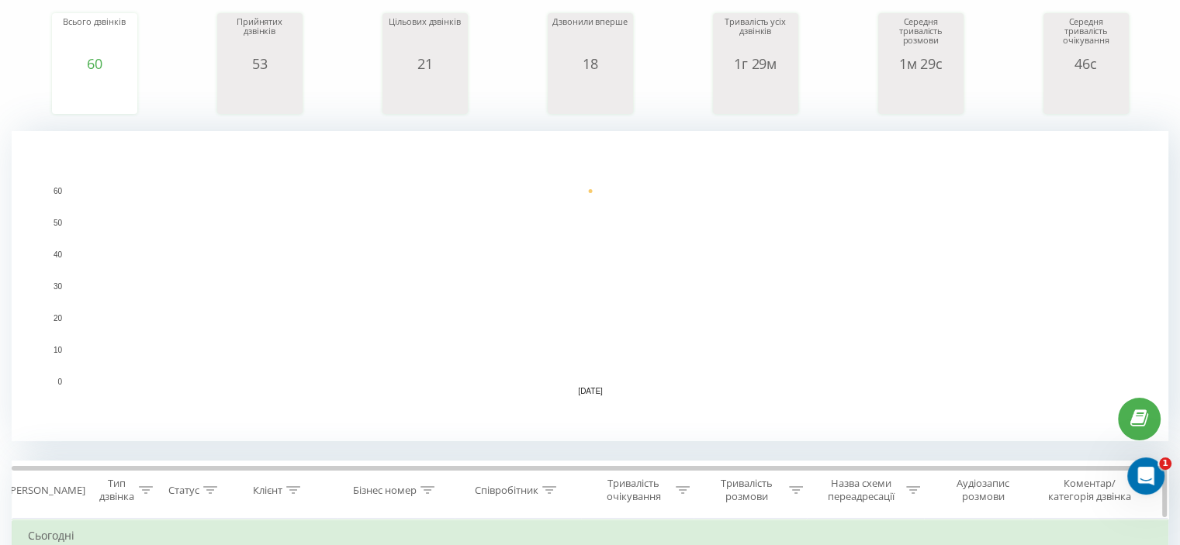
scroll to position [388, 0]
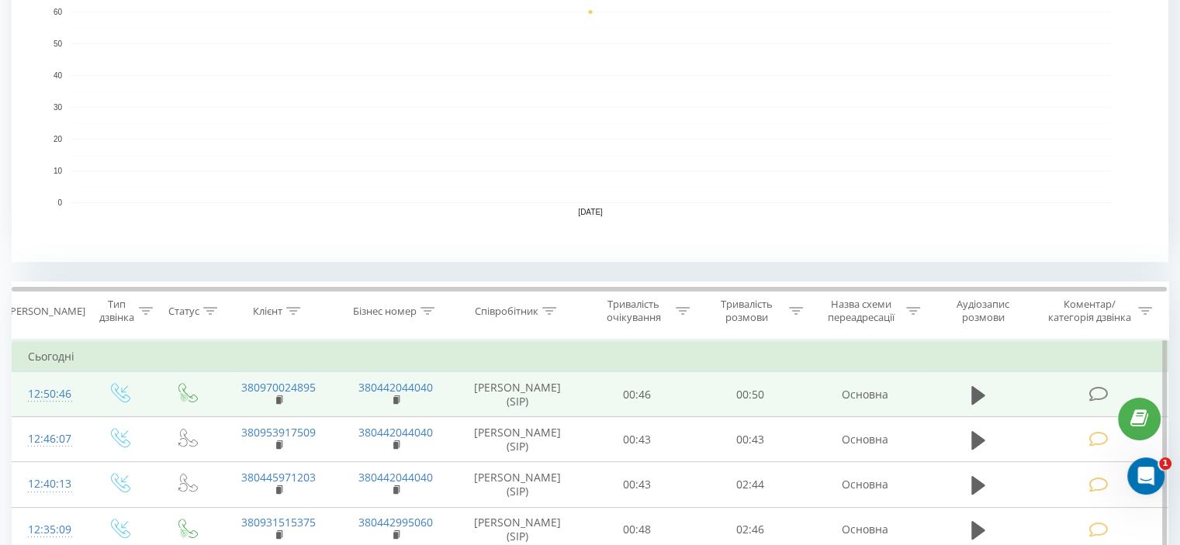
click at [1098, 390] on icon at bounding box center [1097, 394] width 19 height 16
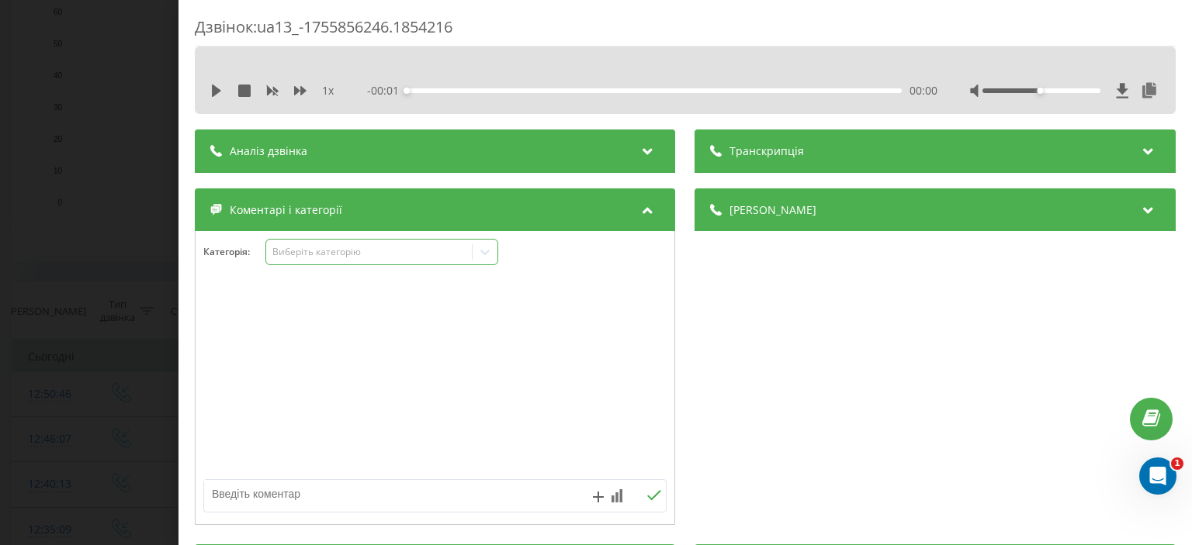
click at [330, 257] on div "Виберіть категорію" at bounding box center [369, 252] width 194 height 12
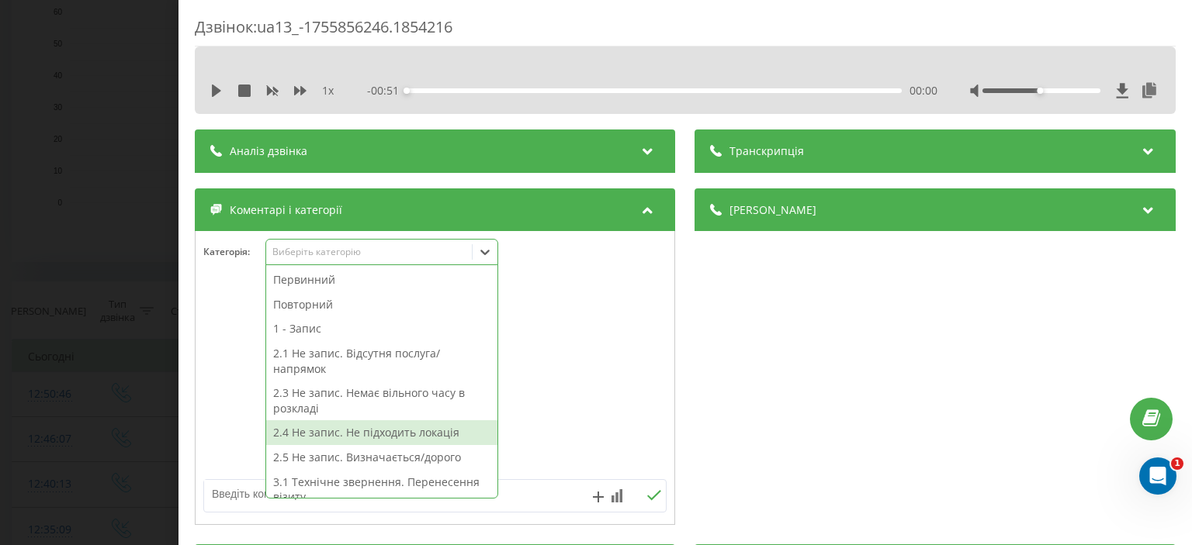
click at [393, 433] on div "2.4 Не запис. Не підходить локація" at bounding box center [381, 432] width 231 height 25
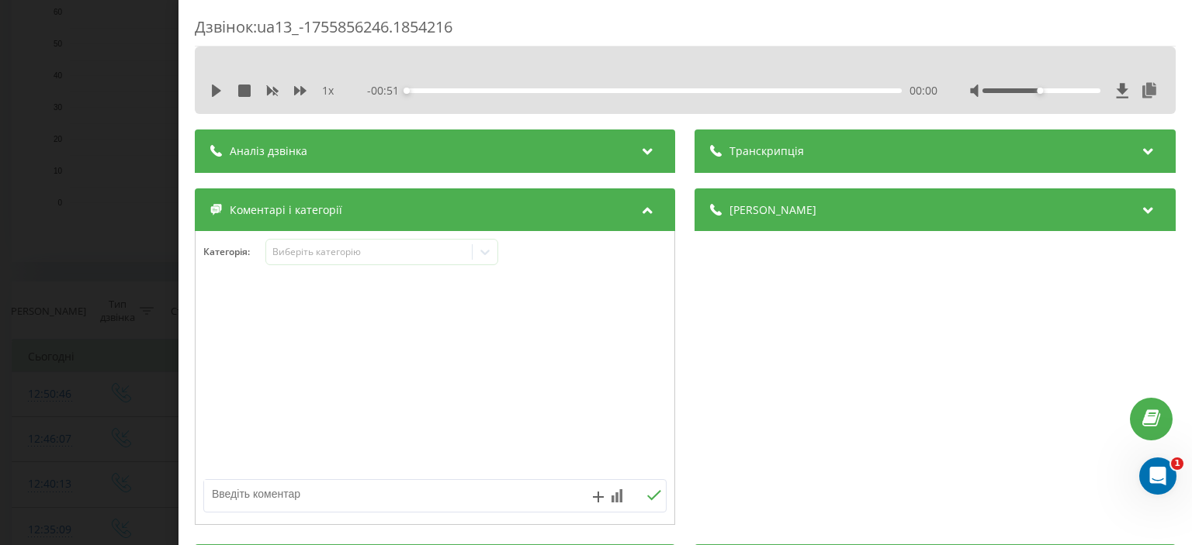
click at [146, 167] on div "Дзвінок : ua13_-1755856246.1854216 1 x - 00:51 00:00 00:00 Транскрипція Для AI-…" at bounding box center [596, 272] width 1192 height 545
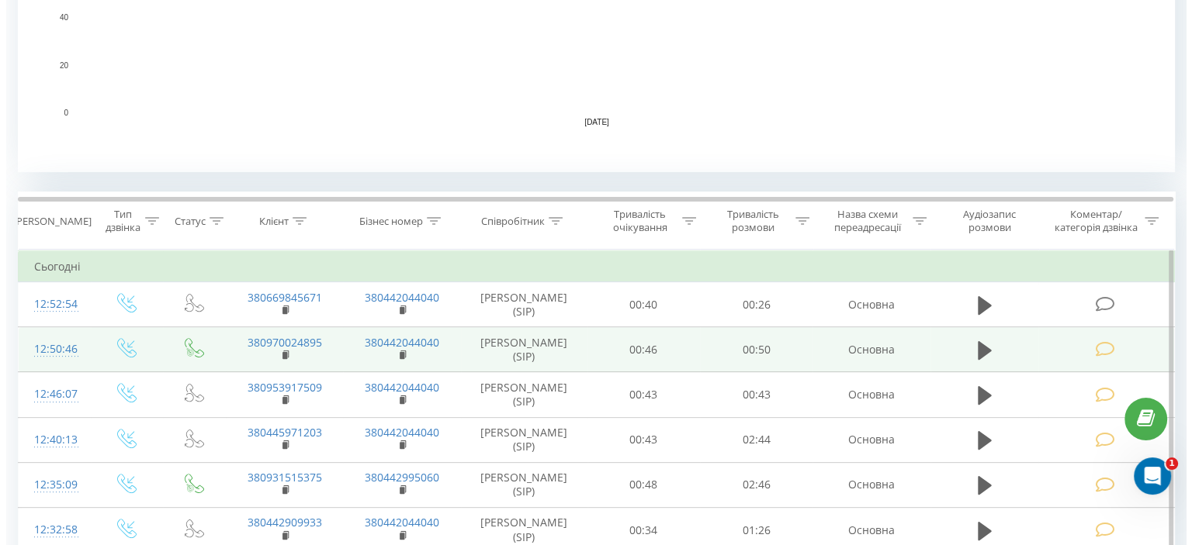
scroll to position [543, 0]
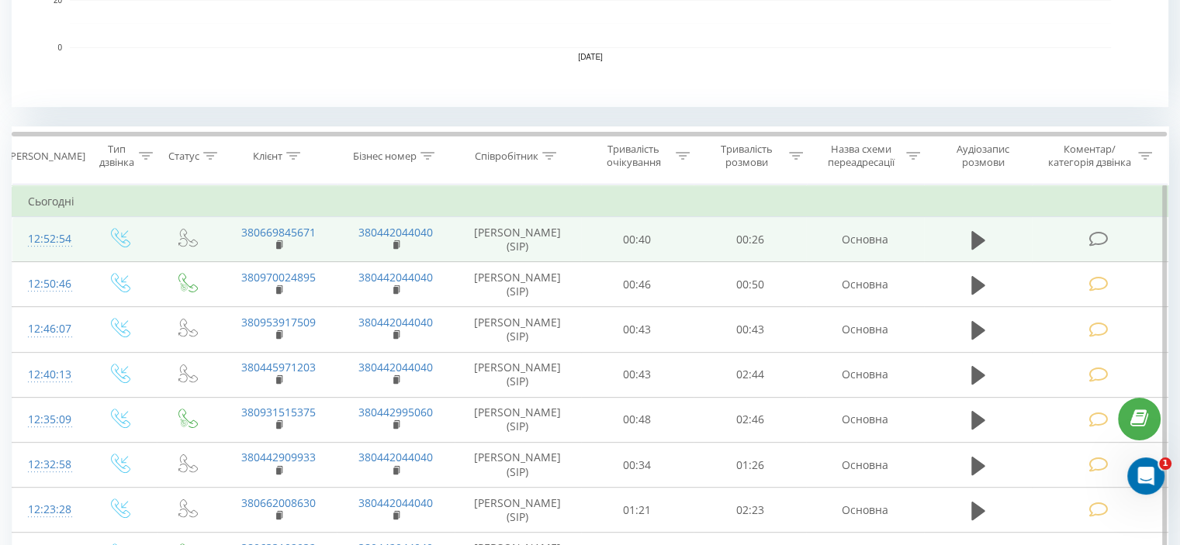
click at [1098, 231] on icon at bounding box center [1097, 239] width 19 height 16
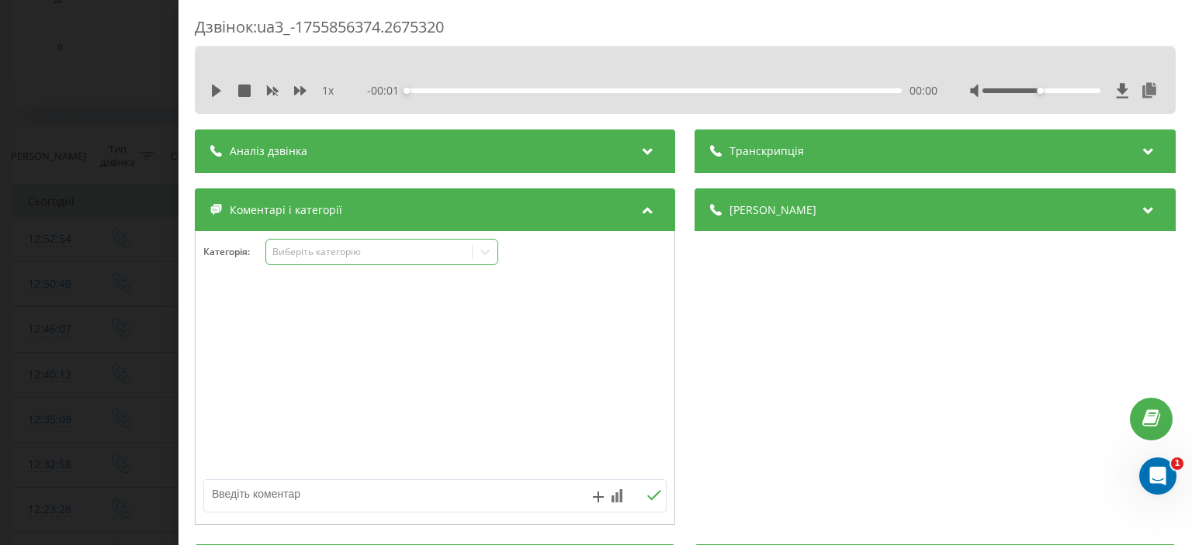
click at [327, 258] on div "Виберіть категорію" at bounding box center [369, 252] width 194 height 12
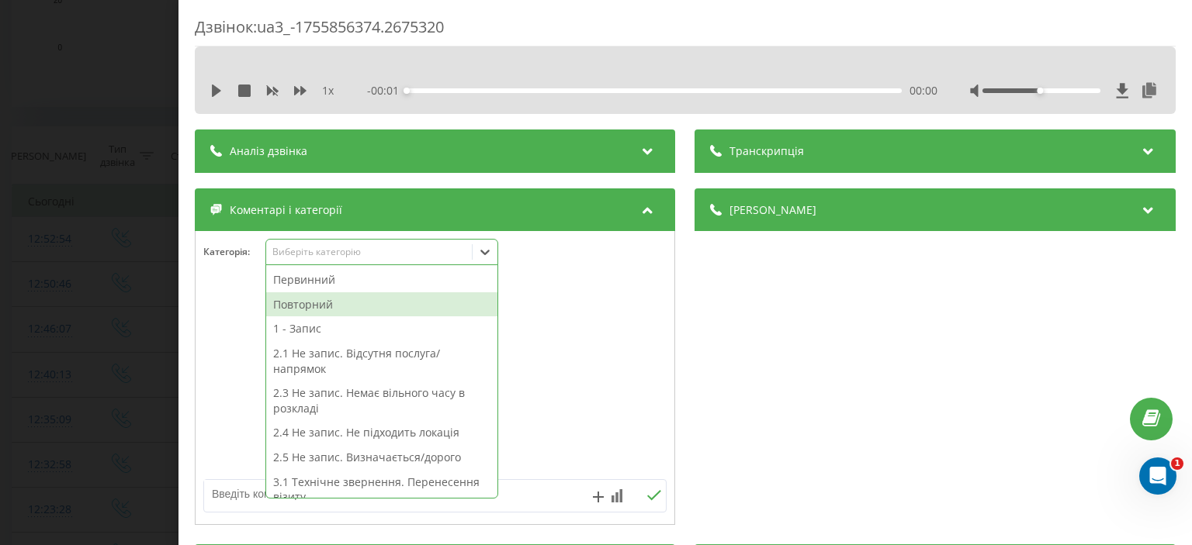
click at [318, 306] on div "Повторний" at bounding box center [381, 304] width 231 height 25
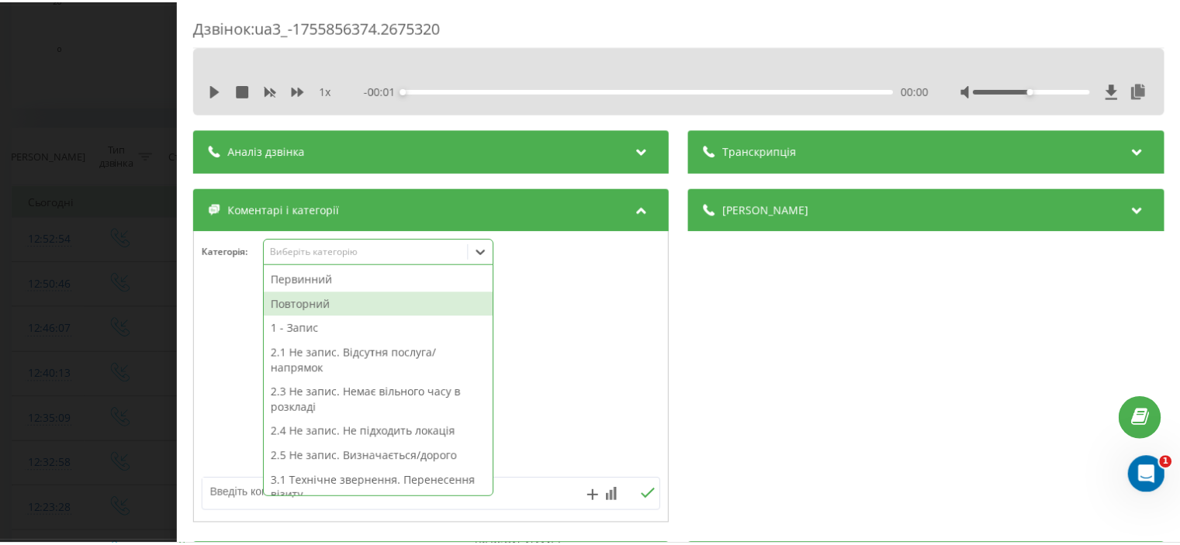
scroll to position [760, 0]
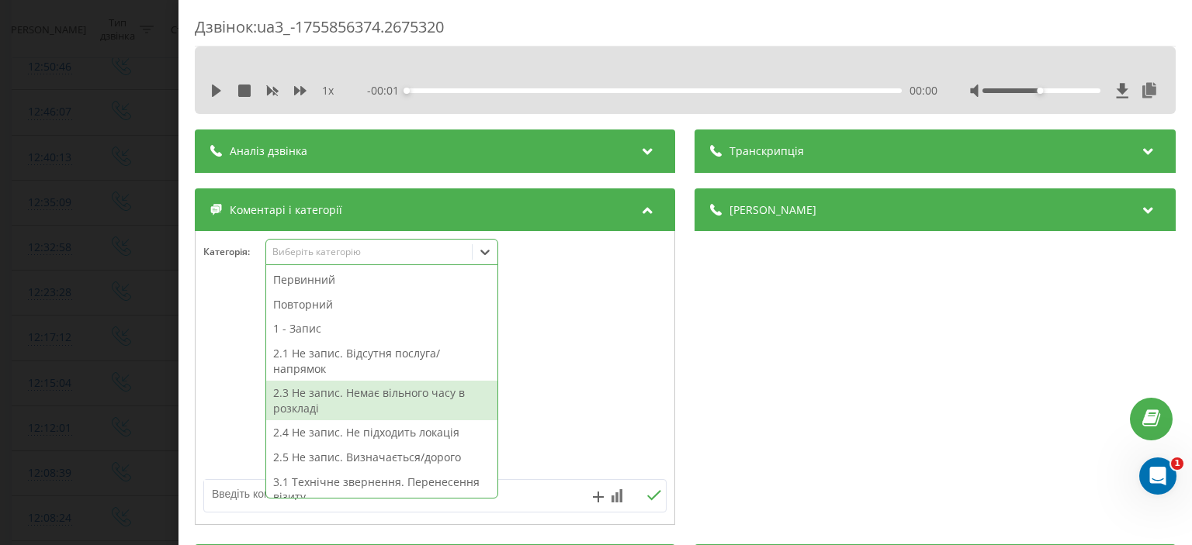
click at [244, 505] on textarea at bounding box center [388, 494] width 369 height 28
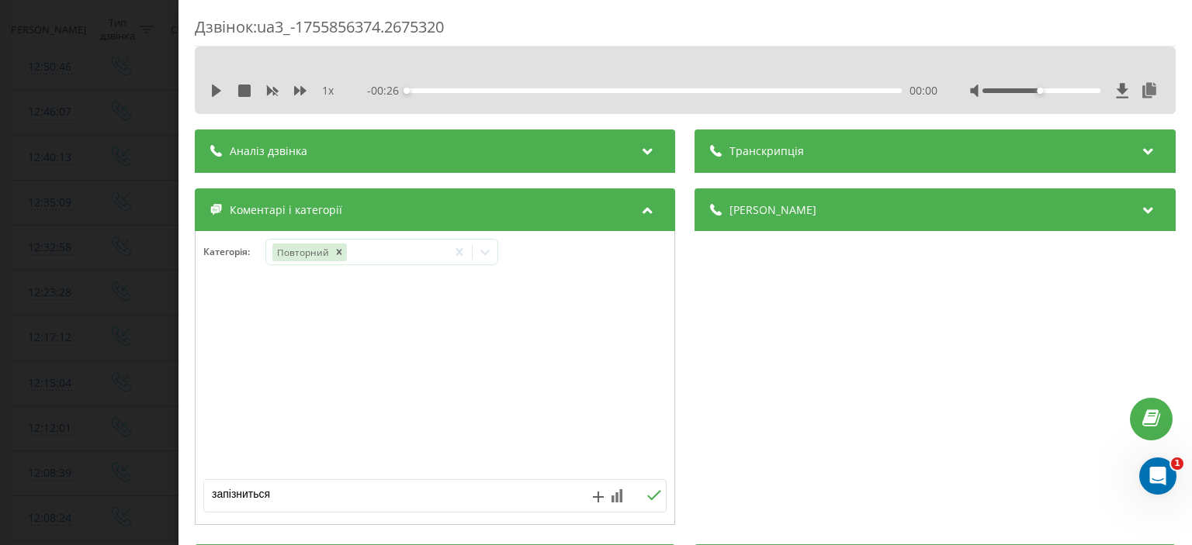
type textarea "запізниться"
click at [648, 496] on icon at bounding box center [655, 495] width 14 height 10
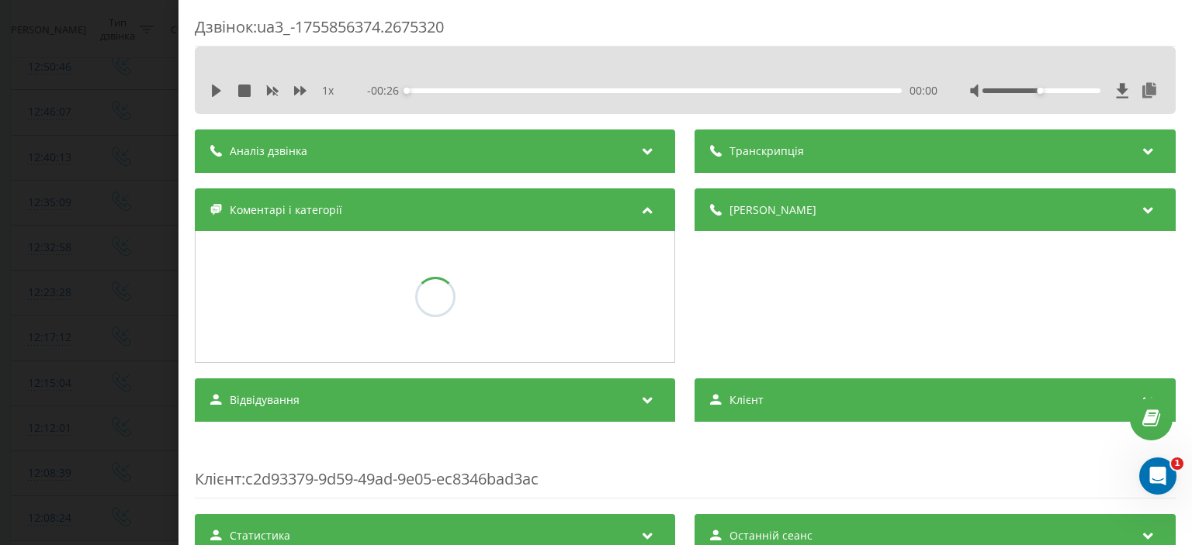
click at [107, 207] on div "Дзвінок : ua3_-1755856374.2675320 1 x - 00:26 00:00 00:00 Транскрипція Для AI-а…" at bounding box center [596, 272] width 1192 height 545
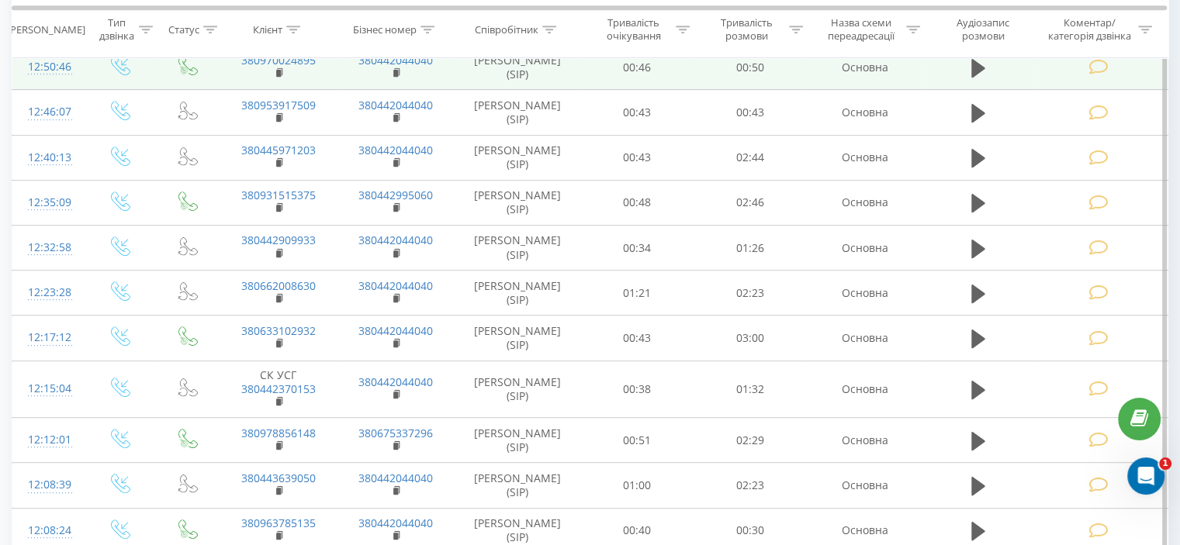
scroll to position [372, 0]
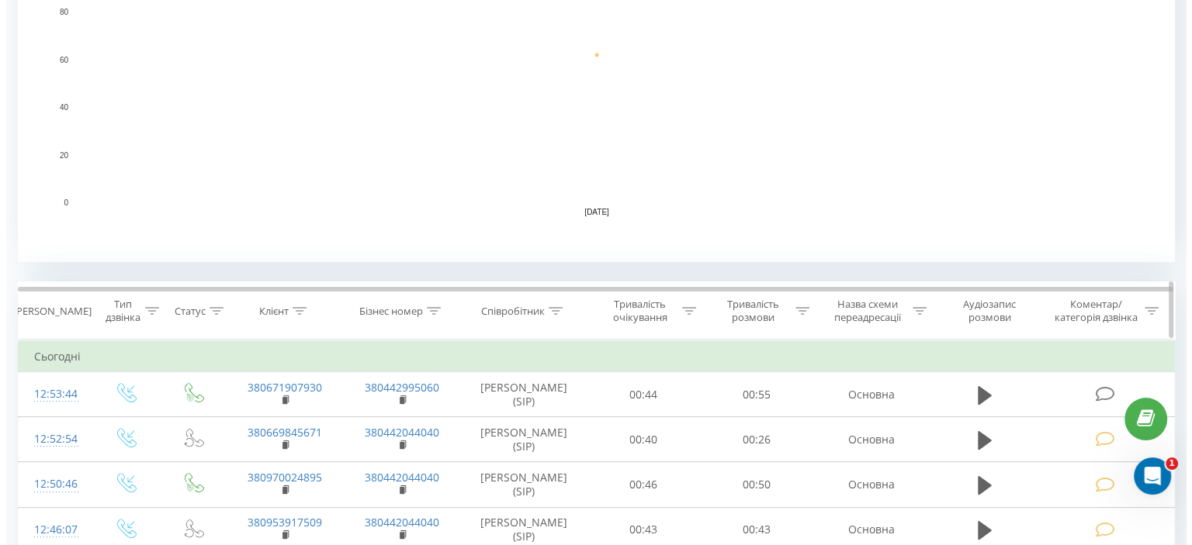
scroll to position [621, 0]
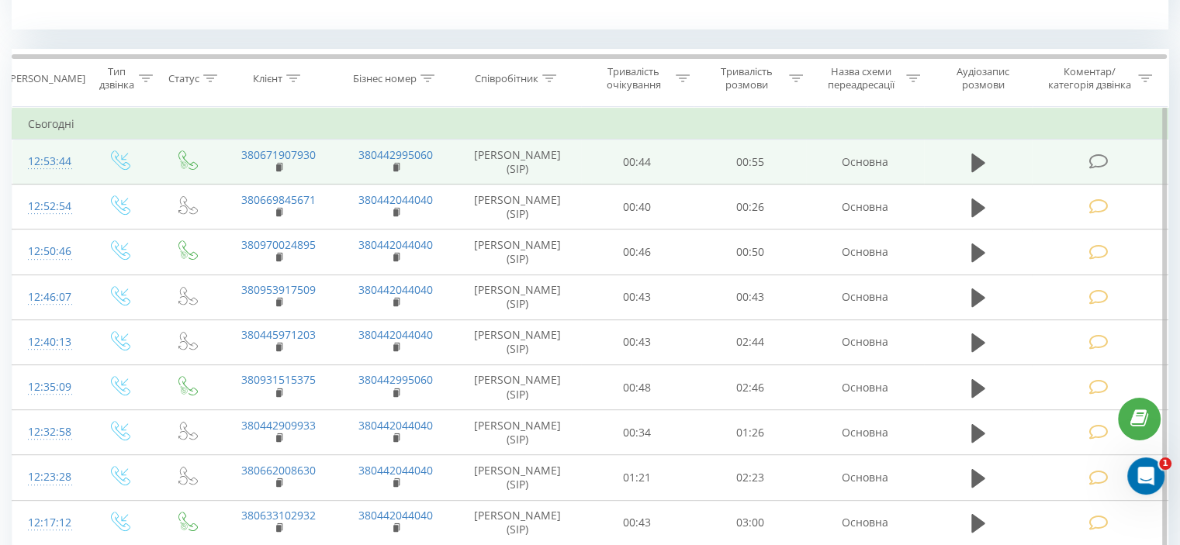
click at [1092, 162] on icon at bounding box center [1097, 162] width 19 height 16
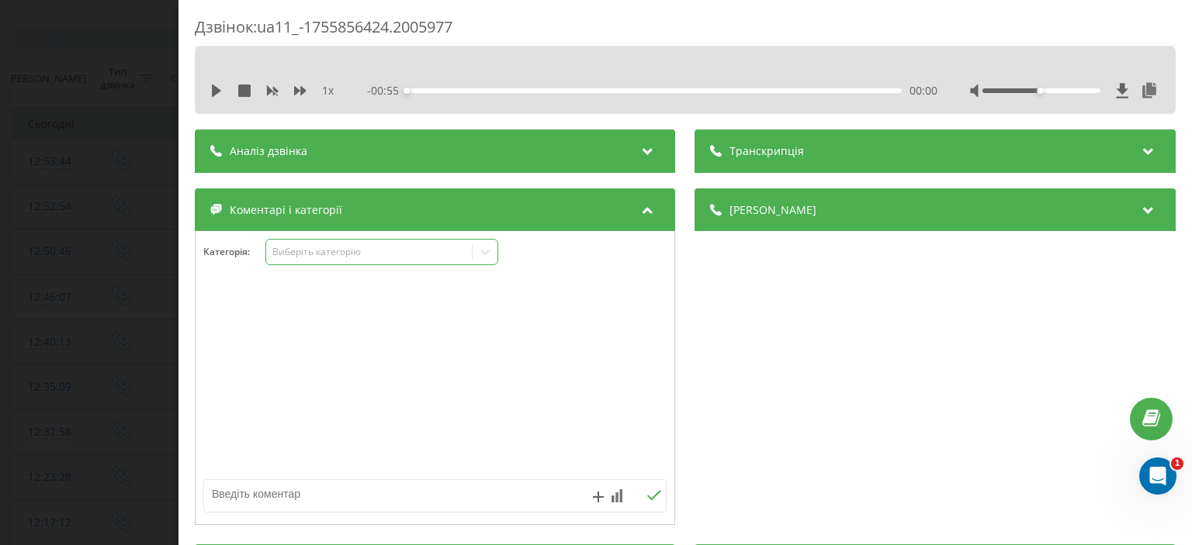
click at [306, 254] on div "Виберіть категорію" at bounding box center [369, 252] width 194 height 12
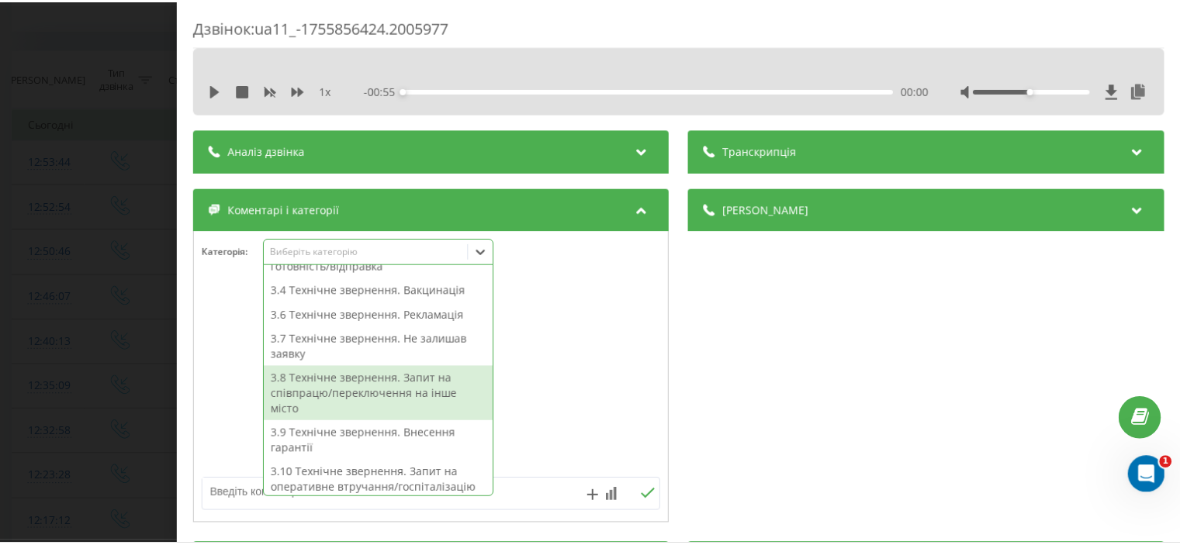
scroll to position [388, 0]
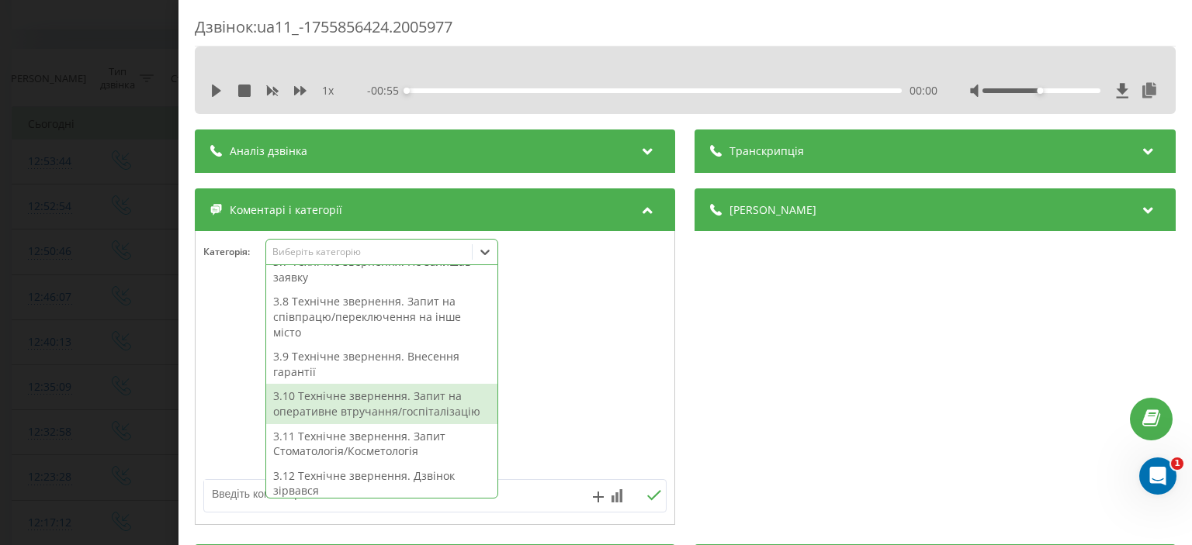
click at [379, 410] on div "3.10 Технічне звернення. Запит на оперативне втручання/госпіталізацію" at bounding box center [381, 404] width 231 height 40
click at [104, 185] on div "Дзвінок : ua11_-1755856424.2005977 1 x - 00:55 00:00 00:00 Транскрипція Для AI-…" at bounding box center [596, 272] width 1192 height 545
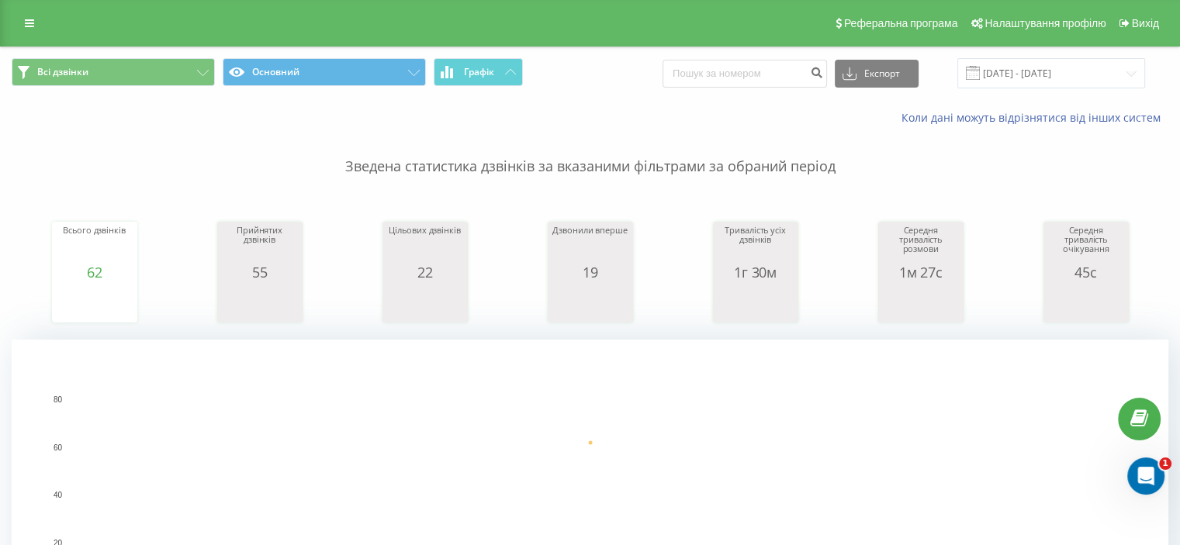
scroll to position [388, 0]
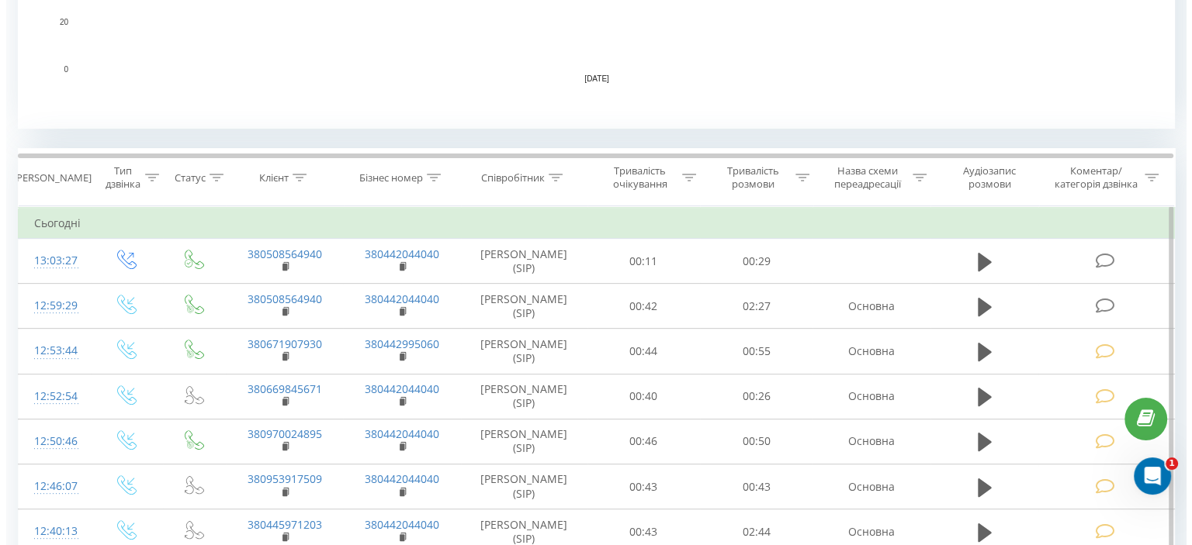
scroll to position [543, 0]
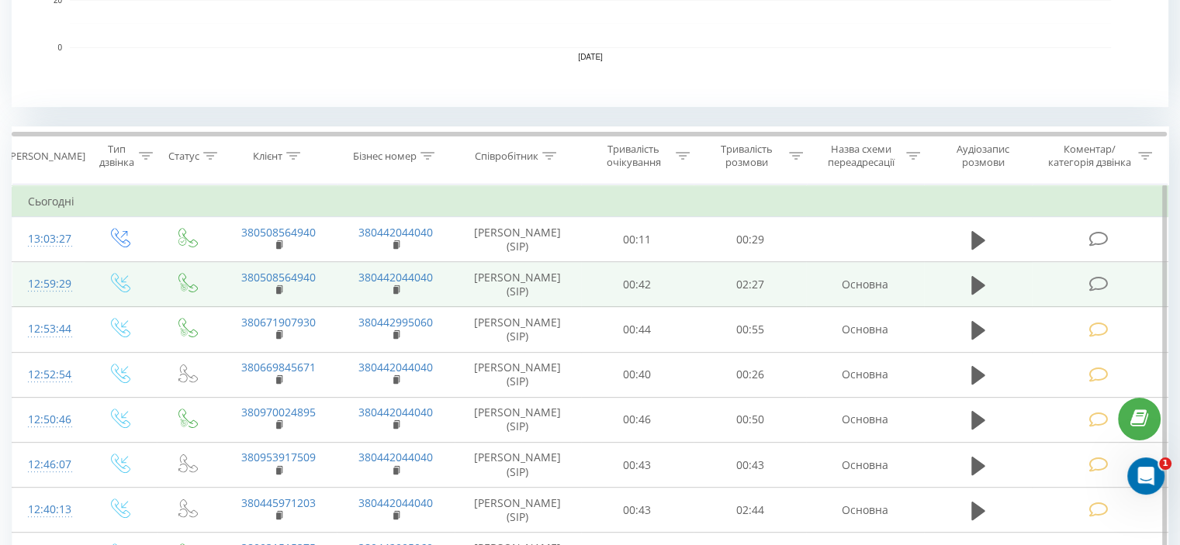
click at [1095, 289] on icon at bounding box center [1097, 284] width 19 height 16
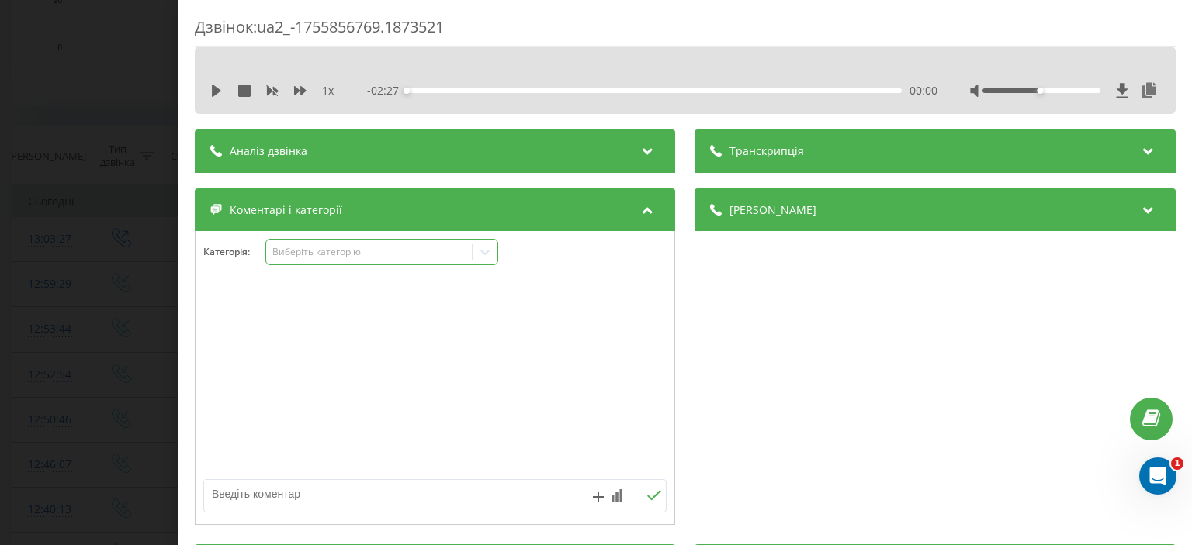
click at [356, 253] on div "Виберіть категорію" at bounding box center [369, 252] width 194 height 12
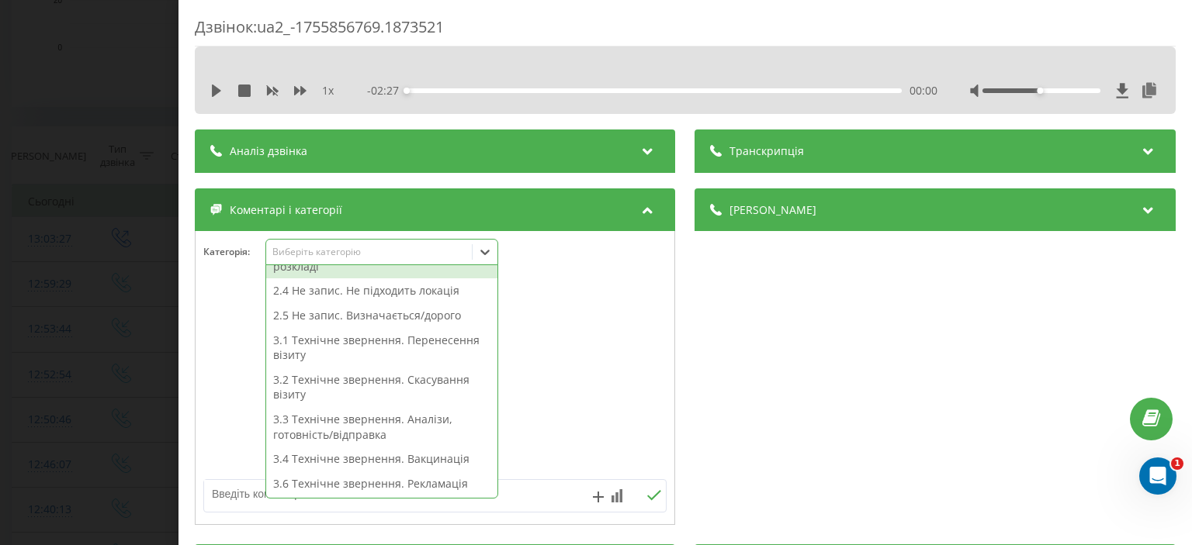
scroll to position [395, 0]
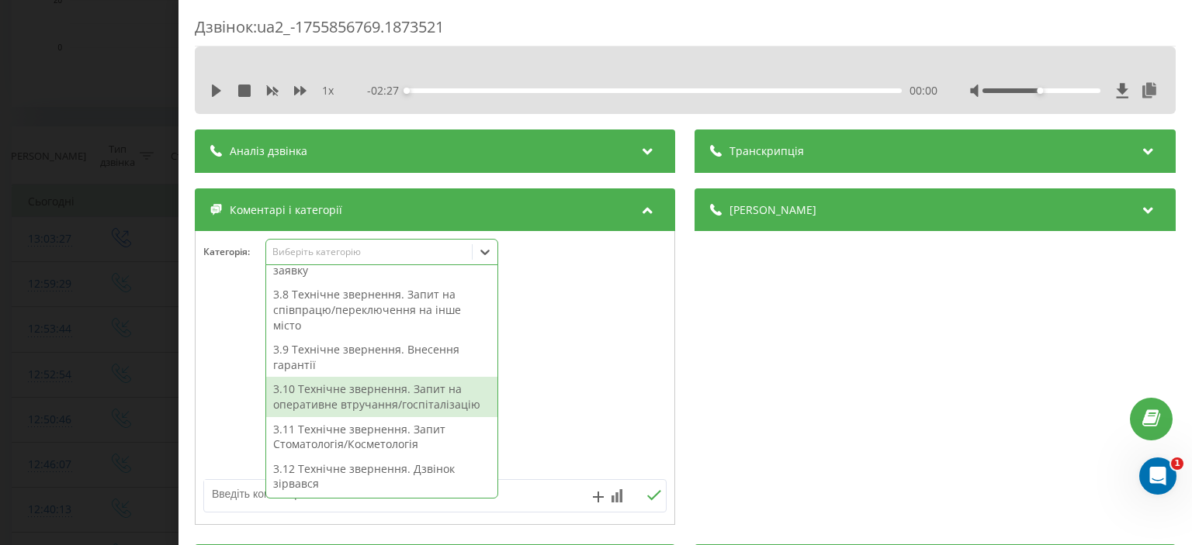
click at [388, 404] on div "3.10 Технічне звернення. Запит на оперативне втручання/госпіталізацію" at bounding box center [381, 397] width 231 height 40
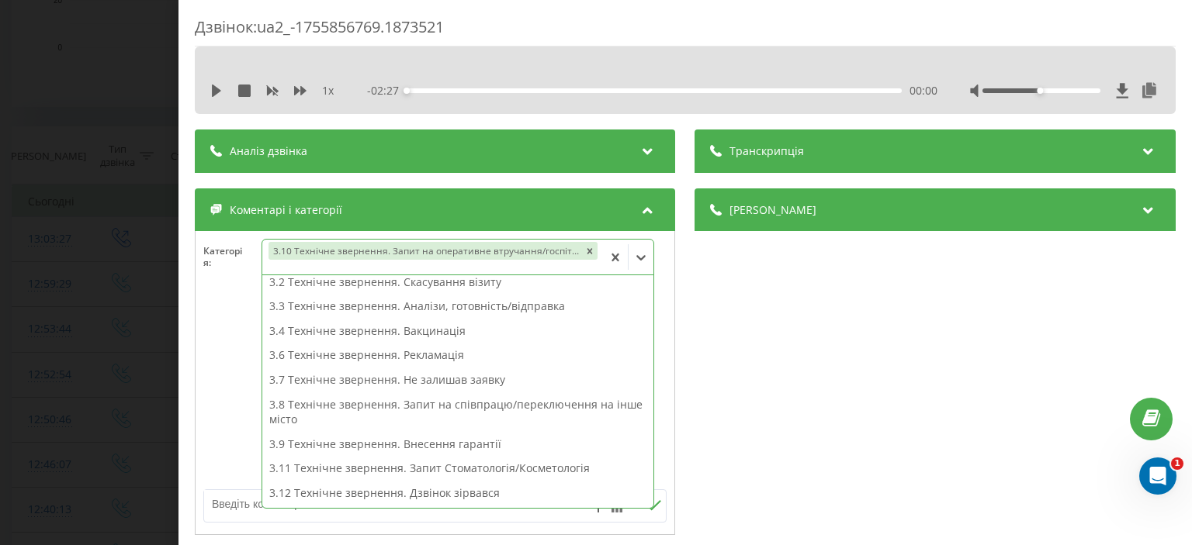
click at [127, 183] on div "Дзвінок : ua2_-1755856769.1873521 1 x - 02:27 00:00 00:00 Транскрипція Для AI-а…" at bounding box center [596, 272] width 1192 height 545
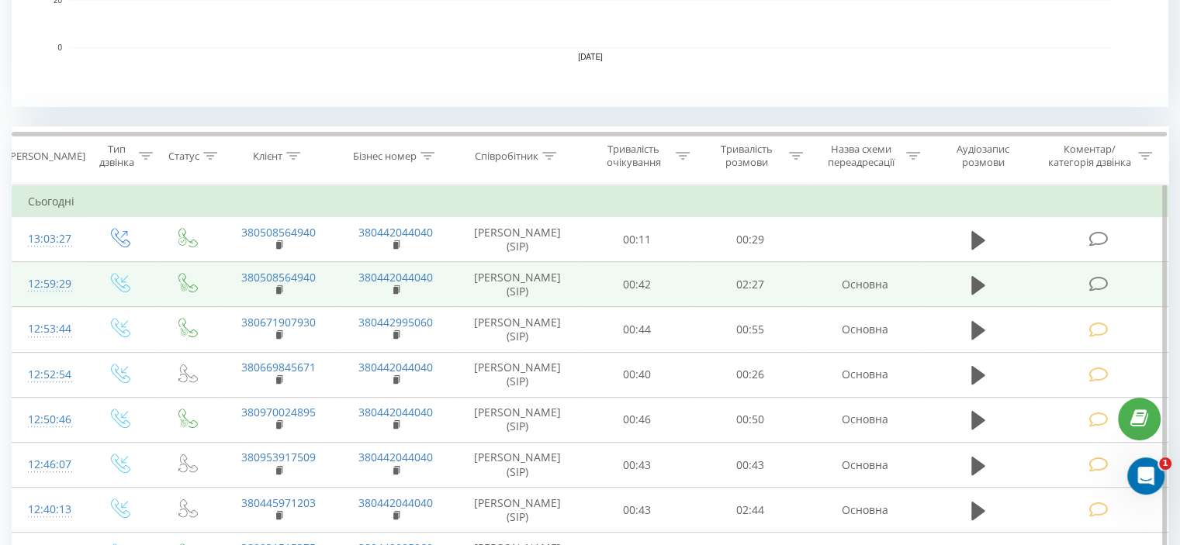
click at [1093, 283] on icon at bounding box center [1097, 284] width 19 height 16
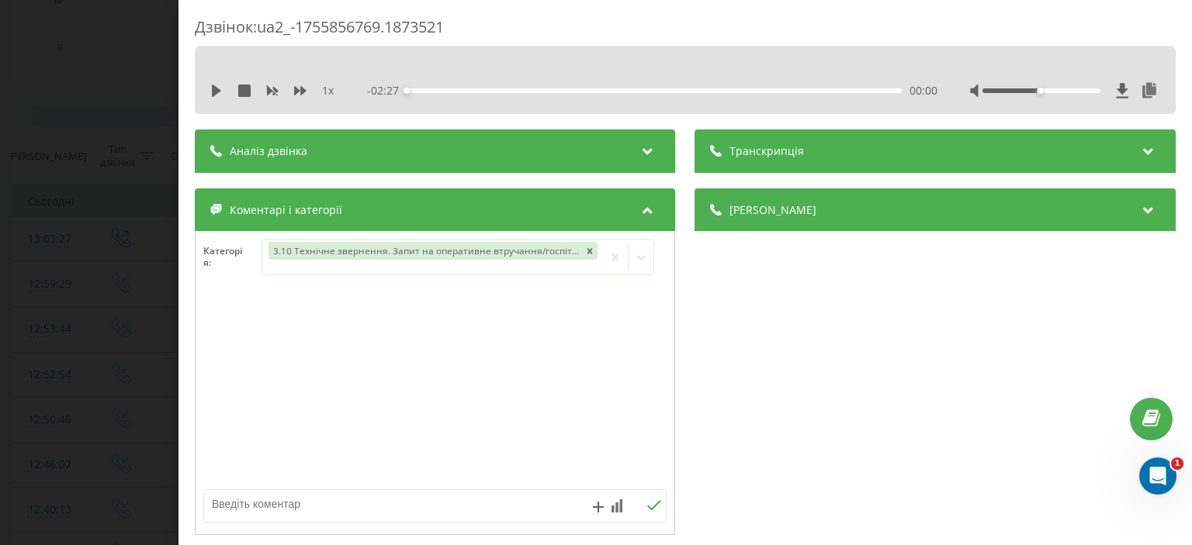
click at [96, 204] on div "Дзвінок : ua2_-1755856769.1873521 1 x - 02:27 00:00 00:00 Транскрипція Для AI-а…" at bounding box center [596, 272] width 1192 height 545
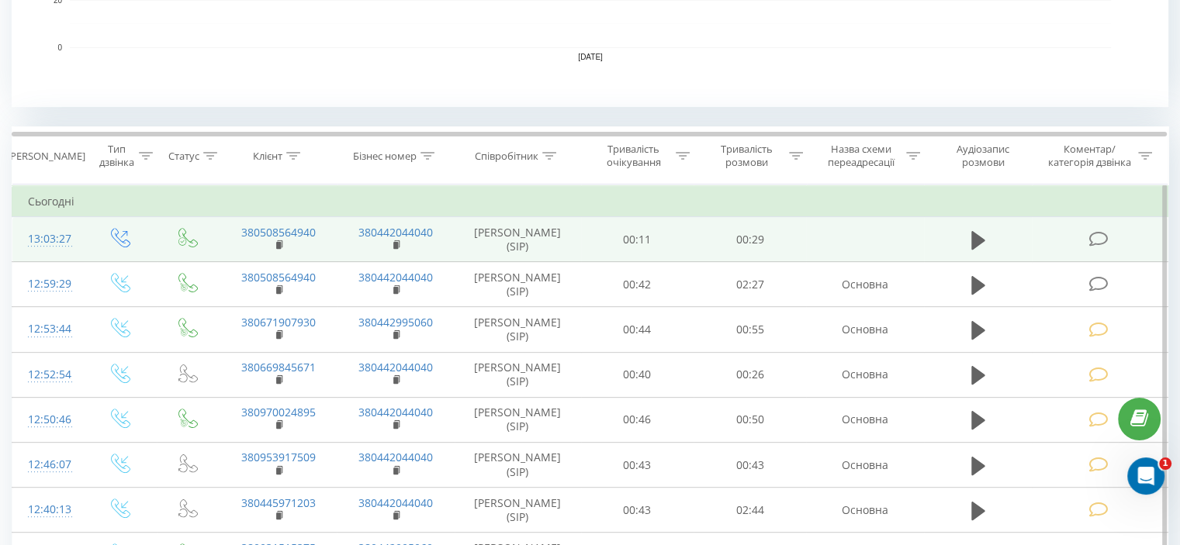
click at [1104, 240] on icon at bounding box center [1097, 239] width 19 height 16
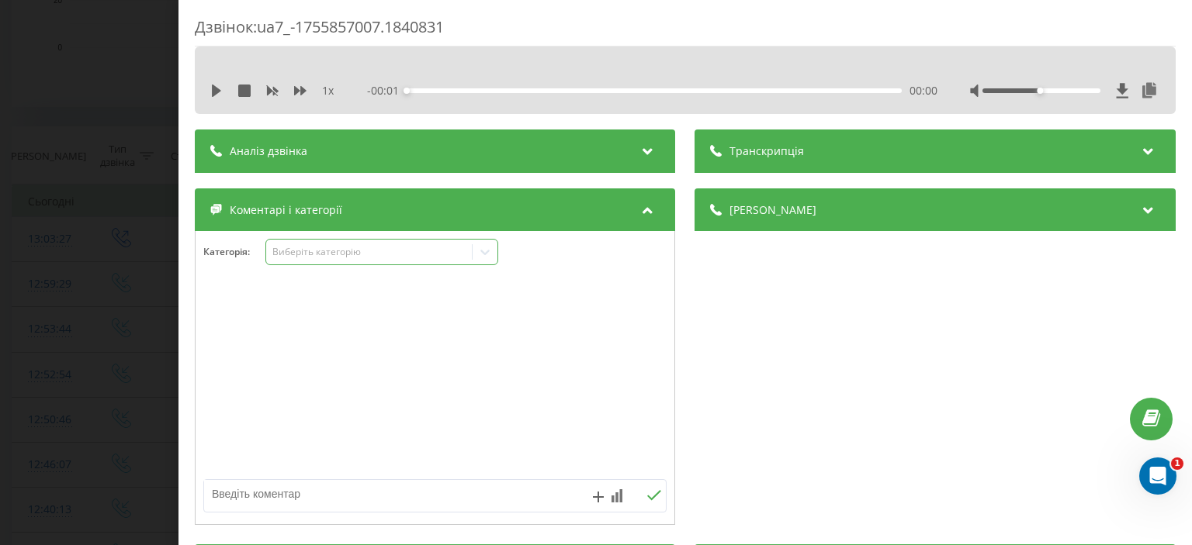
click at [320, 251] on div "Виберіть категорію" at bounding box center [369, 252] width 194 height 12
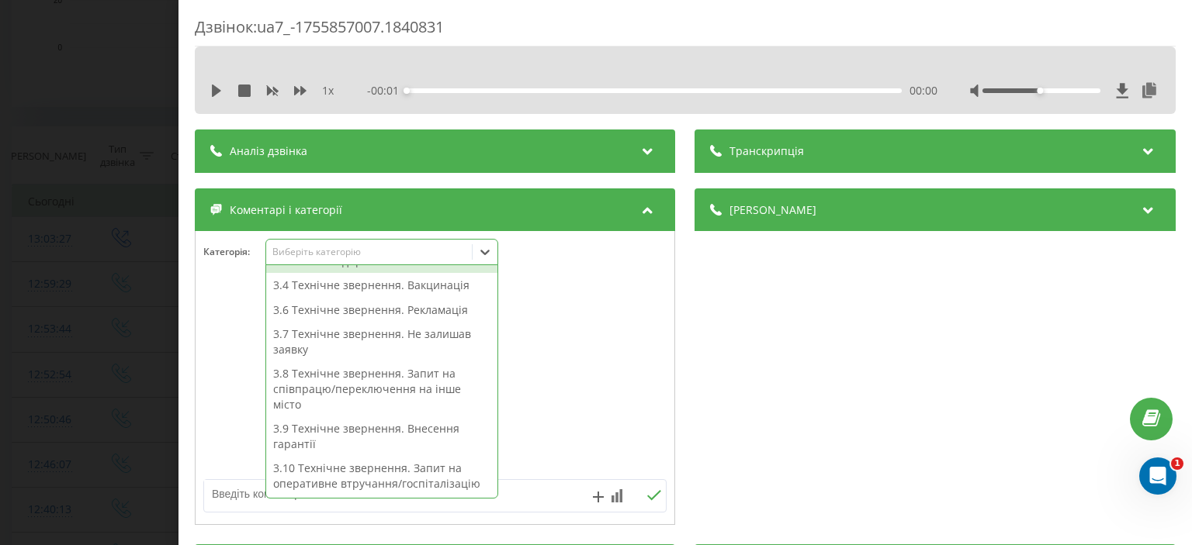
scroll to position [395, 0]
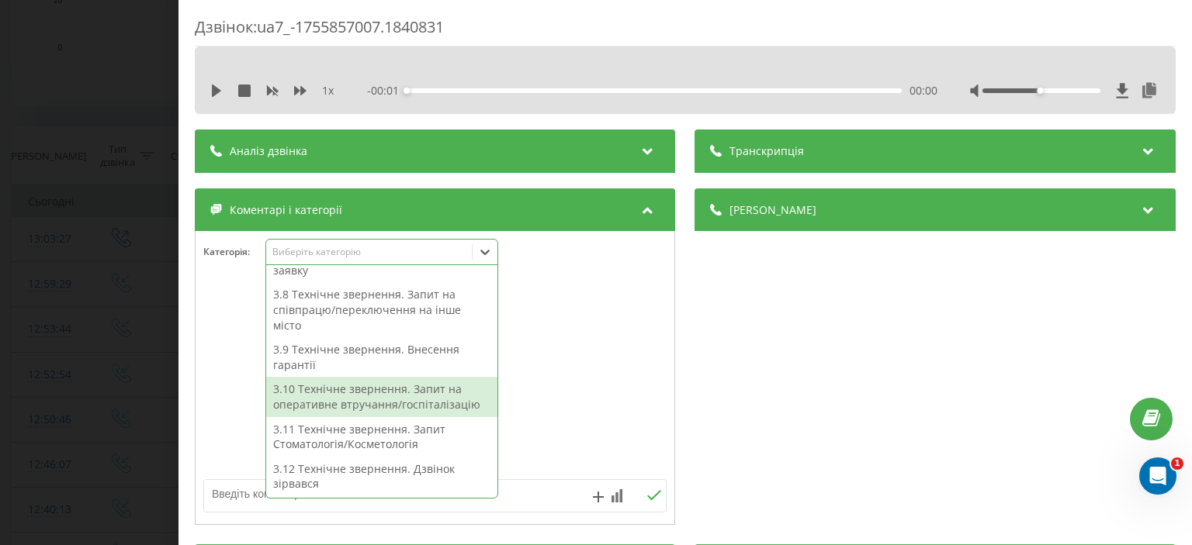
click at [367, 396] on div "3.10 Технічне звернення. Запит на оперативне втручання/госпіталізацію" at bounding box center [381, 397] width 231 height 40
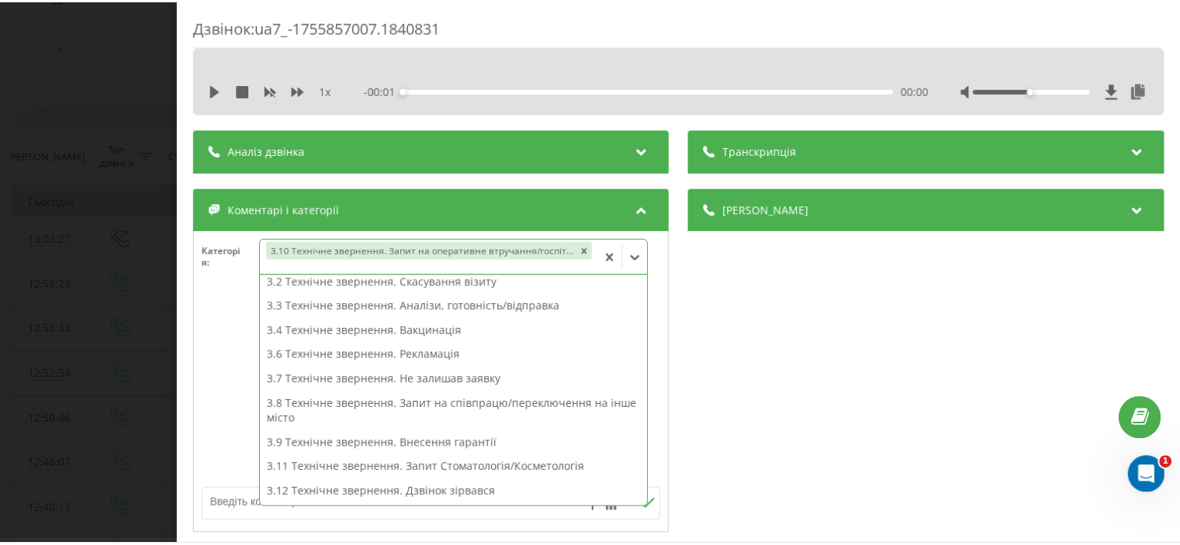
scroll to position [204, 0]
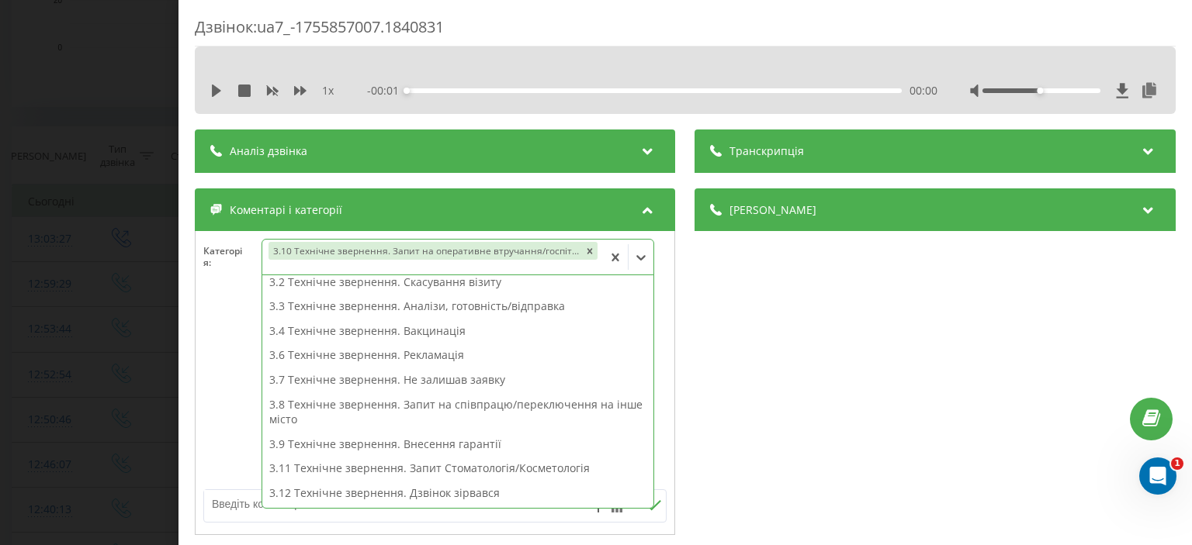
click at [103, 127] on div "Дзвінок : ua7_-1755857007.1840831 1 x - 00:01 00:00 00:00 Транскрипція Для AI-а…" at bounding box center [596, 272] width 1192 height 545
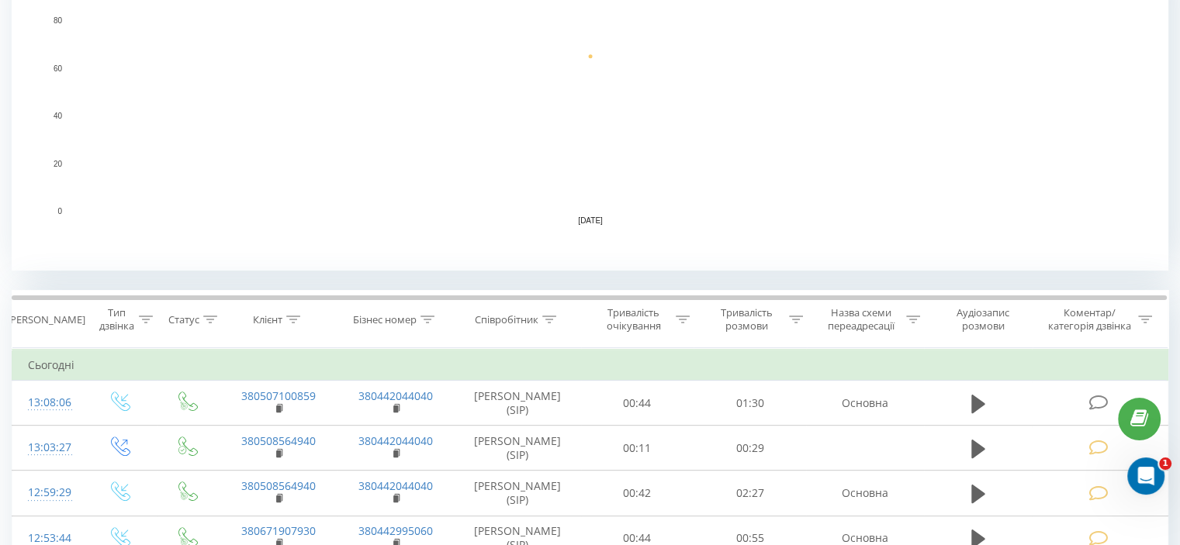
scroll to position [388, 0]
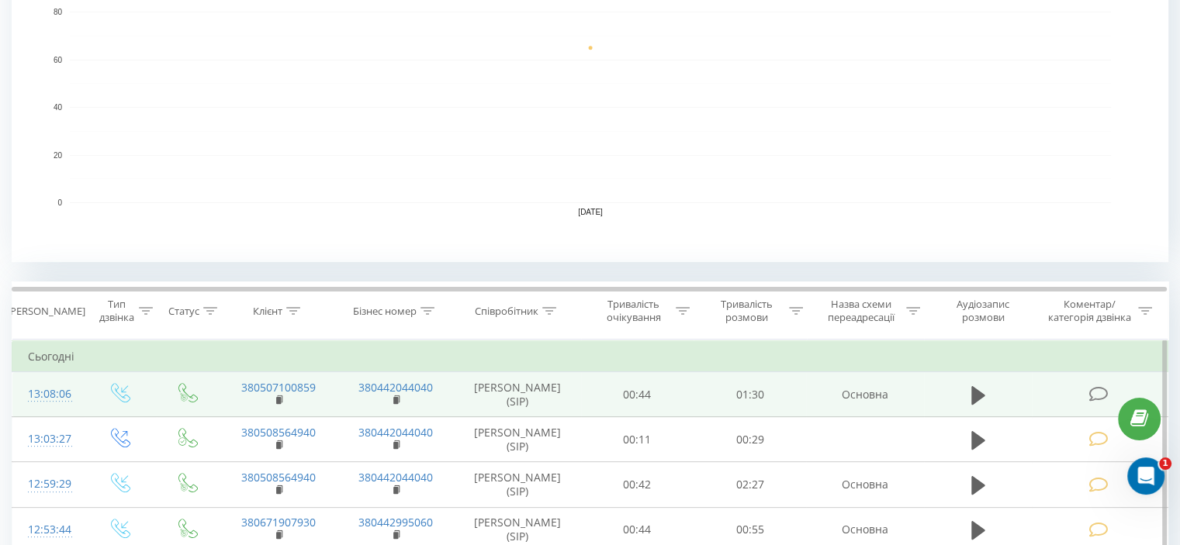
click at [1104, 392] on icon at bounding box center [1097, 394] width 19 height 16
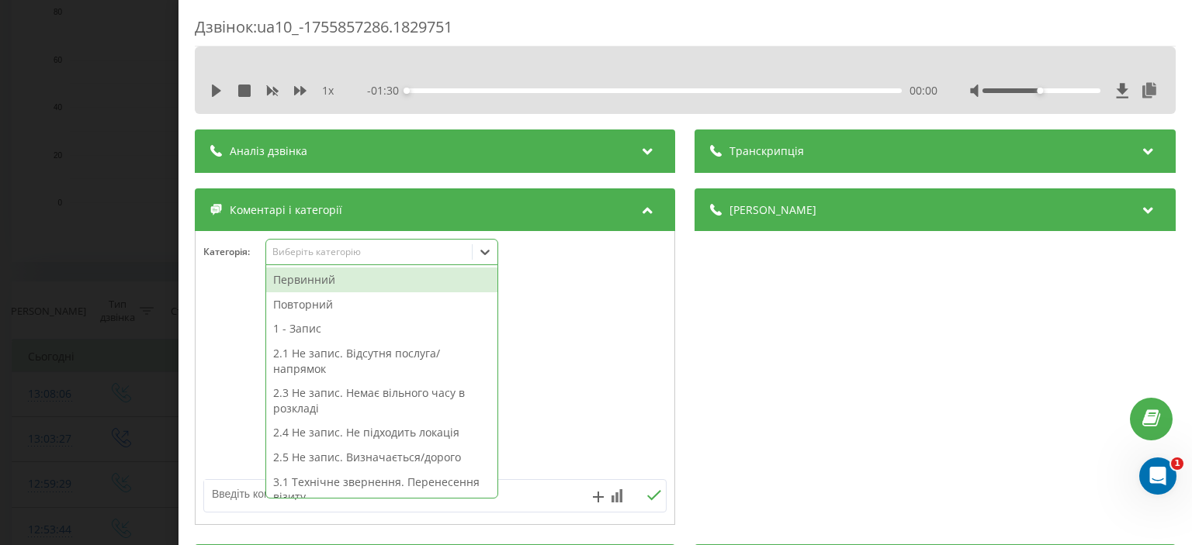
click at [379, 251] on div "Виберіть категорію" at bounding box center [369, 252] width 194 height 12
click at [322, 285] on div "Первинний" at bounding box center [381, 280] width 231 height 25
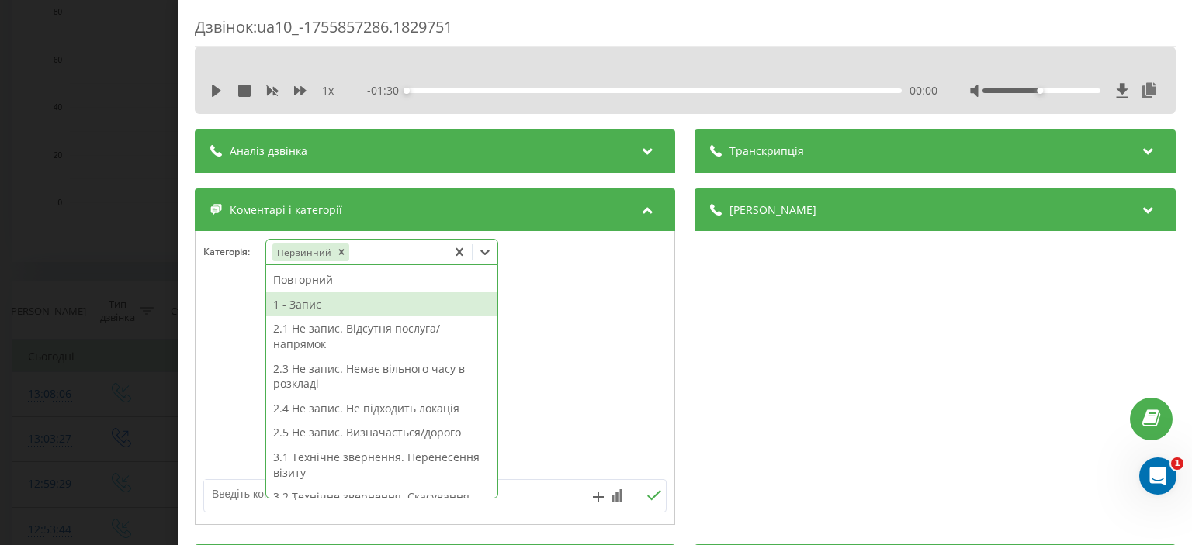
click at [320, 310] on div "1 - Запис" at bounding box center [381, 304] width 231 height 25
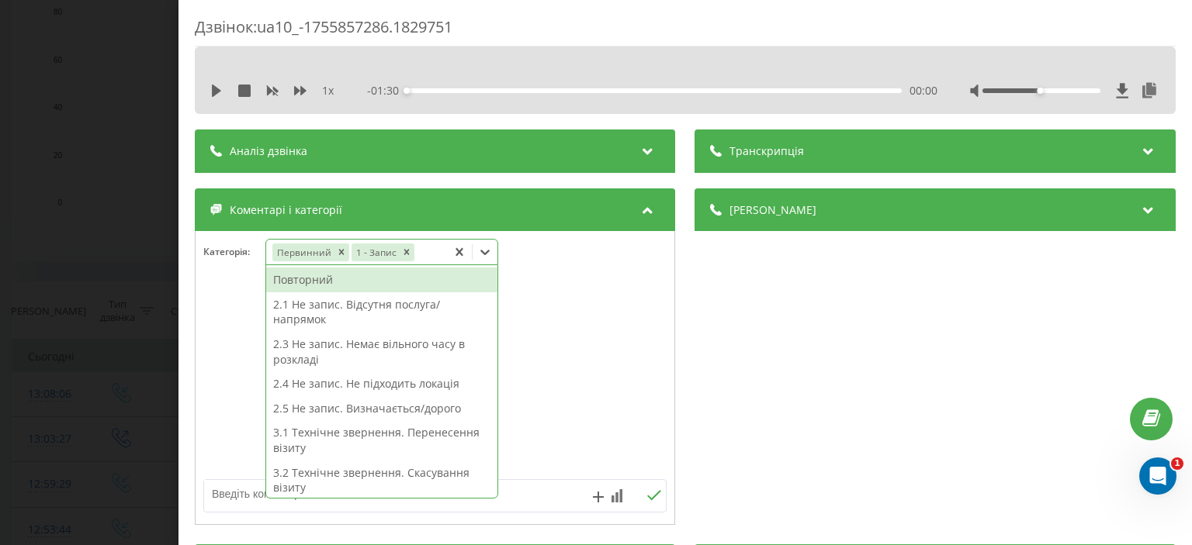
click at [92, 198] on div "Дзвінок : ua10_-1755857286.1829751 1 x - 01:30 00:00 00:00 Транскрипція Для AI-…" at bounding box center [596, 272] width 1192 height 545
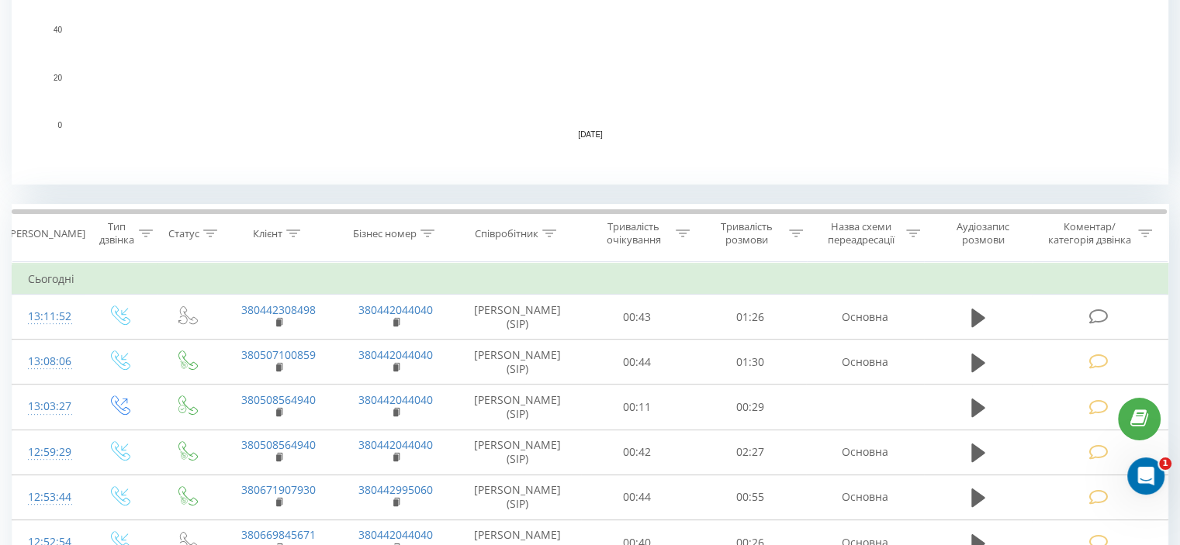
scroll to position [621, 0]
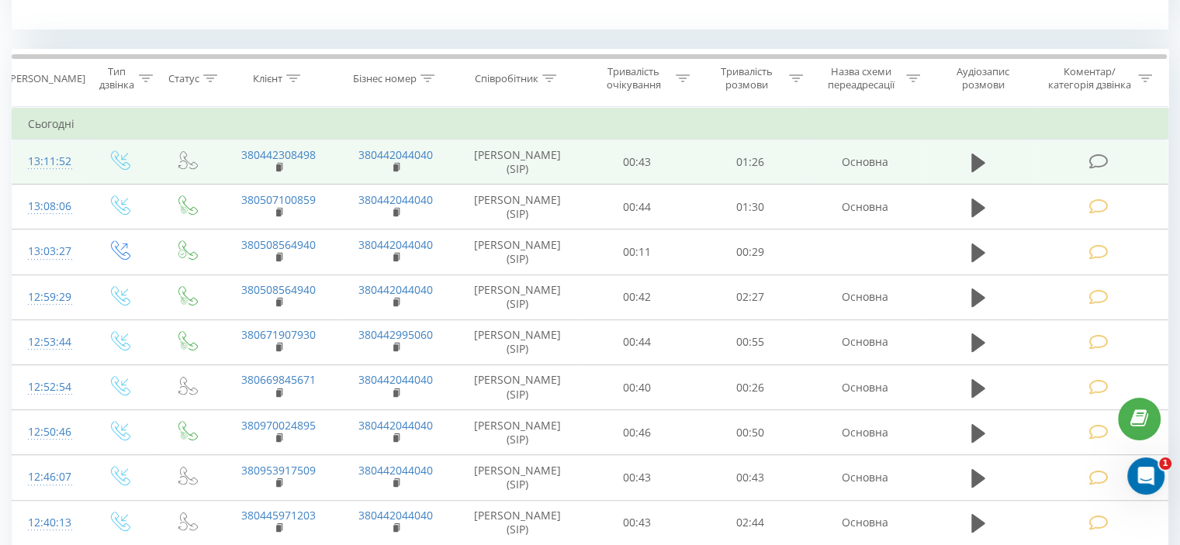
click at [1099, 163] on icon at bounding box center [1097, 162] width 19 height 16
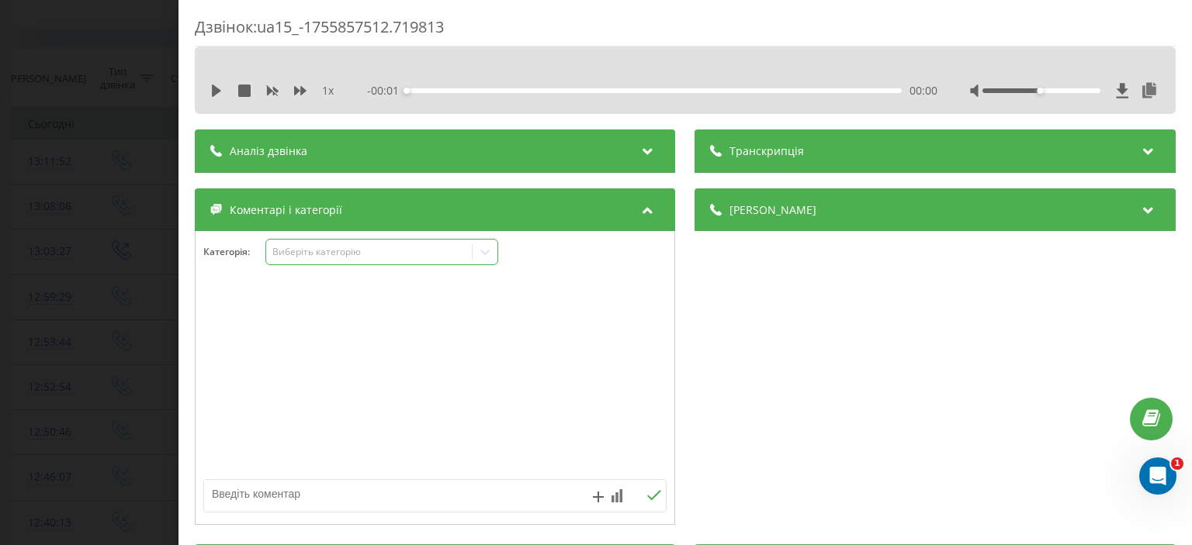
click at [323, 254] on div "Виберіть категорію" at bounding box center [369, 252] width 194 height 12
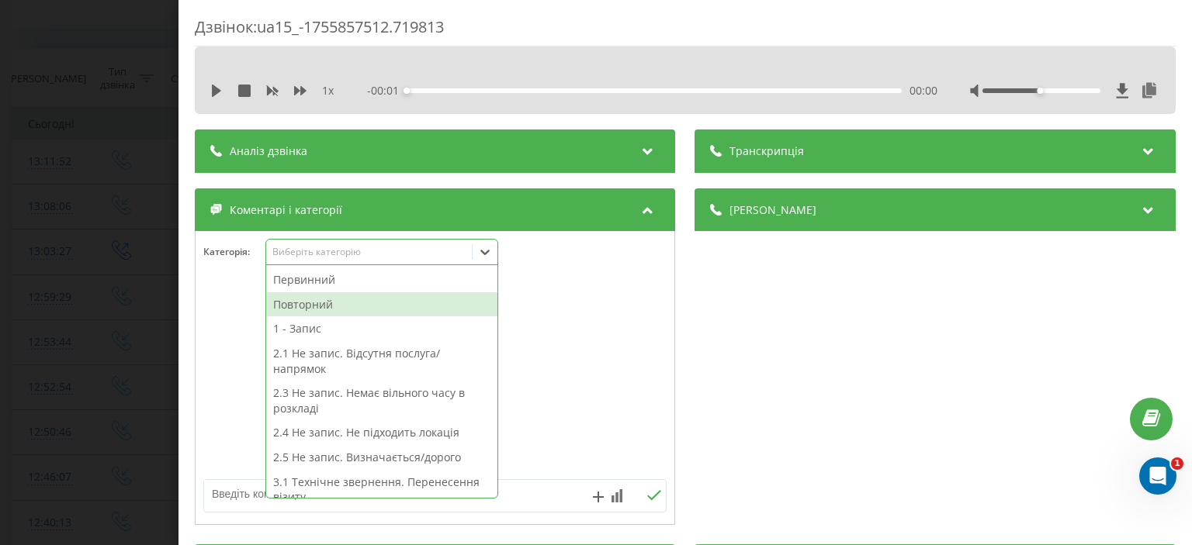
click at [323, 304] on div "Повторний" at bounding box center [381, 304] width 231 height 25
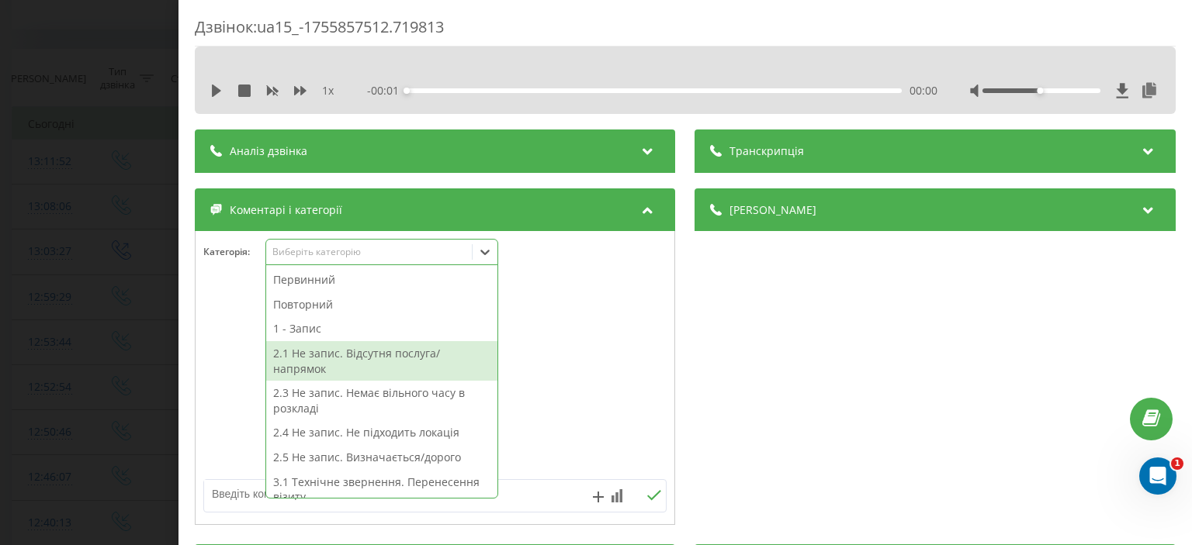
click at [231, 501] on textarea at bounding box center [388, 494] width 369 height 28
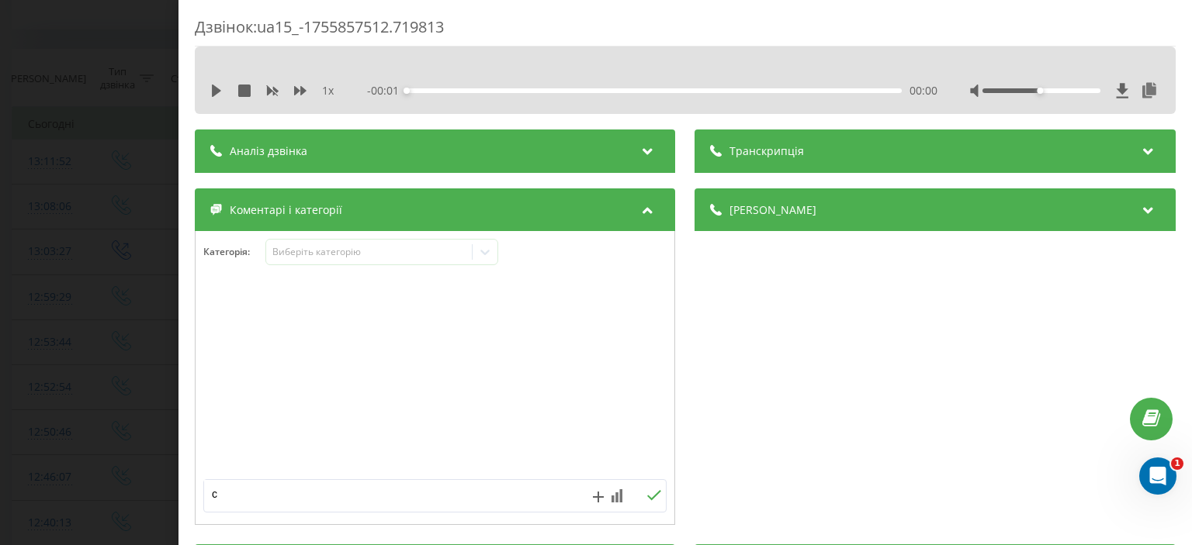
type textarea "ск"
click at [648, 497] on icon at bounding box center [655, 495] width 14 height 10
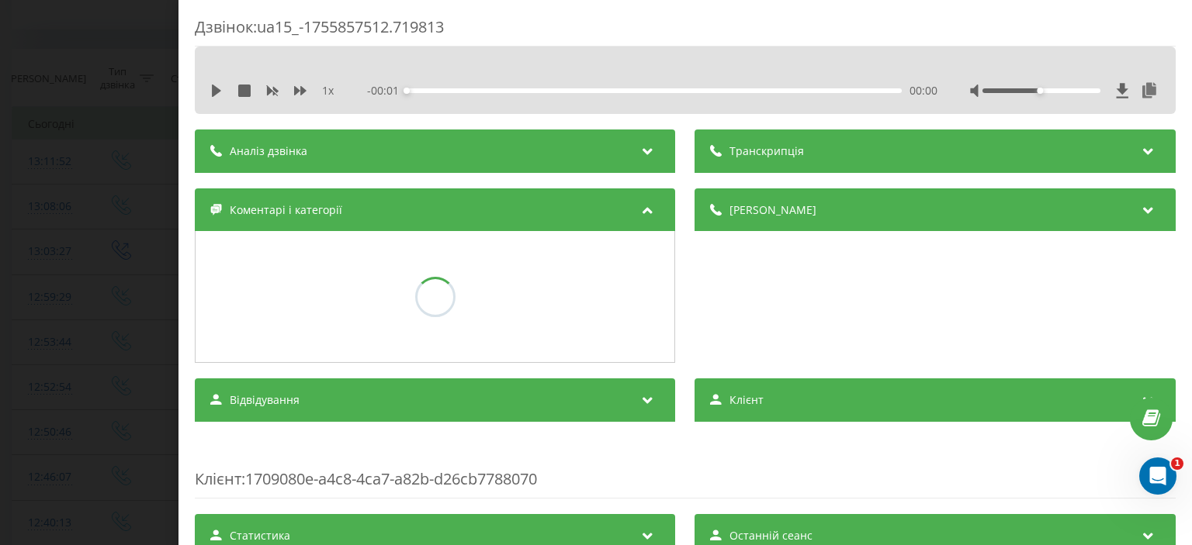
click at [88, 154] on div "Дзвінок : ua15_-1755857512.719813 1 x - 00:01 00:00 00:00 Транскрипція Для AI-а…" at bounding box center [596, 272] width 1192 height 545
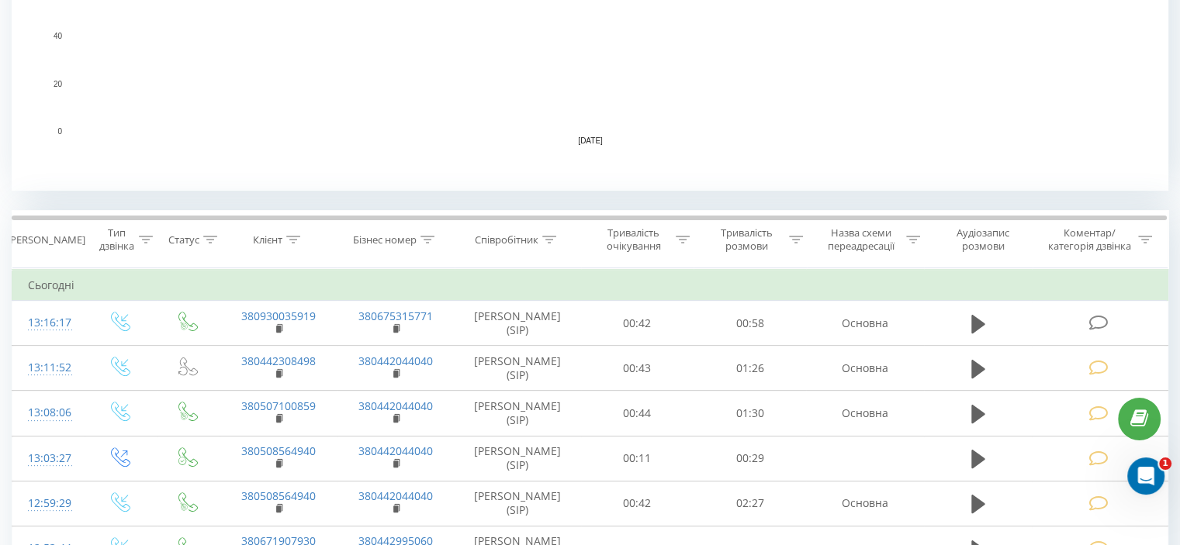
scroll to position [465, 0]
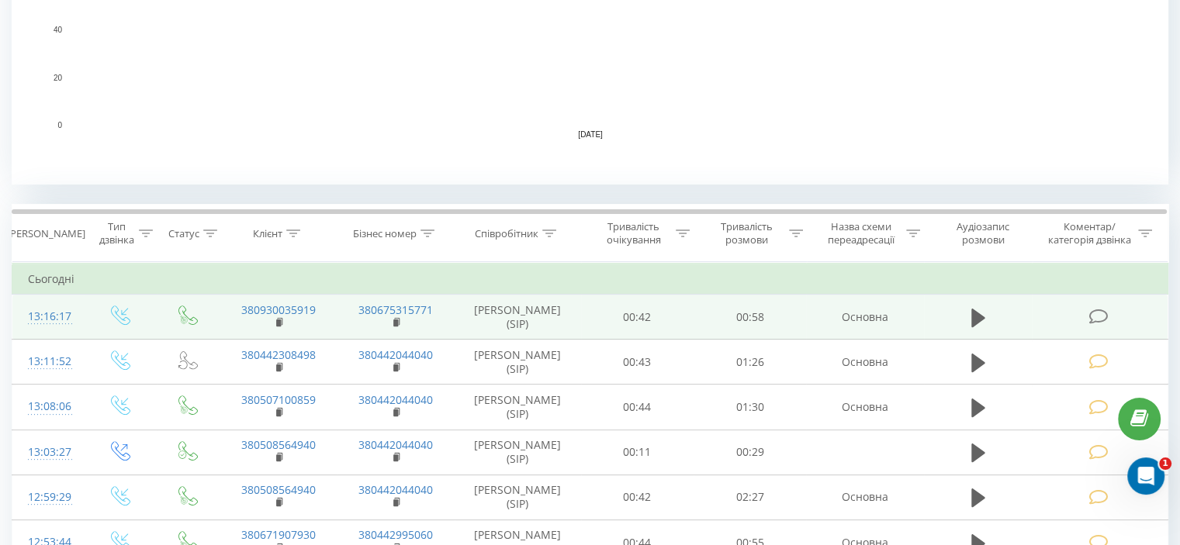
click at [1098, 313] on icon at bounding box center [1097, 317] width 19 height 16
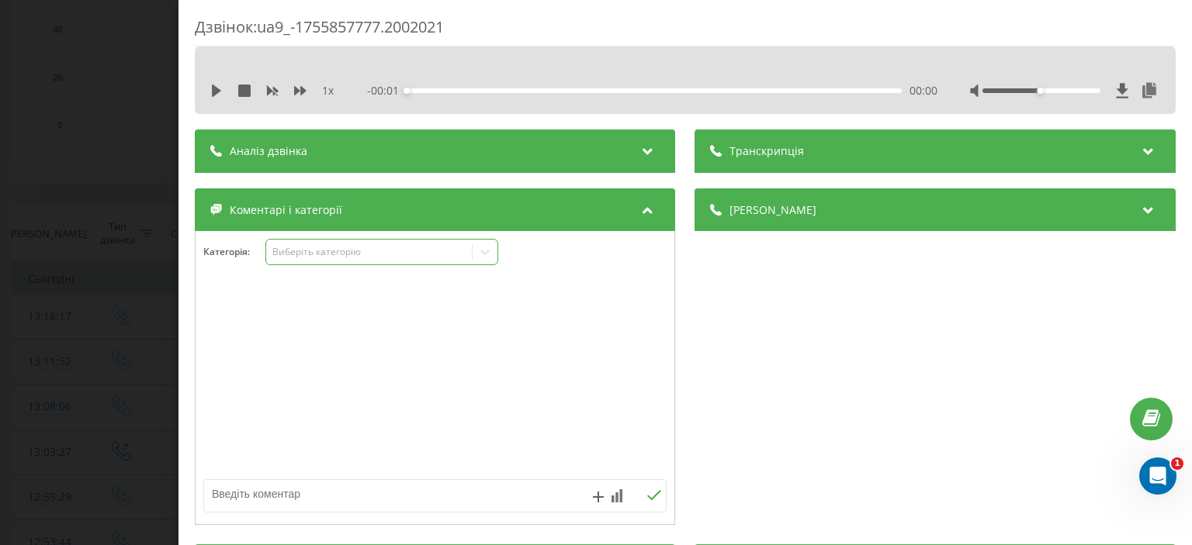
click at [317, 256] on div "Виберіть категорію" at bounding box center [369, 252] width 194 height 12
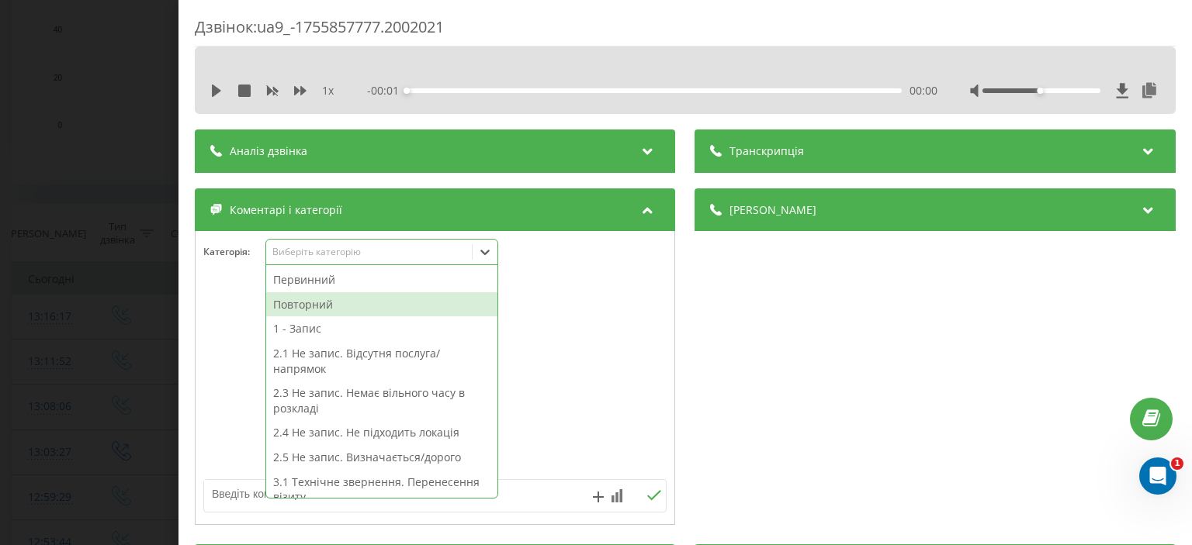
click at [314, 303] on div "Повторний" at bounding box center [381, 304] width 231 height 25
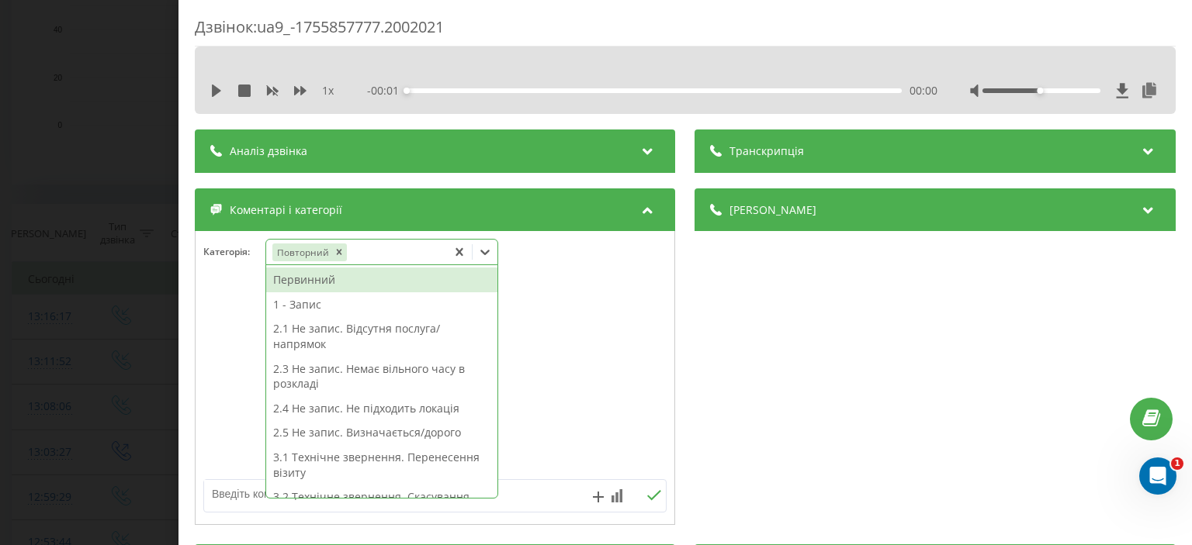
drag, startPoint x: 239, startPoint y: 499, endPoint x: 239, endPoint y: 489, distance: 9.3
click at [239, 496] on textarea at bounding box center [388, 494] width 369 height 28
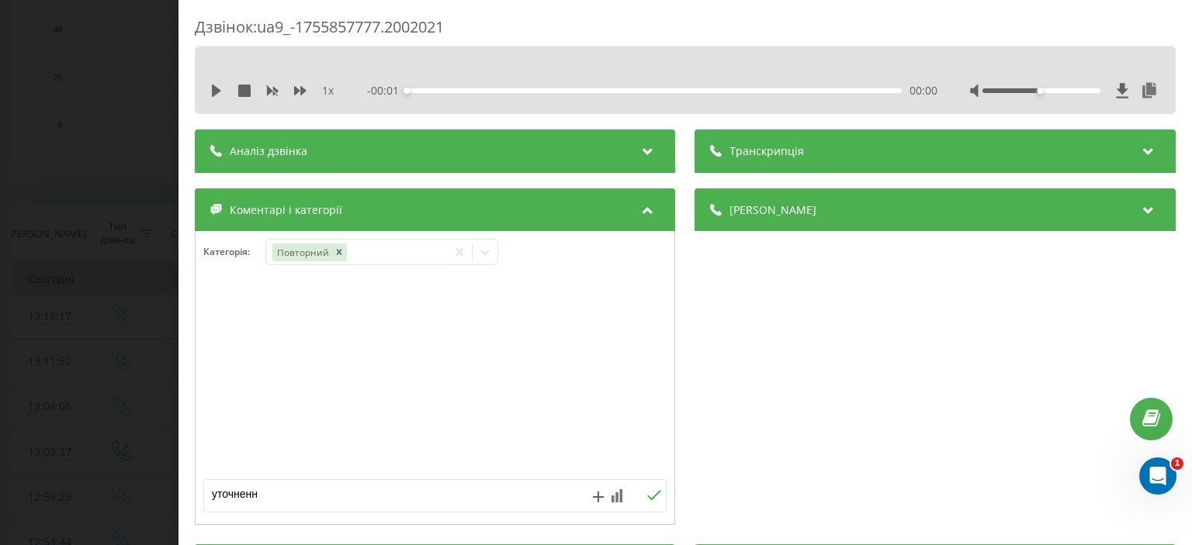
type textarea "уточнення"
click at [642, 493] on button at bounding box center [654, 495] width 24 height 13
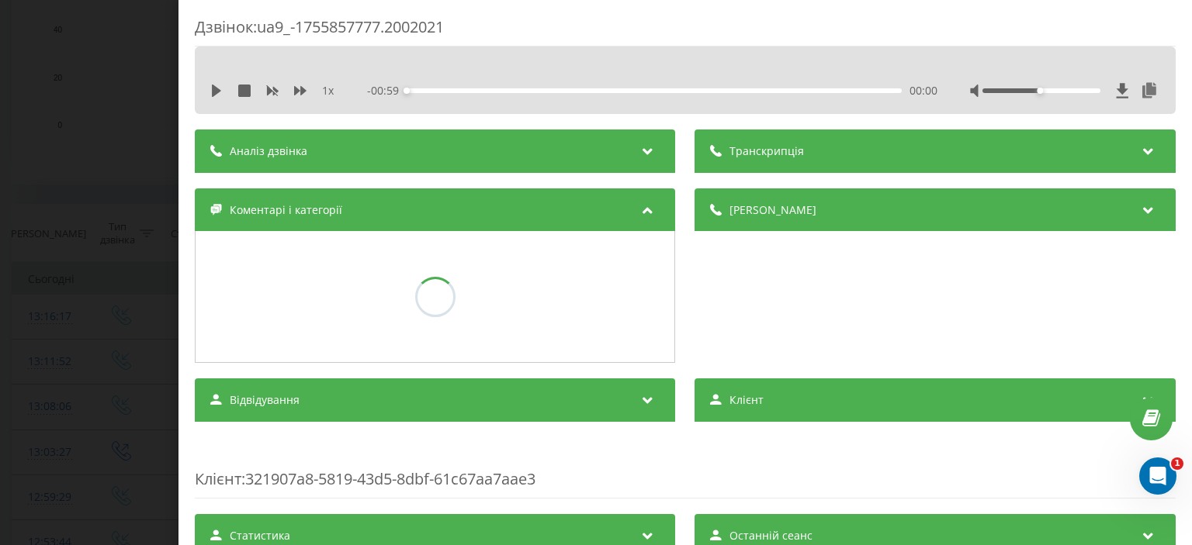
click at [80, 142] on div "Дзвінок : ua9_-1755857777.2002021 1 x - 00:59 00:00 00:00 Транскрипція Для AI-а…" at bounding box center [596, 272] width 1192 height 545
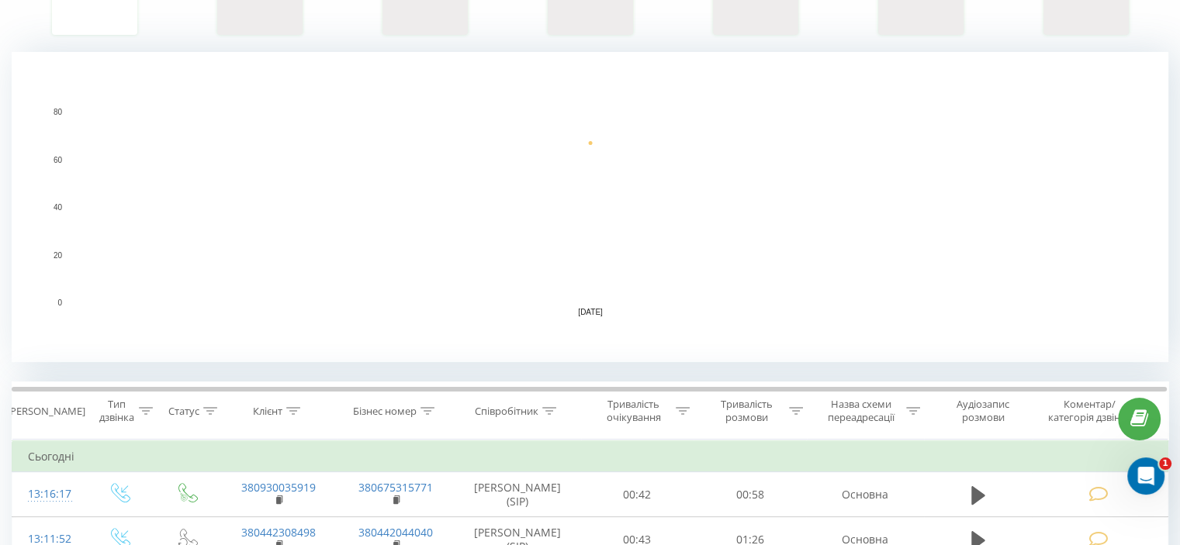
scroll to position [310, 0]
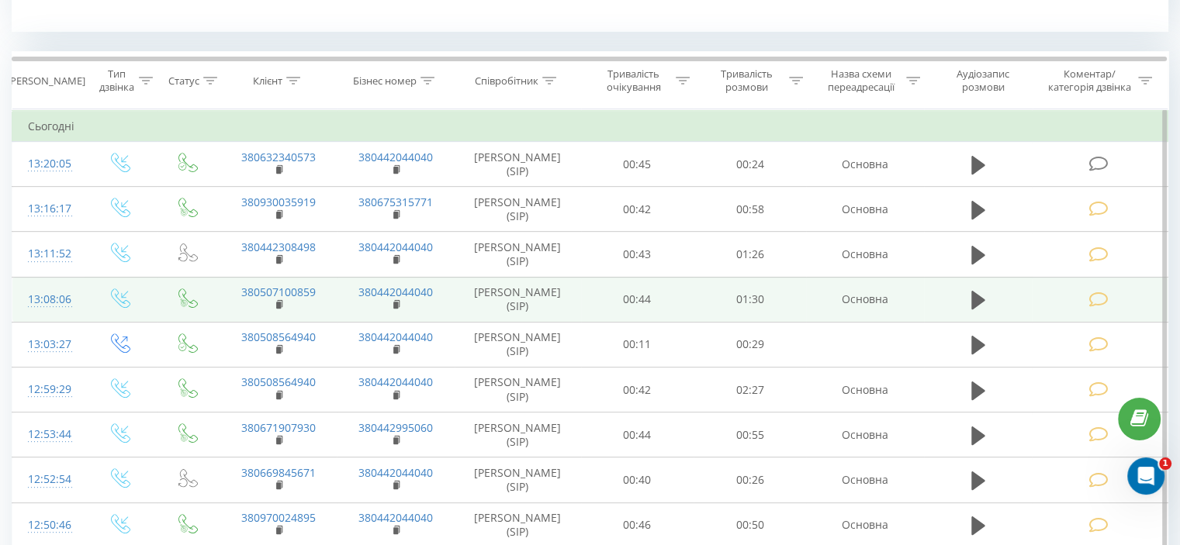
scroll to position [621, 0]
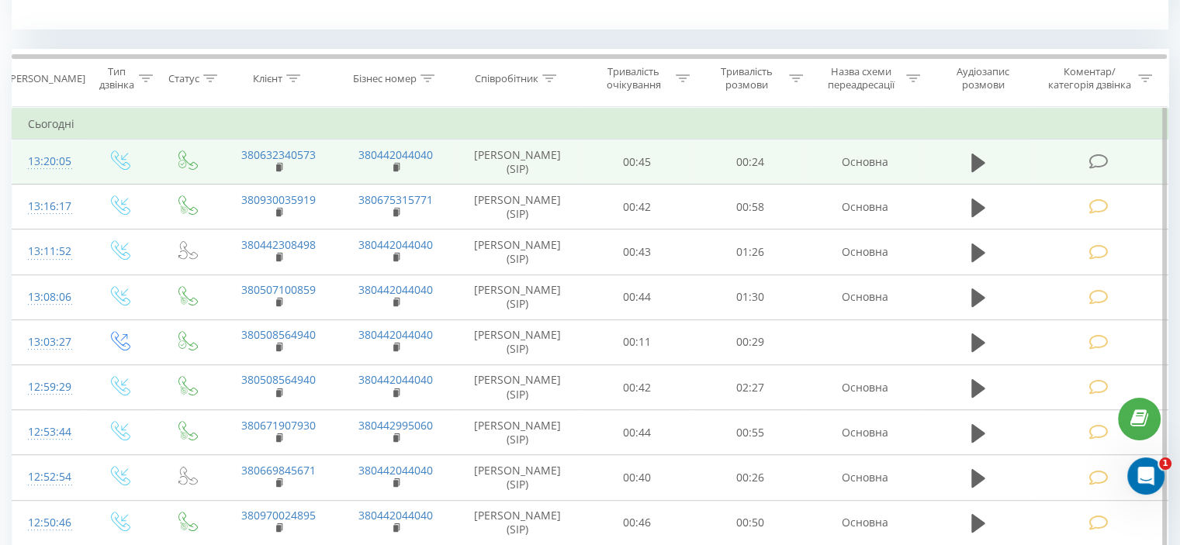
click at [1098, 163] on icon at bounding box center [1097, 162] width 19 height 16
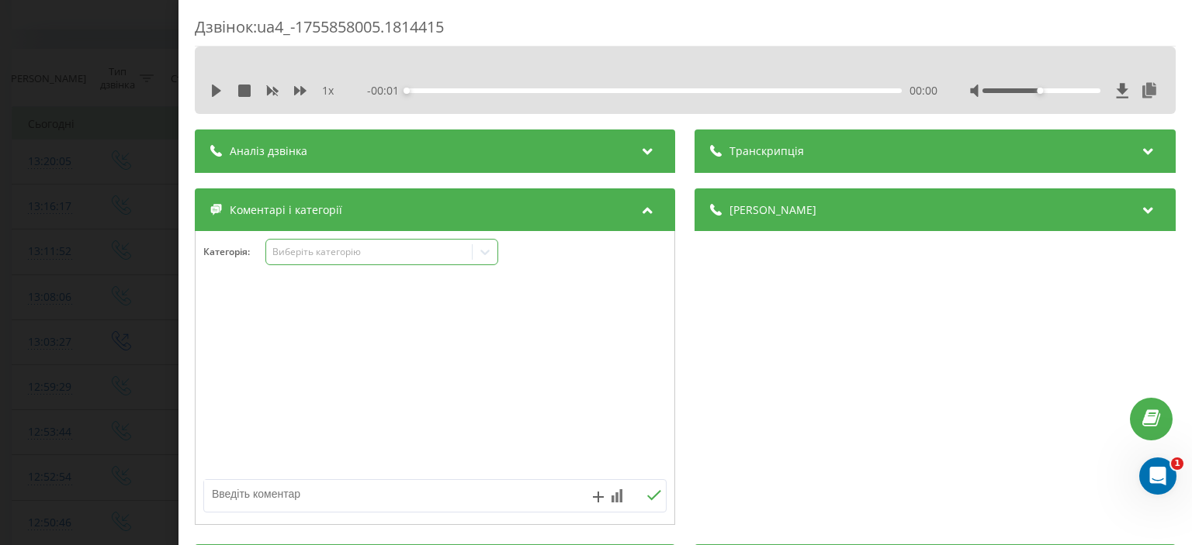
click at [306, 249] on div "Виберіть категорію" at bounding box center [369, 252] width 194 height 12
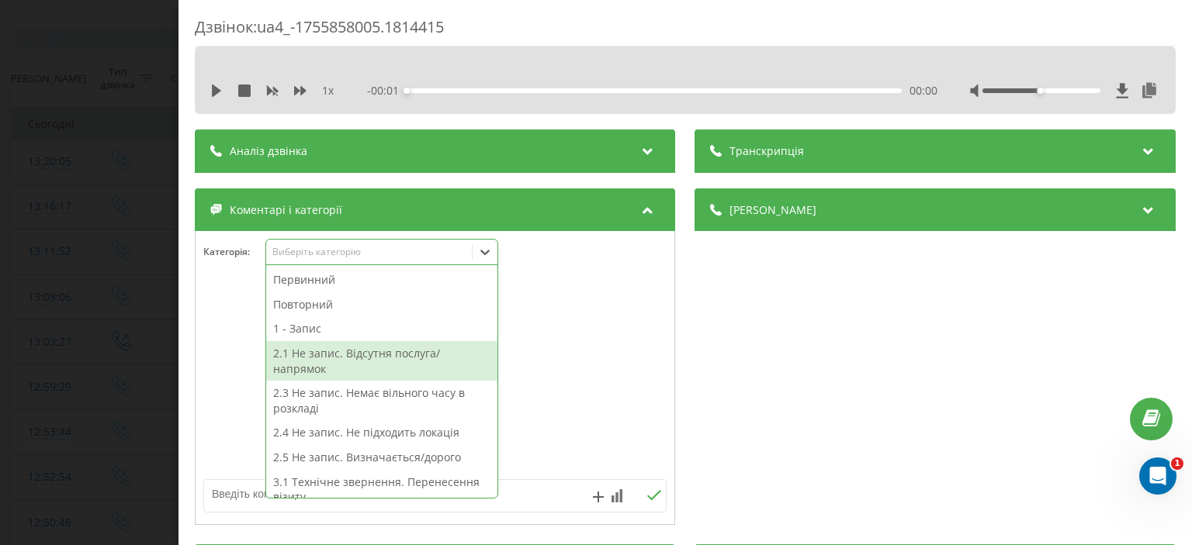
click at [355, 357] on div "2.1 Не запис. Відсутня послуга/напрямок" at bounding box center [381, 361] width 231 height 40
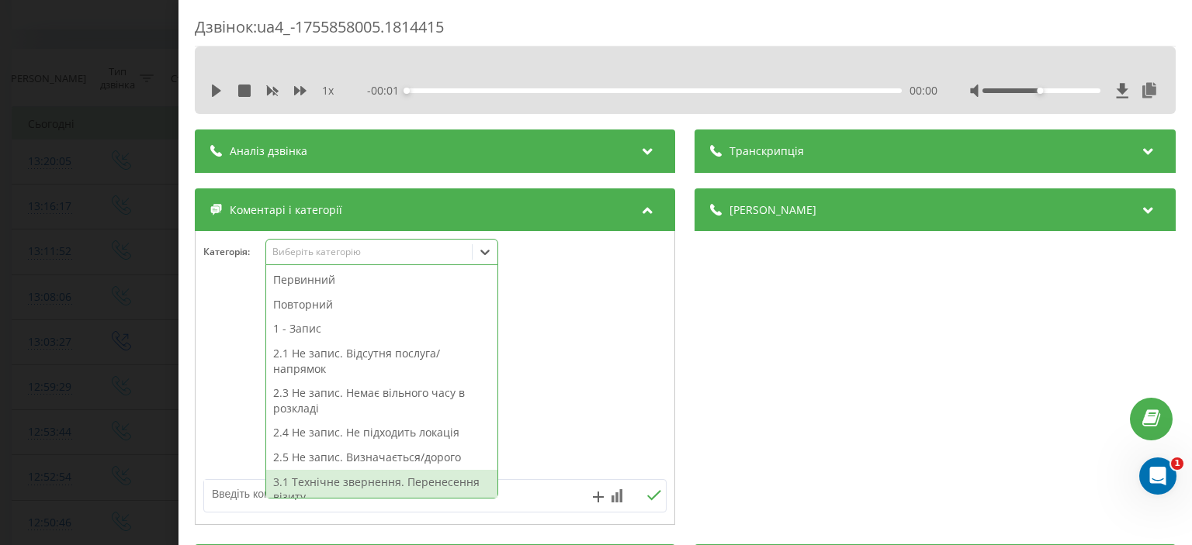
click at [236, 500] on textarea at bounding box center [388, 494] width 369 height 28
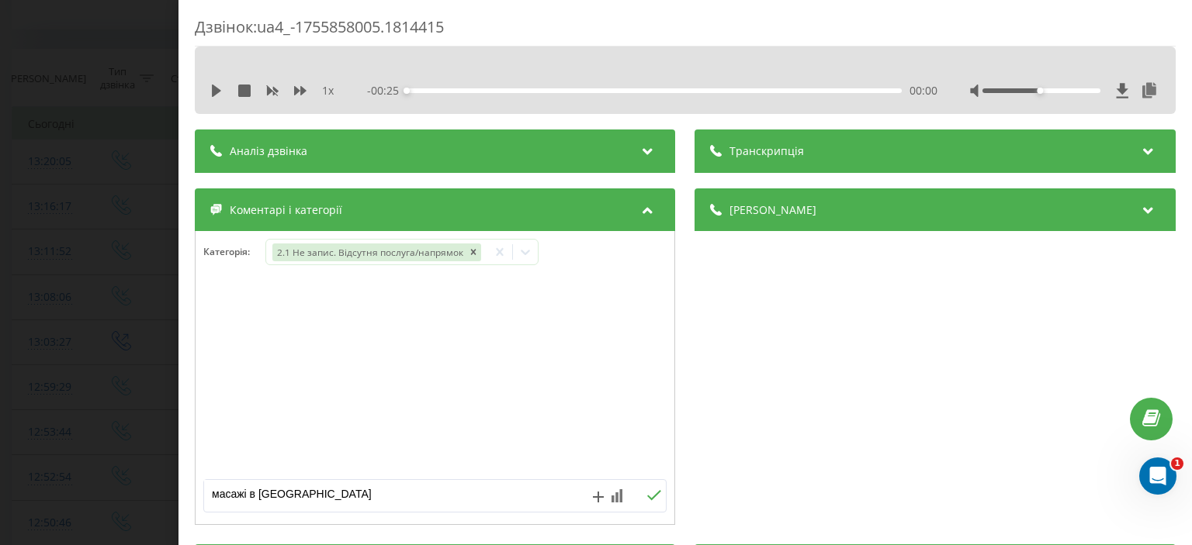
type textarea "масажі в Ірпіні"
click at [651, 491] on icon at bounding box center [654, 495] width 15 height 11
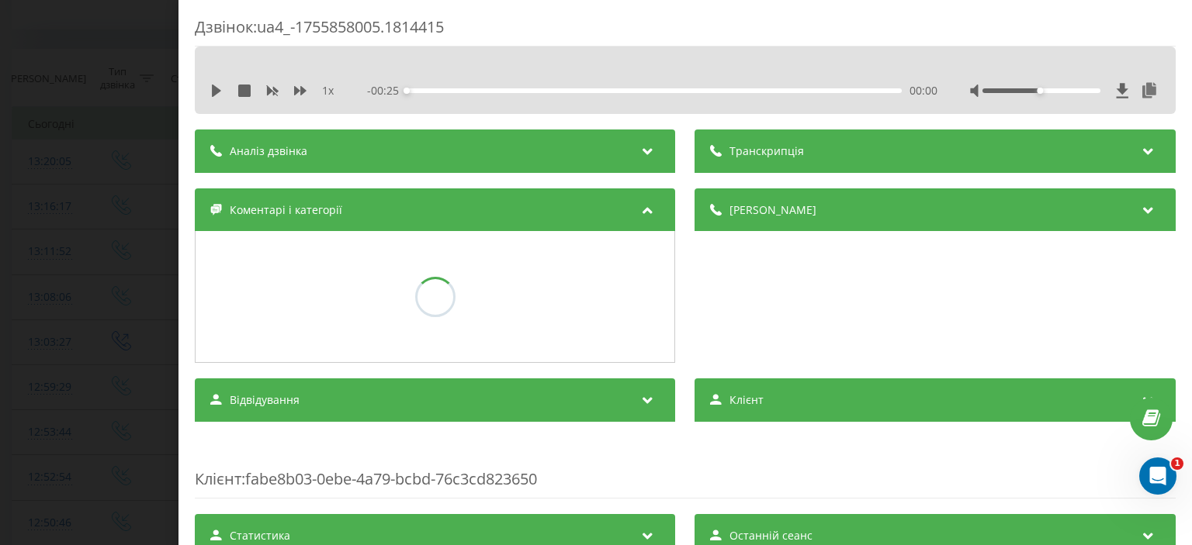
click at [102, 224] on div "Дзвінок : ua4_-1755858005.1814415 1 x - 00:25 00:00 00:00 Транскрипція Для AI-а…" at bounding box center [596, 272] width 1192 height 545
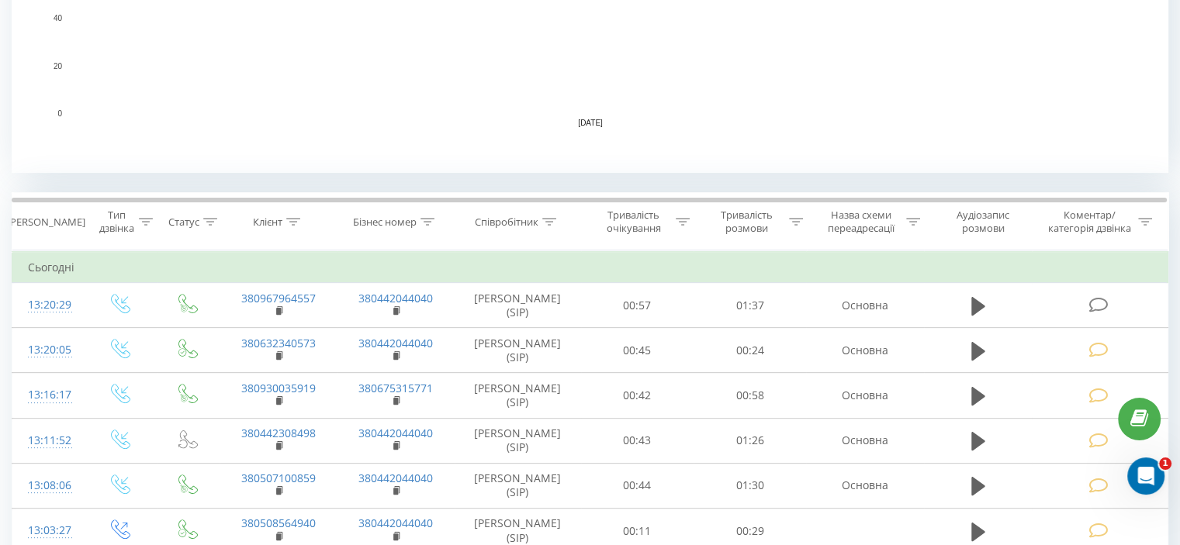
scroll to position [543, 0]
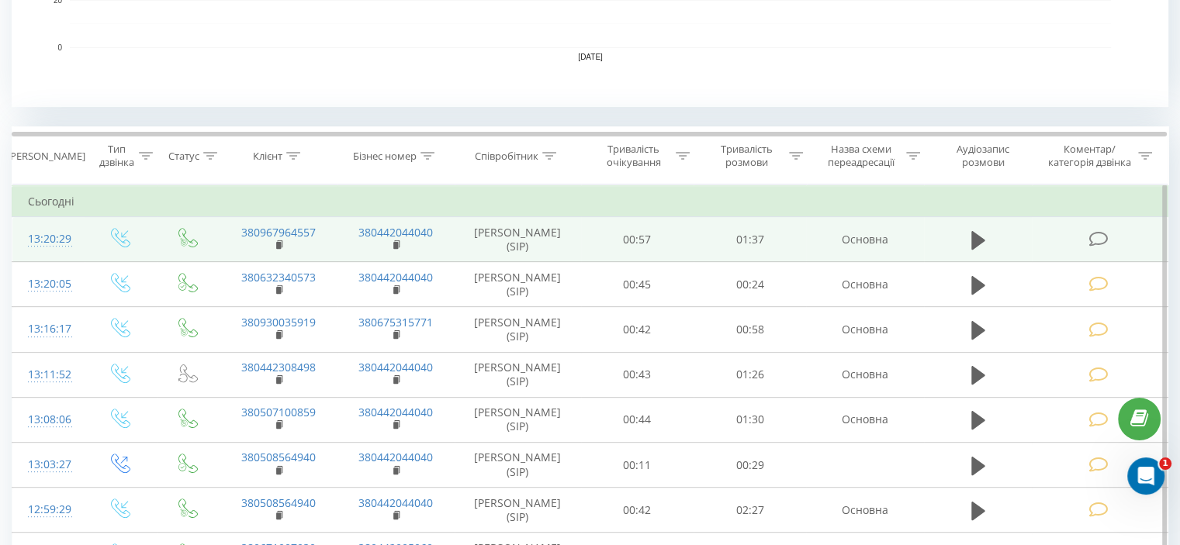
click at [1095, 237] on icon at bounding box center [1097, 239] width 19 height 16
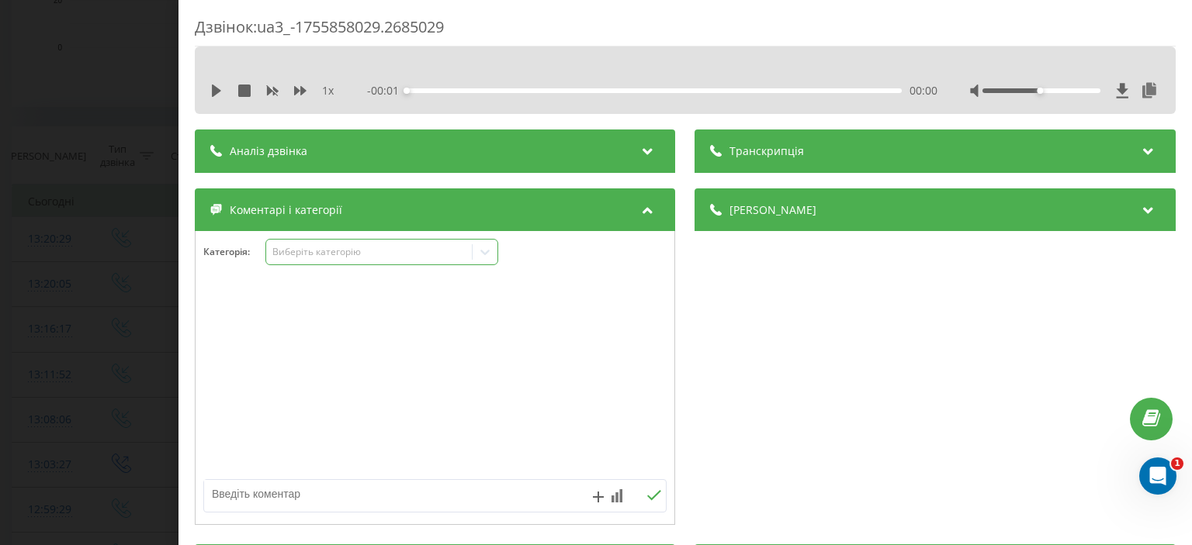
click at [317, 254] on div "Виберіть категорію" at bounding box center [369, 252] width 194 height 12
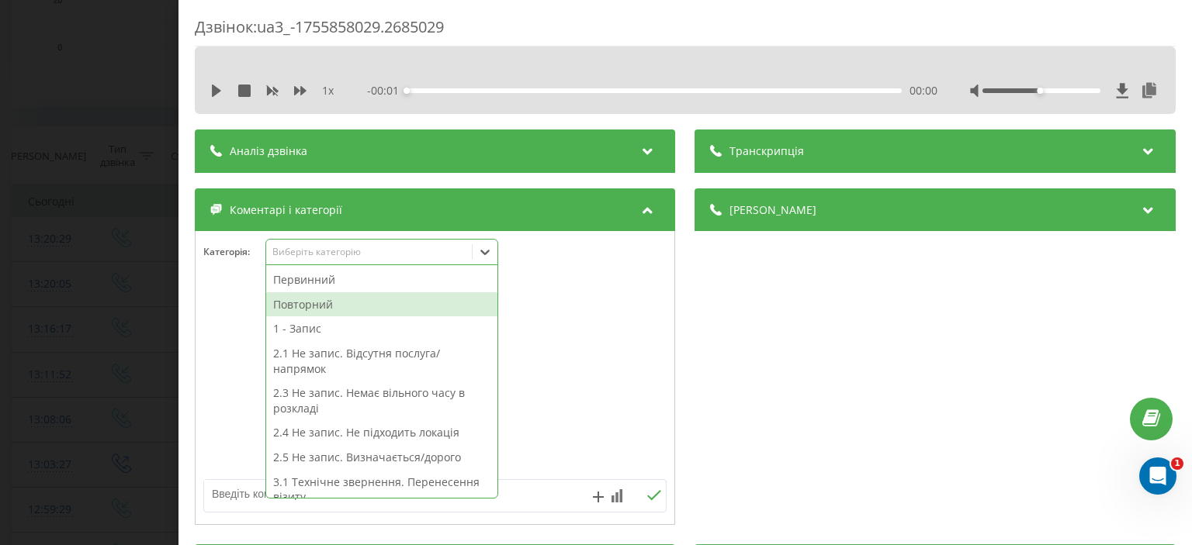
click at [323, 303] on div "Повторний" at bounding box center [381, 304] width 231 height 25
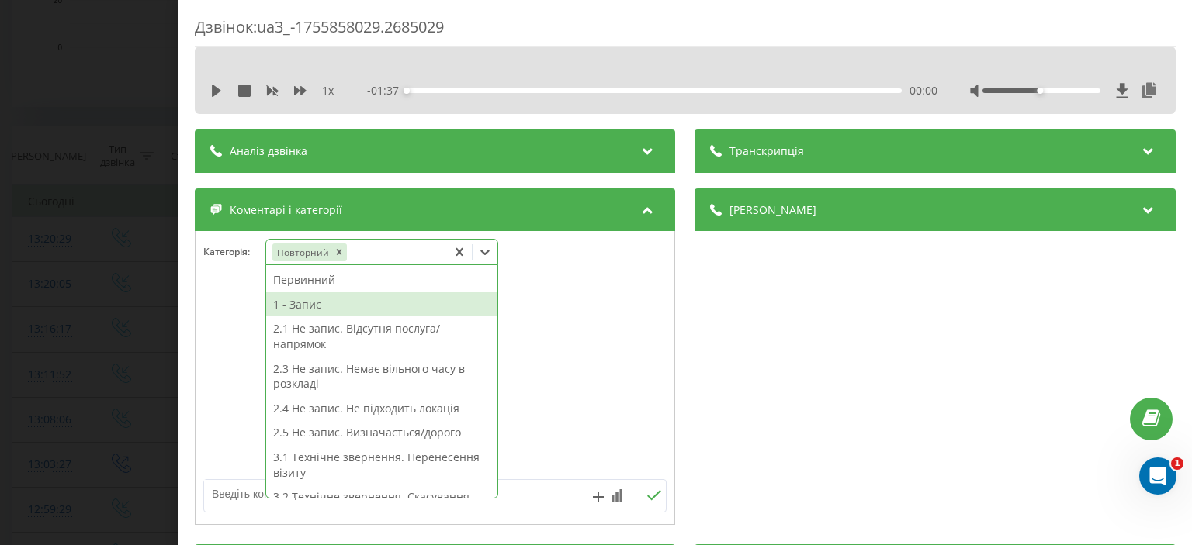
click at [323, 303] on div "1 - Запис" at bounding box center [381, 304] width 231 height 25
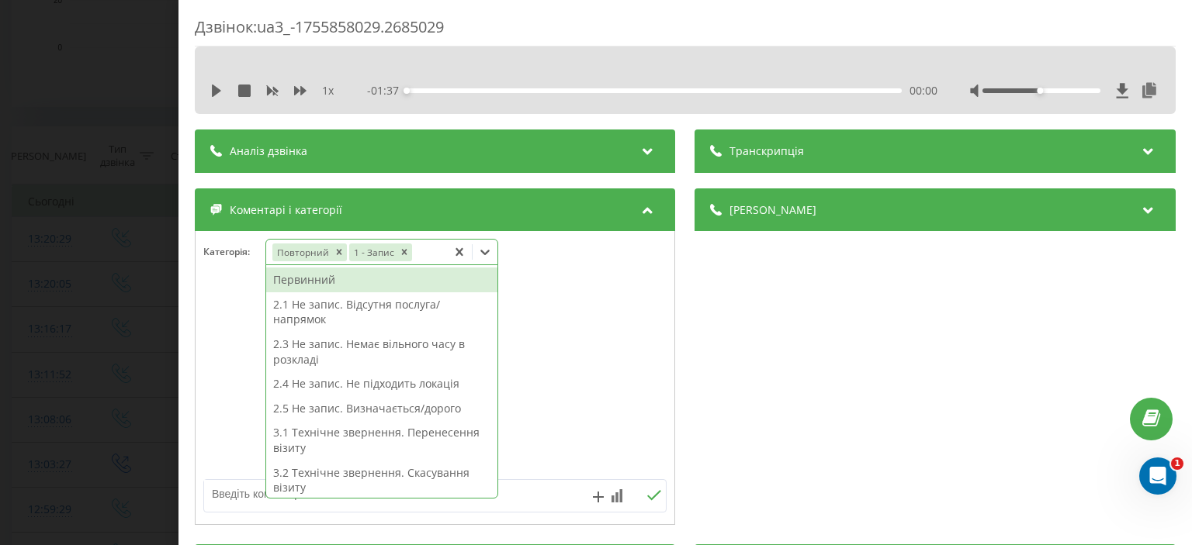
click at [85, 133] on div "Дзвінок : ua3_-1755858029.2685029 1 x - 01:37 00:00 00:00 Транскрипція Для AI-а…" at bounding box center [596, 272] width 1192 height 545
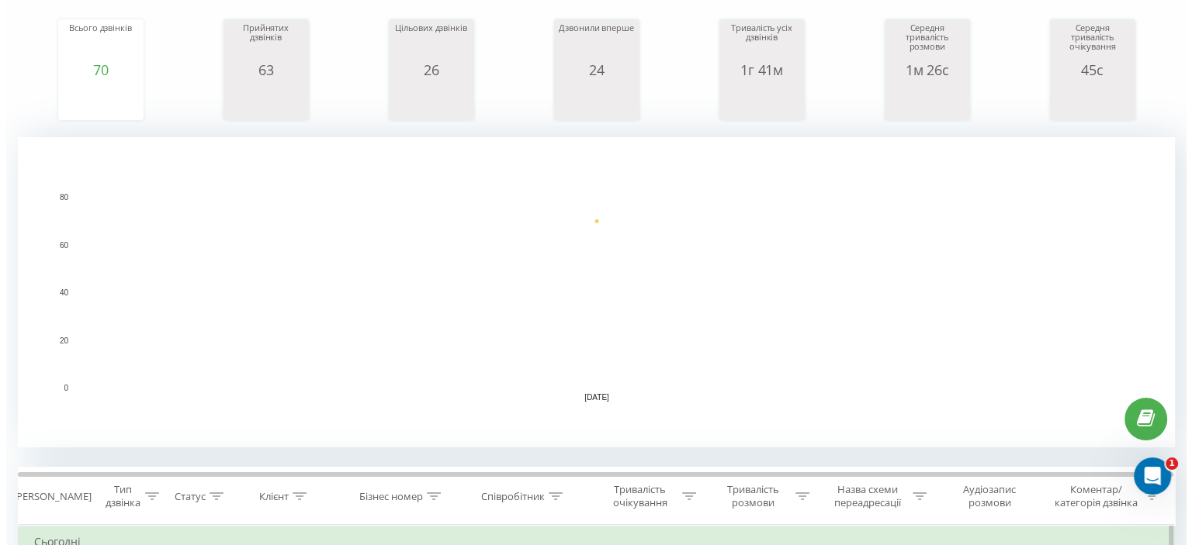
scroll to position [388, 0]
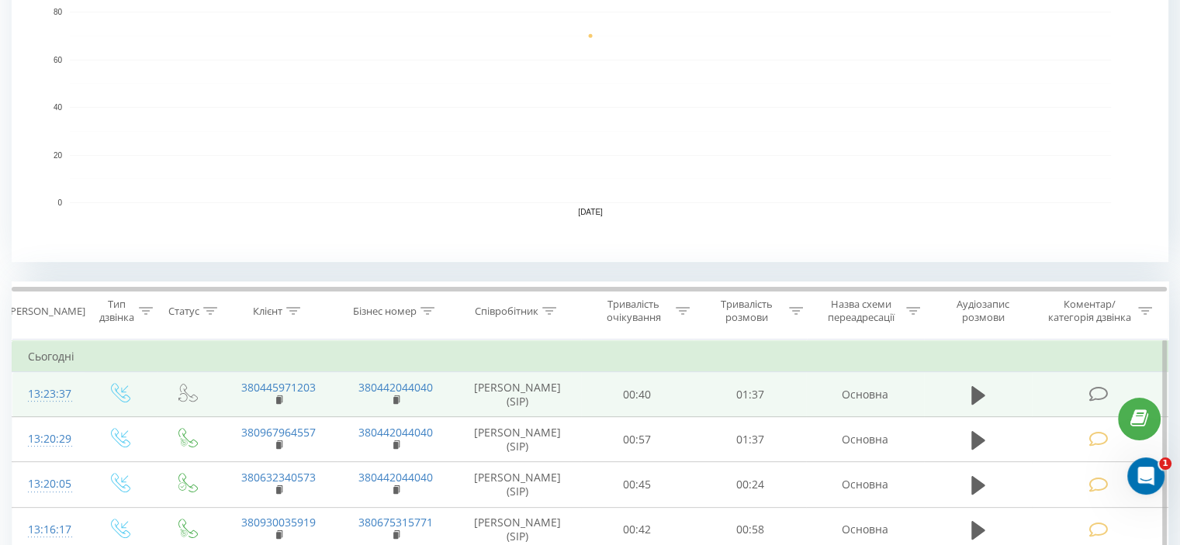
click at [1092, 388] on icon at bounding box center [1097, 394] width 19 height 16
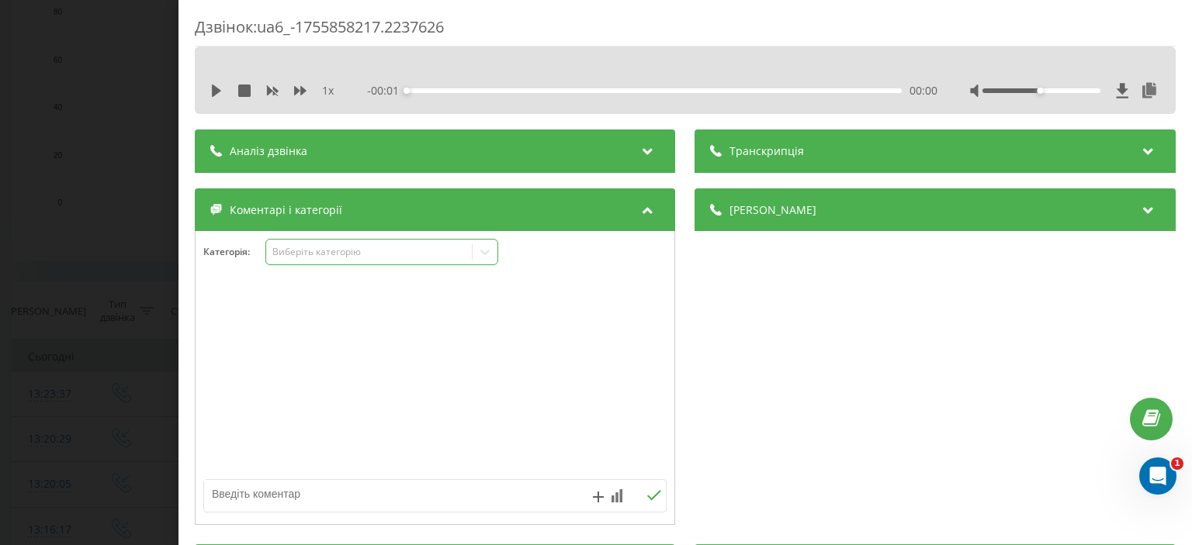
click at [388, 252] on div "Виберіть категорію" at bounding box center [369, 252] width 194 height 12
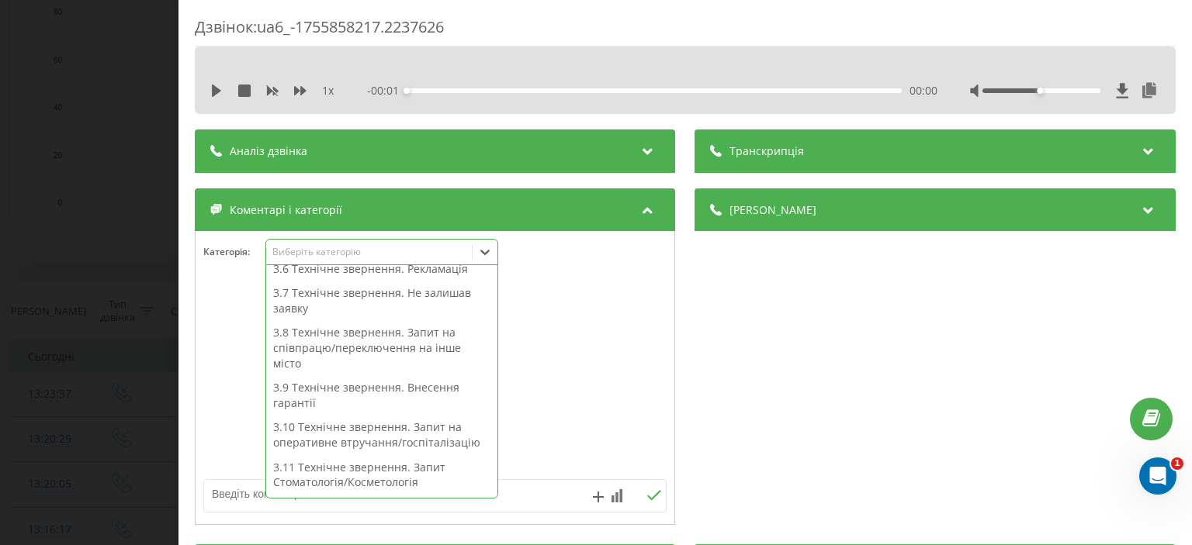
scroll to position [395, 0]
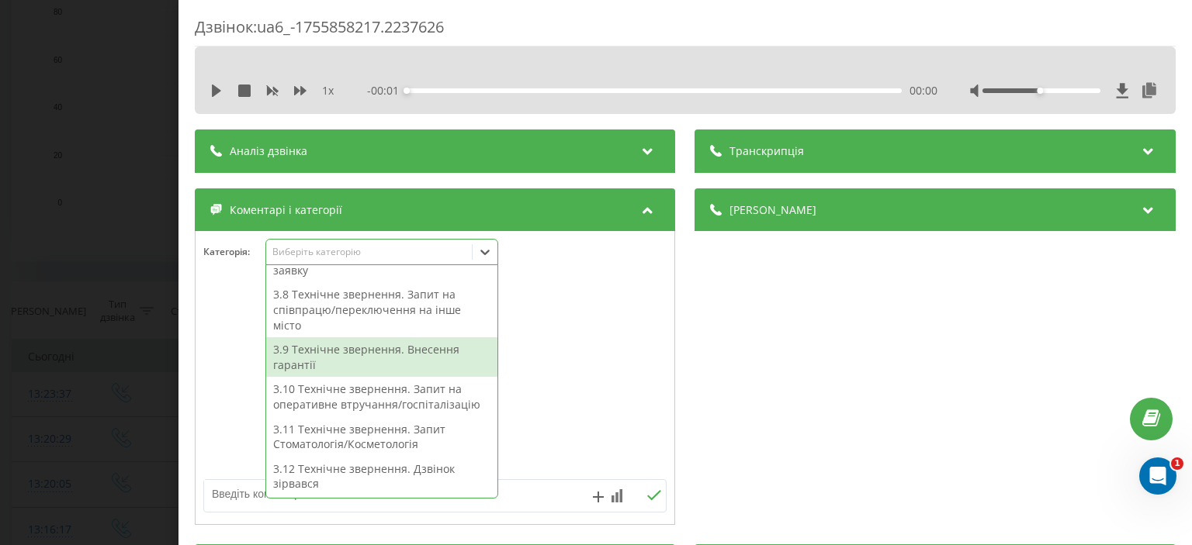
click at [370, 353] on div "3.9 Технічне звернення. Внесення гарантії" at bounding box center [381, 357] width 231 height 40
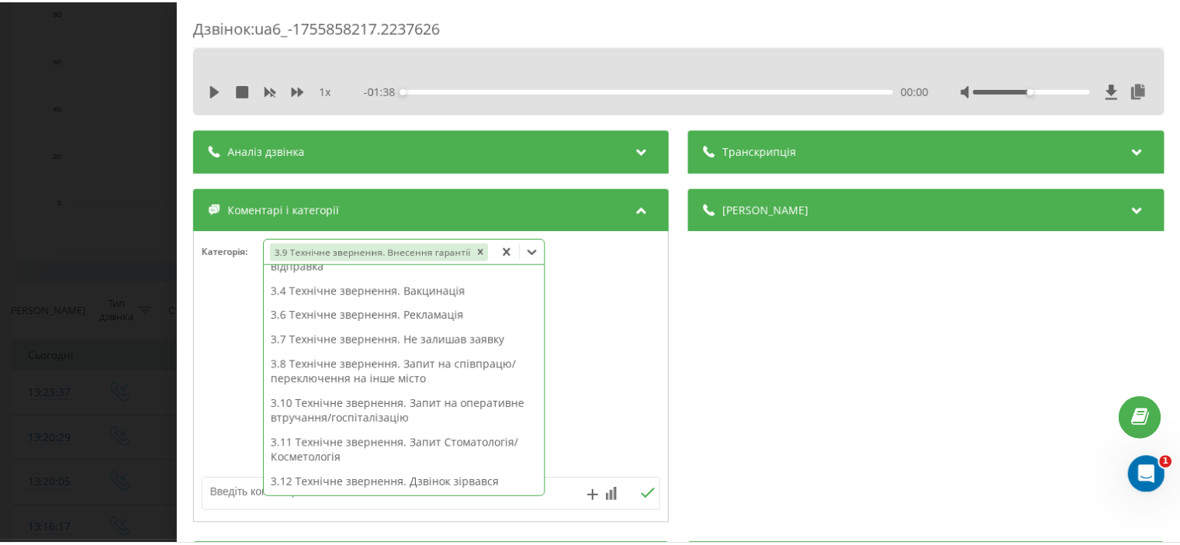
scroll to position [249, 0]
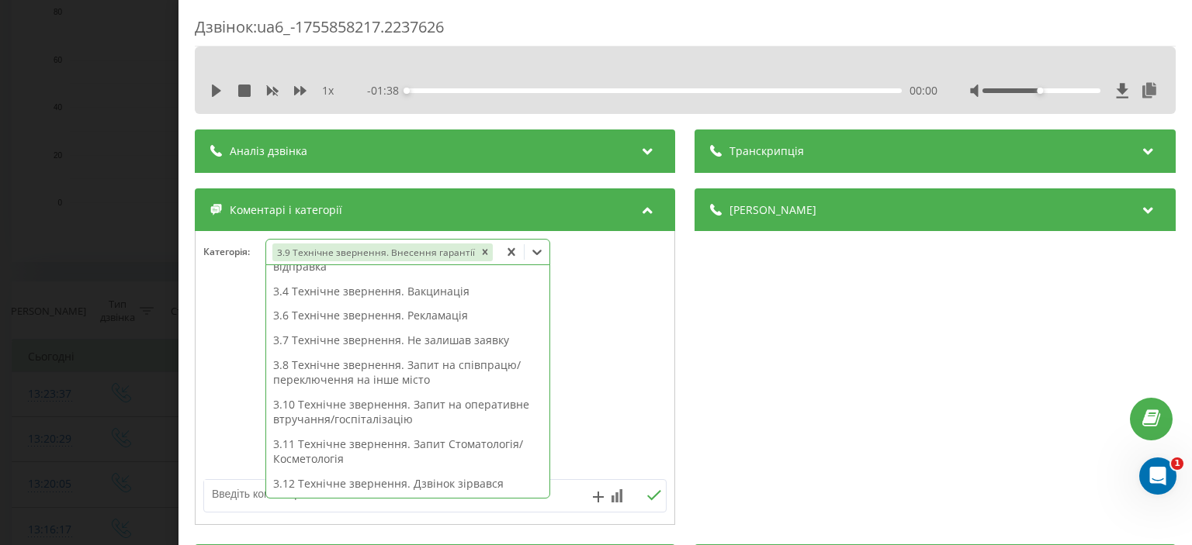
click at [81, 185] on div "Дзвінок : ua6_-1755858217.2237626 1 x - 01:38 00:00 00:00 Транскрипція Для AI-а…" at bounding box center [596, 272] width 1192 height 545
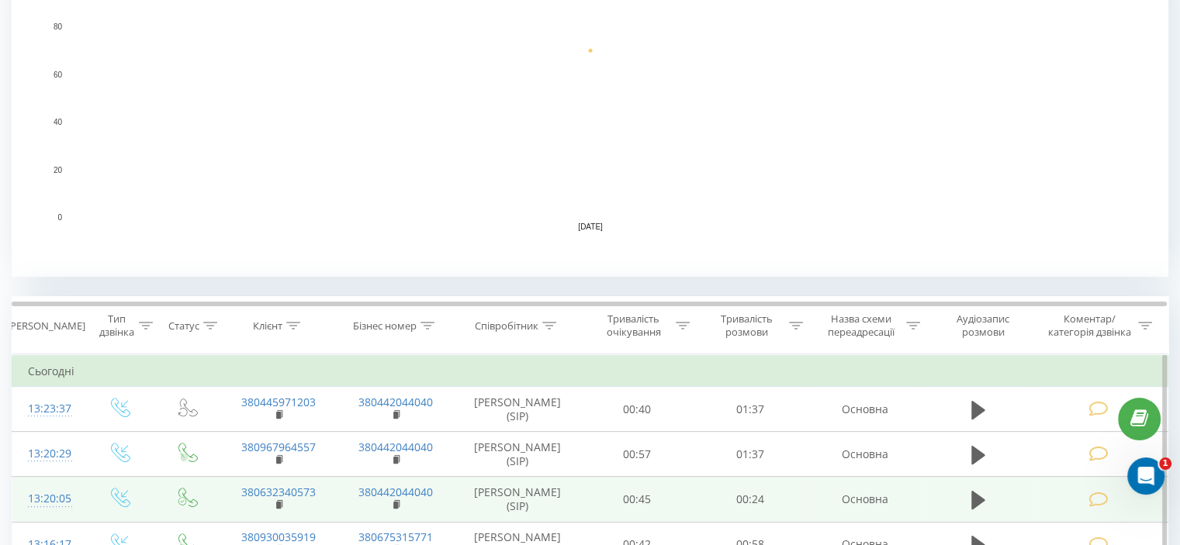
scroll to position [465, 0]
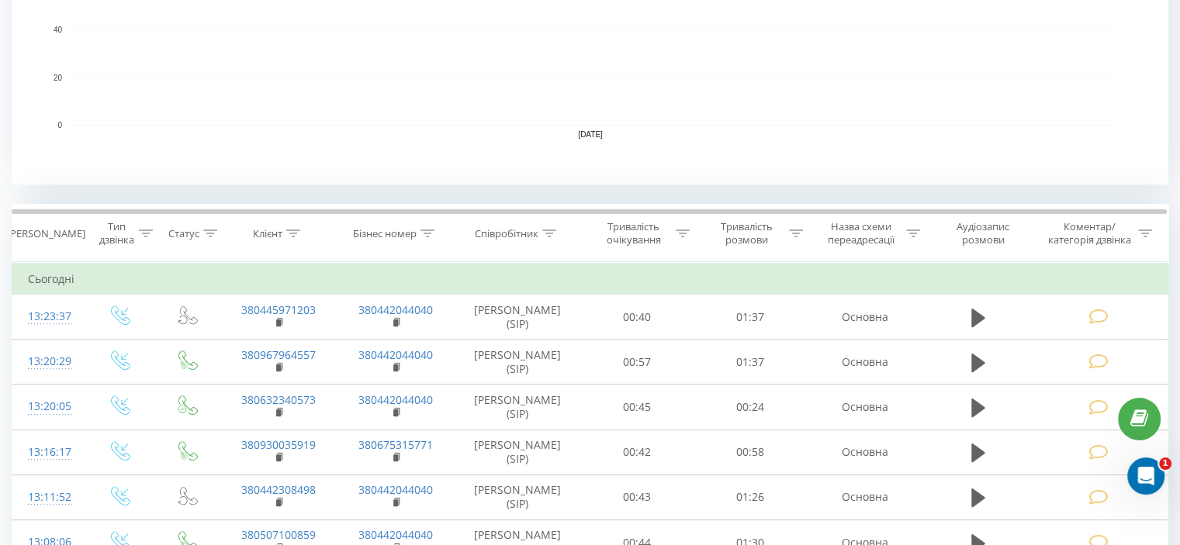
click at [778, 123] on rect "A chart." at bounding box center [590, 30] width 1041 height 192
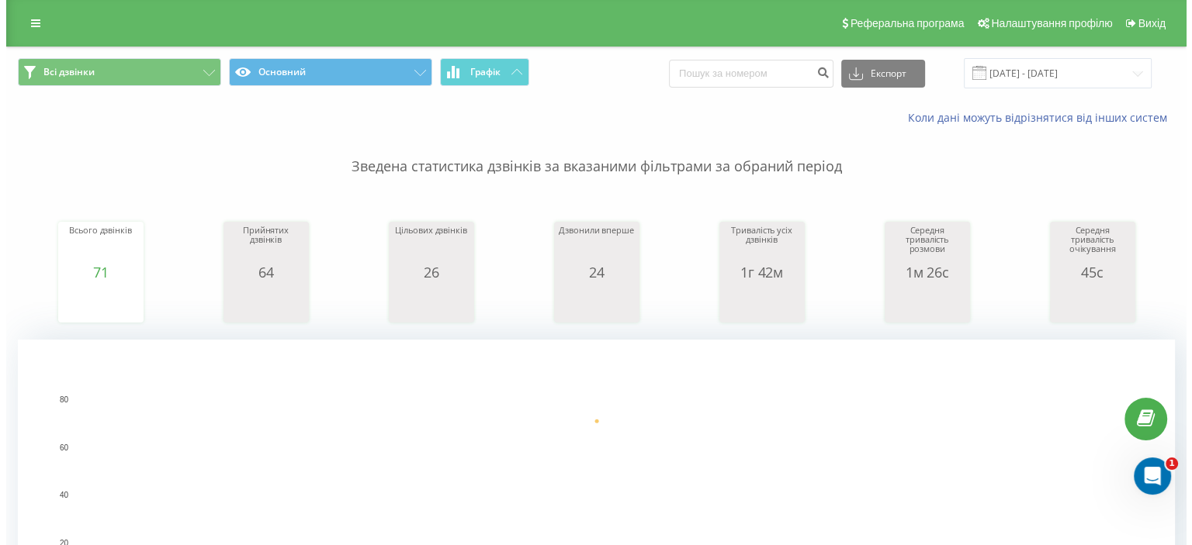
scroll to position [543, 0]
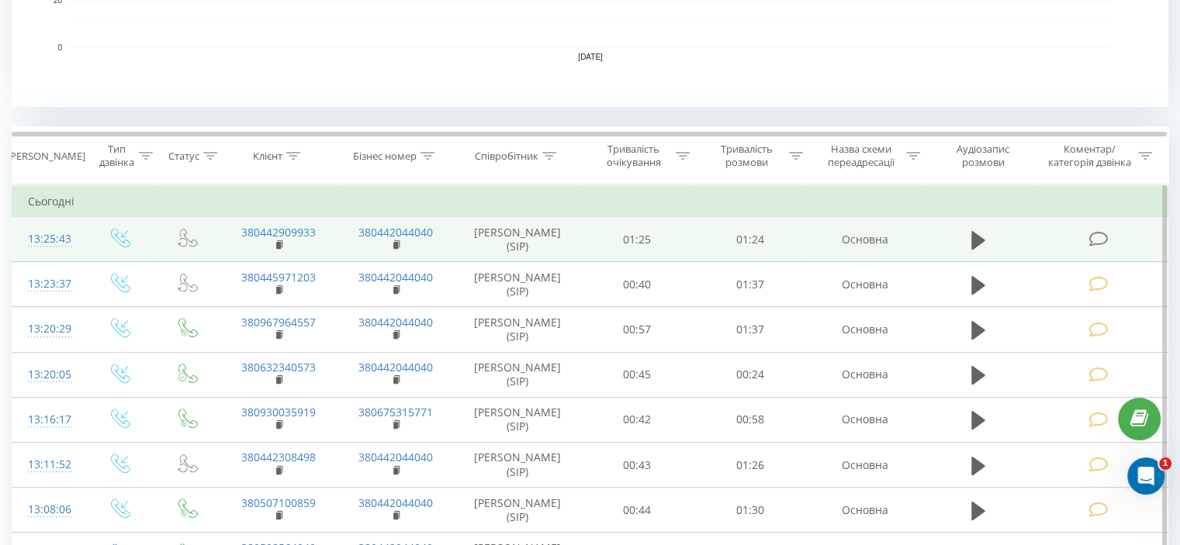
click at [1103, 238] on icon at bounding box center [1097, 239] width 19 height 16
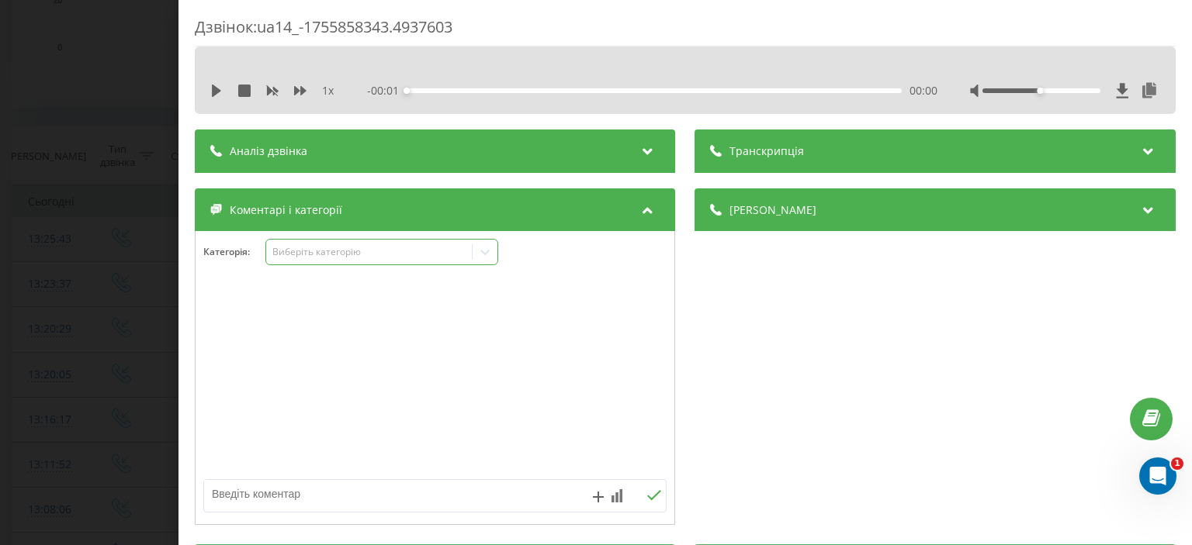
click at [328, 247] on div "Виберіть категорію" at bounding box center [369, 252] width 194 height 12
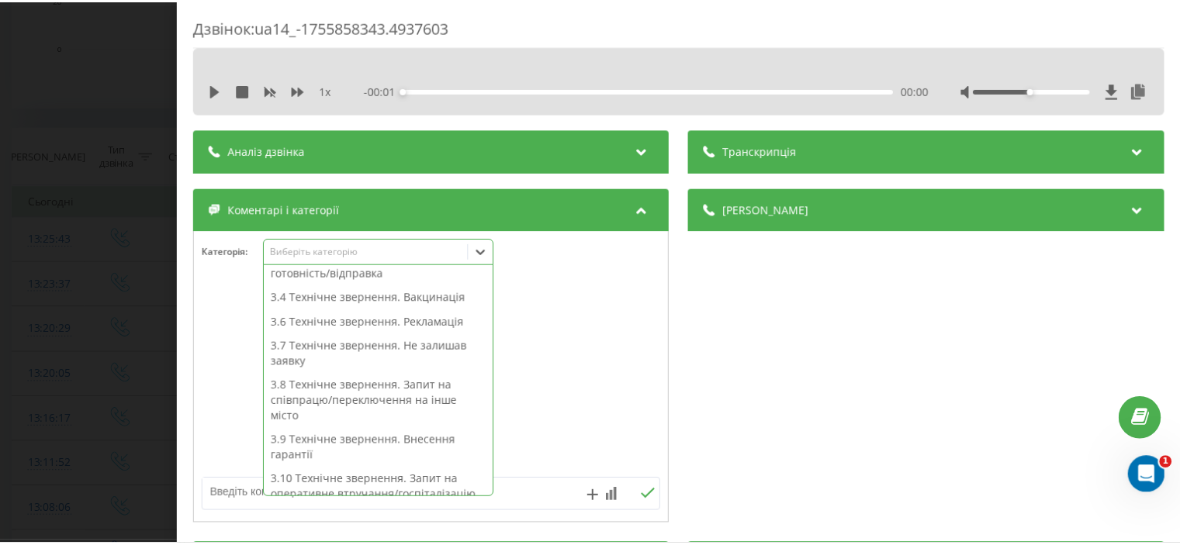
scroll to position [395, 0]
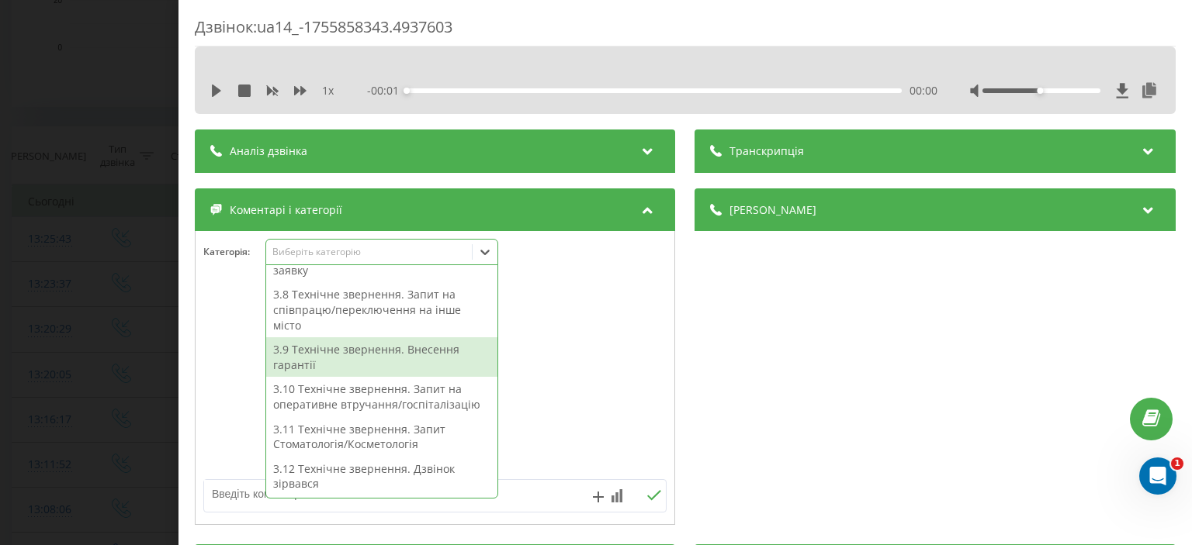
click at [344, 367] on div "3.9 Технічне звернення. Внесення гарантії" at bounding box center [381, 357] width 231 height 40
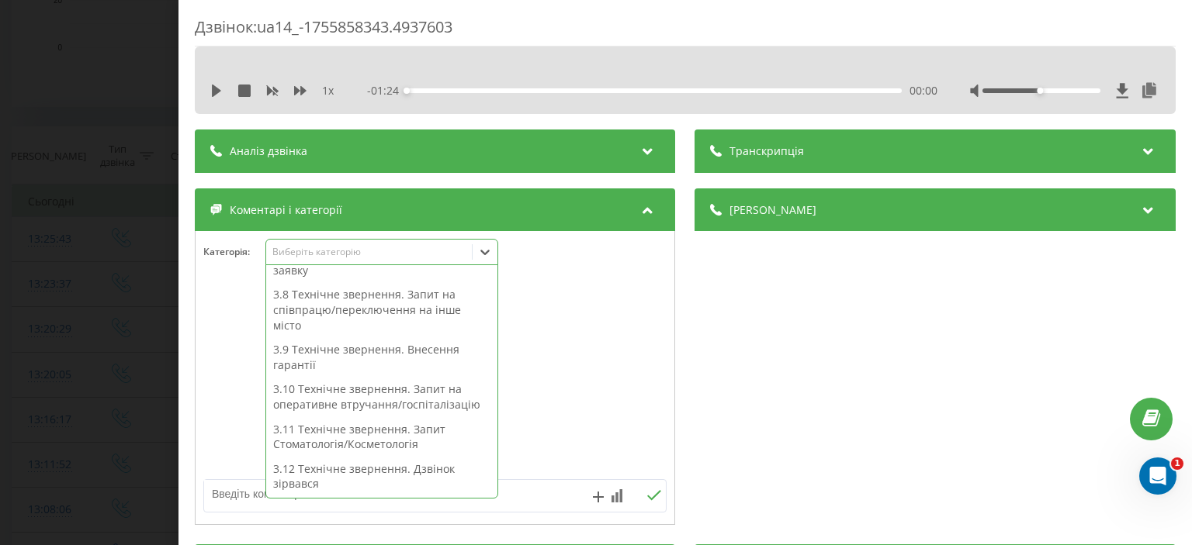
click at [124, 209] on div "Дзвінок : ua14_-1755858343.4937603 1 x - 01:24 00:00 00:00 Транскрипція Для AI-…" at bounding box center [596, 272] width 1192 height 545
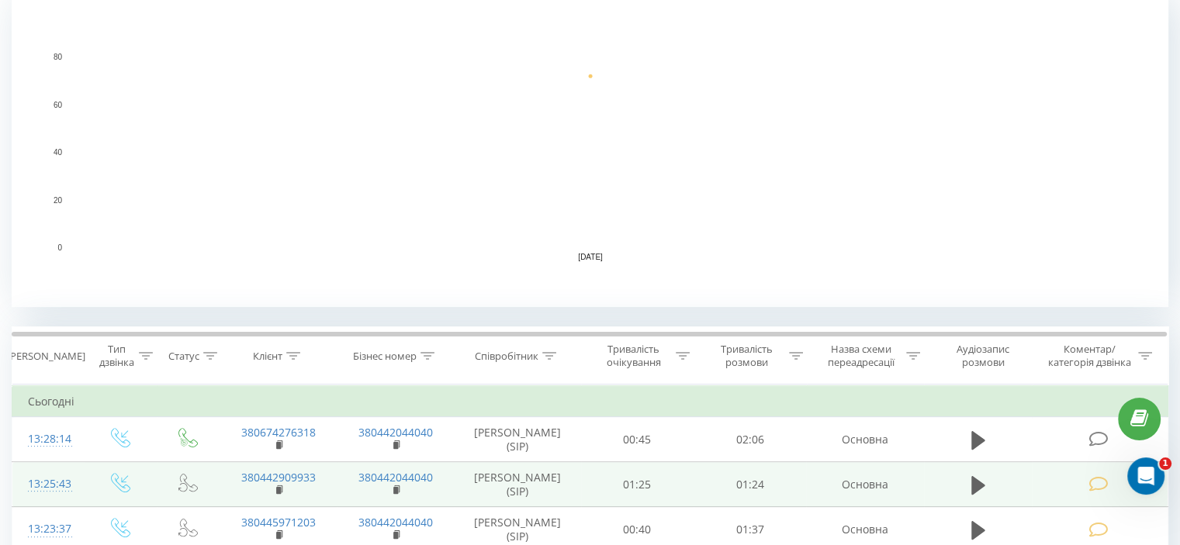
scroll to position [465, 0]
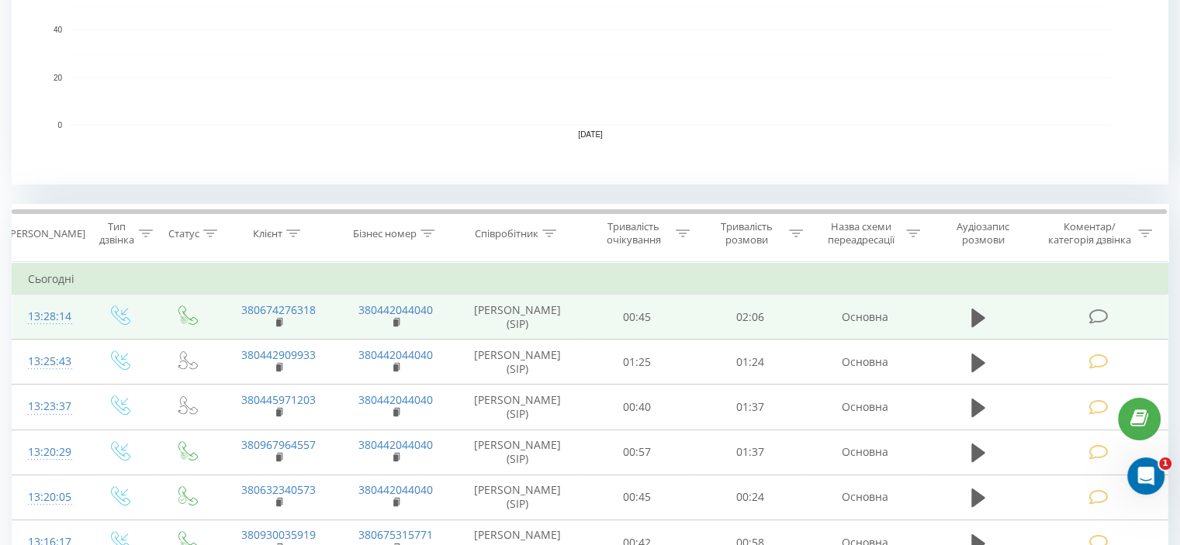
click at [1091, 312] on icon at bounding box center [1097, 317] width 19 height 16
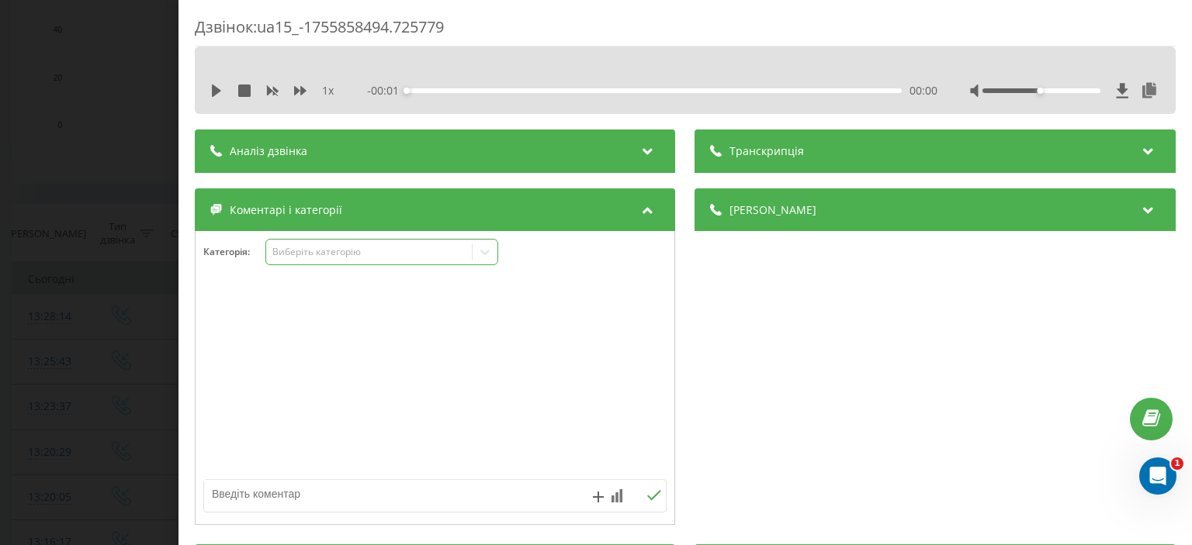
click at [298, 254] on div "Виберіть категорію" at bounding box center [369, 252] width 194 height 12
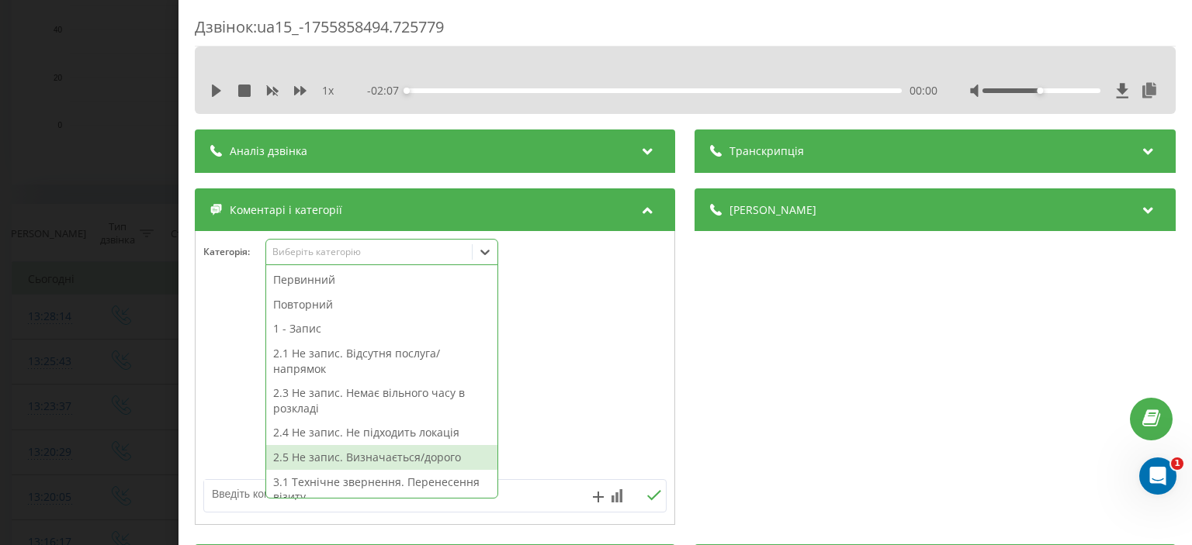
click at [354, 452] on div "2.5 Не запис. Визначається/дорого" at bounding box center [381, 457] width 231 height 25
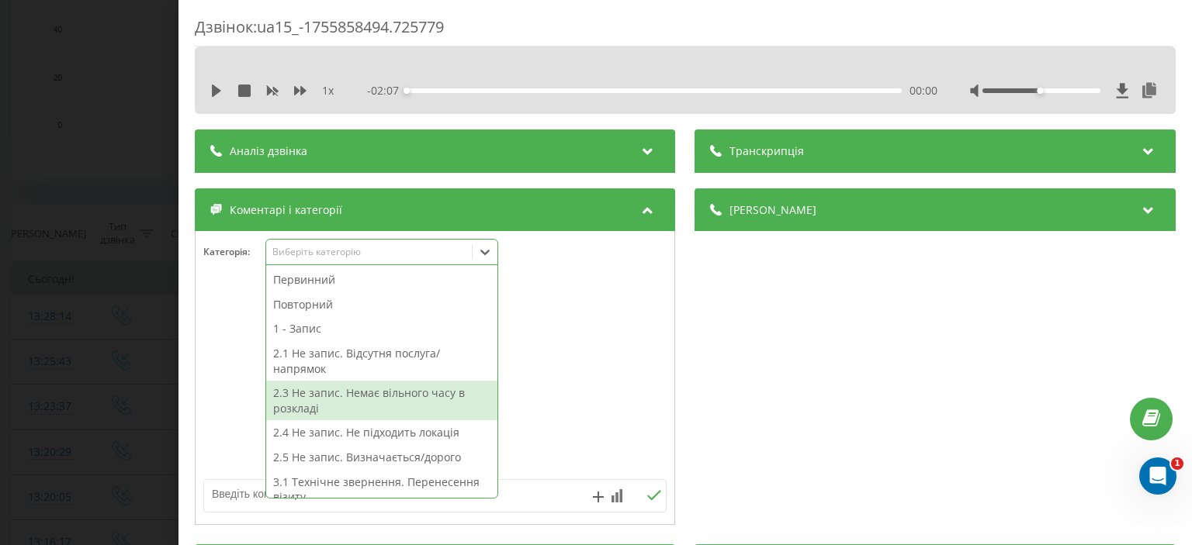
click at [109, 117] on div "Дзвінок : ua15_-1755858494.725779 1 x - 02:07 00:00 00:00 Транскрипція Для AI-а…" at bounding box center [596, 272] width 1192 height 545
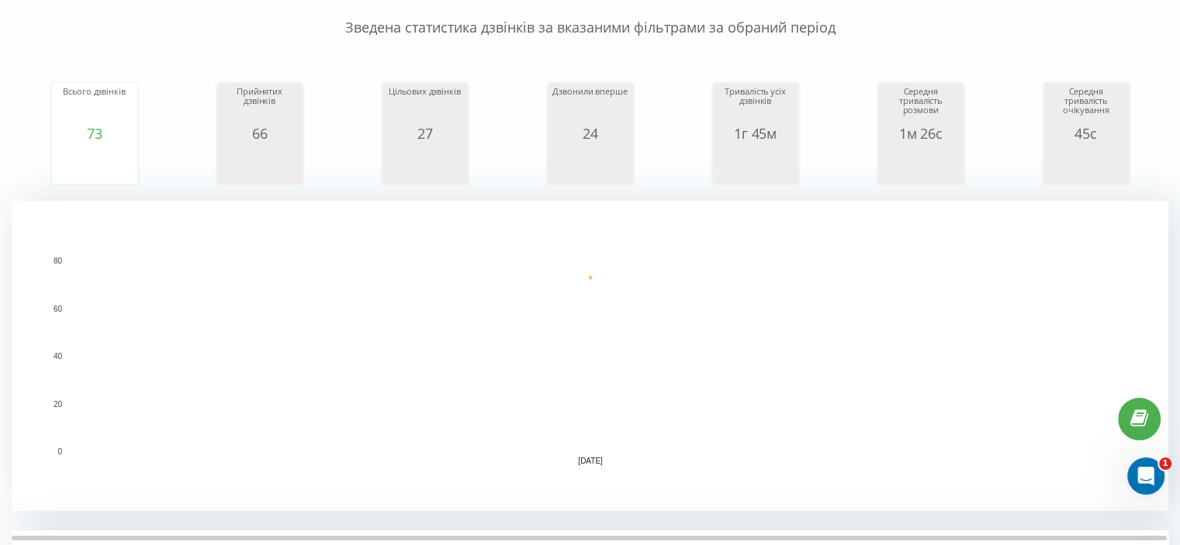
scroll to position [388, 0]
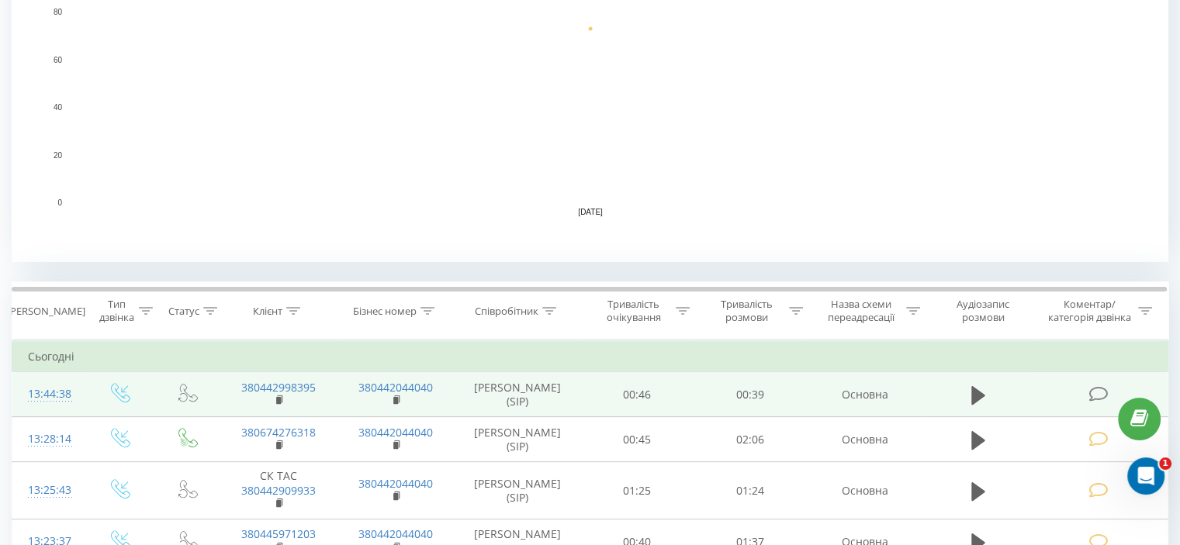
click at [1102, 396] on icon at bounding box center [1097, 394] width 19 height 16
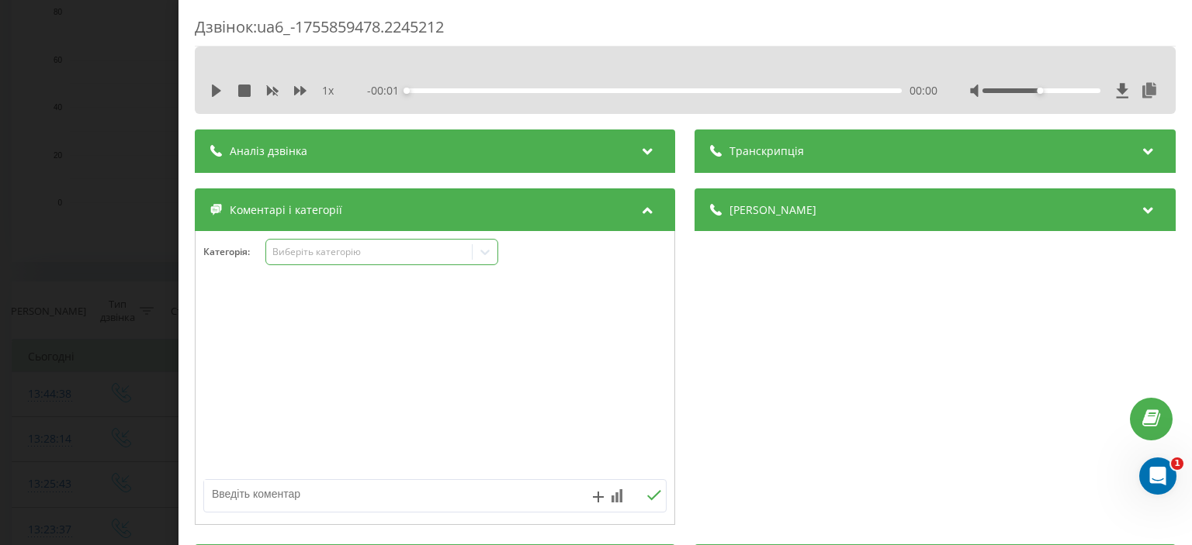
click at [309, 249] on div "Виберіть категорію" at bounding box center [369, 252] width 194 height 12
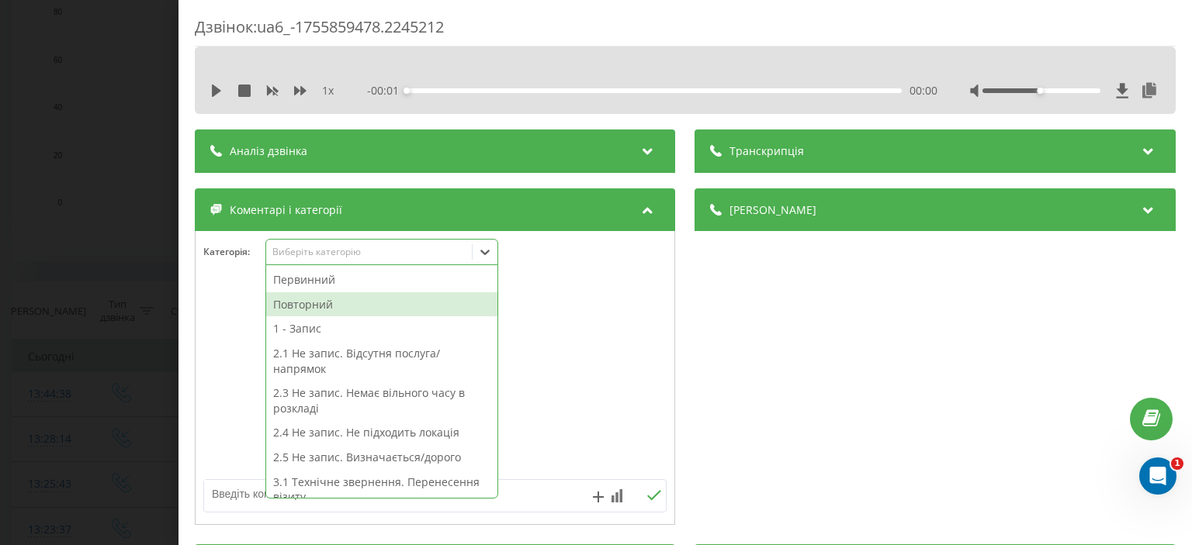
click at [331, 306] on div "Повторний" at bounding box center [381, 304] width 231 height 25
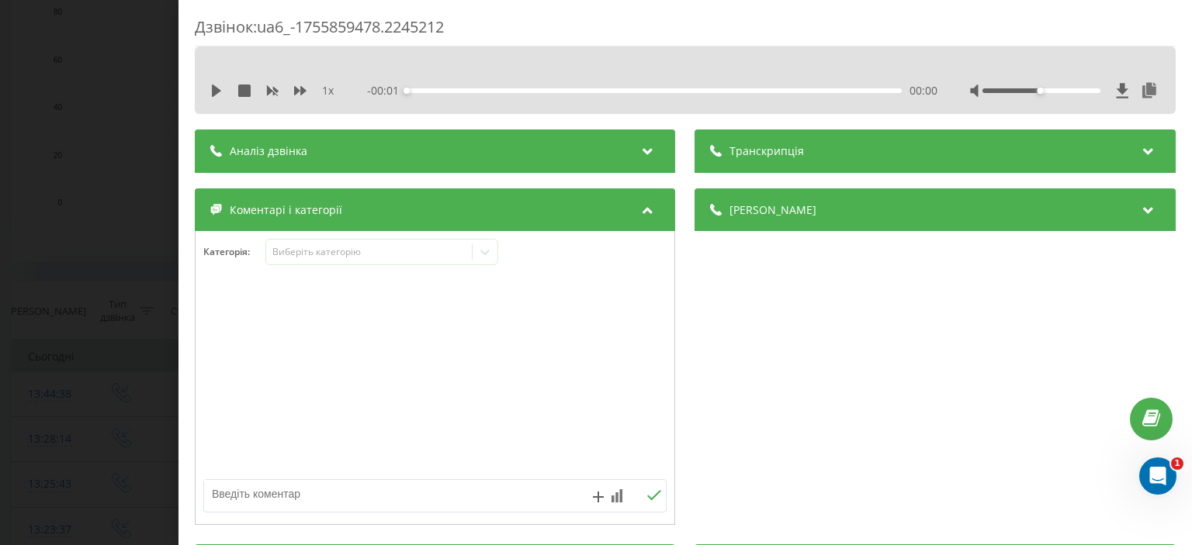
click at [252, 505] on textarea at bounding box center [388, 494] width 369 height 28
type textarea "ск"
click at [651, 498] on icon at bounding box center [654, 495] width 15 height 11
click at [127, 227] on div "Дзвінок : ua6_-1755859478.2245212 1 x - 00:39 00:00 00:00 Транскрипція Для AI-а…" at bounding box center [596, 272] width 1192 height 545
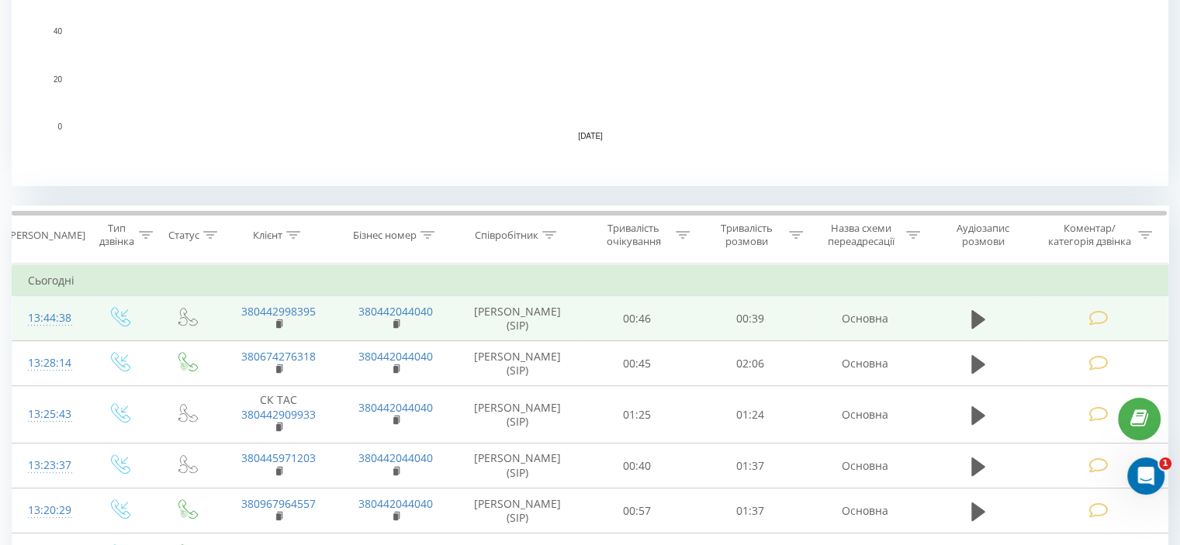
scroll to position [465, 0]
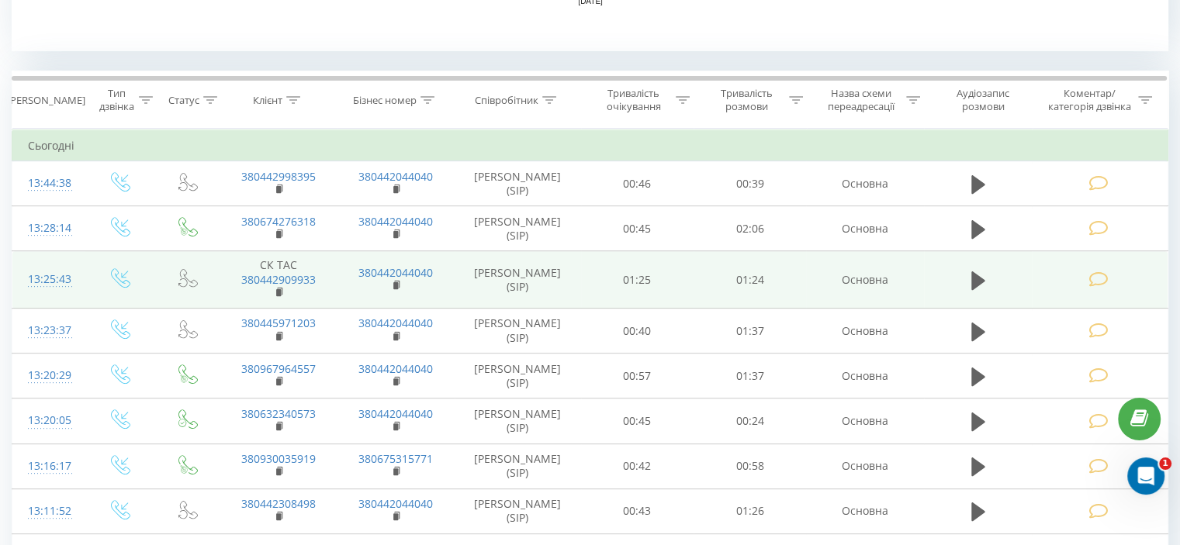
scroll to position [621, 0]
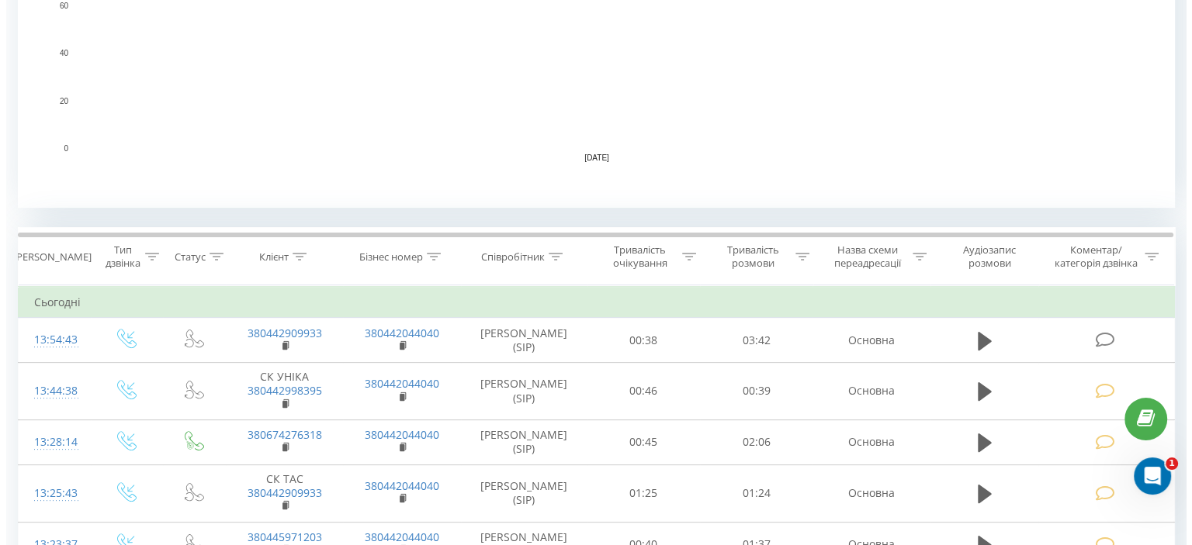
scroll to position [543, 0]
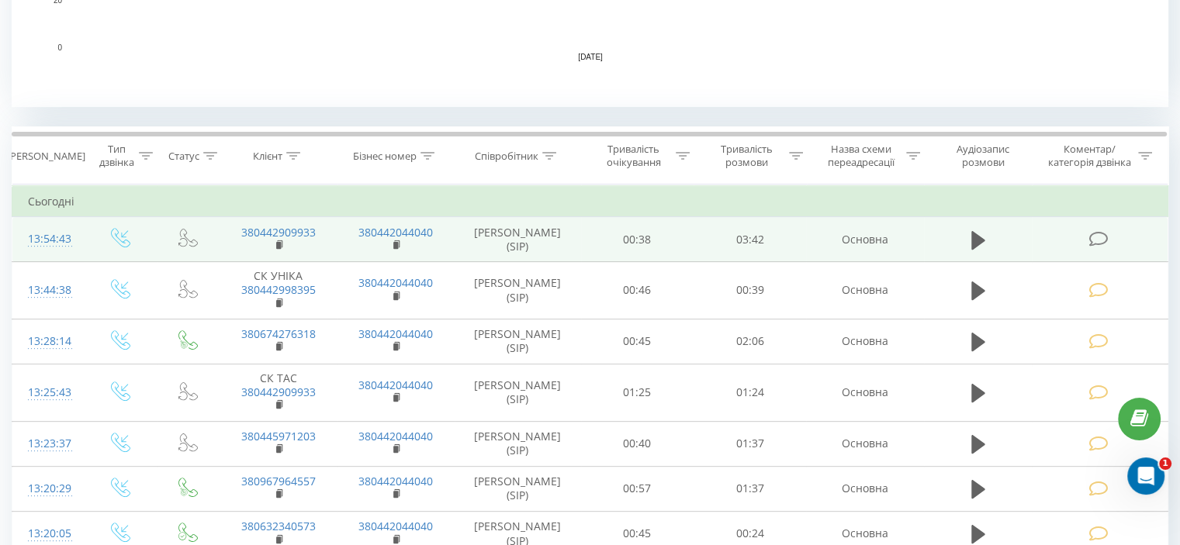
click at [1091, 240] on icon at bounding box center [1097, 239] width 19 height 16
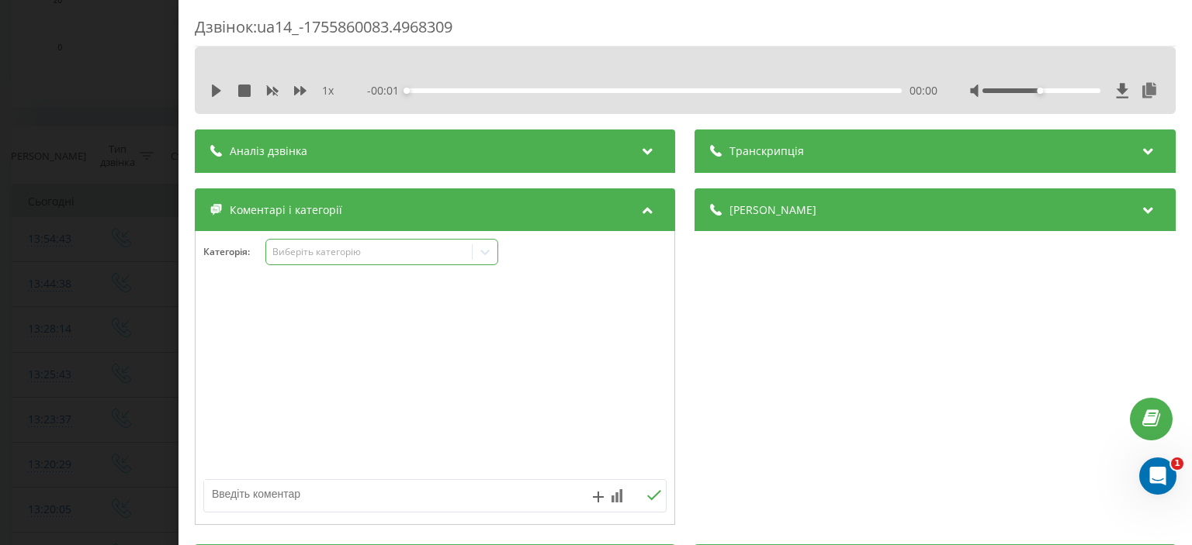
click at [341, 254] on div "Виберіть категорію" at bounding box center [369, 252] width 194 height 12
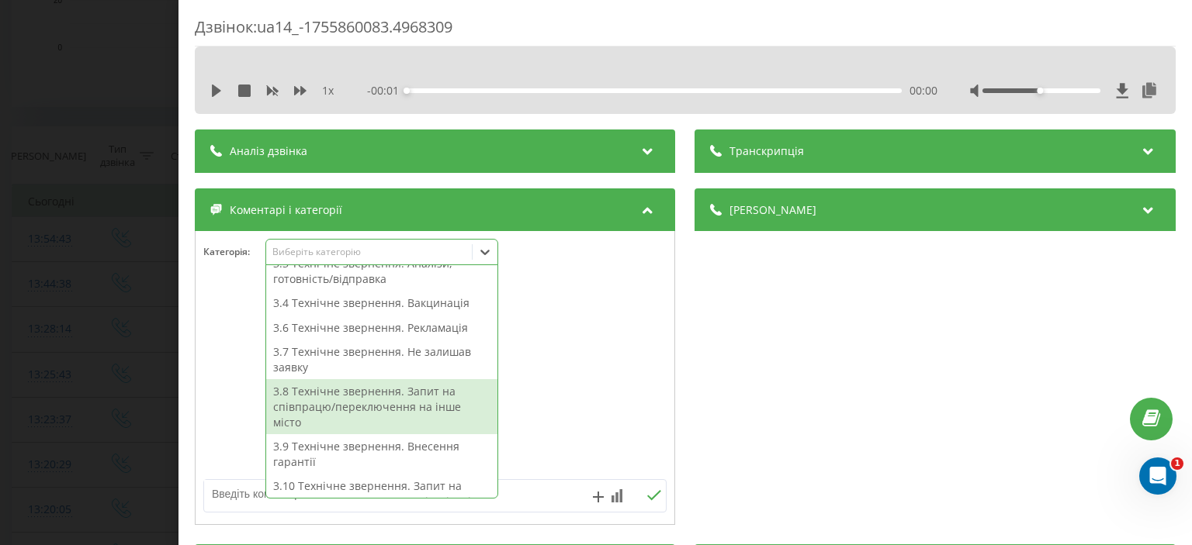
scroll to position [395, 0]
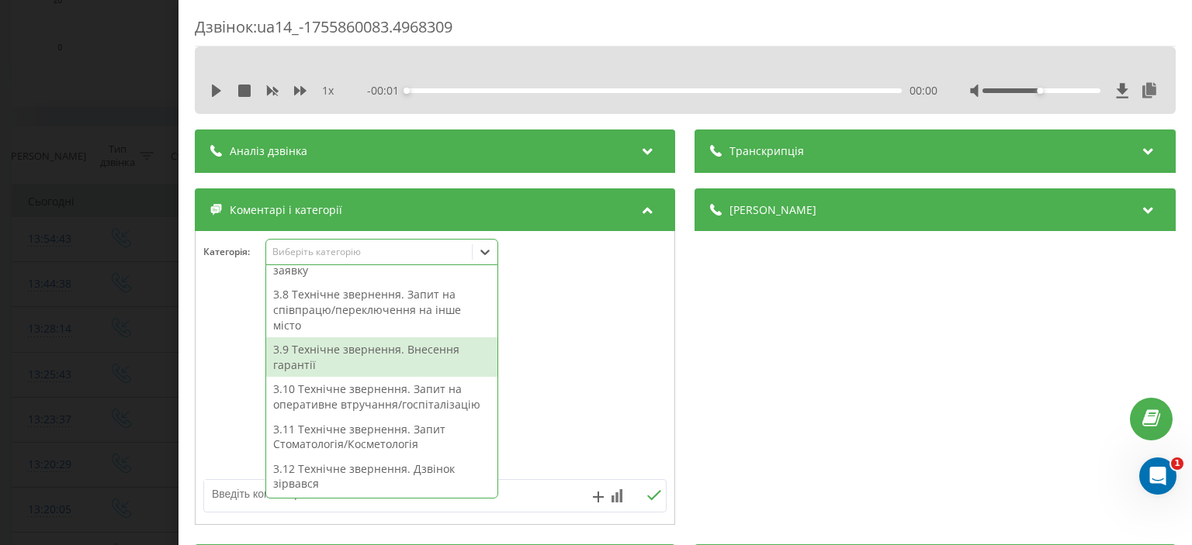
click at [338, 356] on div "3.9 Технічне звернення. Внесення гарантії" at bounding box center [381, 357] width 231 height 40
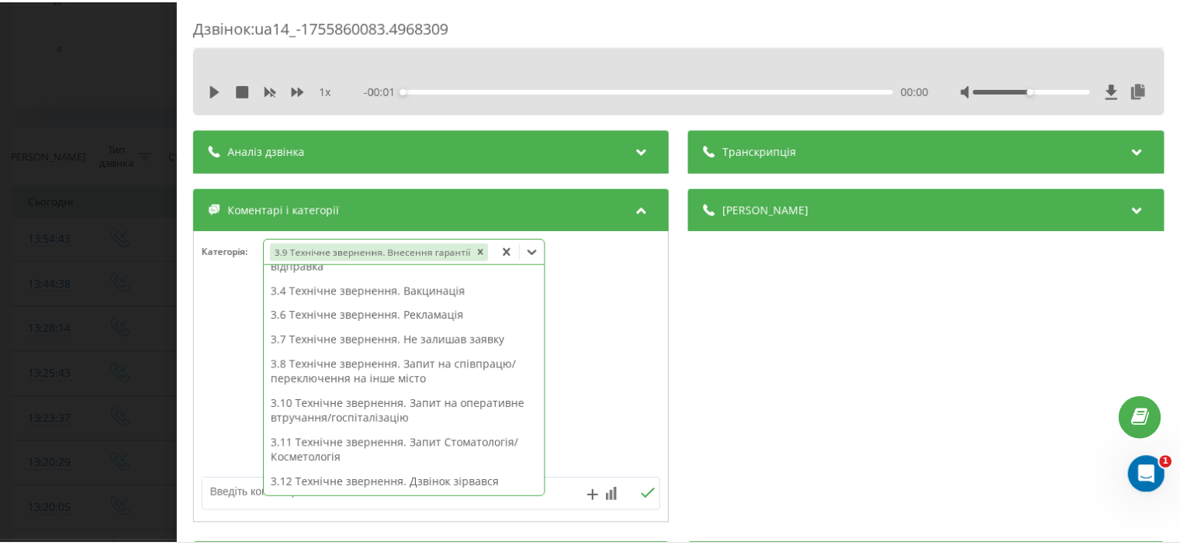
scroll to position [249, 0]
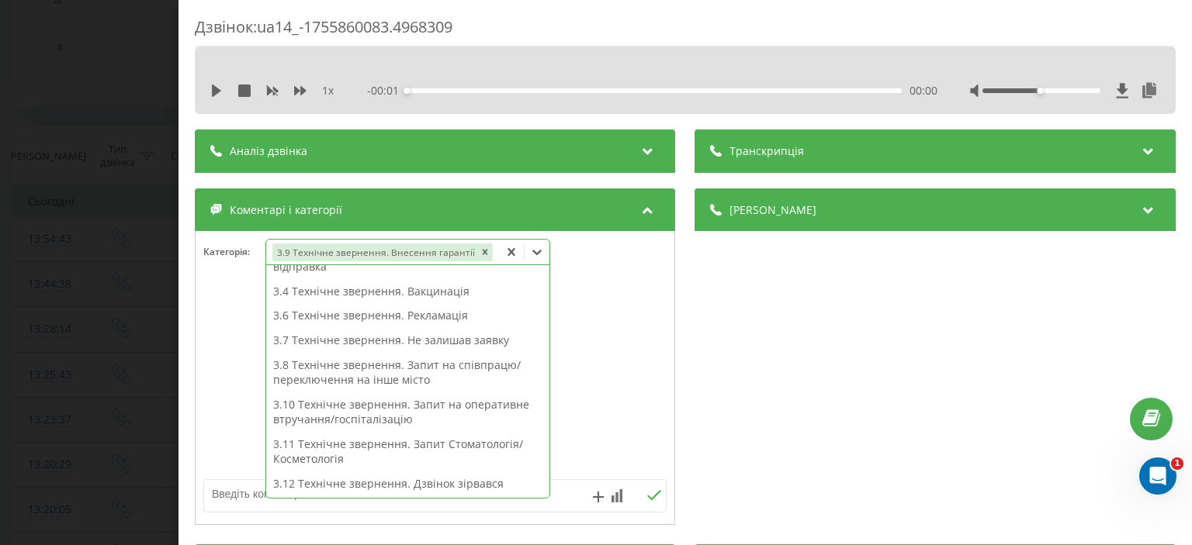
click at [88, 158] on div "Дзвінок : ua14_-1755860083.4968309 1 x - 00:01 00:00 00:00 Транскрипція Для AI-…" at bounding box center [596, 272] width 1192 height 545
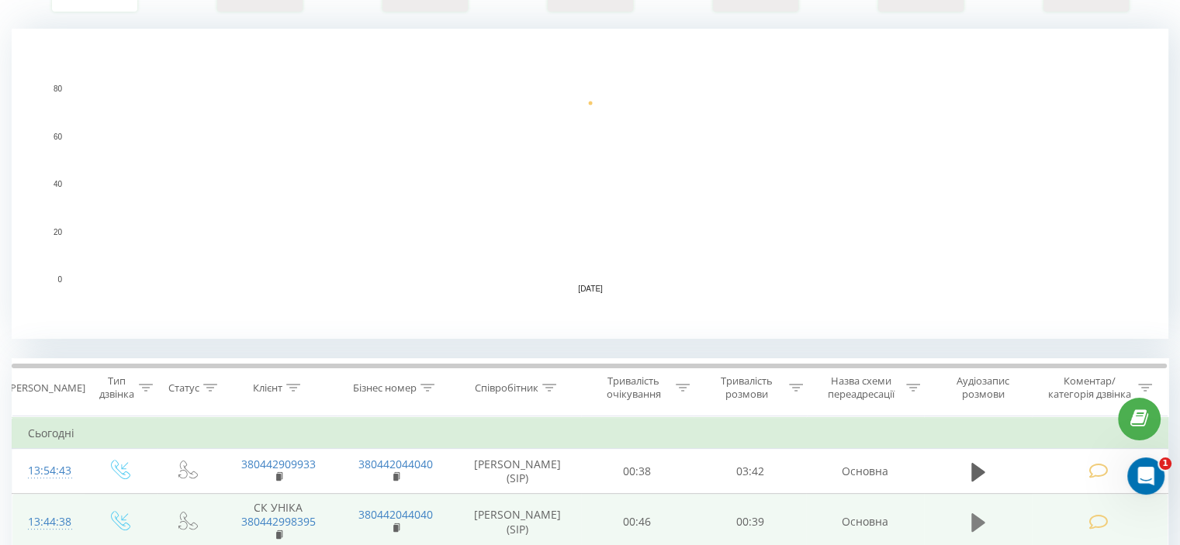
scroll to position [543, 0]
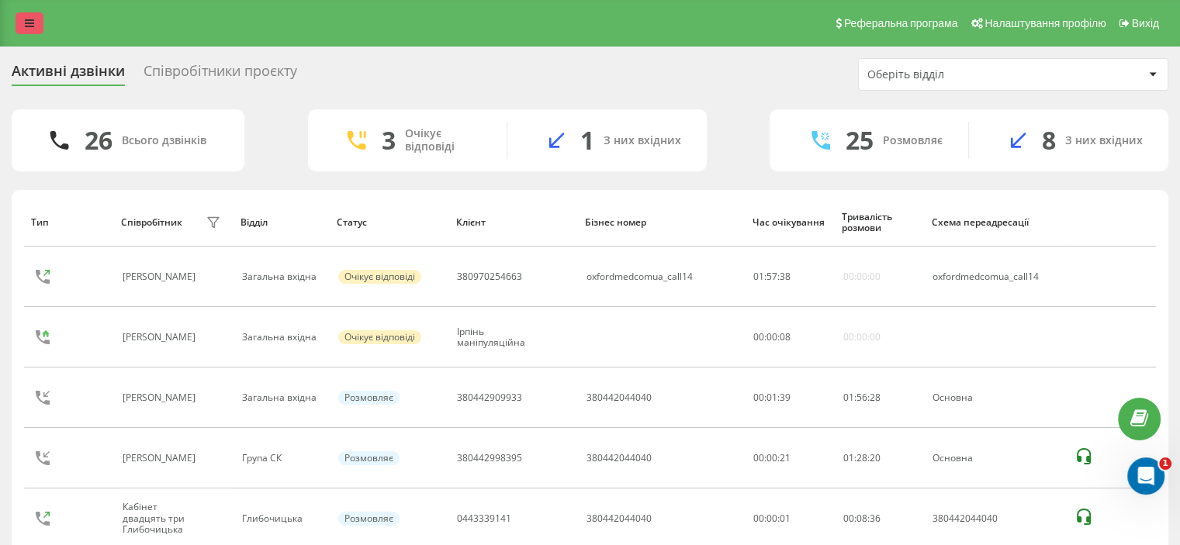
click at [19, 24] on link at bounding box center [30, 23] width 28 height 22
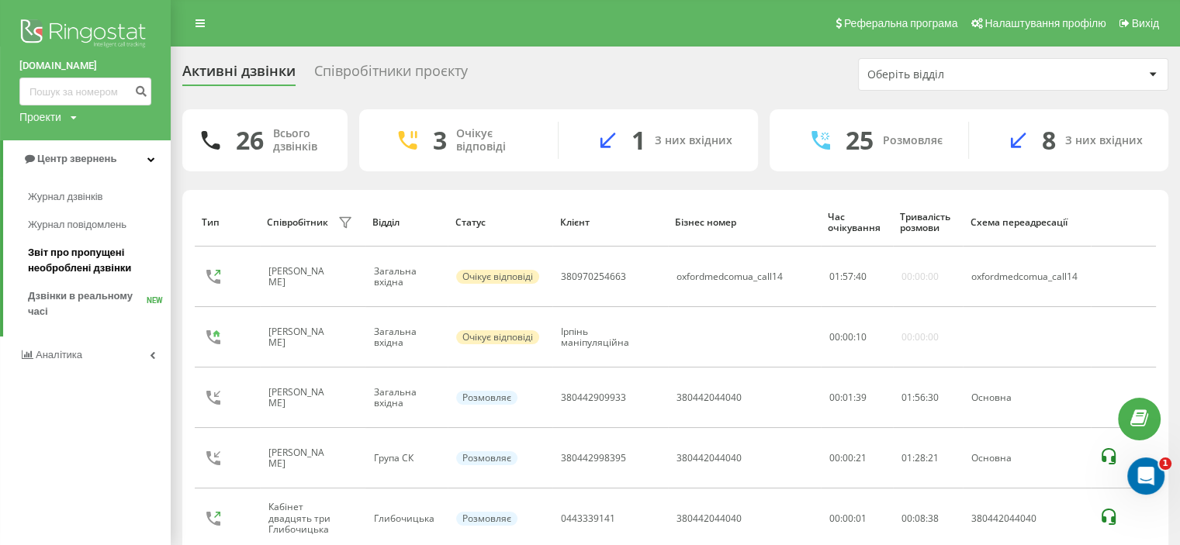
click at [112, 258] on span "Звіт про пропущені необроблені дзвінки" at bounding box center [95, 260] width 135 height 31
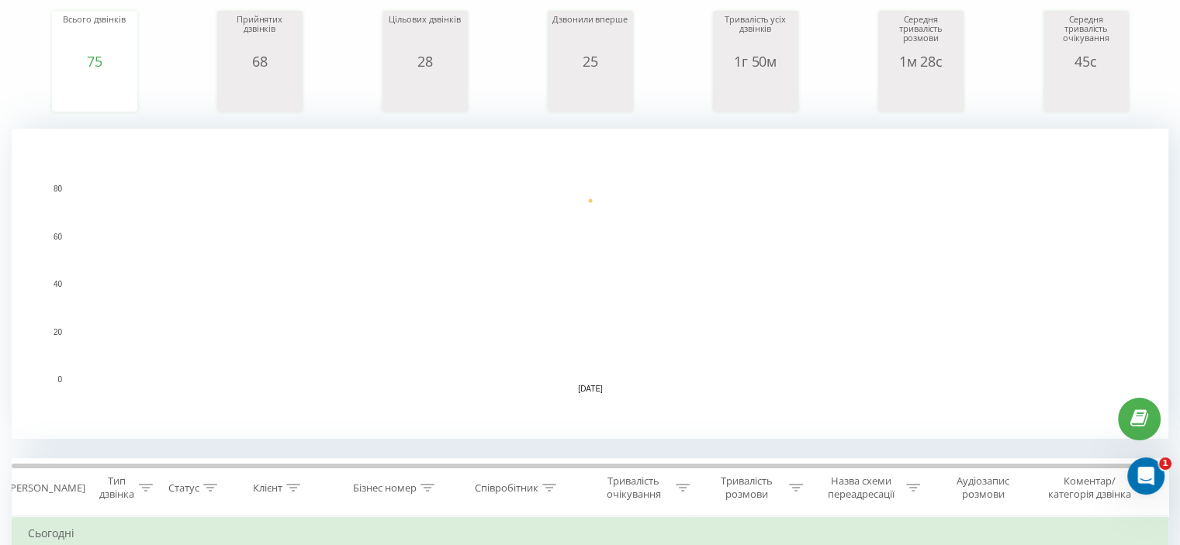
scroll to position [388, 0]
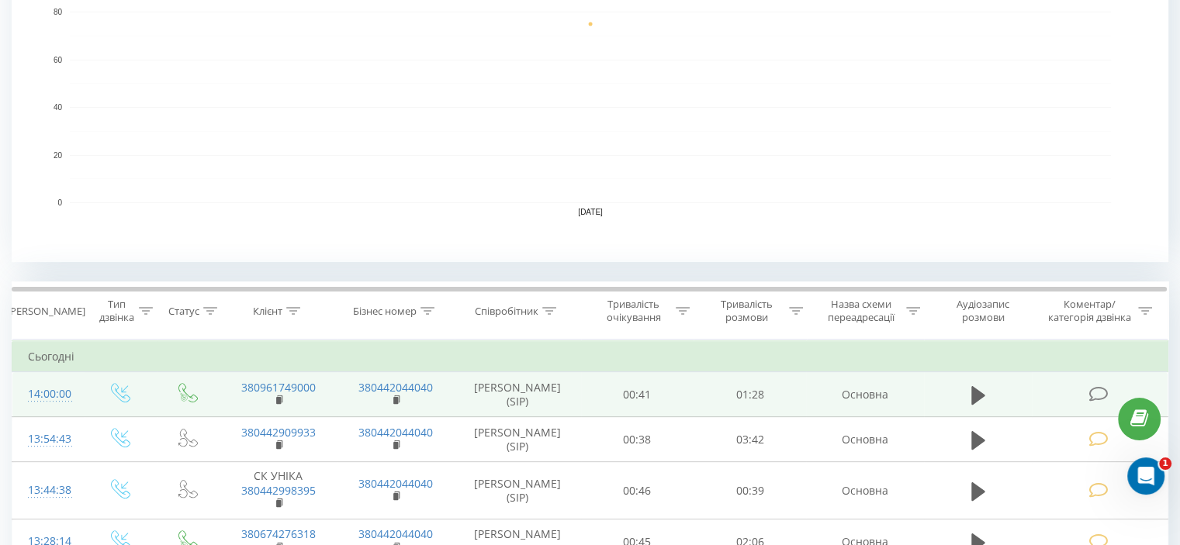
click at [1098, 399] on icon at bounding box center [1097, 394] width 19 height 16
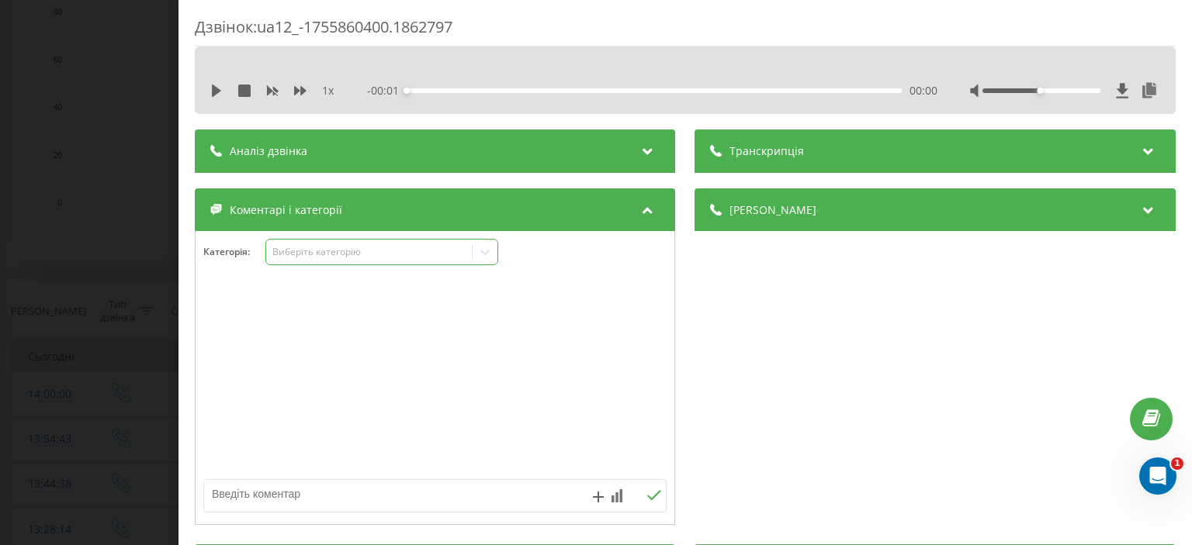
click at [338, 251] on div "Виберіть категорію" at bounding box center [369, 252] width 194 height 12
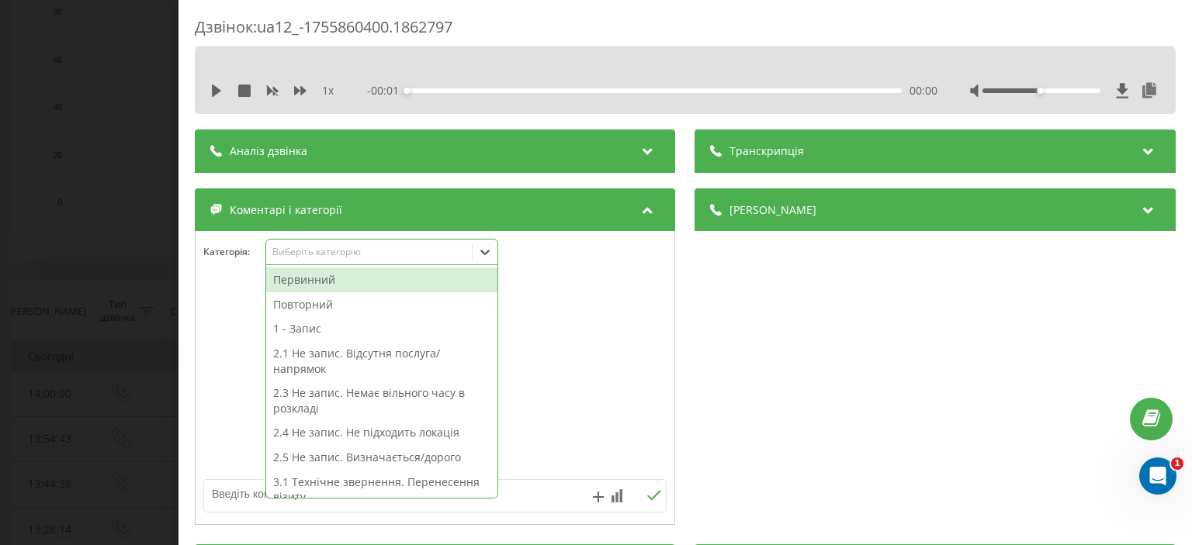
click at [338, 283] on div "Первинний" at bounding box center [381, 280] width 231 height 25
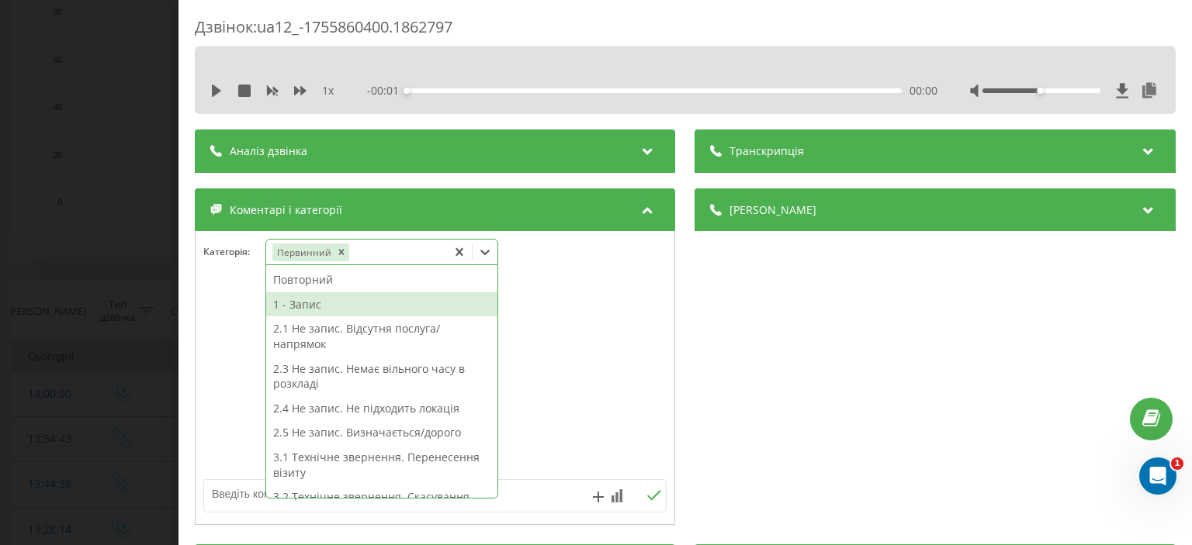
click at [313, 305] on div "1 - Запис" at bounding box center [381, 304] width 231 height 25
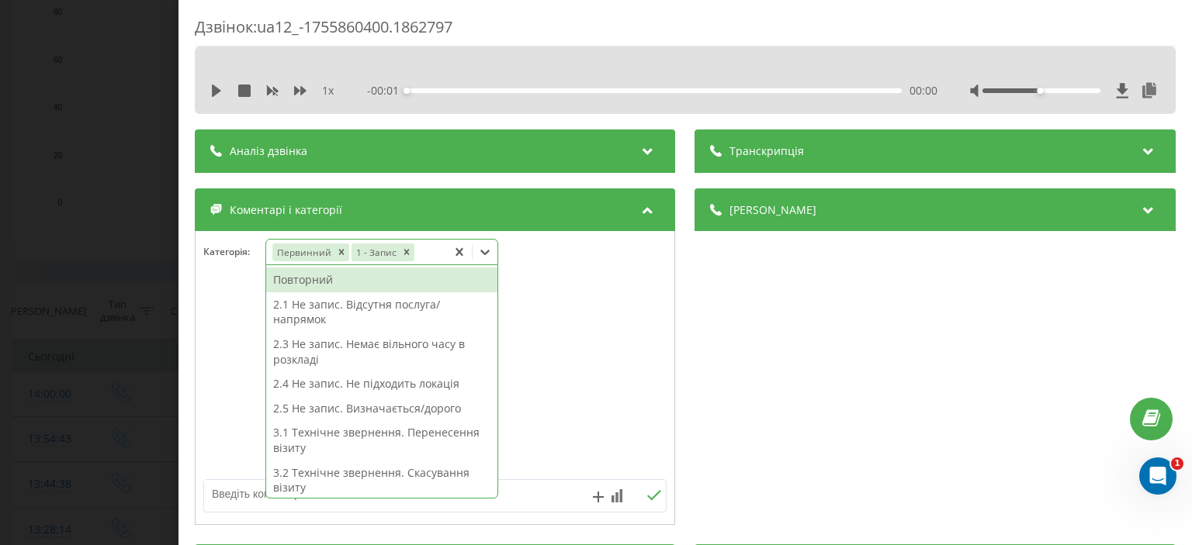
click at [85, 96] on div "Дзвінок : ua12_-1755860400.1862797 1 x - 00:01 00:00 00:00 Транскрипція Для AI-…" at bounding box center [596, 272] width 1192 height 545
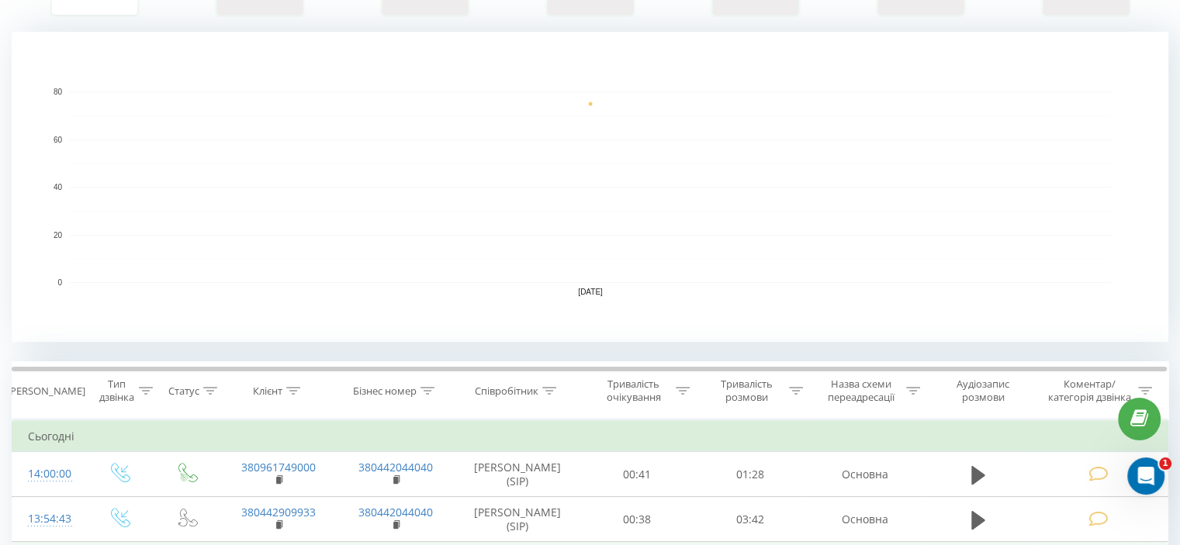
scroll to position [543, 0]
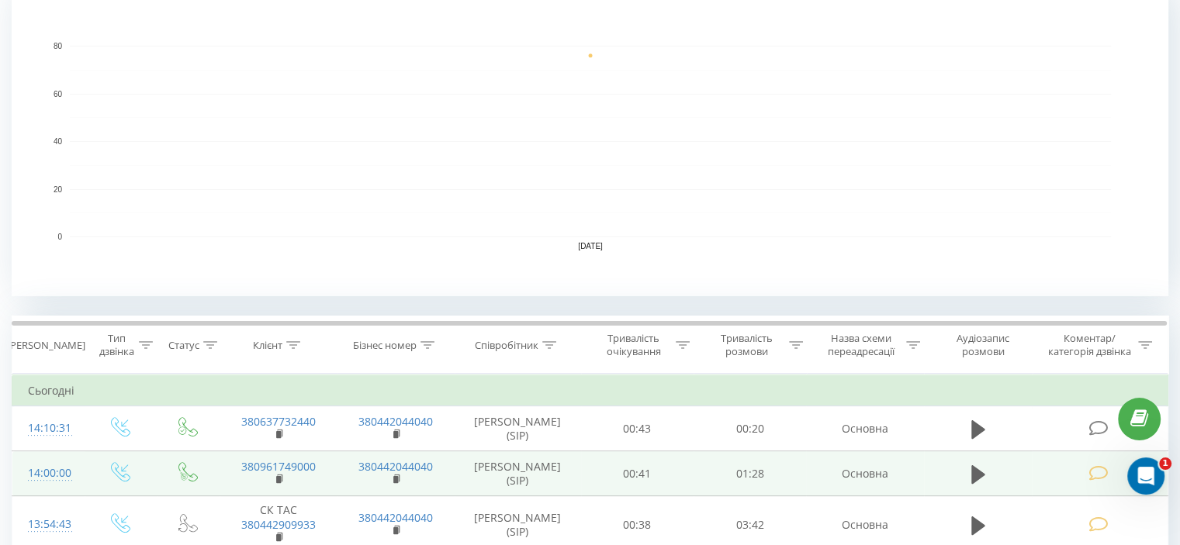
scroll to position [543, 0]
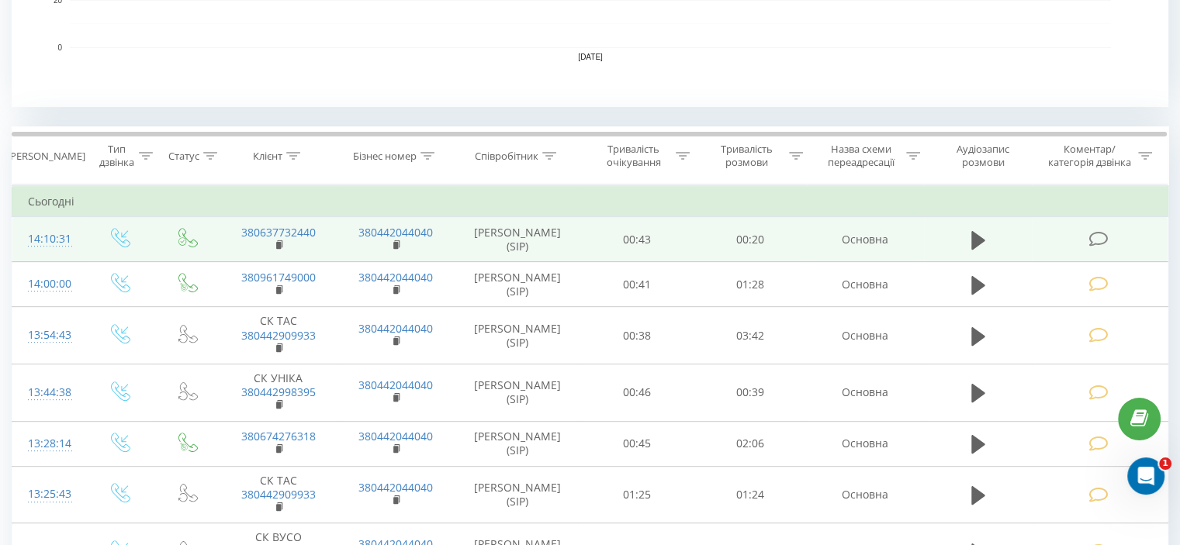
click at [1099, 244] on icon at bounding box center [1097, 239] width 19 height 16
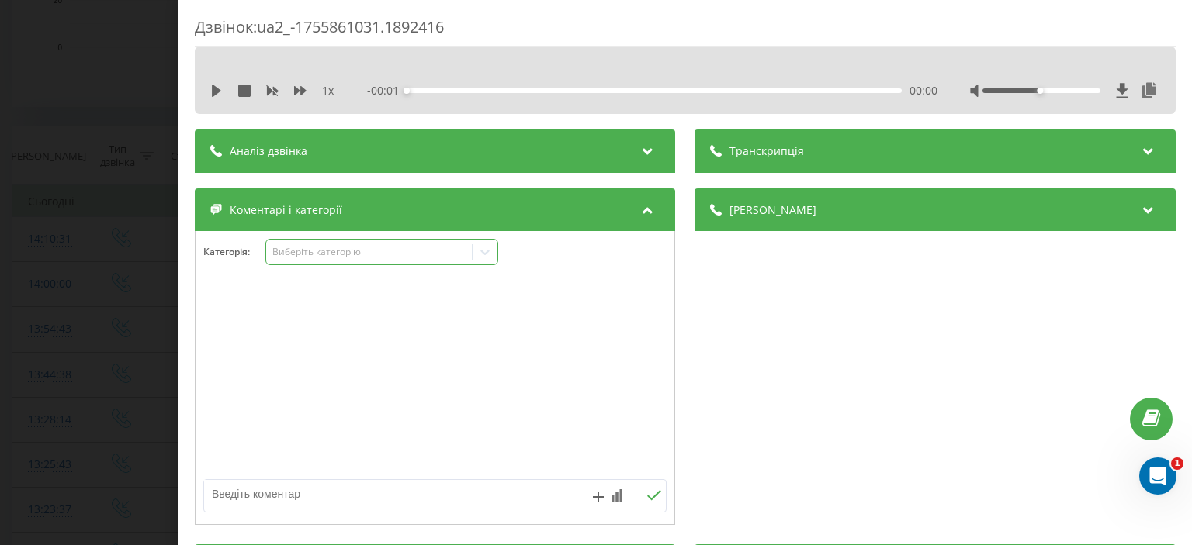
click at [354, 259] on div "Виберіть категорію" at bounding box center [369, 252] width 206 height 15
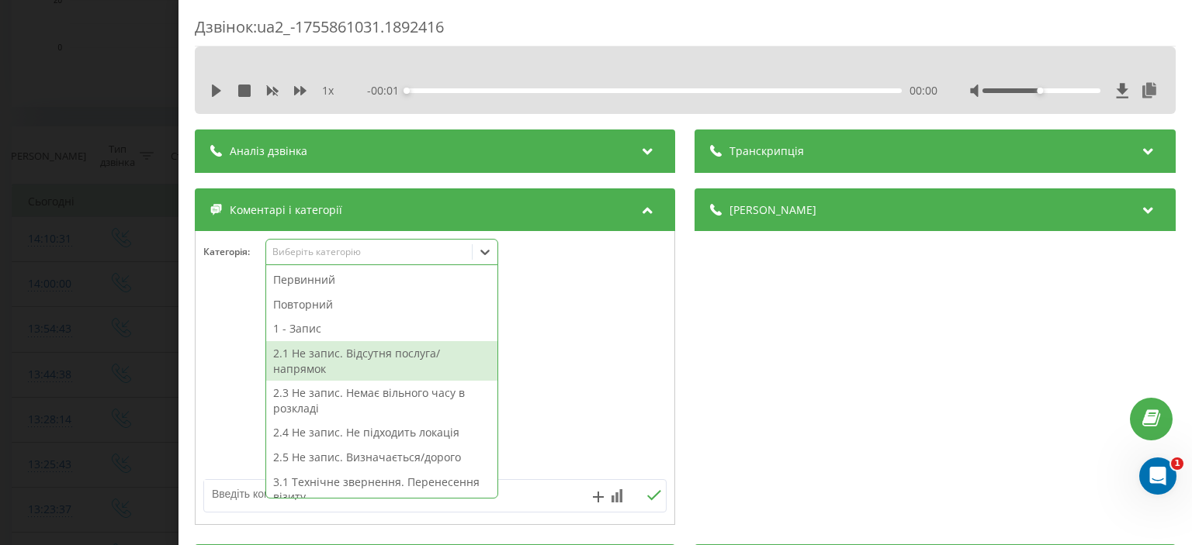
click at [366, 361] on div "2.1 Не запис. Відсутня послуга/напрямок" at bounding box center [381, 361] width 231 height 40
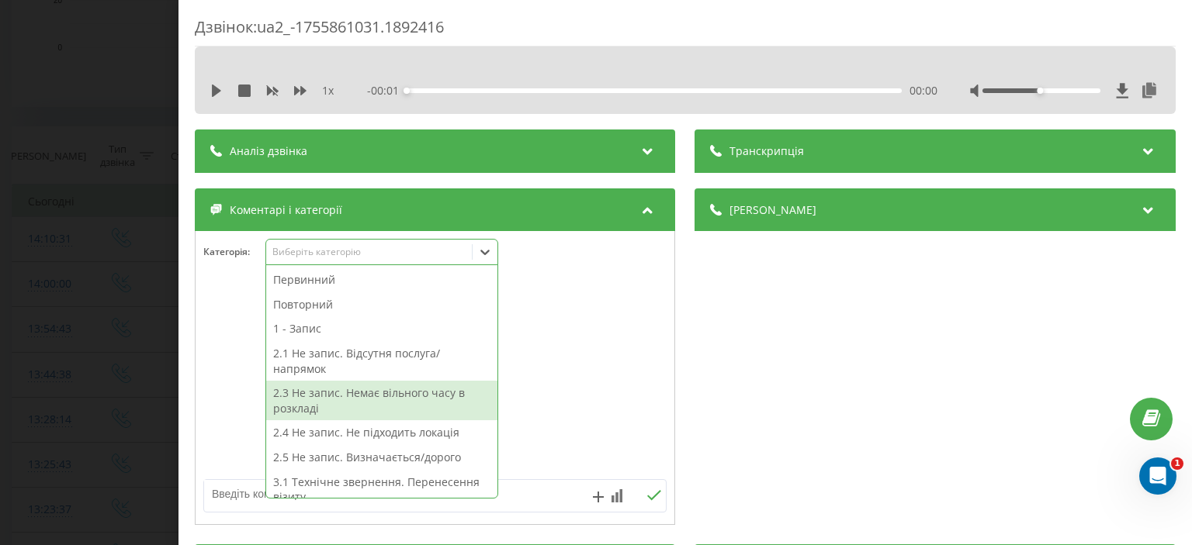
click at [221, 502] on textarea at bounding box center [388, 494] width 369 height 28
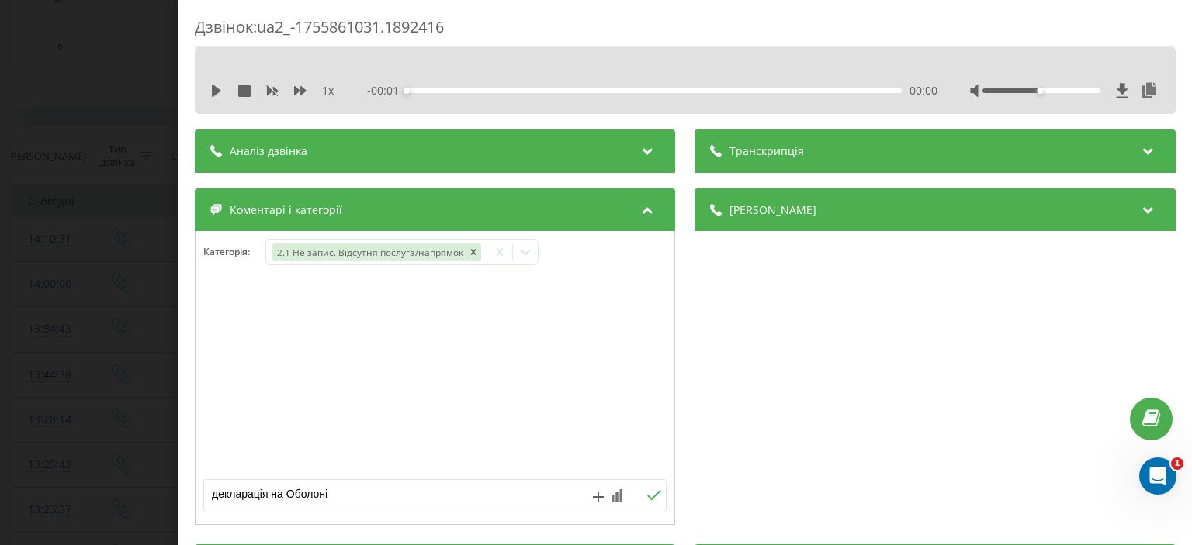
type textarea "декларація на Оболоні"
click at [647, 496] on icon at bounding box center [654, 495] width 15 height 11
click at [145, 185] on div "Дзвінок : ua2_-1755861031.1892416 1 x - 00:01 00:00 00:00 Транскрипція Для AI-а…" at bounding box center [596, 272] width 1192 height 545
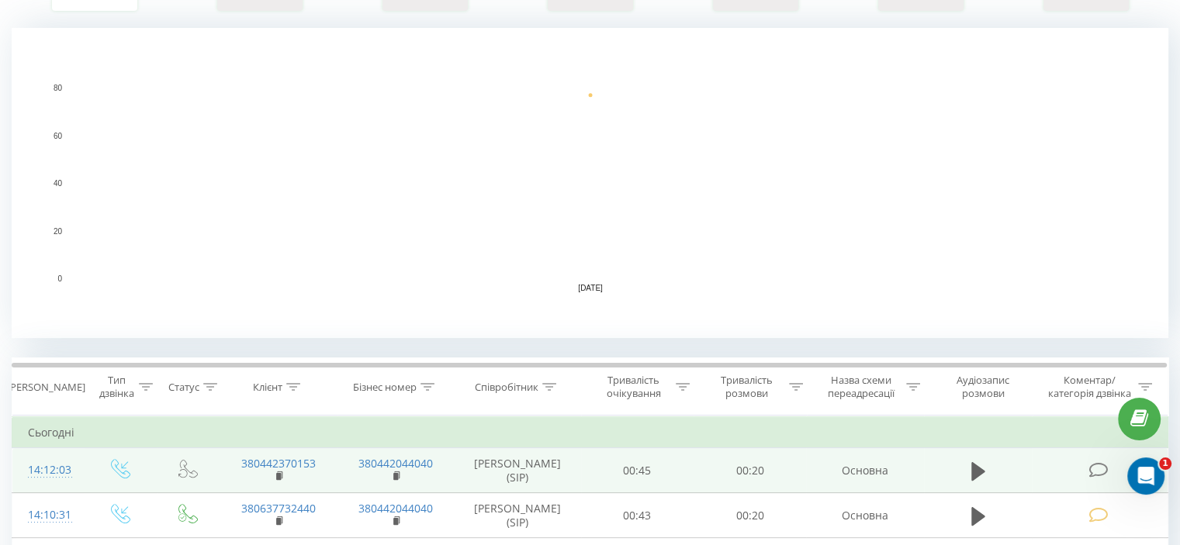
scroll to position [465, 0]
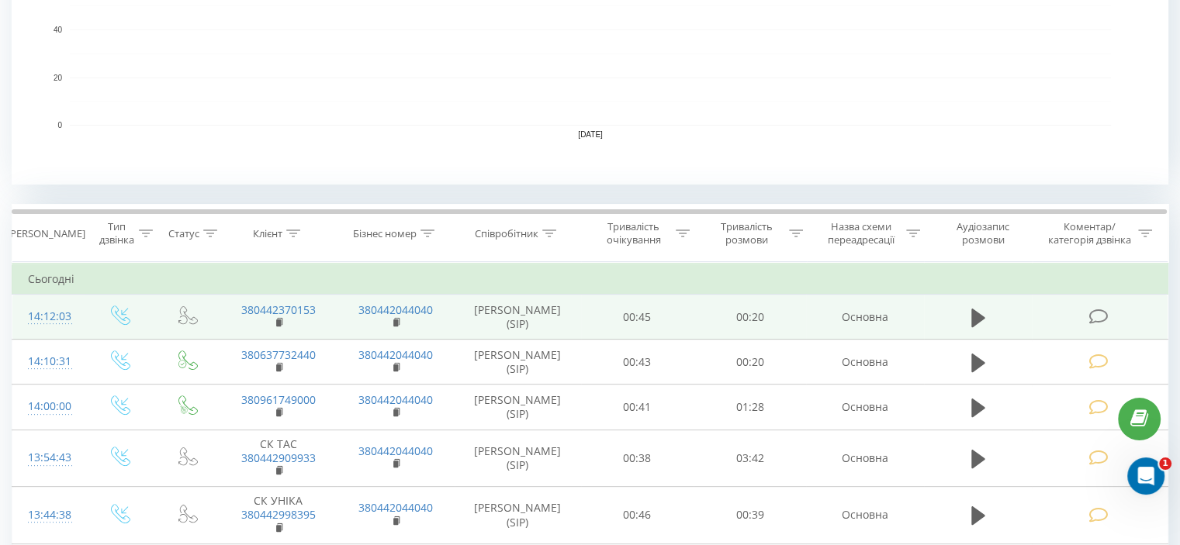
click at [1095, 311] on icon at bounding box center [1097, 317] width 19 height 16
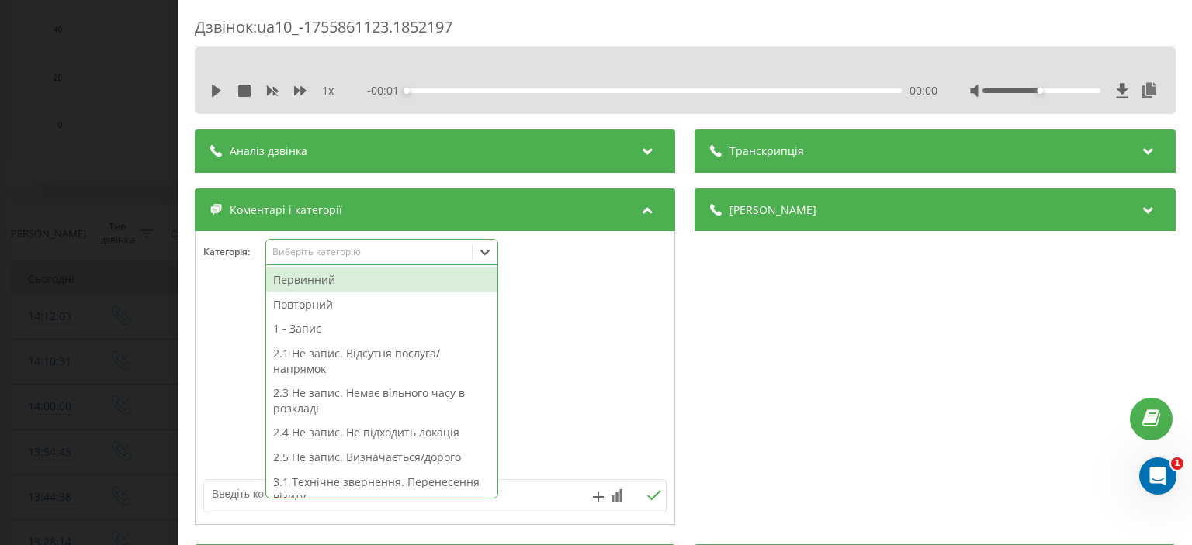
click at [313, 258] on div "Виберіть категорію" at bounding box center [369, 252] width 194 height 12
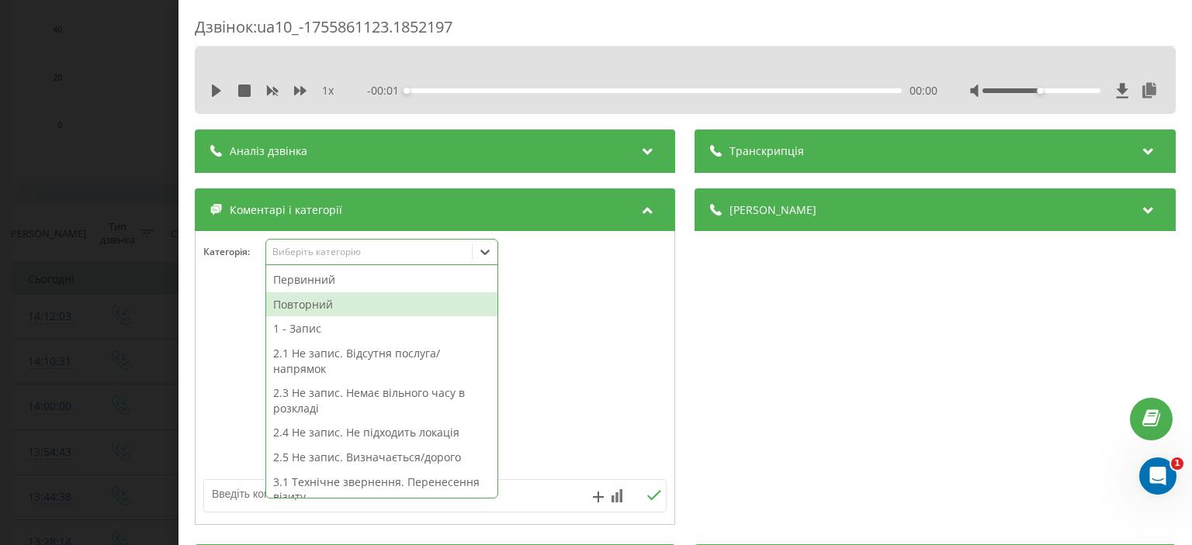
click at [321, 306] on div "Повторний" at bounding box center [381, 304] width 231 height 25
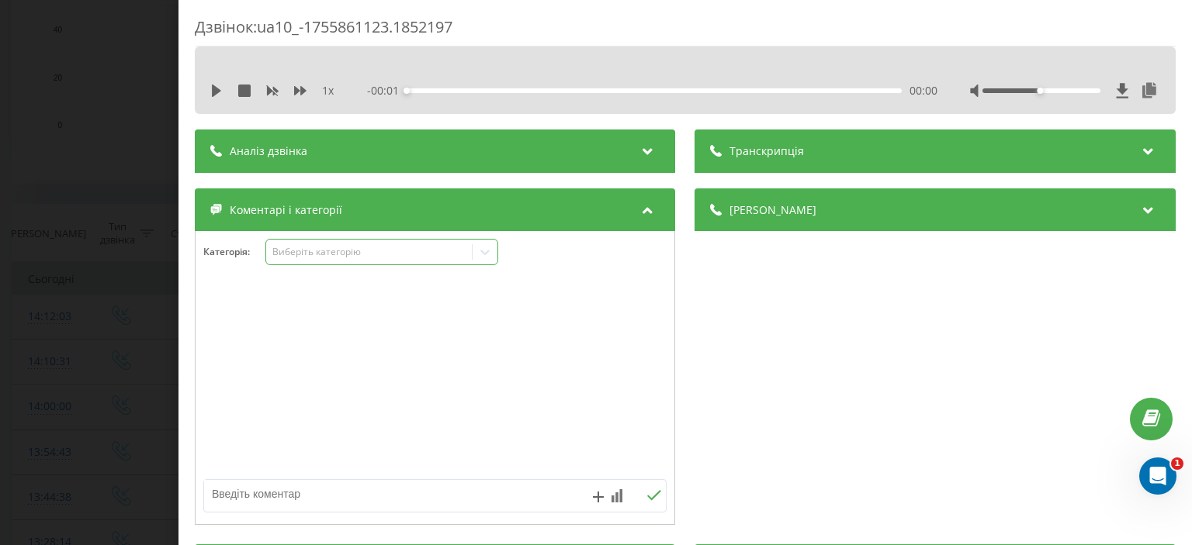
click at [321, 254] on div "Виберіть категорію" at bounding box center [369, 252] width 194 height 12
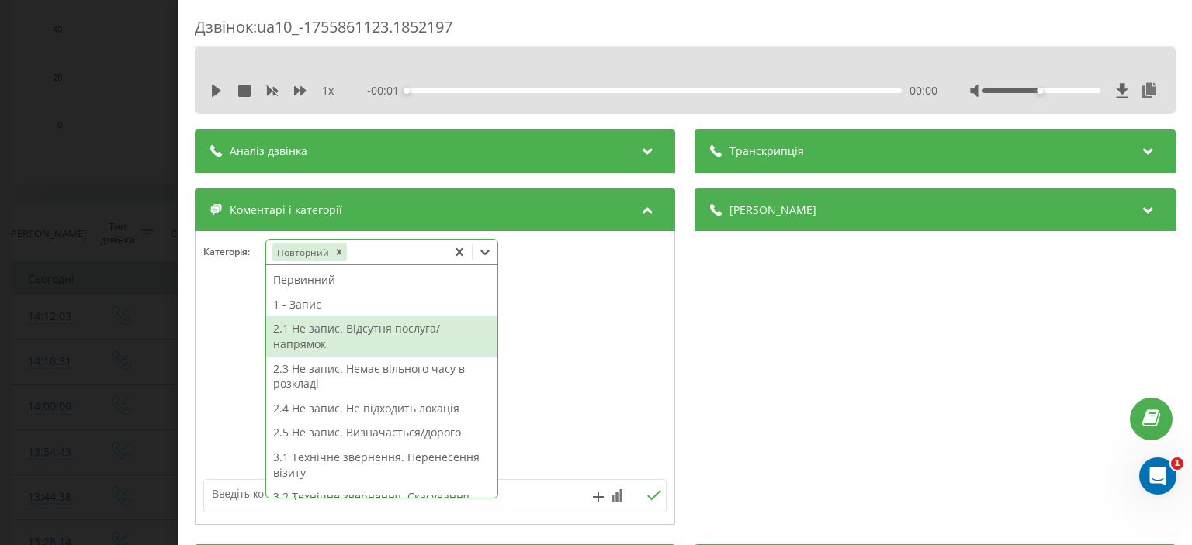
click at [303, 330] on div "2.1 Не запис. Відсутня послуга/напрямок" at bounding box center [381, 337] width 231 height 40
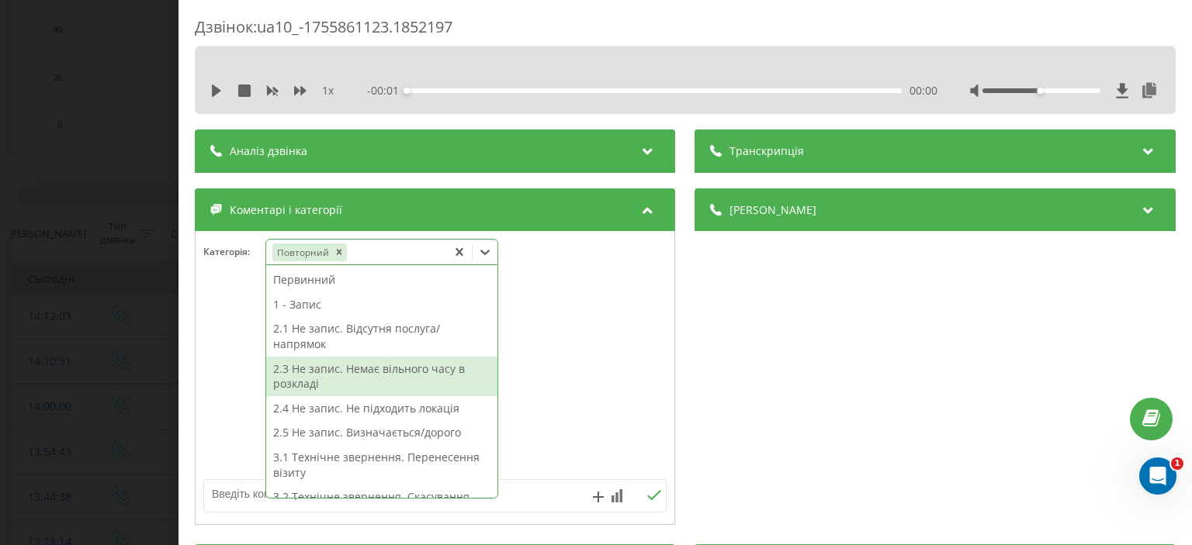
click at [222, 495] on textarea at bounding box center [388, 494] width 369 height 28
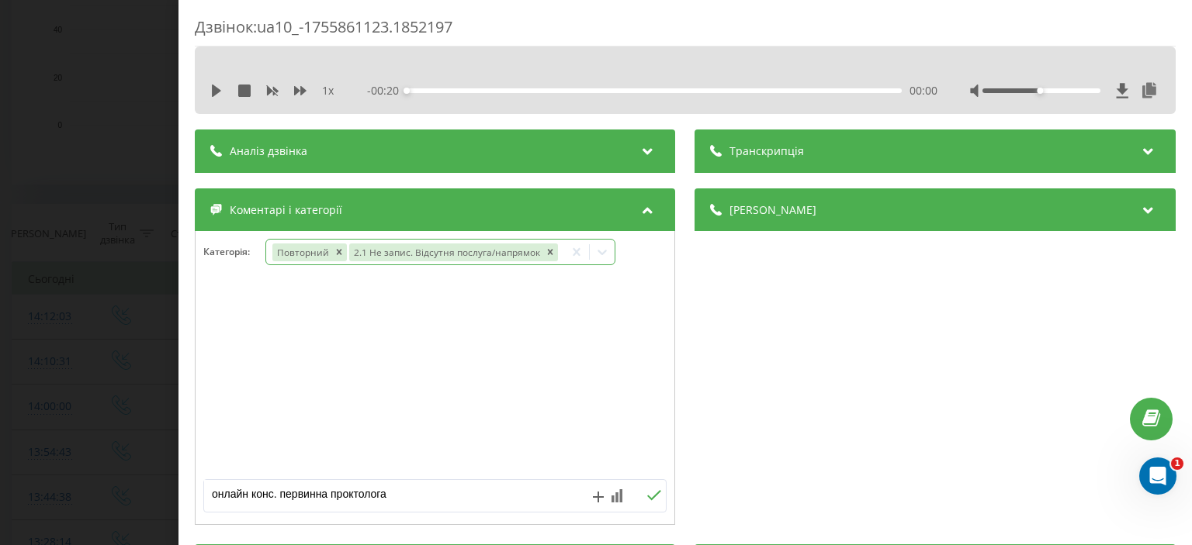
type textarea "онлайн конс. первинна проктолога"
click at [647, 496] on icon at bounding box center [654, 495] width 15 height 11
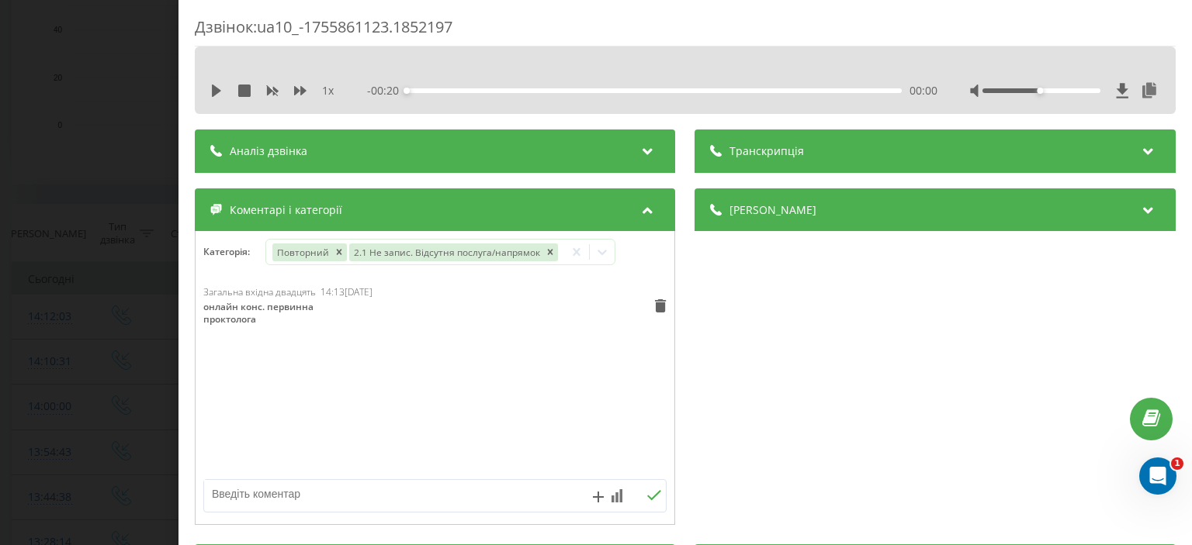
click at [95, 89] on div "Дзвінок : ua10_-1755861123.1852197 1 x - 00:20 00:00 00:00 Транскрипція Для AI-…" at bounding box center [596, 272] width 1192 height 545
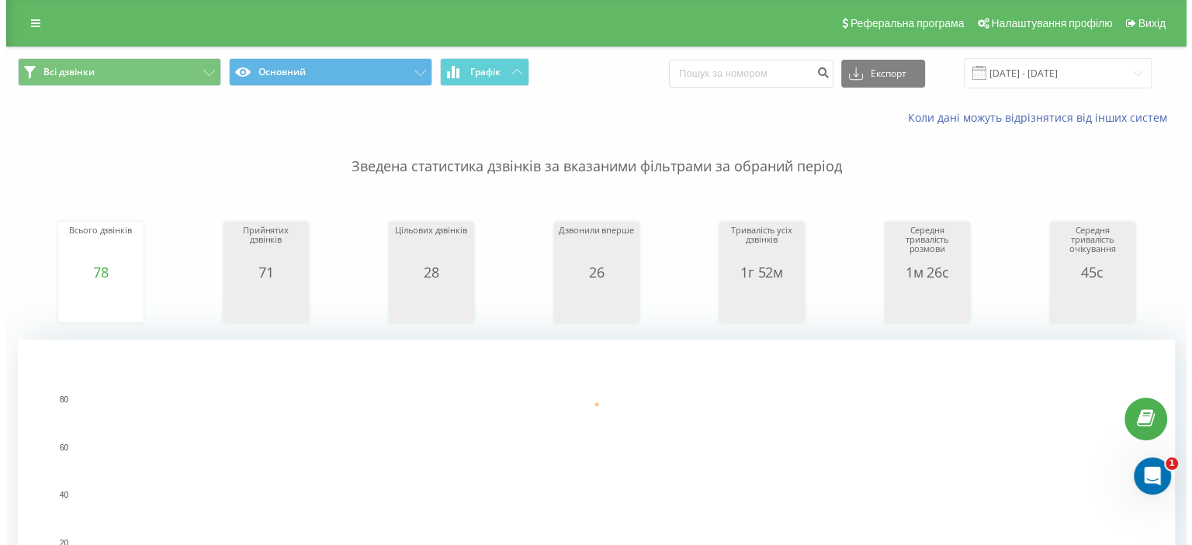
scroll to position [388, 0]
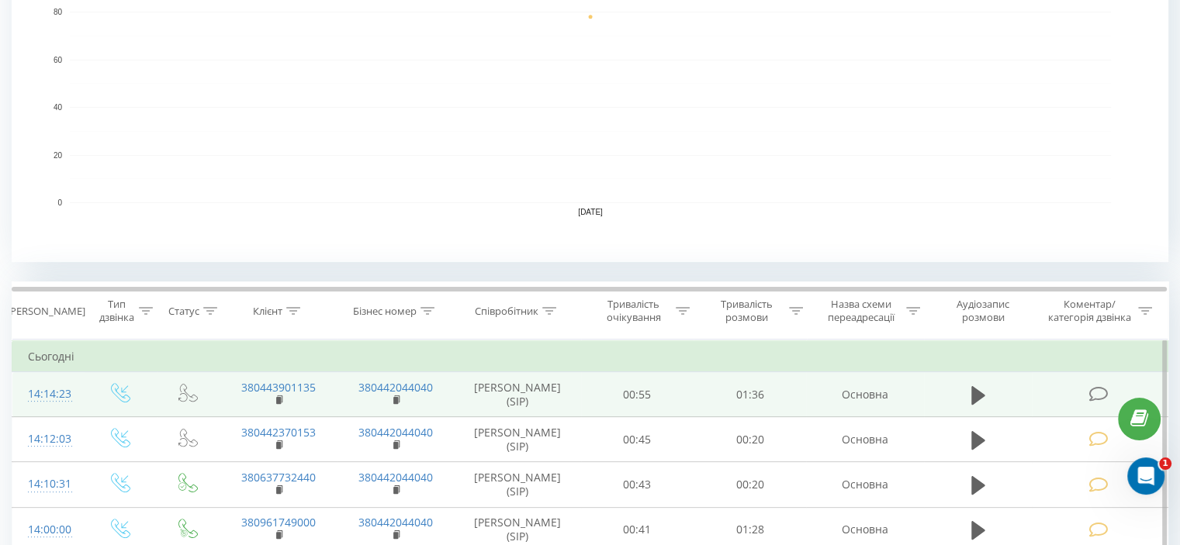
click at [1090, 393] on icon at bounding box center [1097, 394] width 19 height 16
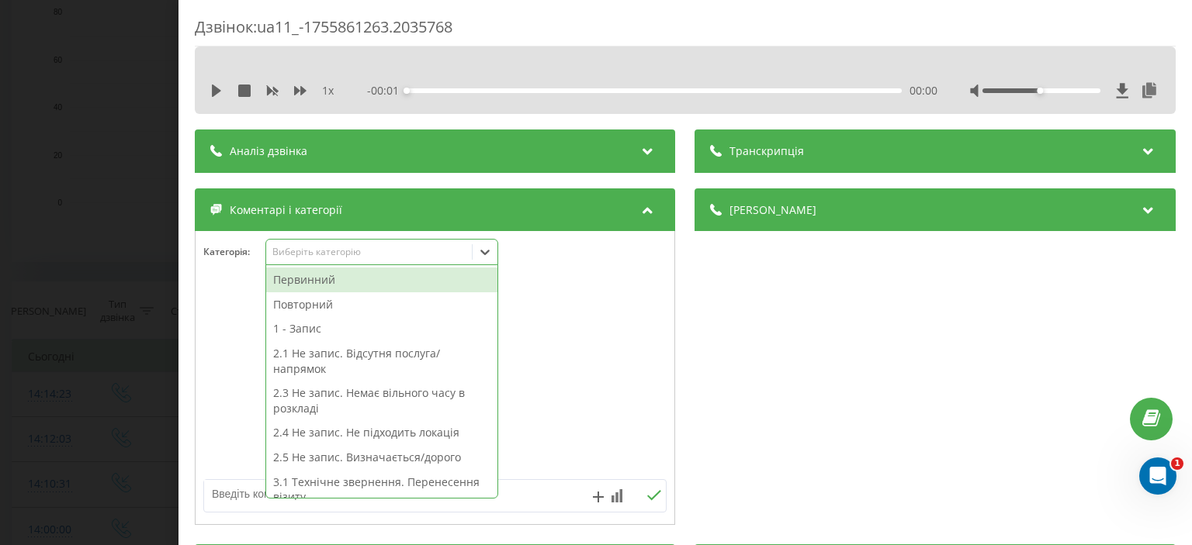
click at [360, 257] on div "Виберіть категорію" at bounding box center [369, 252] width 194 height 12
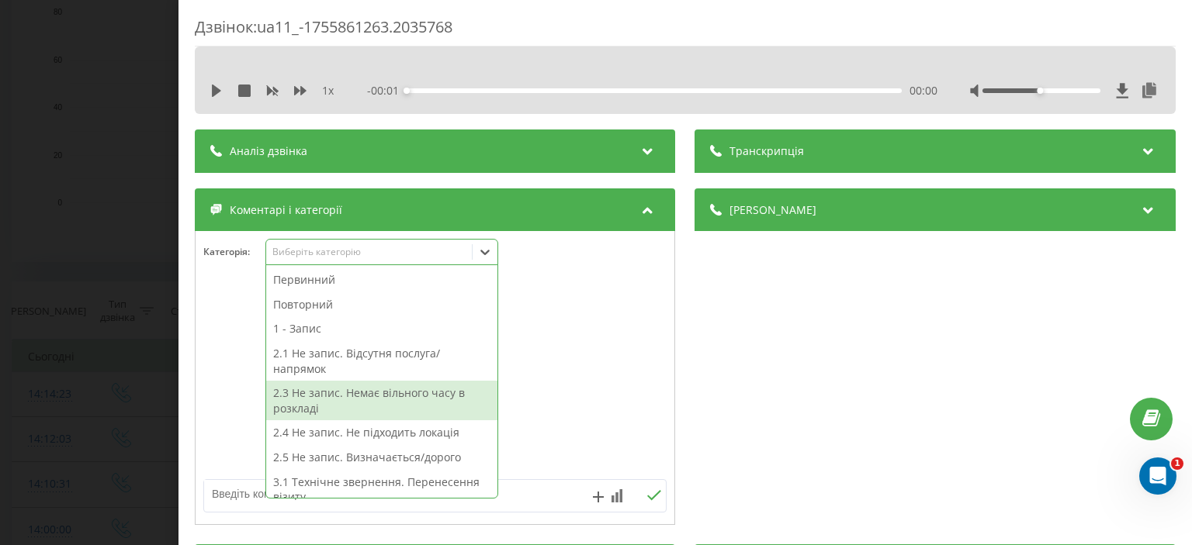
scroll to position [395, 0]
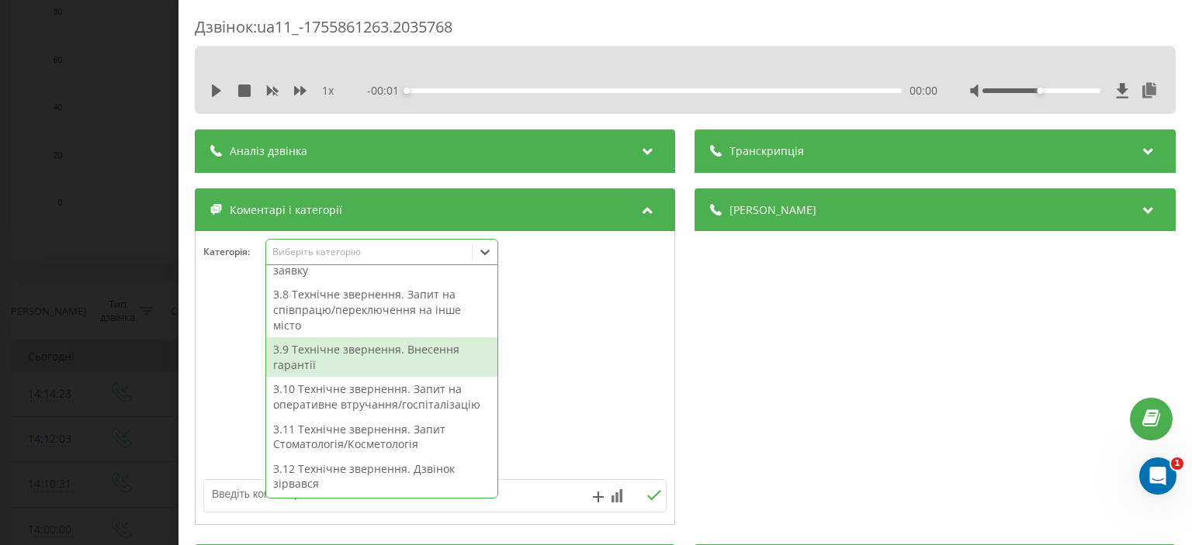
click at [404, 358] on div "3.9 Технічне звернення. Внесення гарантії" at bounding box center [381, 357] width 231 height 40
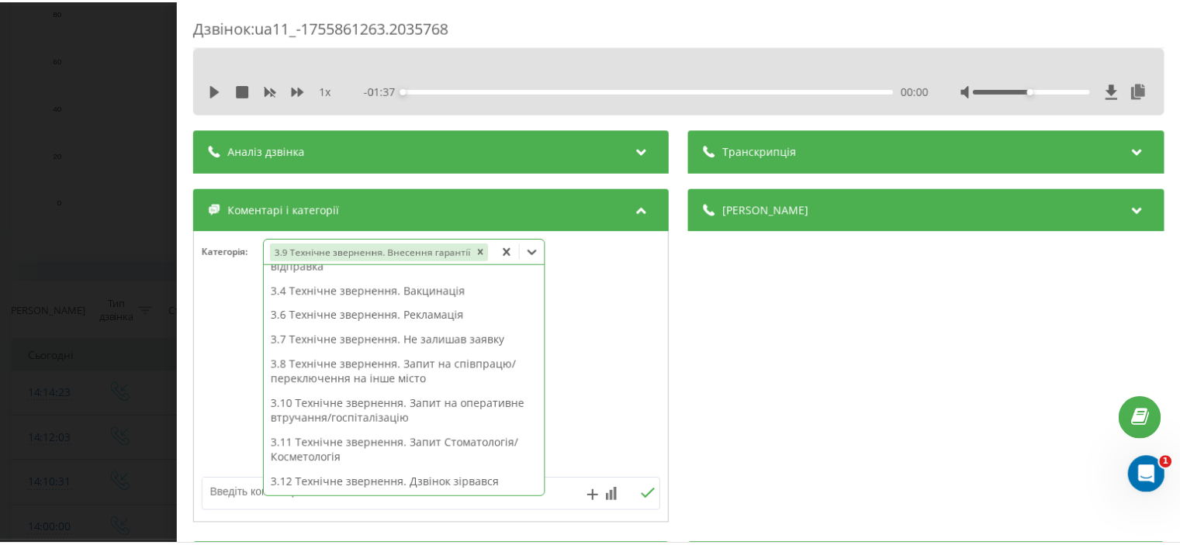
scroll to position [249, 0]
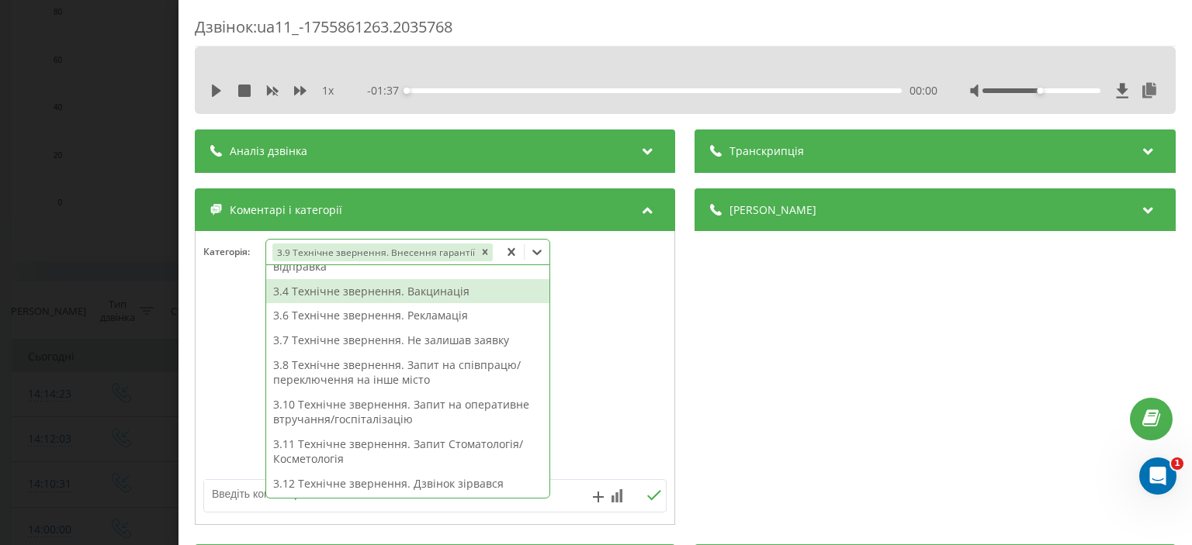
click at [91, 184] on div "Дзвінок : ua11_-1755861263.2035768 1 x - 01:37 00:00 00:00 Транскрипція Для AI-…" at bounding box center [596, 272] width 1192 height 545
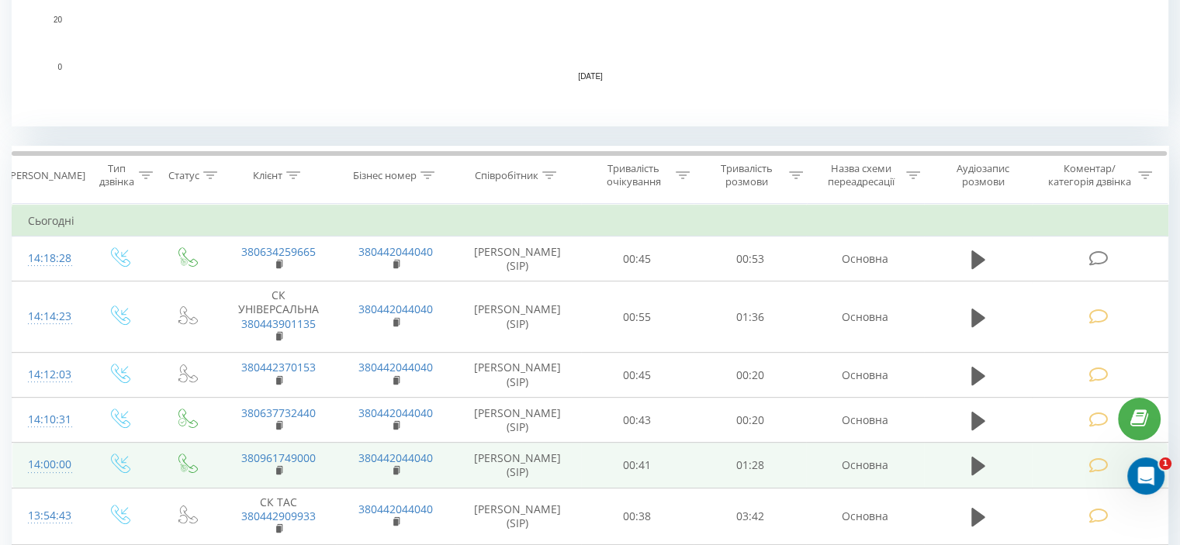
scroll to position [621, 0]
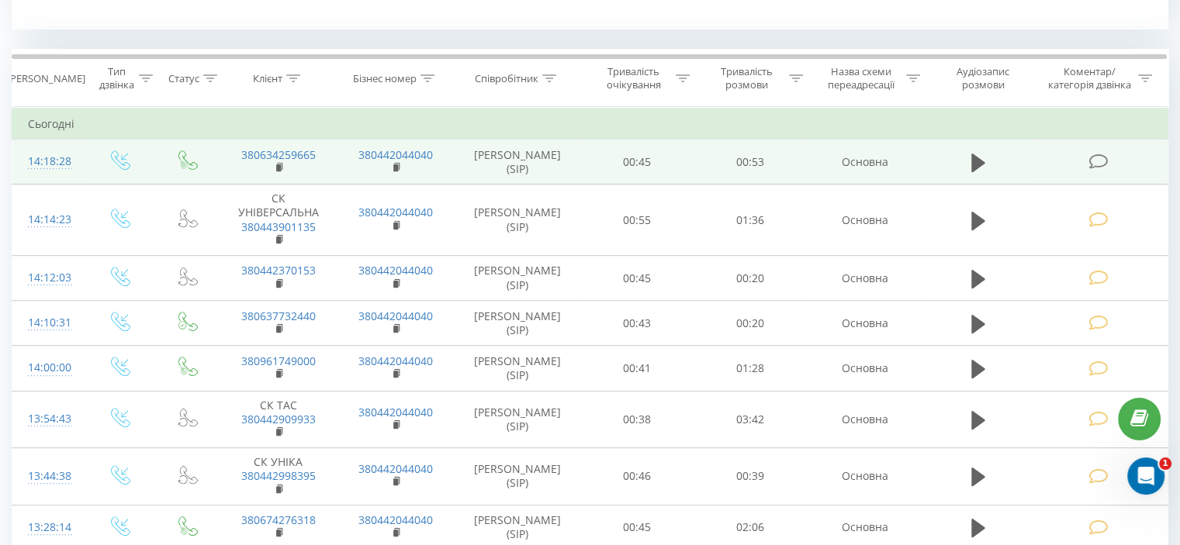
click at [1095, 157] on icon at bounding box center [1097, 162] width 19 height 16
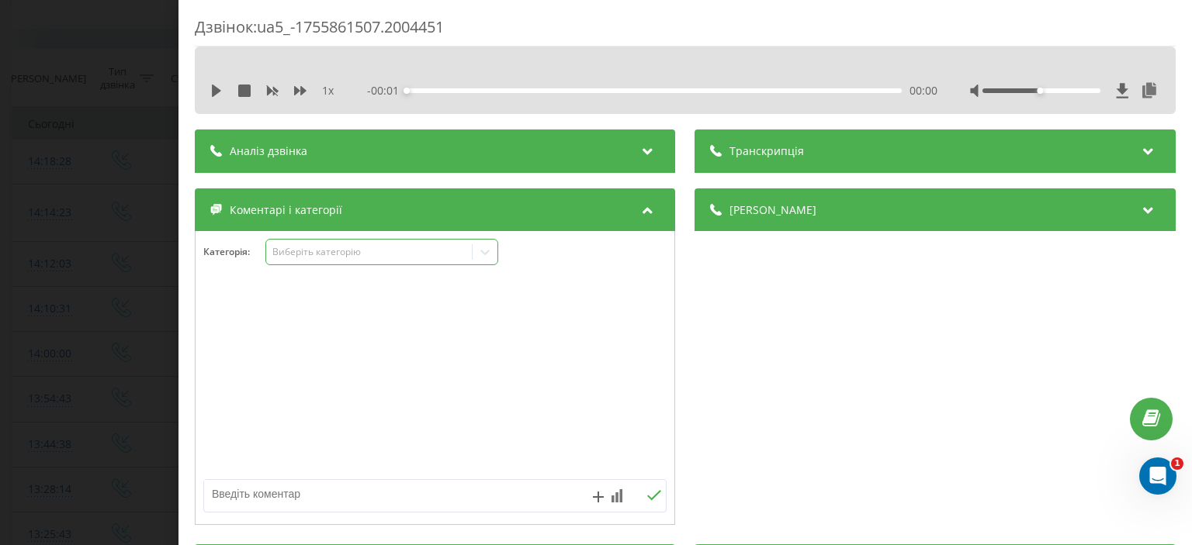
click at [368, 256] on div "Виберіть категорію" at bounding box center [369, 252] width 194 height 12
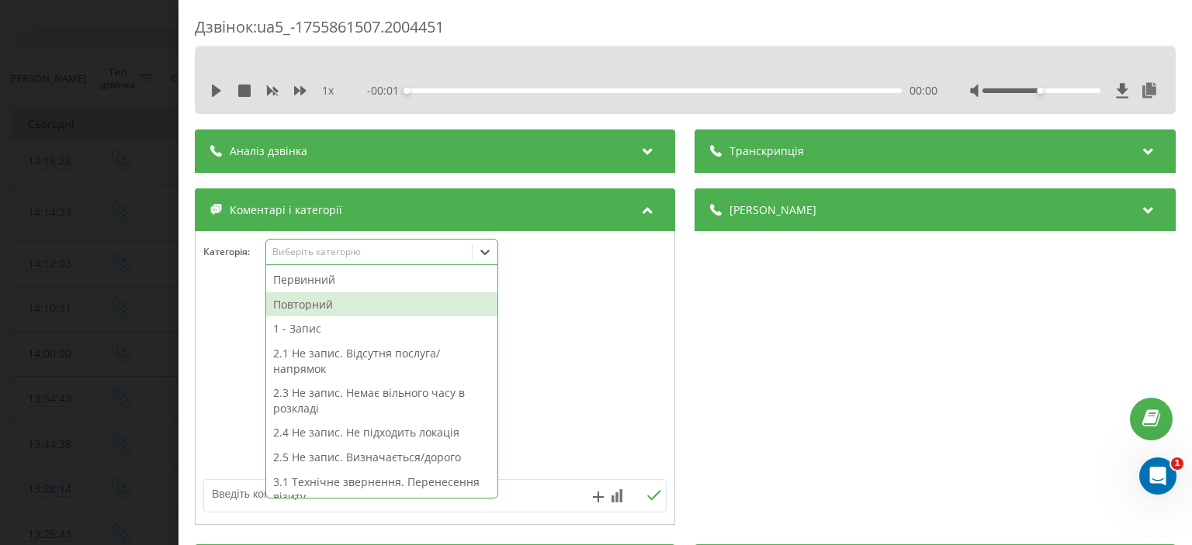
click at [325, 308] on div "Повторний" at bounding box center [381, 304] width 231 height 25
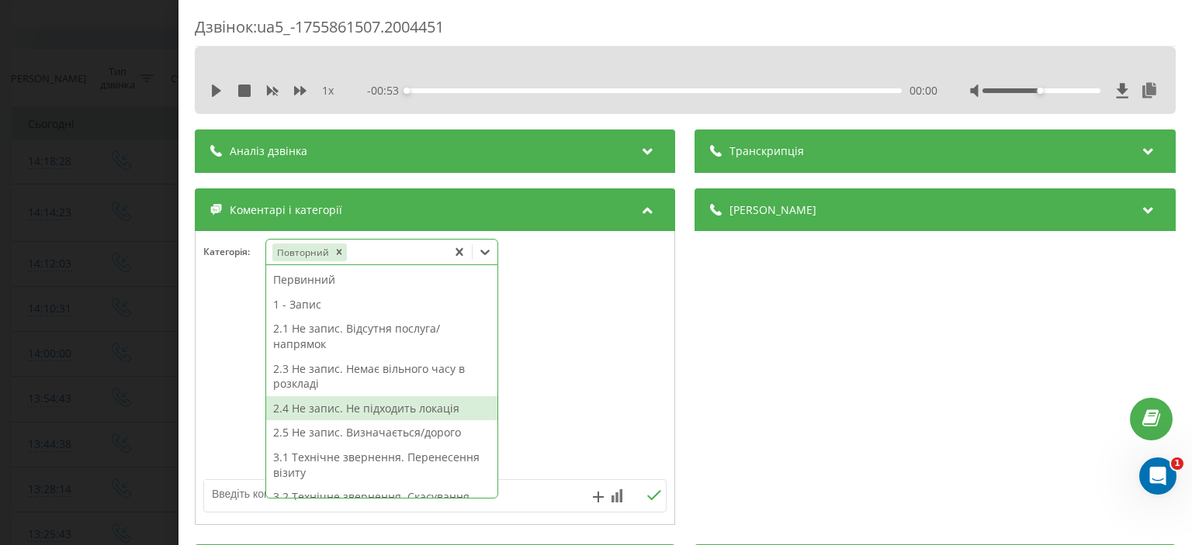
click at [227, 499] on textarea at bounding box center [388, 494] width 369 height 28
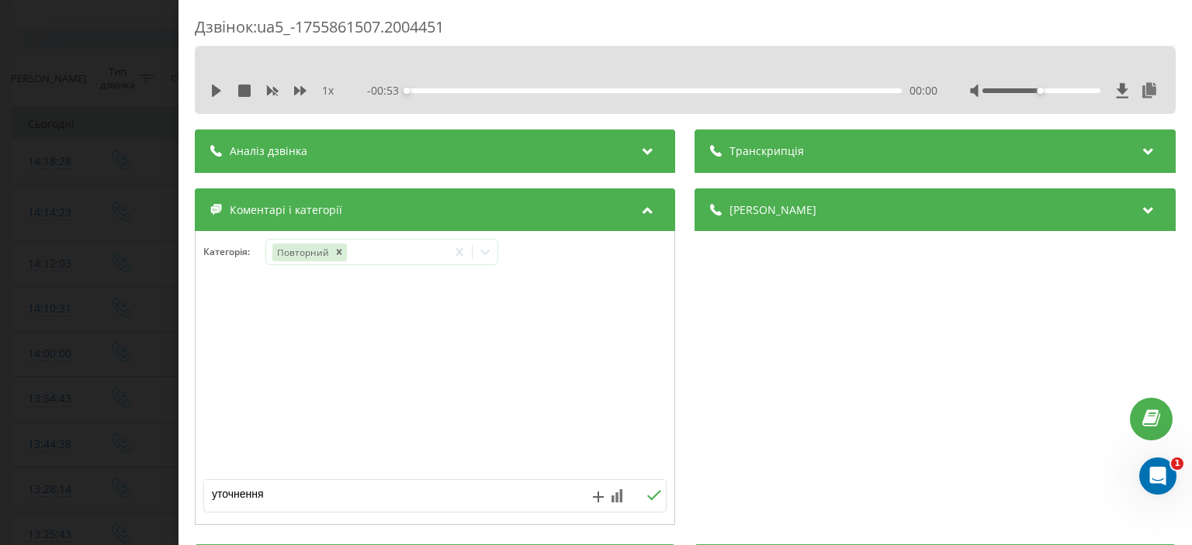
type textarea "уточнення"
click at [647, 497] on icon at bounding box center [654, 495] width 15 height 11
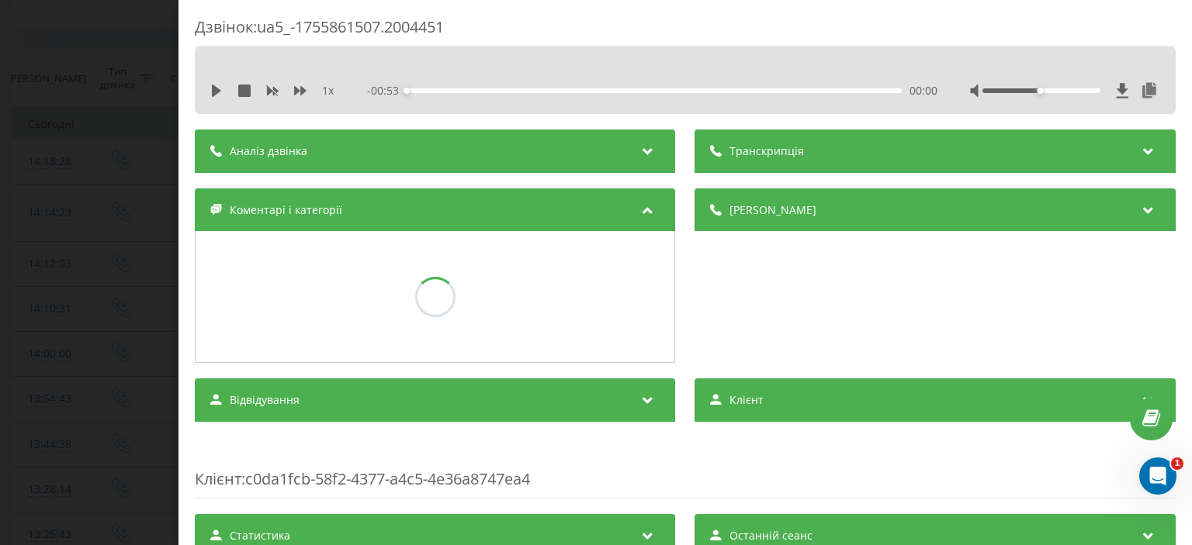
click at [87, 122] on div "Дзвінок : ua5_-1755861507.2004451 1 x - 00:53 00:00 00:00 Транскрипція Для AI-а…" at bounding box center [596, 272] width 1192 height 545
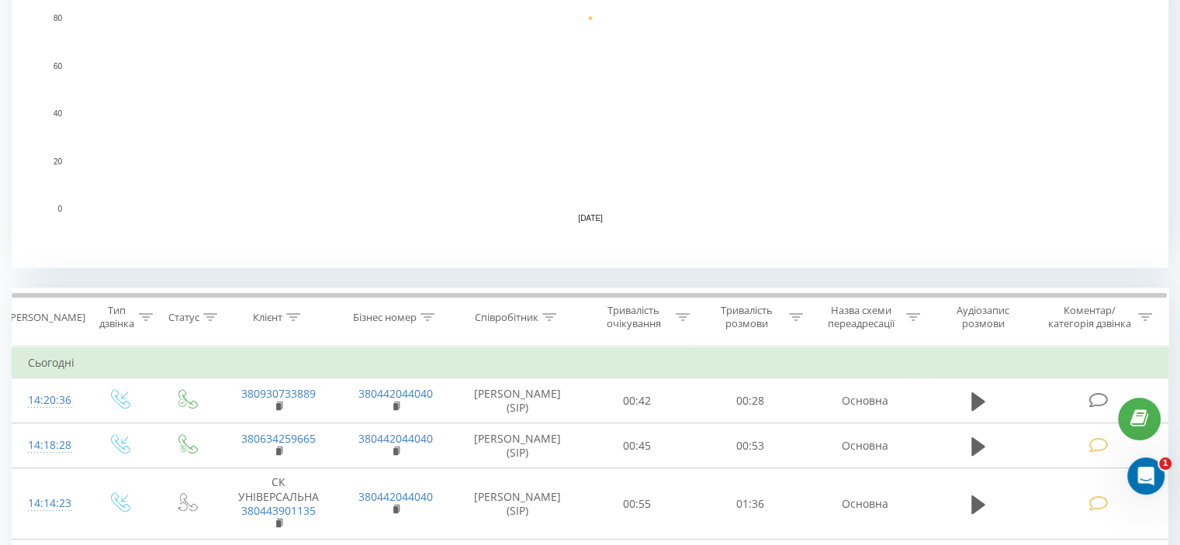
scroll to position [388, 0]
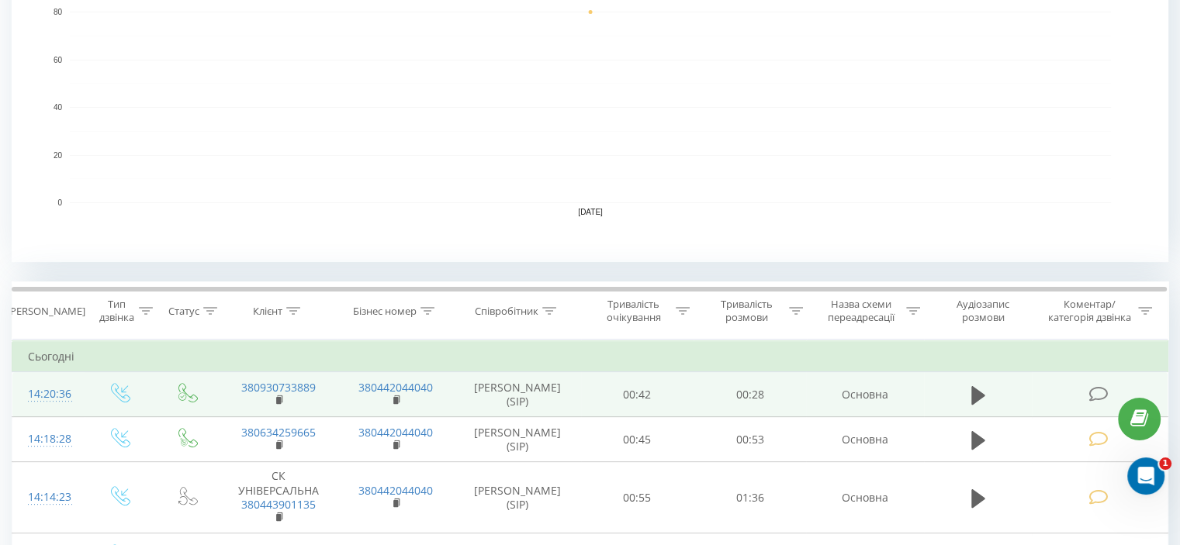
click at [1101, 389] on icon at bounding box center [1097, 394] width 19 height 16
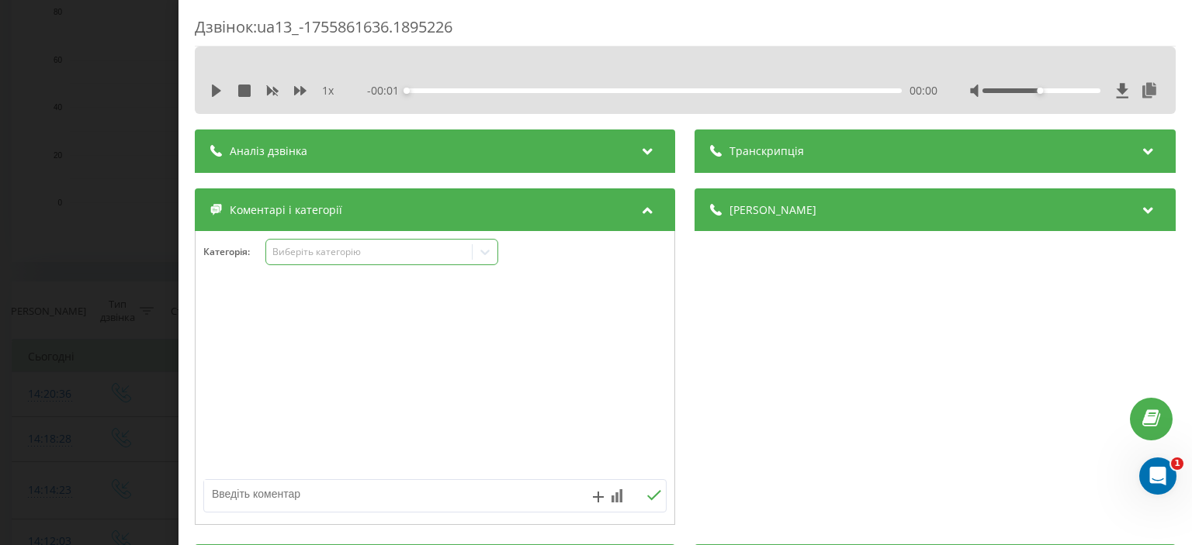
click at [341, 258] on div "Виберіть категорію" at bounding box center [369, 252] width 194 height 12
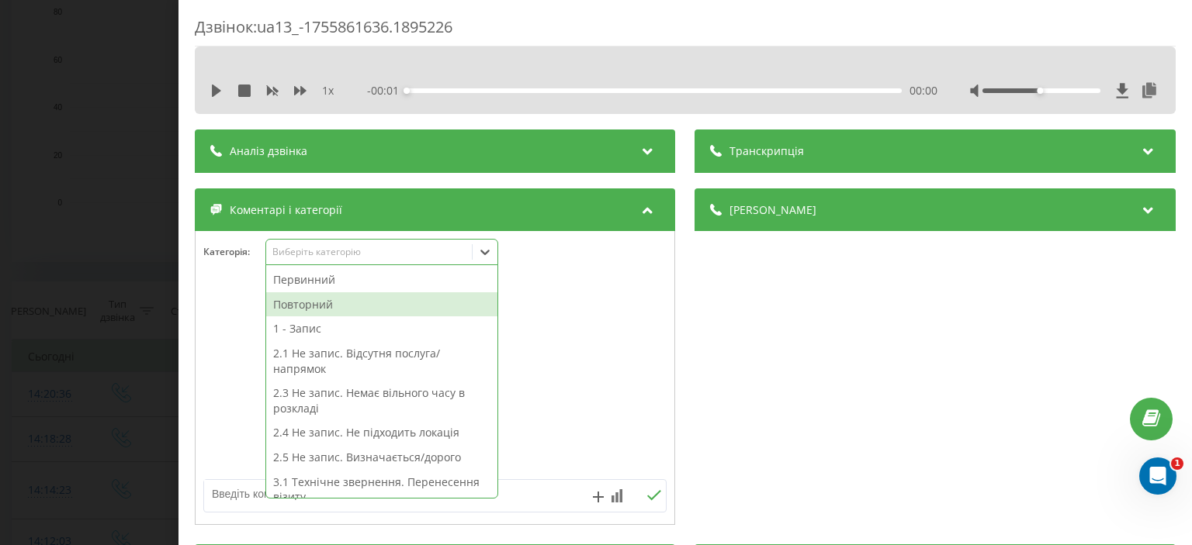
click at [320, 300] on div "Повторний" at bounding box center [381, 304] width 231 height 25
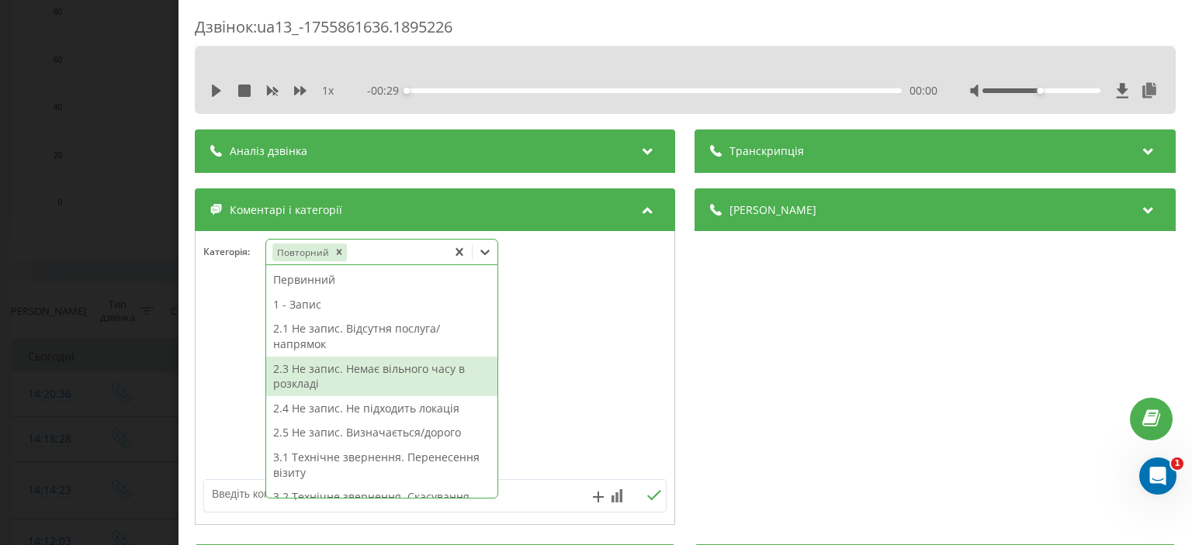
click at [342, 357] on div "2.3 Не запис. Немає вільного часу в розкладі" at bounding box center [381, 377] width 231 height 40
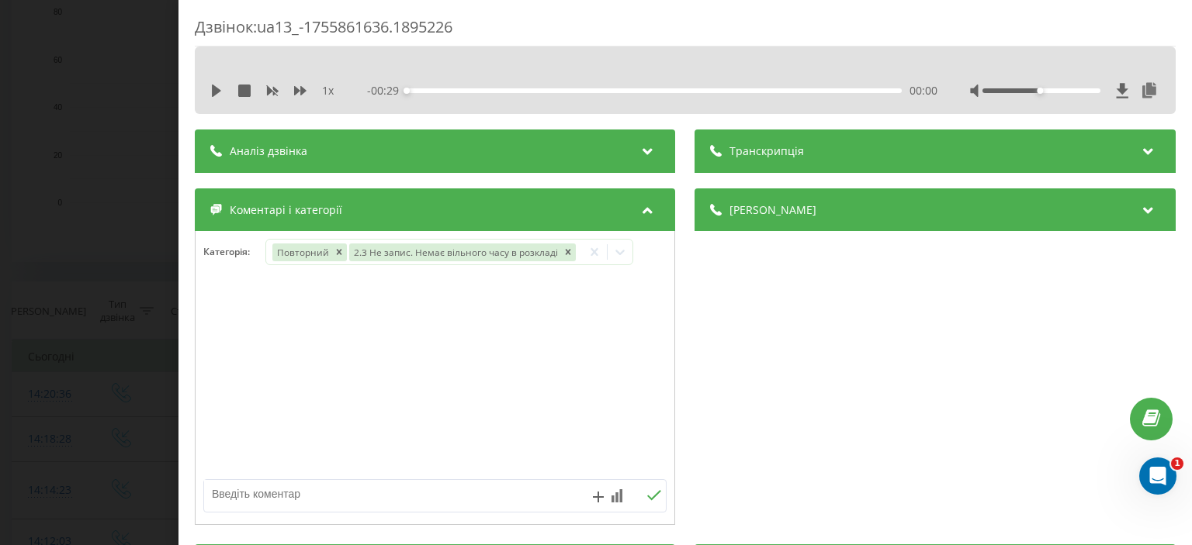
click at [123, 205] on div "Дзвінок : ua13_-1755861636.1895226 1 x - 00:29 00:00 00:00 Транскрипція Для AI-…" at bounding box center [596, 272] width 1192 height 545
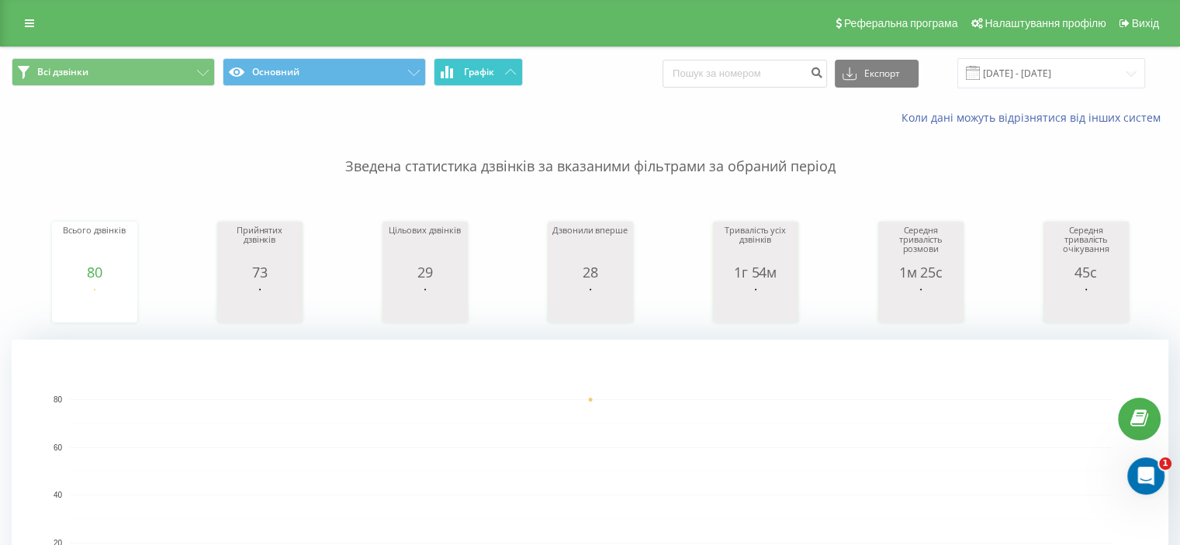
click at [503, 70] on button "Графік" at bounding box center [478, 72] width 89 height 28
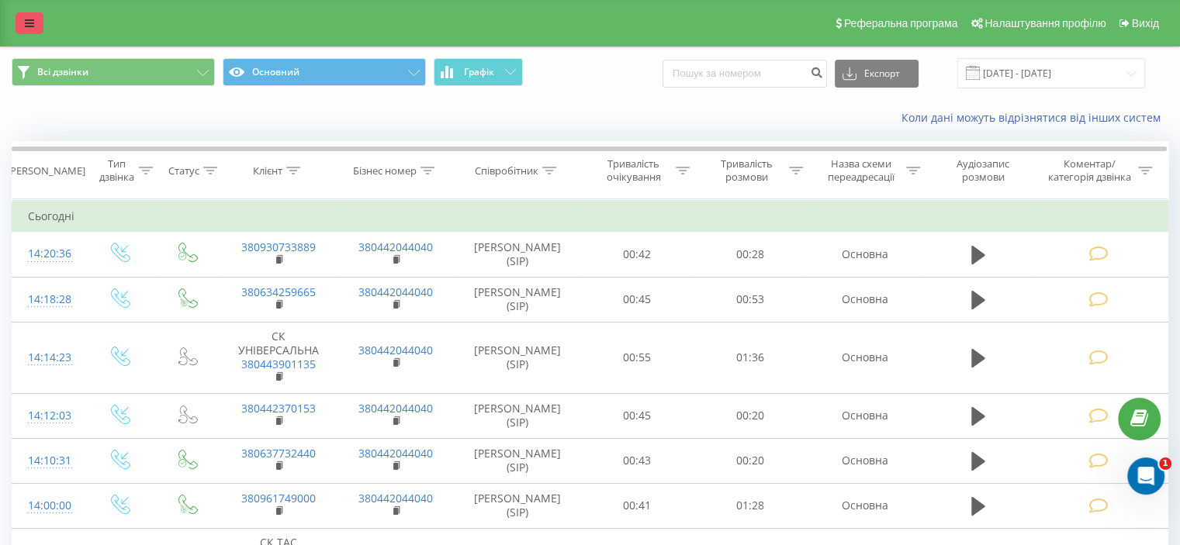
click at [29, 19] on icon at bounding box center [29, 23] width 9 height 11
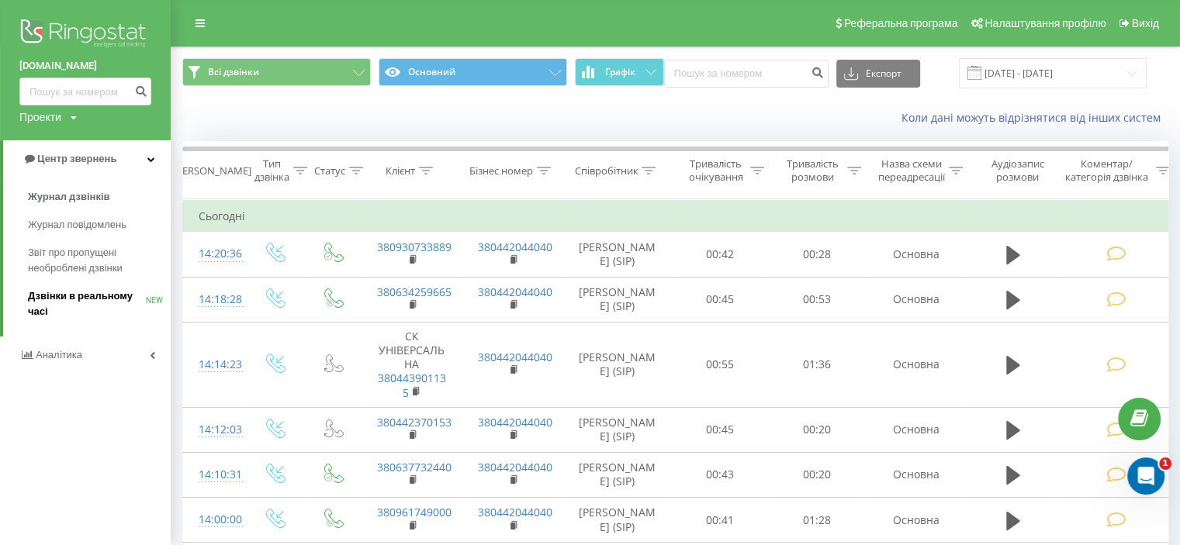
click at [72, 292] on span "Дзвінки в реальному часі" at bounding box center [87, 304] width 118 height 31
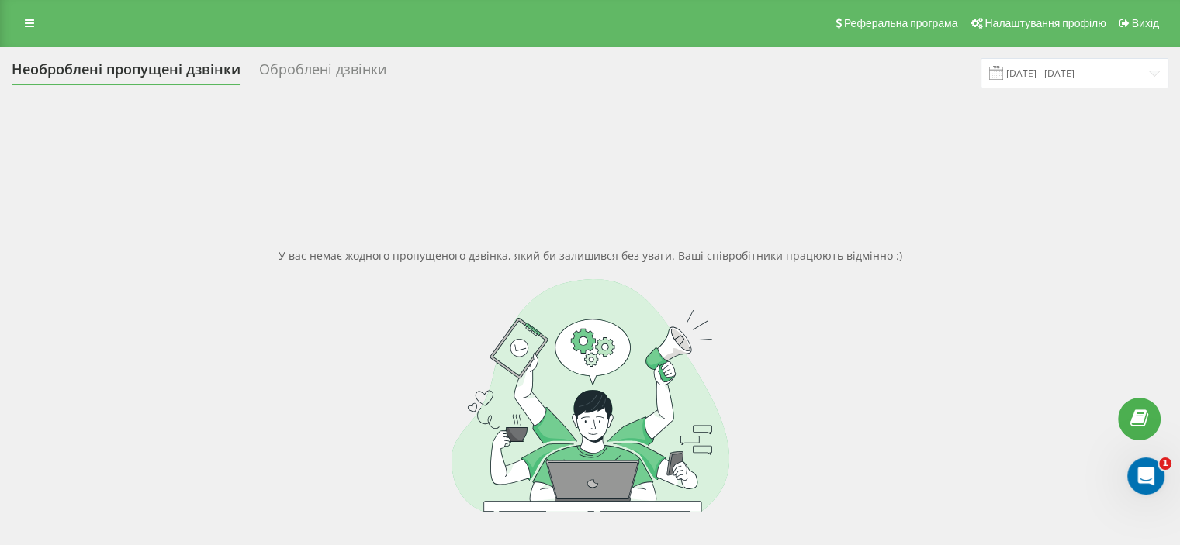
drag, startPoint x: 24, startPoint y: 20, endPoint x: 43, endPoint y: 74, distance: 56.9
click at [25, 20] on link at bounding box center [30, 23] width 28 height 22
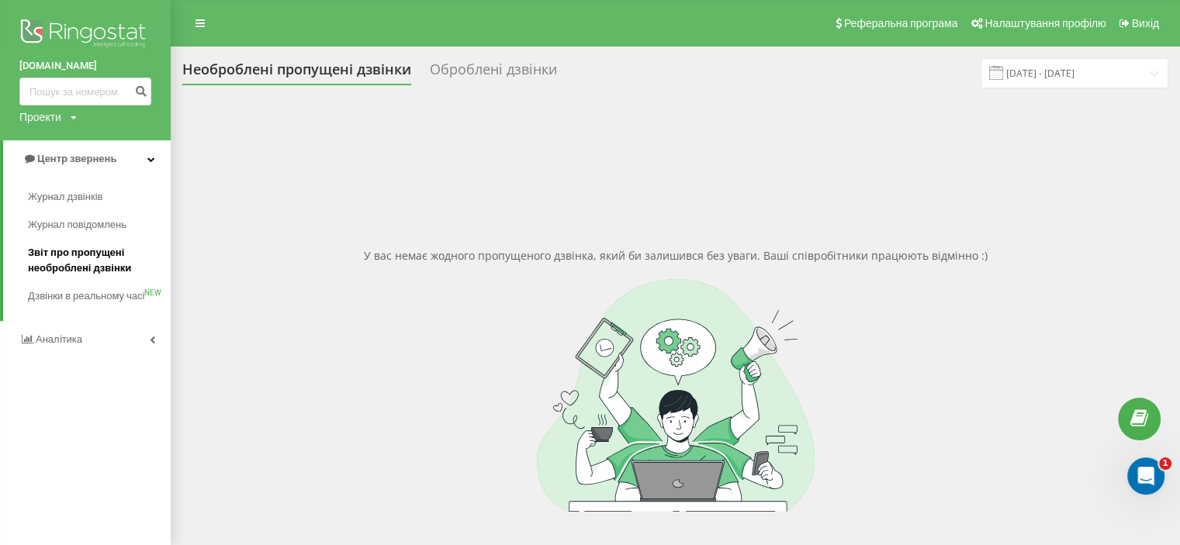
click at [78, 258] on span "Звіт про пропущені необроблені дзвінки" at bounding box center [95, 260] width 135 height 31
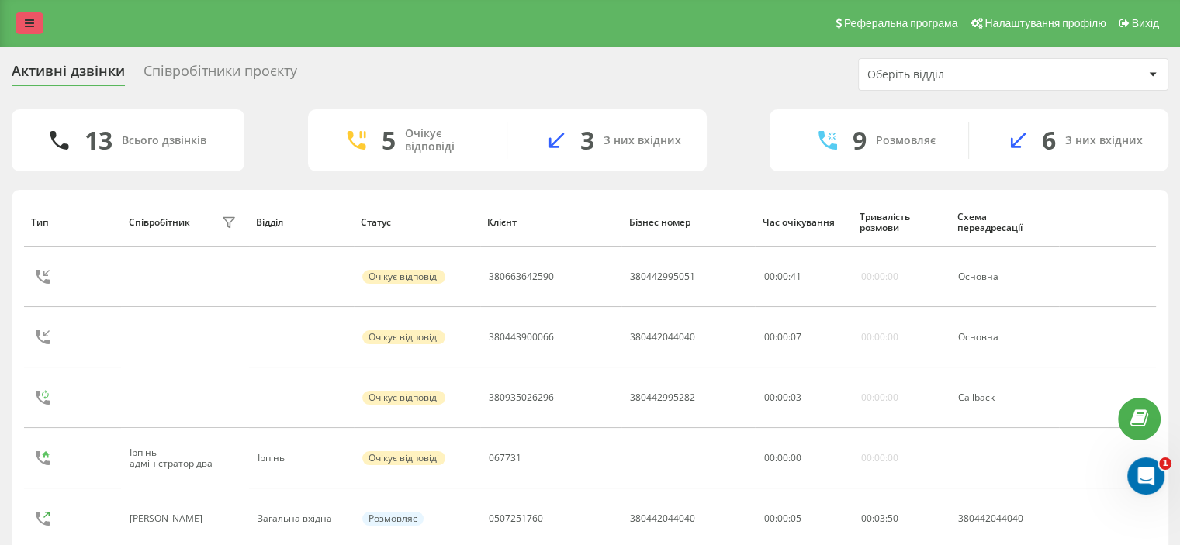
click at [25, 18] on icon at bounding box center [29, 23] width 9 height 11
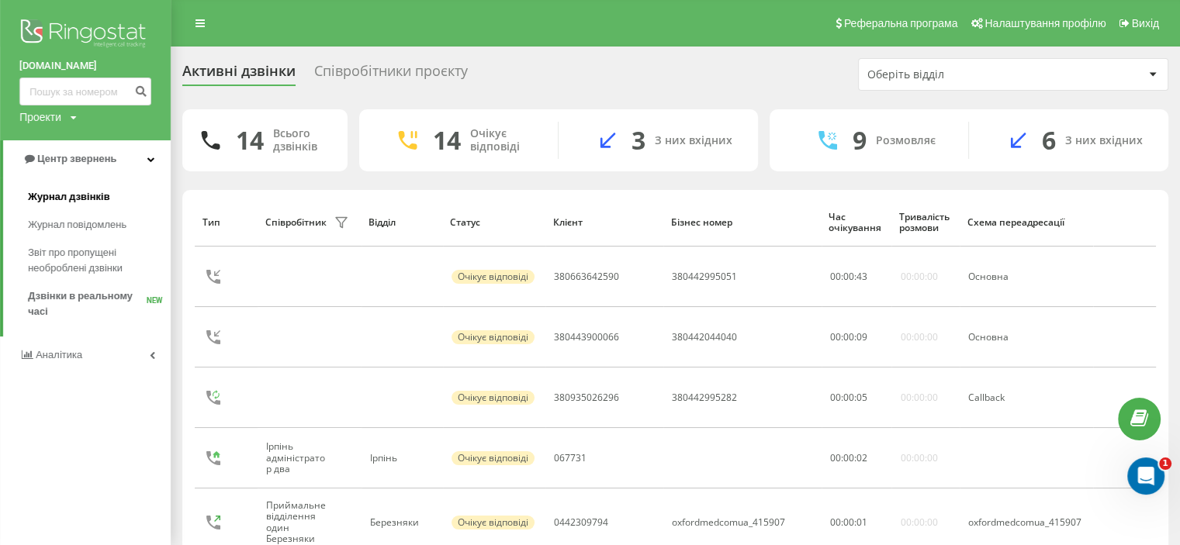
click at [97, 199] on span "Журнал дзвінків" at bounding box center [69, 197] width 82 height 16
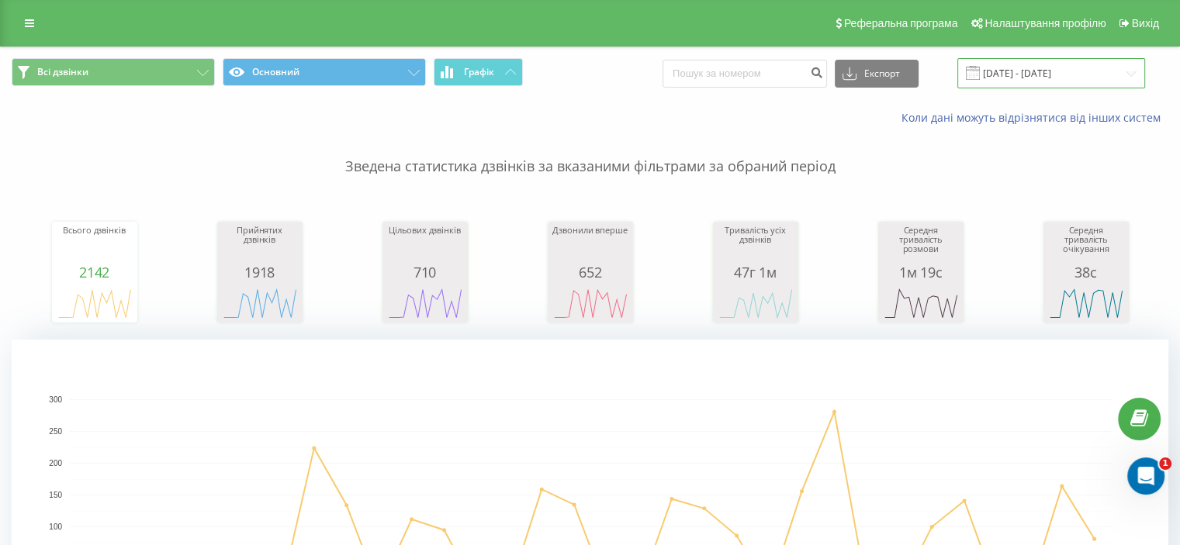
click at [1005, 73] on input "22.07.2025 - 22.08.2025" at bounding box center [1051, 73] width 188 height 30
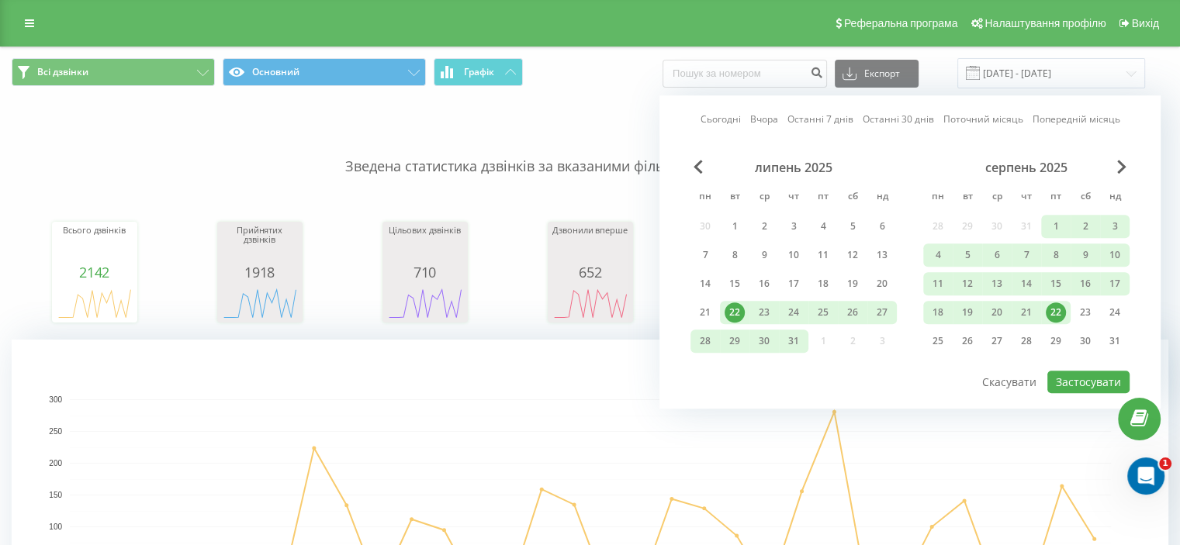
click at [1057, 310] on div "22" at bounding box center [1056, 313] width 20 height 20
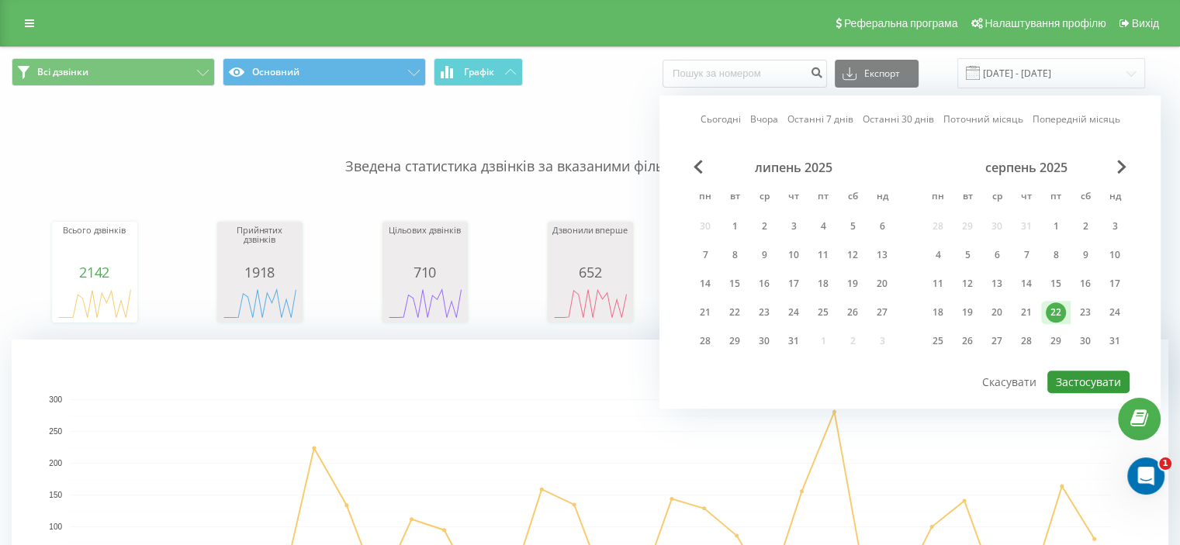
click at [1067, 381] on button "Застосувати" at bounding box center [1088, 382] width 82 height 22
type input "22.08.2025 - 22.08.2025"
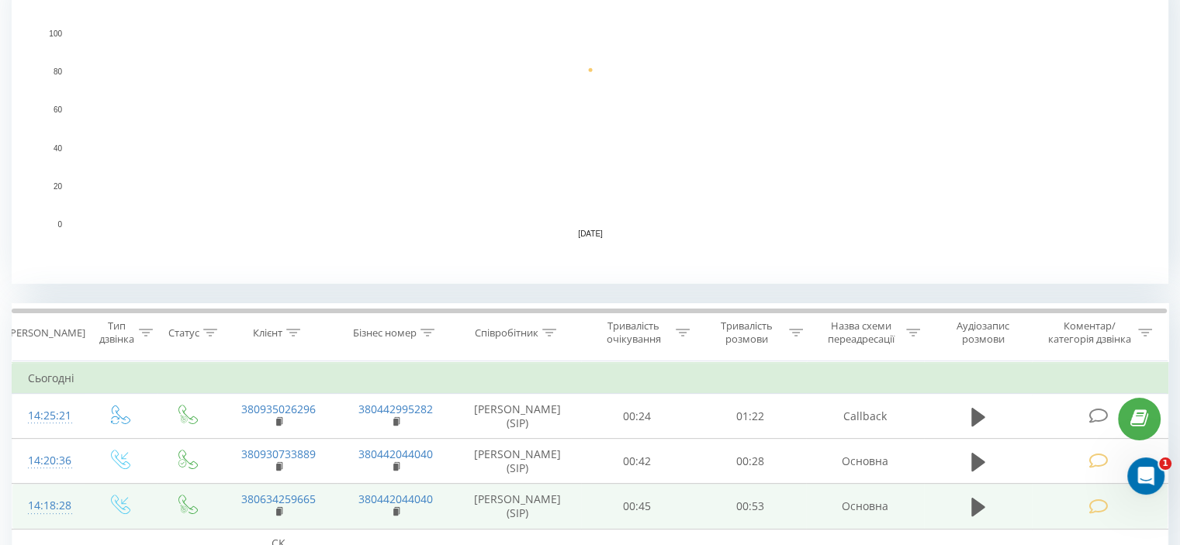
scroll to position [543, 0]
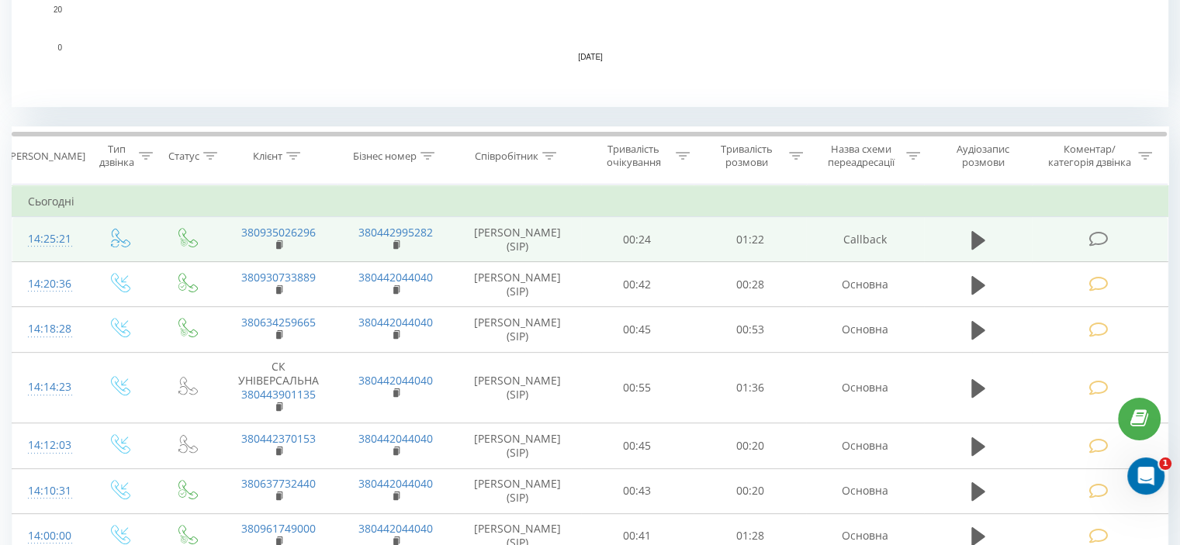
drag, startPoint x: 1094, startPoint y: 238, endPoint x: 1089, endPoint y: 246, distance: 9.0
click at [1093, 238] on icon at bounding box center [1097, 239] width 19 height 16
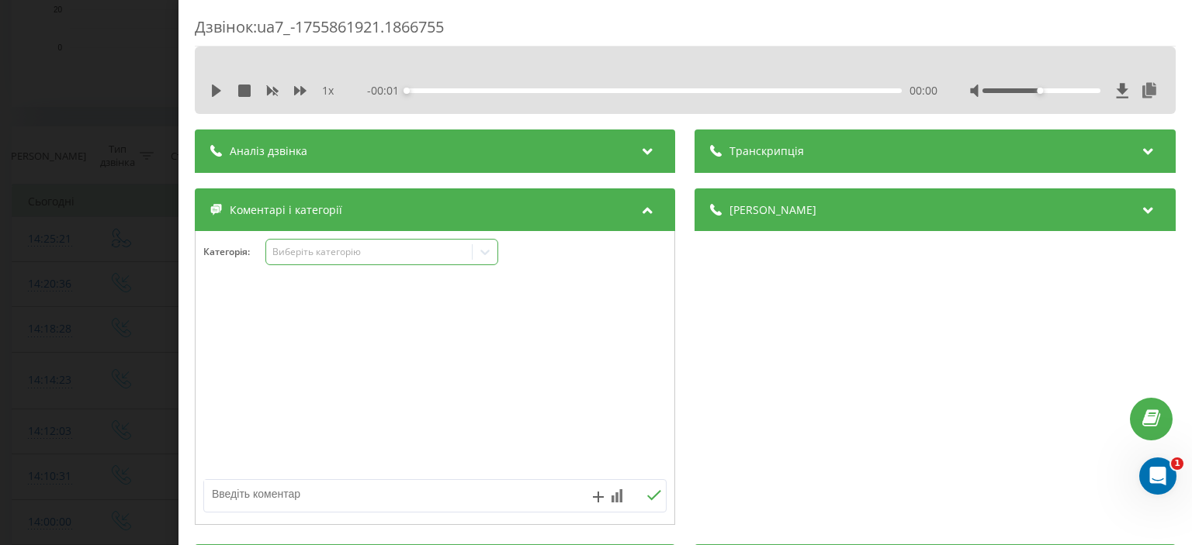
click at [300, 252] on div "Виберіть категорію" at bounding box center [369, 252] width 194 height 12
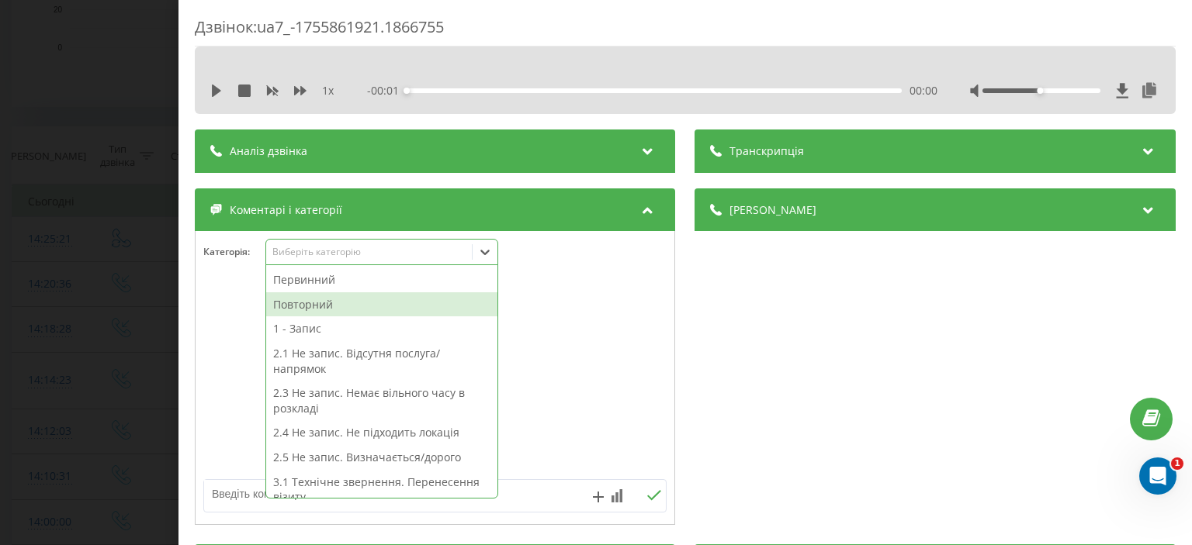
click at [310, 303] on div "Повторний" at bounding box center [381, 304] width 231 height 25
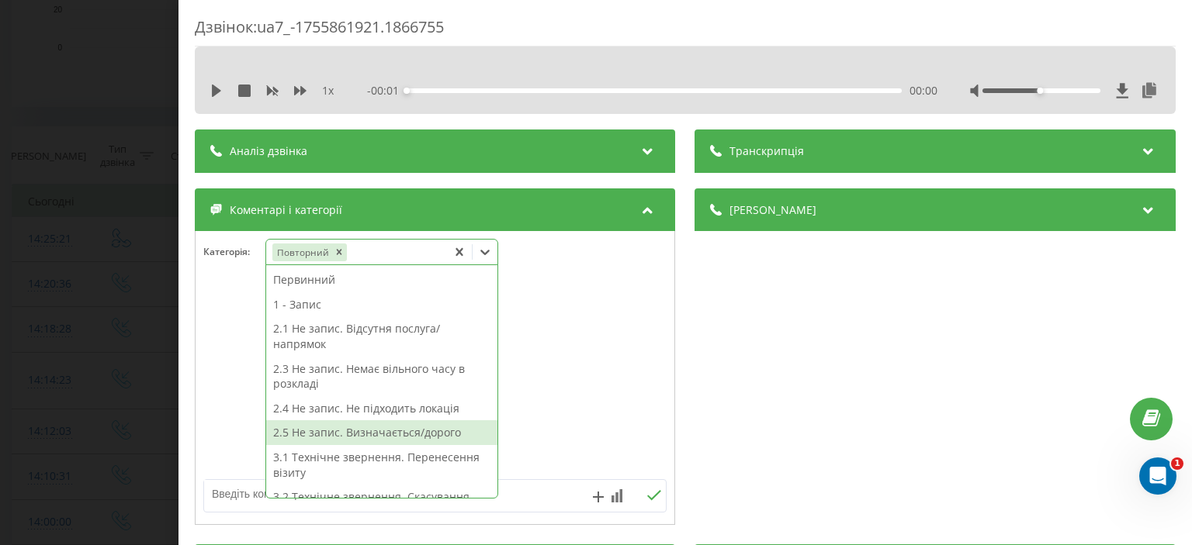
click at [365, 431] on div "2.5 Не запис. Визначається/дорого" at bounding box center [381, 432] width 231 height 25
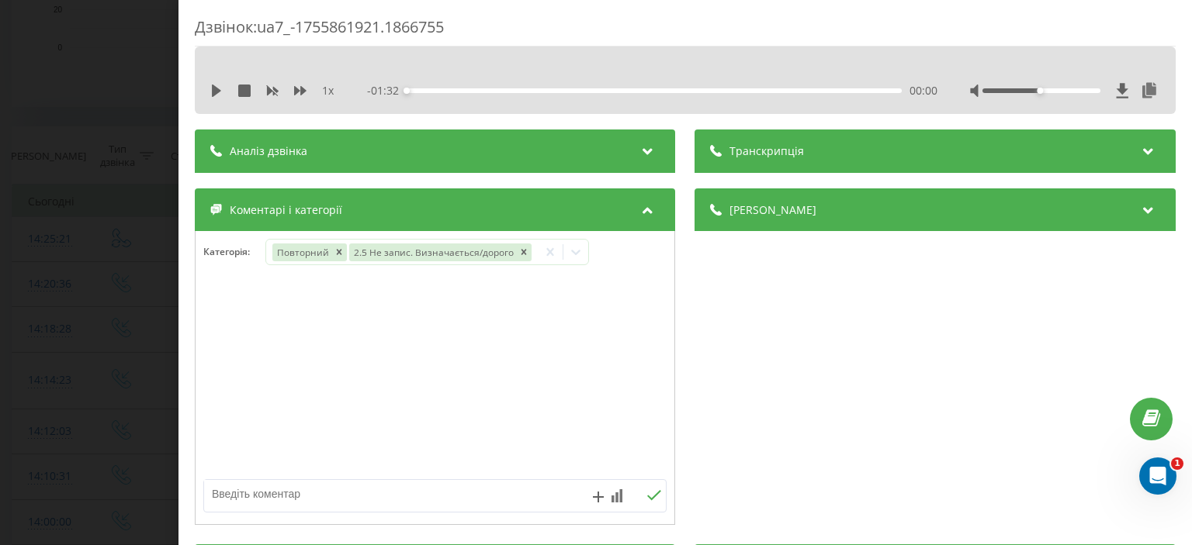
click at [230, 505] on textarea at bounding box center [388, 494] width 369 height 28
type textarea "дорого рентген ппн"
click at [648, 497] on icon at bounding box center [655, 495] width 14 height 10
click at [43, 177] on div "Дзвінок : ua7_-1755861921.1866755 1 x - 01:32 00:00 00:00 Транскрипція Для AI-а…" at bounding box center [596, 272] width 1192 height 545
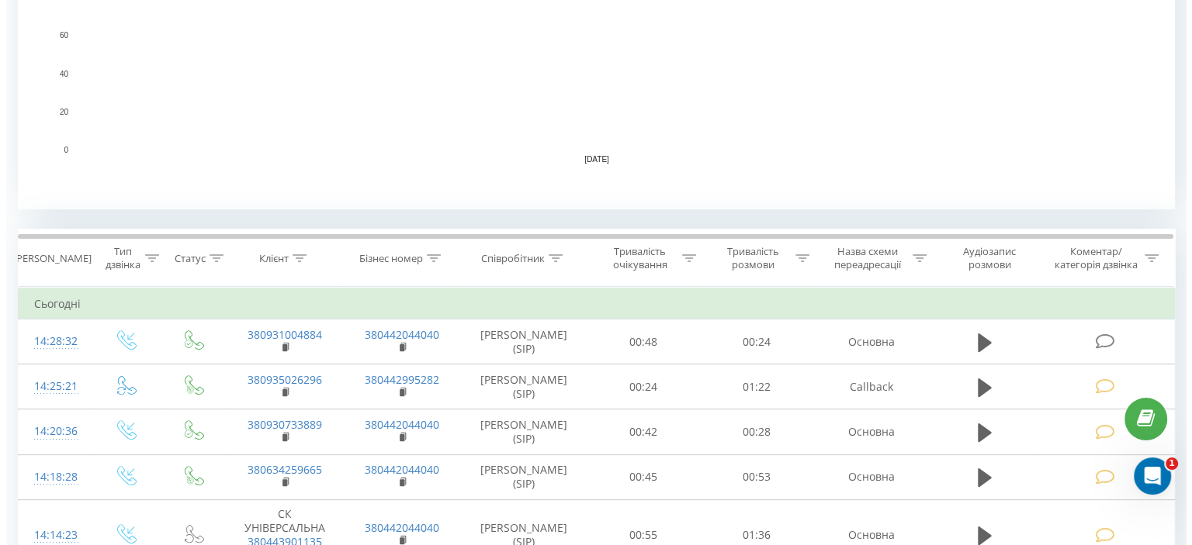
scroll to position [465, 0]
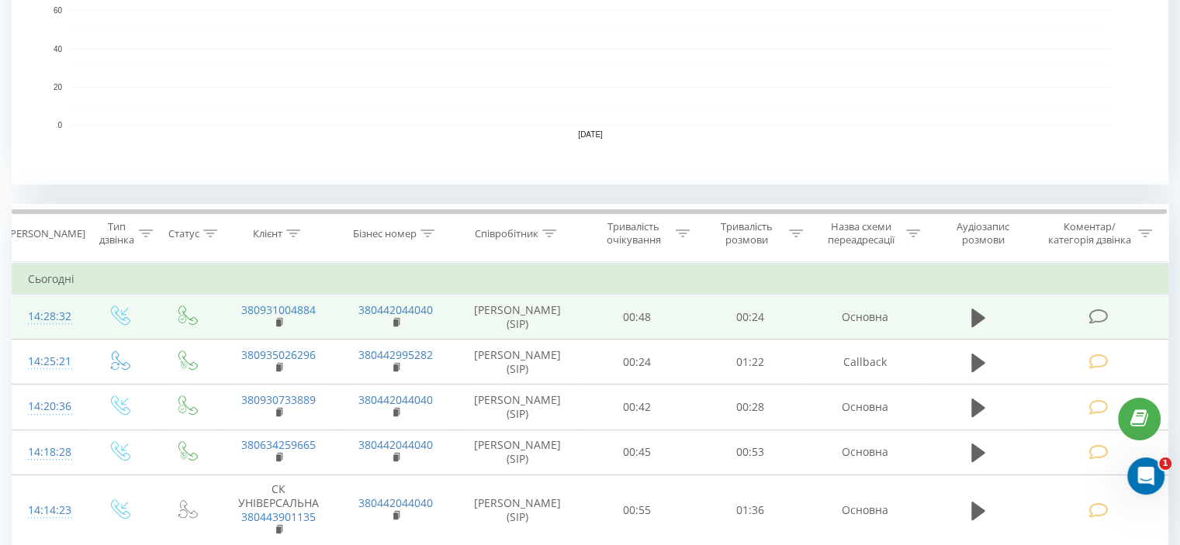
click at [1094, 313] on icon at bounding box center [1097, 317] width 19 height 16
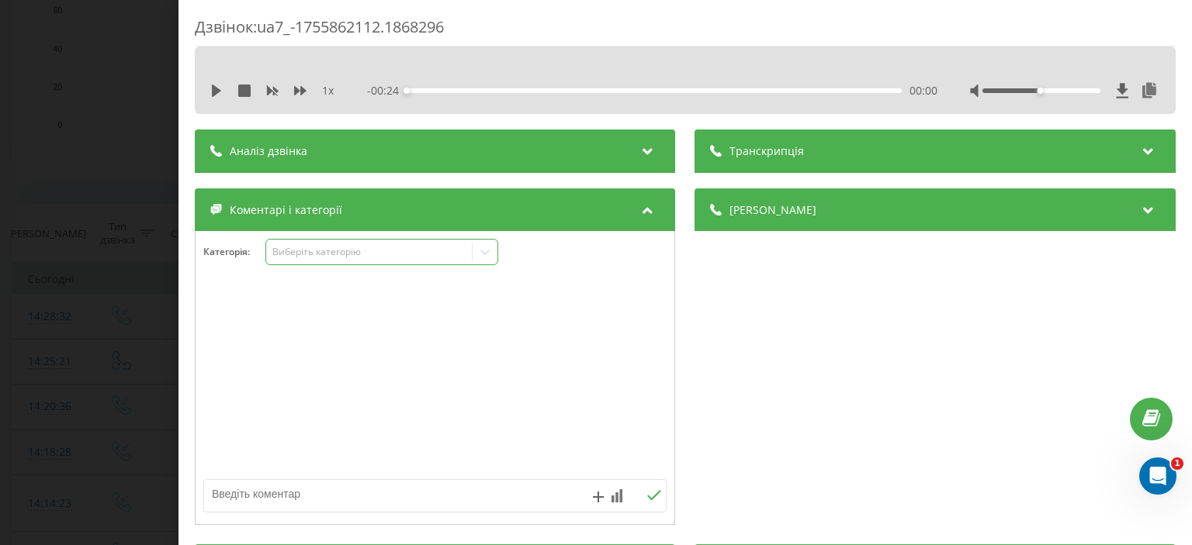
click at [334, 249] on div "Виберіть категорію" at bounding box center [369, 252] width 194 height 12
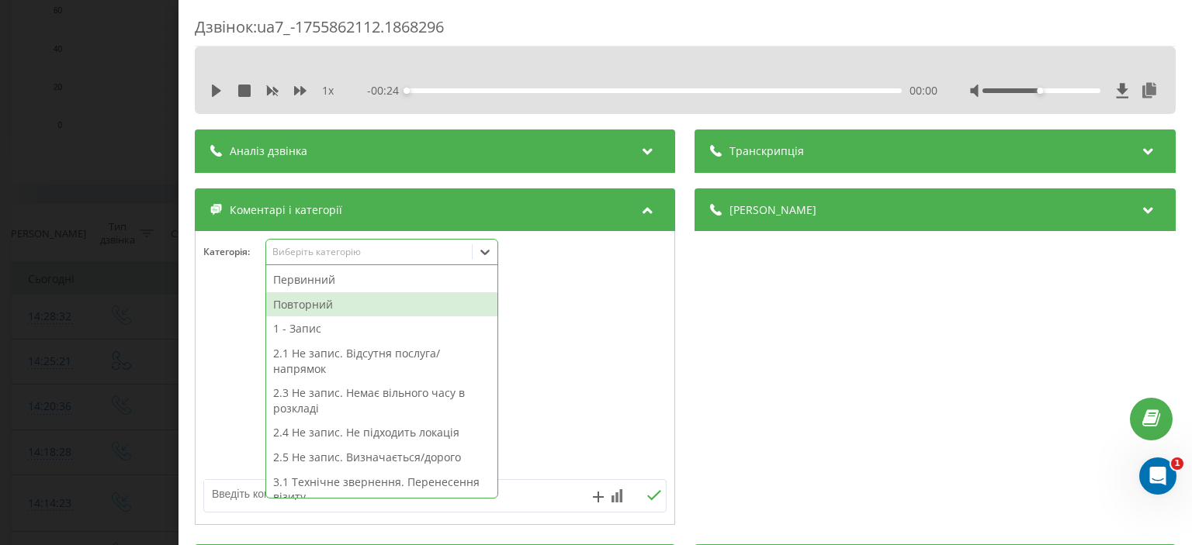
click at [323, 308] on div "Повторний" at bounding box center [381, 304] width 231 height 25
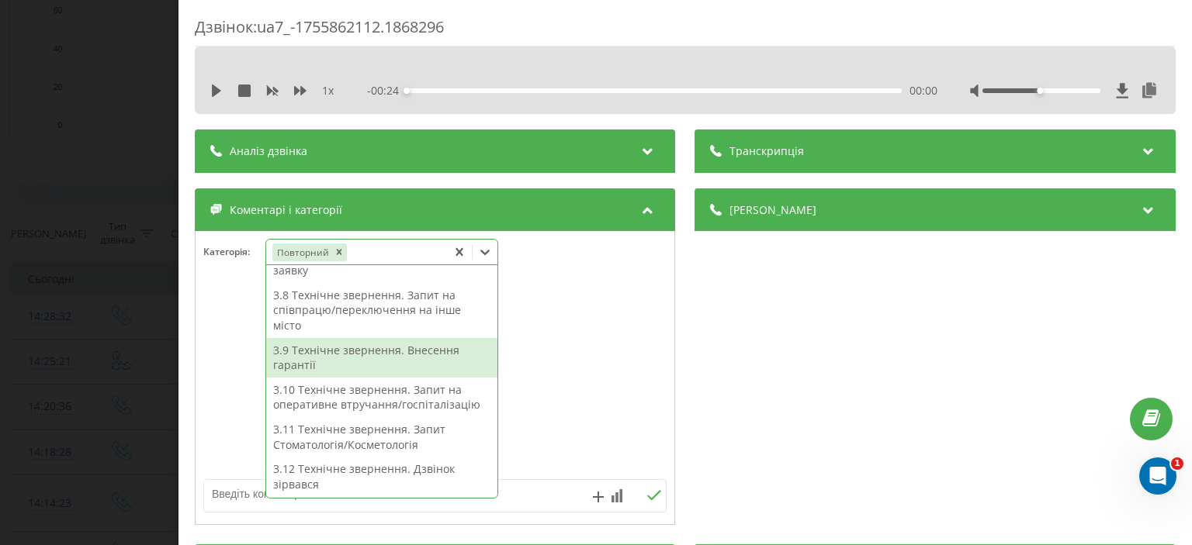
scroll to position [371, 0]
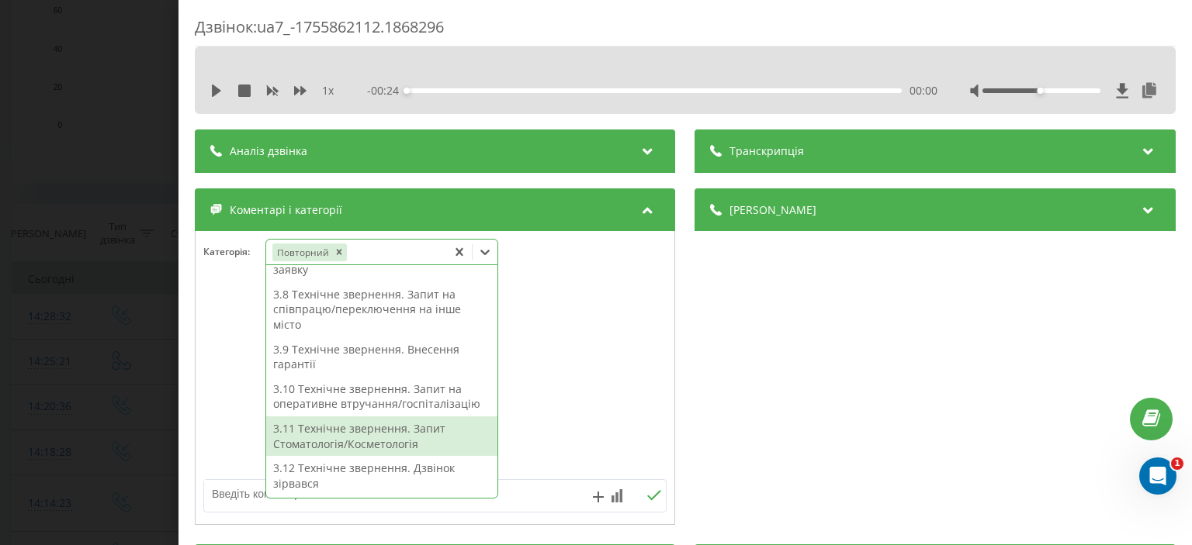
click at [381, 442] on div "3.11 Технічне звернення. Запит Стоматологія/Косметологія" at bounding box center [381, 437] width 231 height 40
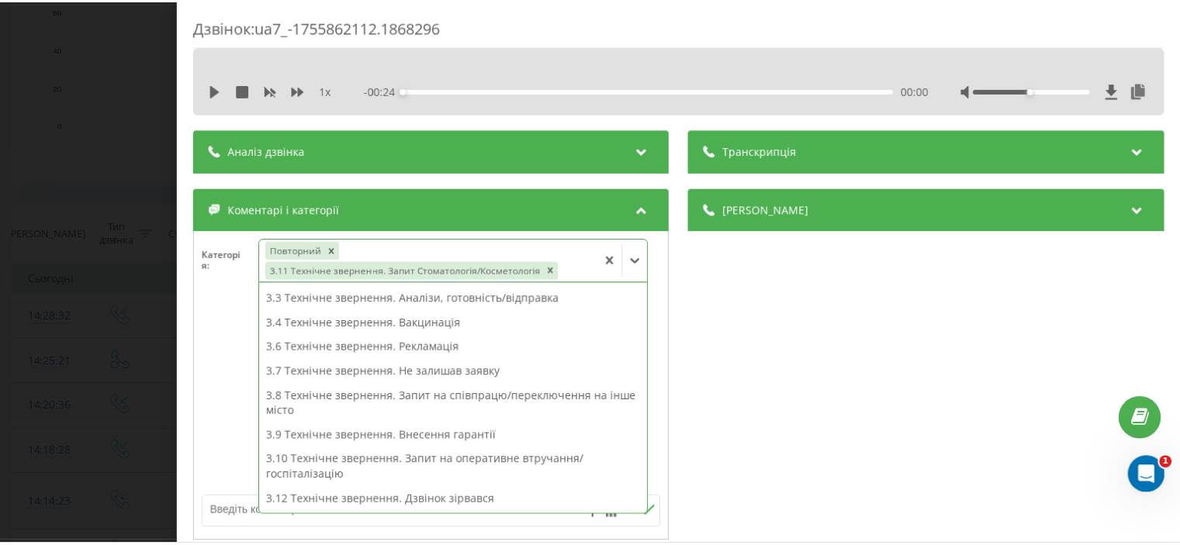
scroll to position [195, 0]
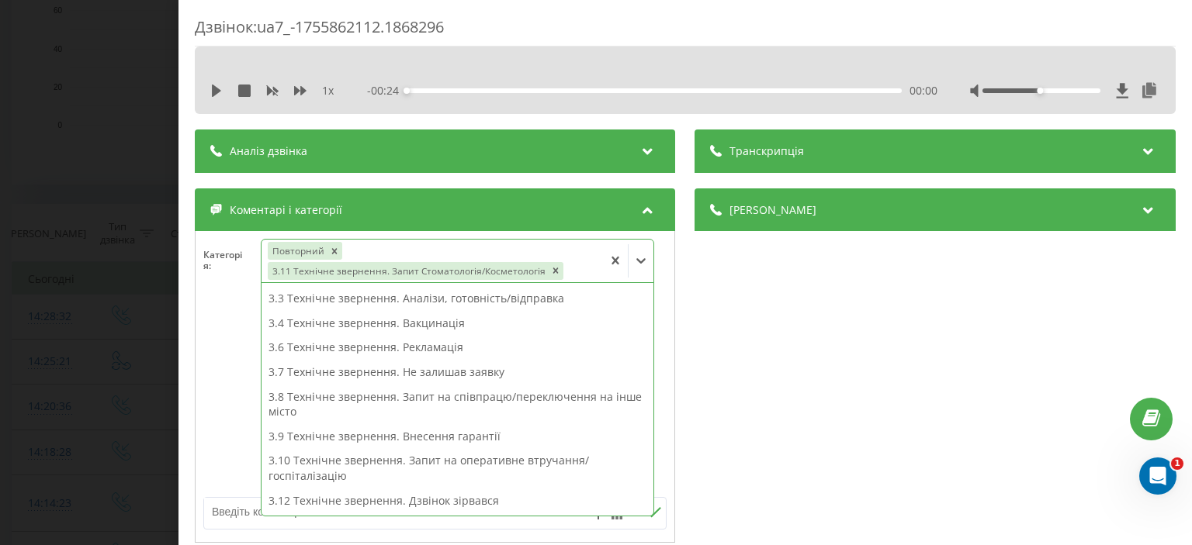
click at [121, 103] on div "Дзвінок : ua7_-1755862112.1868296 1 x - 00:24 00:00 00:00 Транскрипція Для AI-а…" at bounding box center [596, 272] width 1192 height 545
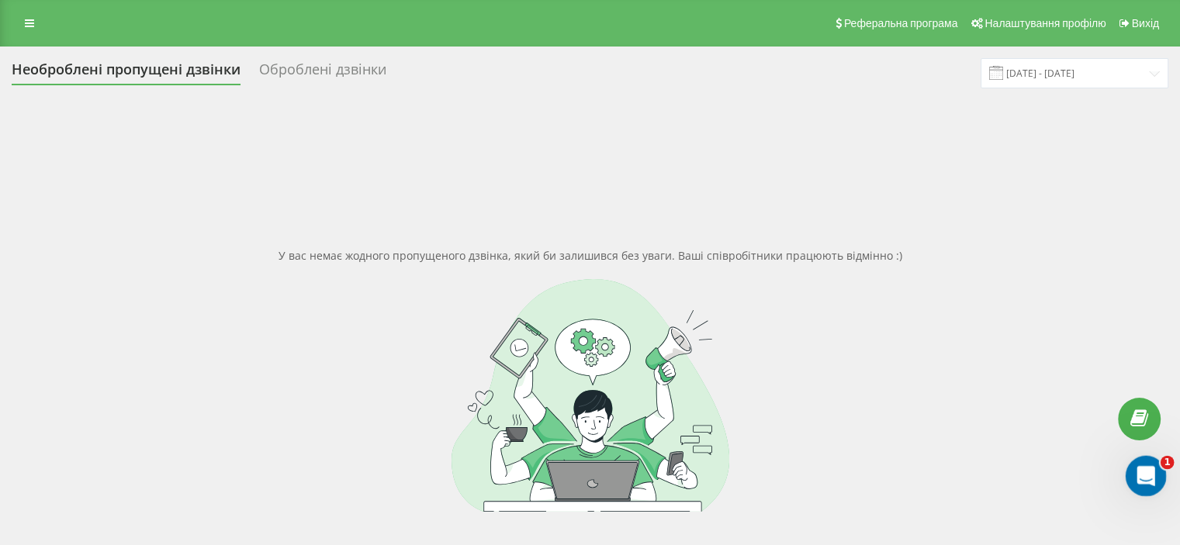
click at [1143, 470] on icon "Открыть службу сообщений Intercom" at bounding box center [1144, 475] width 26 height 26
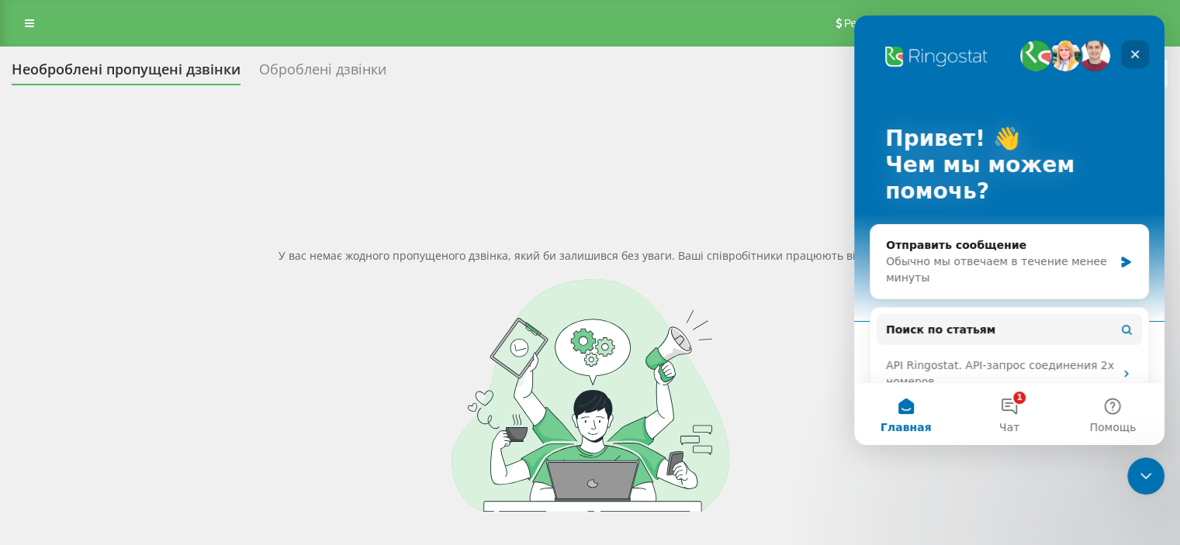
click at [1144, 52] on div "Закрыть" at bounding box center [1135, 54] width 28 height 28
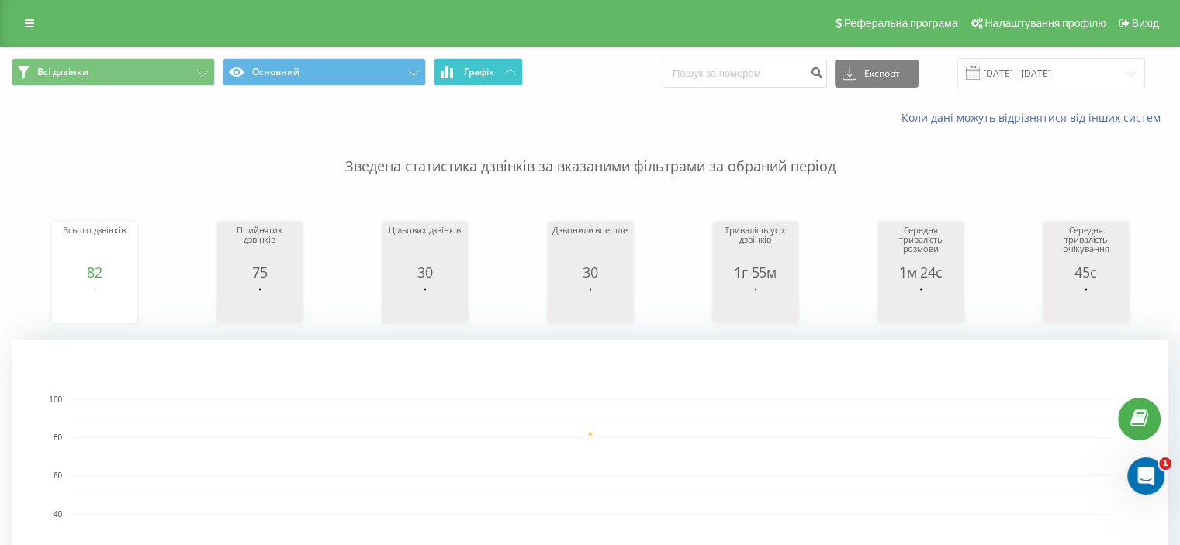
click at [509, 71] on icon at bounding box center [510, 71] width 11 height 5
click at [32, 24] on icon at bounding box center [29, 23] width 9 height 11
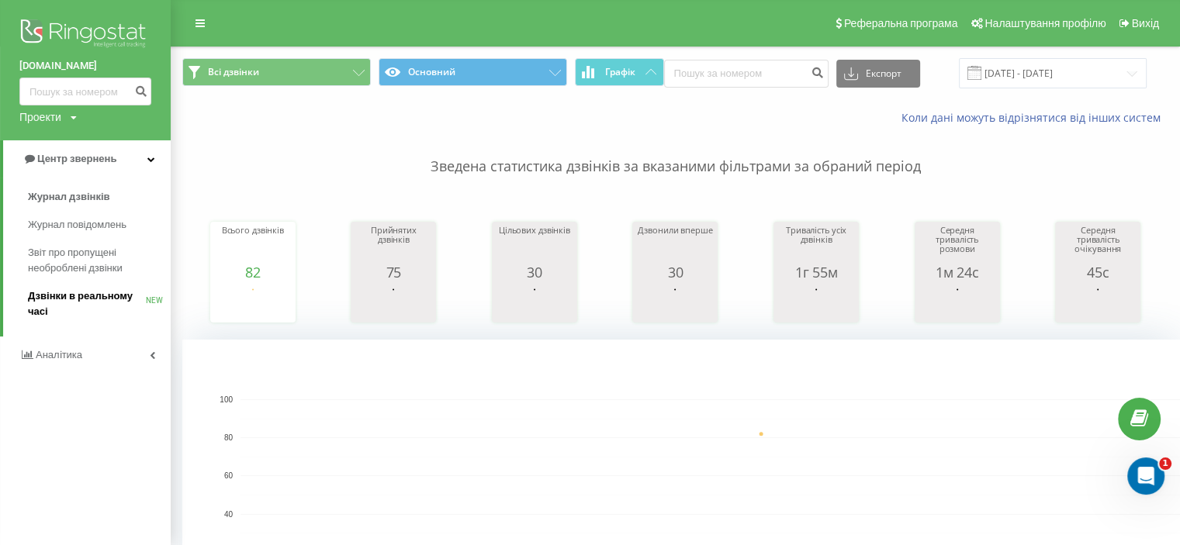
click at [102, 291] on span "Дзвінки в реальному часі" at bounding box center [87, 304] width 118 height 31
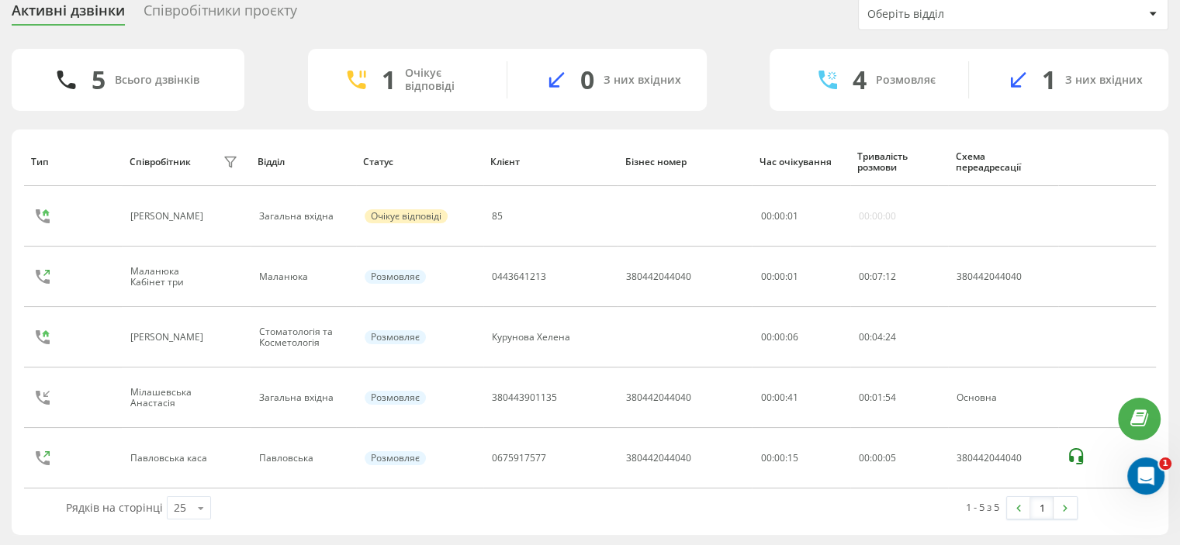
scroll to position [57, 0]
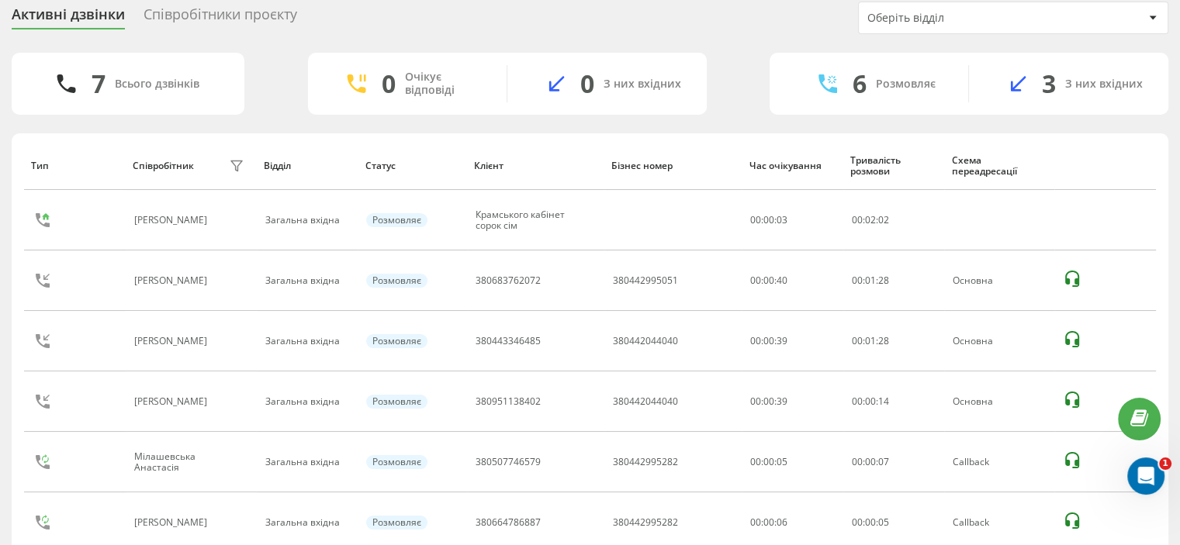
scroll to position [61, 0]
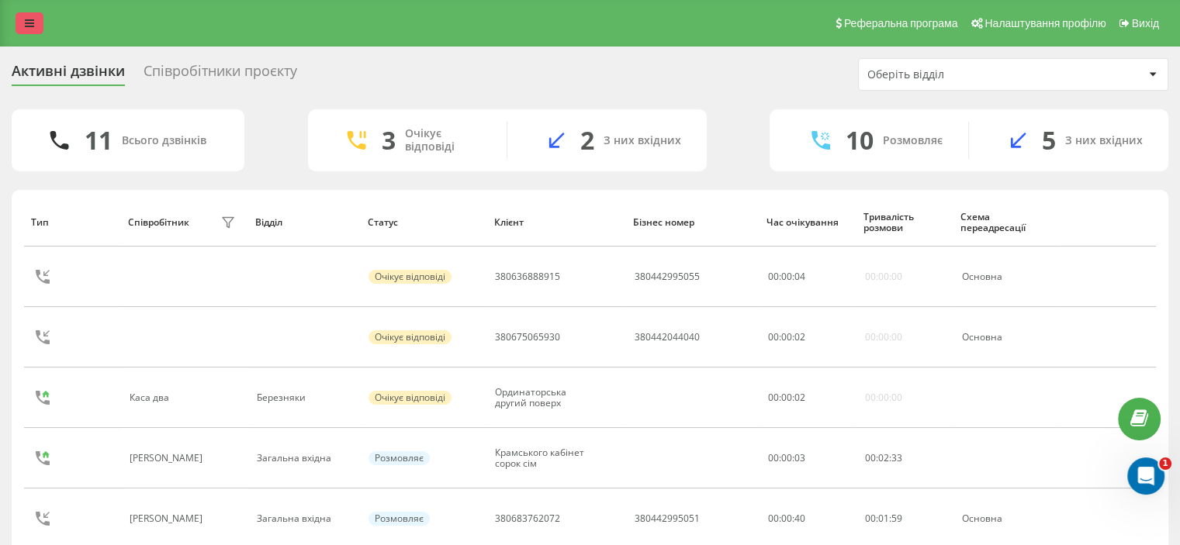
click at [31, 25] on icon at bounding box center [29, 23] width 9 height 11
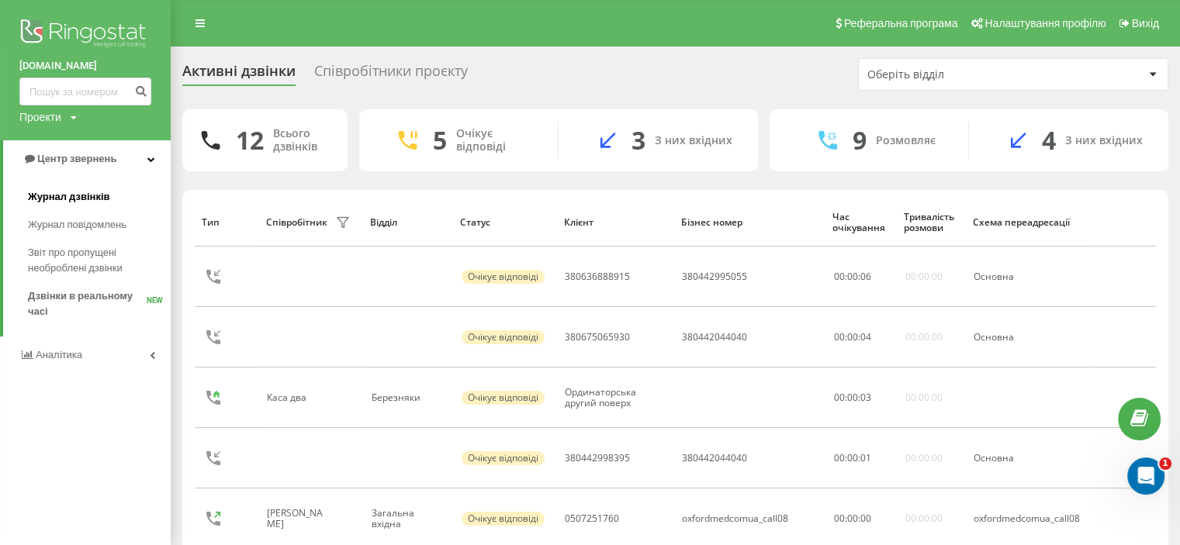
click at [72, 195] on span "Журнал дзвінків" at bounding box center [69, 197] width 82 height 16
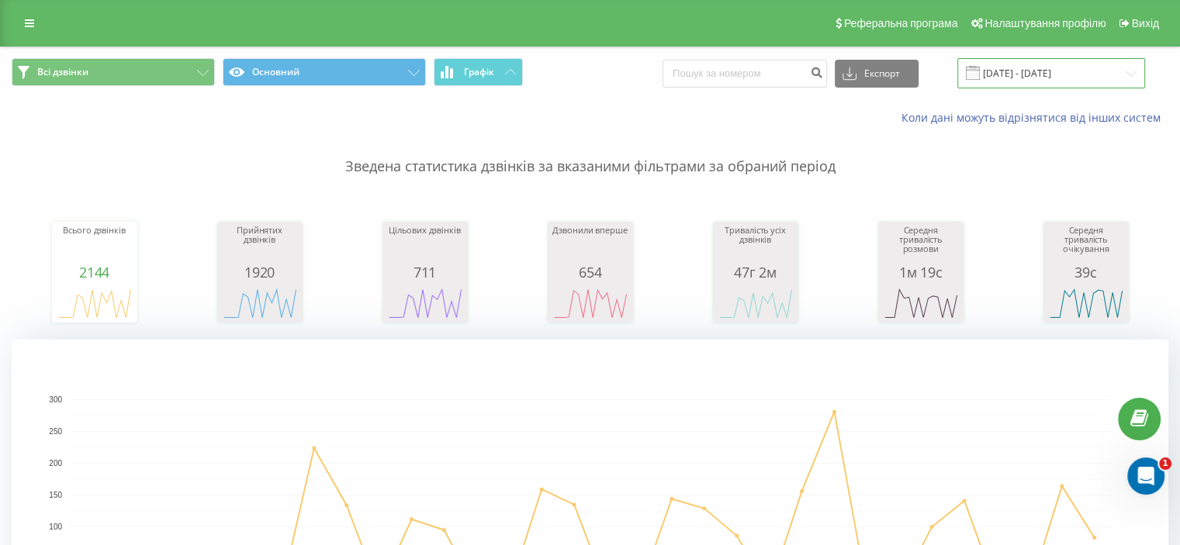
click at [1033, 78] on input "[DATE] - [DATE]" at bounding box center [1051, 73] width 188 height 30
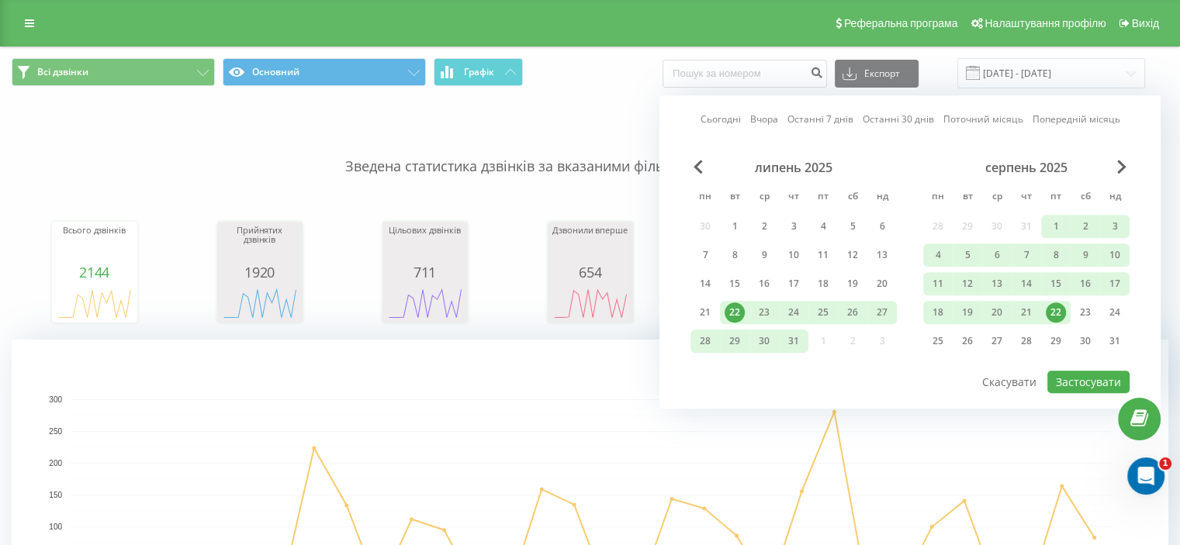
click at [1057, 314] on div "22" at bounding box center [1056, 313] width 20 height 20
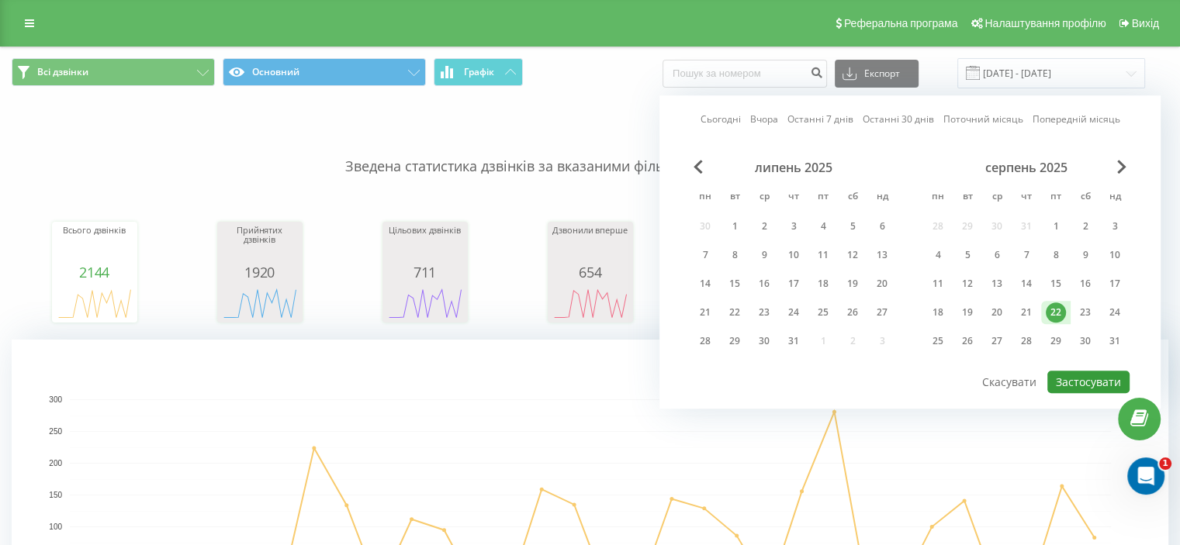
click at [1086, 381] on button "Застосувати" at bounding box center [1088, 382] width 82 height 22
type input "[DATE] - [DATE]"
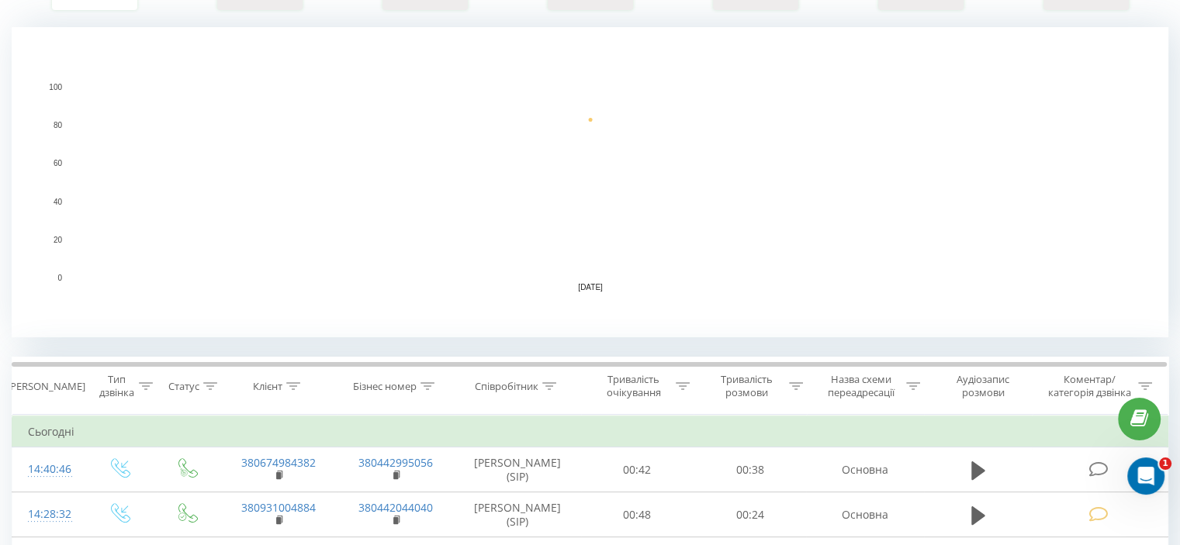
scroll to position [465, 0]
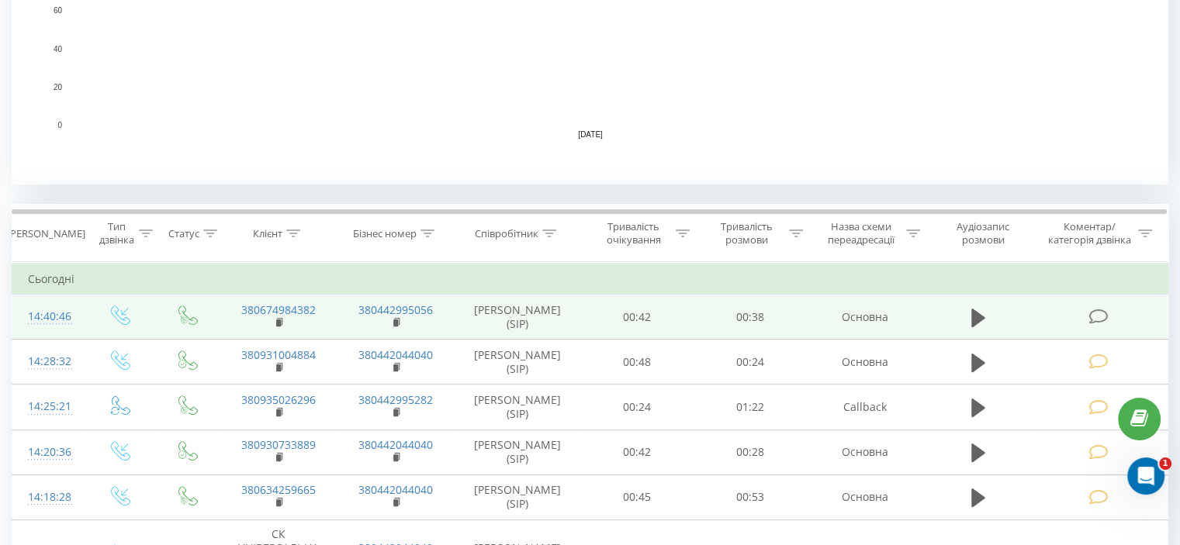
click at [1104, 316] on icon at bounding box center [1097, 317] width 19 height 16
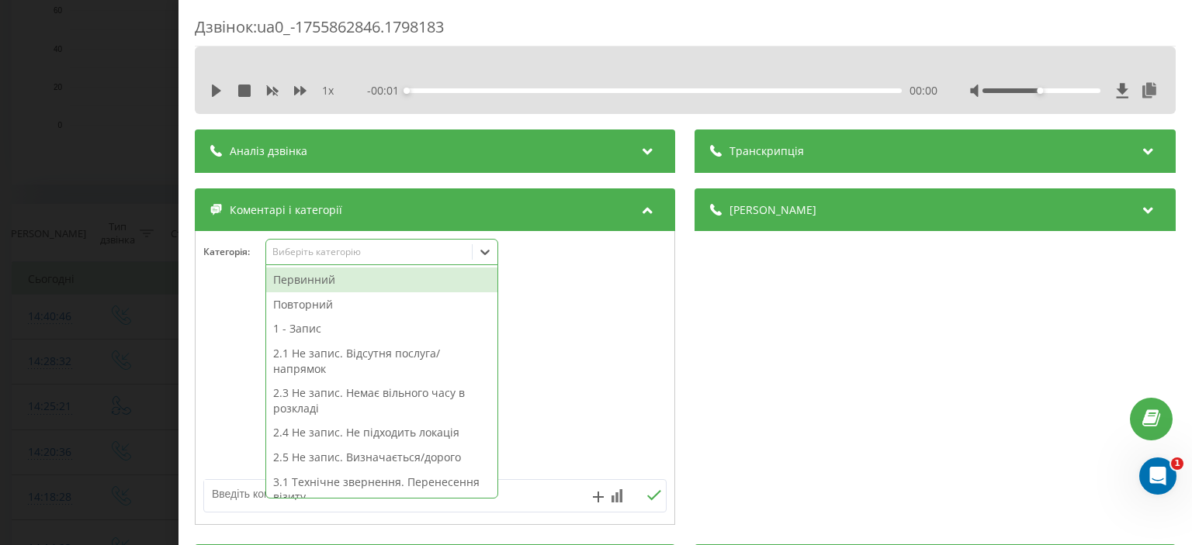
click at [308, 261] on div "Виберіть категорію" at bounding box center [381, 252] width 233 height 26
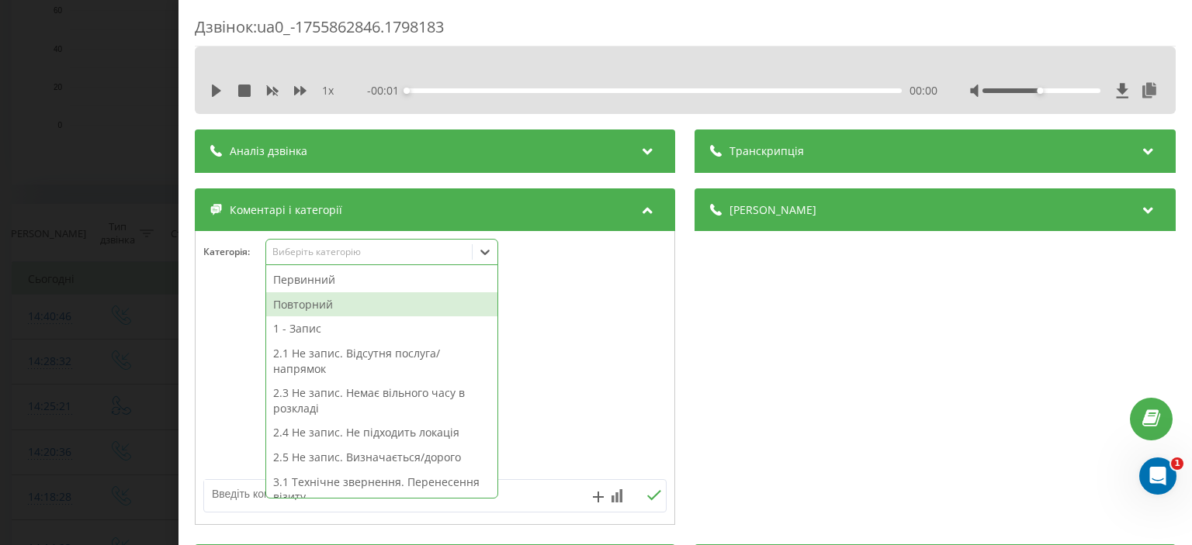
click at [320, 303] on div "Повторний" at bounding box center [381, 304] width 231 height 25
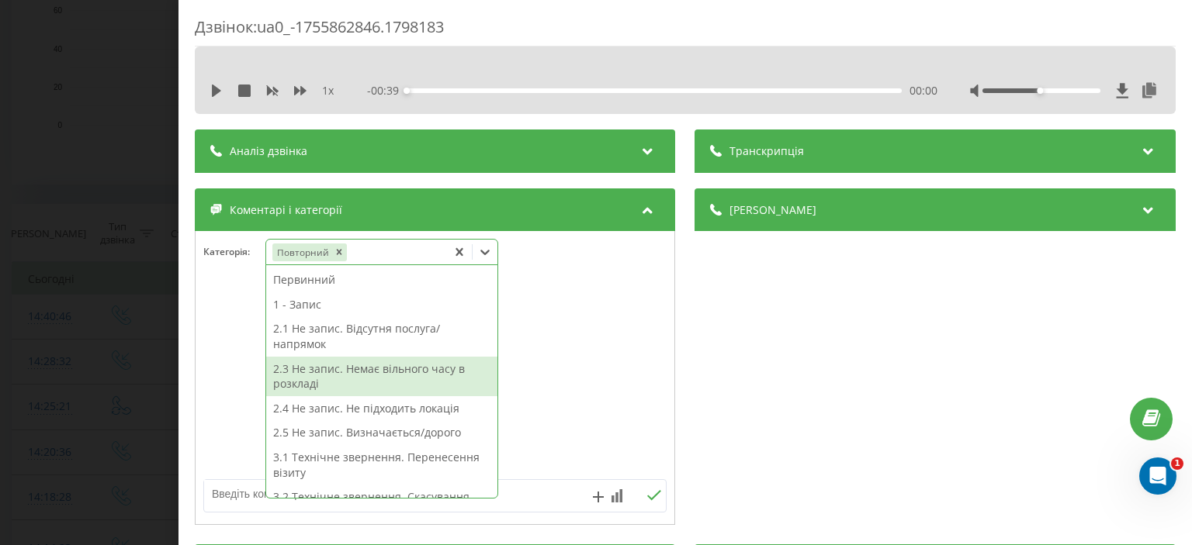
click at [378, 373] on div "2.3 Не запис. Немає вільного часу в розкладі" at bounding box center [381, 377] width 231 height 40
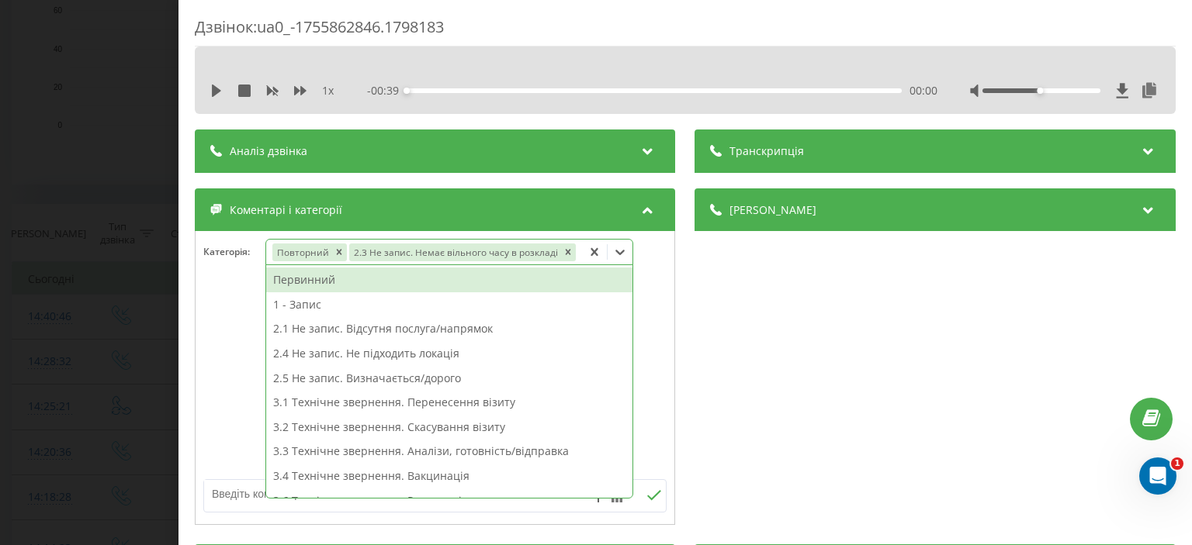
click at [109, 194] on div "Дзвінок : ua0_-1755862846.1798183 1 x - 00:39 00:00 00:00 Транскрипція Для AI-а…" at bounding box center [596, 272] width 1192 height 545
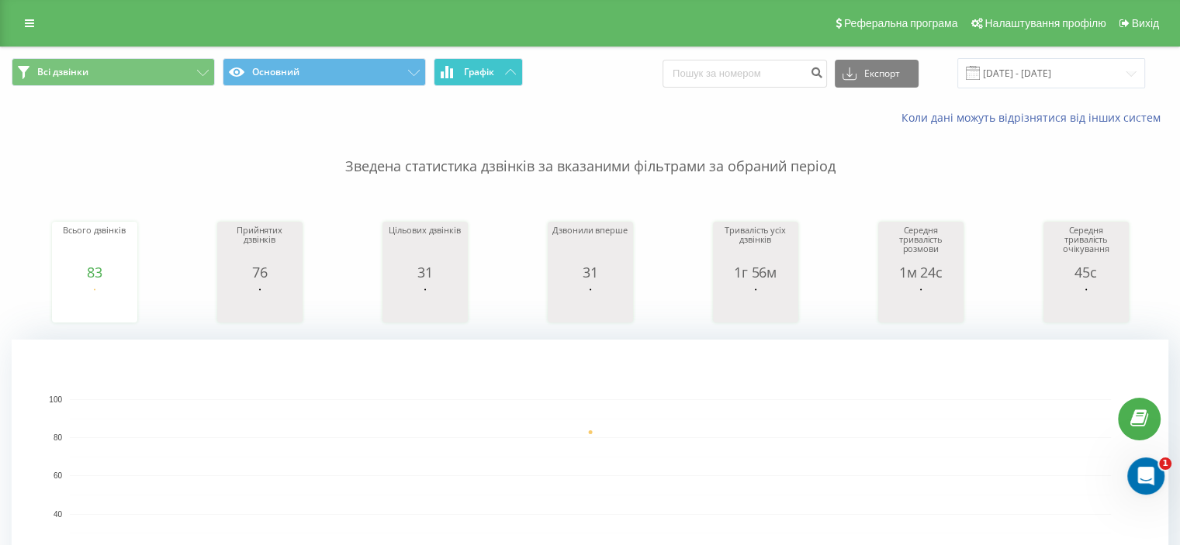
click at [510, 77] on button "Графік" at bounding box center [478, 72] width 89 height 28
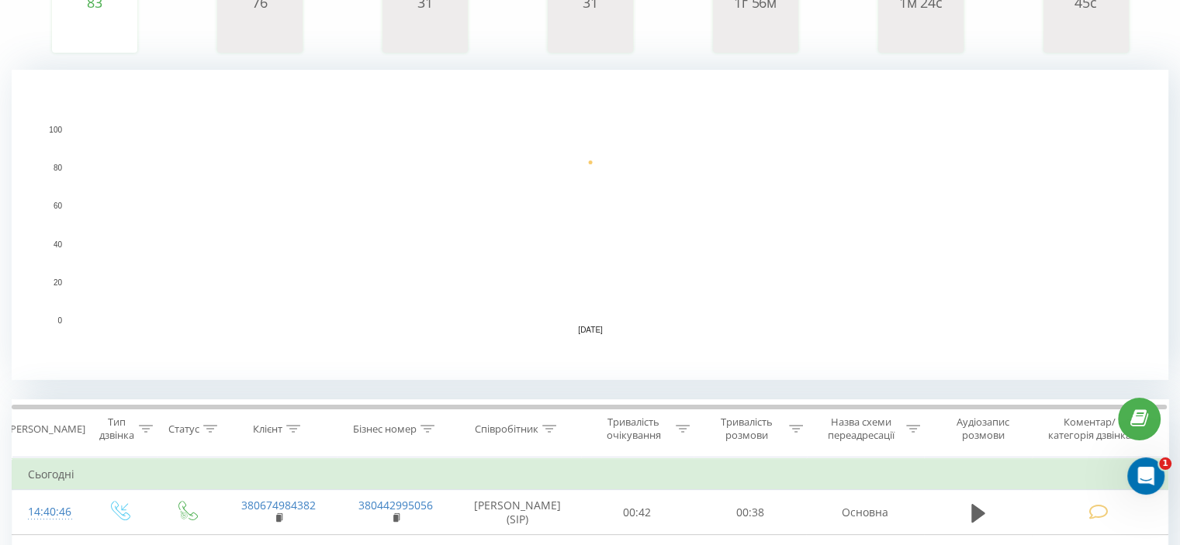
scroll to position [388, 0]
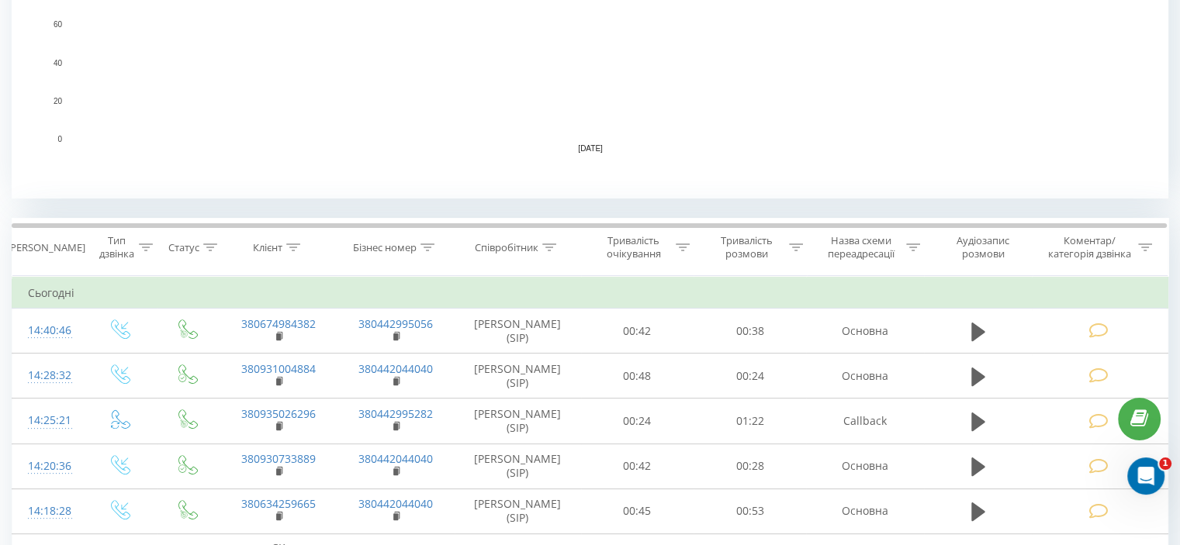
scroll to position [465, 0]
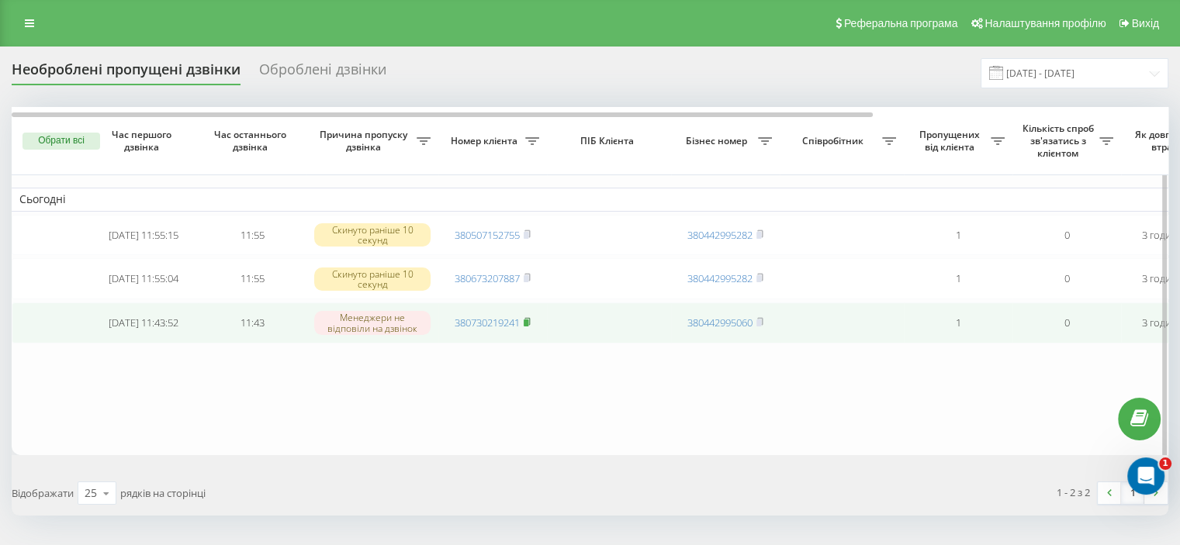
click at [530, 325] on icon at bounding box center [526, 321] width 5 height 7
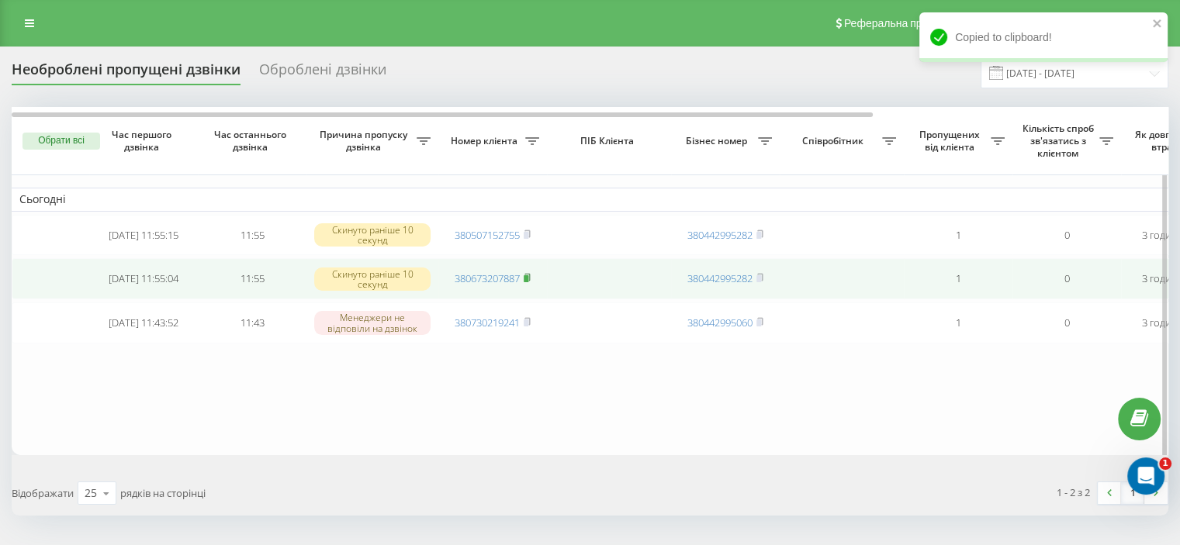
click at [530, 275] on icon at bounding box center [527, 277] width 7 height 9
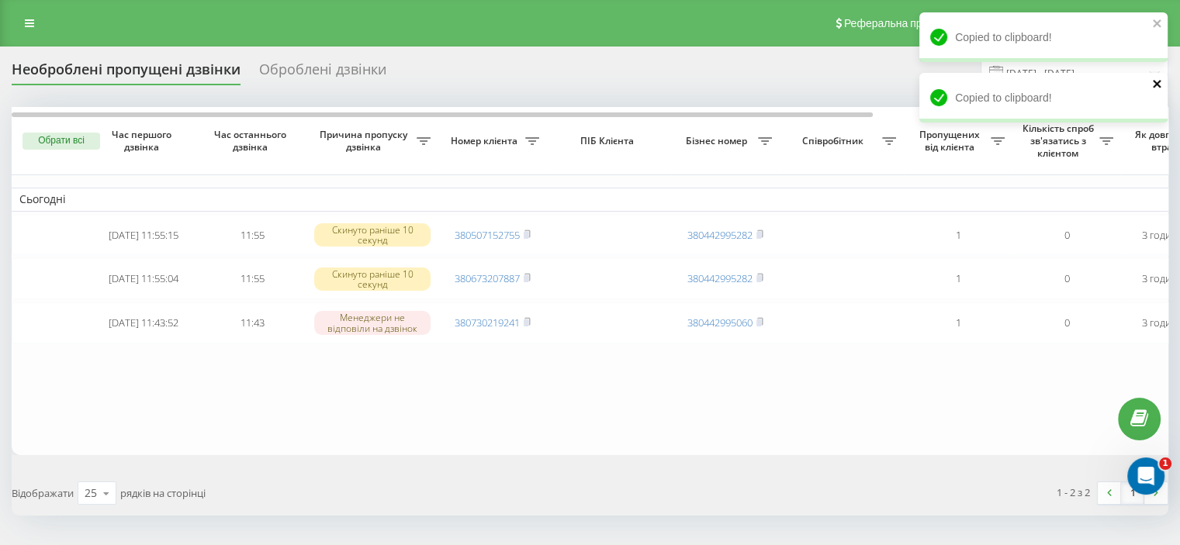
click at [1154, 81] on icon "close" at bounding box center [1157, 84] width 8 height 8
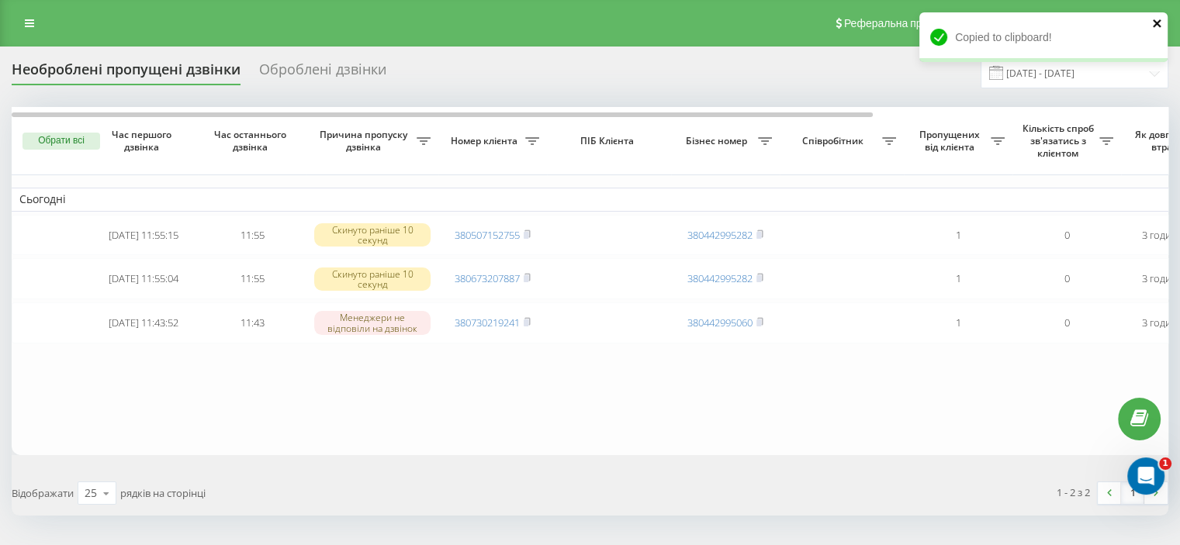
click at [1158, 21] on icon "close" at bounding box center [1157, 23] width 8 height 8
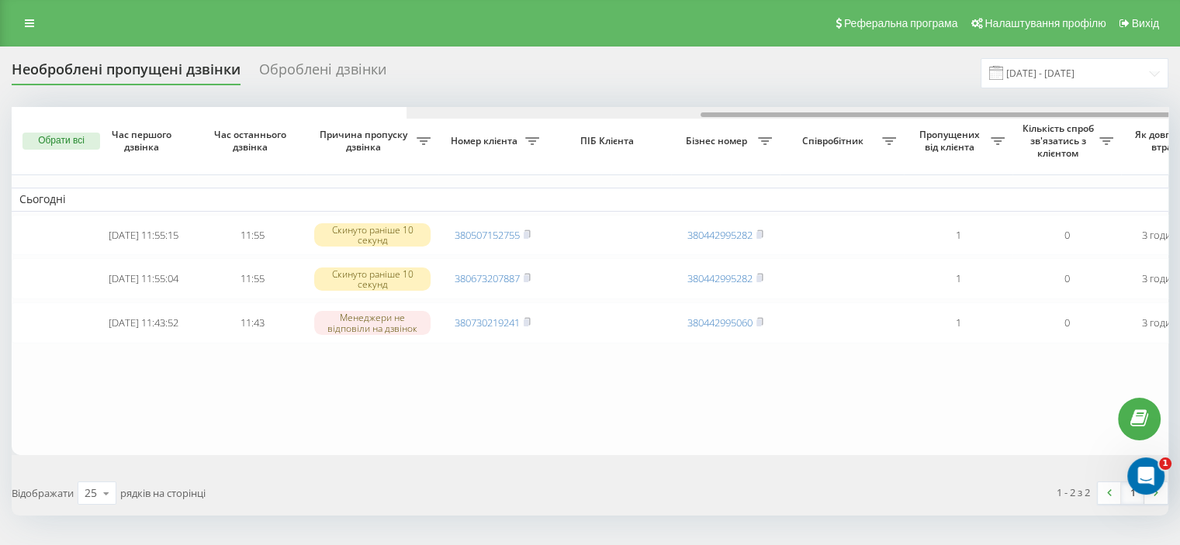
click at [1157, 107] on div at bounding box center [984, 113] width 1156 height 12
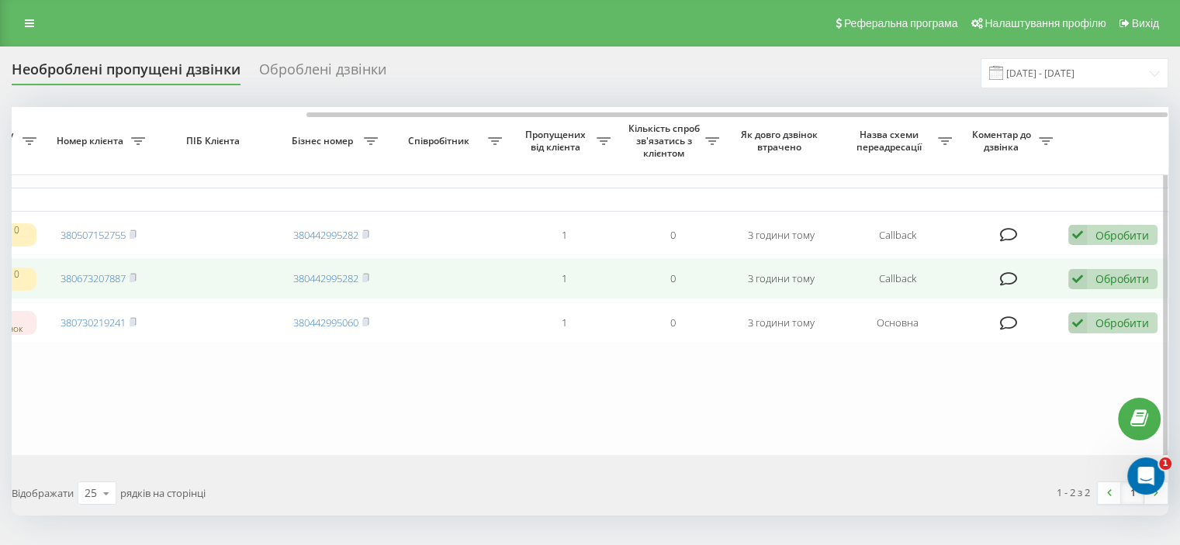
click at [1109, 285] on div "Обробити" at bounding box center [1122, 279] width 54 height 15
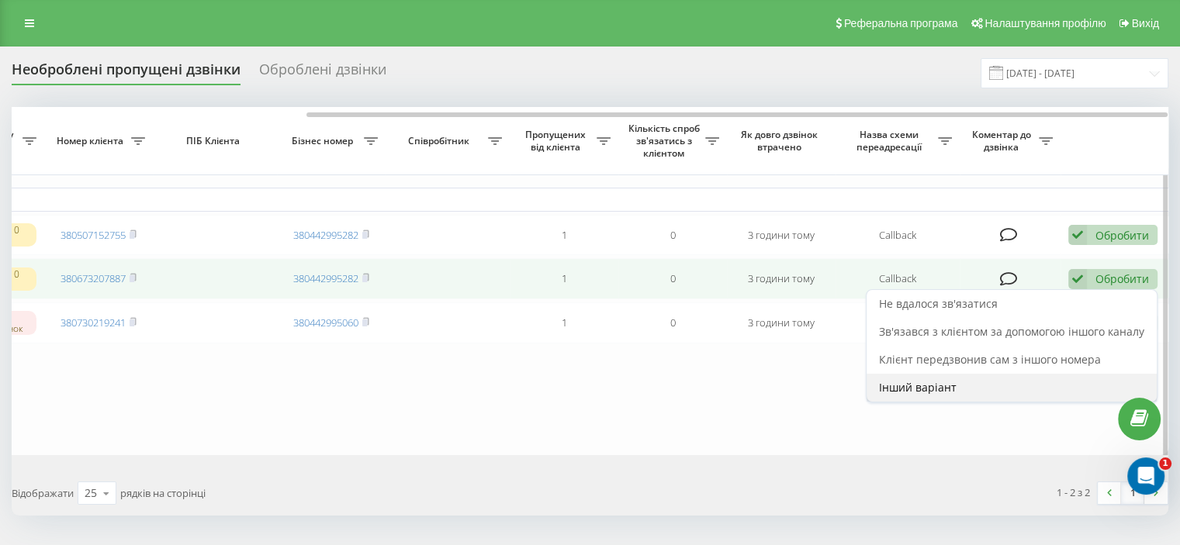
click at [898, 391] on span "Інший варіант" at bounding box center [918, 387] width 78 height 15
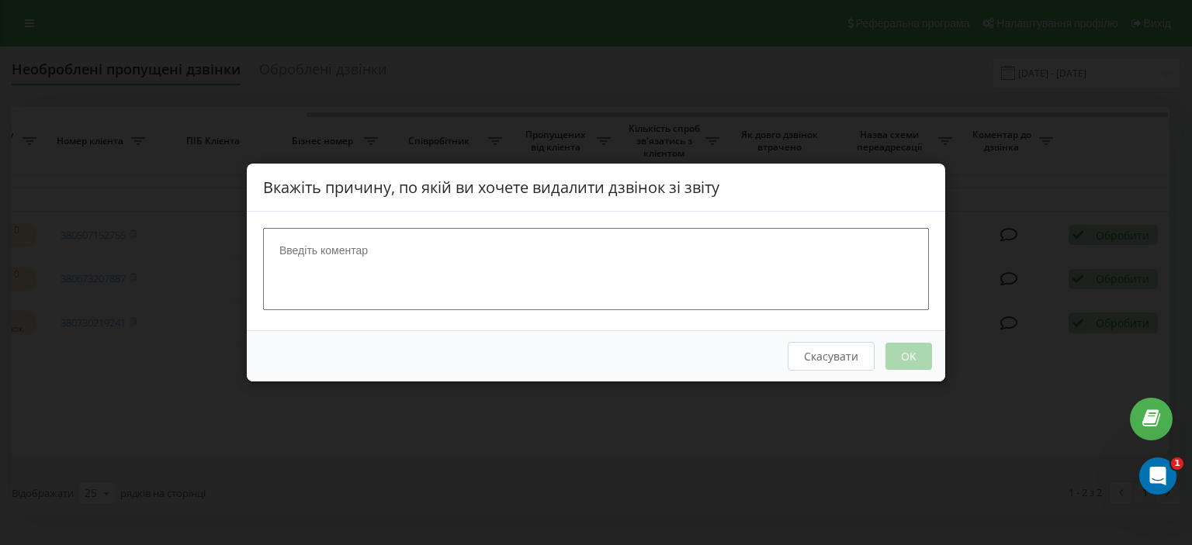
click at [375, 285] on textarea at bounding box center [596, 269] width 666 height 82
type textarea "недійсний номер"
click at [898, 356] on button "OK" at bounding box center [908, 356] width 47 height 27
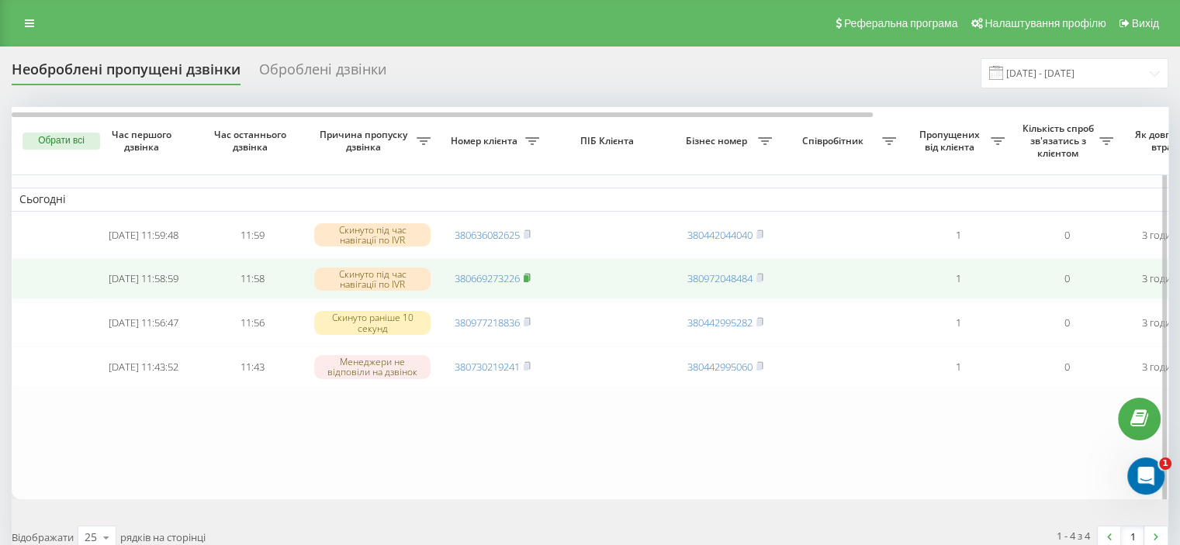
click at [531, 277] on icon at bounding box center [527, 277] width 7 height 9
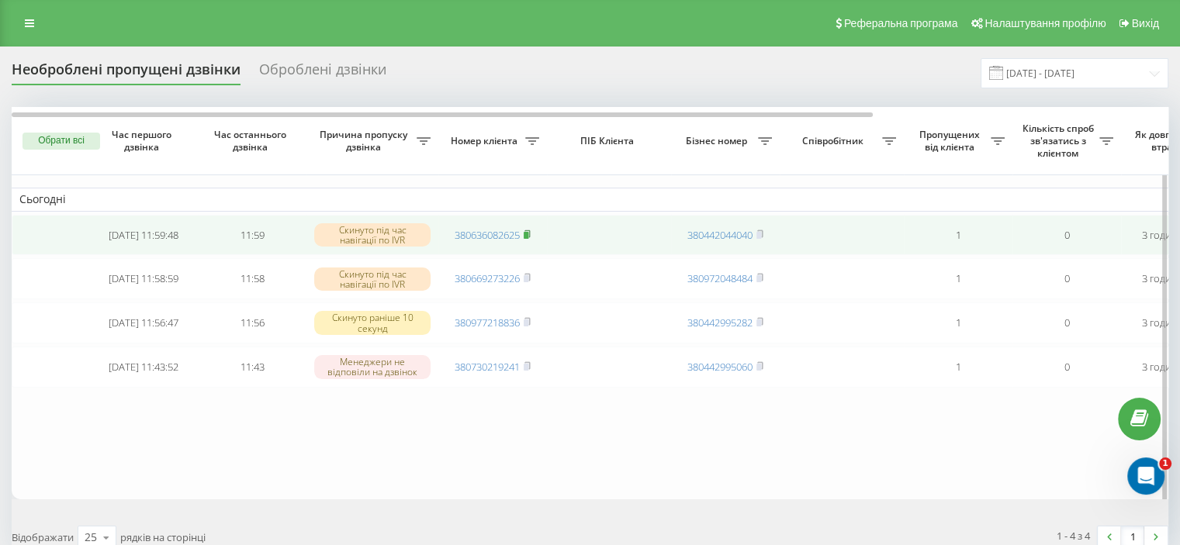
click at [528, 230] on icon at bounding box center [526, 233] width 5 height 7
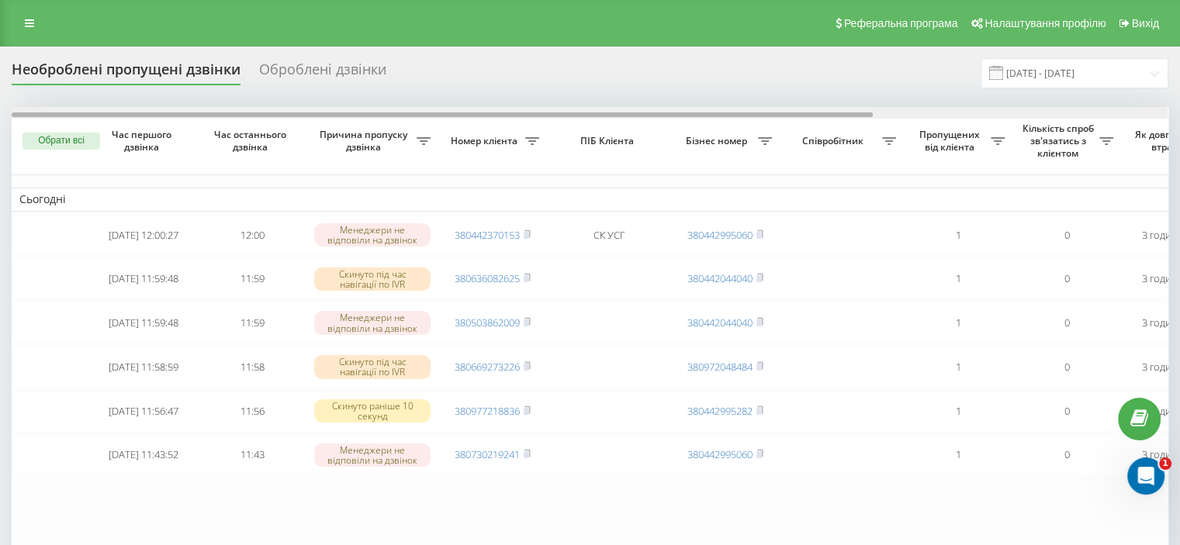
click at [1150, 107] on div at bounding box center [590, 113] width 1156 height 12
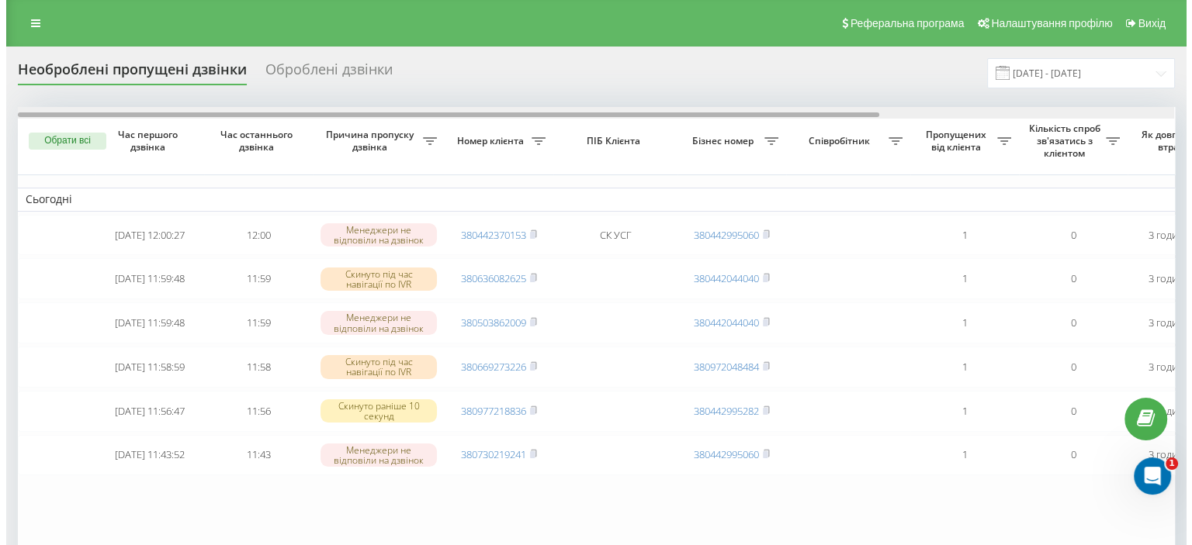
scroll to position [0, 394]
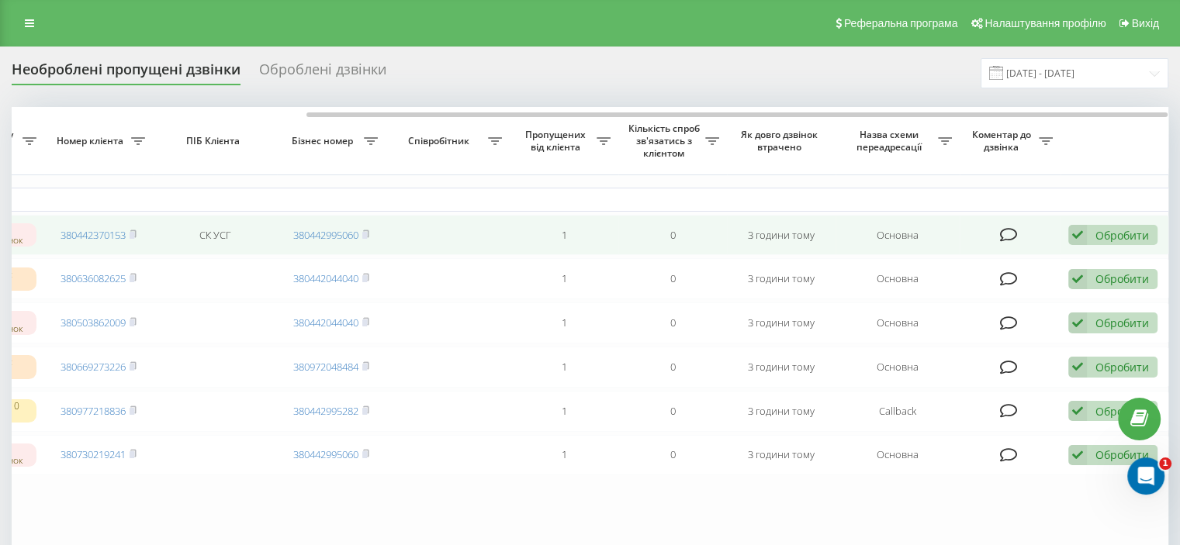
click at [1093, 235] on div "Обробити Не вдалося зв'язатися Зв'язався з клієнтом за допомогою іншого каналу …" at bounding box center [1112, 235] width 89 height 21
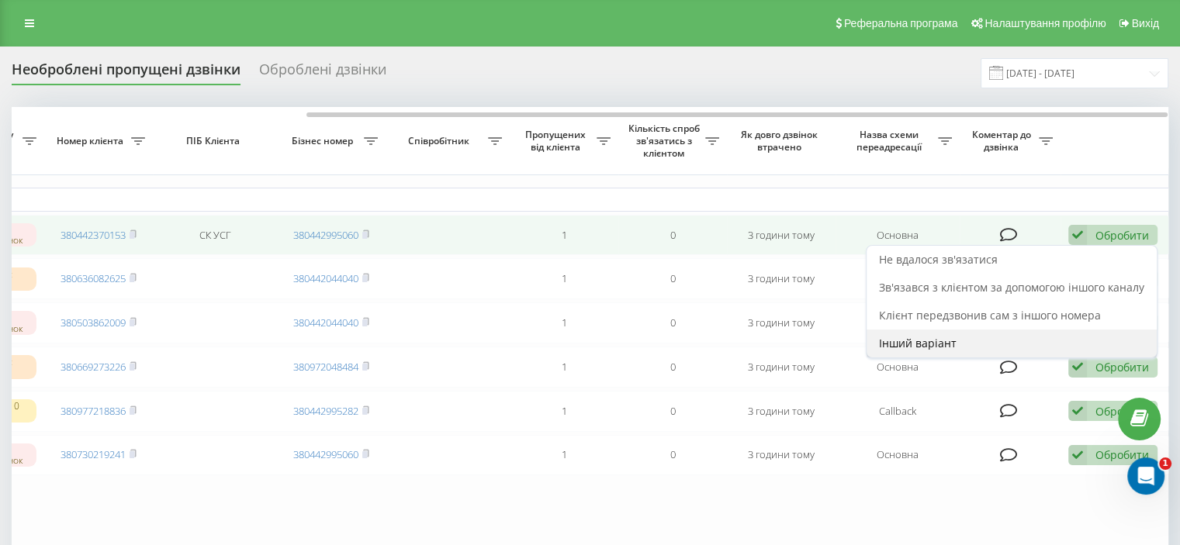
click at [901, 341] on span "Інший варіант" at bounding box center [918, 343] width 78 height 15
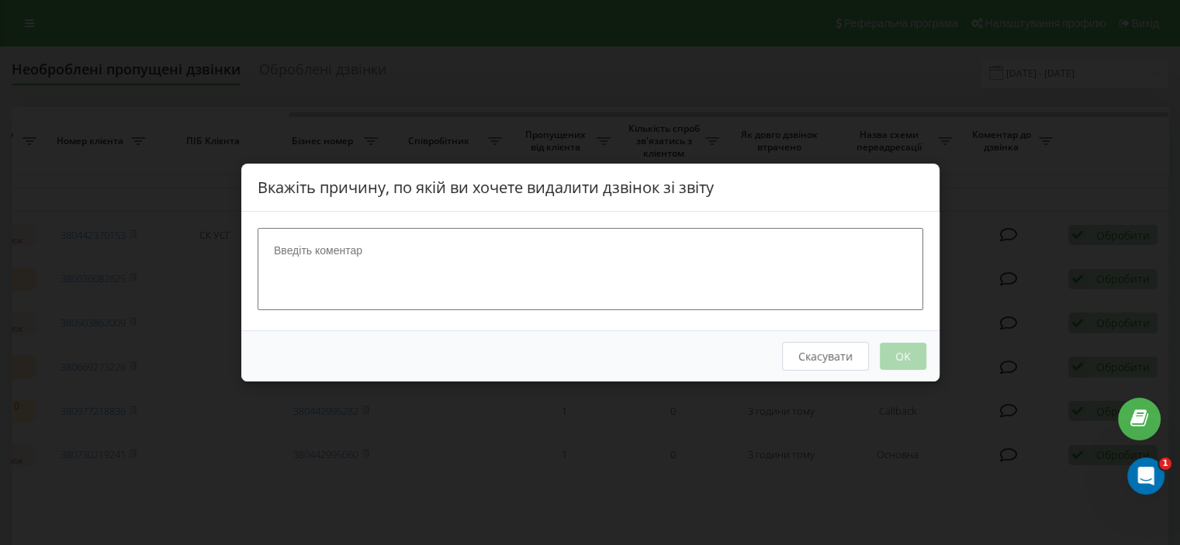
scroll to position [0, 382]
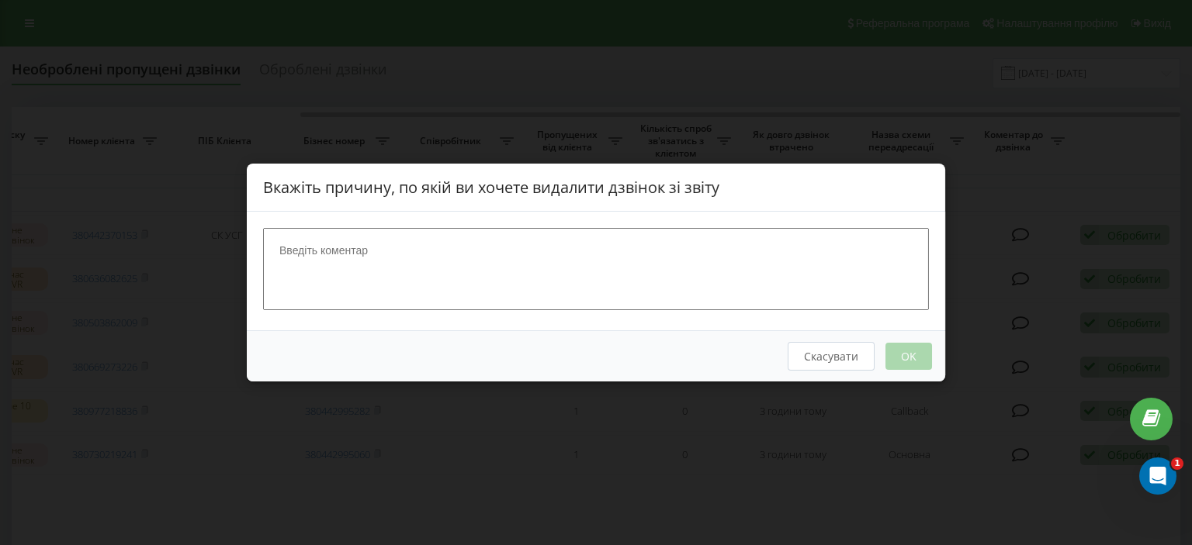
click at [438, 263] on textarea at bounding box center [596, 269] width 666 height 82
type textarea "ск"
click at [903, 353] on button "OK" at bounding box center [908, 356] width 47 height 27
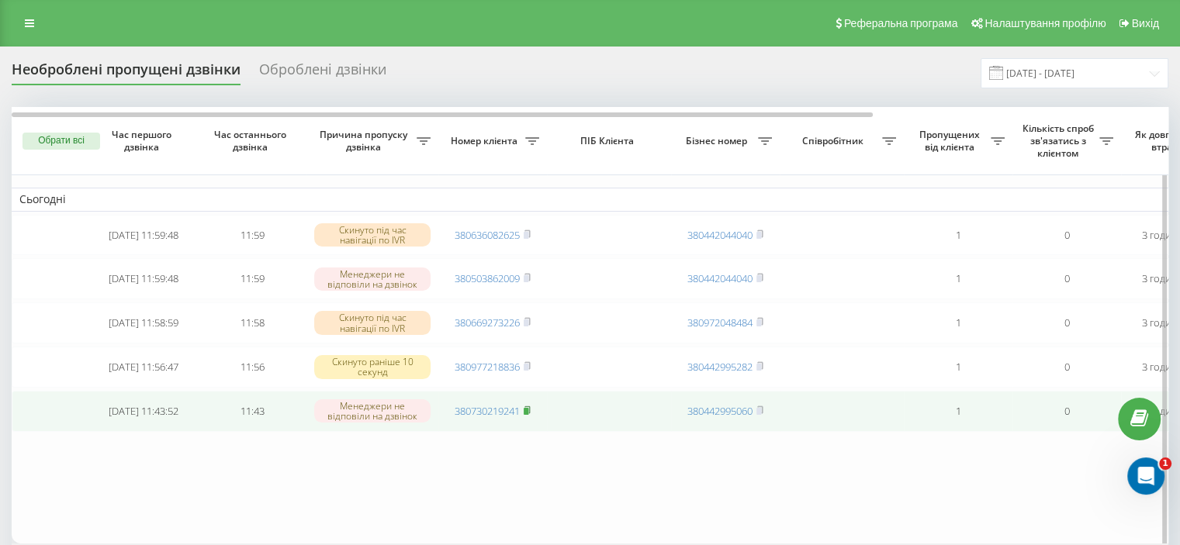
click at [528, 415] on rect at bounding box center [526, 411] width 5 height 7
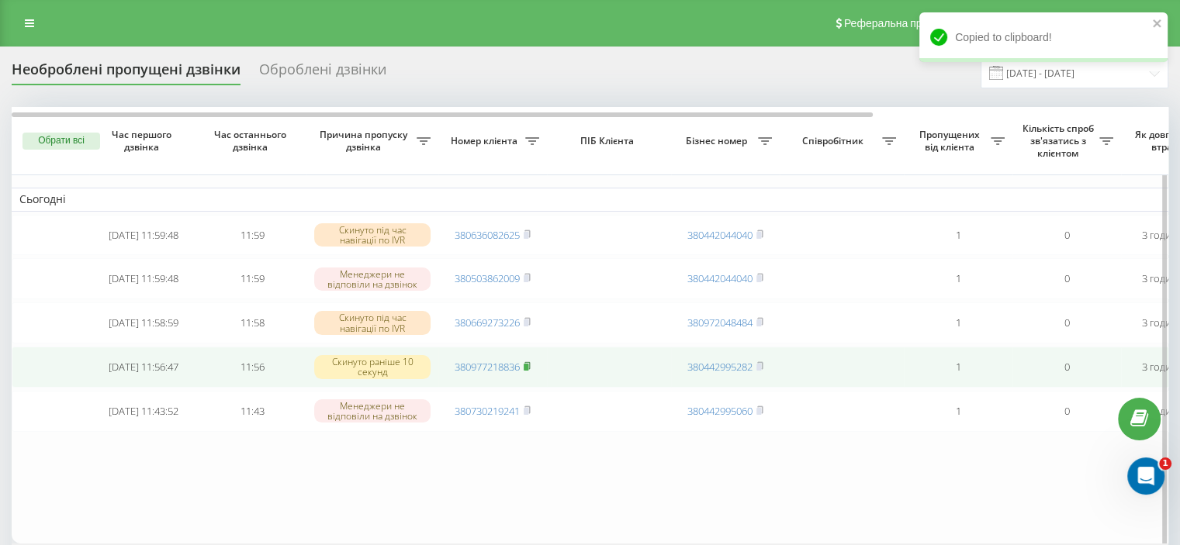
click at [528, 371] on rect at bounding box center [526, 367] width 5 height 7
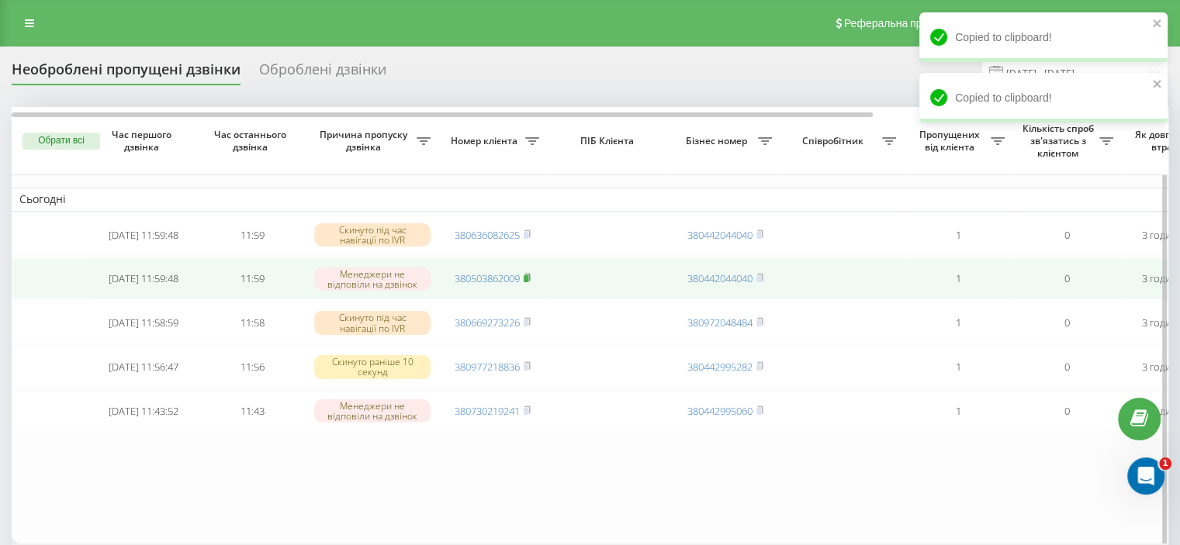
click at [528, 276] on icon at bounding box center [526, 277] width 5 height 7
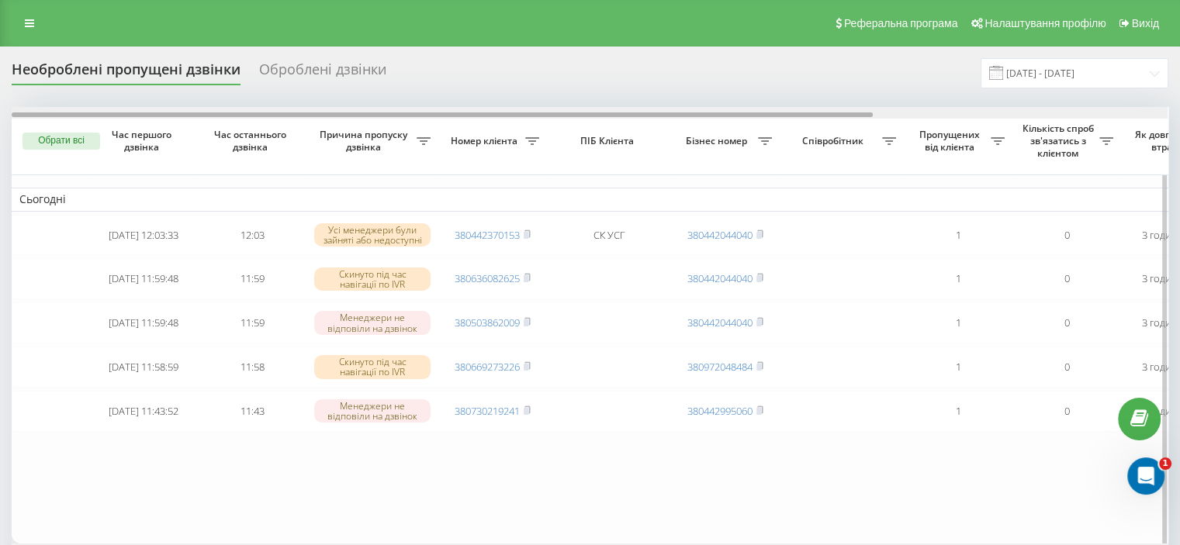
click at [1150, 111] on div at bounding box center [590, 113] width 1156 height 12
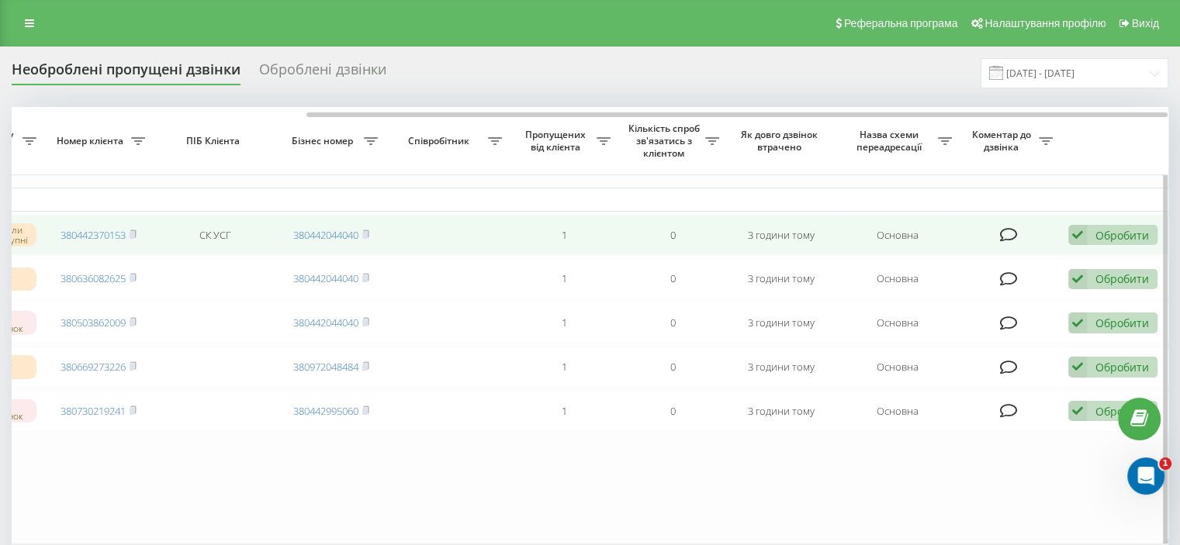
click at [1113, 233] on div "Обробити" at bounding box center [1122, 235] width 54 height 15
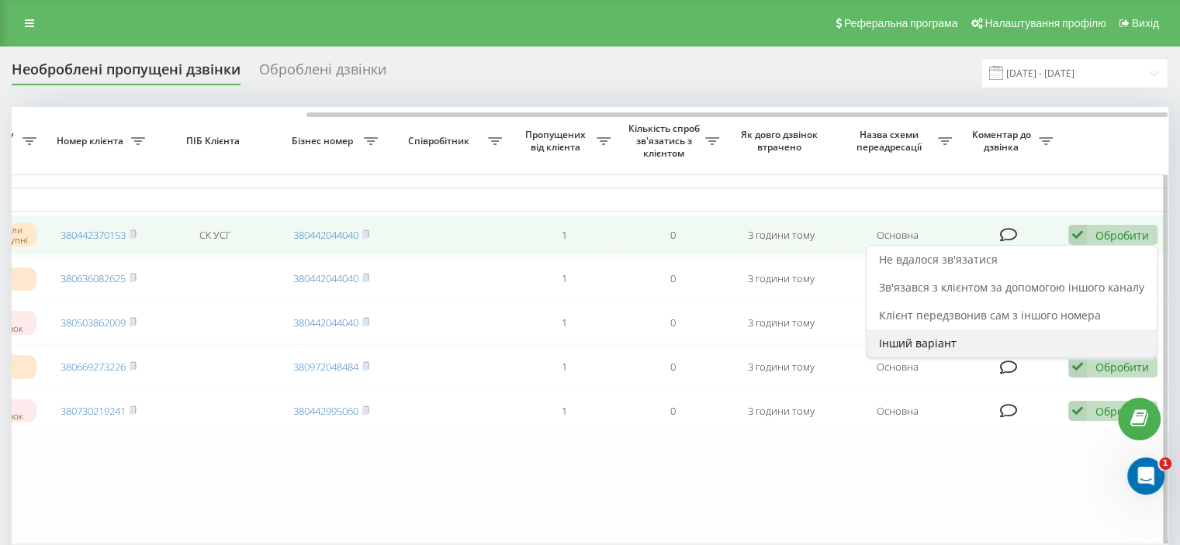
click at [935, 341] on span "Інший варіант" at bounding box center [918, 343] width 78 height 15
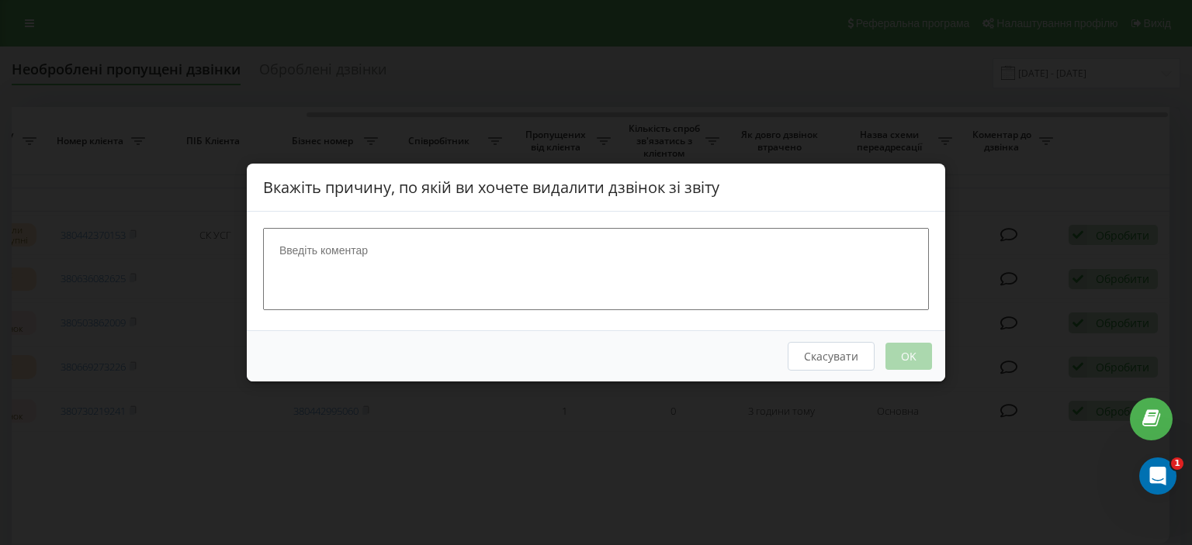
click at [442, 256] on textarea at bounding box center [596, 269] width 666 height 82
type textarea "ск"
click at [917, 350] on button "OK" at bounding box center [908, 356] width 47 height 27
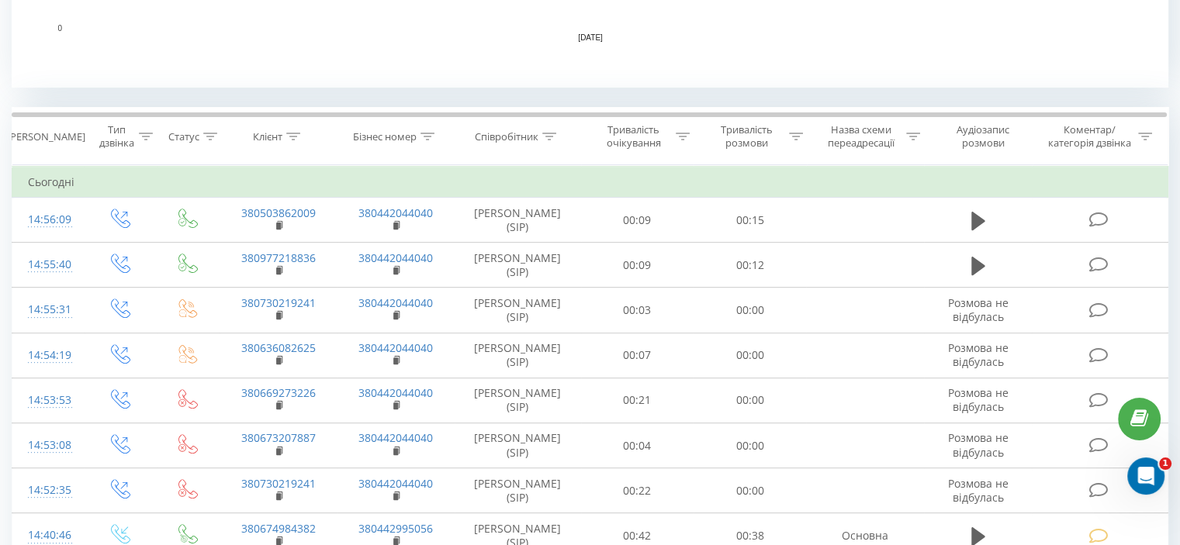
scroll to position [528, 0]
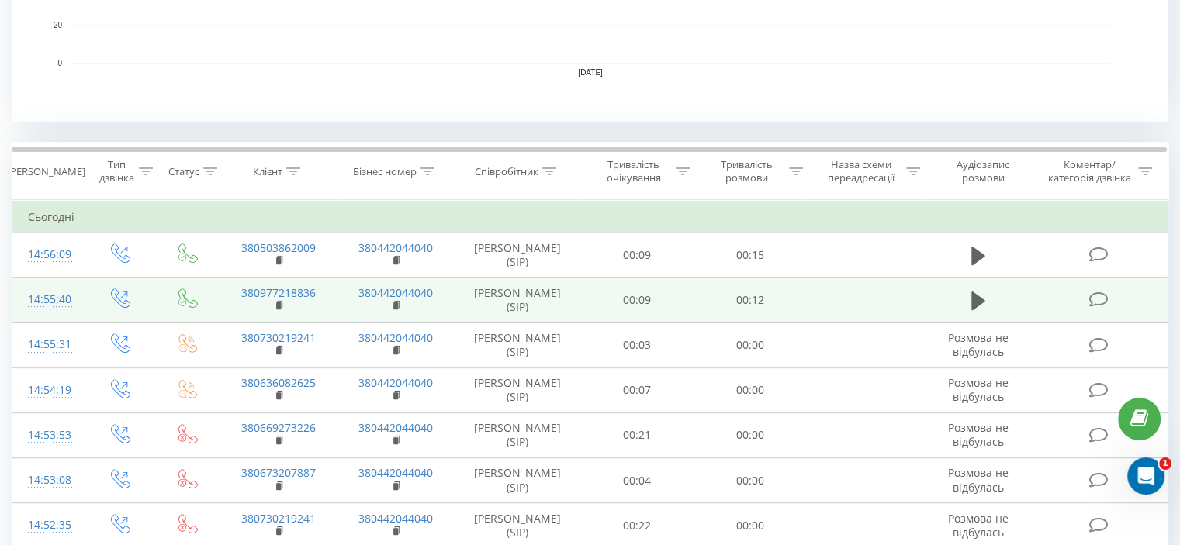
click at [1102, 296] on icon at bounding box center [1097, 300] width 19 height 16
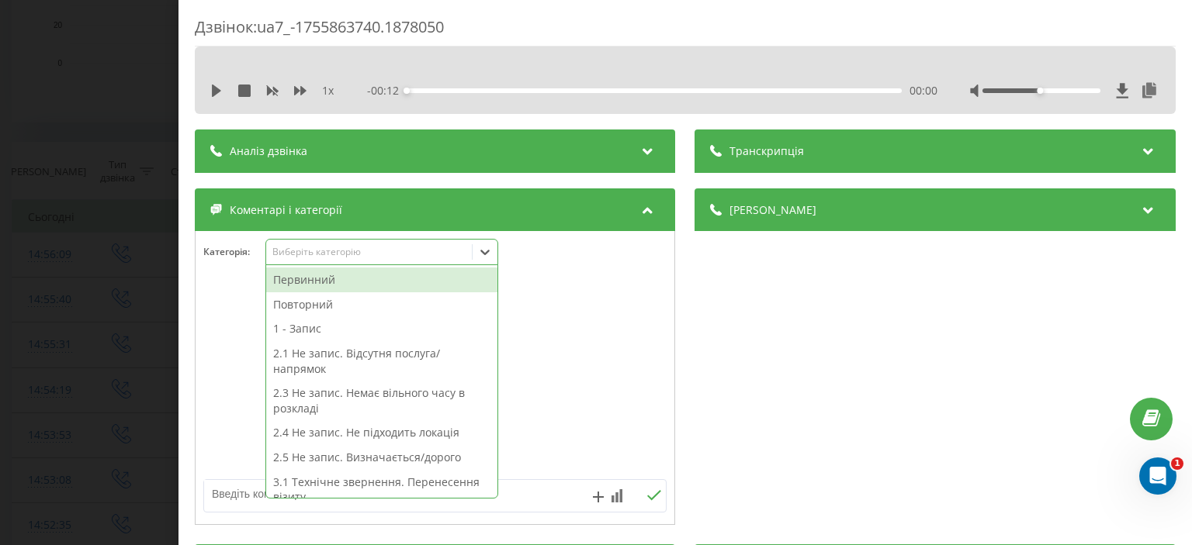
click at [334, 260] on div "Виберіть категорію" at bounding box center [381, 252] width 233 height 26
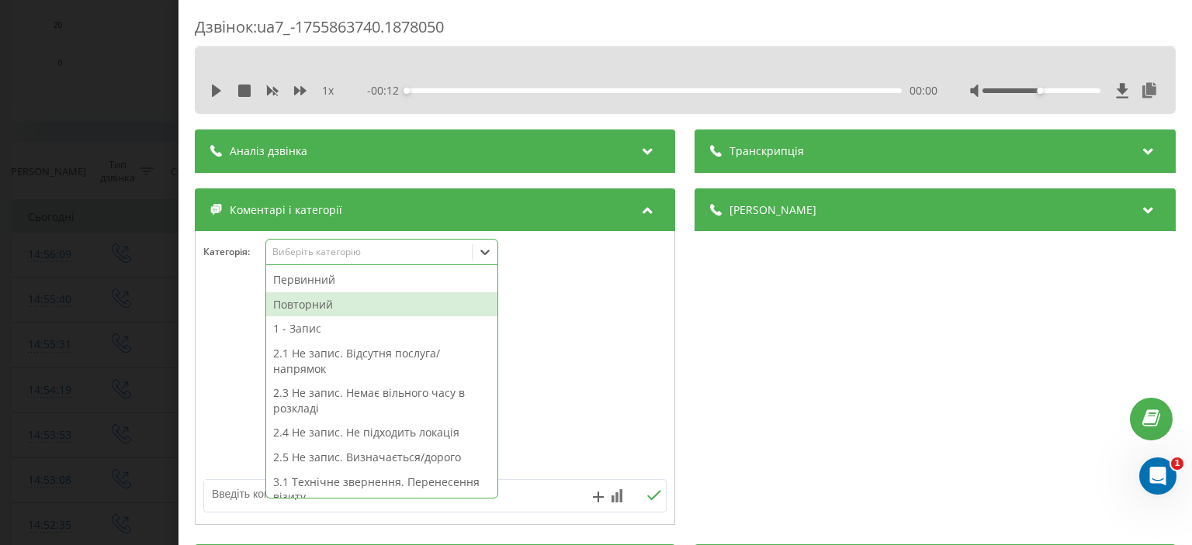
click at [346, 300] on div "Повторний" at bounding box center [381, 304] width 231 height 25
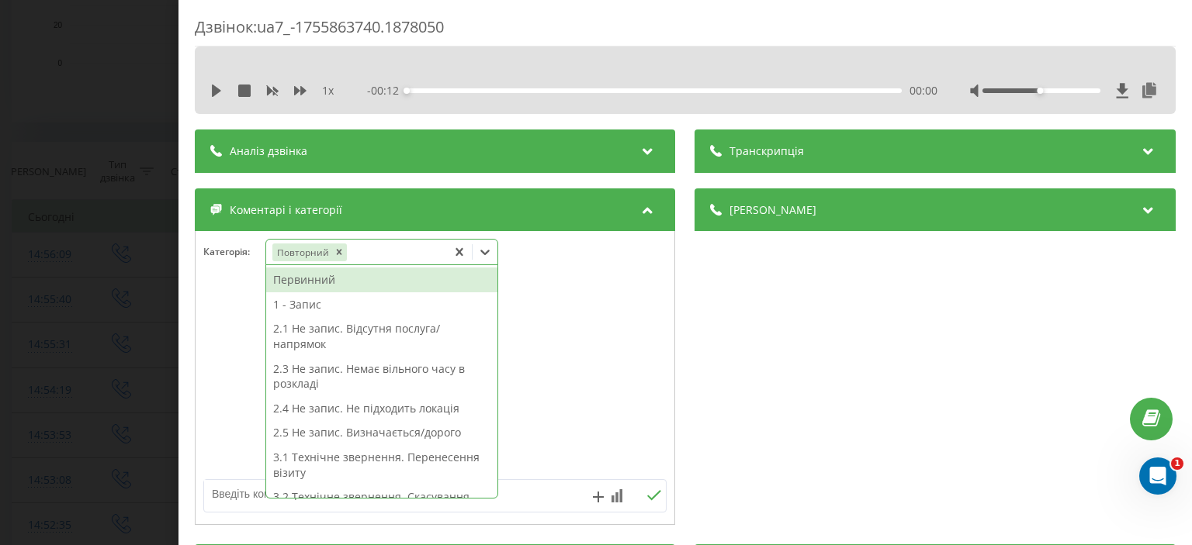
click at [239, 503] on textarea at bounding box center [388, 494] width 369 height 28
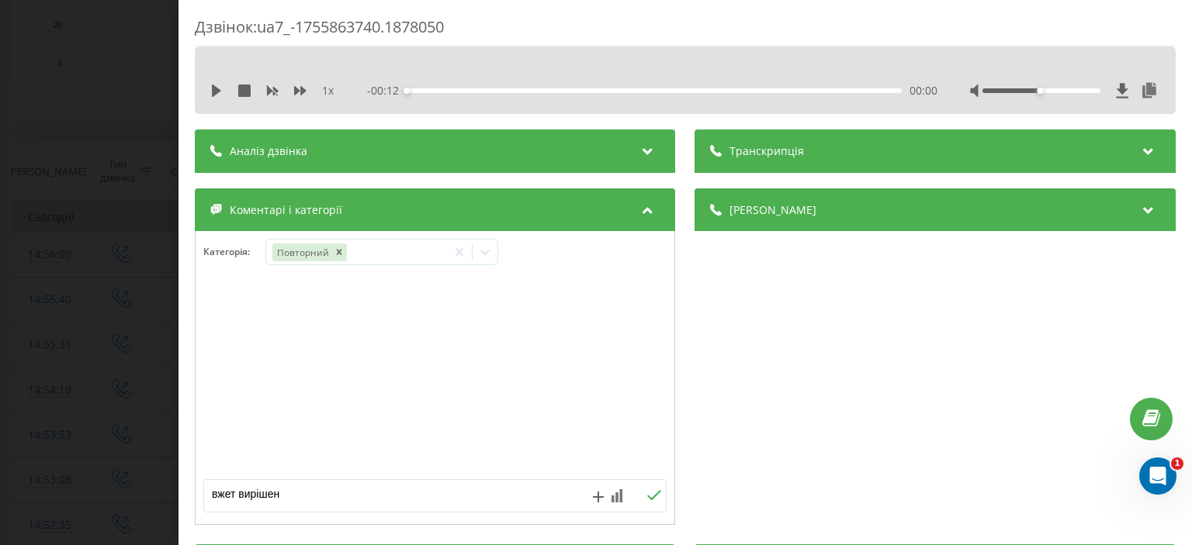
type textarea "вжет вирішено"
click at [652, 493] on icon at bounding box center [655, 495] width 14 height 10
click at [134, 192] on div "Дзвінок : ua7_-1755863740.1878050 1 x - 00:12 00:00 00:00 Транскрипція Для AI-а…" at bounding box center [596, 272] width 1192 height 545
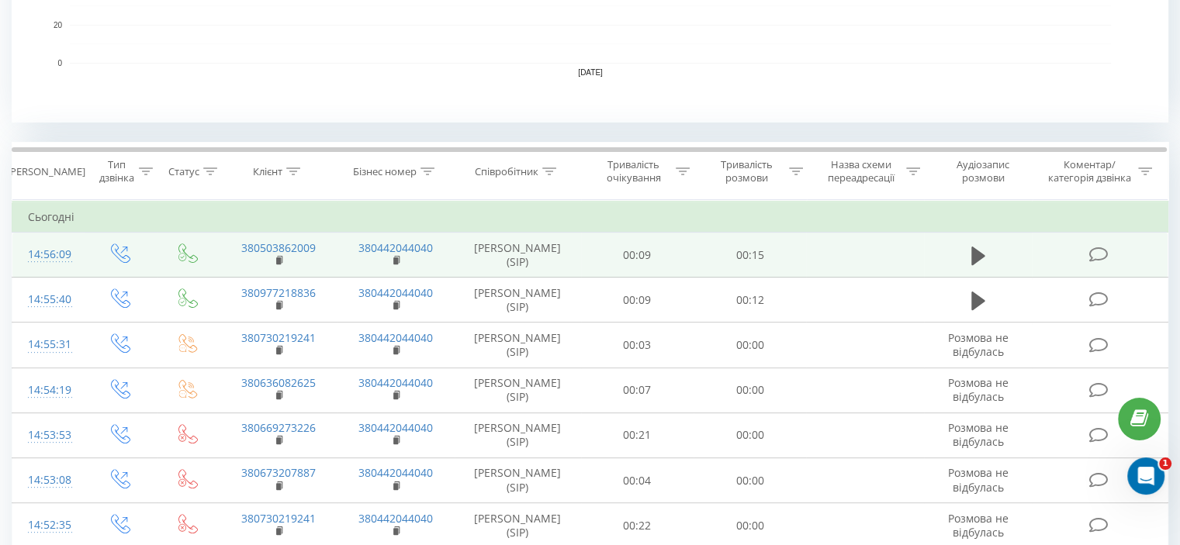
click at [1092, 261] on icon at bounding box center [1097, 255] width 19 height 16
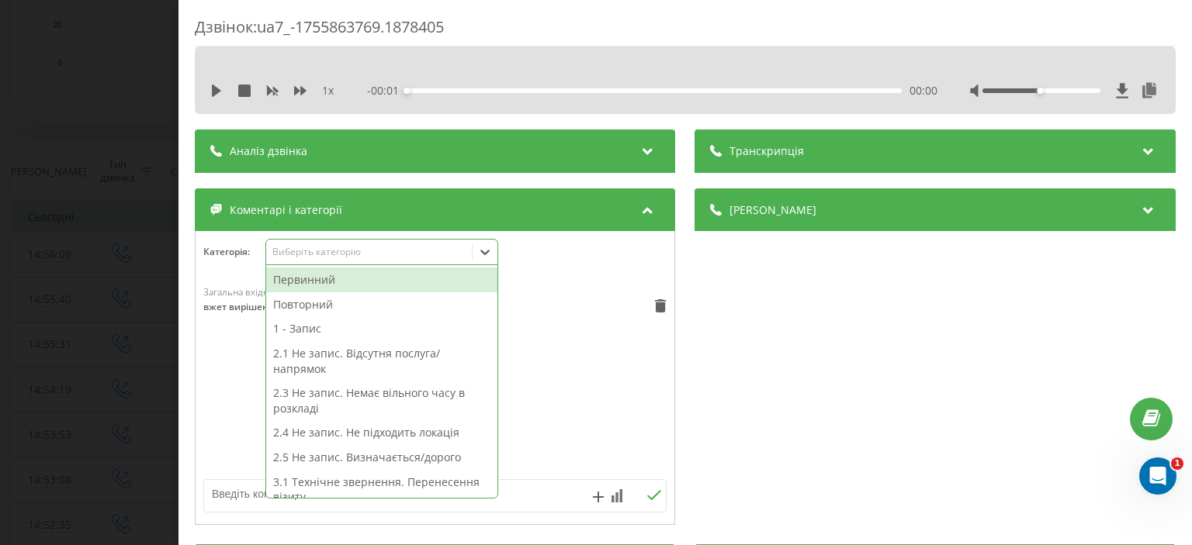
click at [326, 253] on div "Виберіть категорію" at bounding box center [369, 252] width 194 height 12
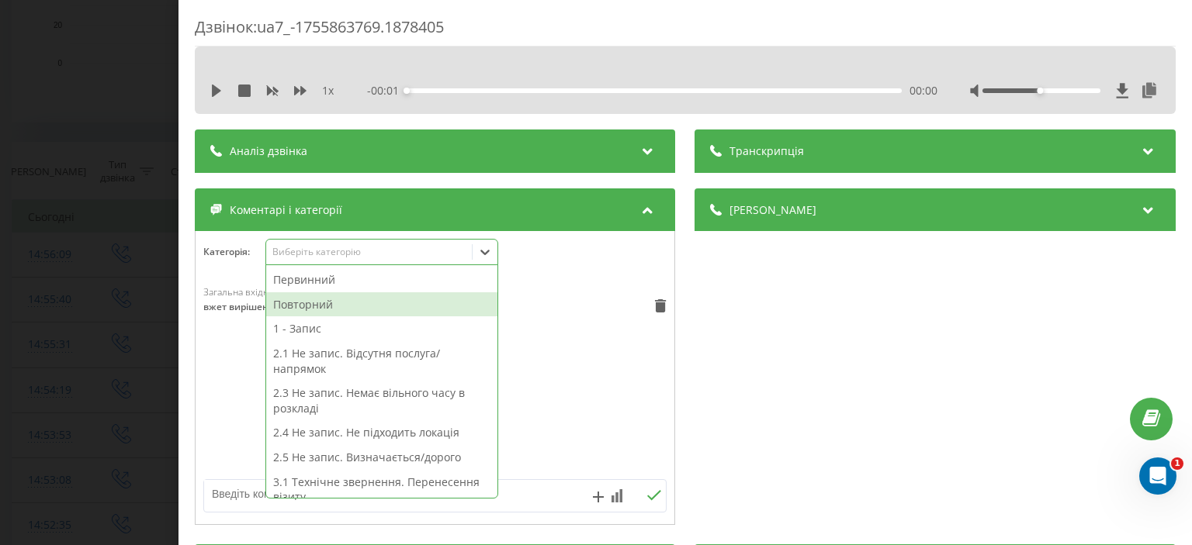
click at [324, 306] on div "Повторний" at bounding box center [381, 304] width 231 height 25
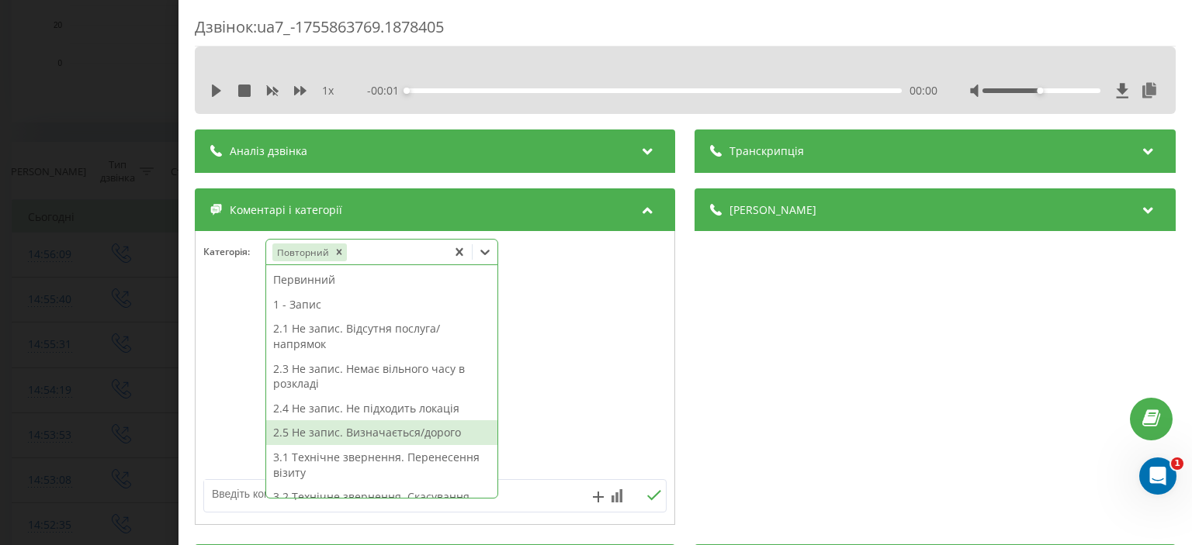
click at [242, 499] on textarea at bounding box center [388, 494] width 369 height 28
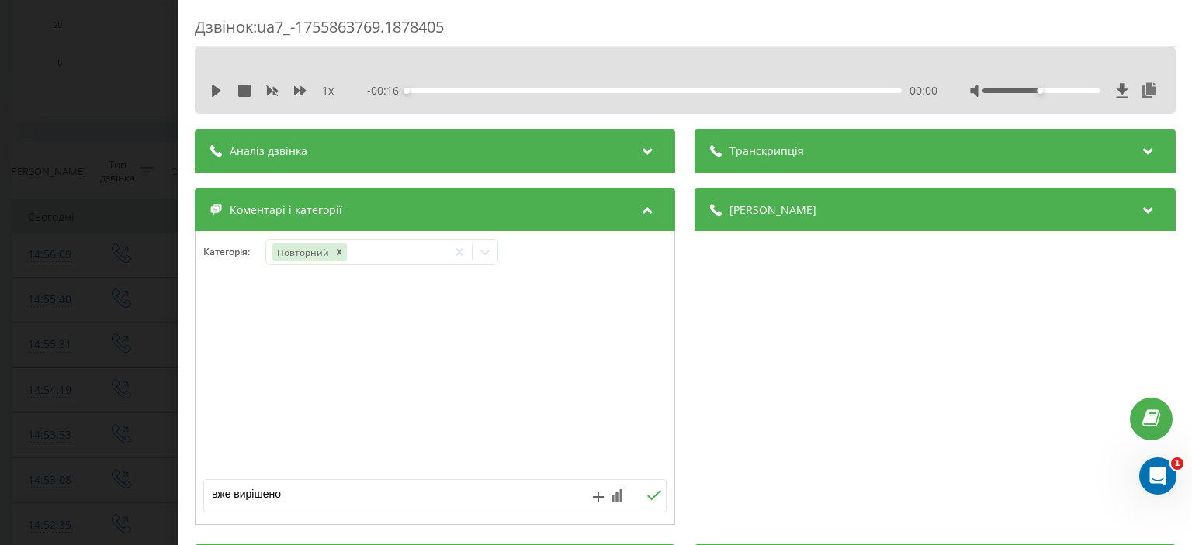
type textarea "вже вирішено"
click at [651, 492] on icon at bounding box center [654, 495] width 15 height 11
click at [93, 161] on div "Дзвінок : ua7_-1755863769.1878405 1 x - 00:16 00:00 00:00 Транскрипція Для AI-а…" at bounding box center [596, 272] width 1192 height 545
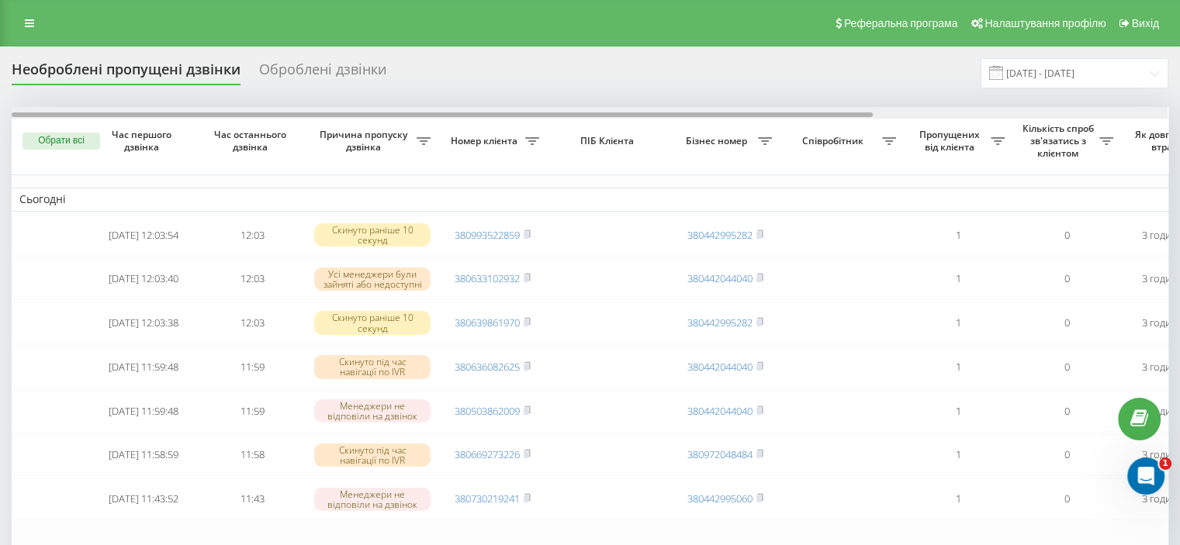
click at [1157, 108] on div at bounding box center [590, 113] width 1156 height 12
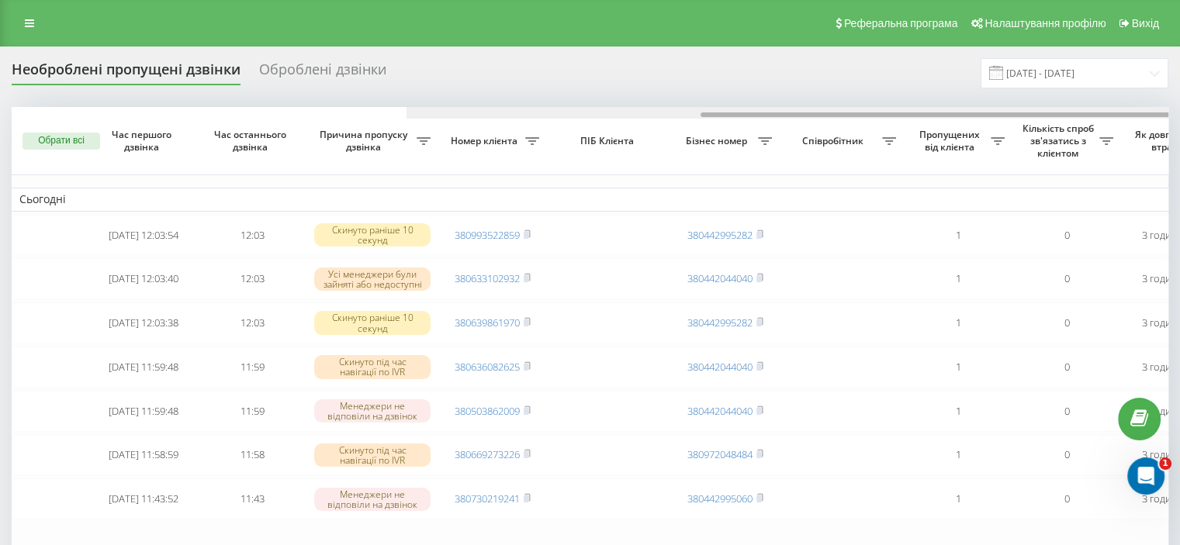
scroll to position [0, 394]
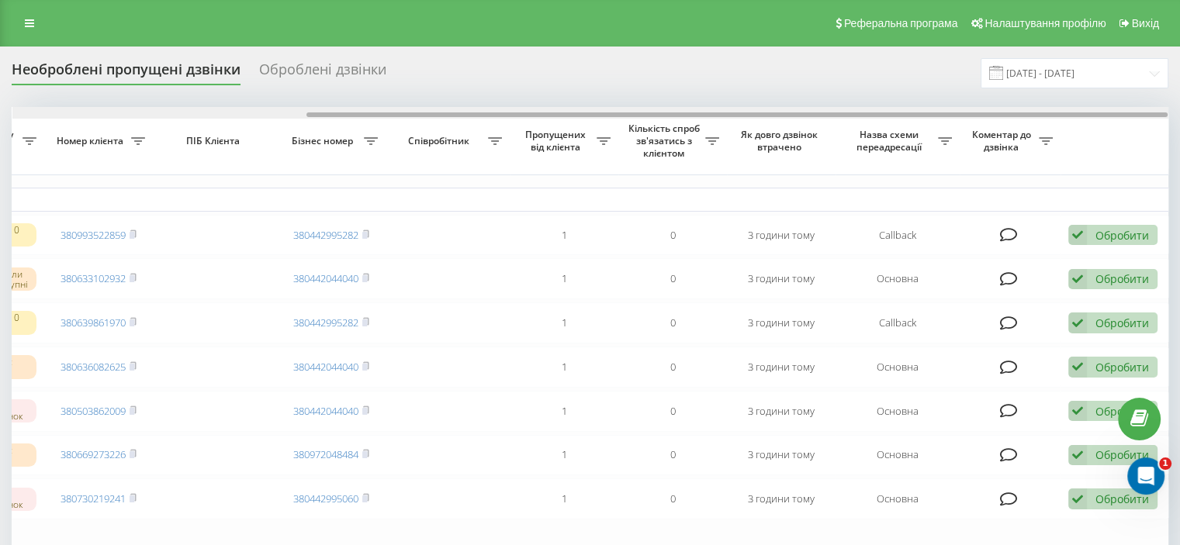
click at [16, 111] on div at bounding box center [590, 113] width 1156 height 12
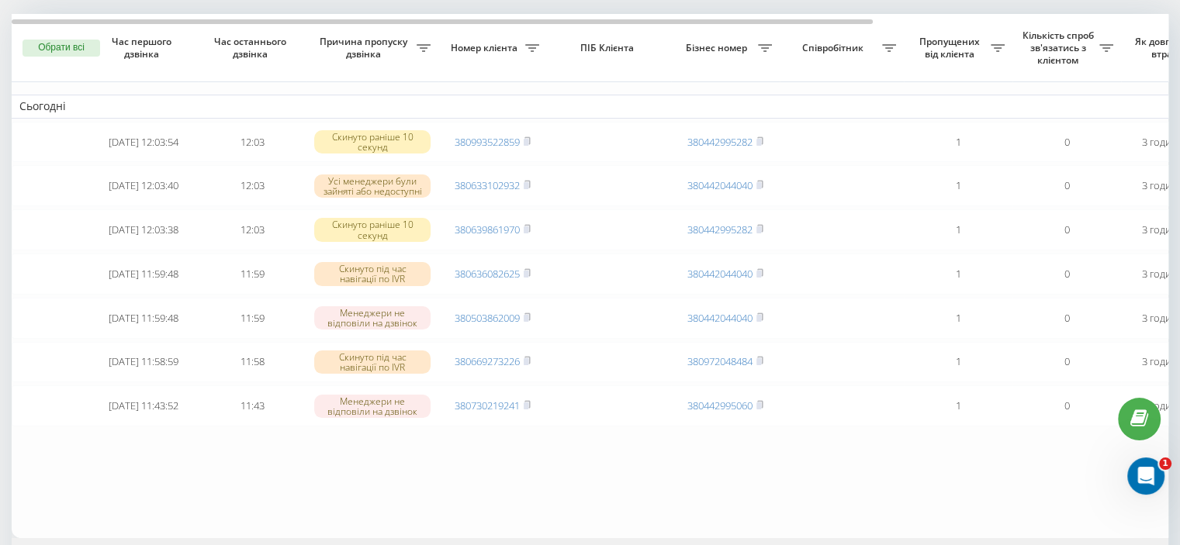
scroll to position [78, 0]
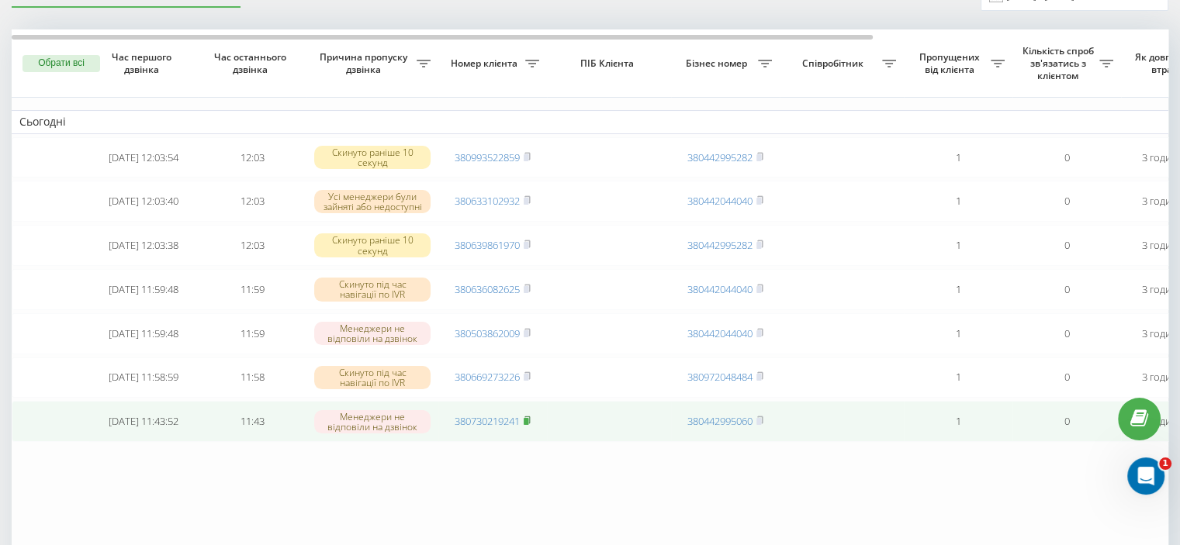
click at [531, 425] on icon at bounding box center [527, 420] width 7 height 9
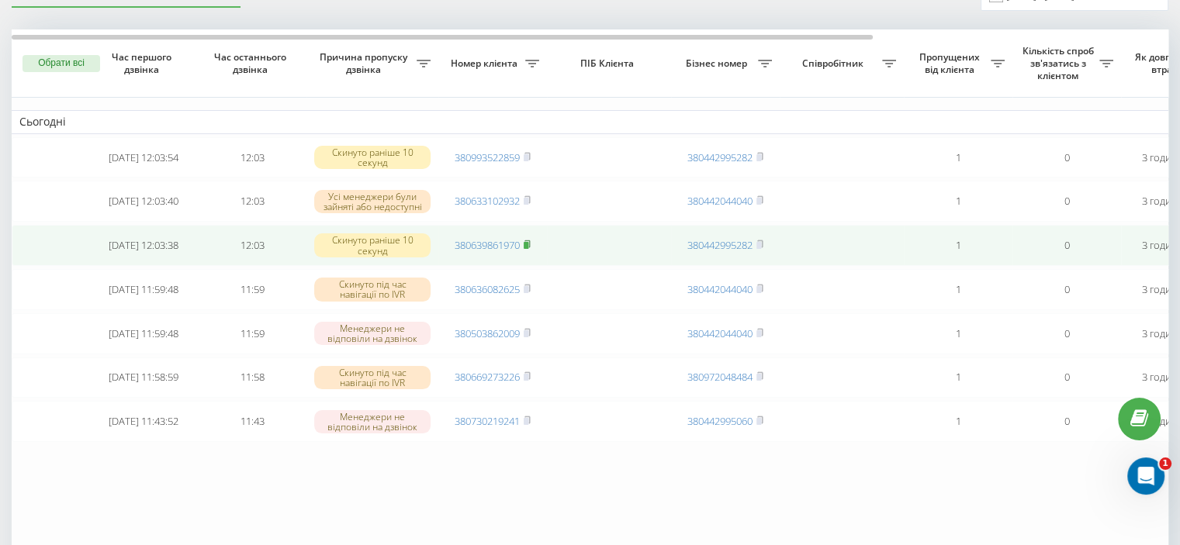
click at [528, 247] on rect at bounding box center [526, 245] width 5 height 7
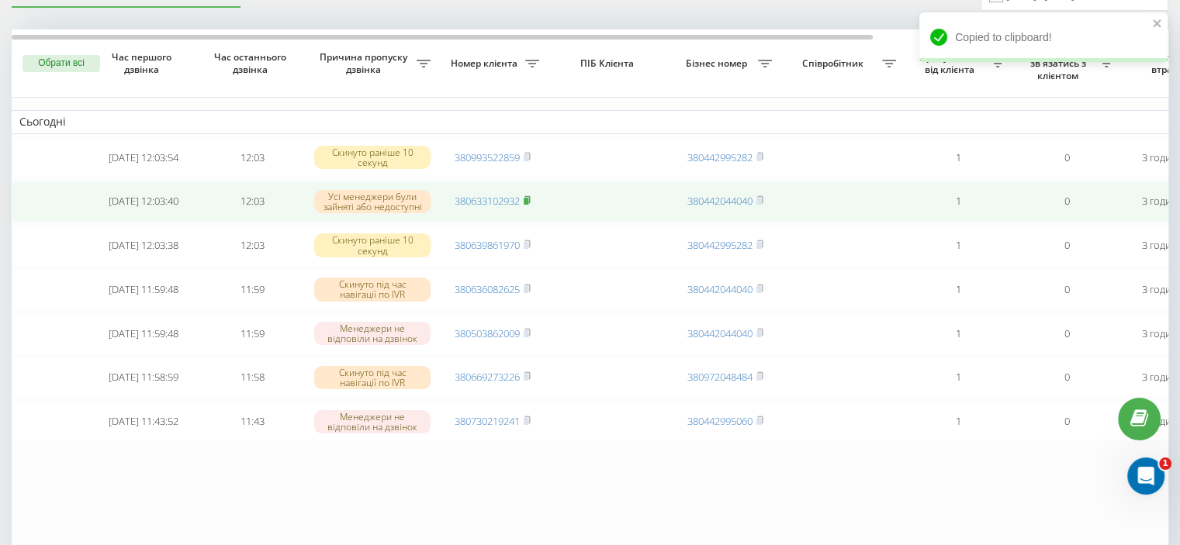
click at [528, 202] on rect at bounding box center [526, 201] width 5 height 7
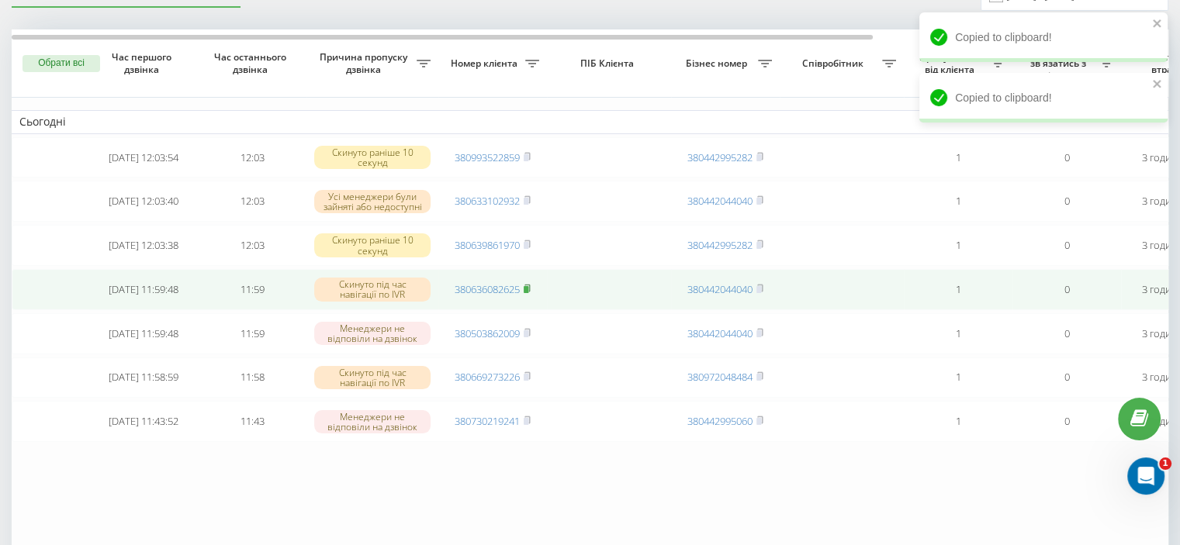
click at [531, 293] on icon at bounding box center [527, 288] width 7 height 9
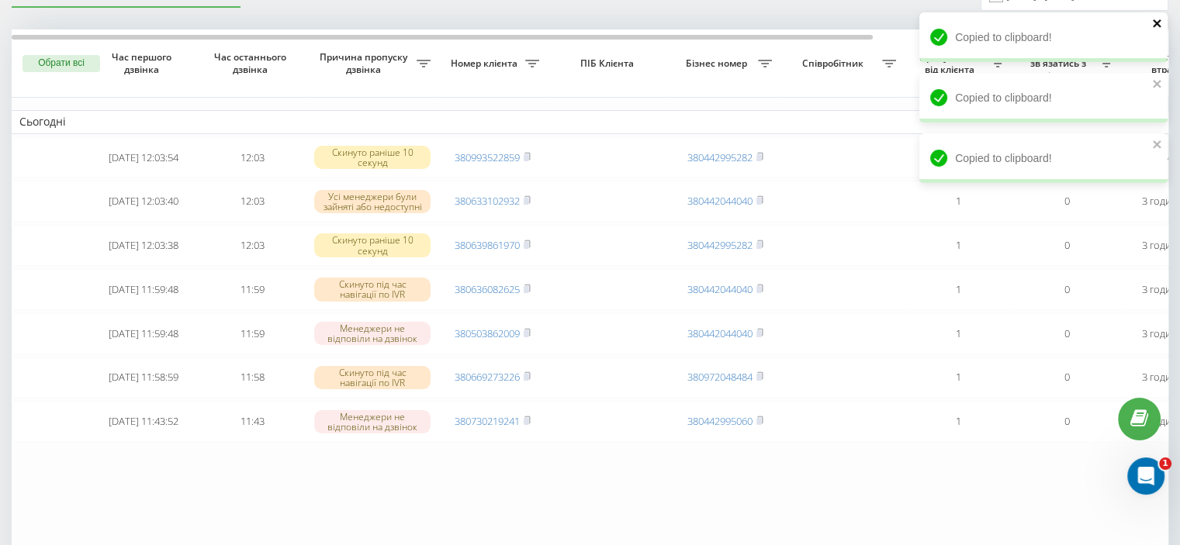
click at [1158, 21] on icon "close" at bounding box center [1157, 23] width 8 height 8
click at [1154, 62] on div "Copied to clipboard!" at bounding box center [1043, 37] width 248 height 50
click at [1157, 86] on icon "close" at bounding box center [1157, 84] width 11 height 12
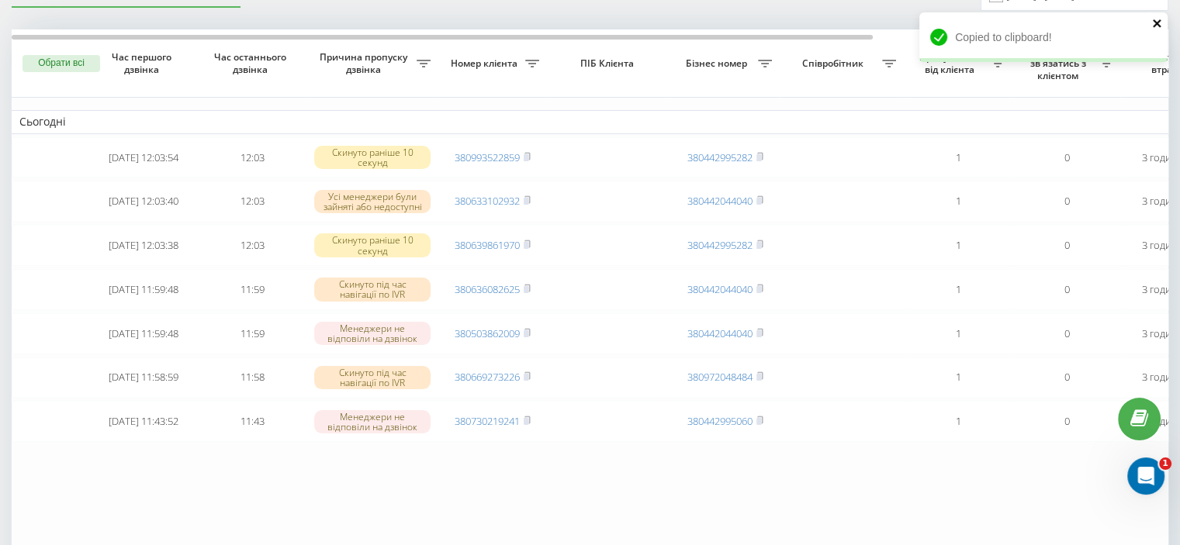
click at [1153, 27] on icon "close" at bounding box center [1157, 23] width 11 height 12
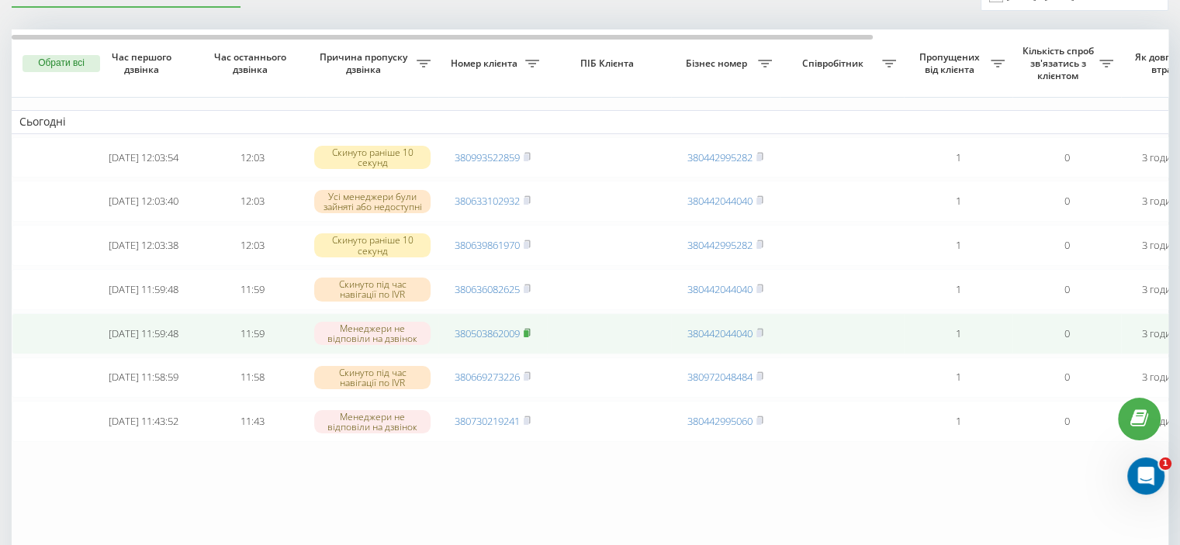
click at [528, 337] on rect at bounding box center [526, 333] width 5 height 7
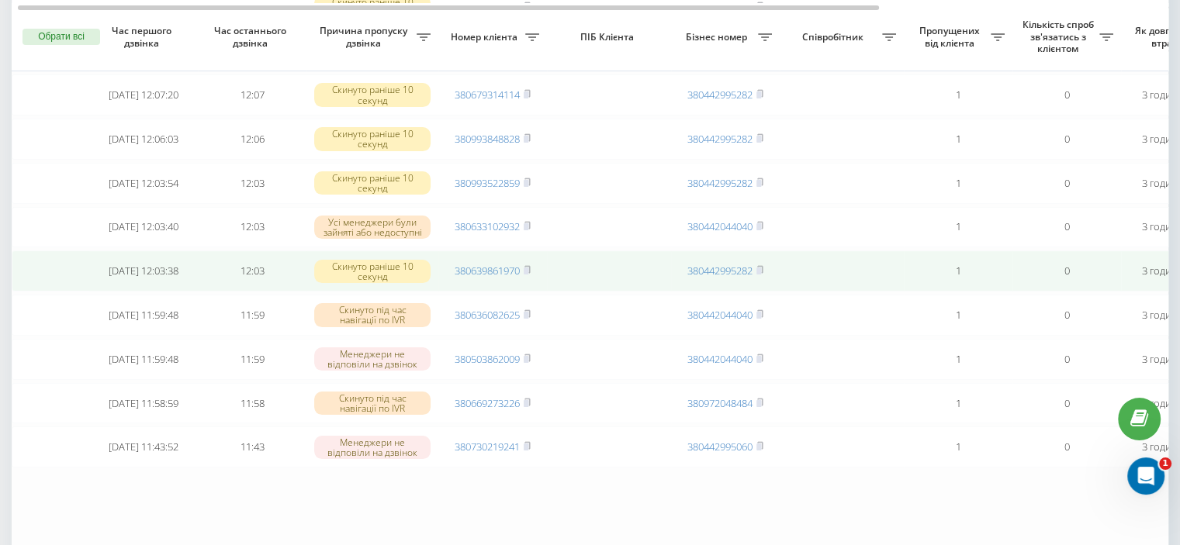
scroll to position [233, 0]
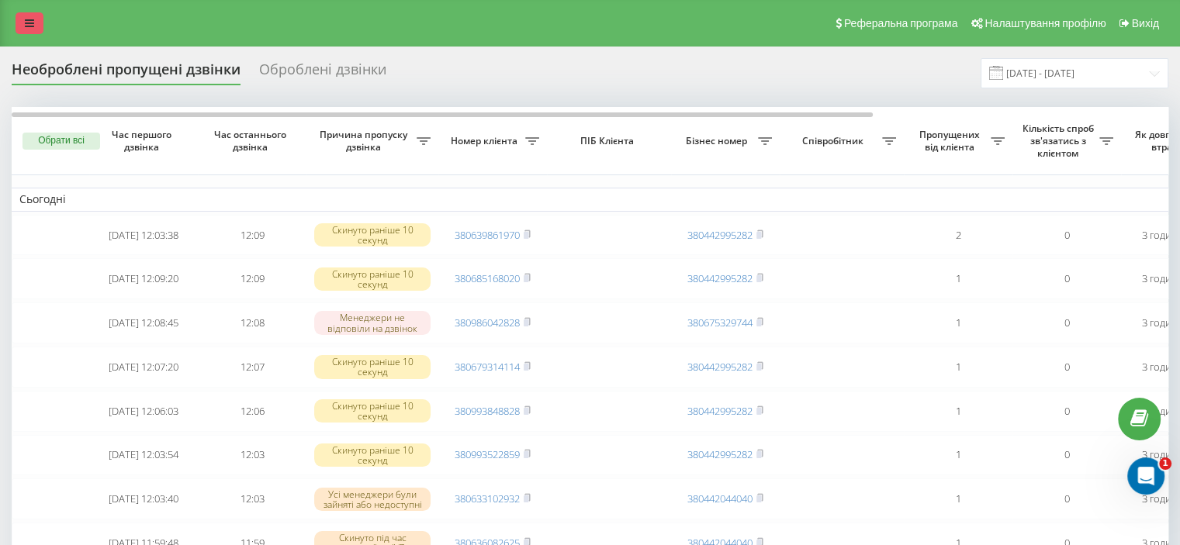
click at [30, 22] on icon at bounding box center [29, 23] width 9 height 11
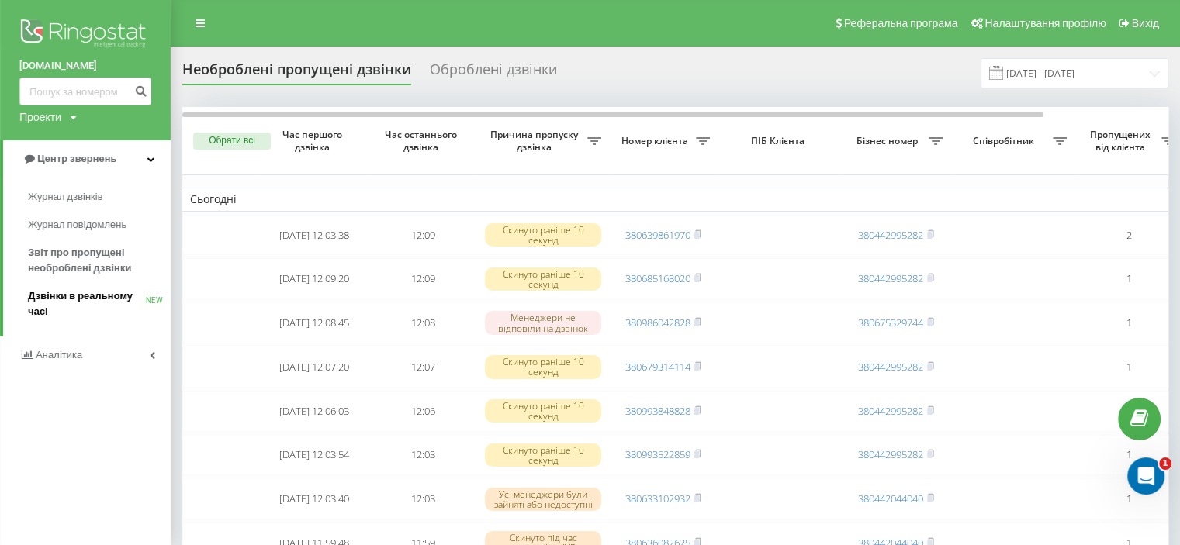
click at [65, 296] on span "Дзвінки в реальному часі" at bounding box center [87, 304] width 118 height 31
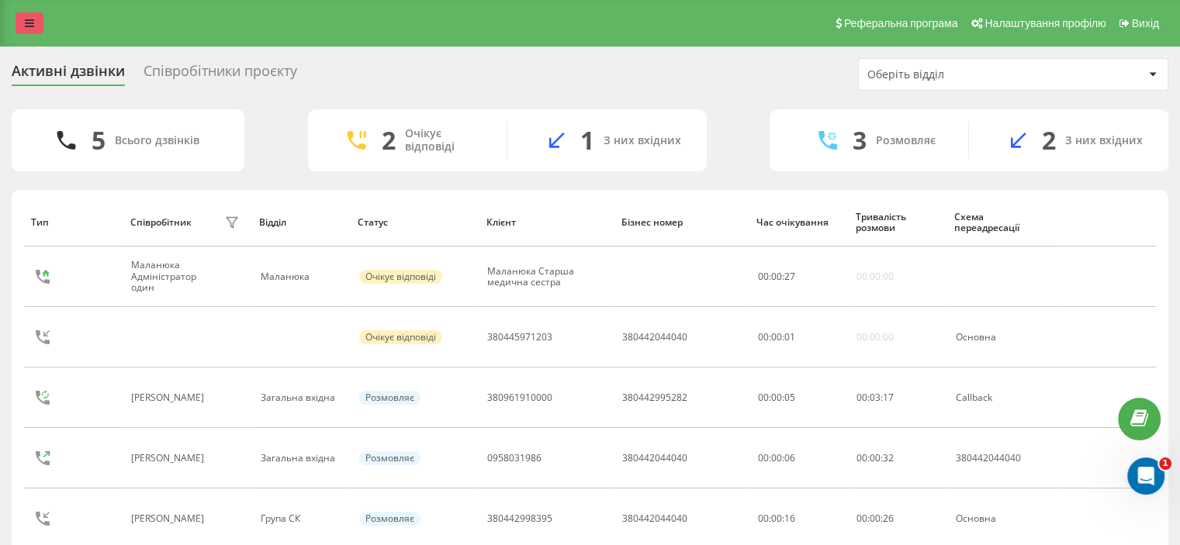
click at [26, 19] on icon at bounding box center [29, 23] width 9 height 11
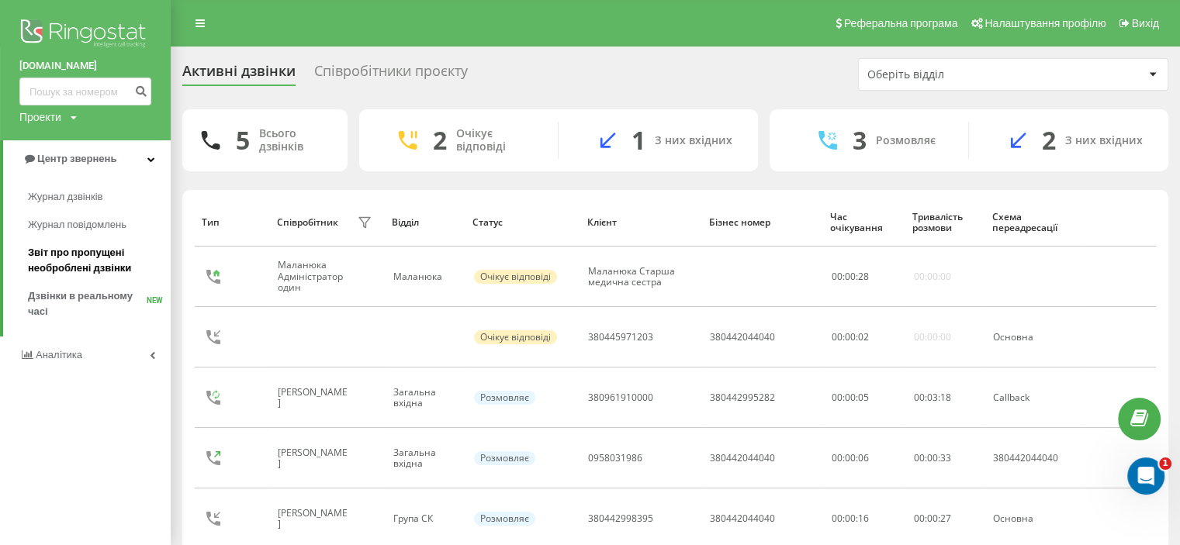
click at [59, 261] on span "Звіт про пропущені необроблені дзвінки" at bounding box center [95, 260] width 135 height 31
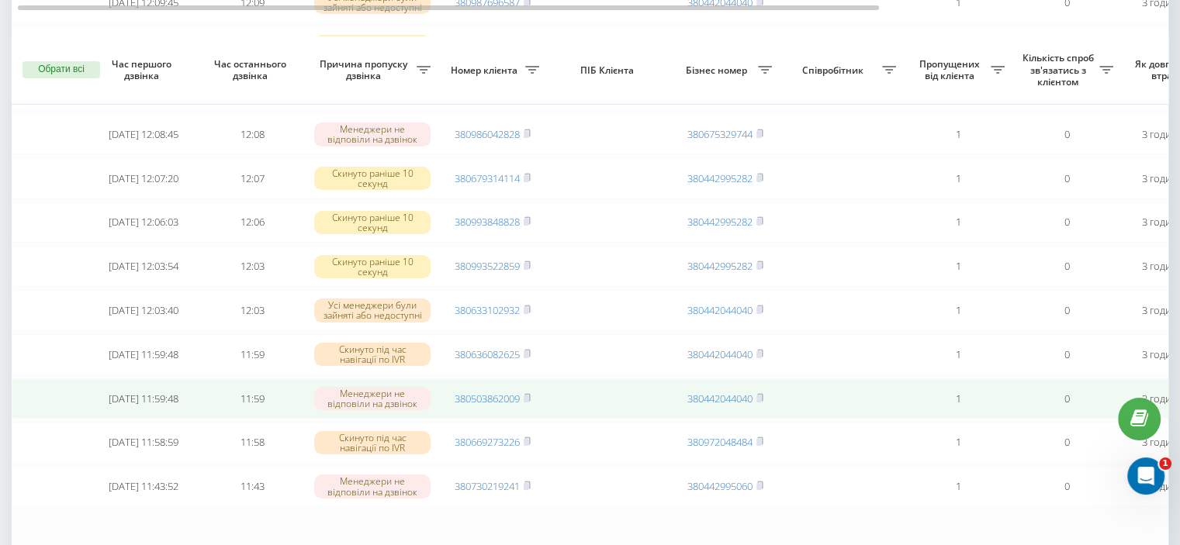
scroll to position [310, 0]
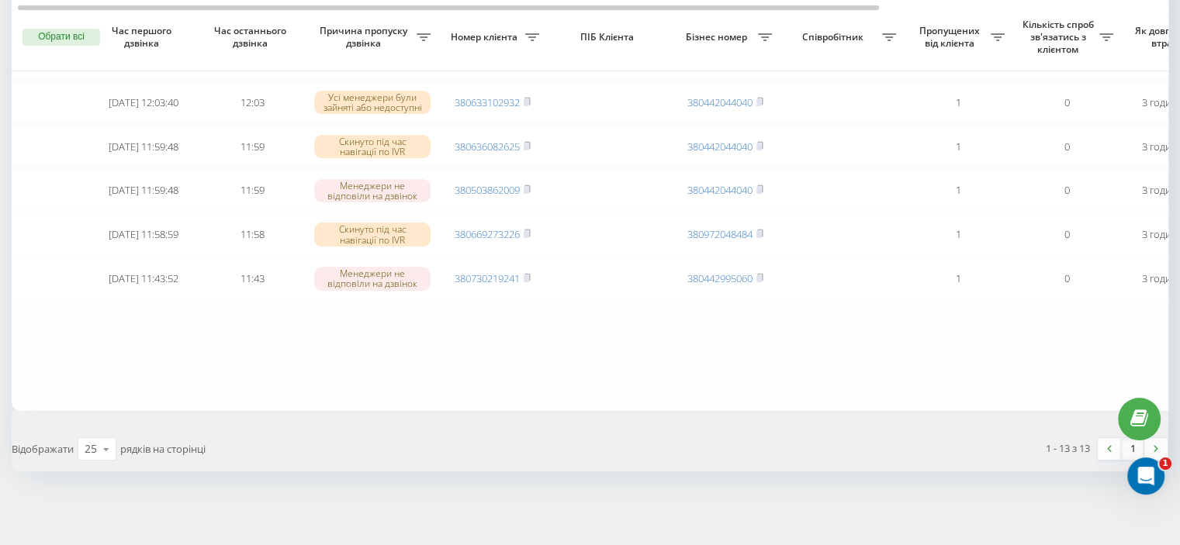
scroll to position [514, 0]
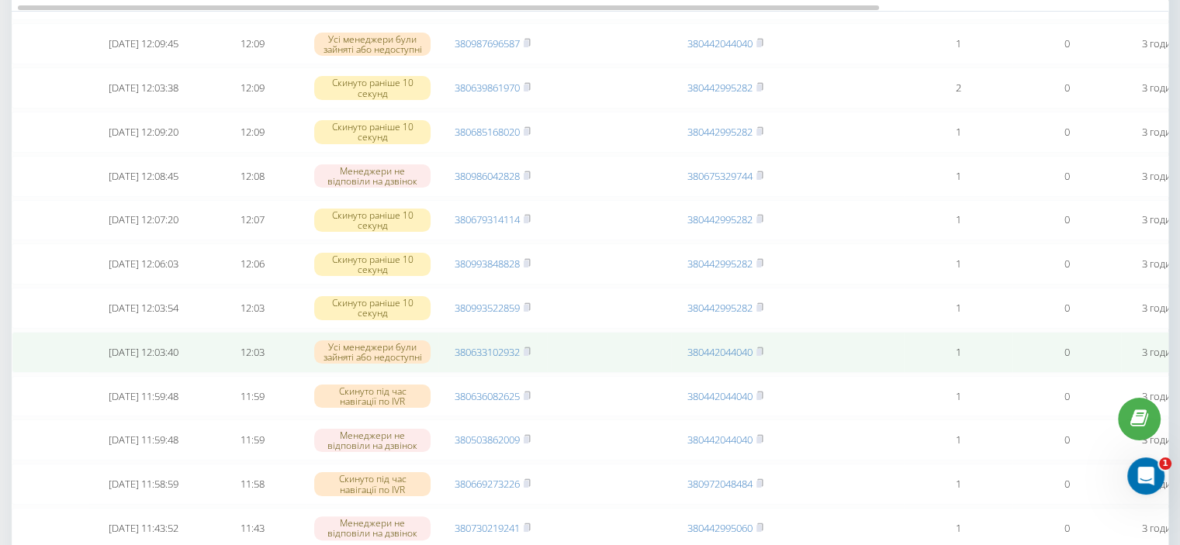
scroll to position [388, 0]
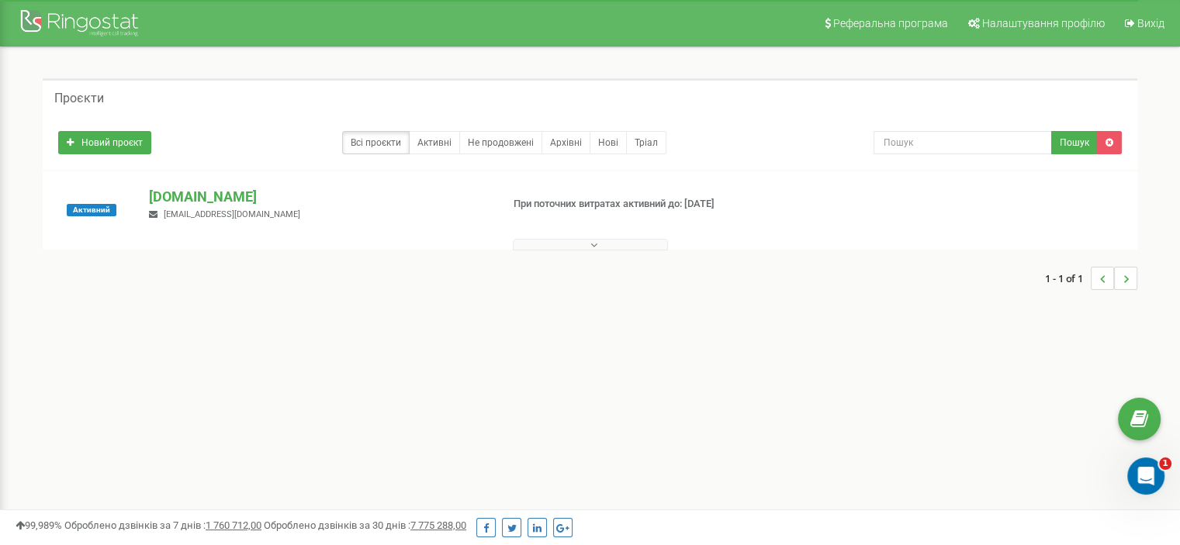
click at [554, 244] on button at bounding box center [590, 245] width 155 height 12
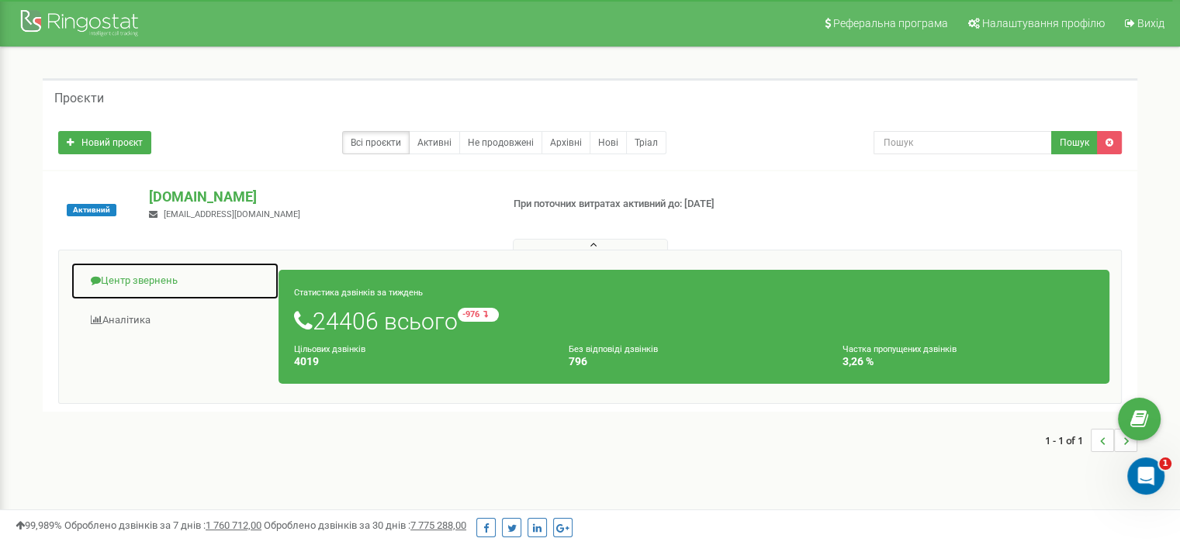
click at [143, 276] on link "Центр звернень" at bounding box center [175, 281] width 209 height 38
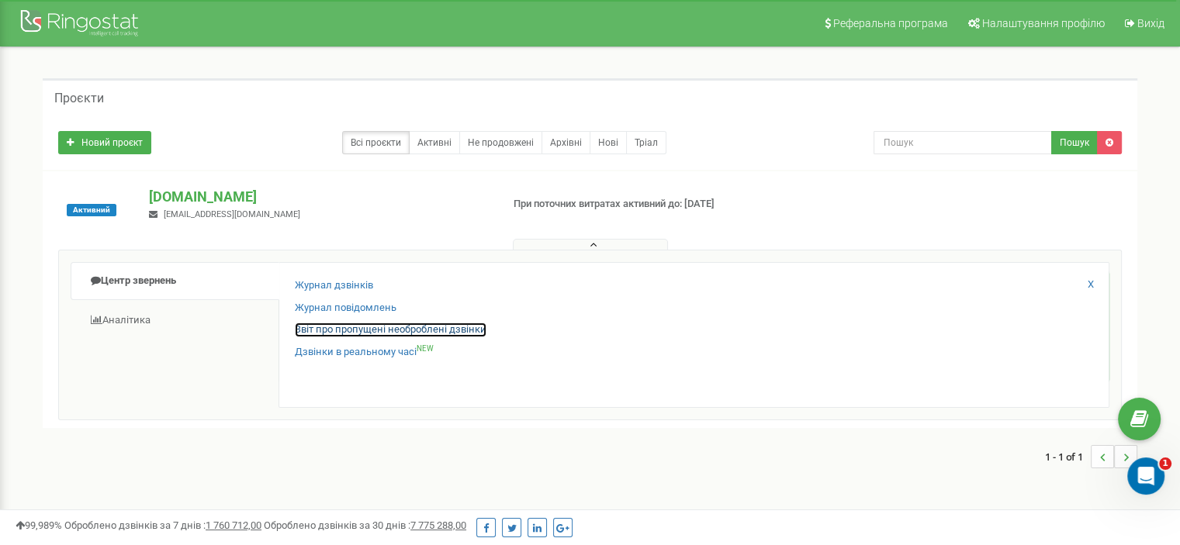
click at [323, 331] on link "Звіт про пропущені необроблені дзвінки" at bounding box center [391, 330] width 192 height 15
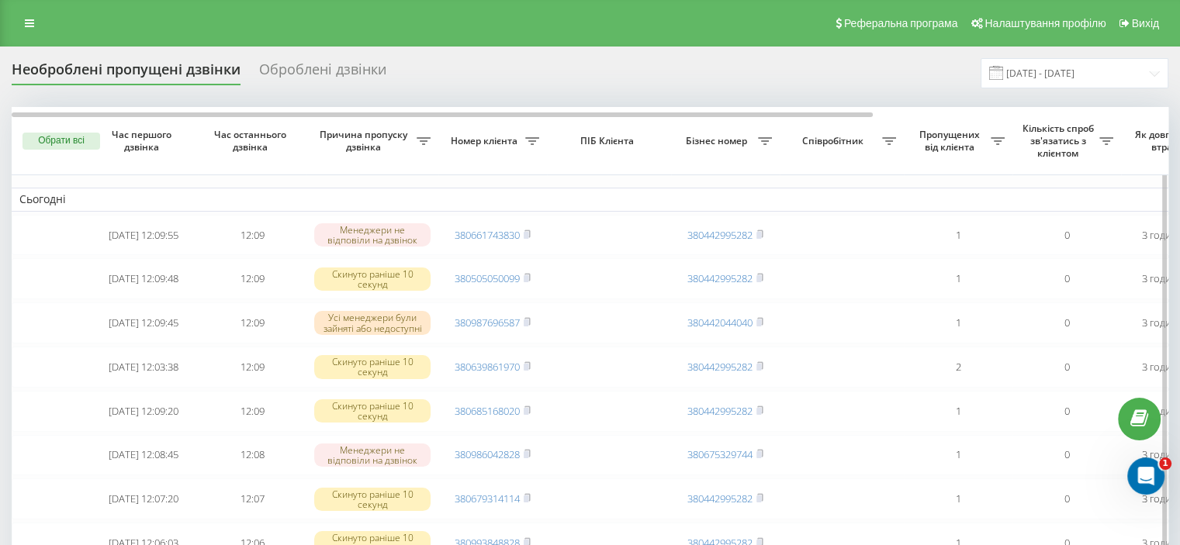
click at [1160, 107] on th "Як довго дзвінок втрачено" at bounding box center [1175, 141] width 109 height 68
click at [1163, 102] on div "Необроблені пропущені дзвінки Оброблені дзвінки 22.07.2025 - 22.08.2025 Обрати …" at bounding box center [590, 529] width 1157 height 943
click at [1148, 112] on th "Як довго дзвінок втрачено" at bounding box center [1175, 141] width 109 height 68
click at [1161, 110] on th "Як довго дзвінок втрачено" at bounding box center [1175, 141] width 109 height 68
click at [1159, 111] on th "Як довго дзвінок втрачено" at bounding box center [1175, 141] width 109 height 68
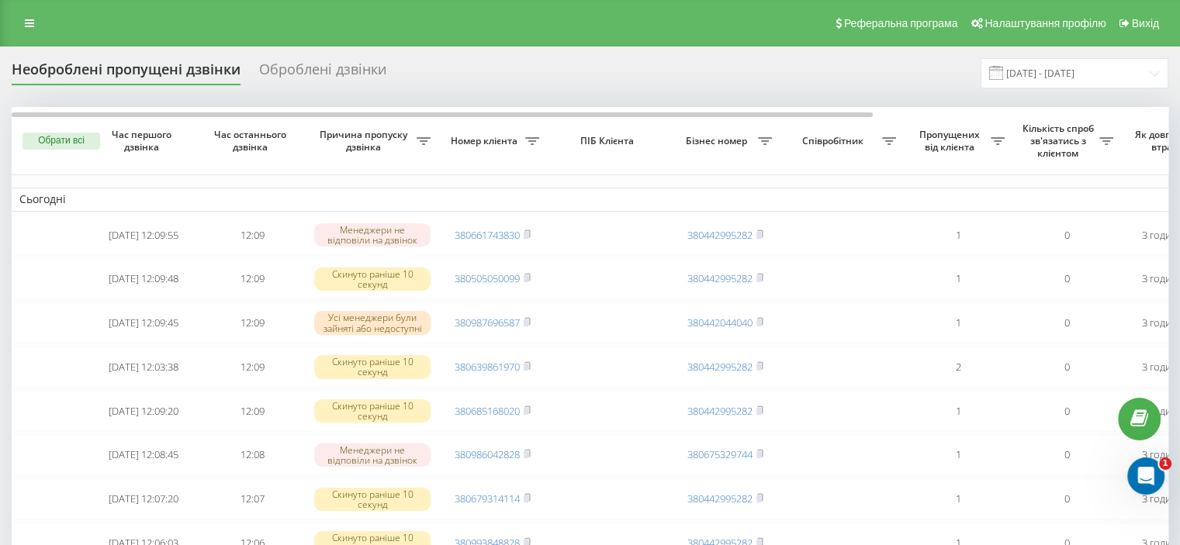
click at [1157, 95] on div "Необроблені пропущені дзвінки Оброблені дзвінки 22.07.2025 - 22.08.2025 Обрати …" at bounding box center [590, 529] width 1157 height 943
click at [888, 119] on th "Співробітник" at bounding box center [842, 141] width 124 height 68
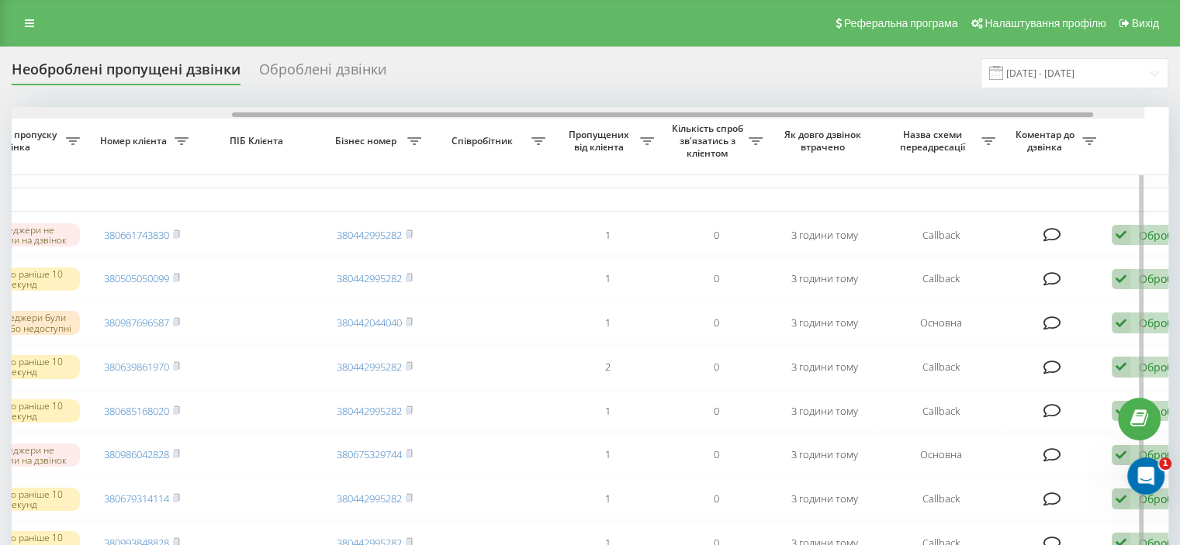
scroll to position [0, 394]
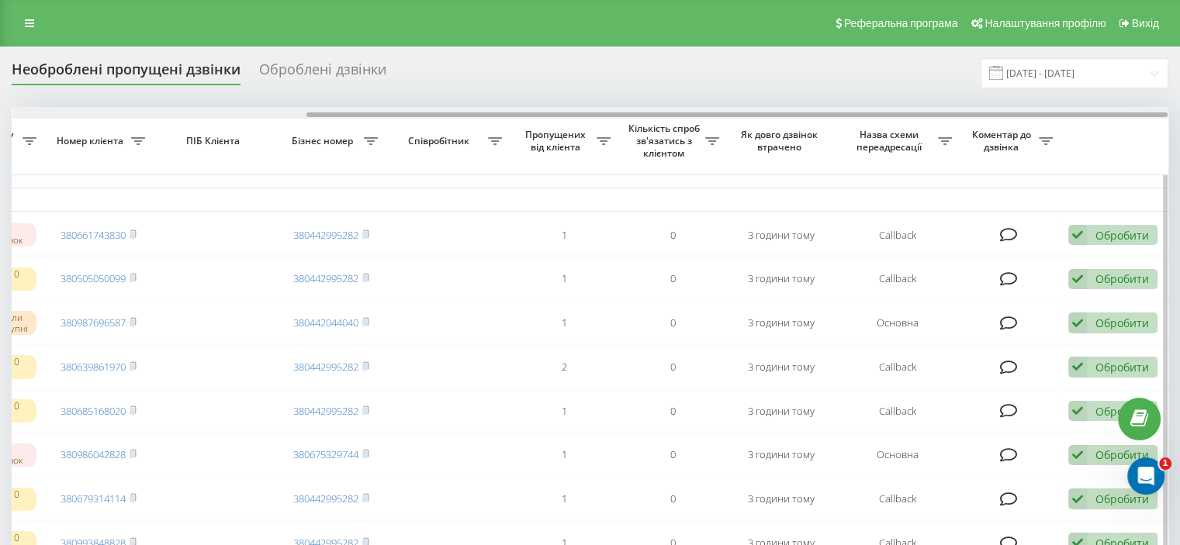
drag, startPoint x: 859, startPoint y: 112, endPoint x: 1162, endPoint y: 116, distance: 303.3
click at [1162, 116] on div at bounding box center [736, 114] width 861 height 5
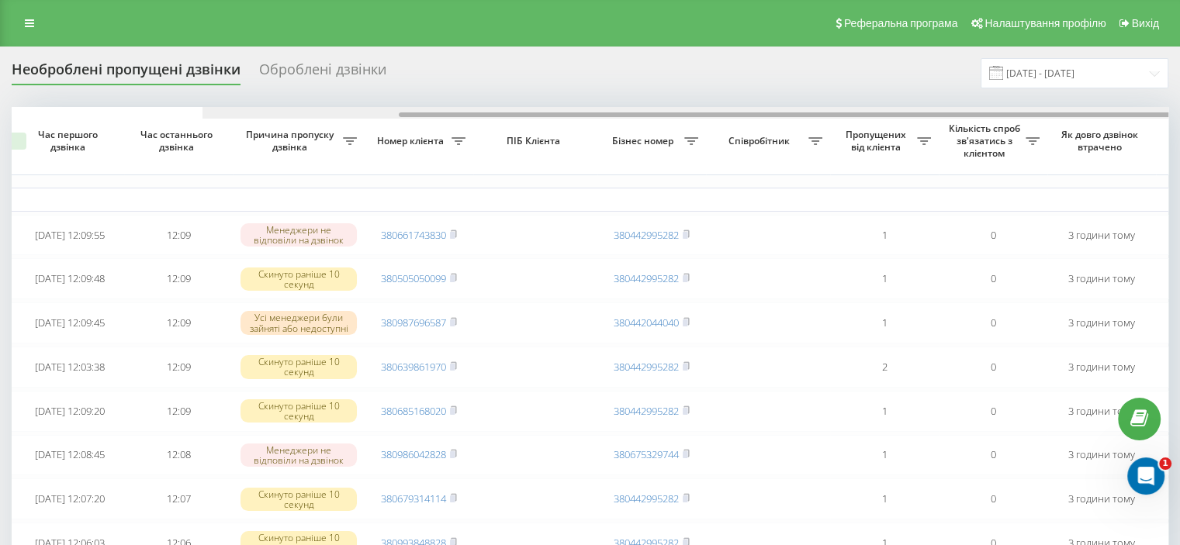
scroll to position [0, 13]
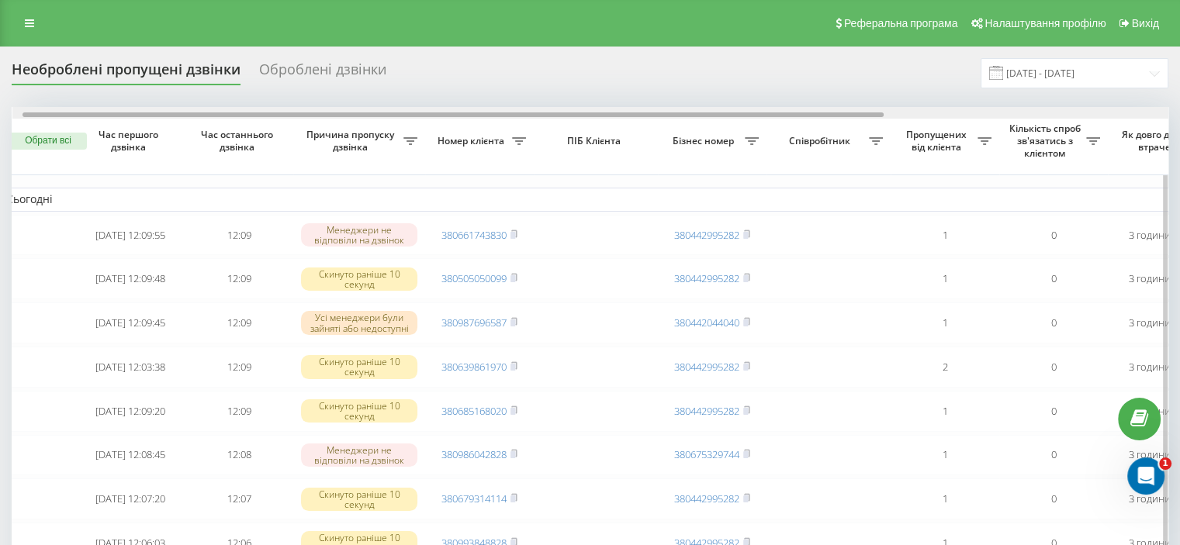
drag, startPoint x: 808, startPoint y: 112, endPoint x: 524, endPoint y: 134, distance: 284.8
click at [524, 134] on div "Обрати всі Час першого дзвінка Час останнього дзвінка Причина пропуску дзвінка …" at bounding box center [590, 523] width 1157 height 832
click at [1148, 109] on div at bounding box center [590, 113] width 1156 height 12
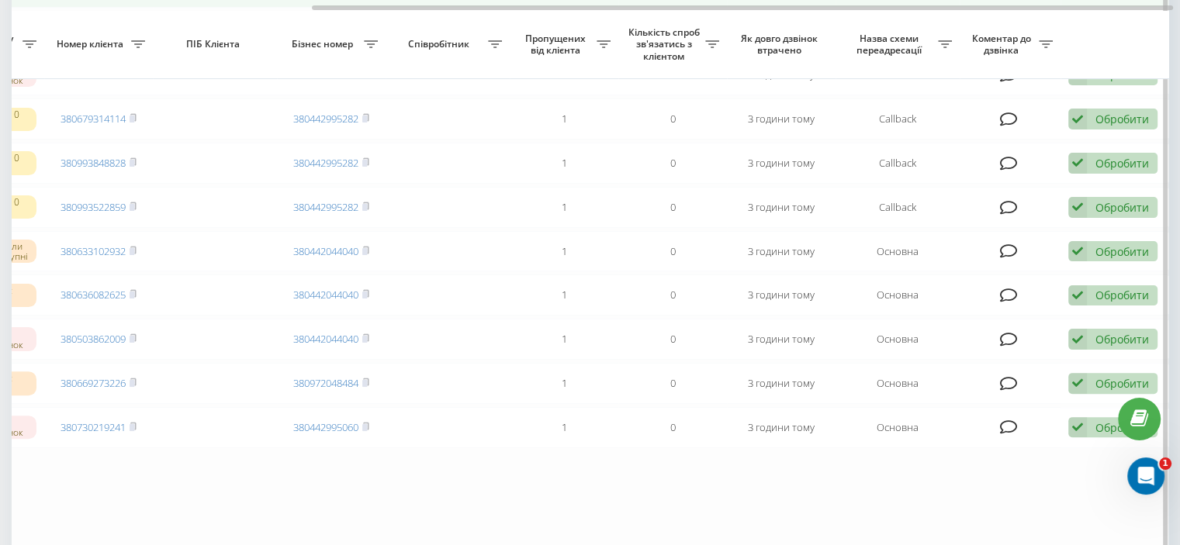
scroll to position [388, 0]
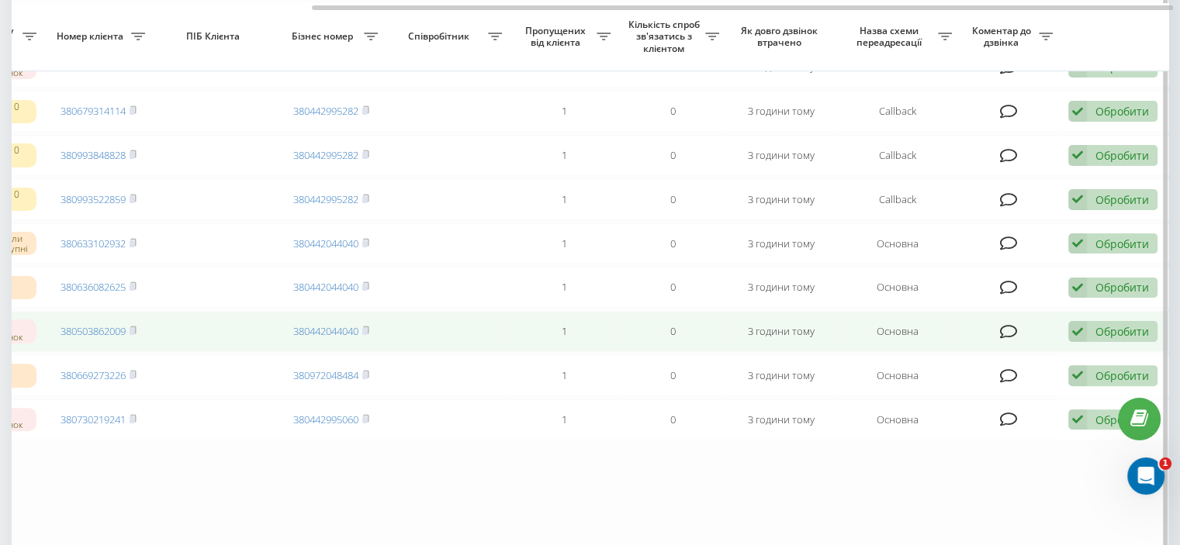
click at [1089, 342] on div "Обробити Не вдалося зв'язатися Зв'язався з клієнтом за допомогою іншого каналу …" at bounding box center [1112, 331] width 89 height 21
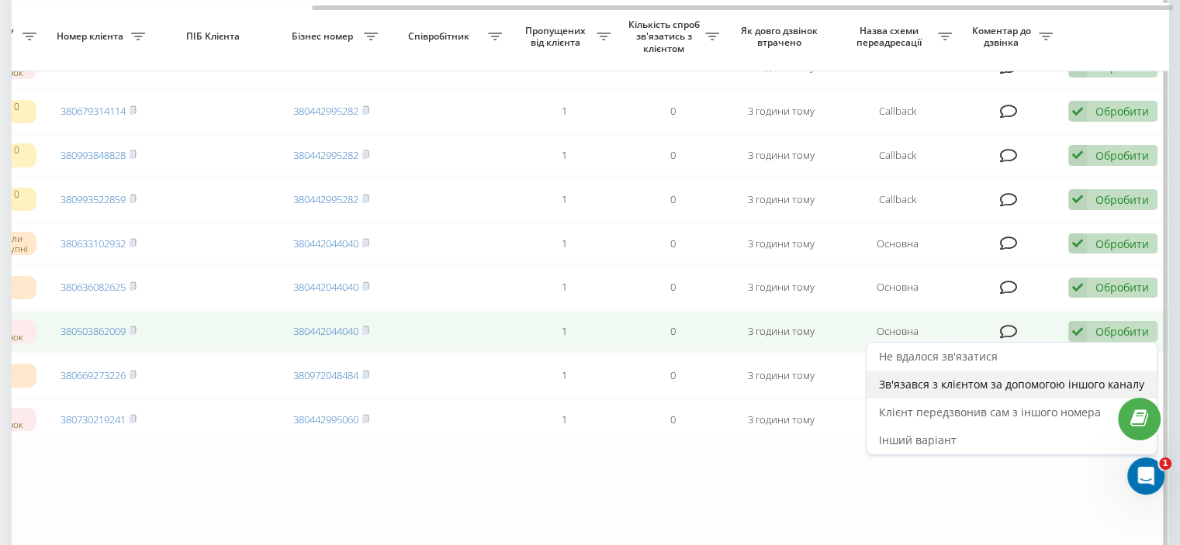
click at [897, 392] on span "Зв'язався з клієнтом за допомогою іншого каналу" at bounding box center [1011, 384] width 265 height 15
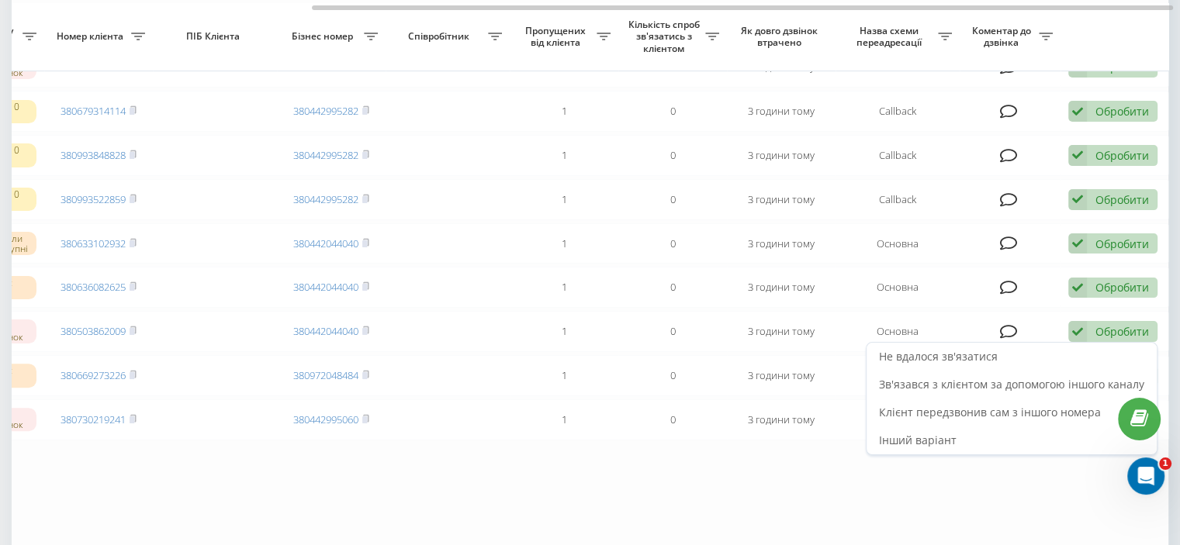
scroll to position [0, 0]
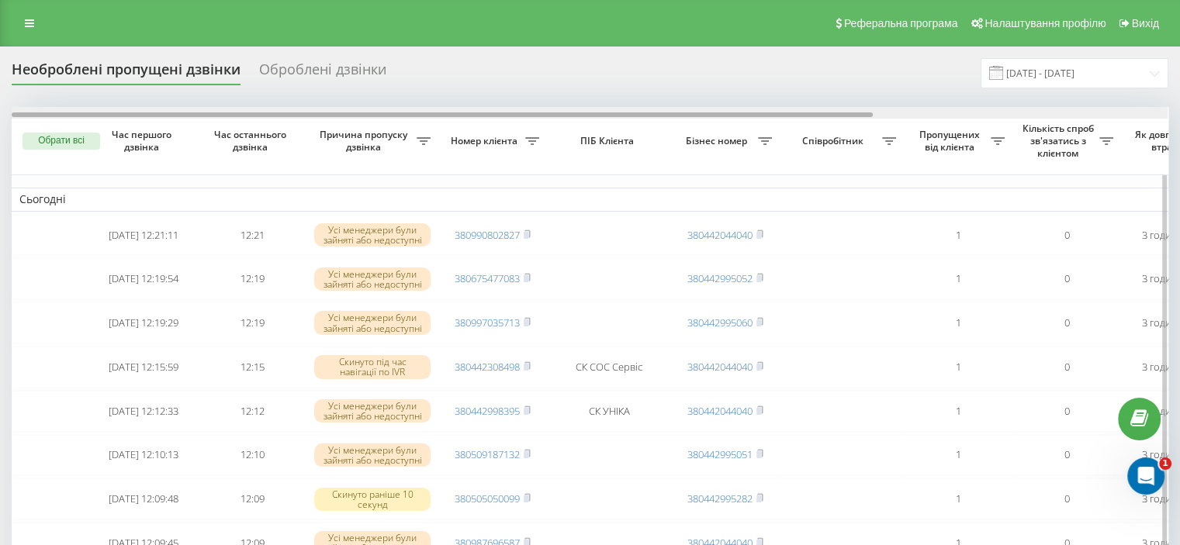
click at [1142, 112] on div at bounding box center [590, 113] width 1156 height 12
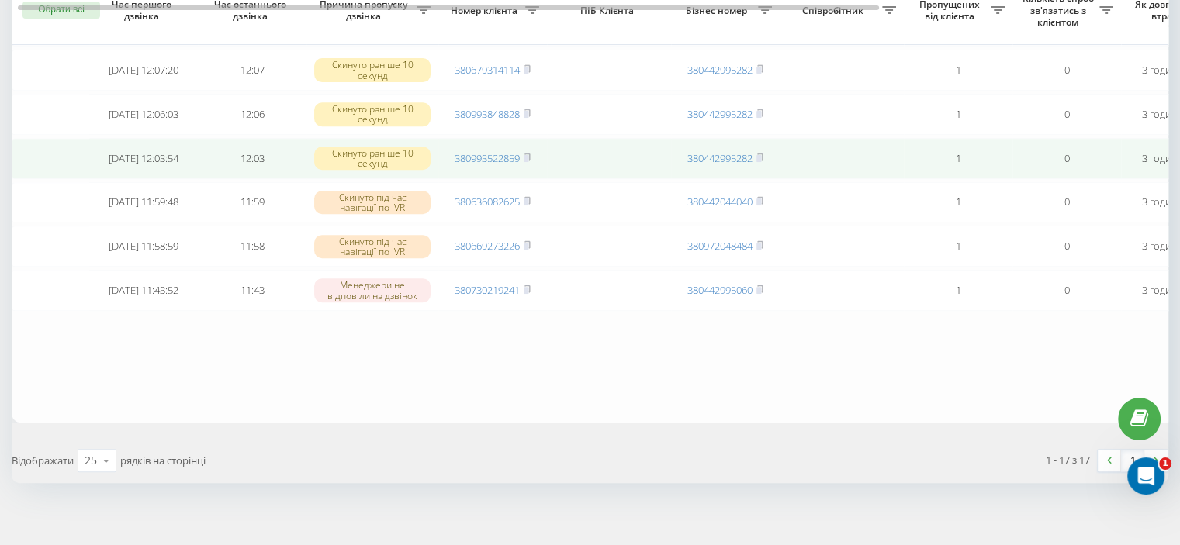
scroll to position [700, 0]
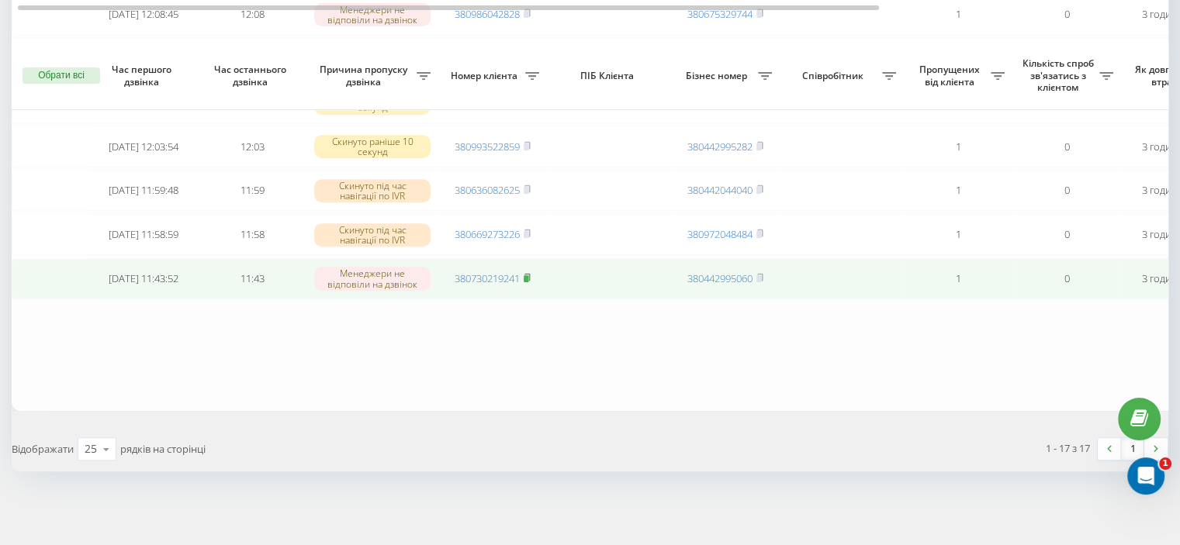
click at [528, 278] on rect at bounding box center [526, 278] width 5 height 7
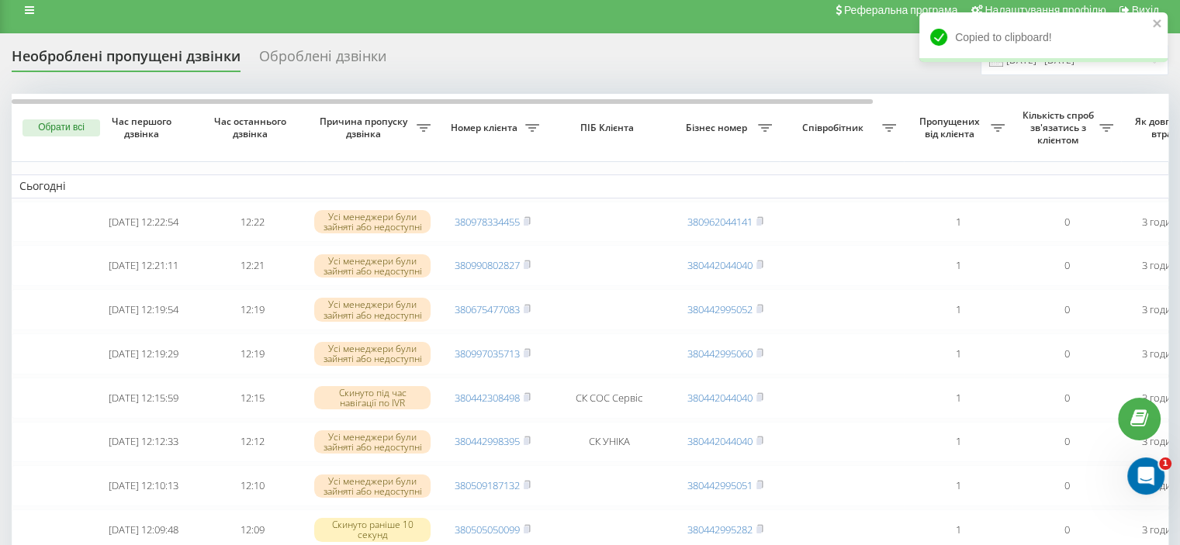
scroll to position [2, 0]
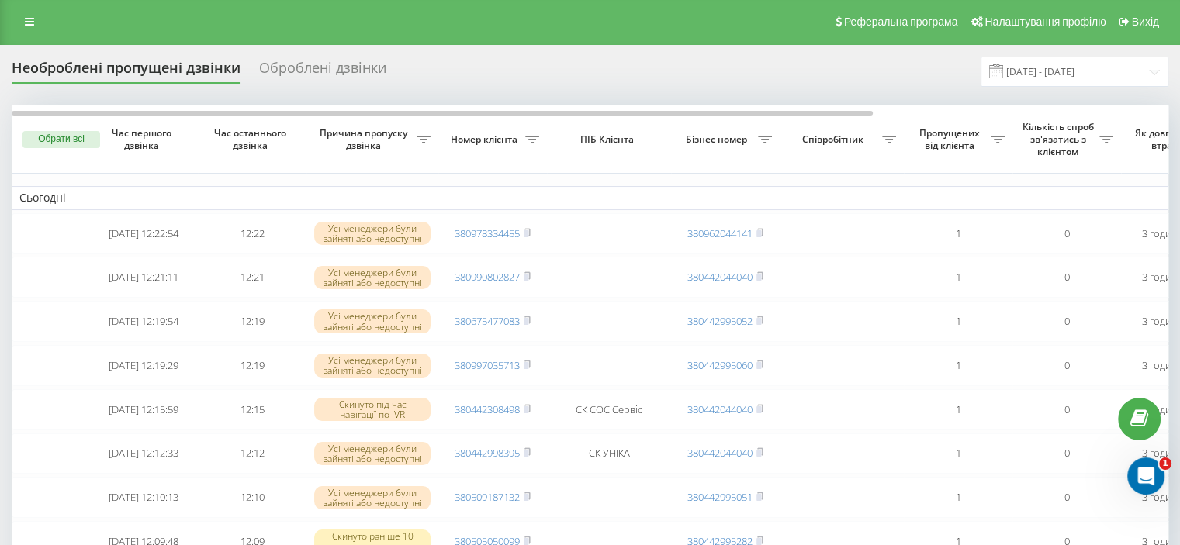
click at [1161, 108] on th "Як довго дзвінок втрачено" at bounding box center [1175, 140] width 109 height 68
click at [1154, 106] on th "Як довго дзвінок втрачено" at bounding box center [1175, 140] width 109 height 68
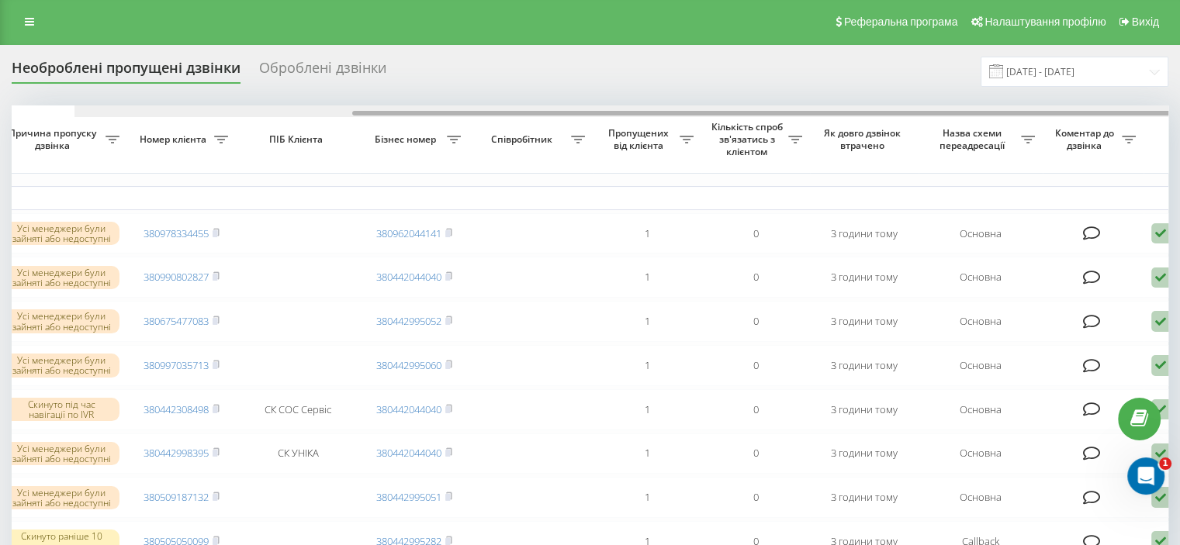
scroll to position [0, 375]
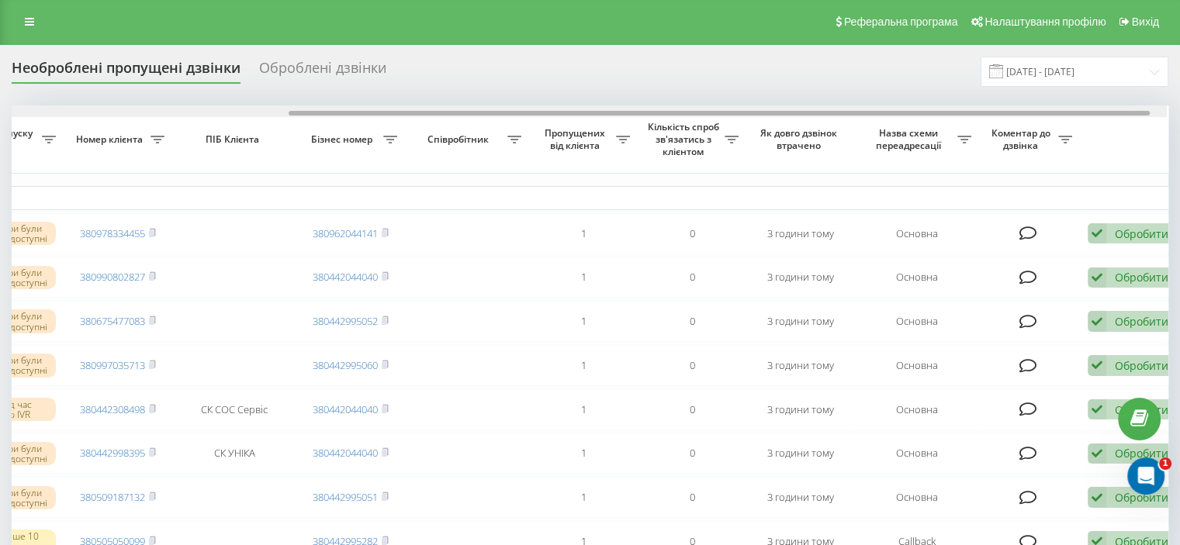
drag, startPoint x: 841, startPoint y: 114, endPoint x: 1120, endPoint y: 123, distance: 279.4
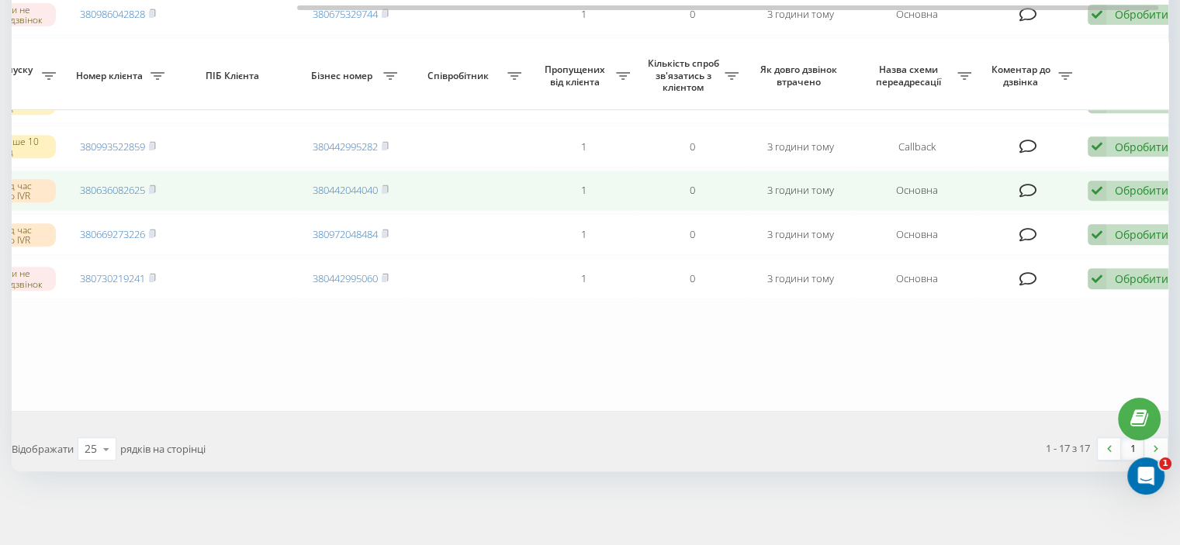
scroll to position [700, 0]
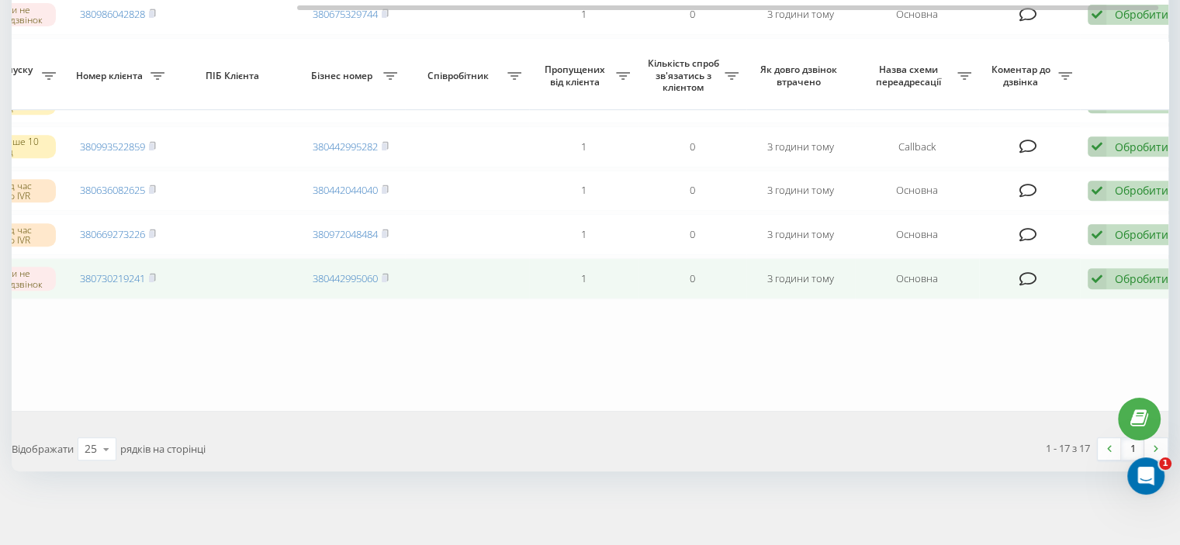
click at [1100, 277] on icon at bounding box center [1097, 278] width 19 height 21
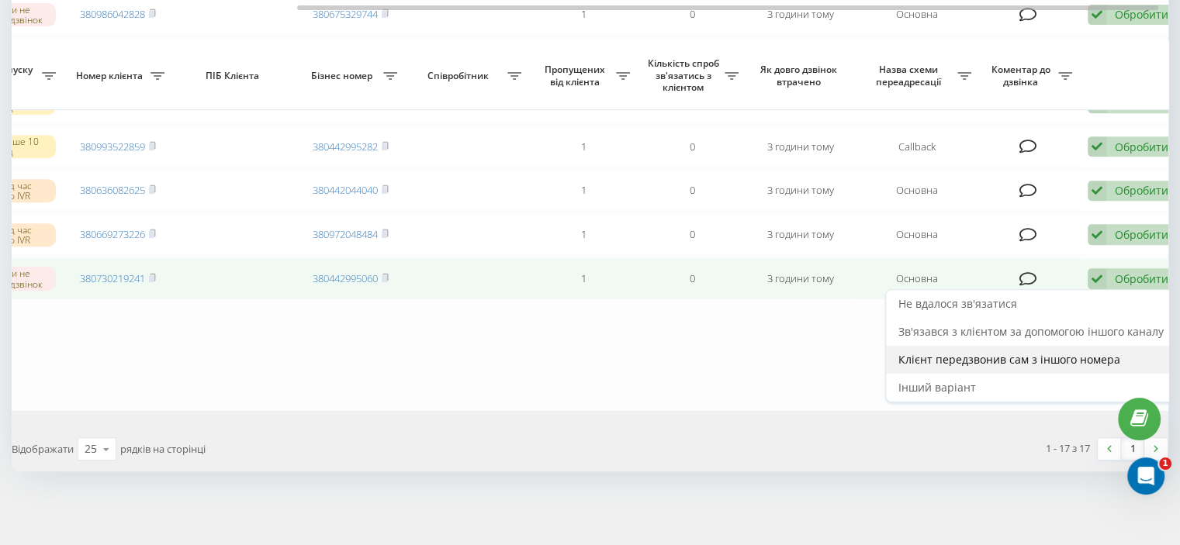
click at [928, 353] on span "Клієнт передзвонив сам з іншого номера" at bounding box center [1009, 359] width 222 height 15
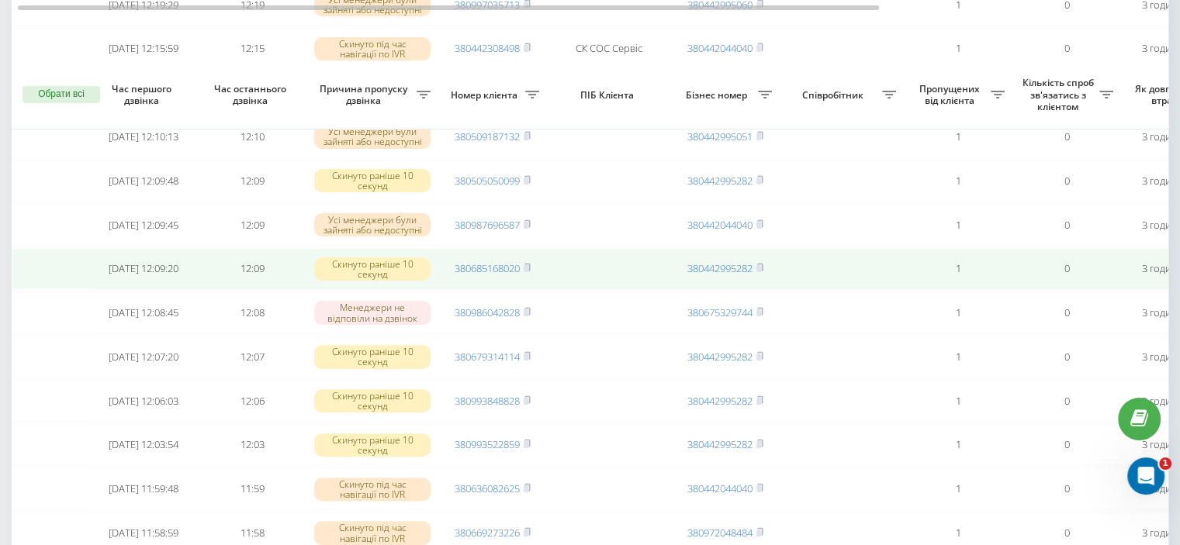
scroll to position [621, 0]
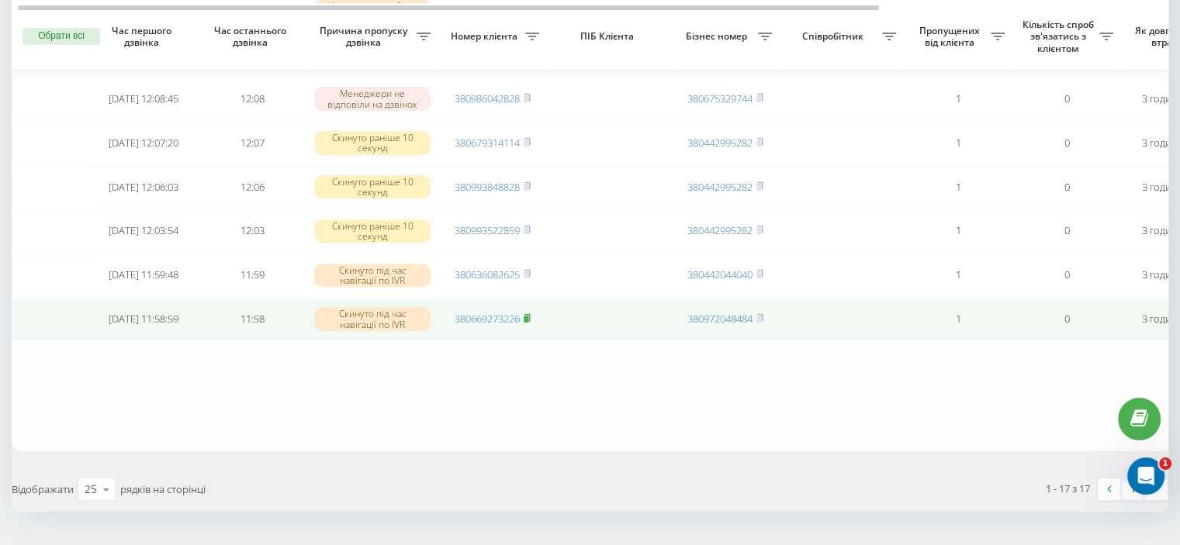
click at [528, 323] on rect at bounding box center [526, 319] width 5 height 7
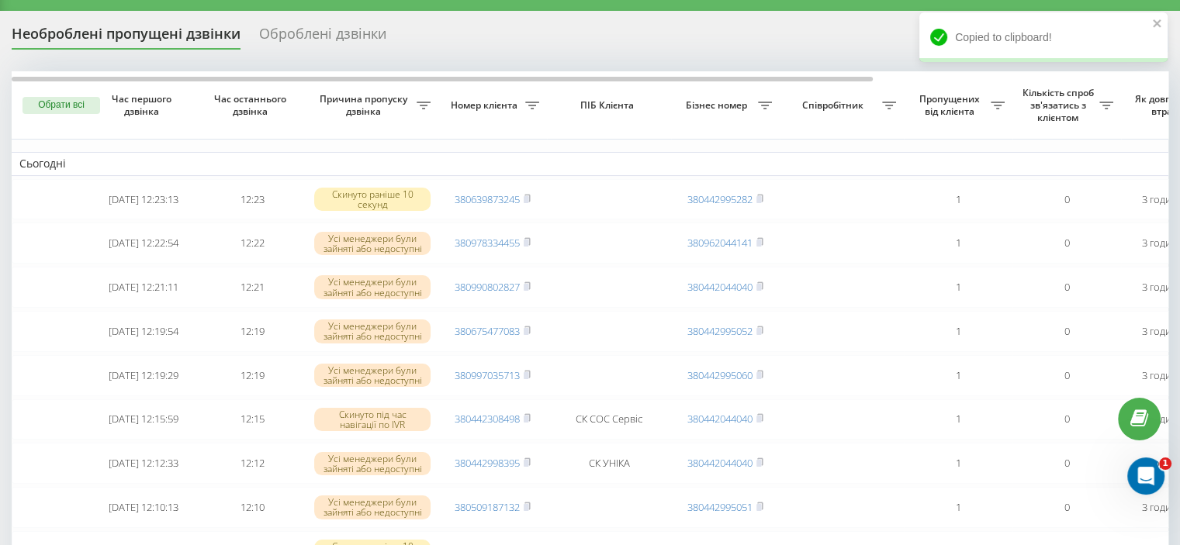
scroll to position [0, 0]
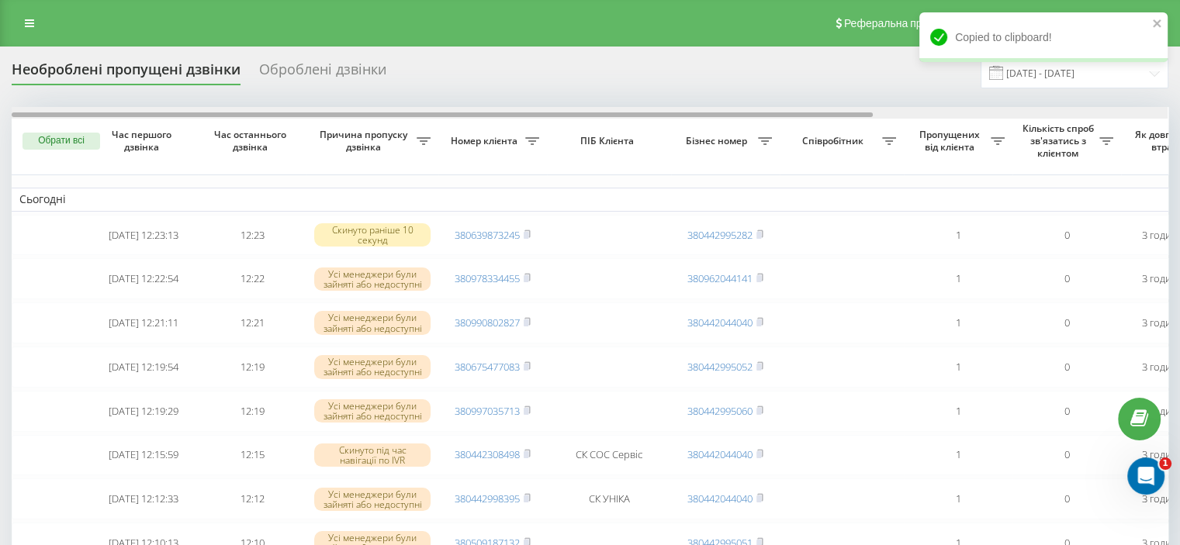
click at [1152, 113] on div at bounding box center [590, 113] width 1156 height 12
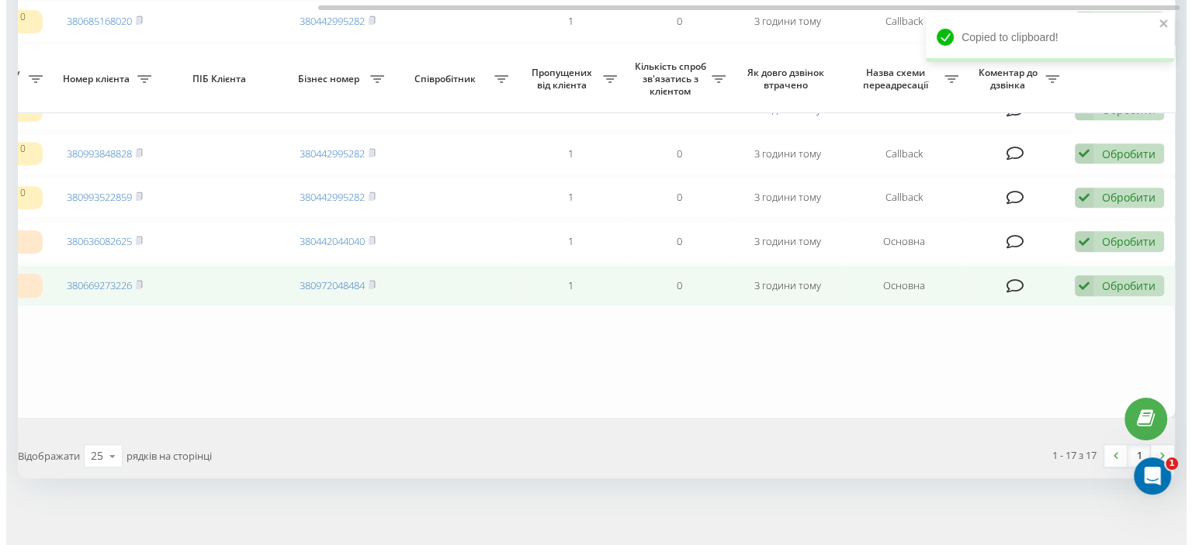
scroll to position [700, 0]
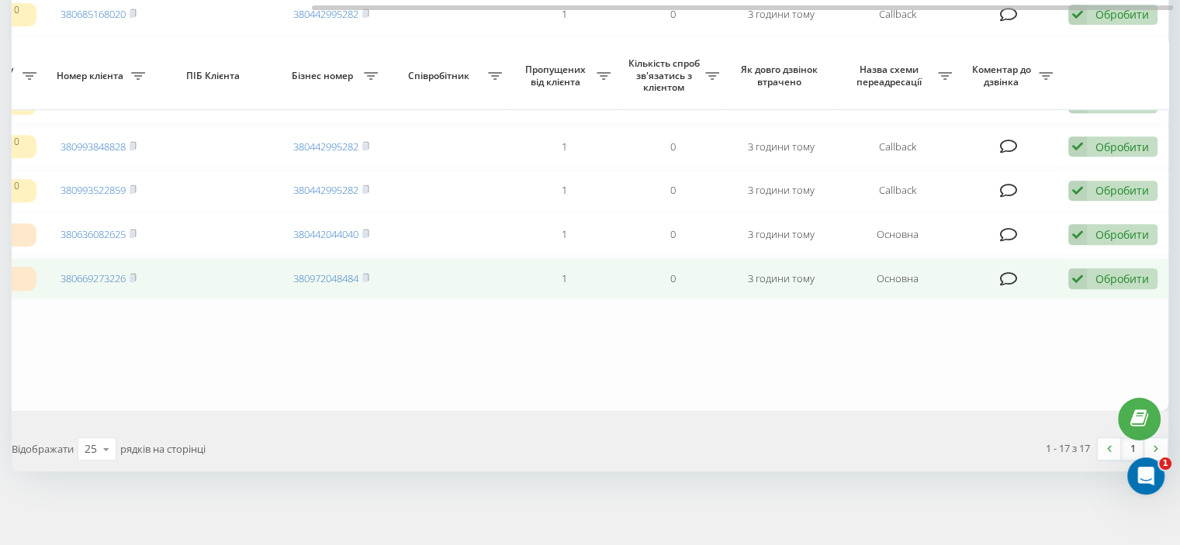
click at [1009, 275] on icon at bounding box center [1009, 280] width 18 height 16
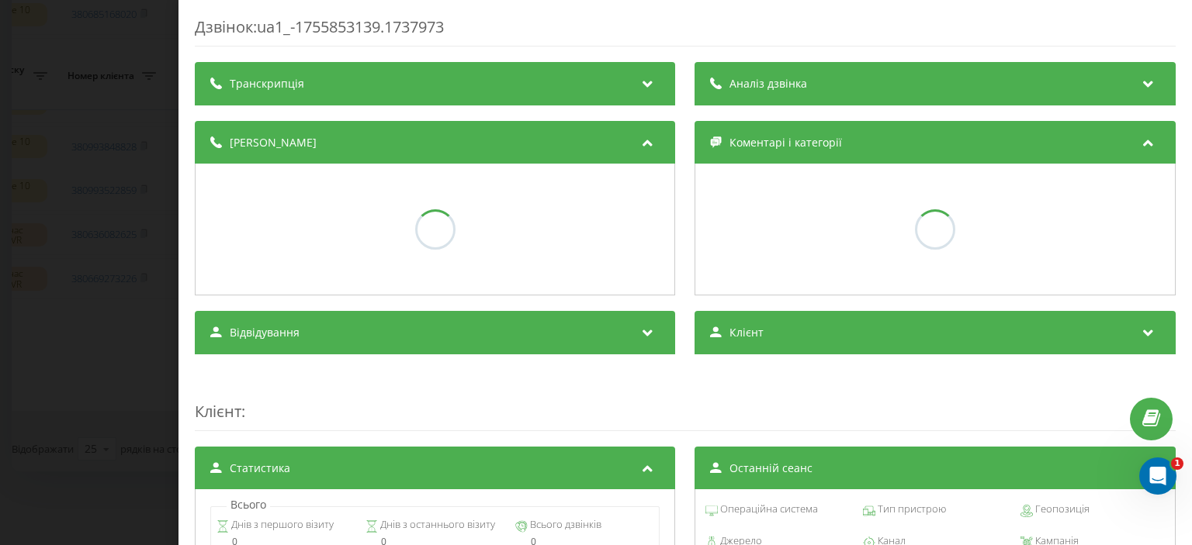
scroll to position [0, 382]
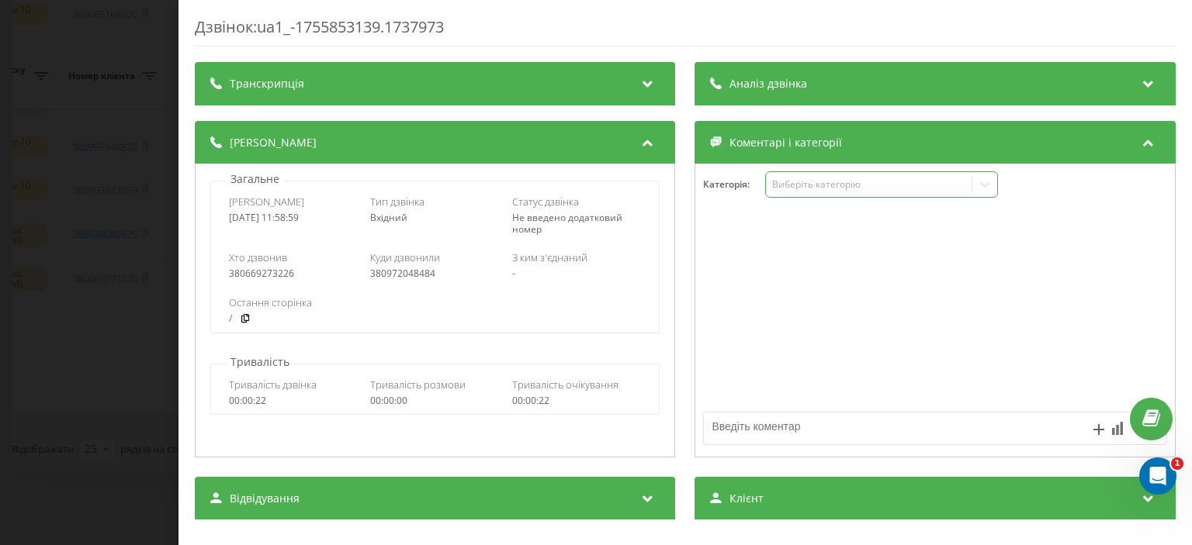
click at [810, 182] on div "Виберіть категорію" at bounding box center [869, 184] width 194 height 12
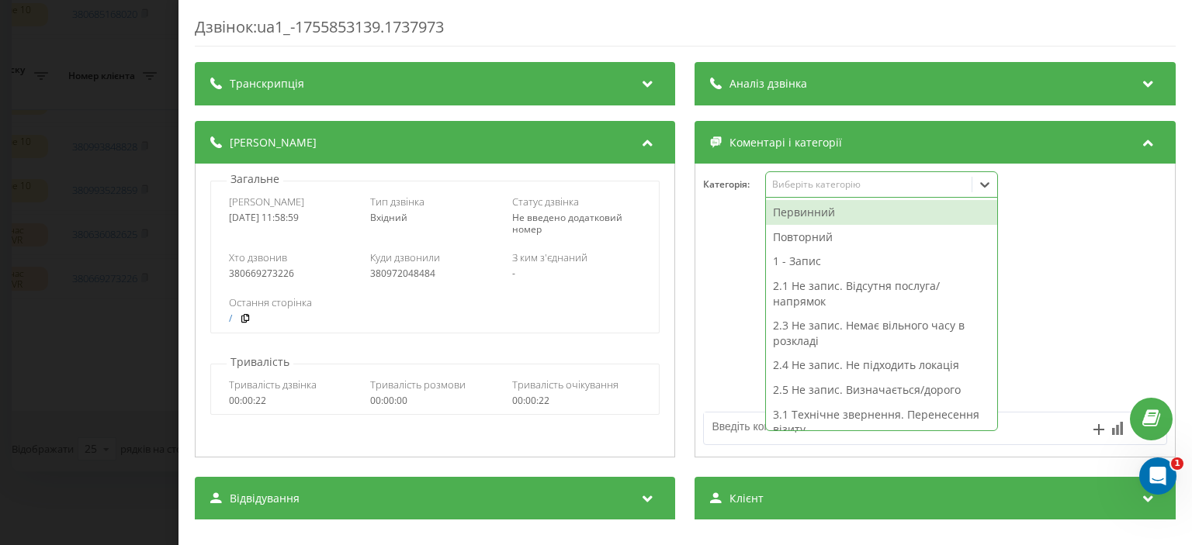
click at [707, 265] on div at bounding box center [935, 311] width 479 height 186
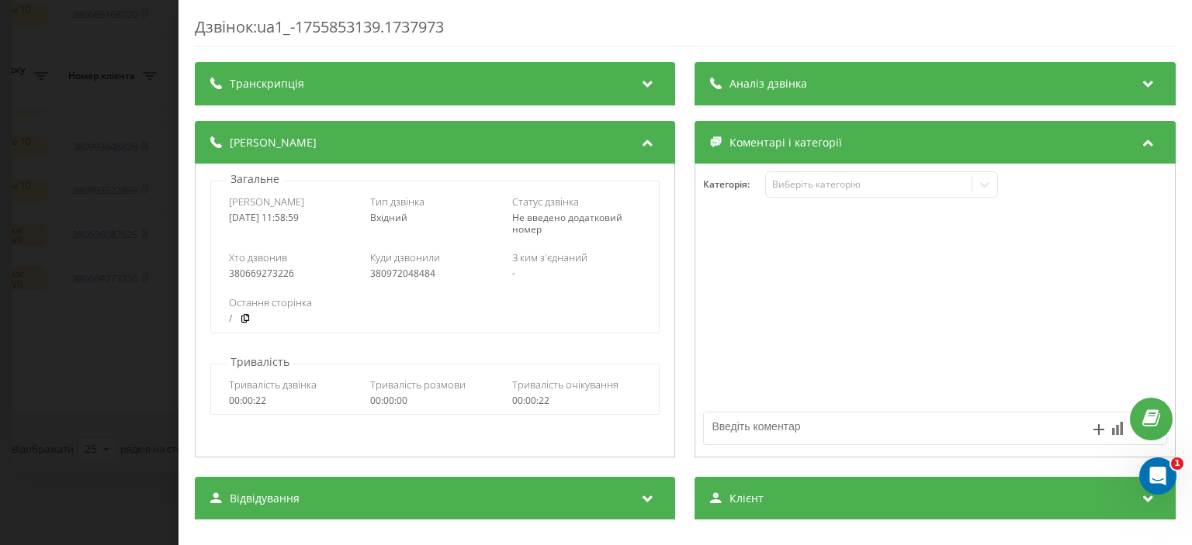
click at [757, 421] on textarea at bounding box center [888, 427] width 369 height 28
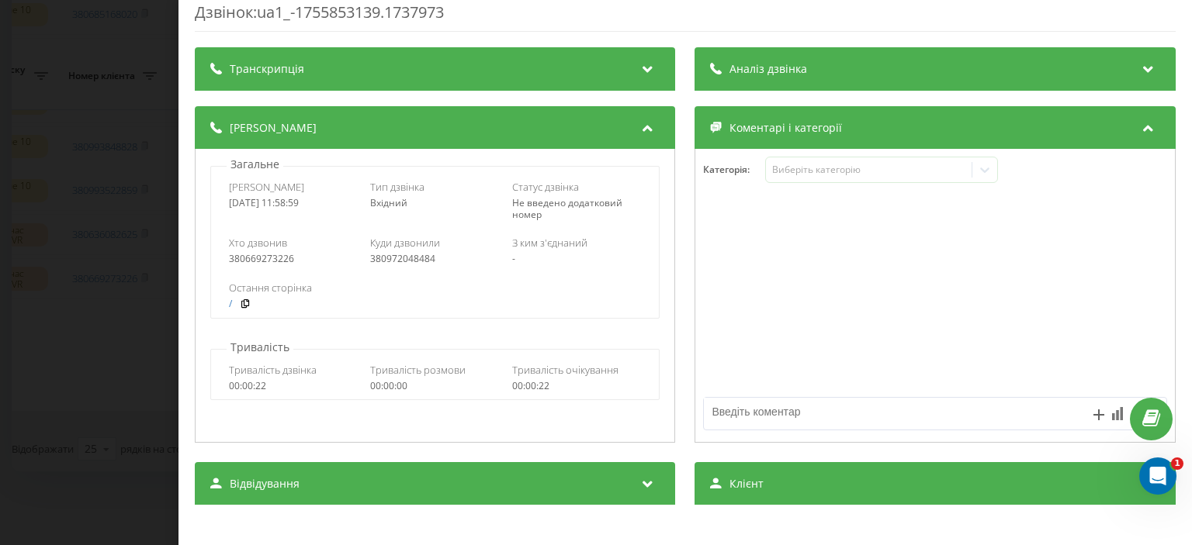
scroll to position [0, 0]
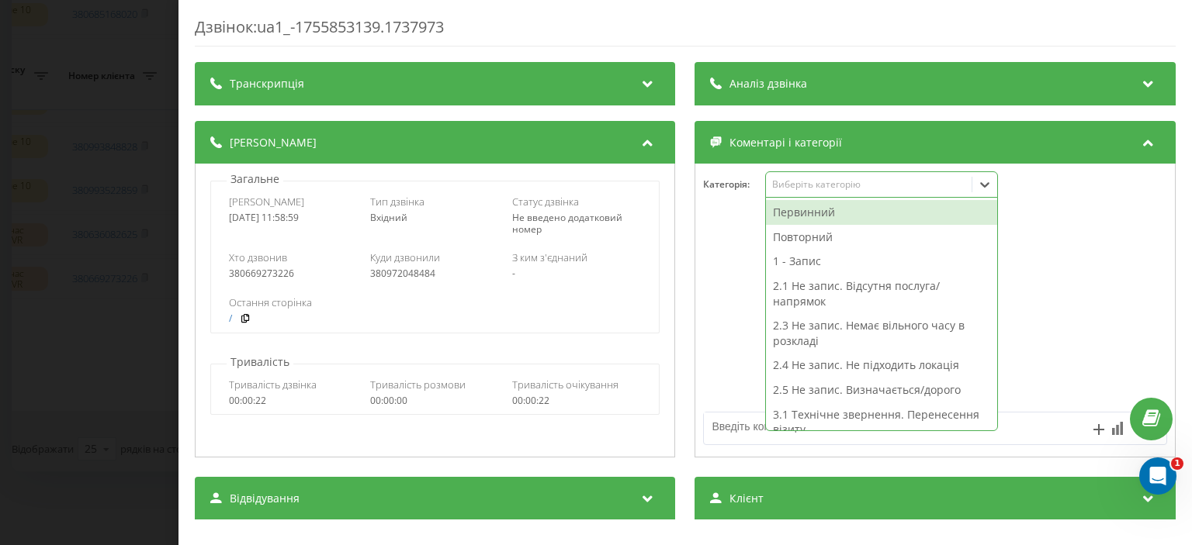
click at [790, 182] on div "Виберіть категорію" at bounding box center [869, 184] width 194 height 12
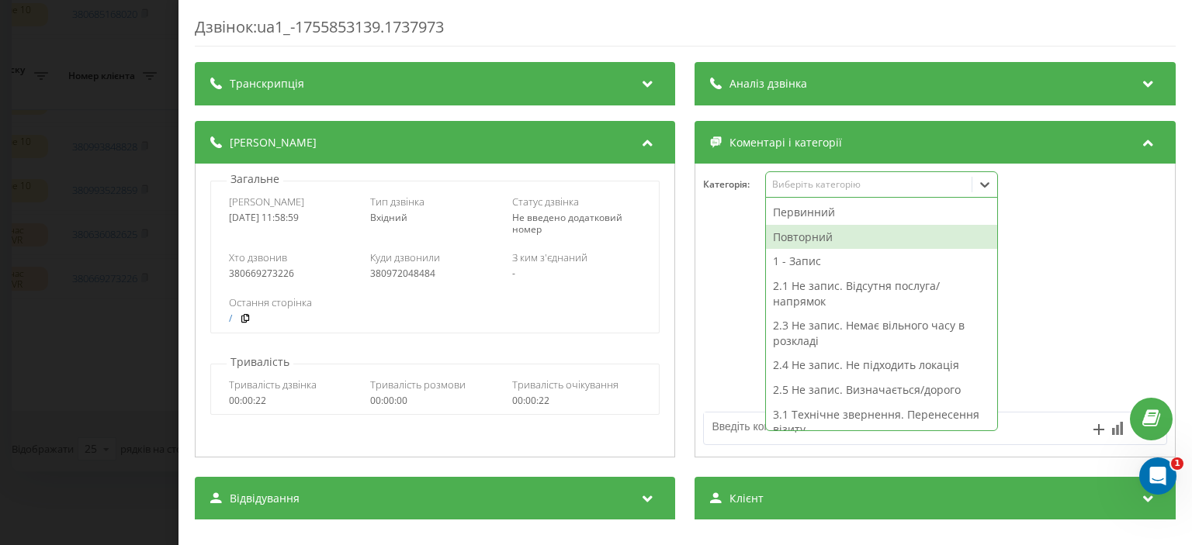
click at [742, 272] on div at bounding box center [935, 311] width 479 height 186
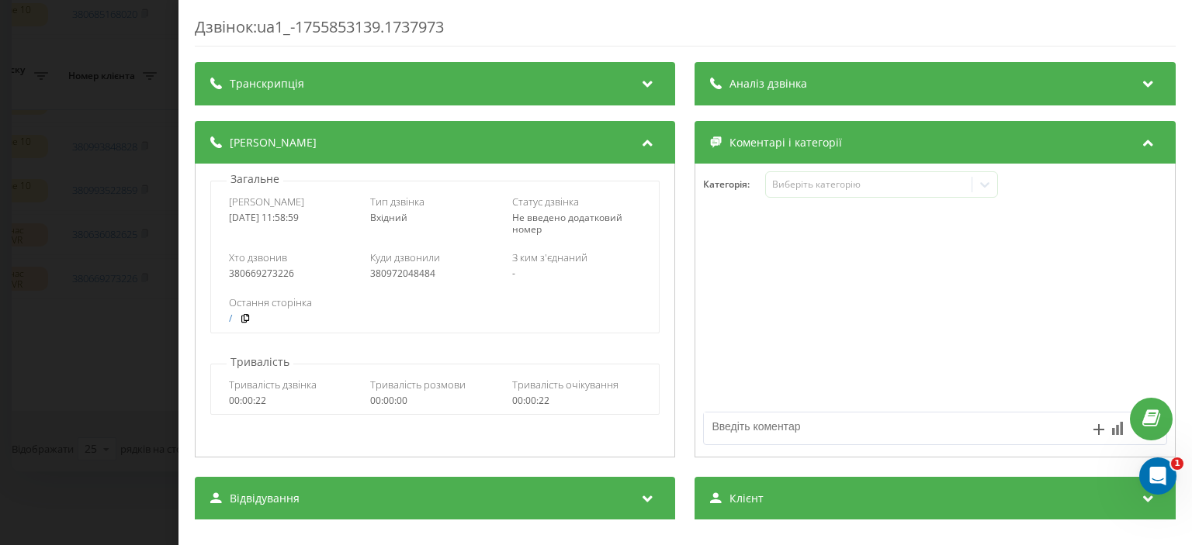
click at [737, 427] on textarea at bounding box center [888, 427] width 369 height 28
type textarea "подзвонила: 1,"
click at [121, 220] on div "Дзвінок : ua1_-1755853139.1737973 Транскрипція Для AI-аналізу майбутніх дзвінкі…" at bounding box center [596, 272] width 1192 height 545
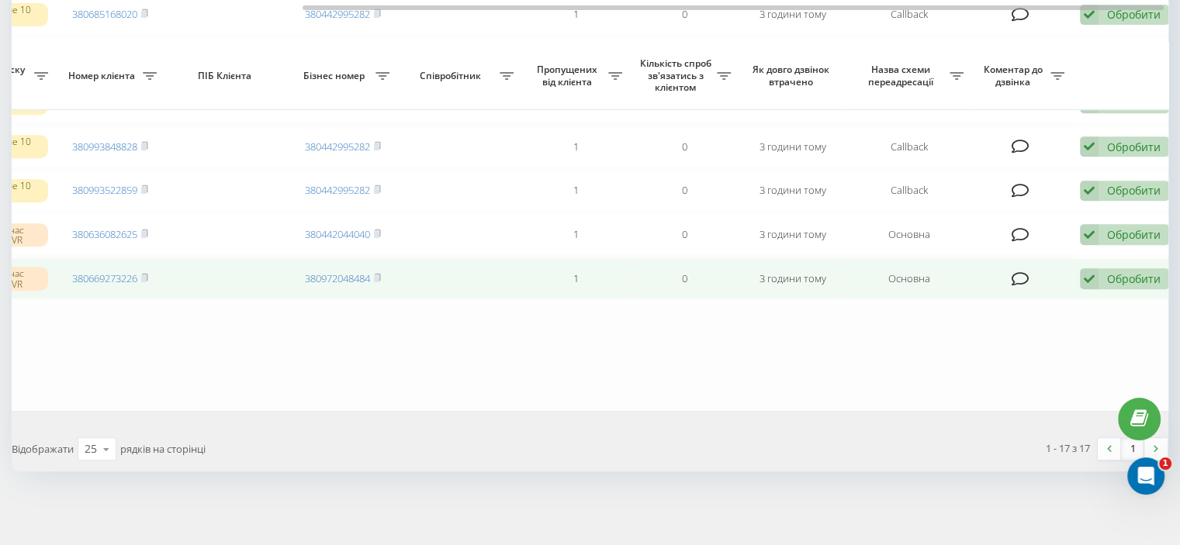
click at [1018, 277] on icon at bounding box center [1021, 280] width 18 height 16
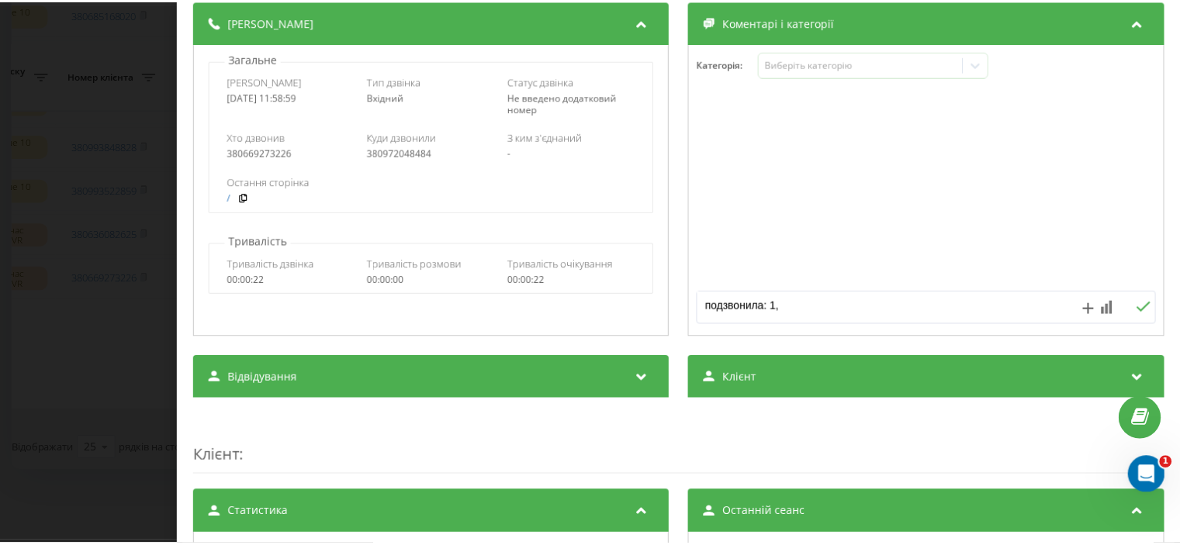
scroll to position [155, 0]
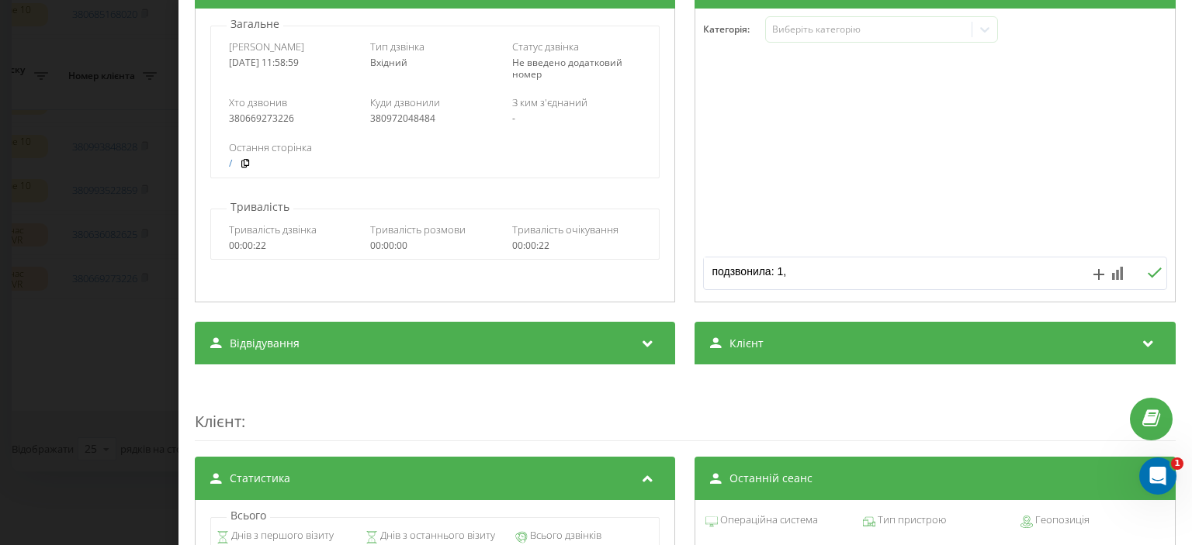
click at [1150, 274] on button at bounding box center [1154, 273] width 24 height 13
click at [82, 164] on div "Дзвінок : ua1_-1755853139.1737973 Транскрипція Для AI-аналізу майбутніх дзвінкі…" at bounding box center [596, 272] width 1192 height 545
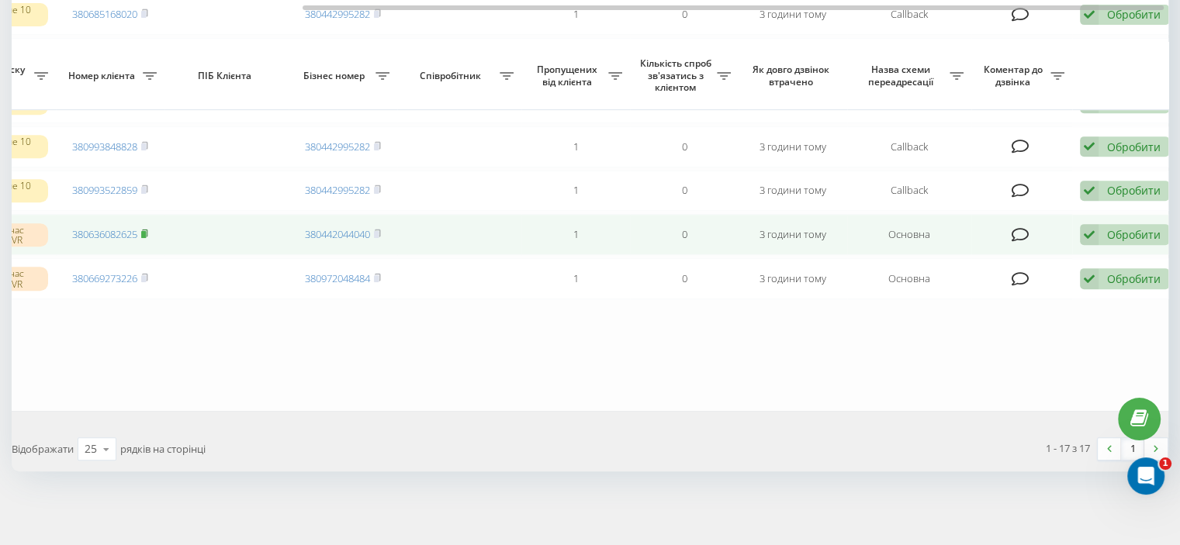
click at [145, 227] on span at bounding box center [144, 234] width 7 height 14
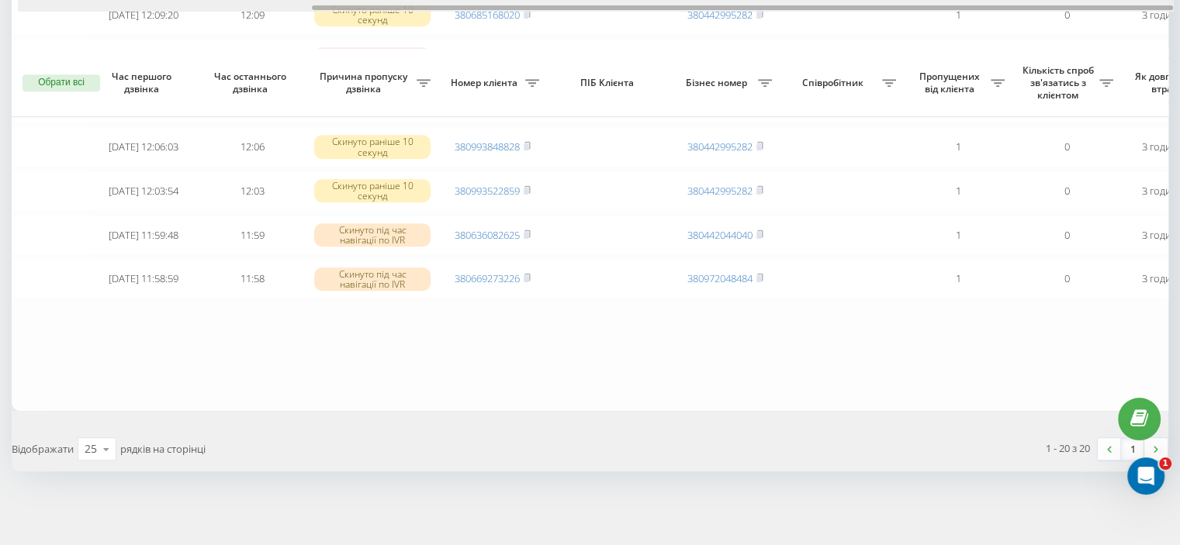
scroll to position [0, 394]
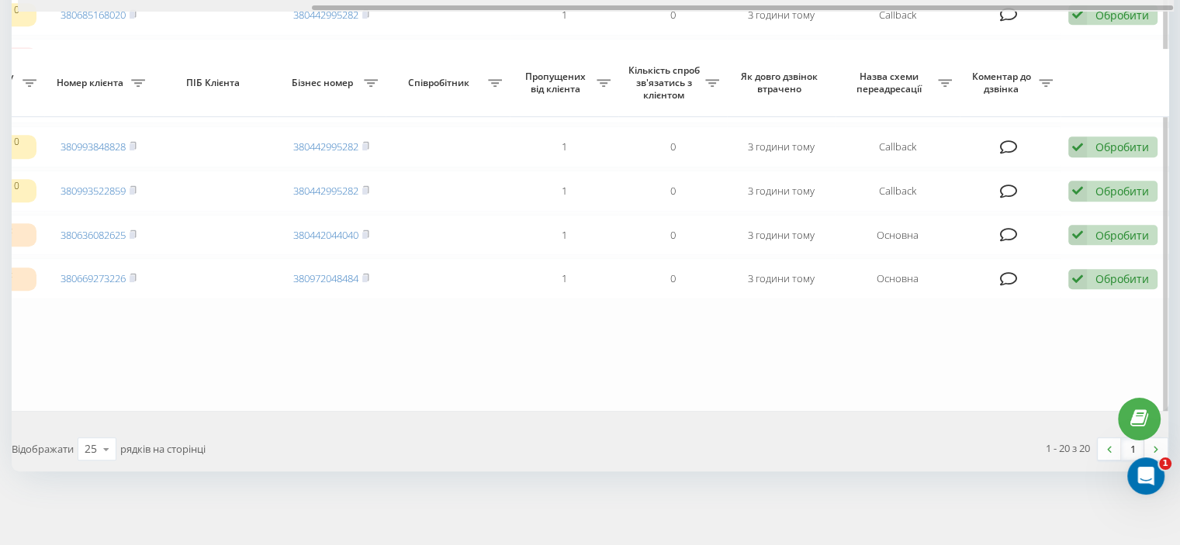
click at [1140, 10] on div at bounding box center [596, 6] width 1156 height 12
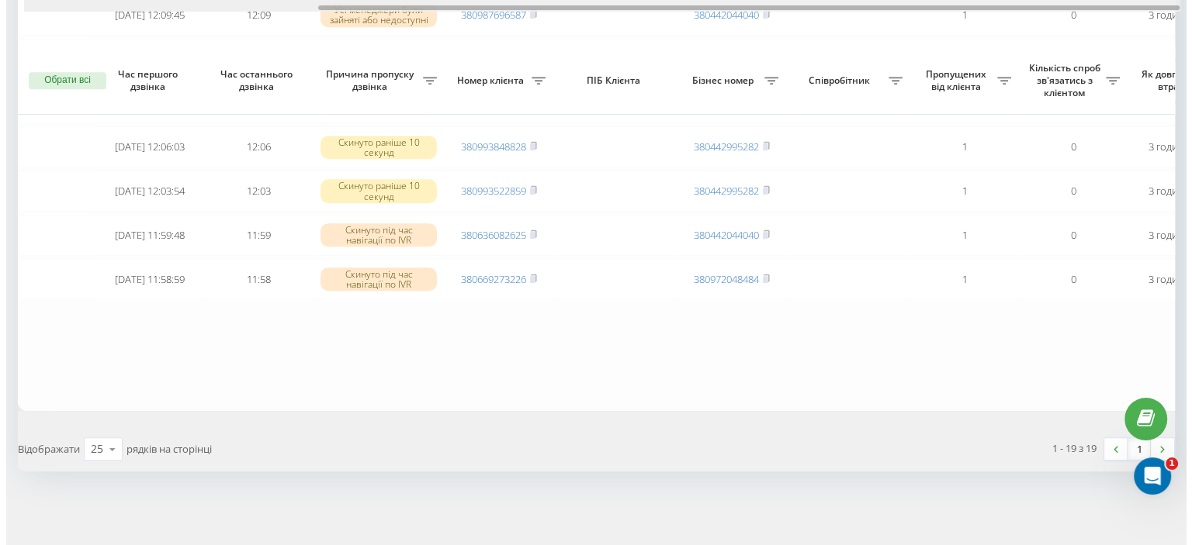
scroll to position [0, 394]
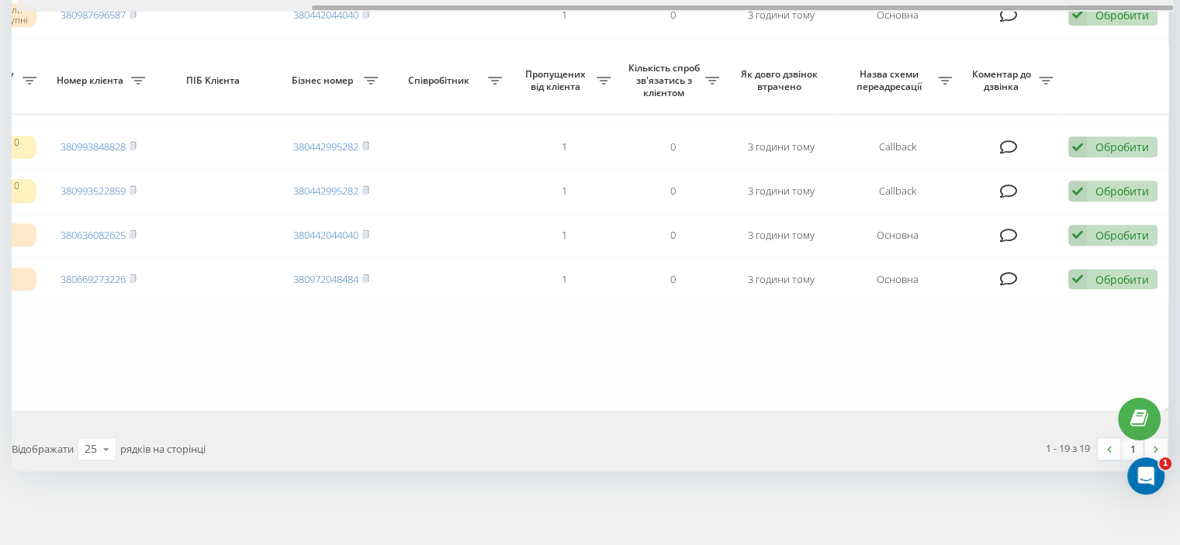
click at [1133, 3] on div at bounding box center [596, 6] width 1156 height 12
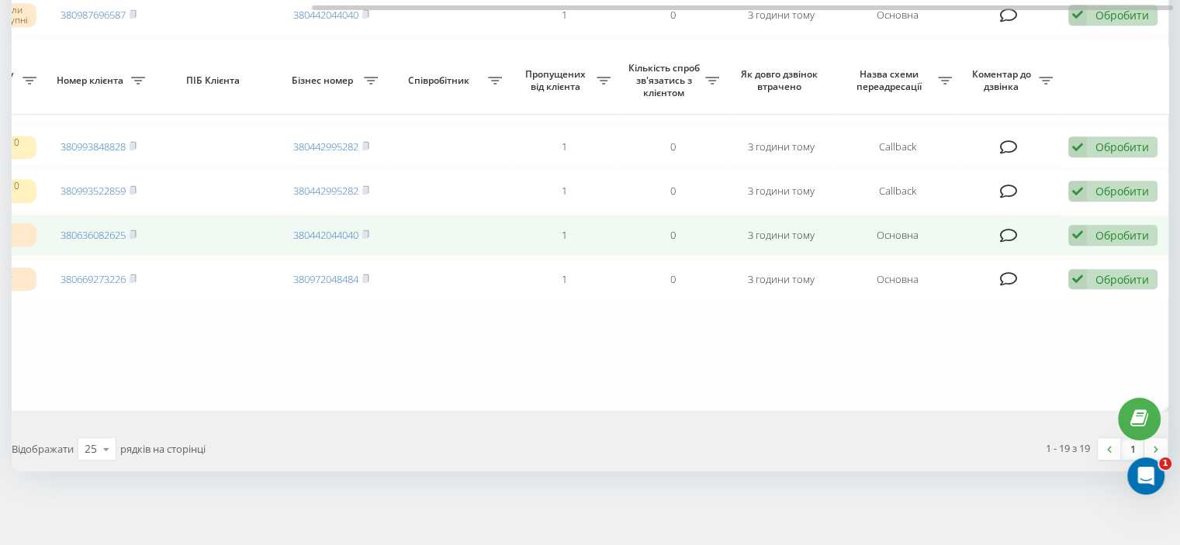
click at [1122, 228] on div "Обробити" at bounding box center [1122, 235] width 54 height 15
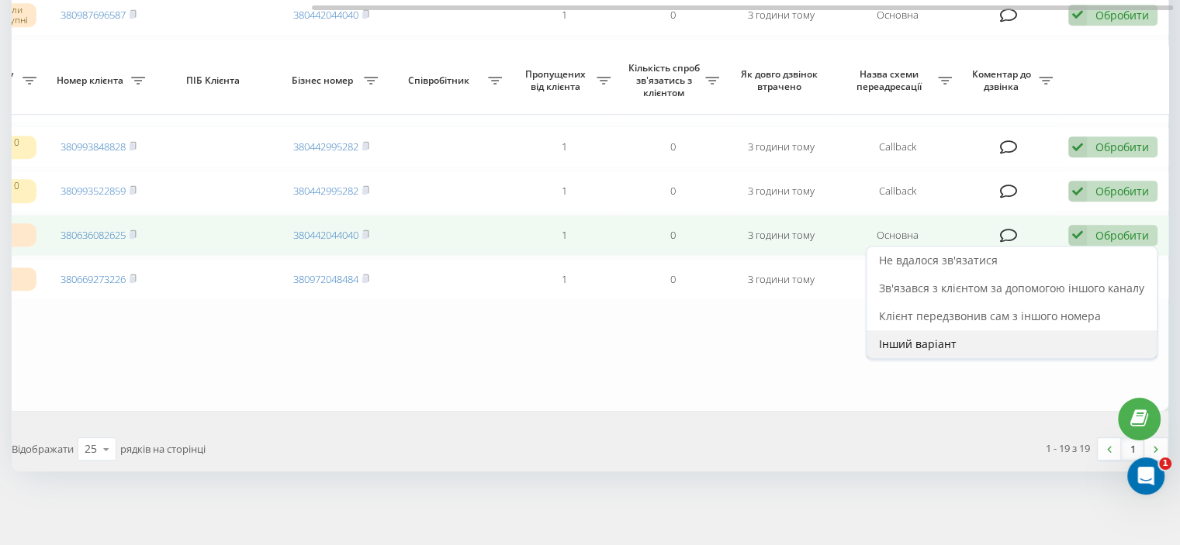
click at [920, 330] on div "Інший варіант" at bounding box center [1012, 344] width 290 height 28
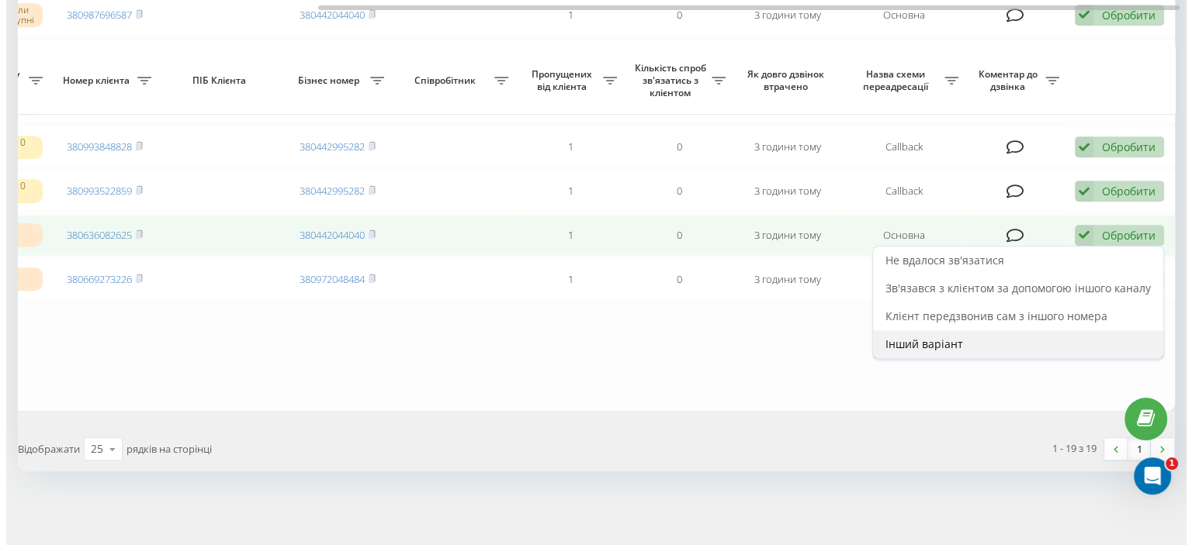
scroll to position [0, 382]
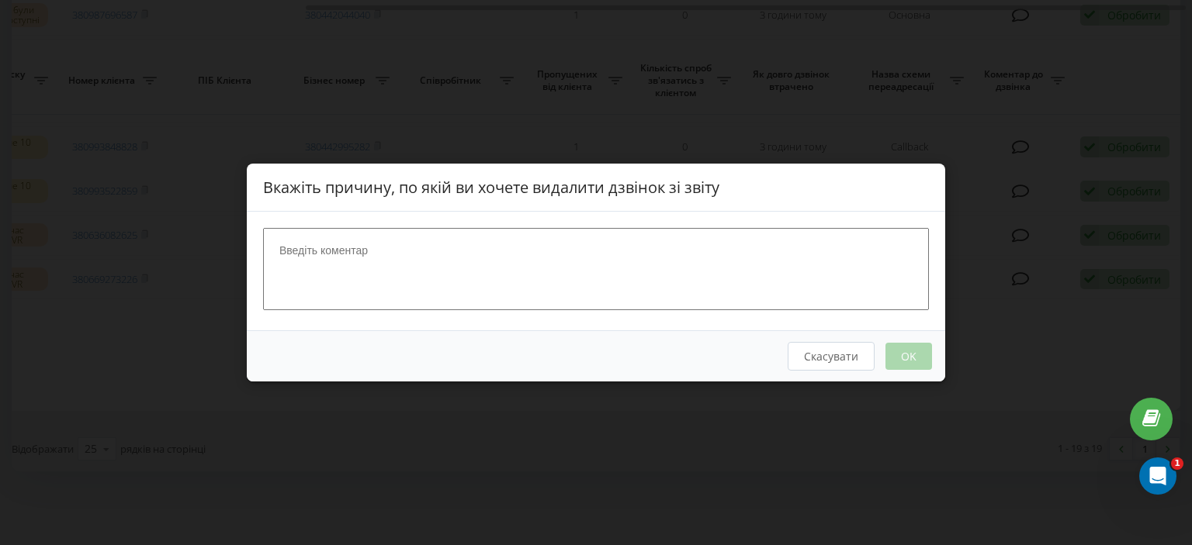
click at [504, 272] on textarea at bounding box center [596, 269] width 666 height 82
type textarea "вже нічого"
click at [898, 351] on button "OK" at bounding box center [908, 356] width 47 height 27
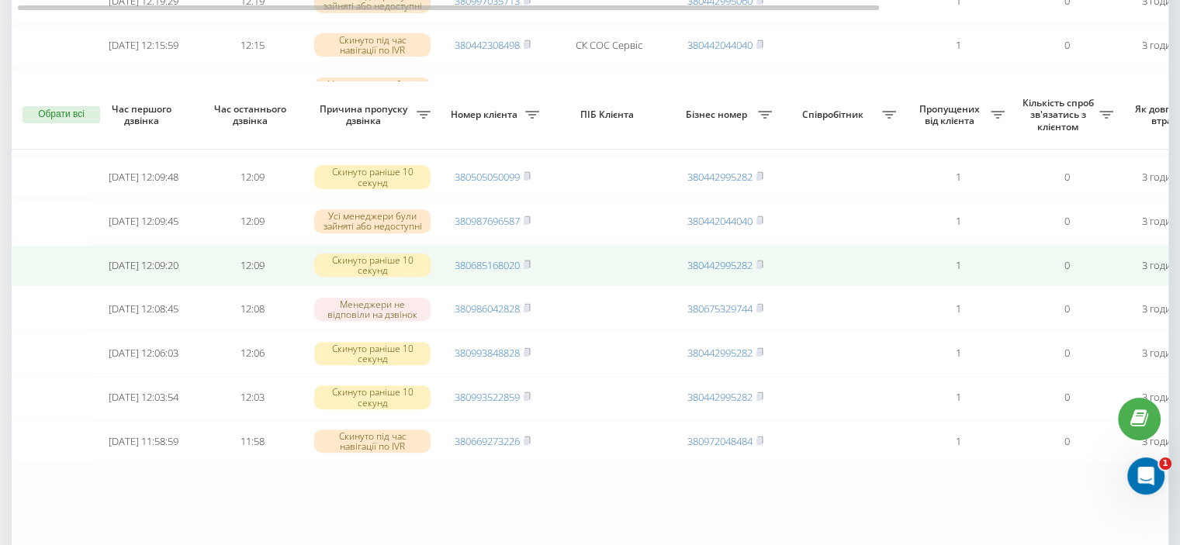
scroll to position [621, 0]
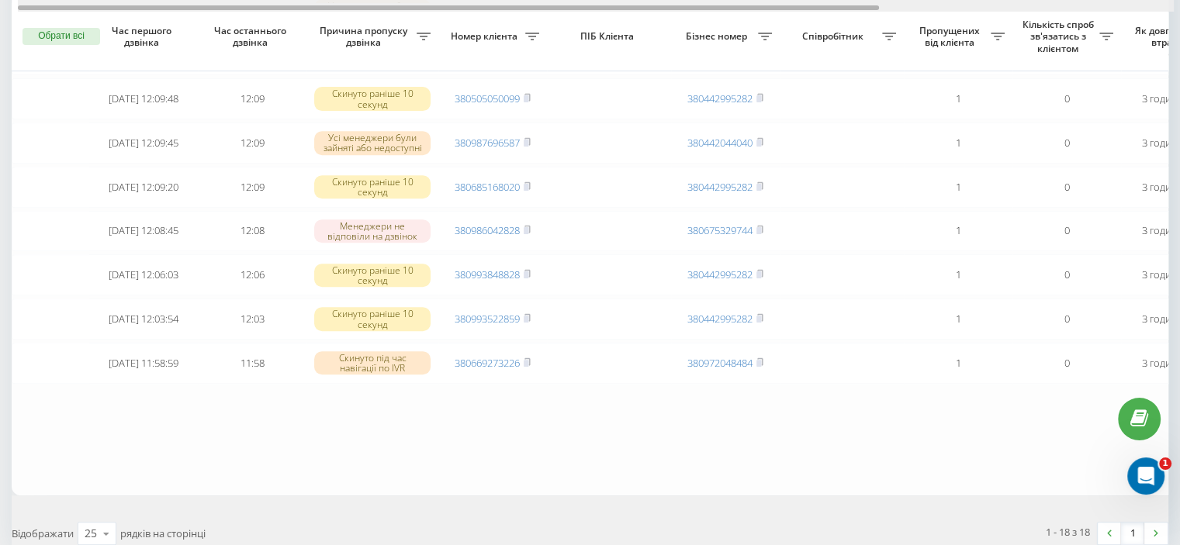
drag, startPoint x: 686, startPoint y: 5, endPoint x: 649, endPoint y: 18, distance: 38.5
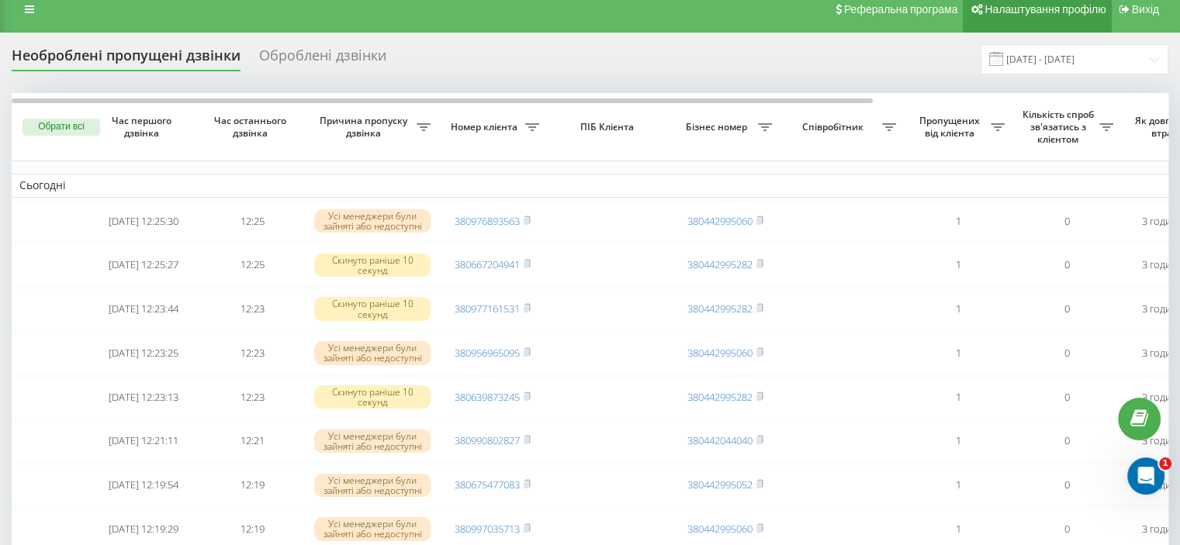
scroll to position [0, 0]
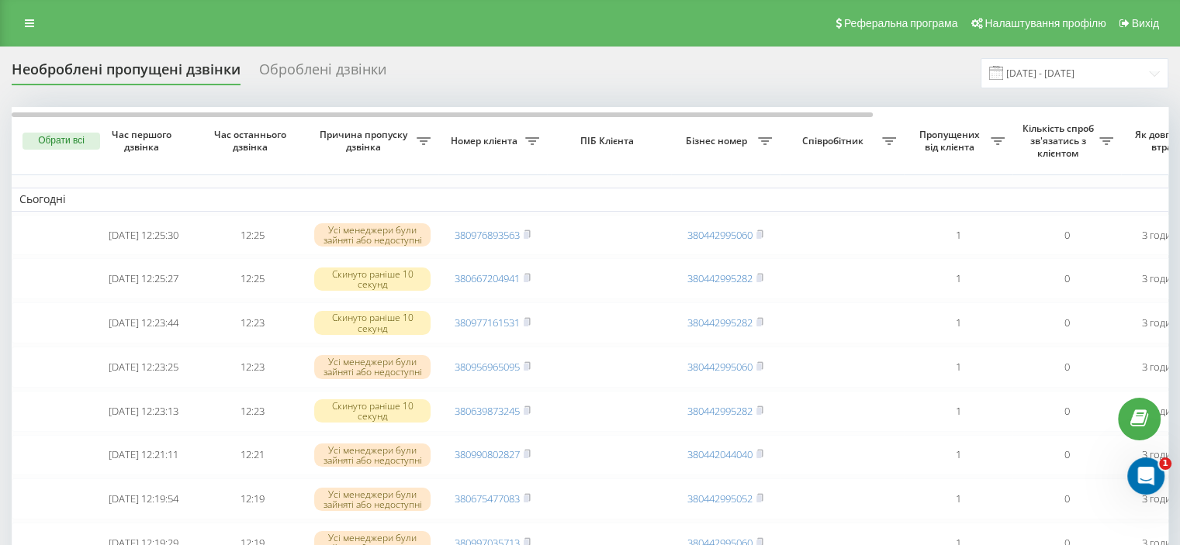
click at [1151, 114] on th "Як довго дзвінок втрачено" at bounding box center [1175, 141] width 109 height 68
click at [1155, 110] on th "Як довго дзвінок втрачено" at bounding box center [1175, 141] width 109 height 68
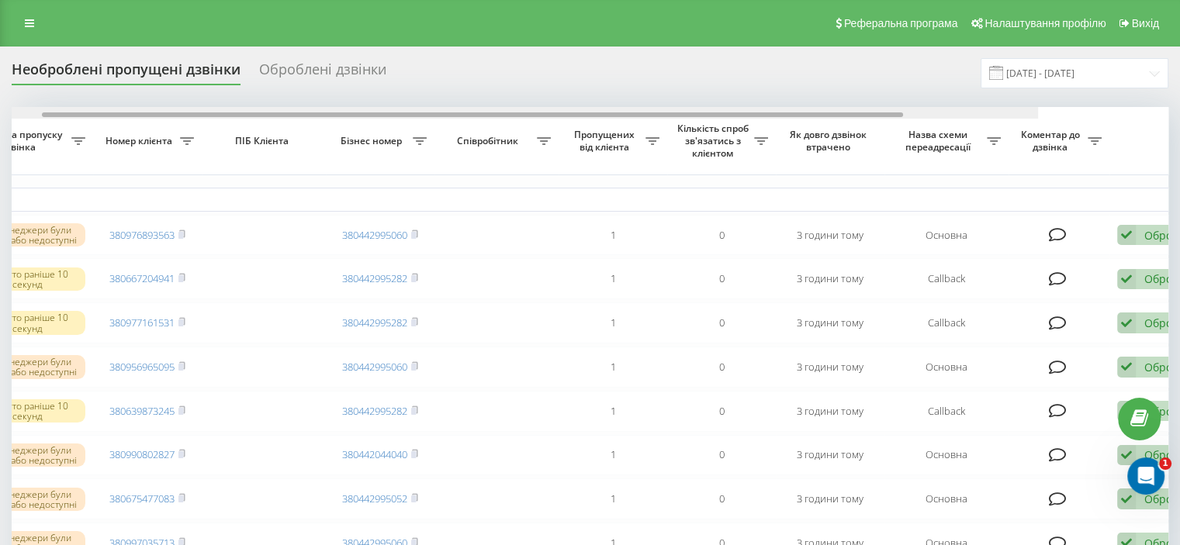
scroll to position [0, 388]
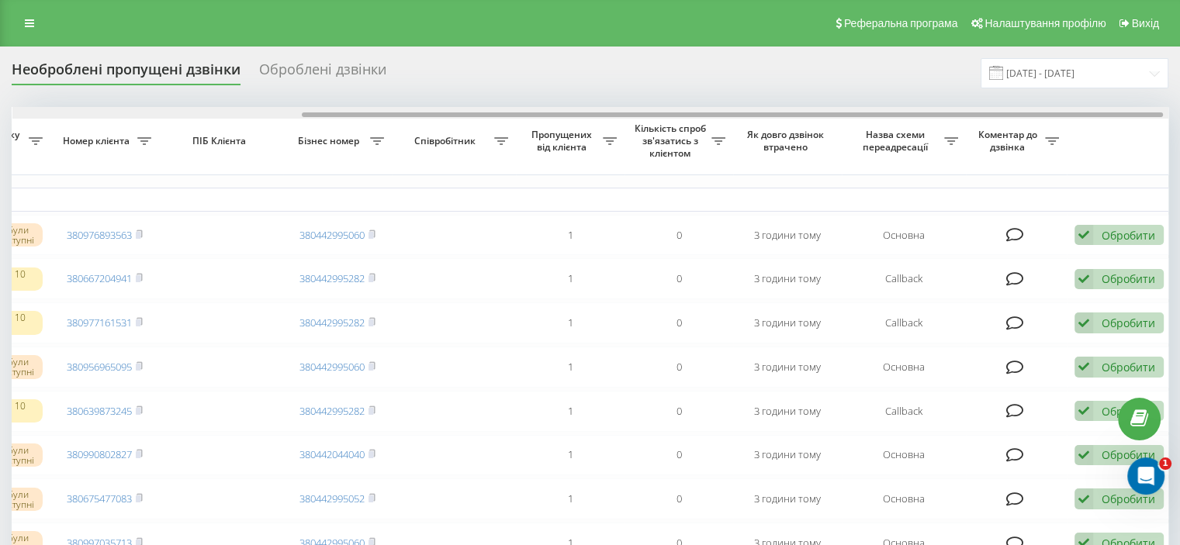
drag, startPoint x: 856, startPoint y: 114, endPoint x: 1145, endPoint y: 118, distance: 289.4
click at [1145, 118] on div at bounding box center [590, 113] width 1156 height 12
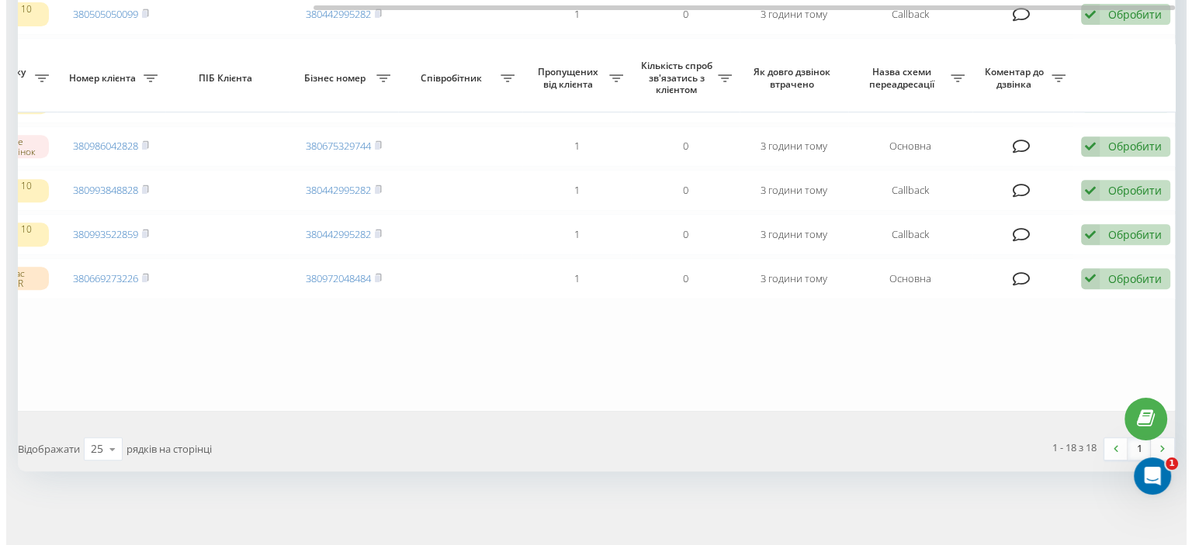
scroll to position [746, 0]
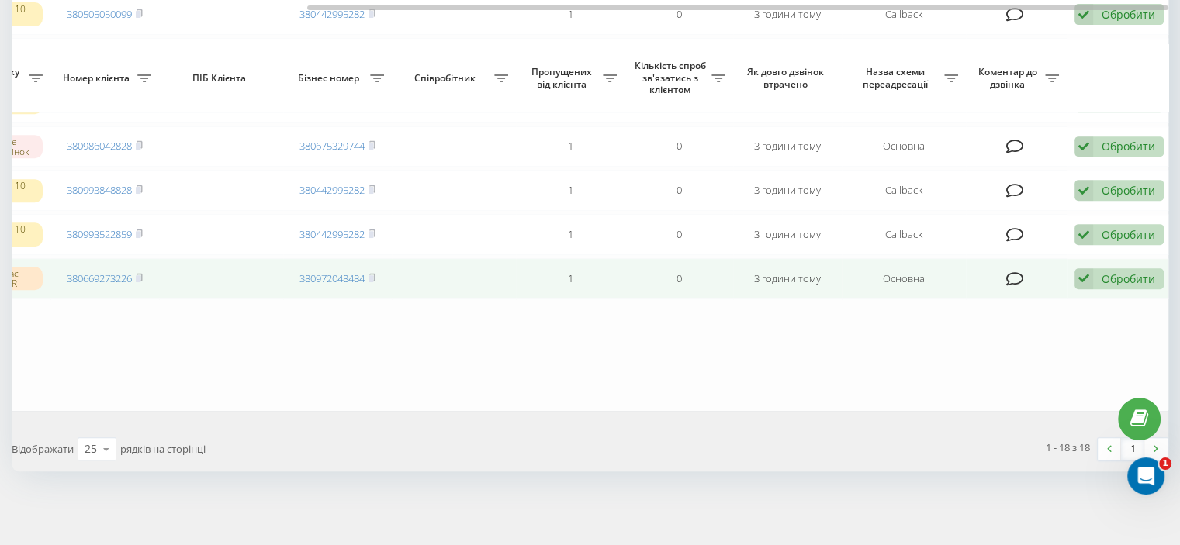
click at [1015, 280] on icon at bounding box center [1015, 280] width 18 height 16
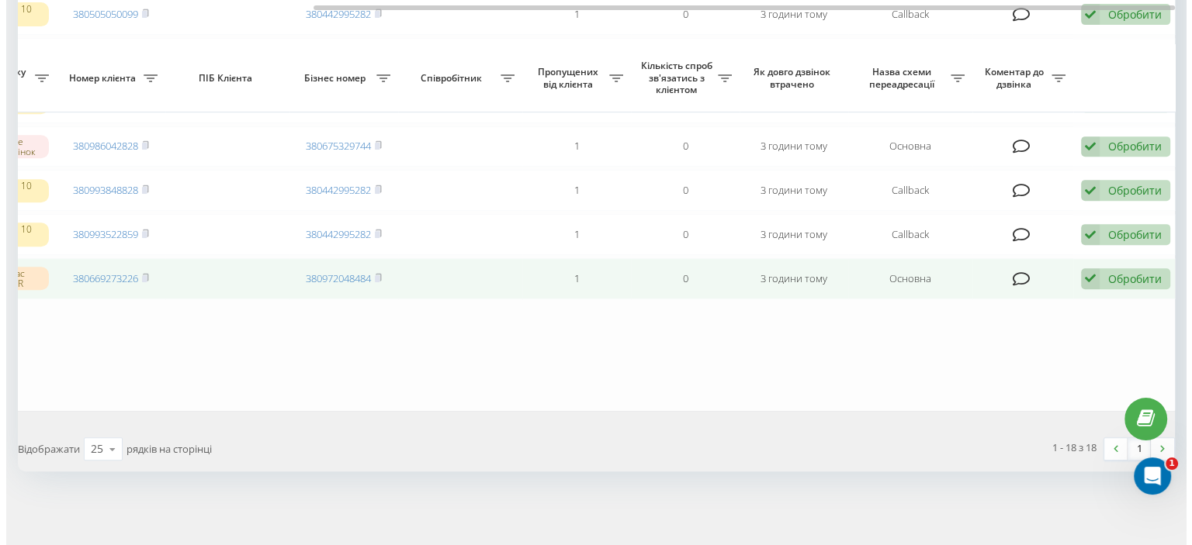
scroll to position [0, 382]
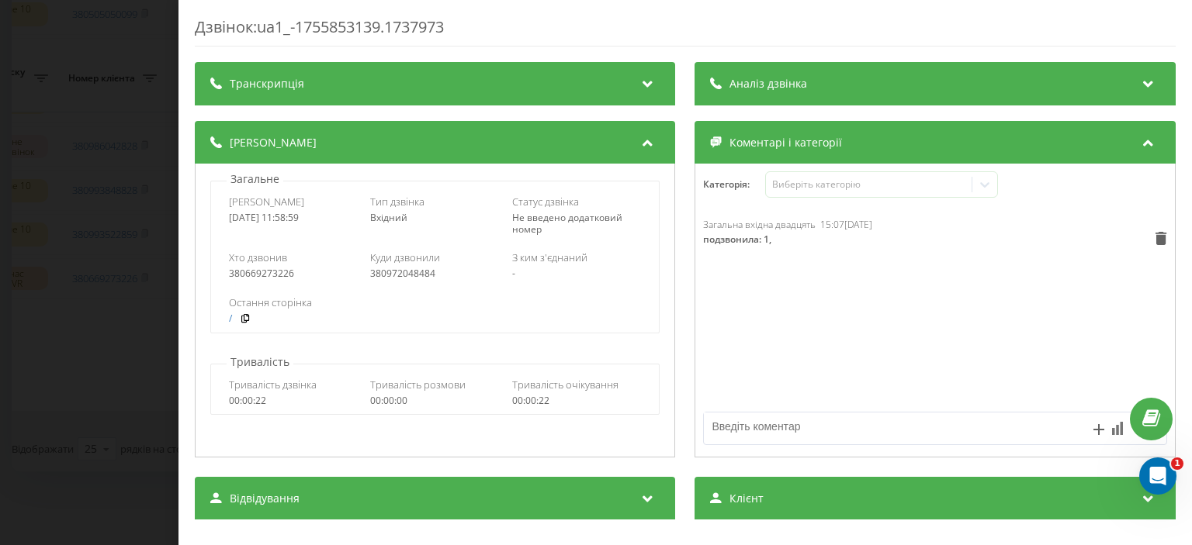
click at [91, 207] on div "Дзвінок : ua1_-1755853139.1737973 Транскрипція Для AI-аналізу майбутніх дзвінкі…" at bounding box center [596, 272] width 1192 height 545
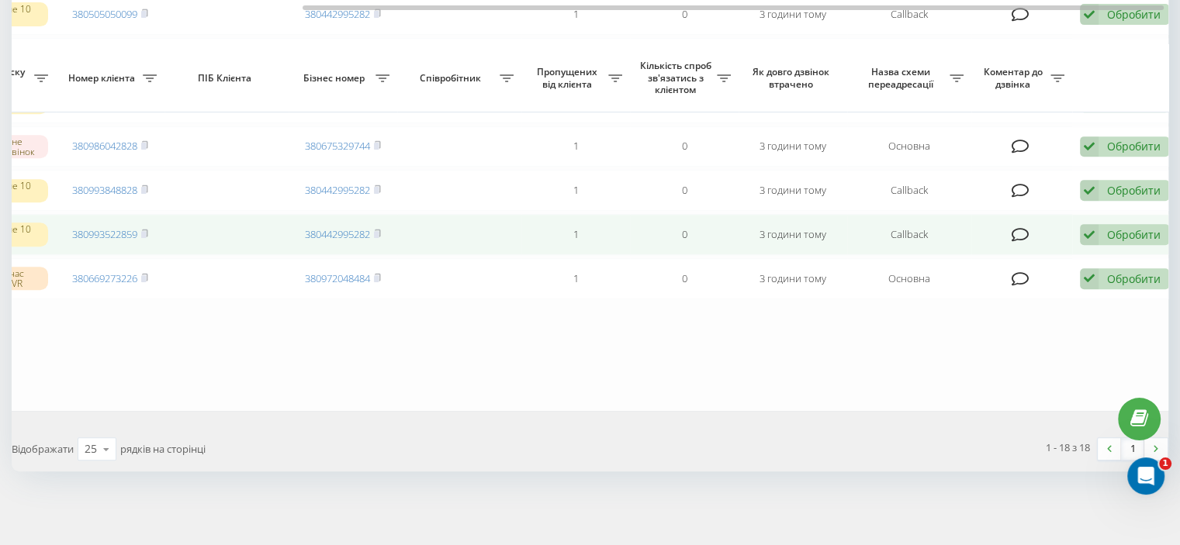
click at [1021, 227] on icon at bounding box center [1021, 235] width 18 height 16
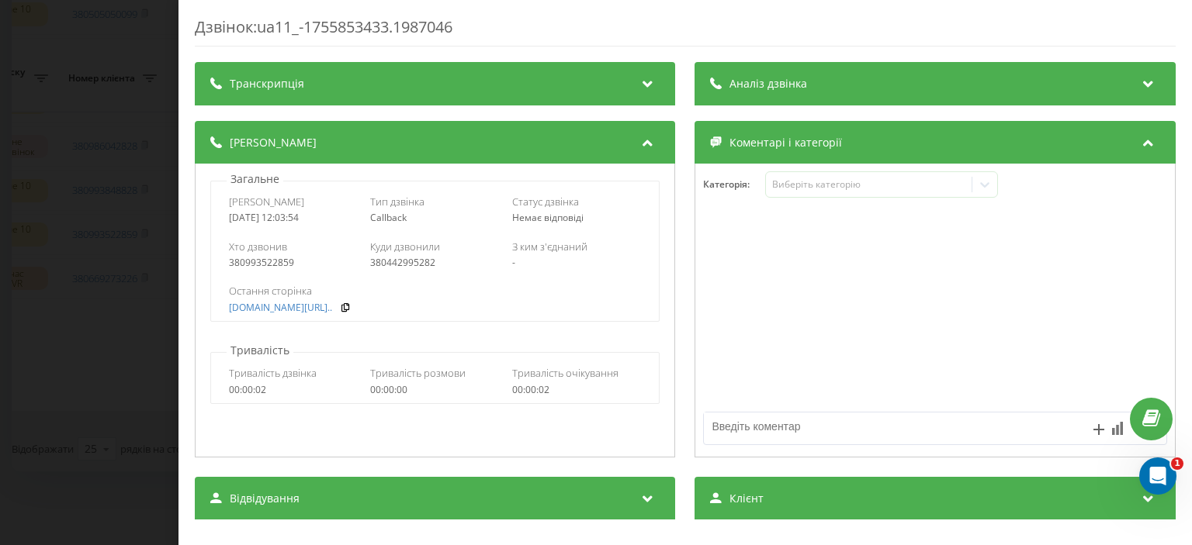
click at [100, 88] on div "Дзвінок : ua11_-1755853433.1987046 Транскрипція Для AI-аналізу майбутніх дзвінк…" at bounding box center [596, 272] width 1192 height 545
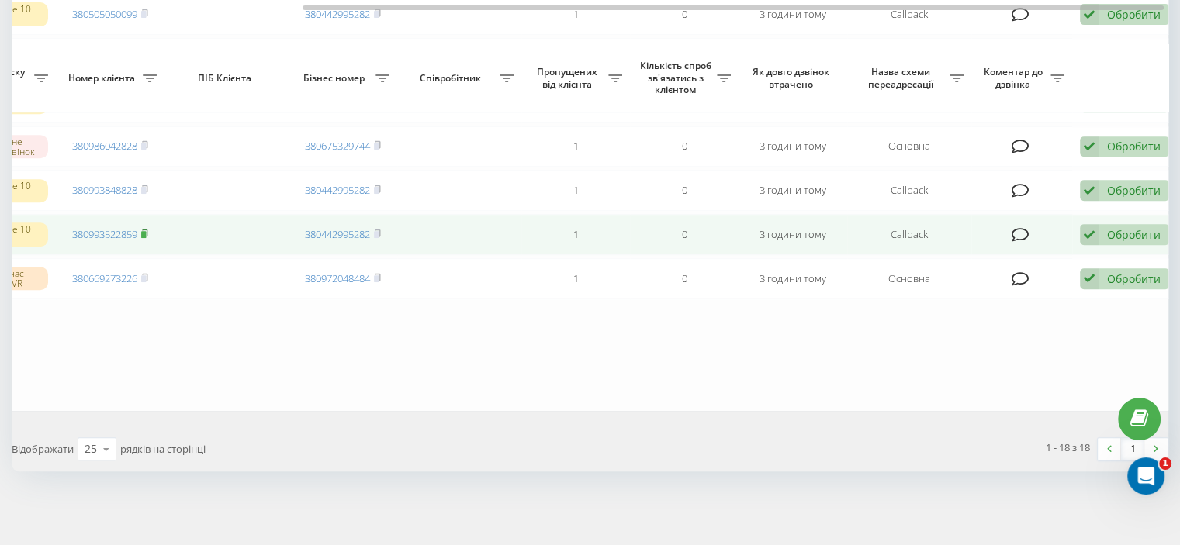
click at [143, 229] on icon at bounding box center [144, 233] width 7 height 9
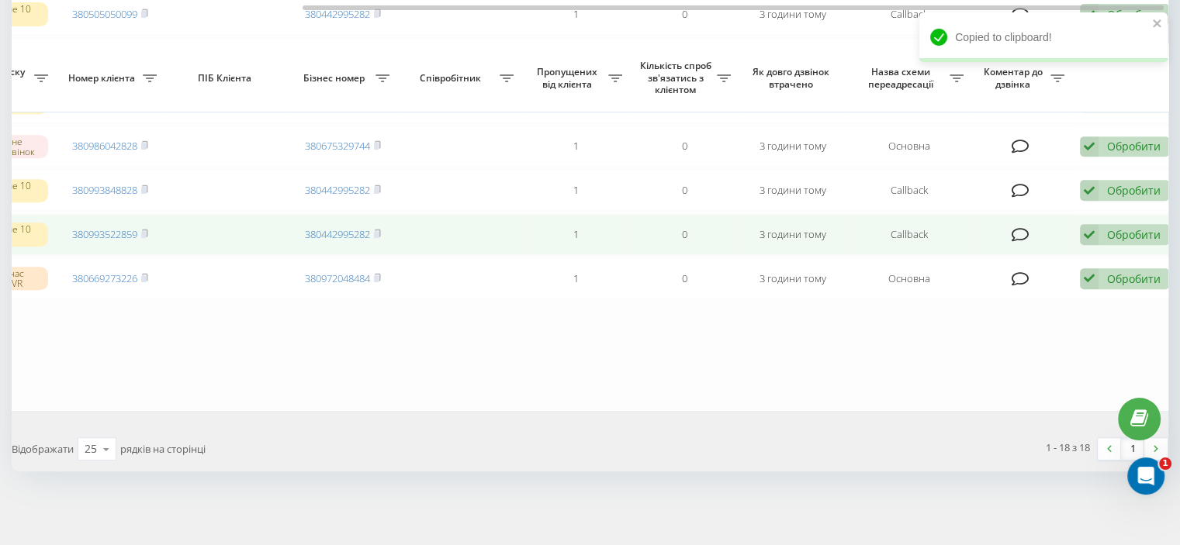
click at [1018, 230] on icon at bounding box center [1021, 235] width 18 height 16
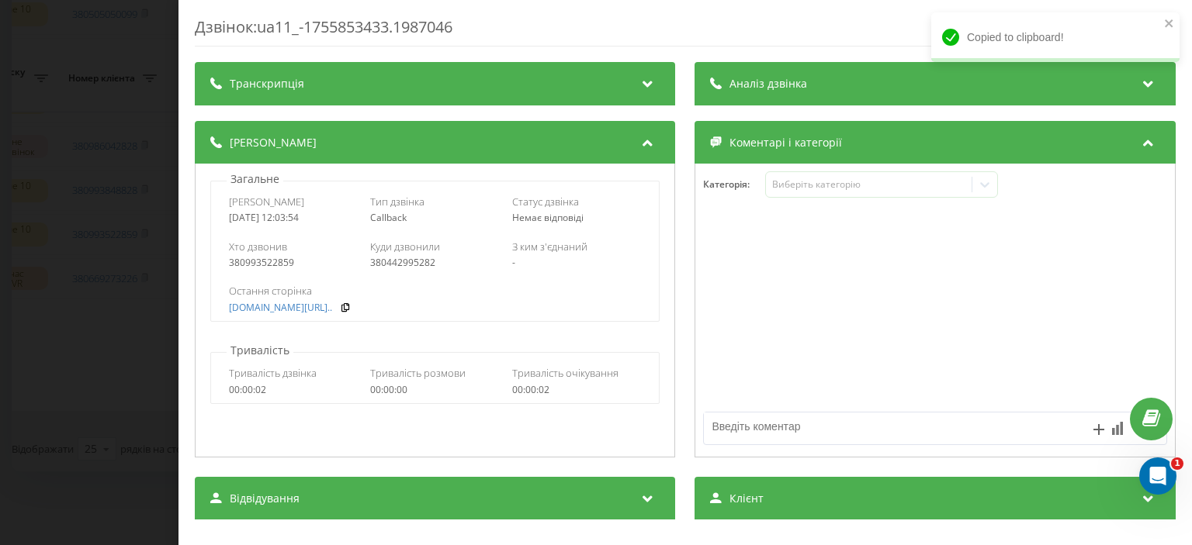
click at [790, 431] on textarea at bounding box center [888, 427] width 369 height 28
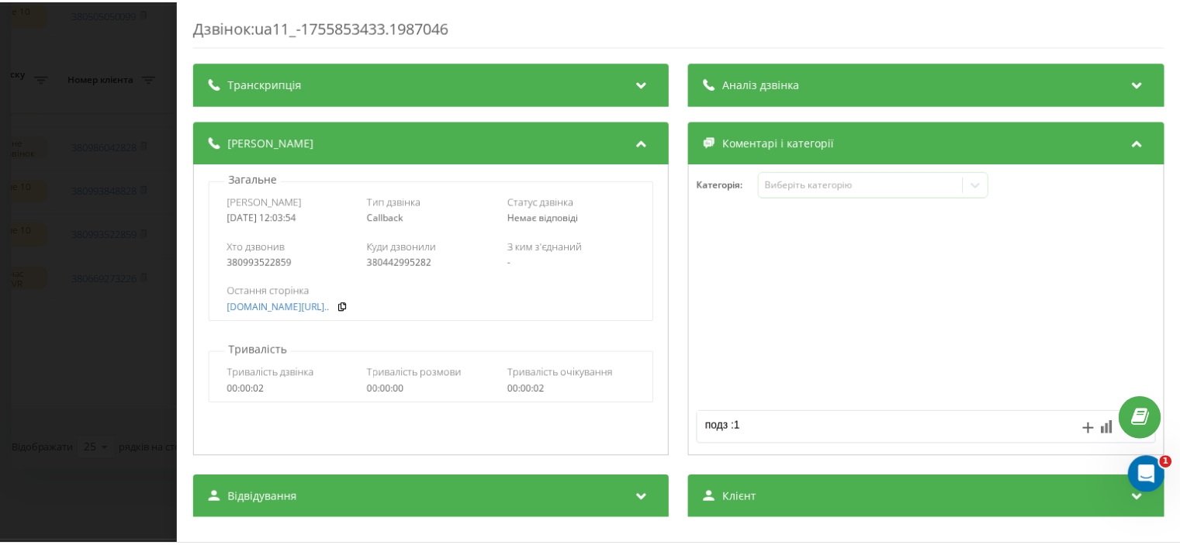
scroll to position [78, 0]
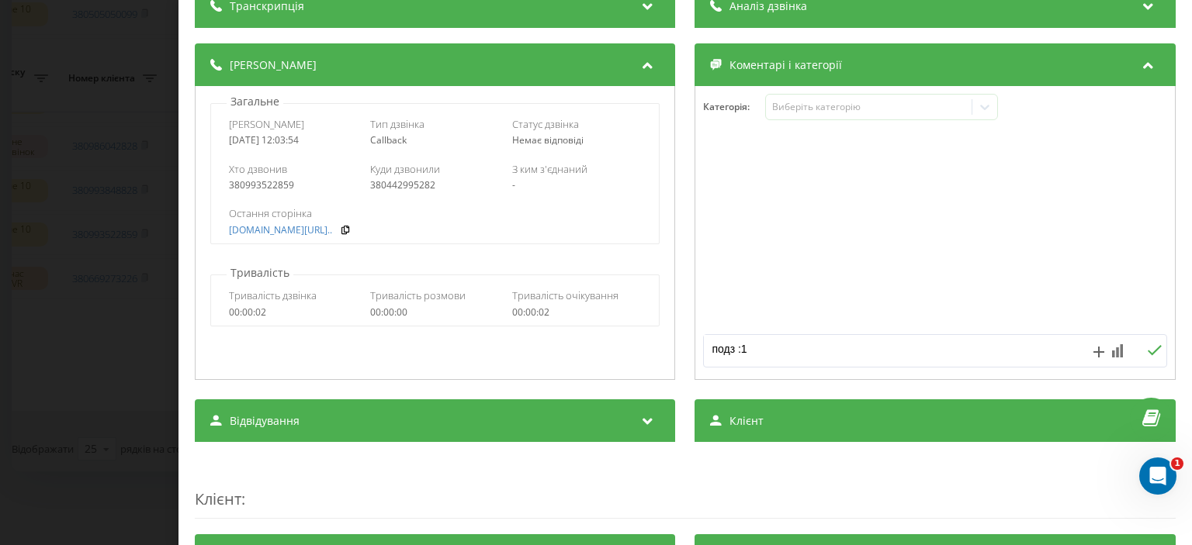
type textarea "подз :1"
click at [1147, 351] on icon at bounding box center [1154, 350] width 15 height 11
click at [56, 188] on div "Дзвінок : ua11_-1755853433.1987046 Транскрипція Для AI-аналізу майбутніх дзвінк…" at bounding box center [596, 272] width 1192 height 545
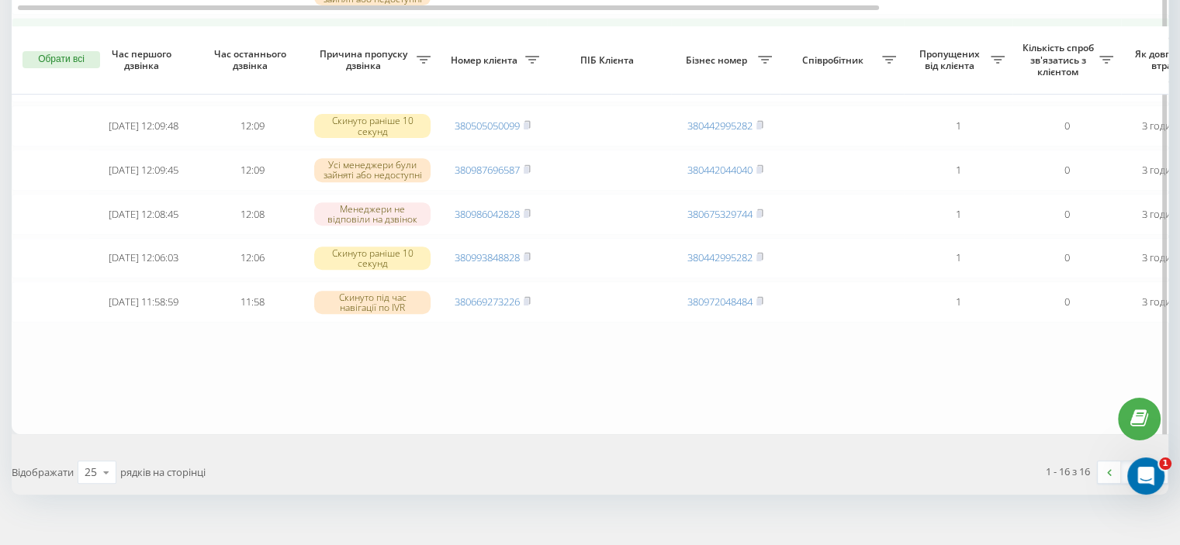
scroll to position [621, 0]
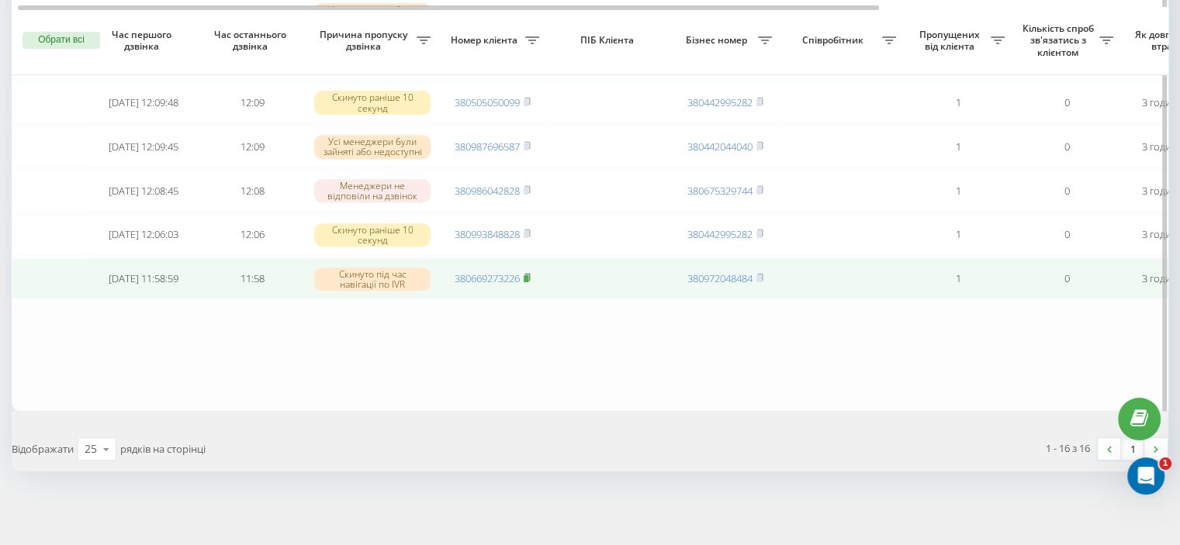
click at [529, 282] on icon at bounding box center [527, 277] width 7 height 9
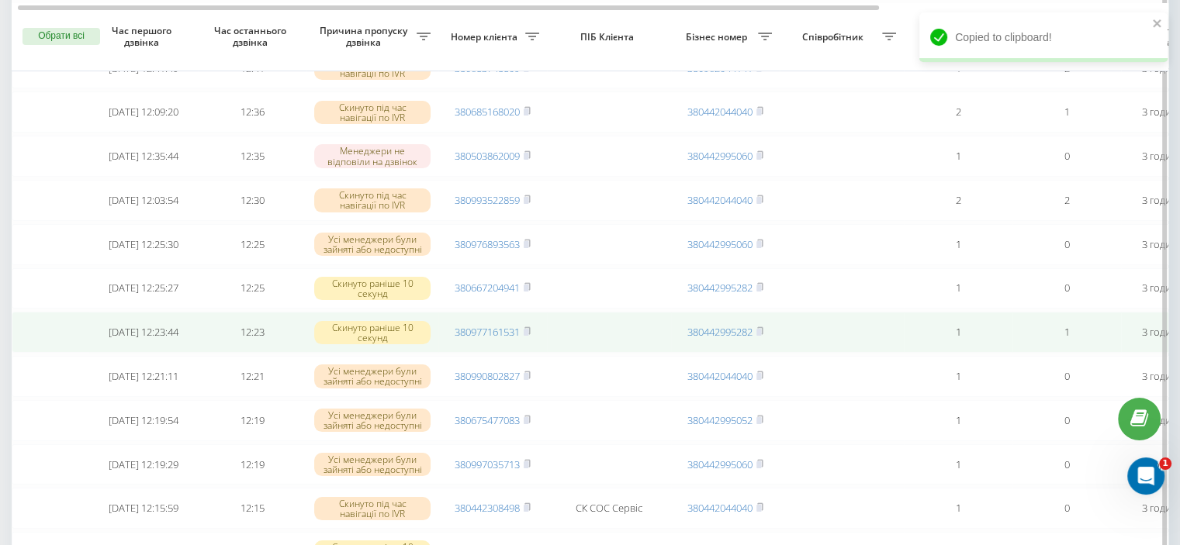
scroll to position [155, 0]
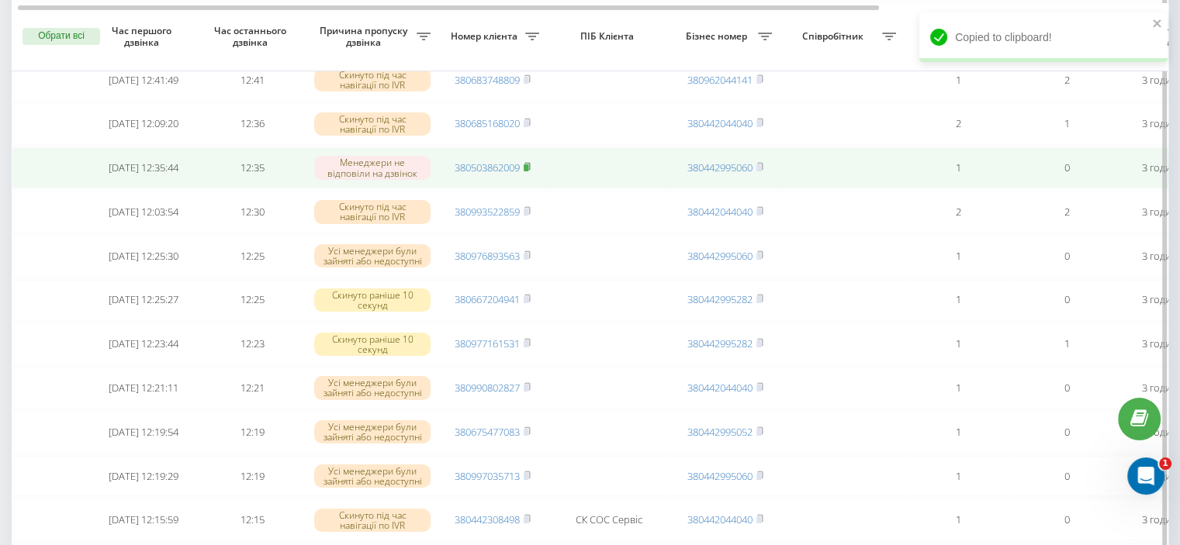
click at [528, 171] on rect at bounding box center [526, 167] width 5 height 7
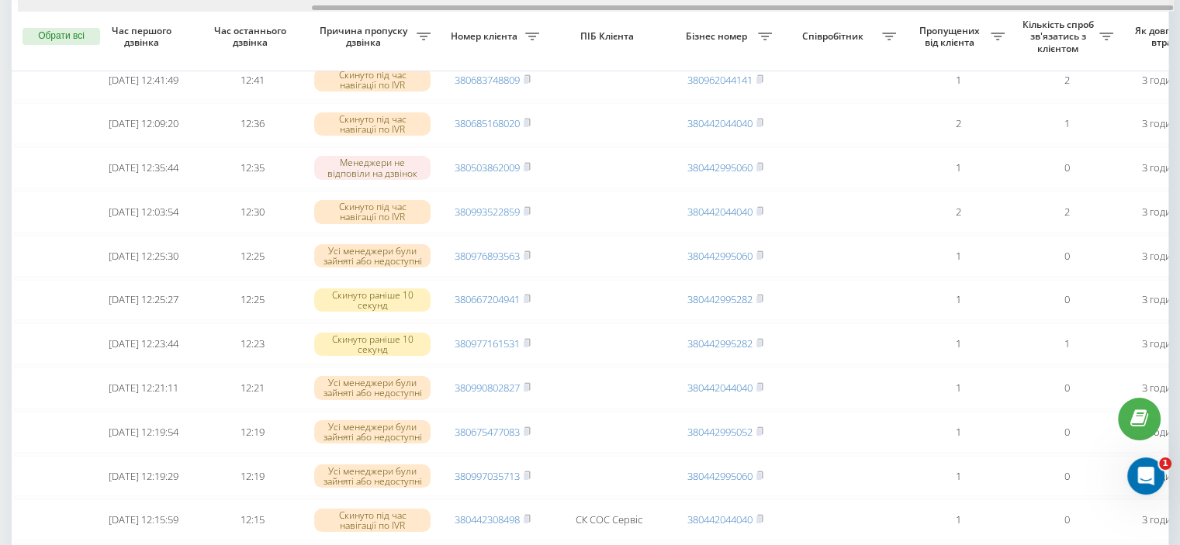
scroll to position [0, 394]
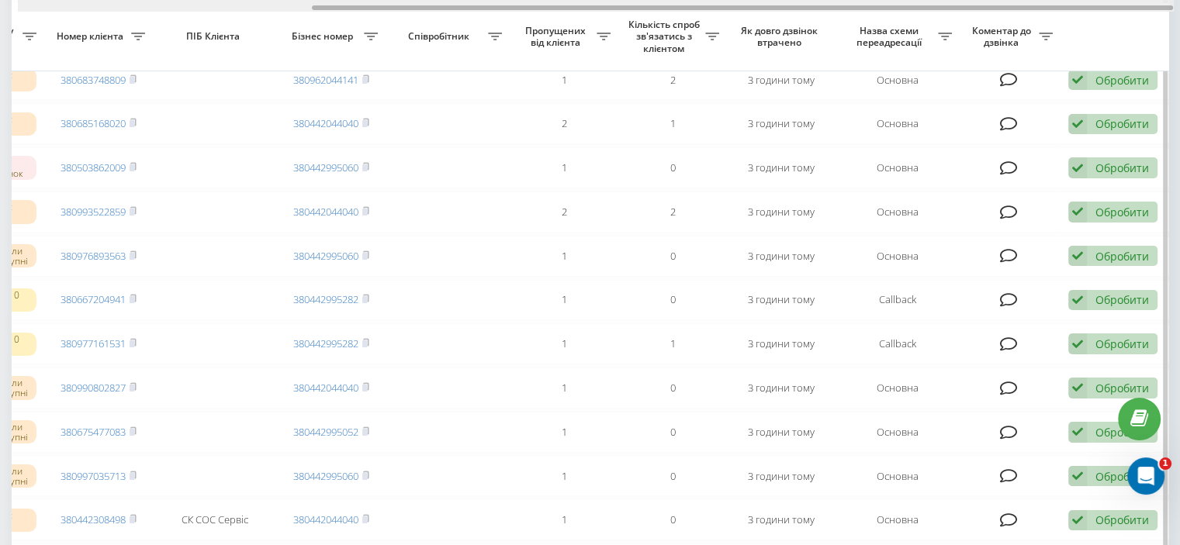
click at [1142, 6] on div at bounding box center [596, 6] width 1156 height 12
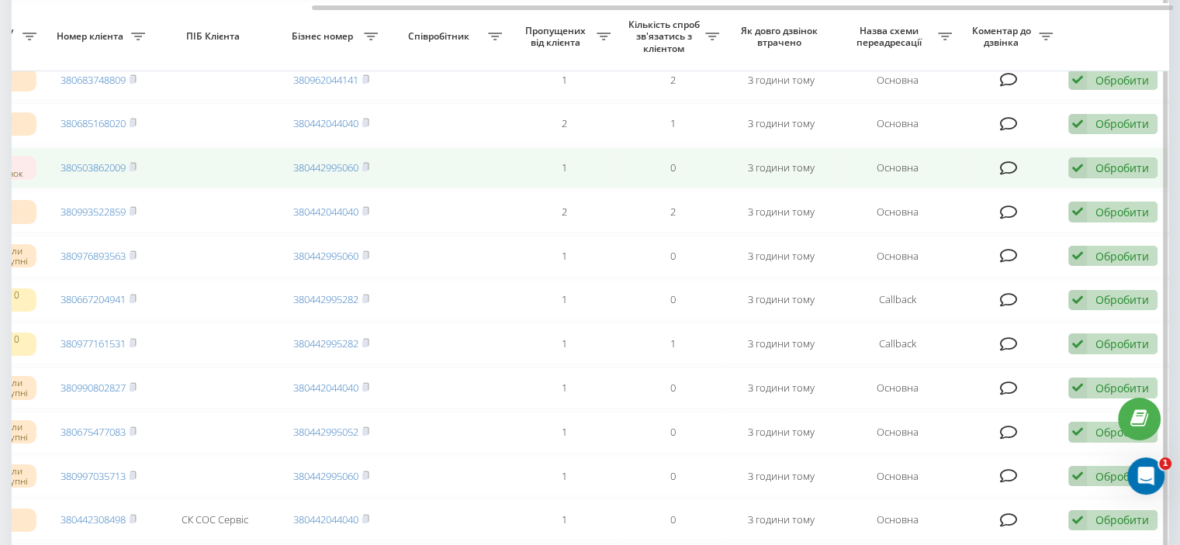
click at [1005, 173] on icon at bounding box center [1009, 169] width 18 height 16
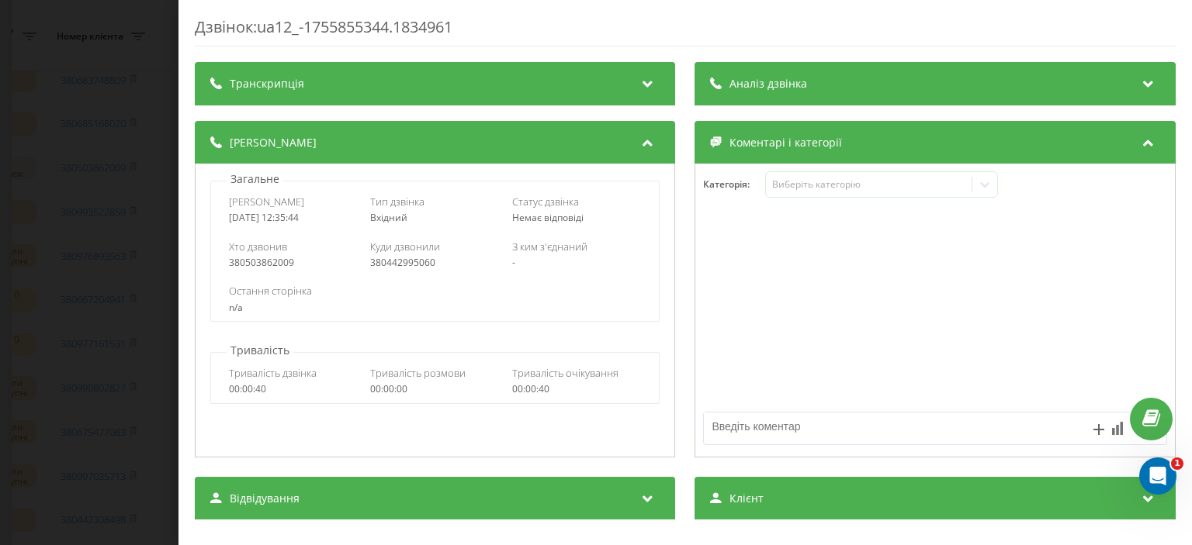
drag, startPoint x: 64, startPoint y: 213, endPoint x: 85, endPoint y: 215, distance: 21.8
click at [64, 213] on div "Дзвінок : ua12_-1755855344.1834961 Транскрипція Для AI-аналізу майбутніх дзвінк…" at bounding box center [596, 272] width 1192 height 545
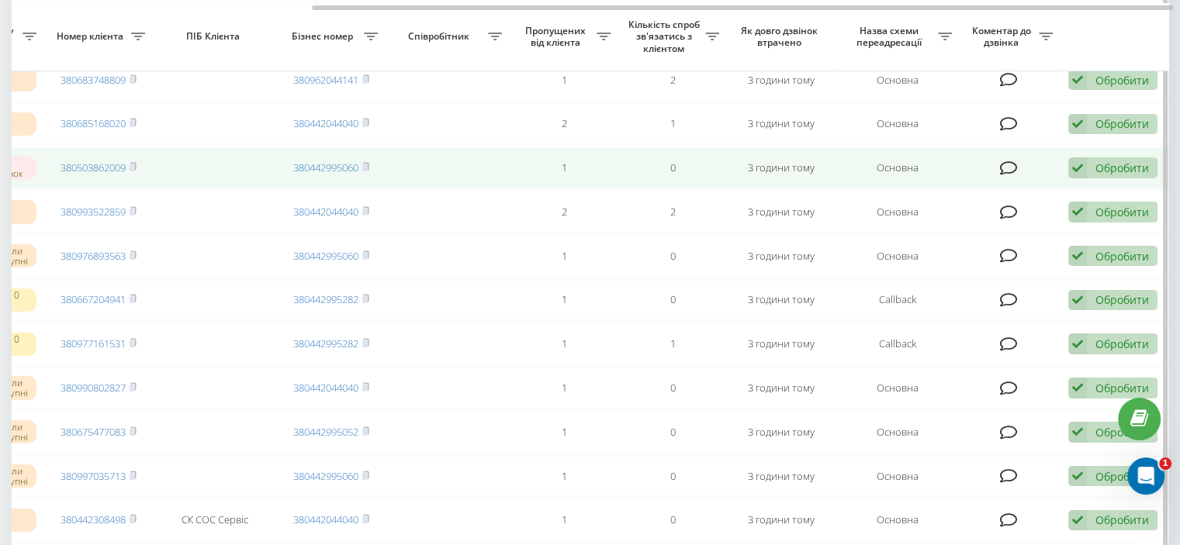
click at [1083, 172] on icon at bounding box center [1077, 167] width 19 height 21
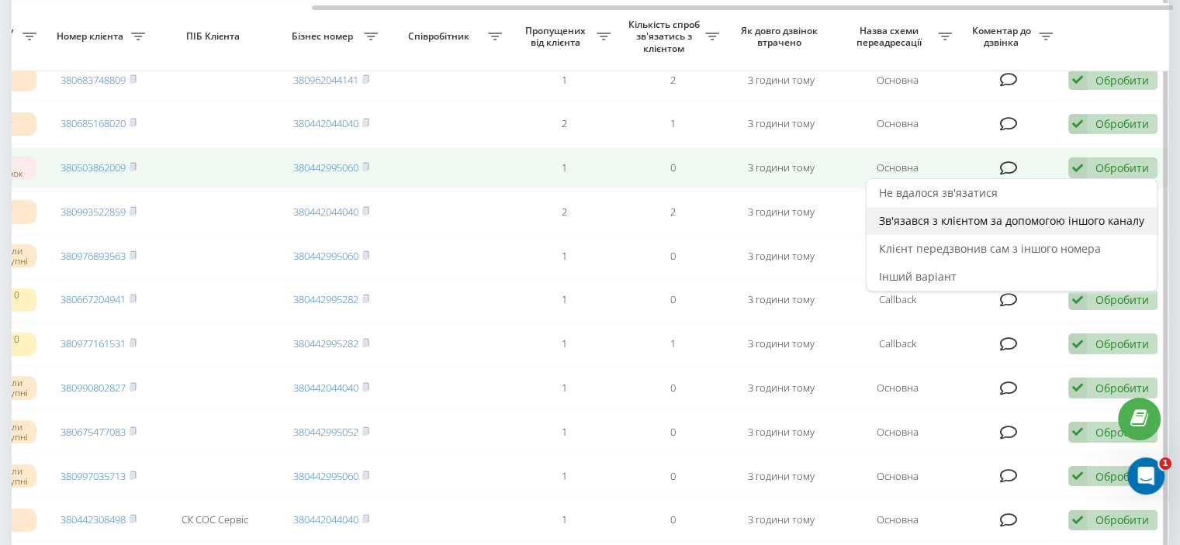
click at [900, 227] on span "Зв'язався з клієнтом за допомогою іншого каналу" at bounding box center [1011, 220] width 265 height 15
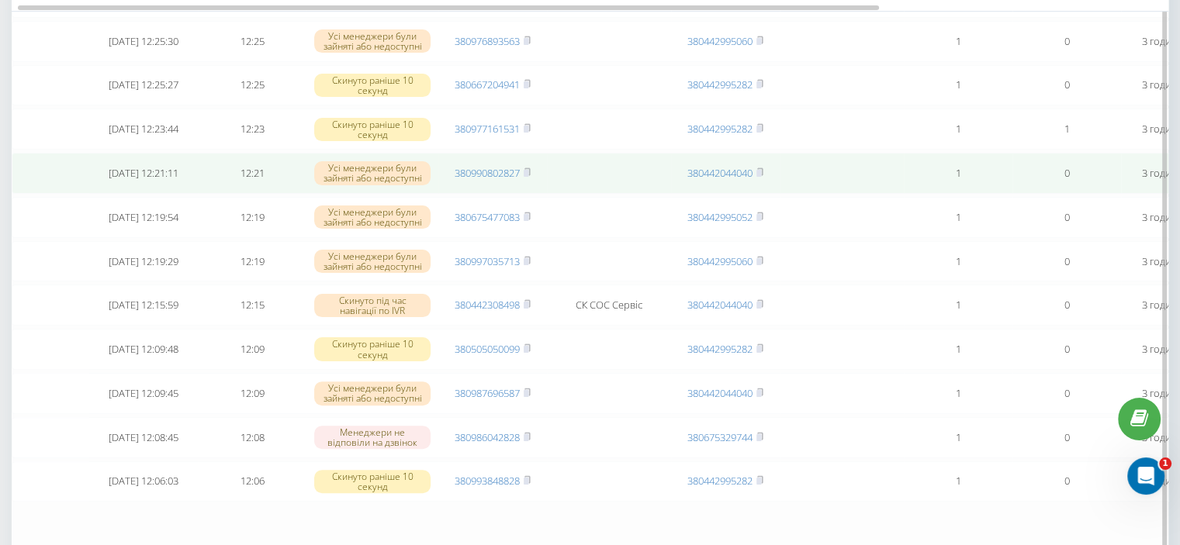
scroll to position [388, 0]
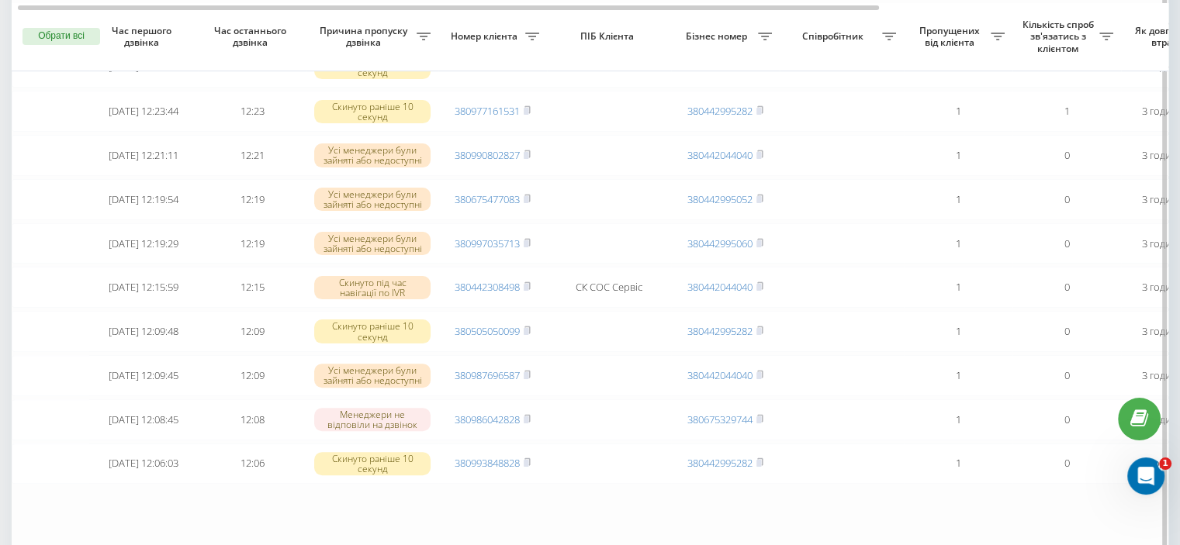
click at [1140, 12] on th "Як довго дзвінок втрачено" at bounding box center [1175, 37] width 109 height 68
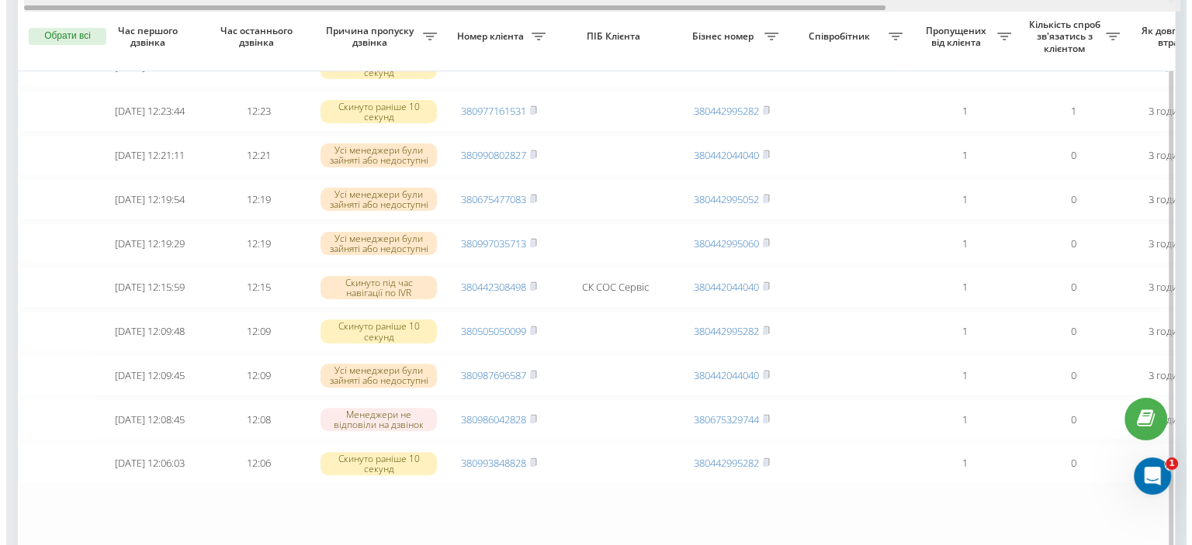
scroll to position [0, 394]
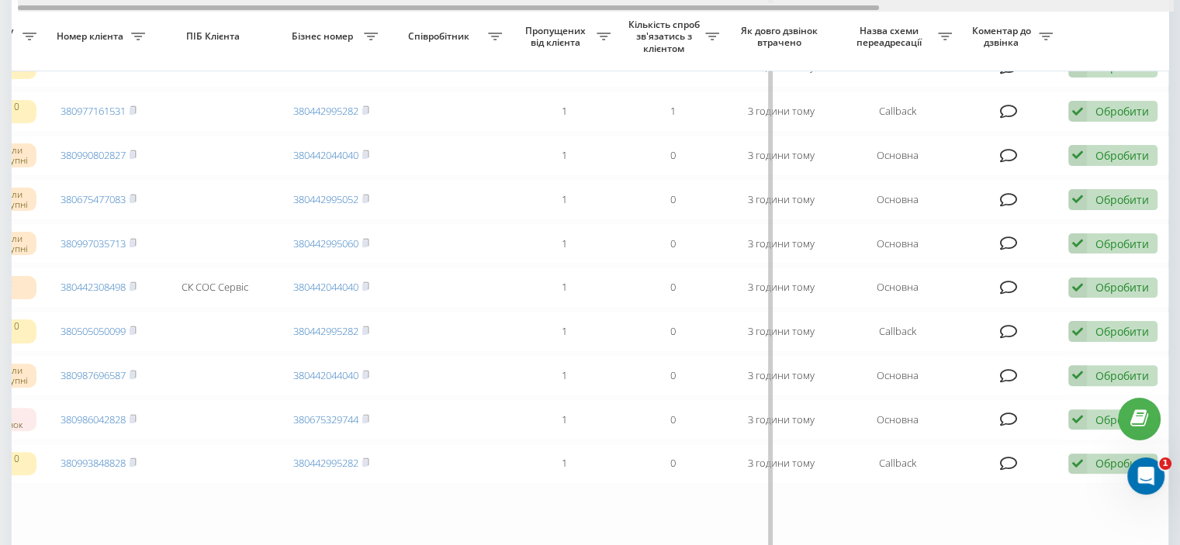
click at [1145, 5] on div at bounding box center [596, 6] width 1157 height 12
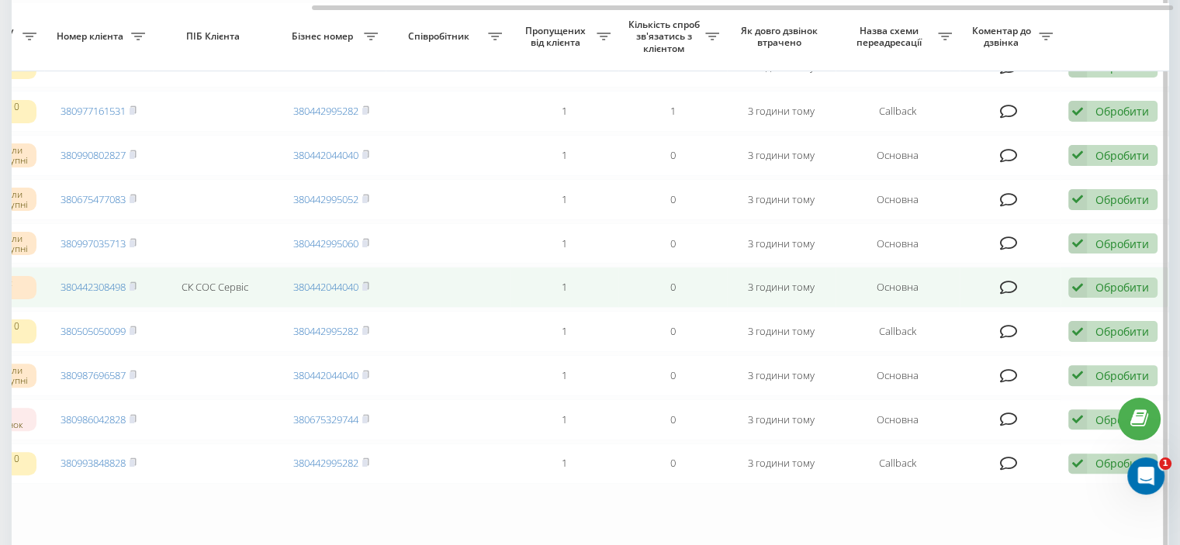
click at [1105, 295] on div "Обробити" at bounding box center [1122, 287] width 54 height 15
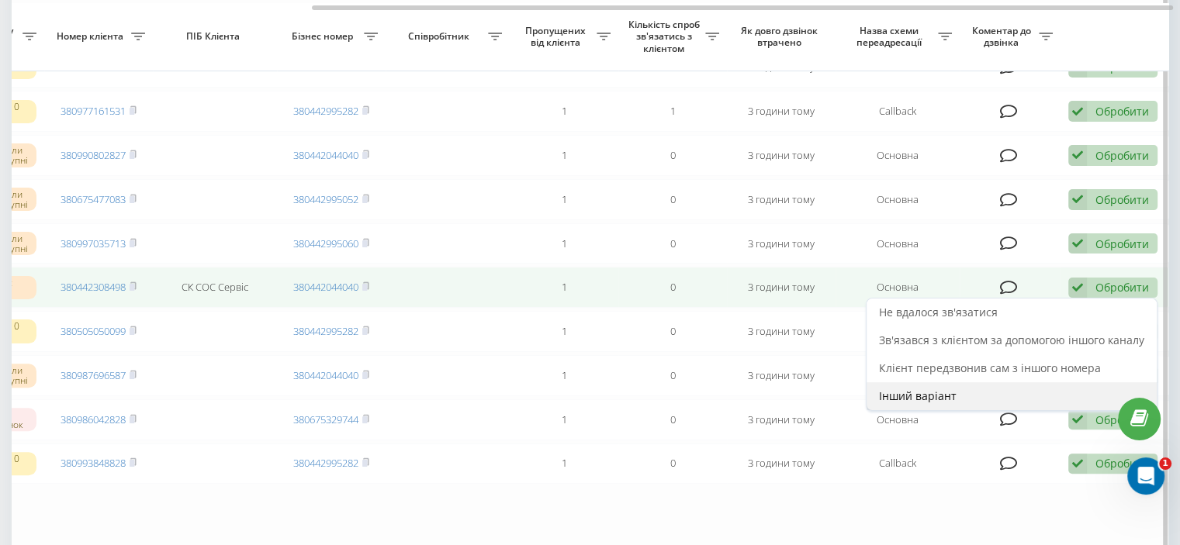
click at [880, 403] on span "Інший варіант" at bounding box center [918, 396] width 78 height 15
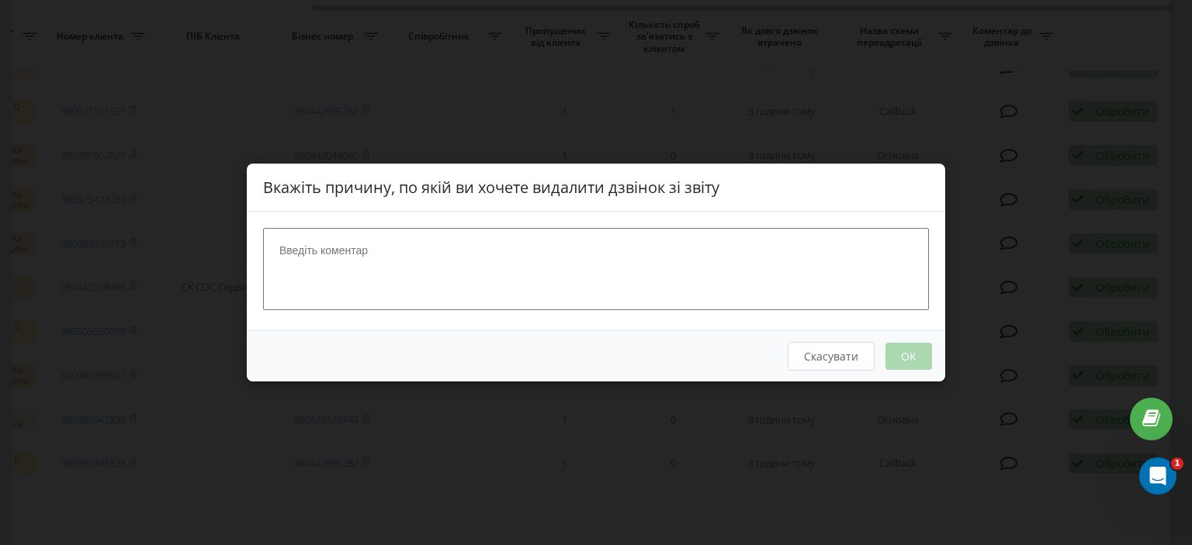
click at [428, 277] on textarea at bounding box center [596, 269] width 666 height 82
type textarea "ск"
click at [909, 359] on button "OK" at bounding box center [908, 356] width 47 height 27
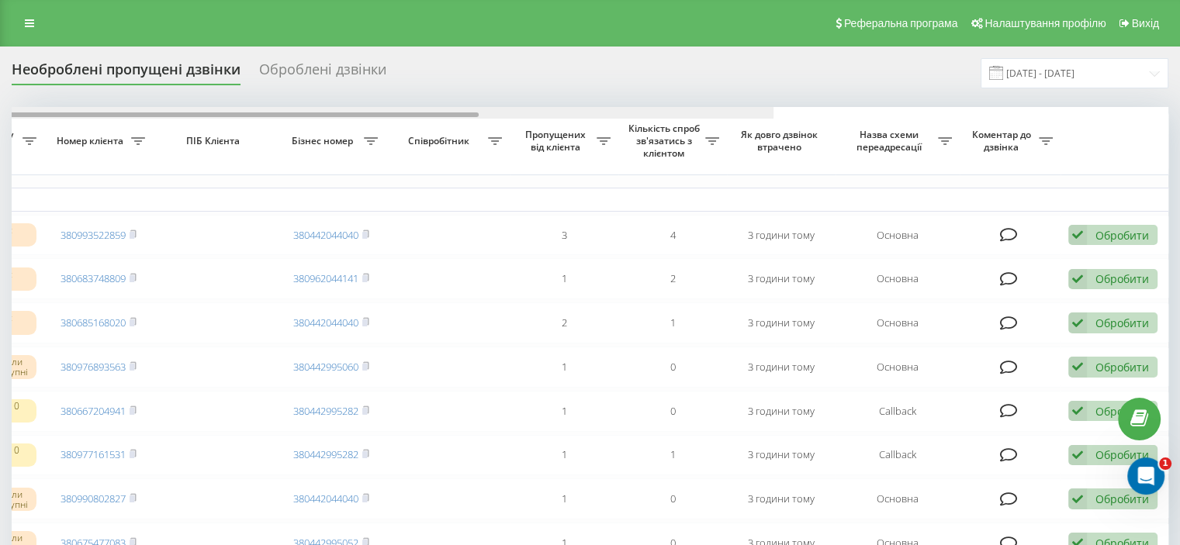
click at [773, 114] on div at bounding box center [196, 113] width 1156 height 12
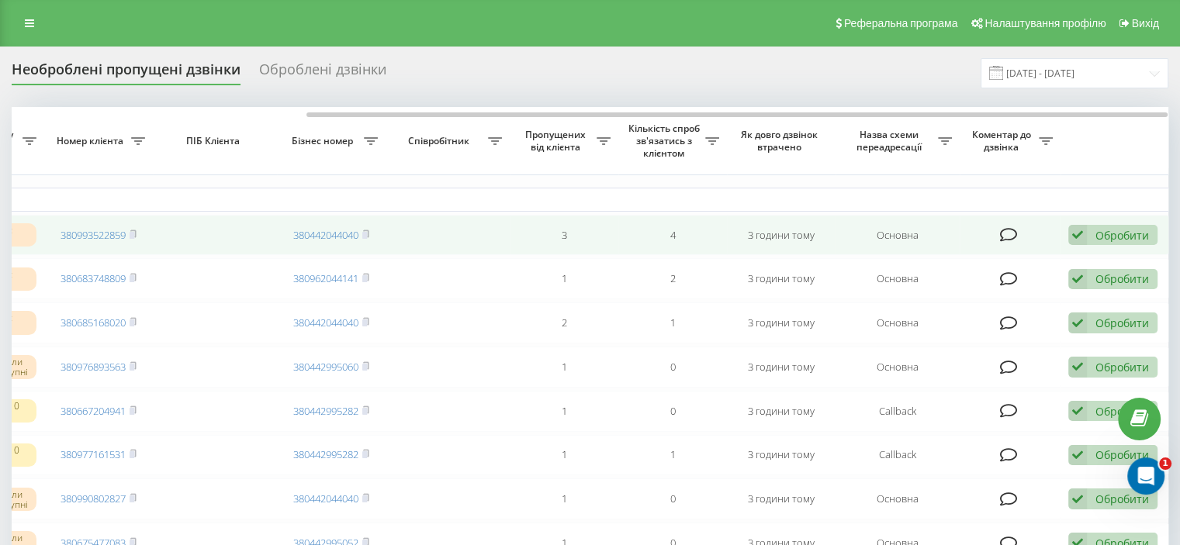
click at [1107, 230] on div "Обробити" at bounding box center [1122, 235] width 54 height 15
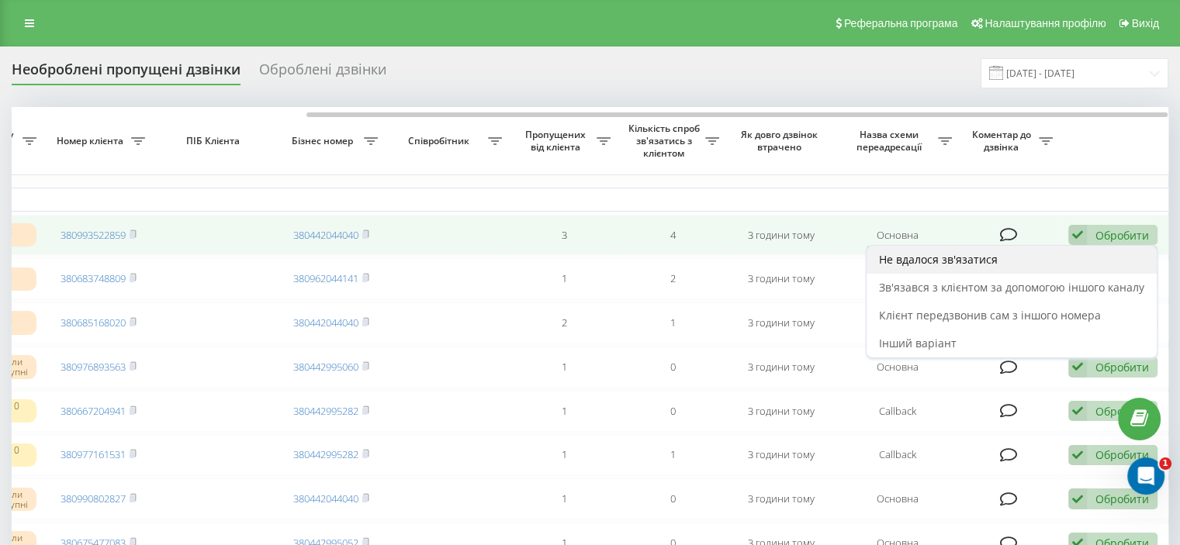
click at [906, 266] on span "Не вдалося зв'язатися" at bounding box center [938, 259] width 119 height 15
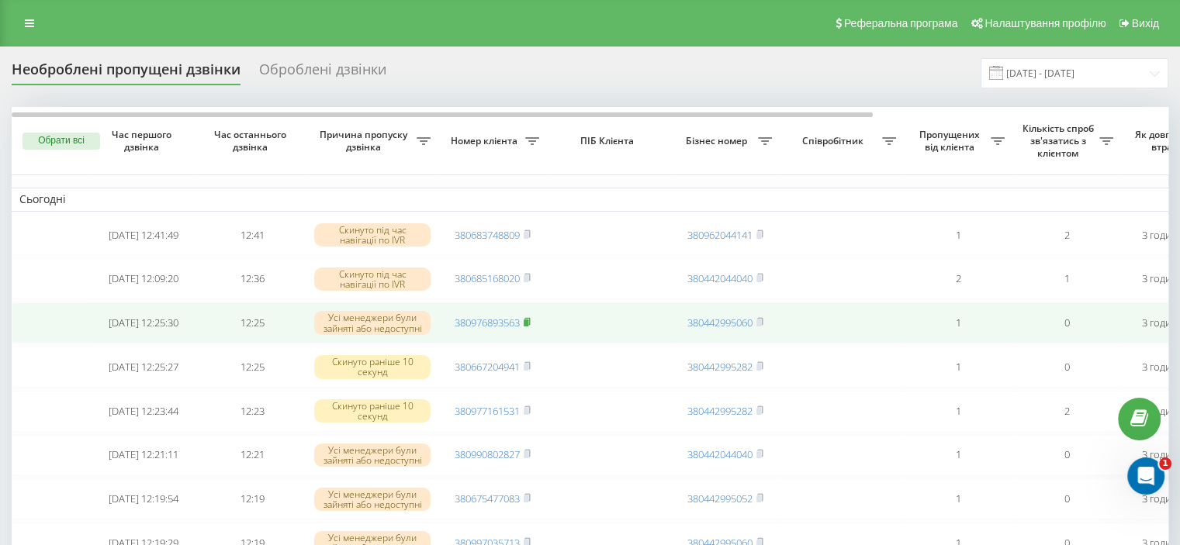
click at [528, 326] on rect at bounding box center [526, 323] width 5 height 7
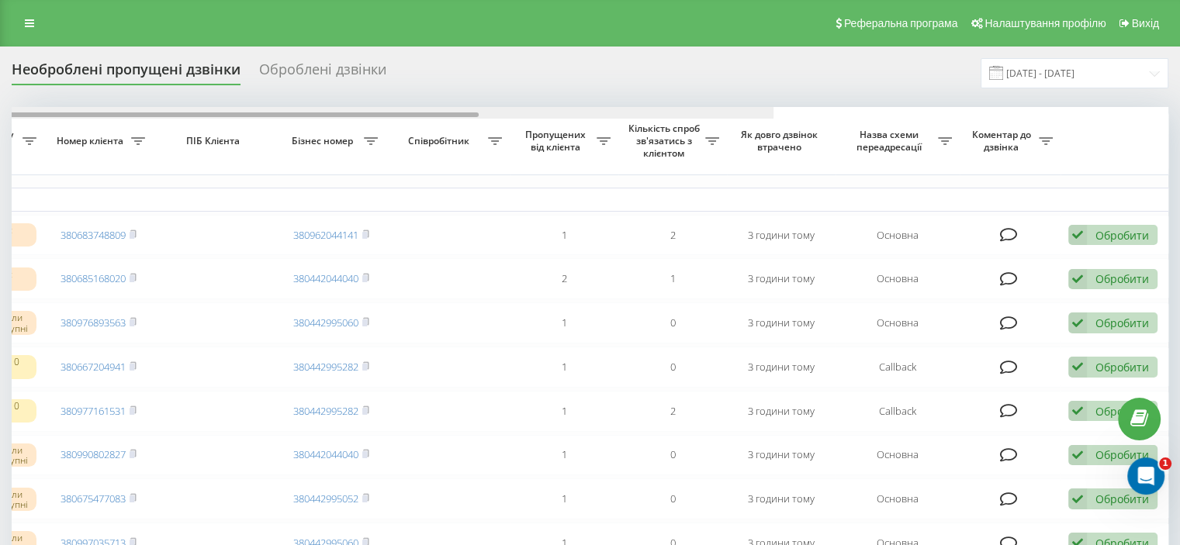
click at [773, 115] on div at bounding box center [196, 113] width 1156 height 12
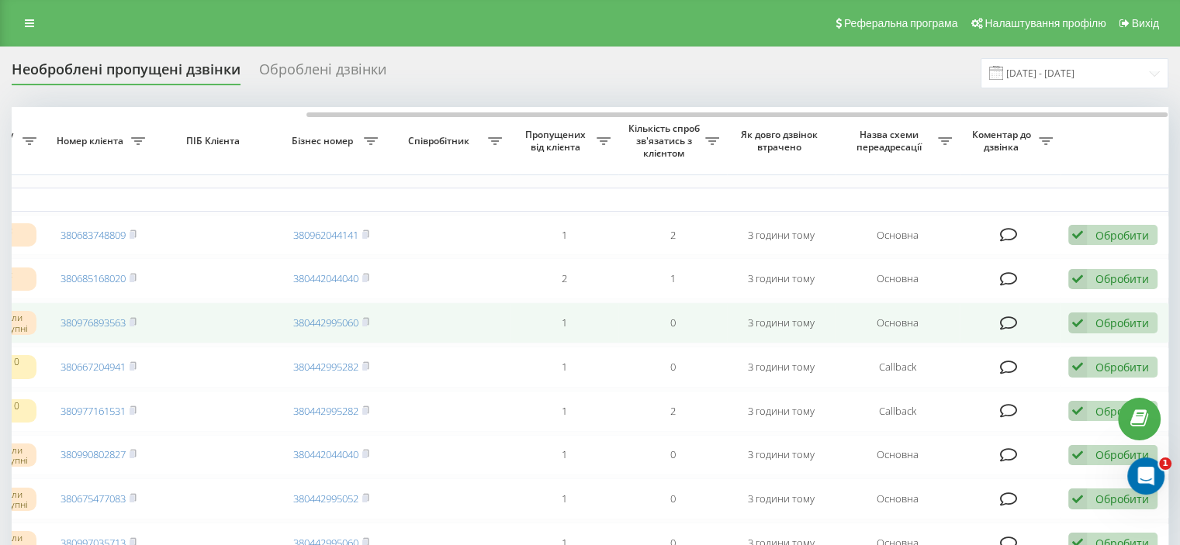
click at [1081, 327] on icon at bounding box center [1077, 323] width 19 height 21
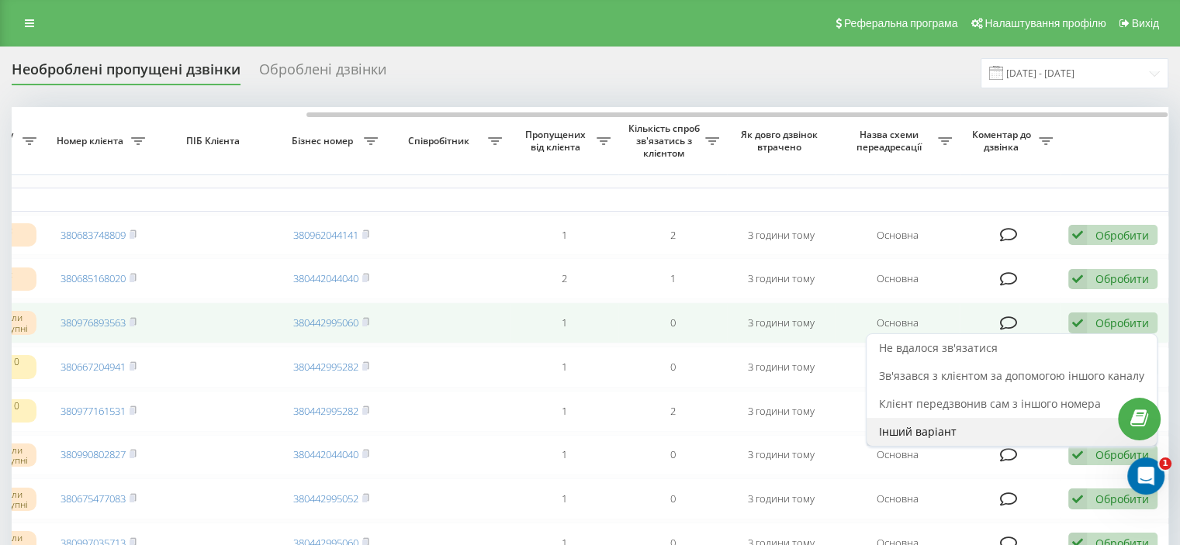
click at [908, 431] on span "Інший варіант" at bounding box center [918, 431] width 78 height 15
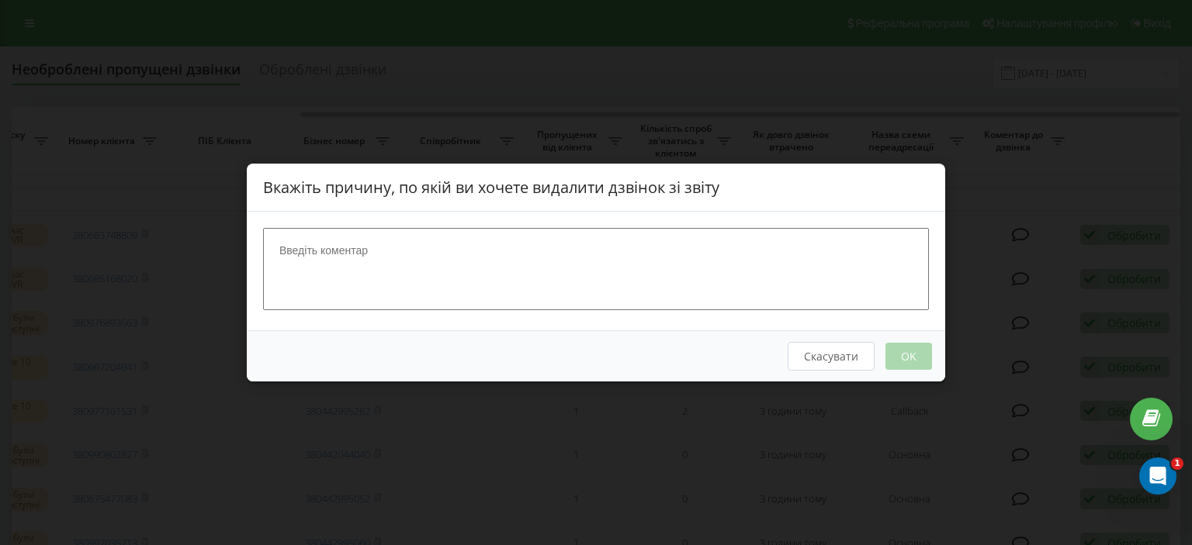
click at [438, 262] on textarea at bounding box center [596, 269] width 666 height 82
type textarea "вже не треба"
click at [905, 351] on button "OK" at bounding box center [908, 356] width 47 height 27
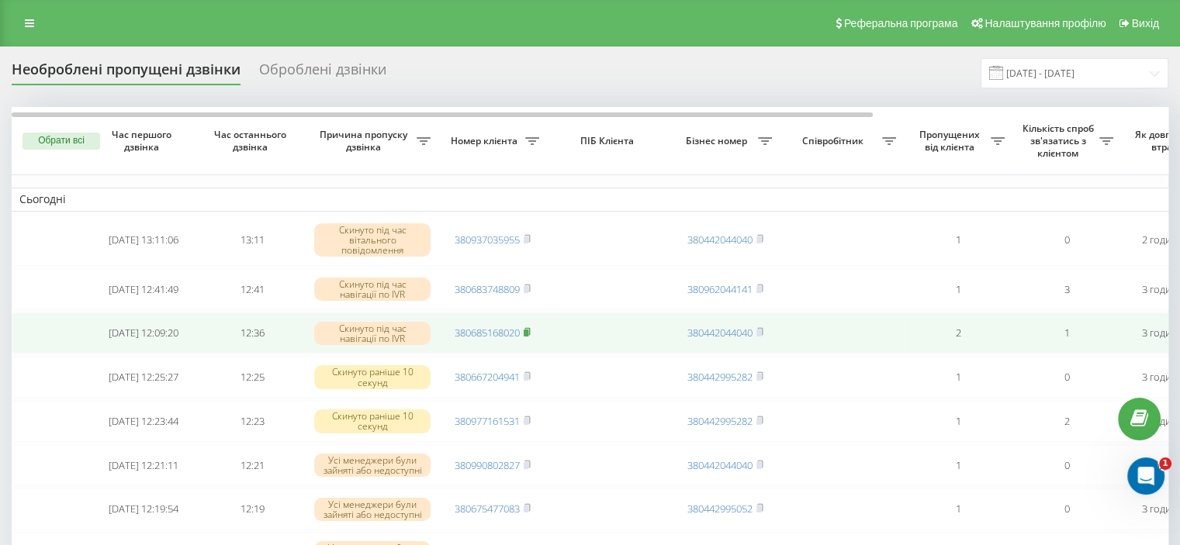
click at [528, 335] on rect at bounding box center [526, 333] width 5 height 7
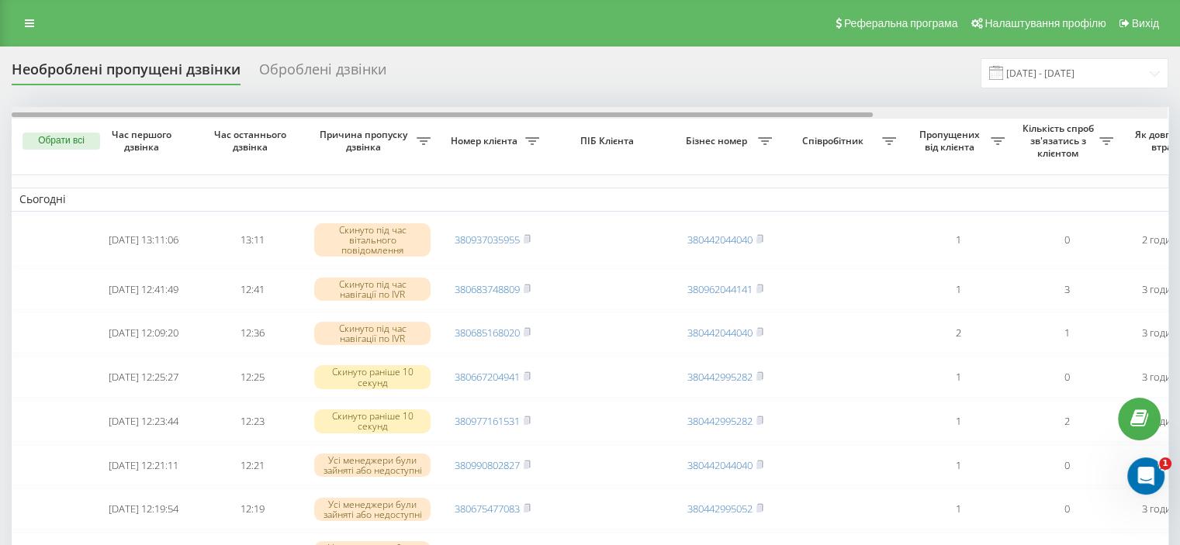
scroll to position [0, 394]
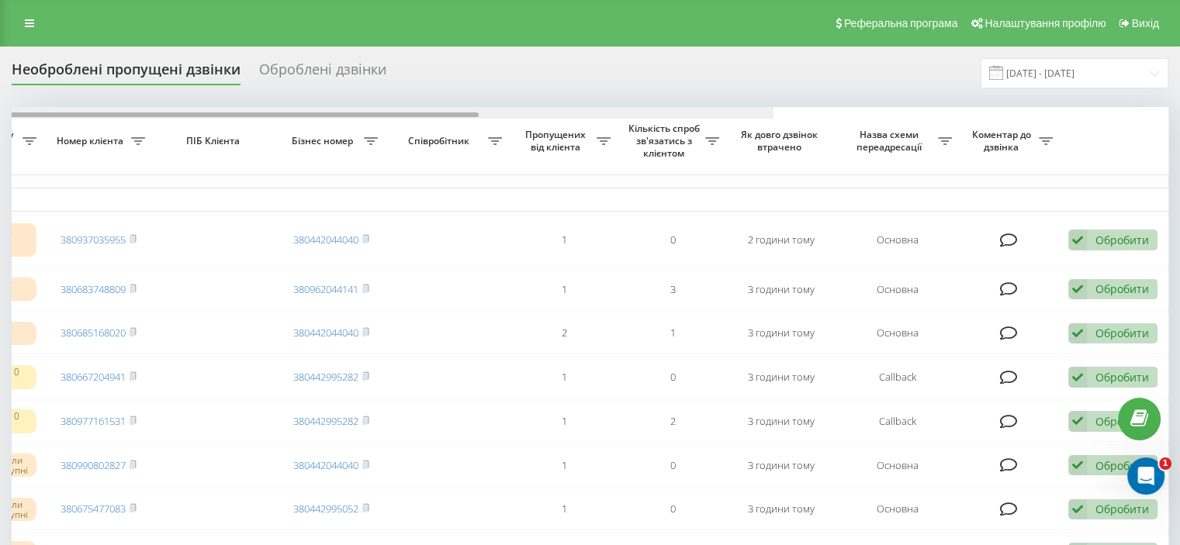
click at [773, 111] on div at bounding box center [196, 113] width 1156 height 12
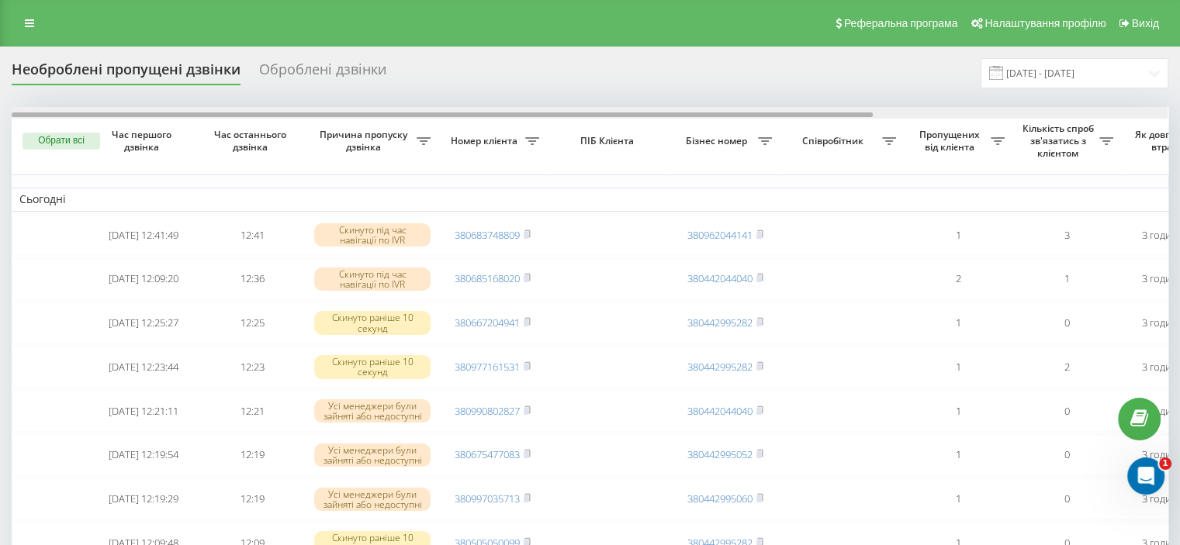
click at [1154, 115] on div at bounding box center [590, 113] width 1156 height 12
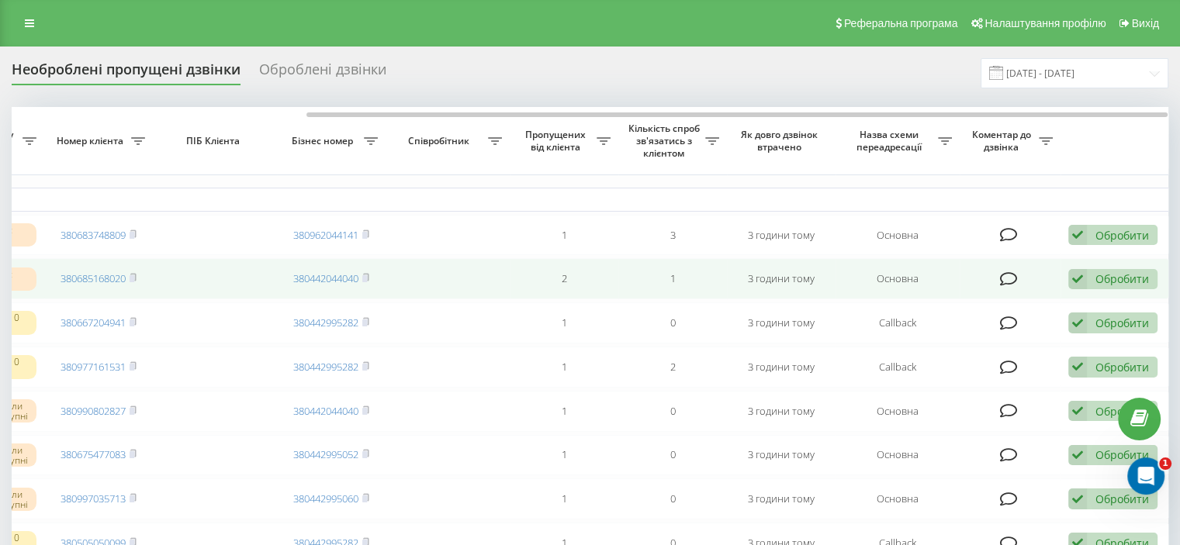
click at [1137, 285] on div "Обробити" at bounding box center [1122, 279] width 54 height 15
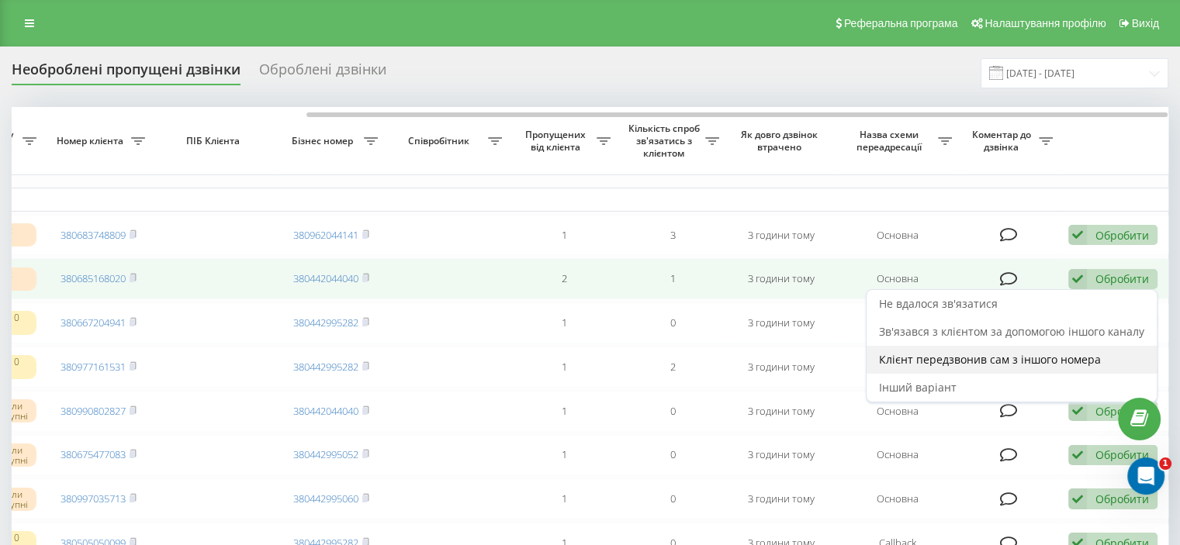
click at [974, 359] on span "Клієнт передзвонив сам з іншого номера" at bounding box center [990, 359] width 222 height 15
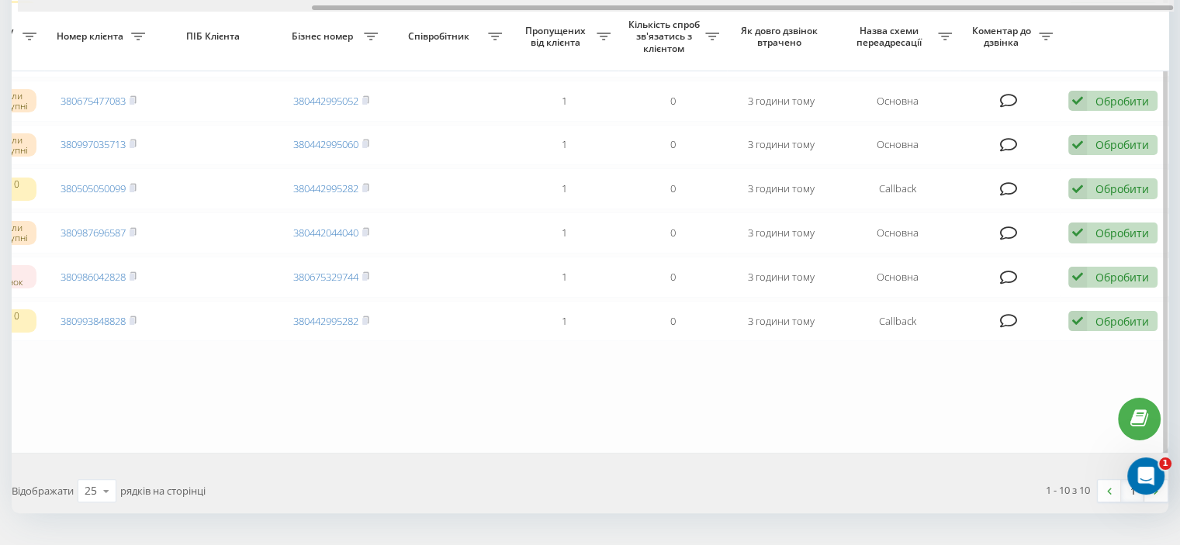
click at [1137, 2] on div at bounding box center [596, 6] width 1156 height 12
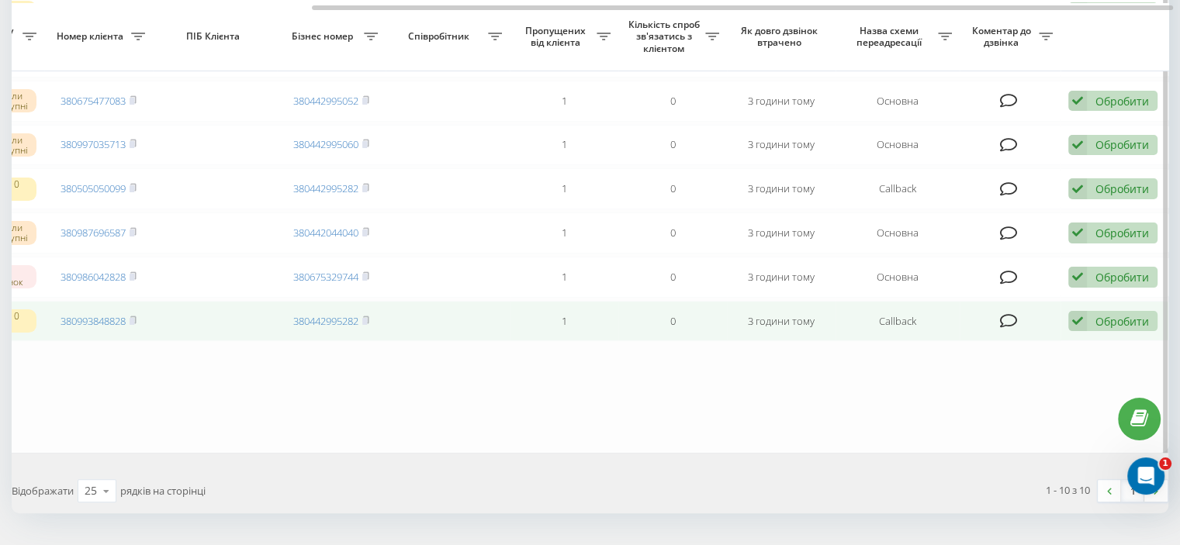
click at [1011, 329] on icon at bounding box center [1009, 321] width 18 height 16
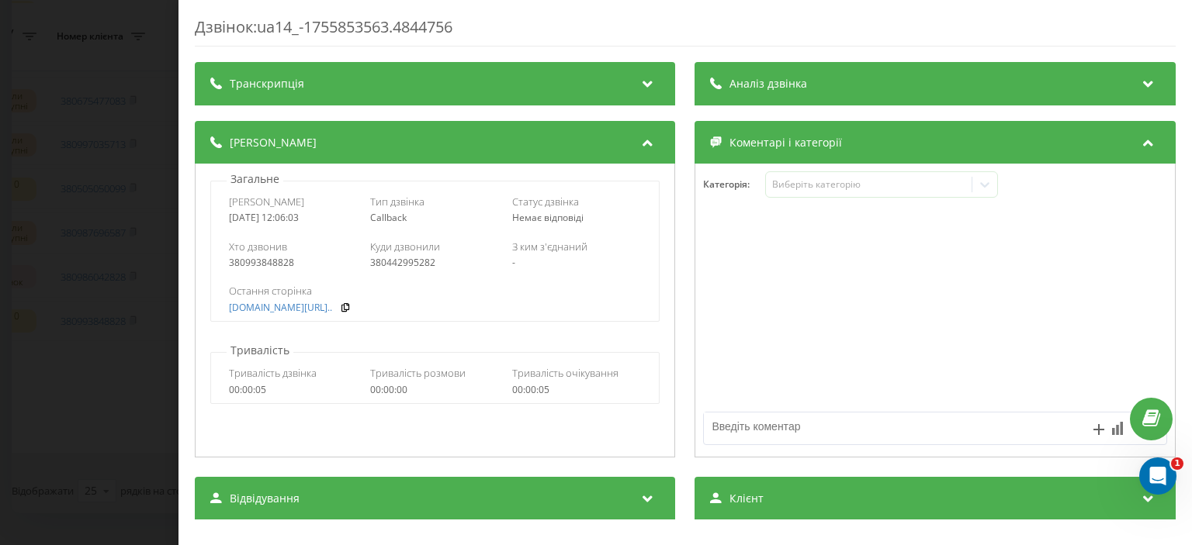
click at [97, 223] on div "Дзвінок : ua14_-1755853563.4844756 Транскрипція Для AI-аналізу майбутніх дзвінк…" at bounding box center [596, 272] width 1192 height 545
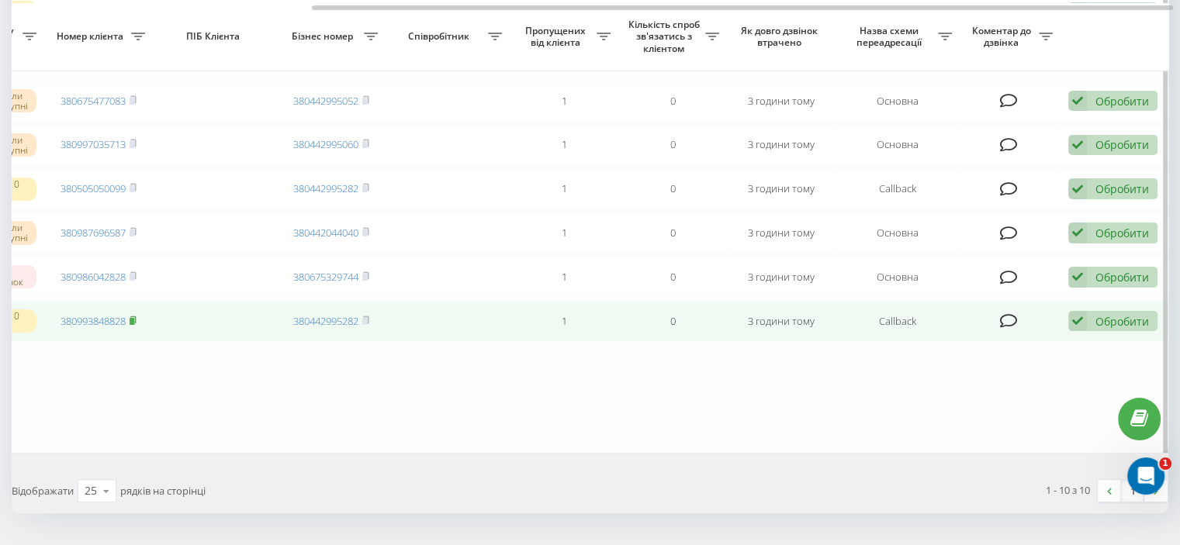
click at [130, 325] on rect at bounding box center [132, 321] width 5 height 7
click at [1119, 329] on div "Обробити" at bounding box center [1122, 321] width 54 height 15
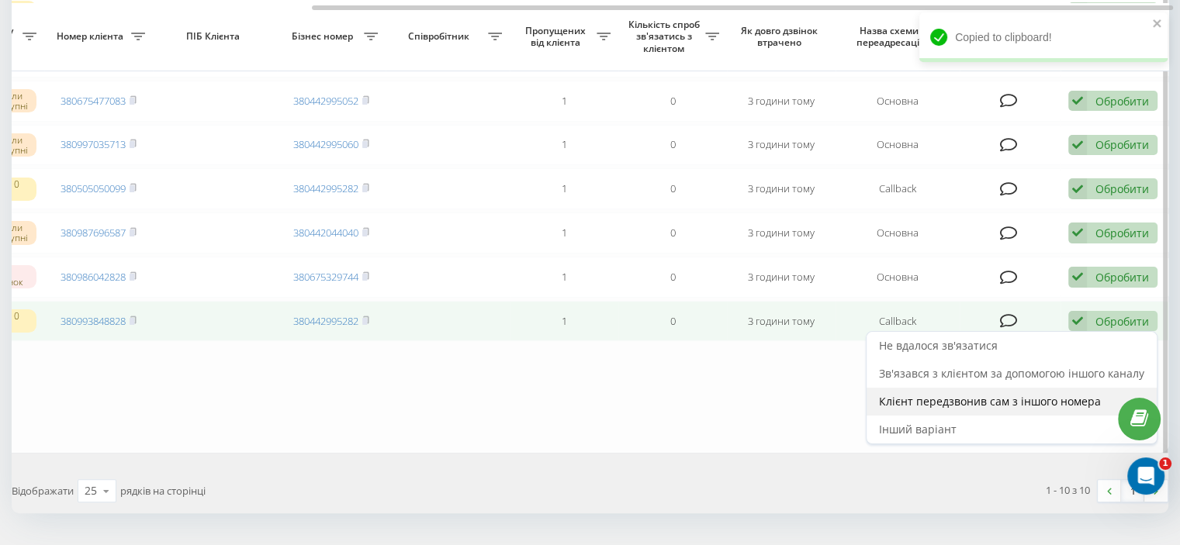
click at [905, 409] on span "Клієнт передзвонив сам з іншого номера" at bounding box center [990, 401] width 222 height 15
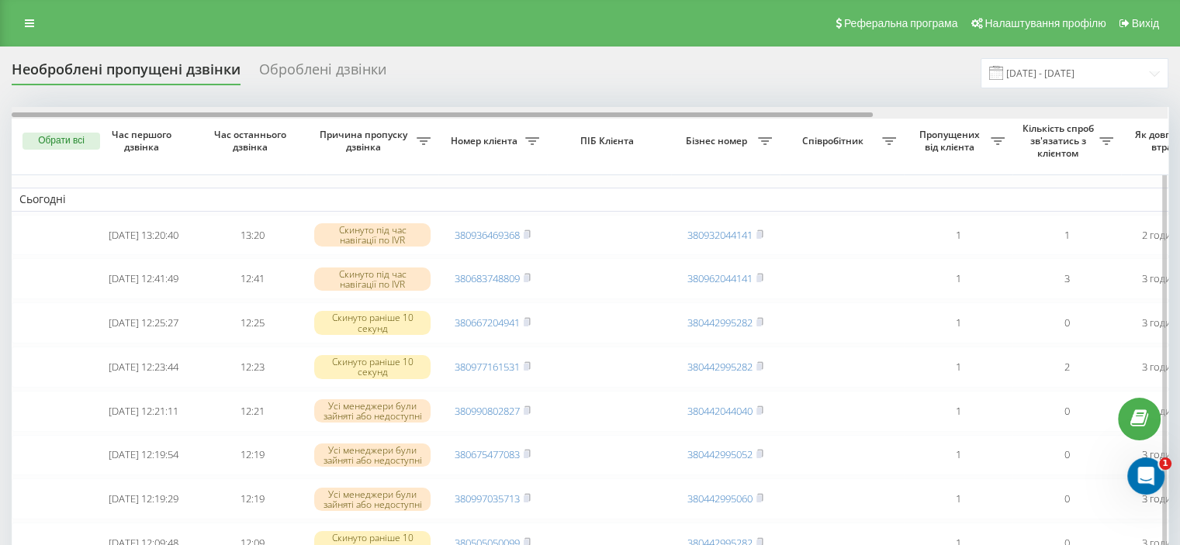
click at [1147, 114] on div at bounding box center [590, 113] width 1156 height 12
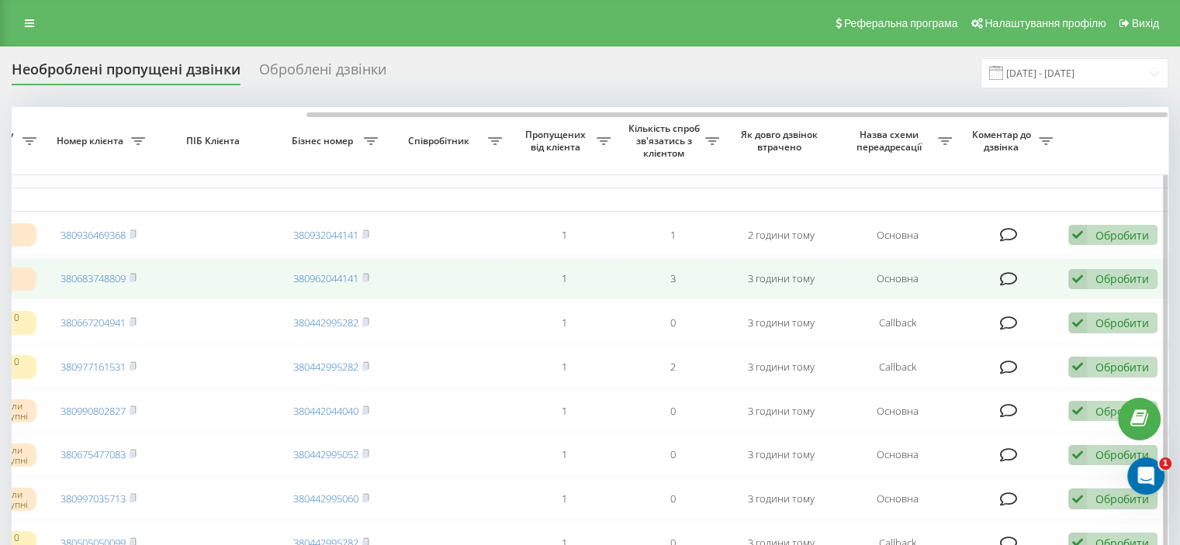
click at [1099, 283] on div "Обробити" at bounding box center [1122, 279] width 54 height 15
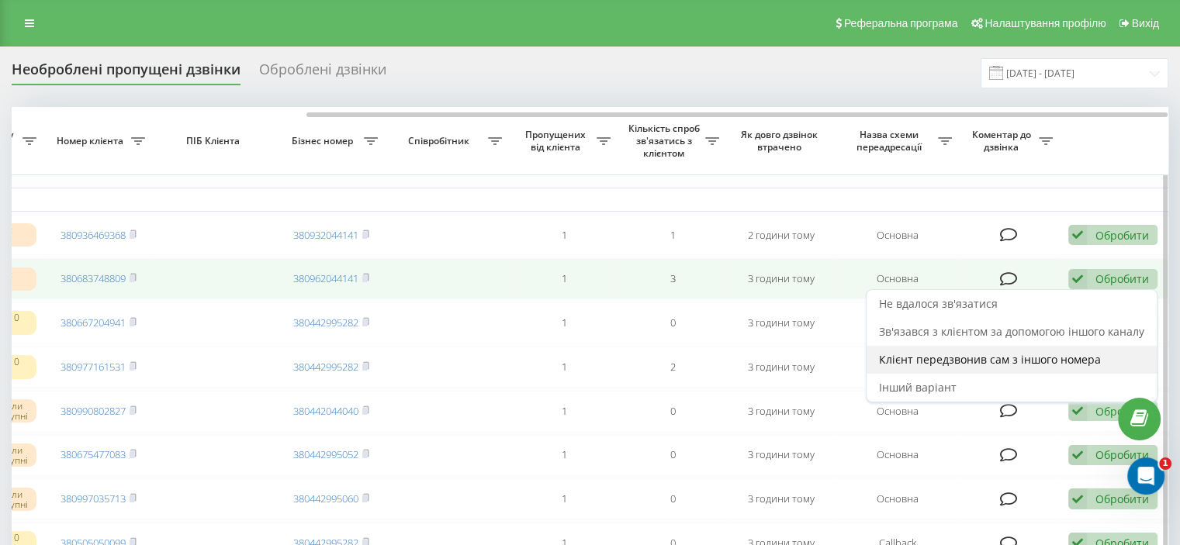
click at [943, 363] on span "Клієнт передзвонив сам з іншого номера" at bounding box center [990, 359] width 222 height 15
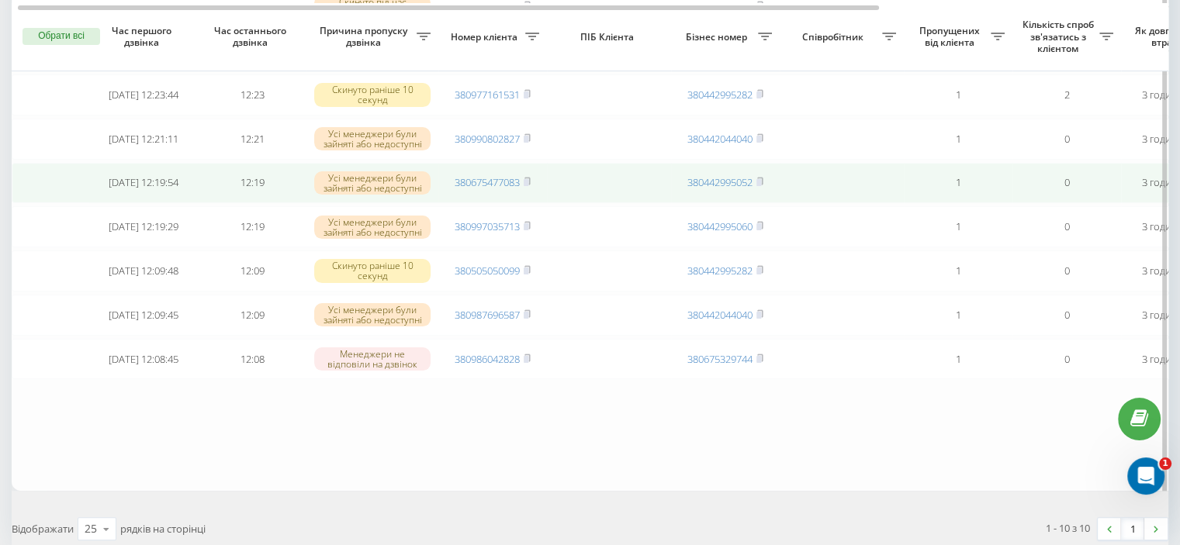
scroll to position [310, 0]
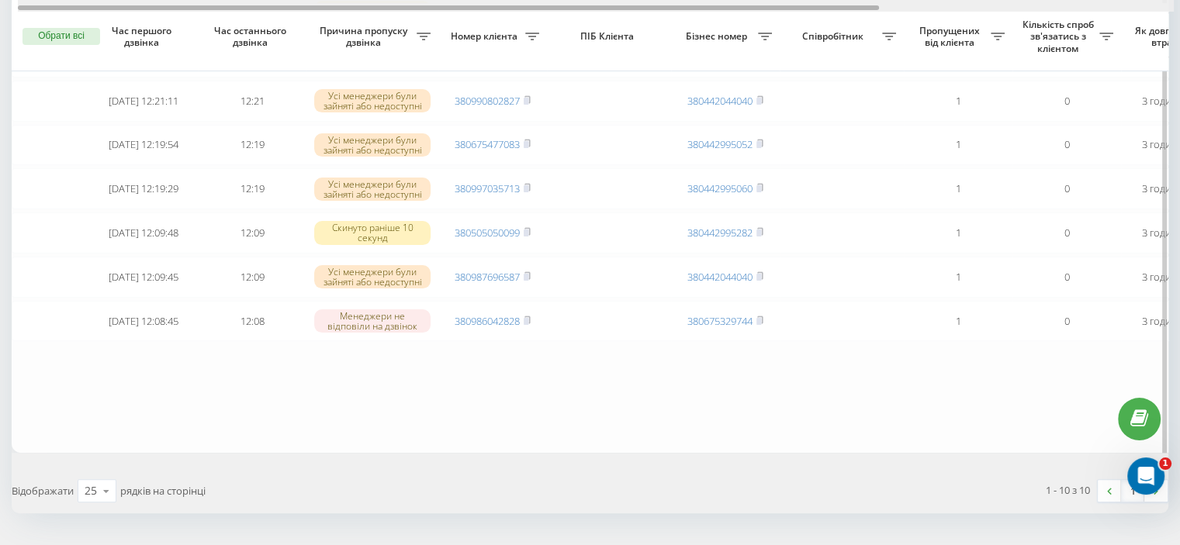
click at [1145, 4] on div at bounding box center [596, 6] width 1157 height 12
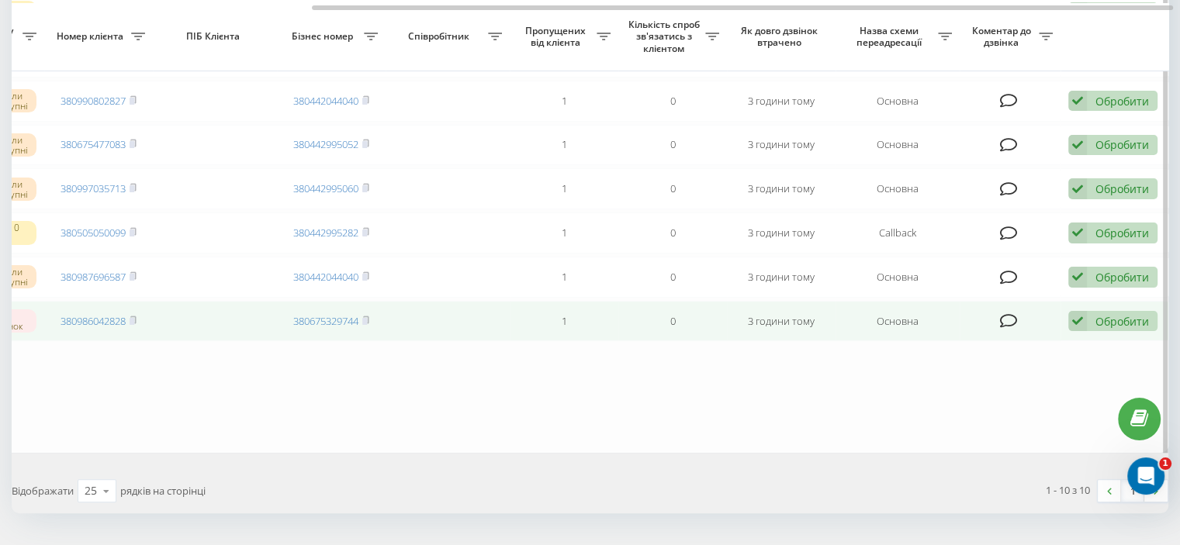
click at [1102, 329] on div "Обробити" at bounding box center [1122, 321] width 54 height 15
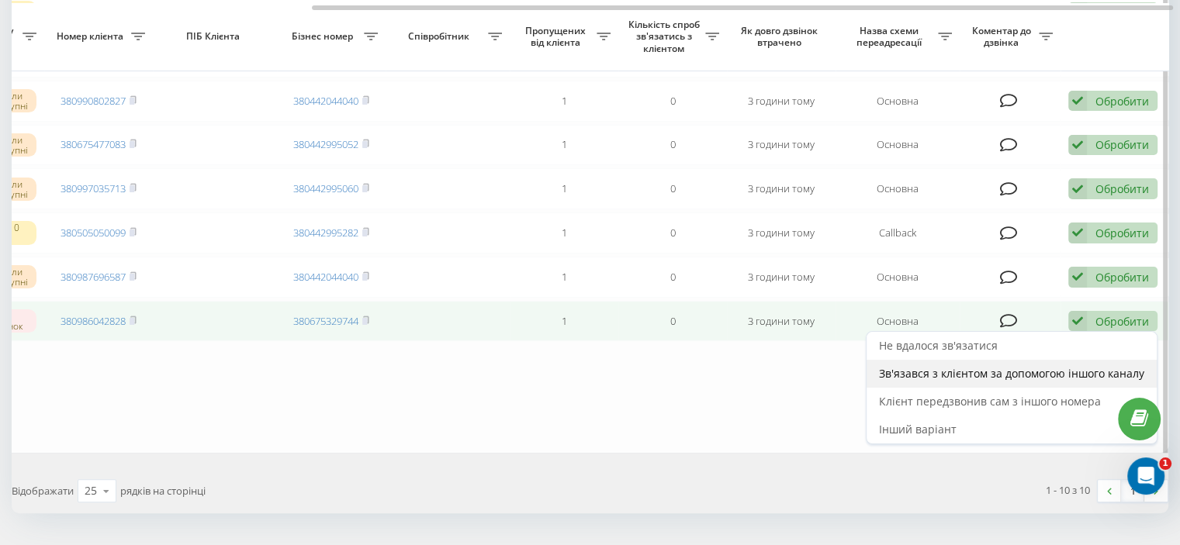
click at [891, 381] on span "Зв'язався з клієнтом за допомогою іншого каналу" at bounding box center [1011, 373] width 265 height 15
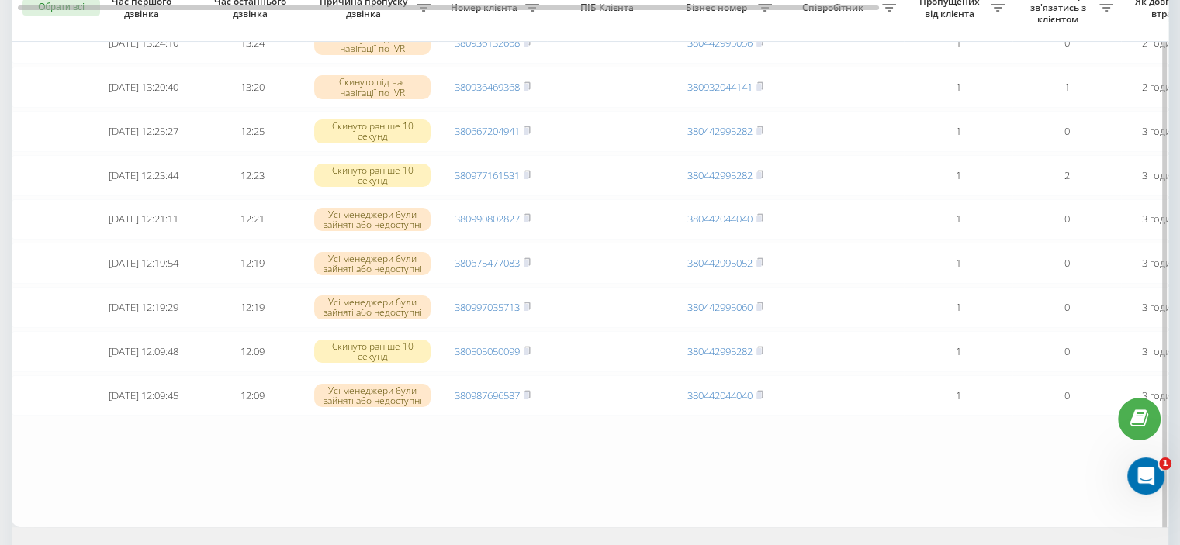
scroll to position [310, 0]
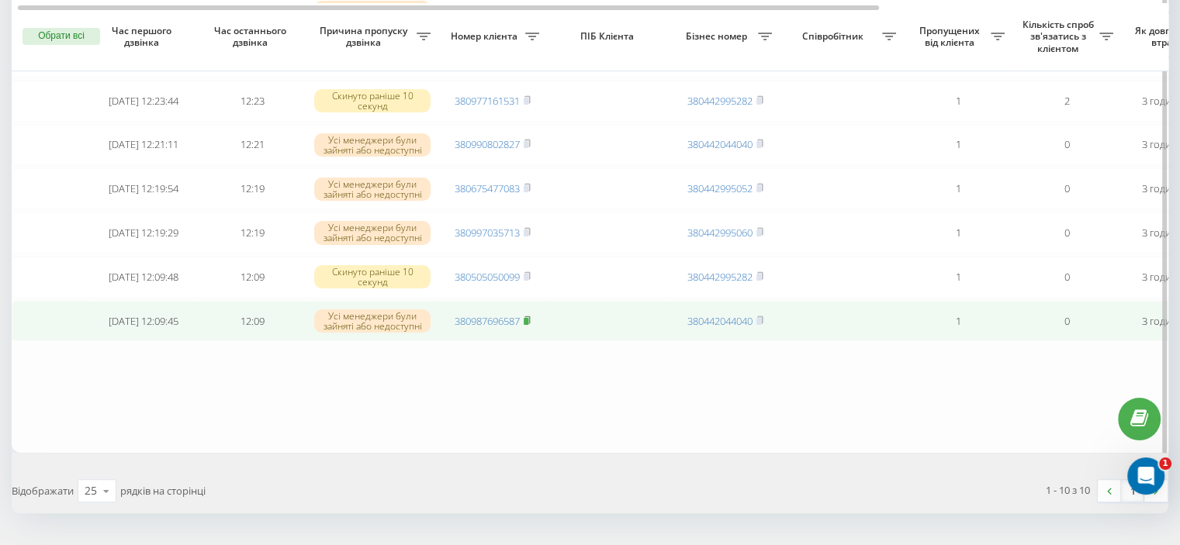
click at [528, 325] on icon at bounding box center [527, 320] width 7 height 9
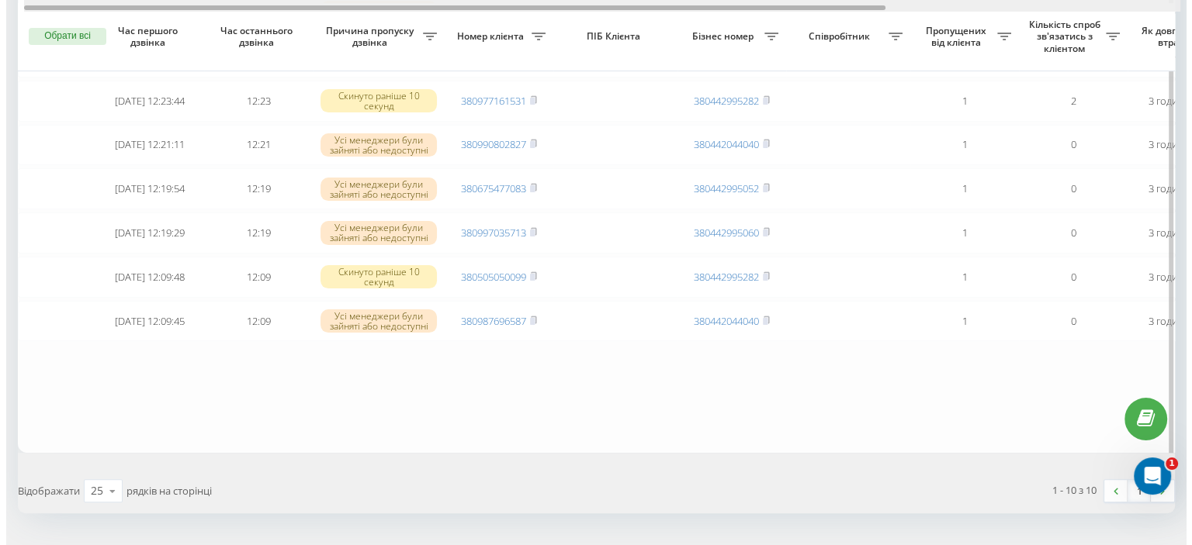
scroll to position [0, 394]
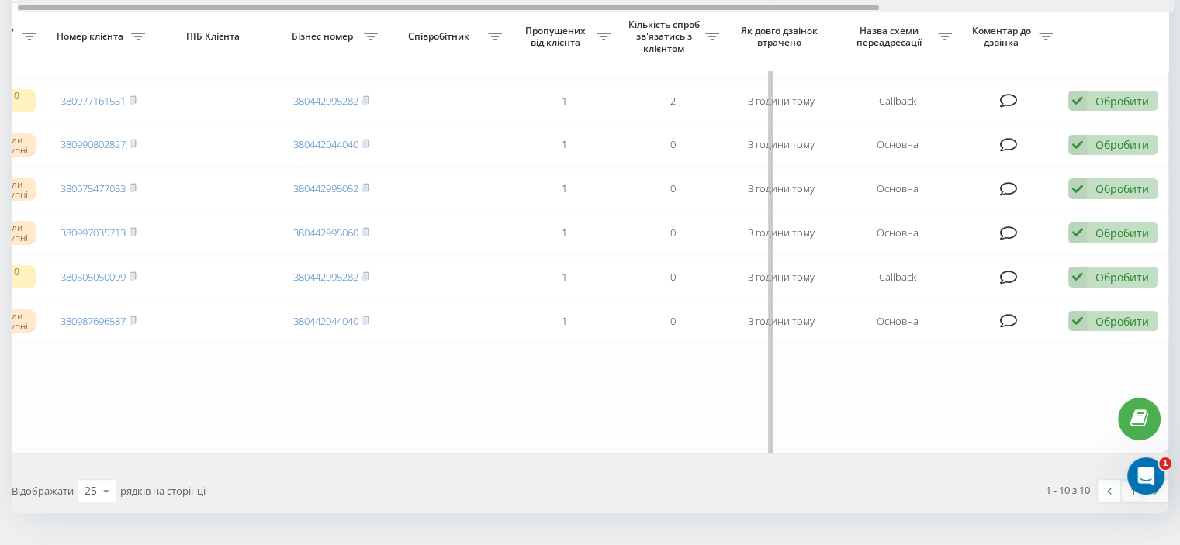
click at [1140, 9] on div at bounding box center [596, 6] width 1157 height 12
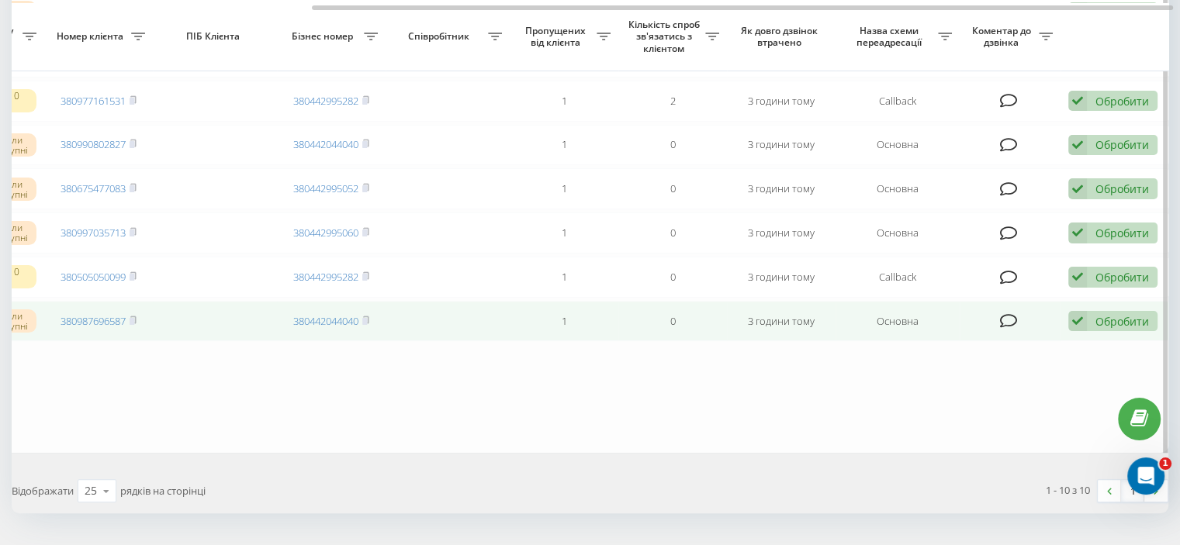
click at [1090, 332] on div "Обробити Не вдалося зв'язатися Зв'язався з клієнтом за допомогою іншого каналу …" at bounding box center [1112, 321] width 89 height 21
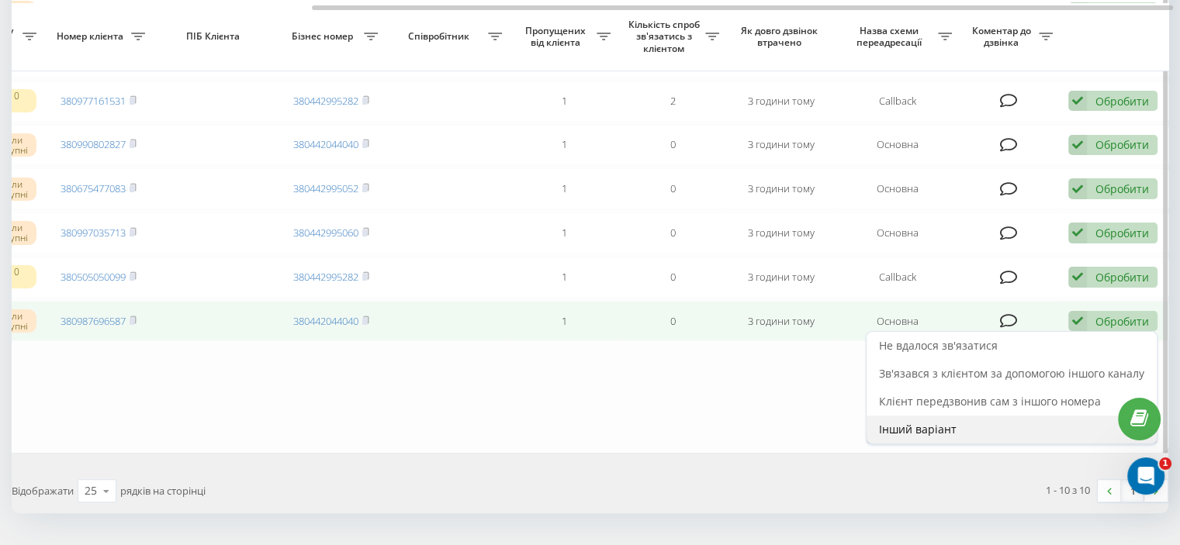
click at [922, 437] on span "Інший варіант" at bounding box center [918, 429] width 78 height 15
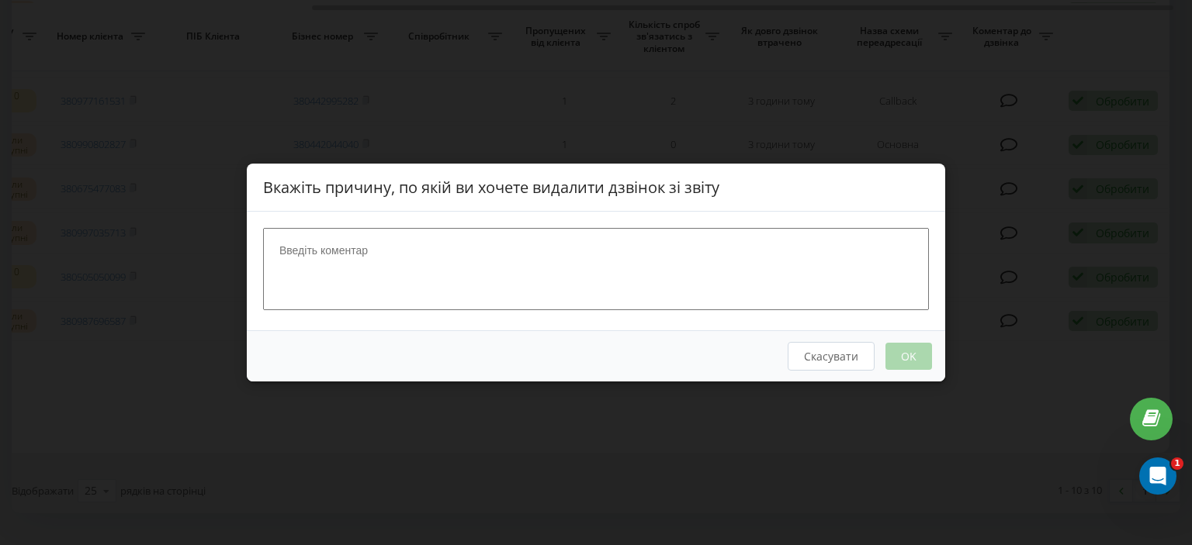
click at [441, 275] on textarea at bounding box center [596, 269] width 666 height 82
type textarea "ск"
click at [915, 353] on button "OK" at bounding box center [908, 356] width 47 height 27
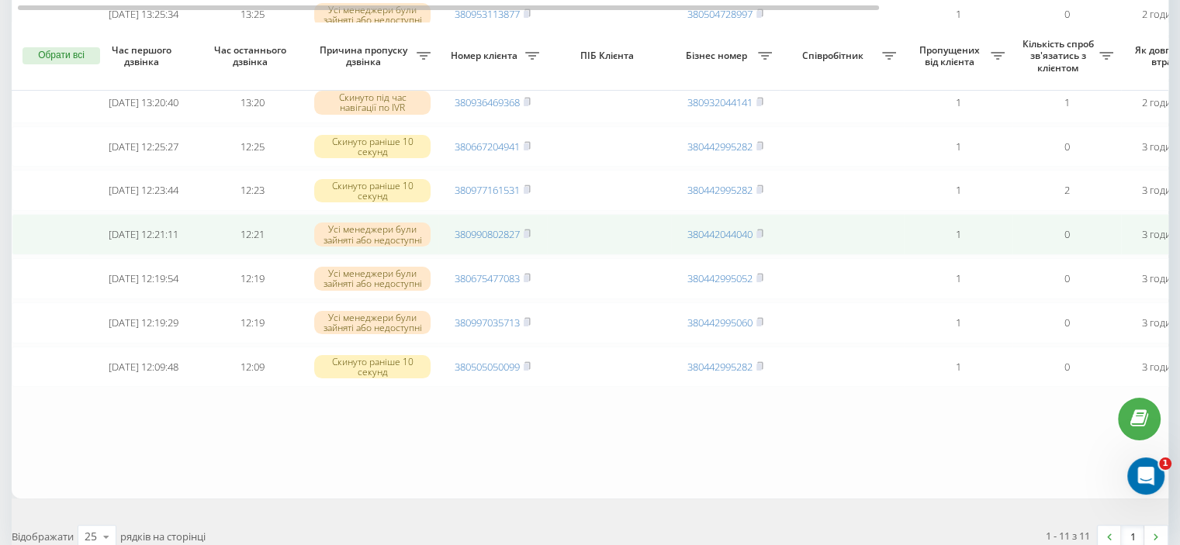
scroll to position [388, 0]
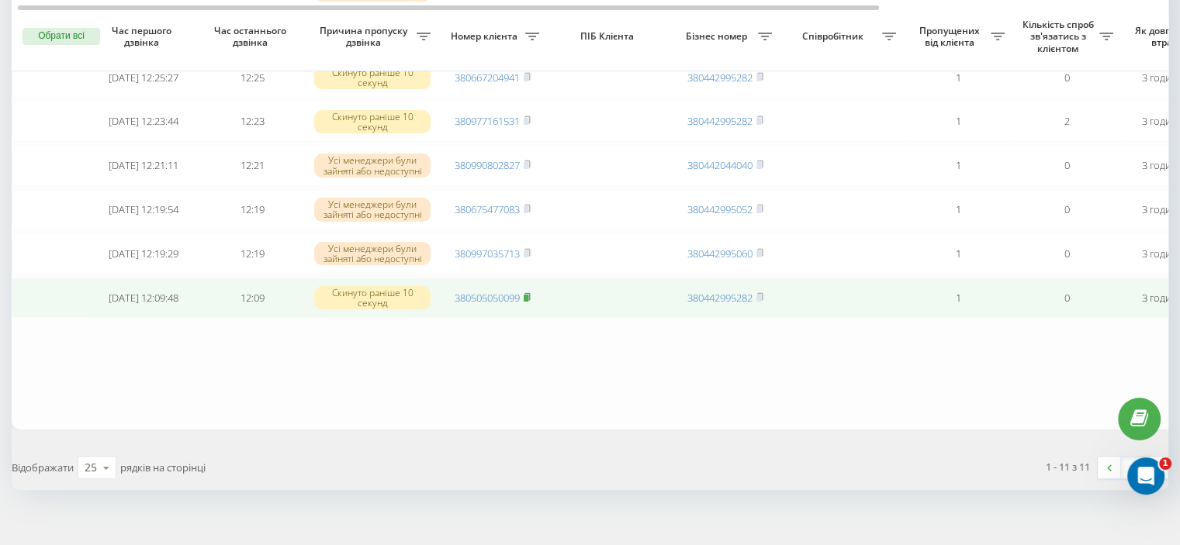
click at [528, 302] on rect at bounding box center [526, 298] width 5 height 7
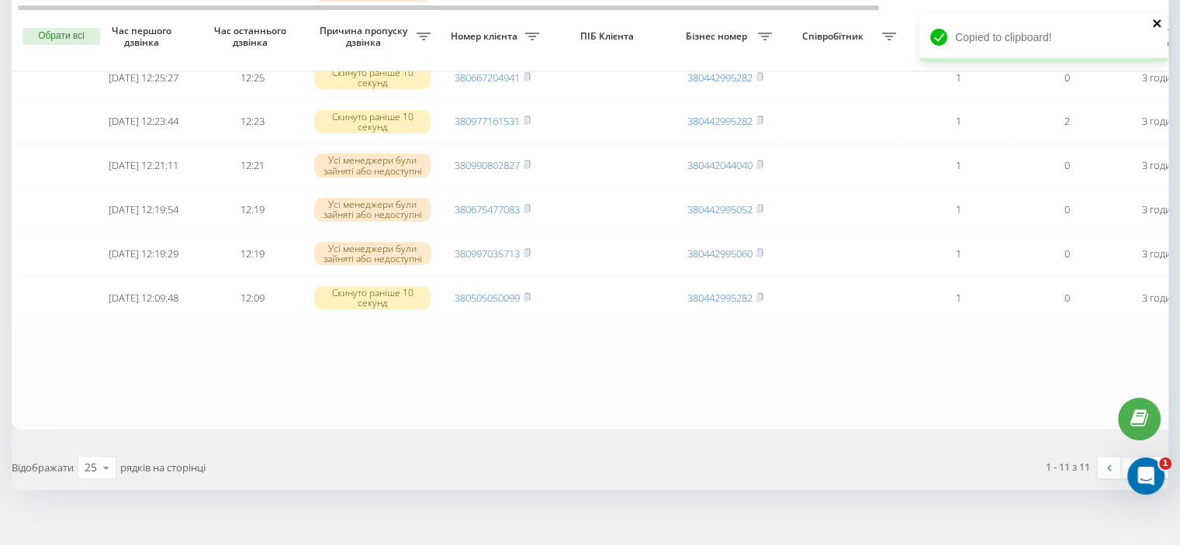
click at [1155, 22] on icon "close" at bounding box center [1157, 23] width 8 height 8
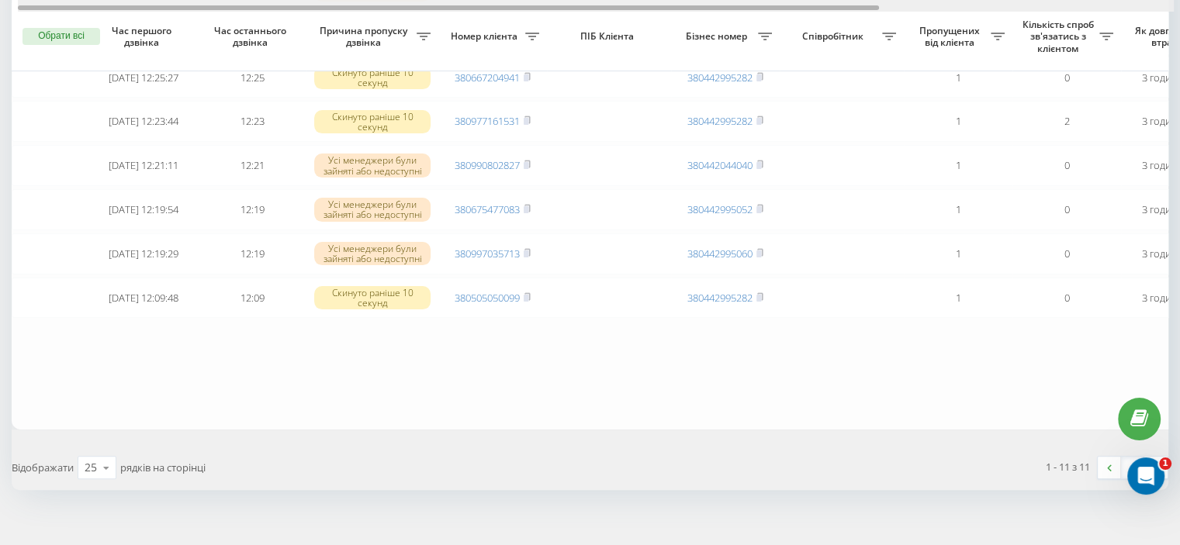
click at [1139, 8] on div at bounding box center [596, 6] width 1157 height 12
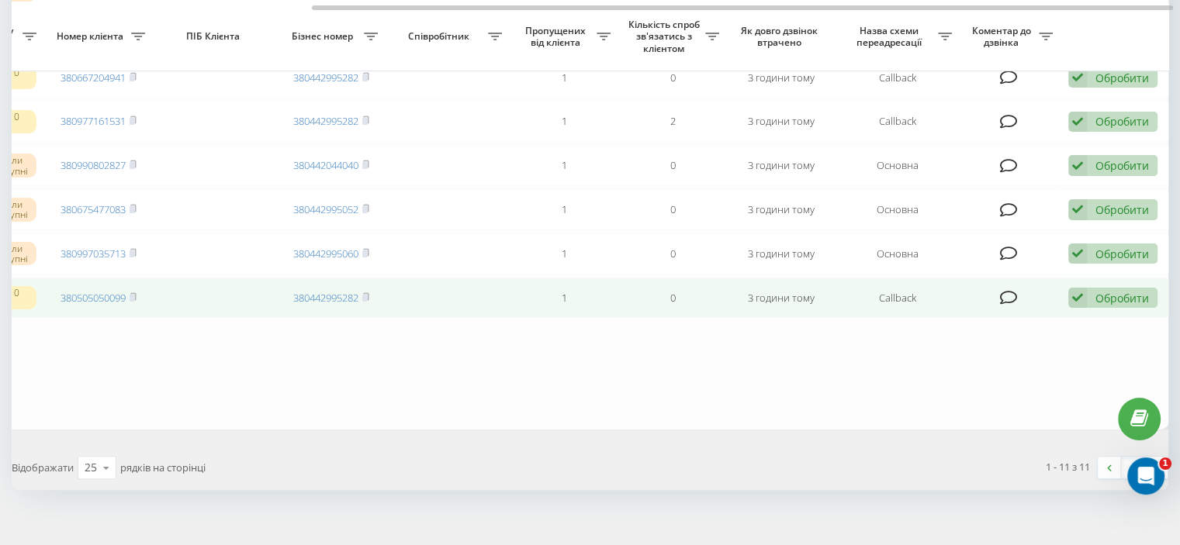
click at [1115, 306] on div "Обробити" at bounding box center [1122, 298] width 54 height 15
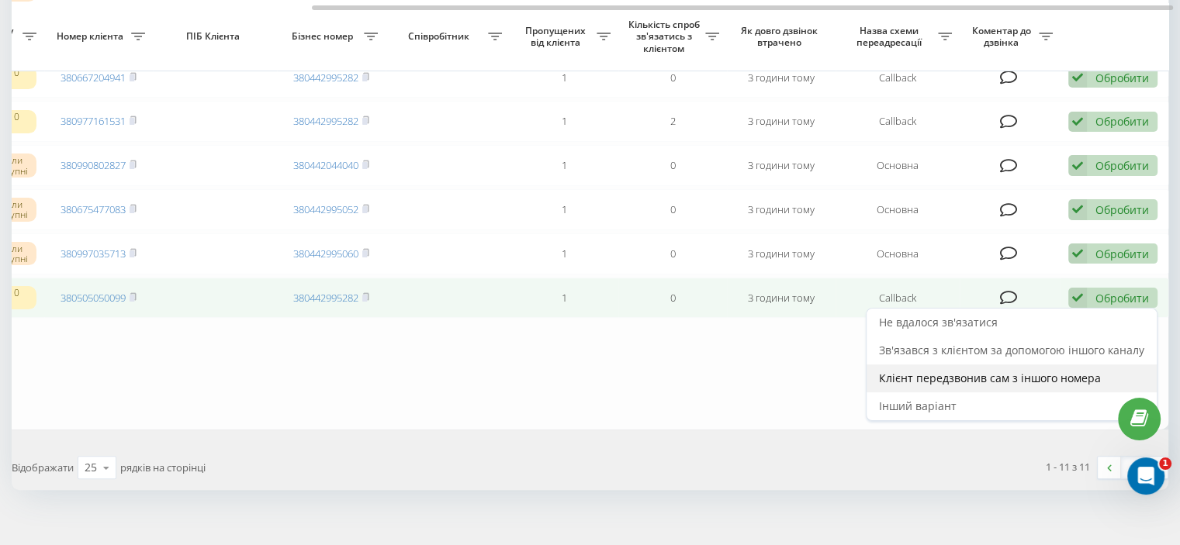
click at [935, 386] on span "Клієнт передзвонив сам з іншого номера" at bounding box center [990, 378] width 222 height 15
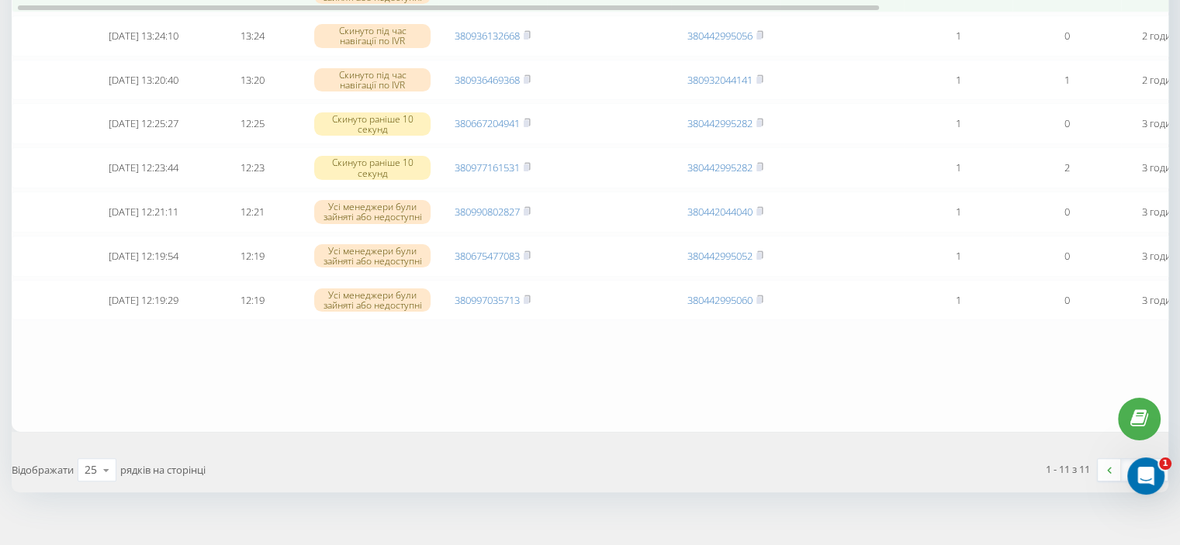
scroll to position [388, 0]
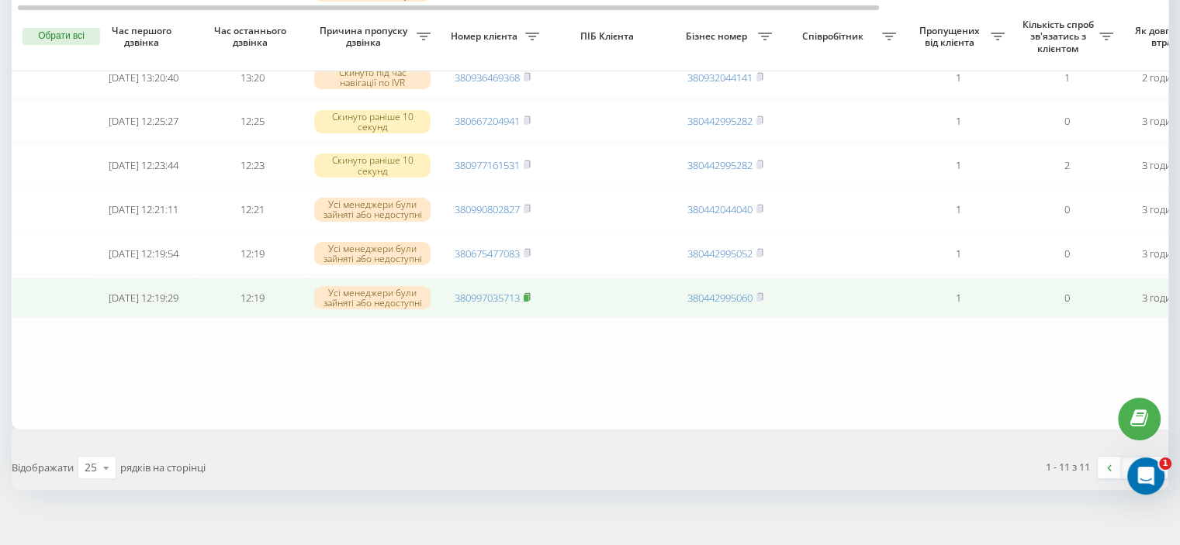
click at [528, 302] on rect at bounding box center [526, 298] width 5 height 7
